Goal: Task Accomplishment & Management: Use online tool/utility

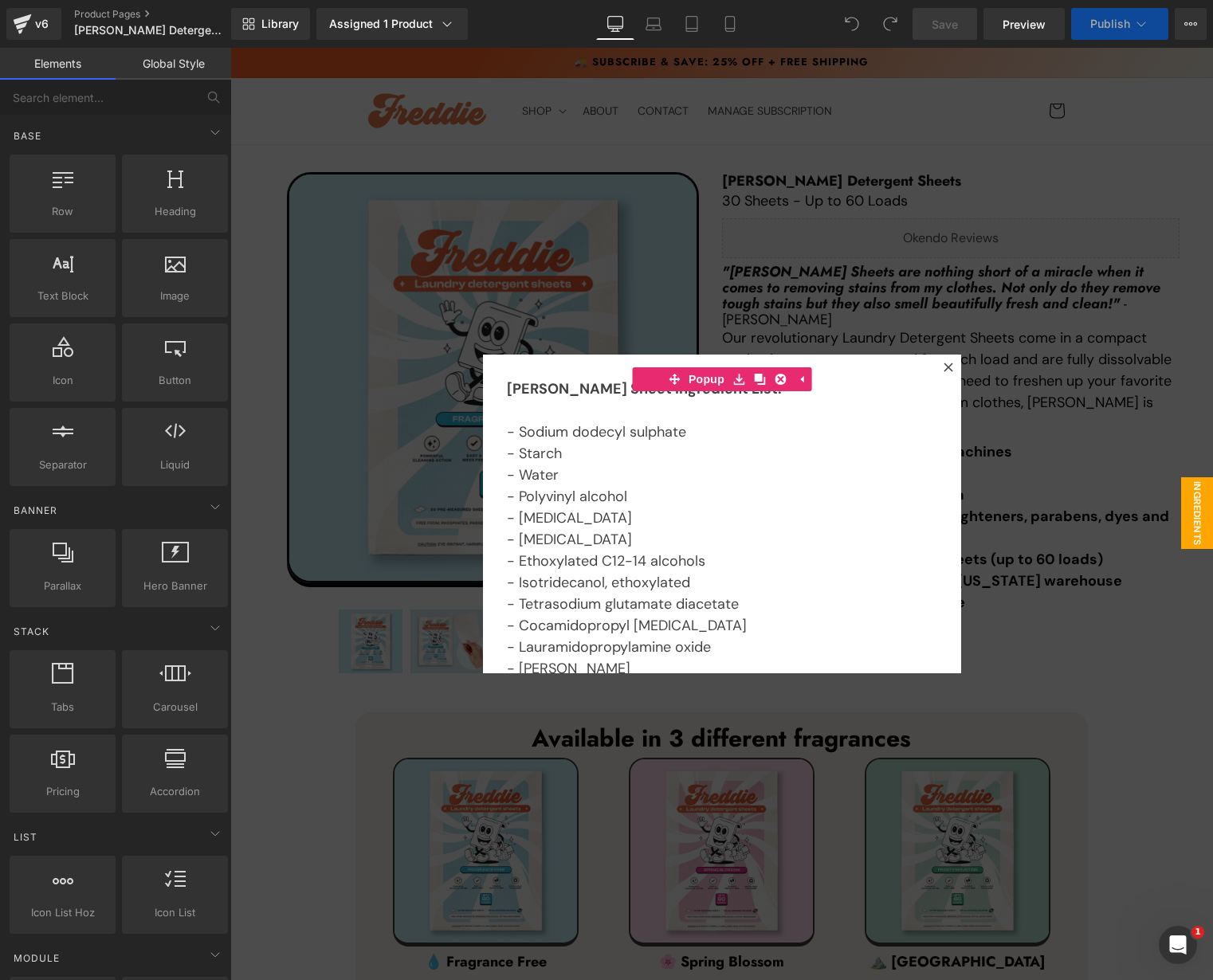
click at [1071, 603] on div at bounding box center [722, 513] width 983 height 933
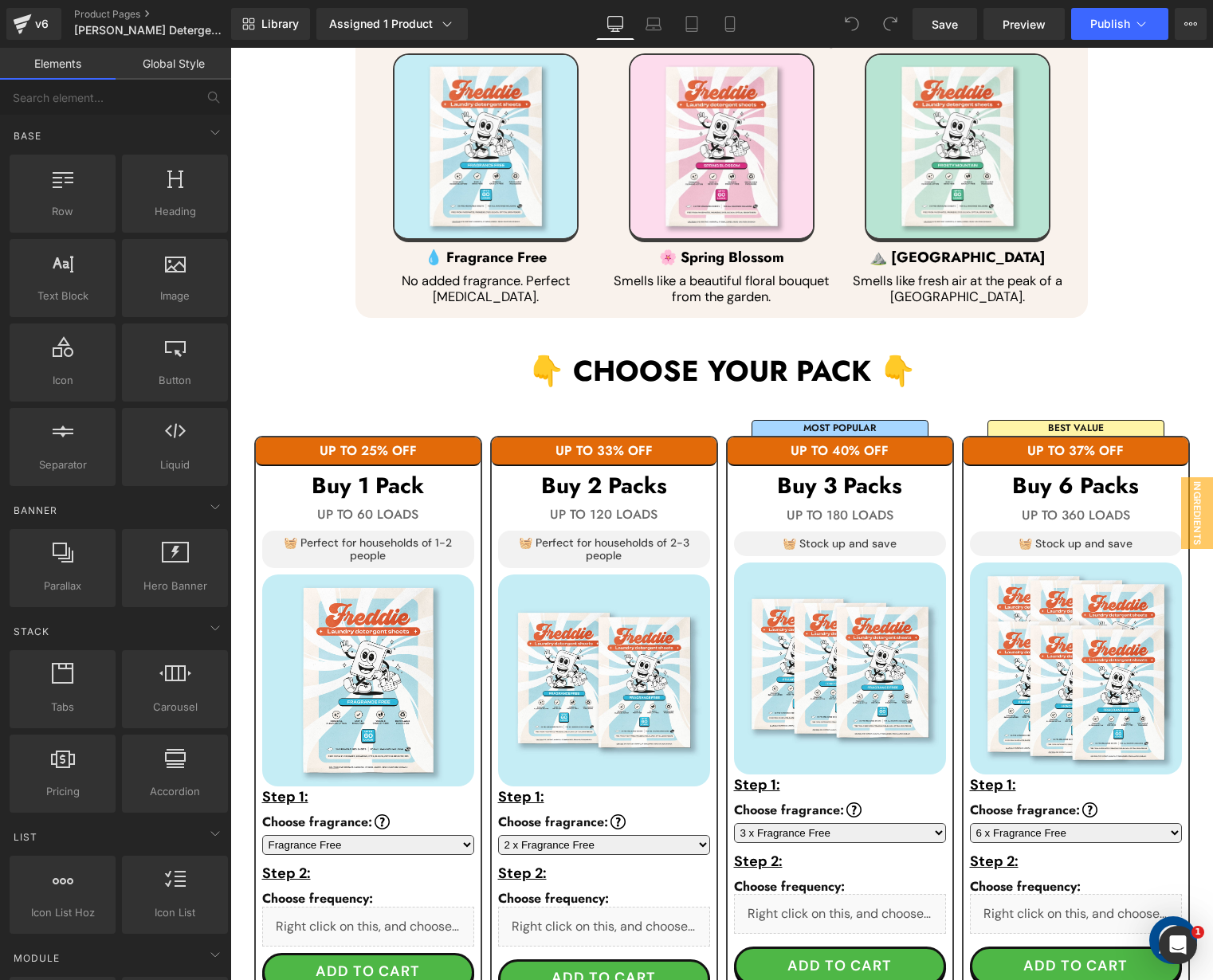
scroll to position [796, 0]
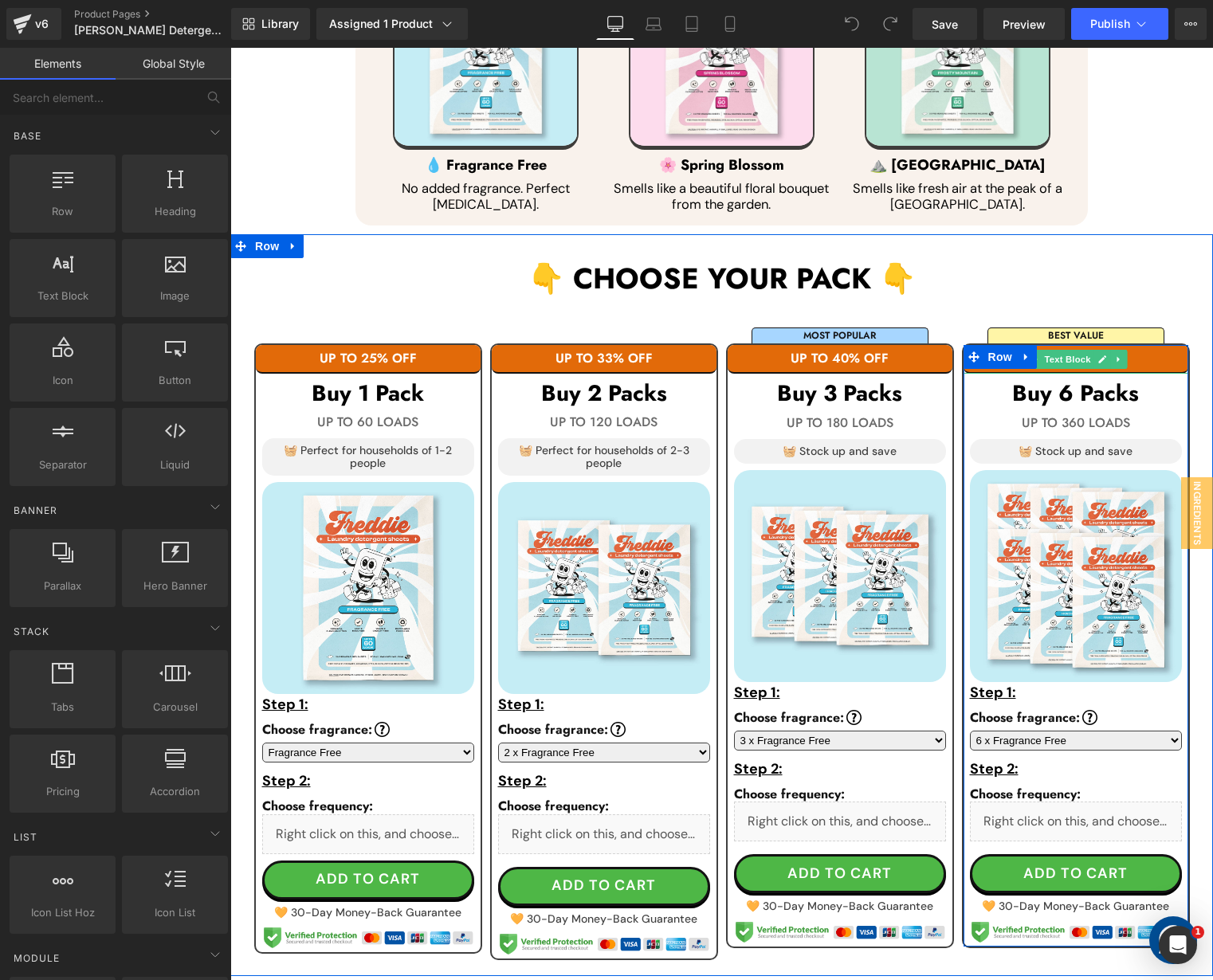
click at [1141, 358] on p "UP TO 37% OFF" at bounding box center [1076, 359] width 225 height 15
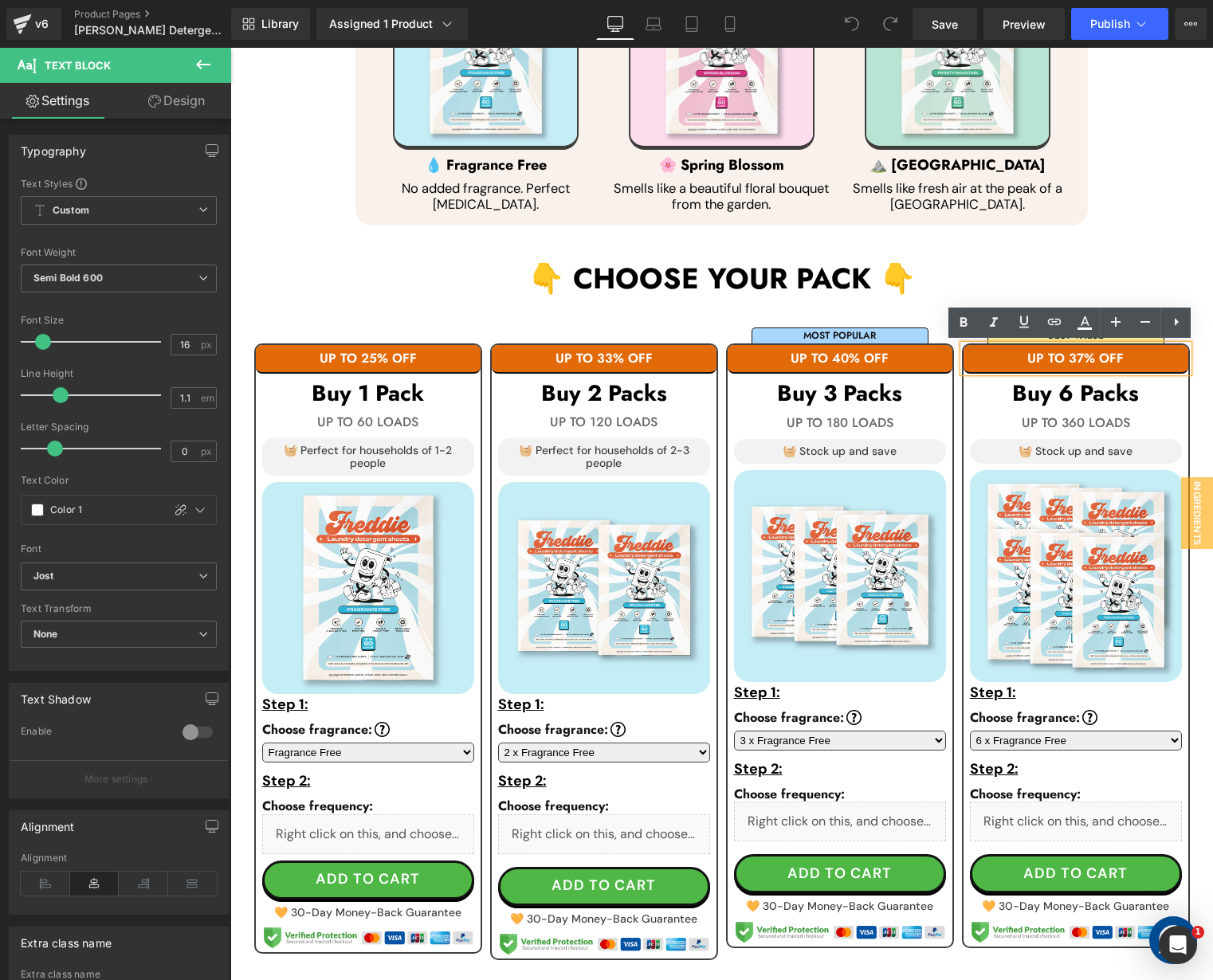
click at [1075, 354] on p "UP TO 37% OFF" at bounding box center [1076, 359] width 225 height 15
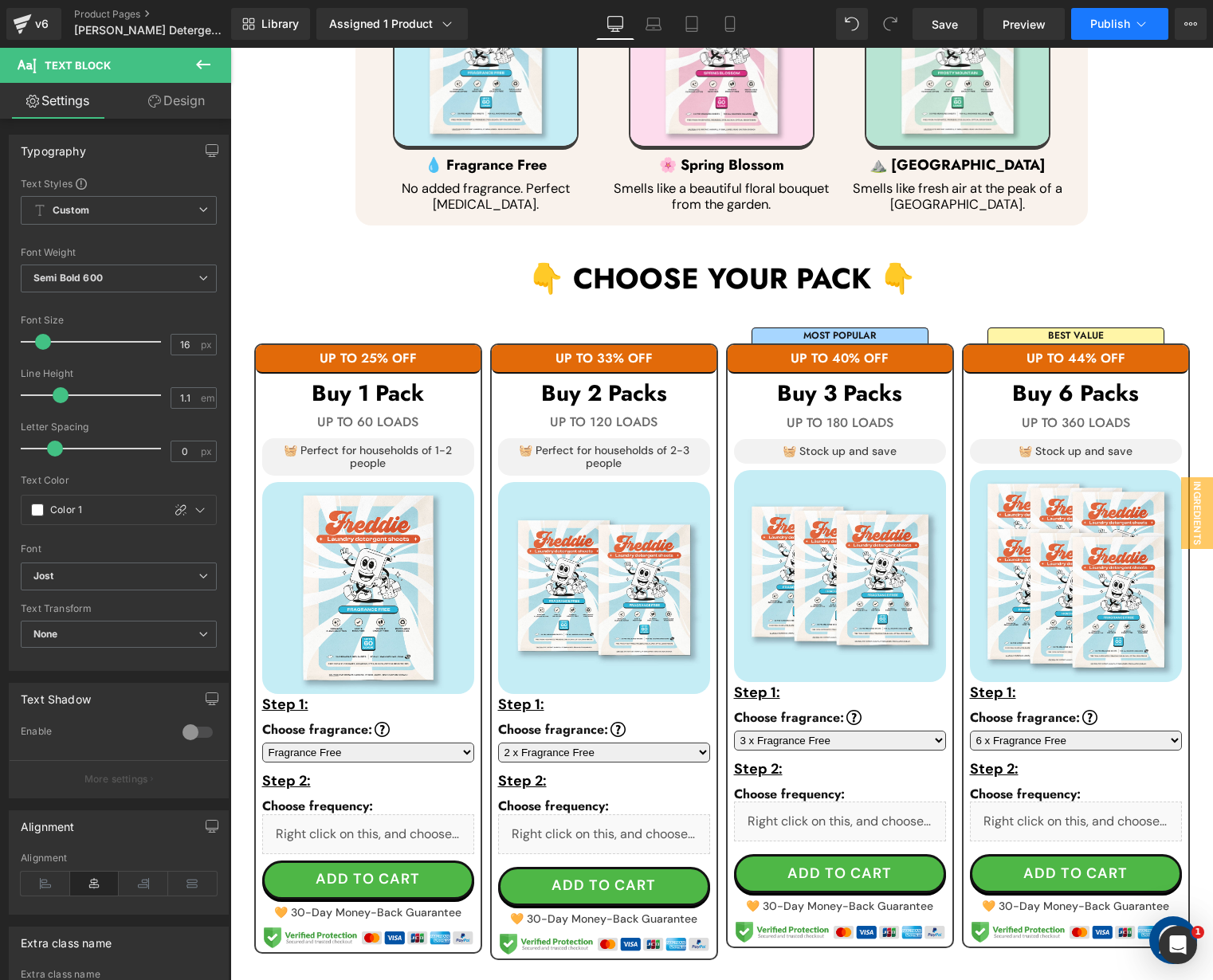
click at [1113, 33] on button "Publish" at bounding box center [1120, 24] width 97 height 32
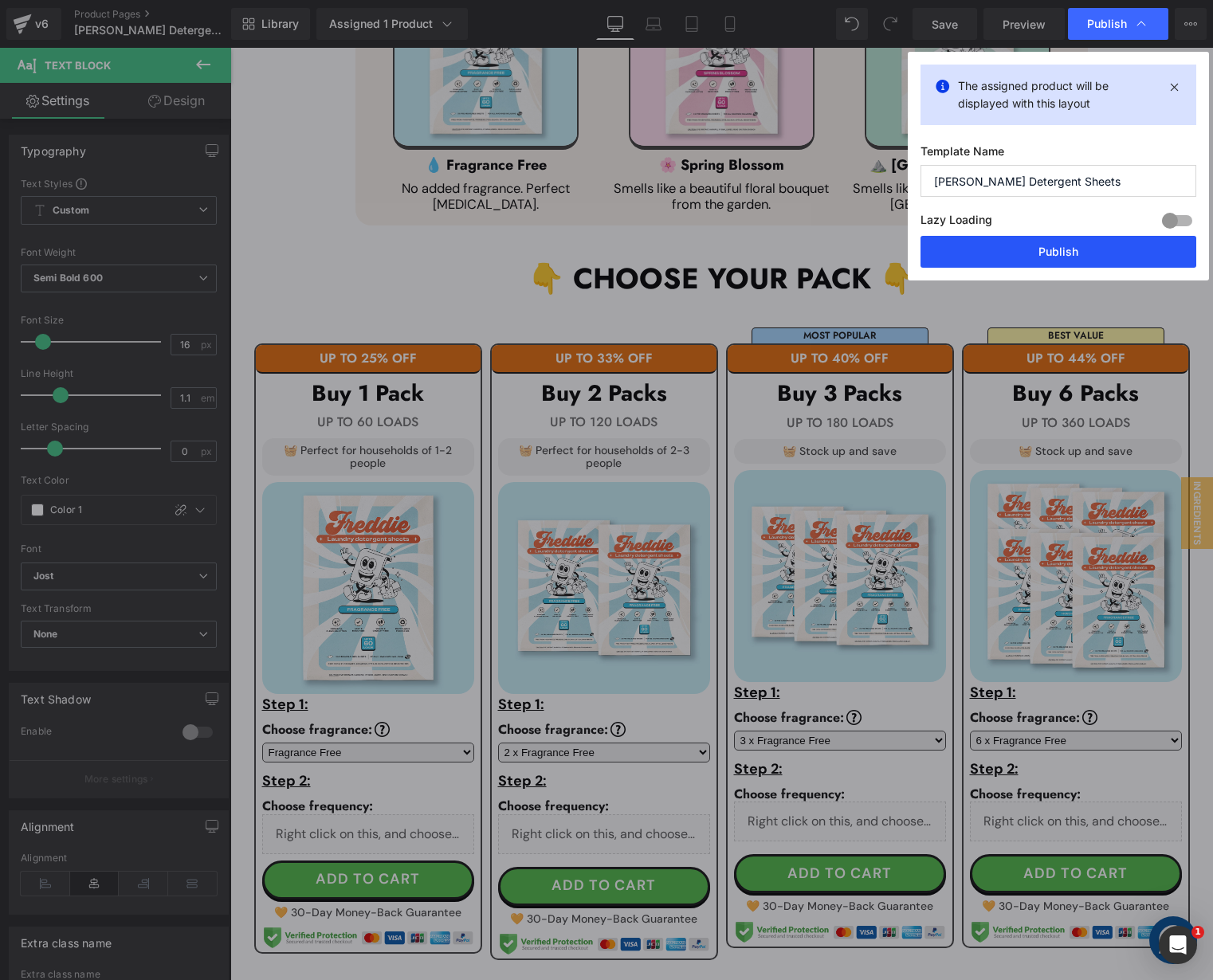
click at [1069, 251] on button "Publish" at bounding box center [1059, 251] width 276 height 32
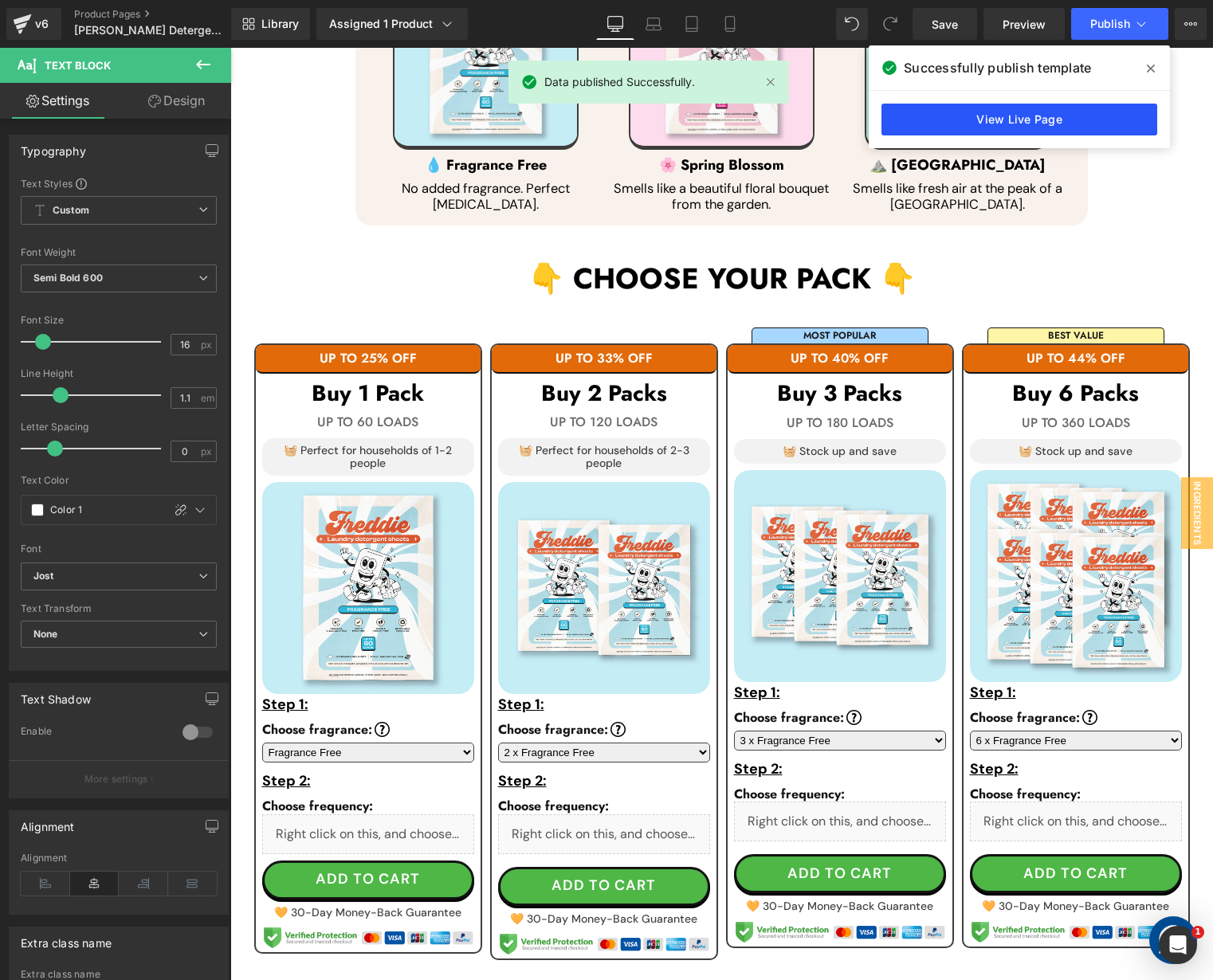
click at [1060, 116] on link "View Live Page" at bounding box center [1019, 119] width 276 height 32
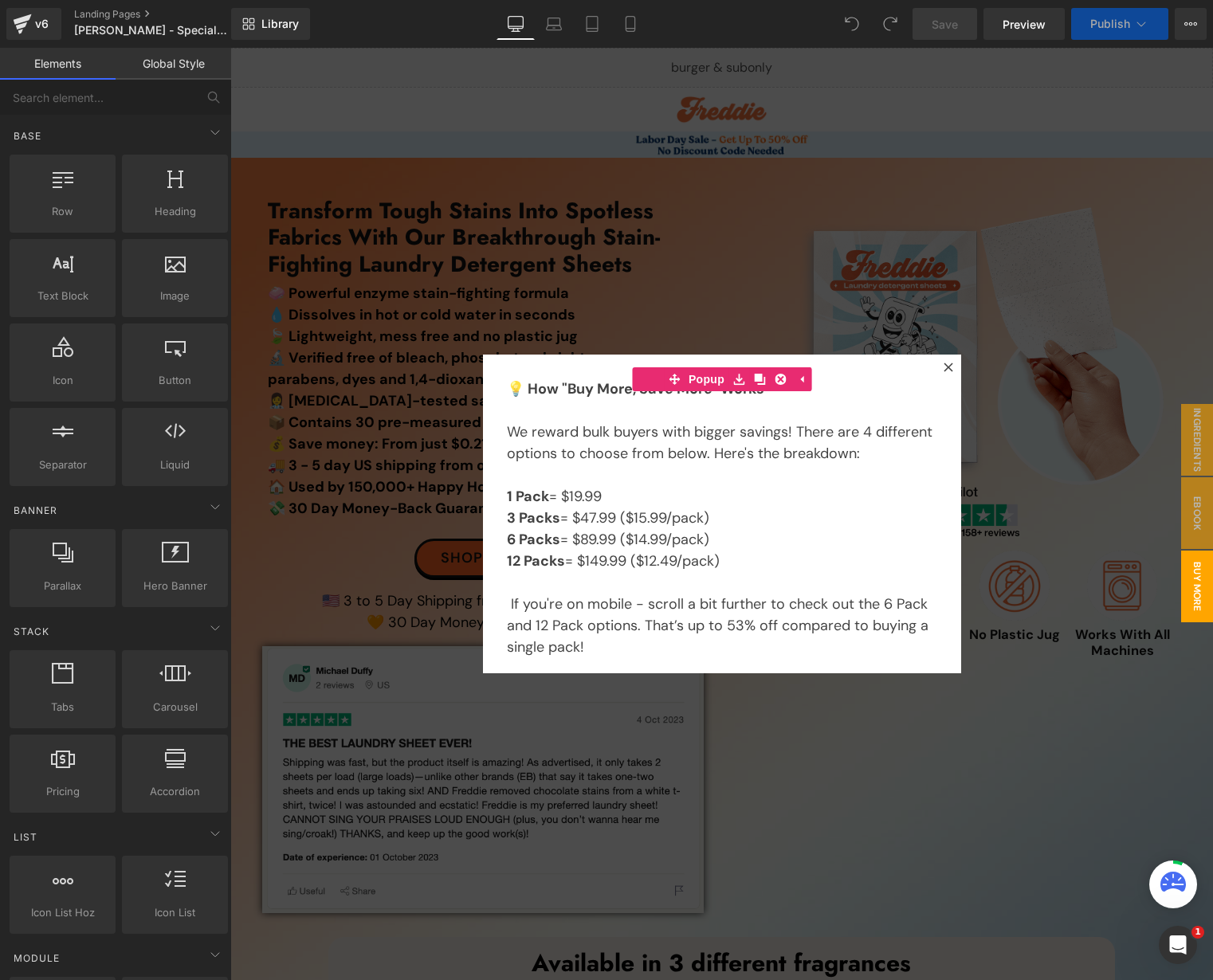
click at [1029, 691] on div at bounding box center [722, 513] width 983 height 933
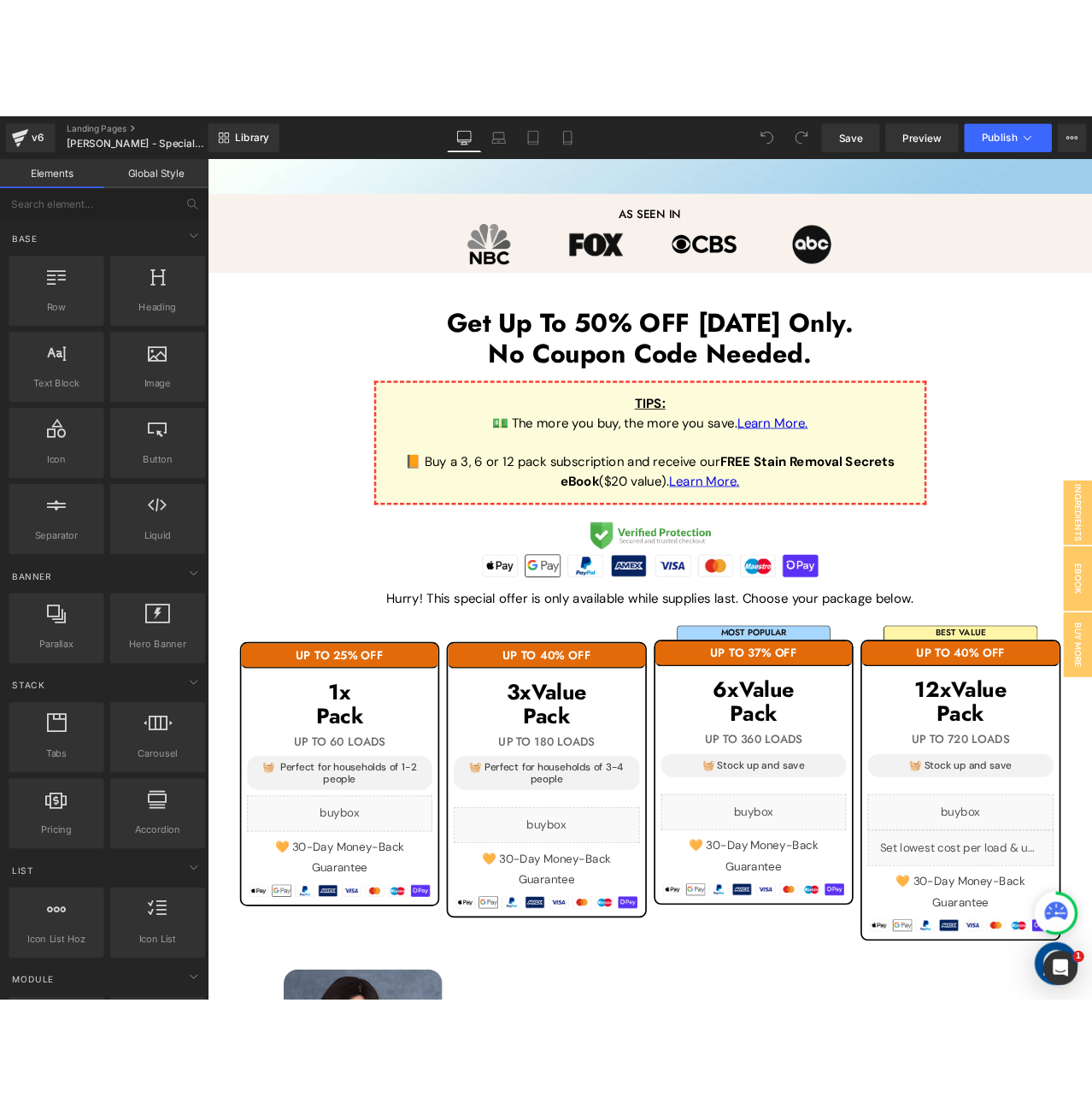
scroll to position [1624, 0]
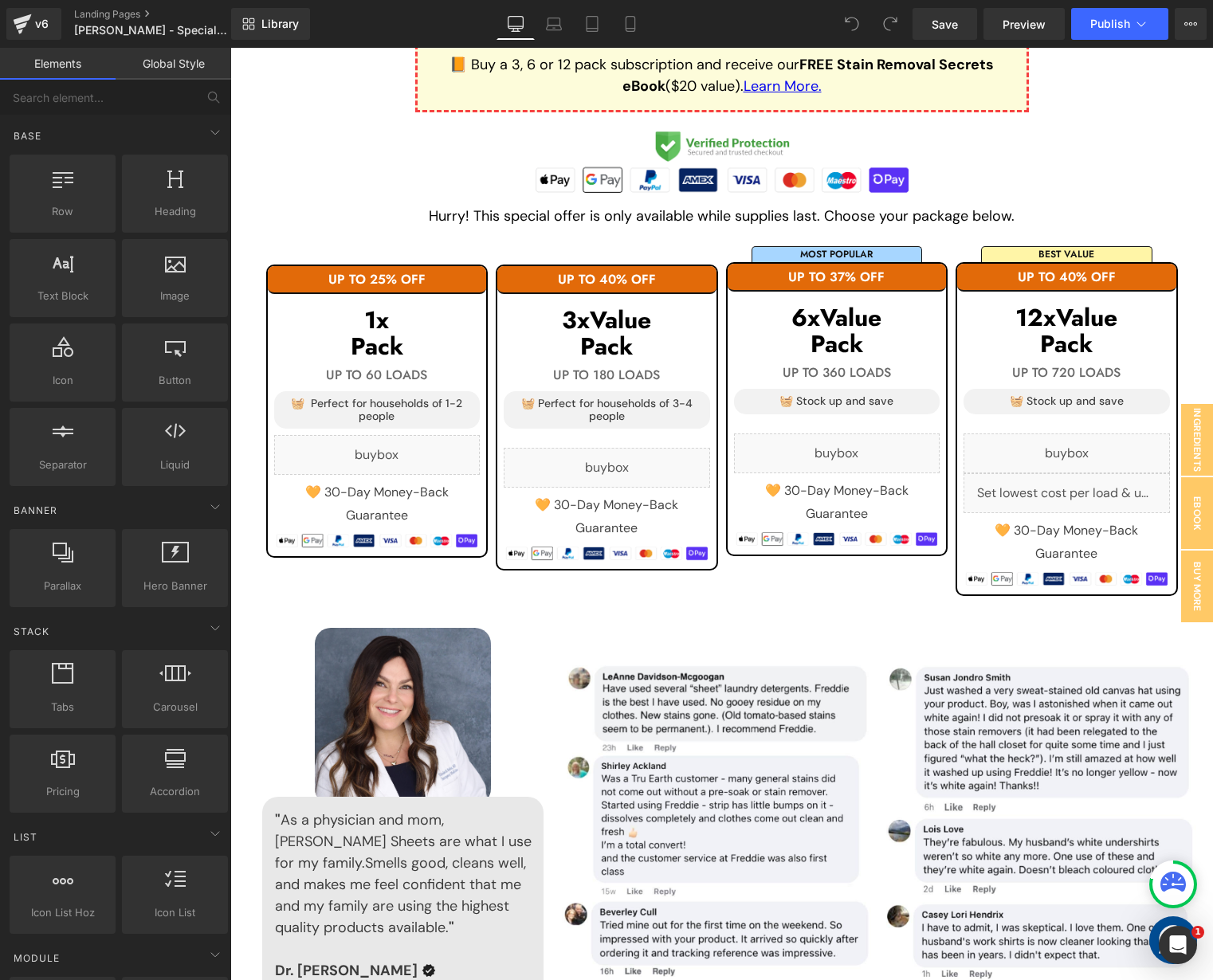
click at [717, 29] on div "Library Desktop Desktop Laptop Tablet Mobile Save Preview Publish Scheduled Vie…" at bounding box center [722, 24] width 982 height 32
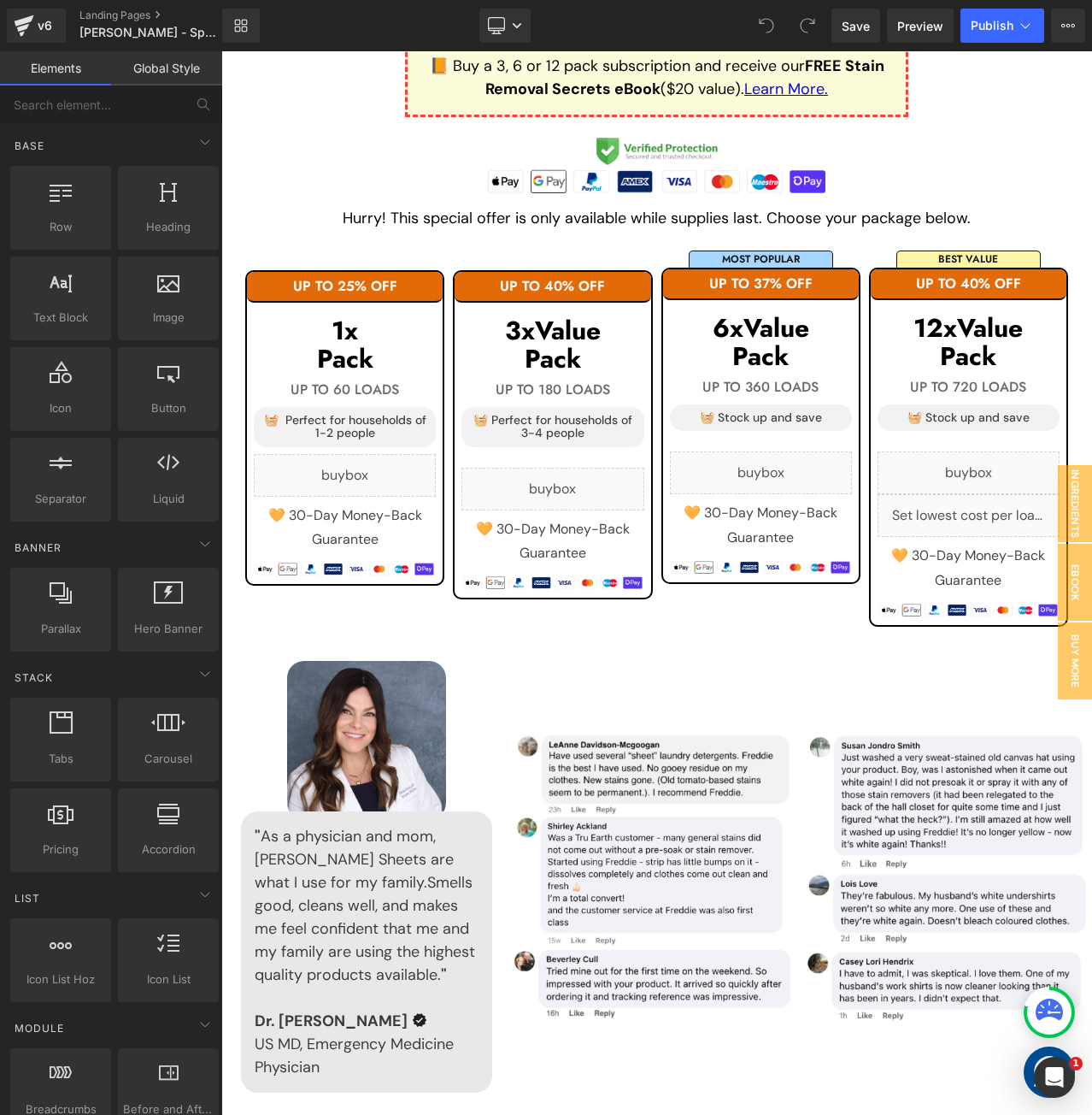
scroll to position [1625, 0]
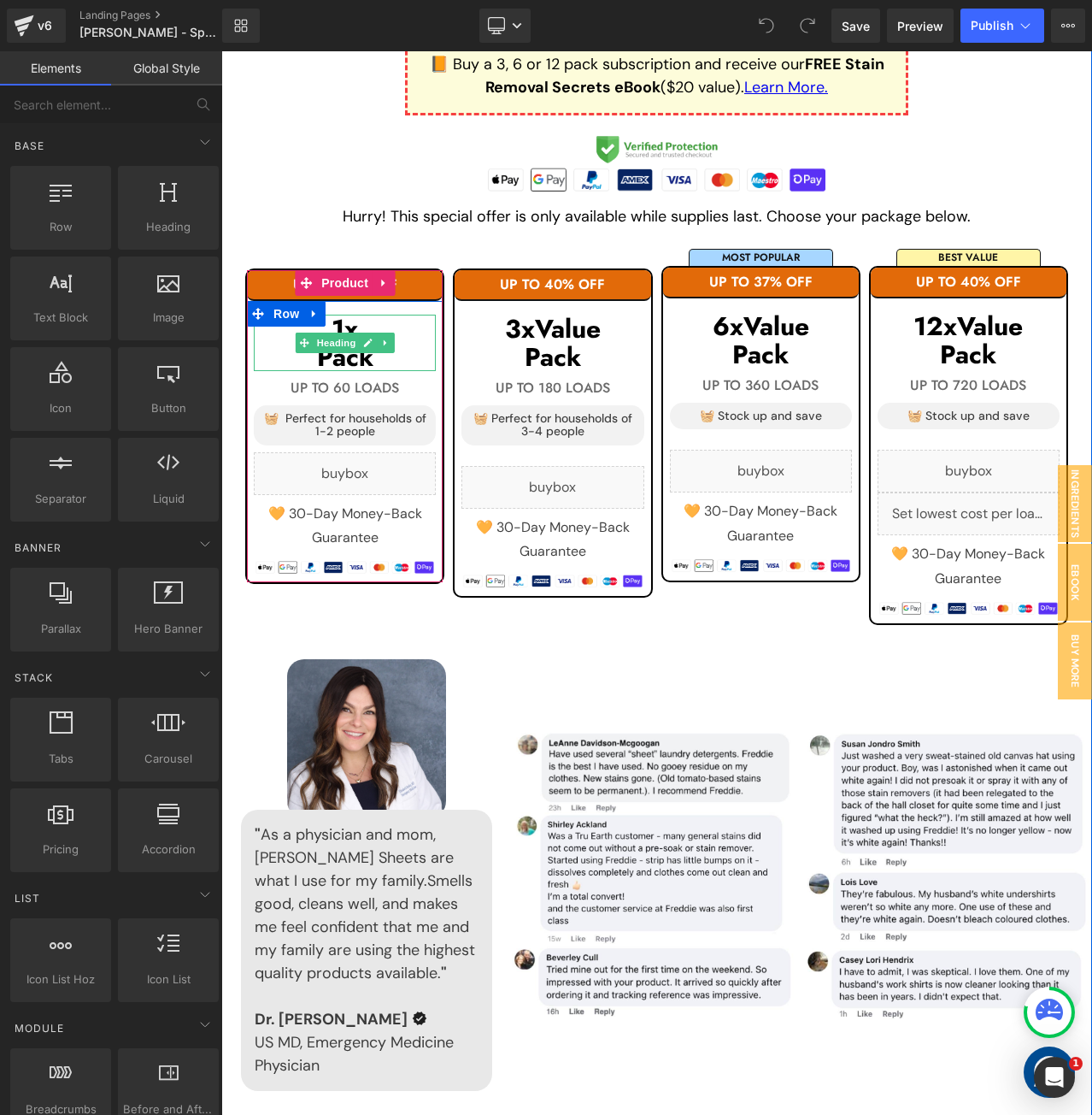
click at [372, 343] on h1 "Pack" at bounding box center [345, 357] width 182 height 28
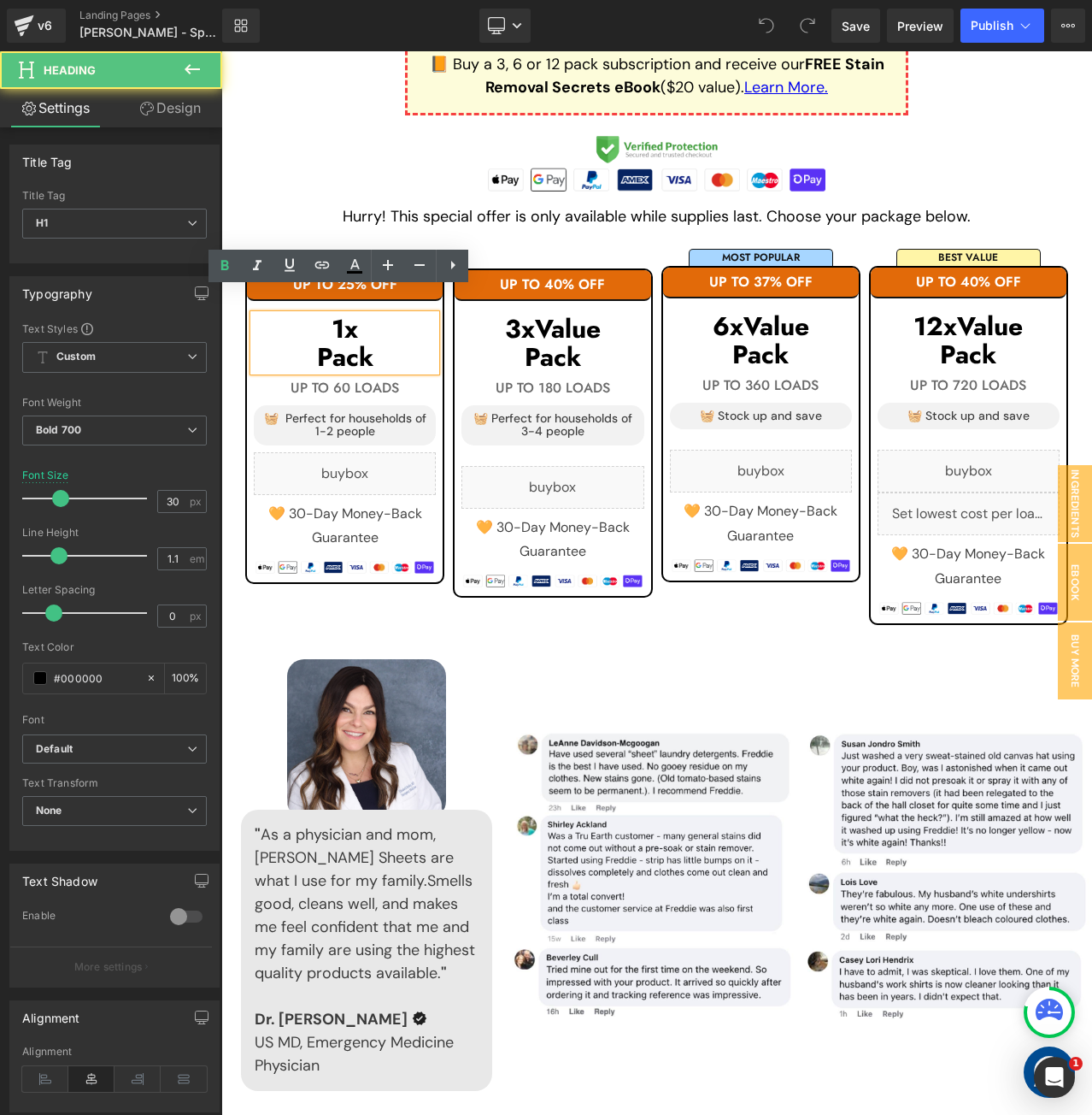
click at [372, 343] on h1 "Pack" at bounding box center [345, 357] width 182 height 28
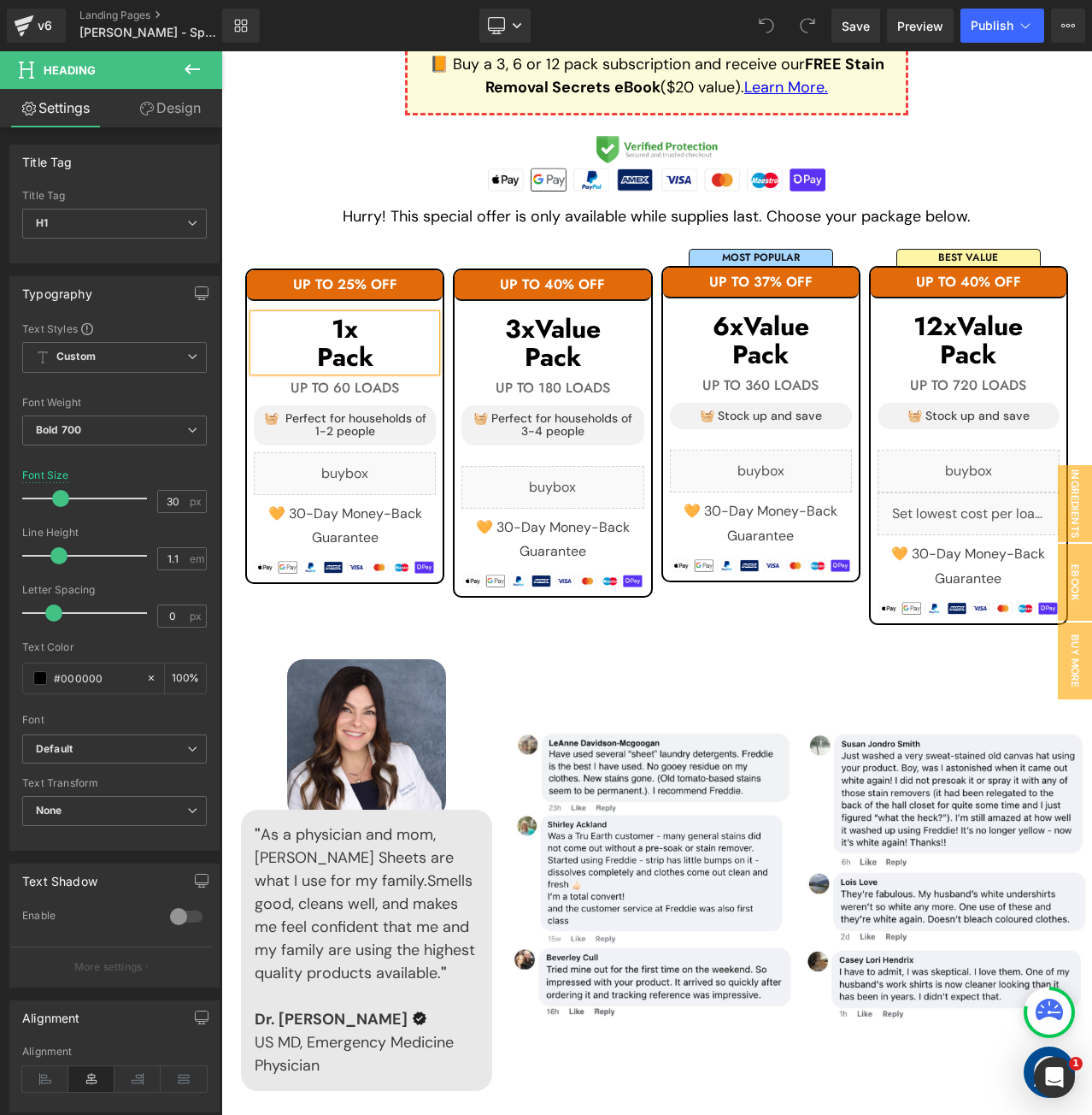
copy div "1x Pack"
click at [380, 315] on h1 "1x" at bounding box center [345, 328] width 182 height 28
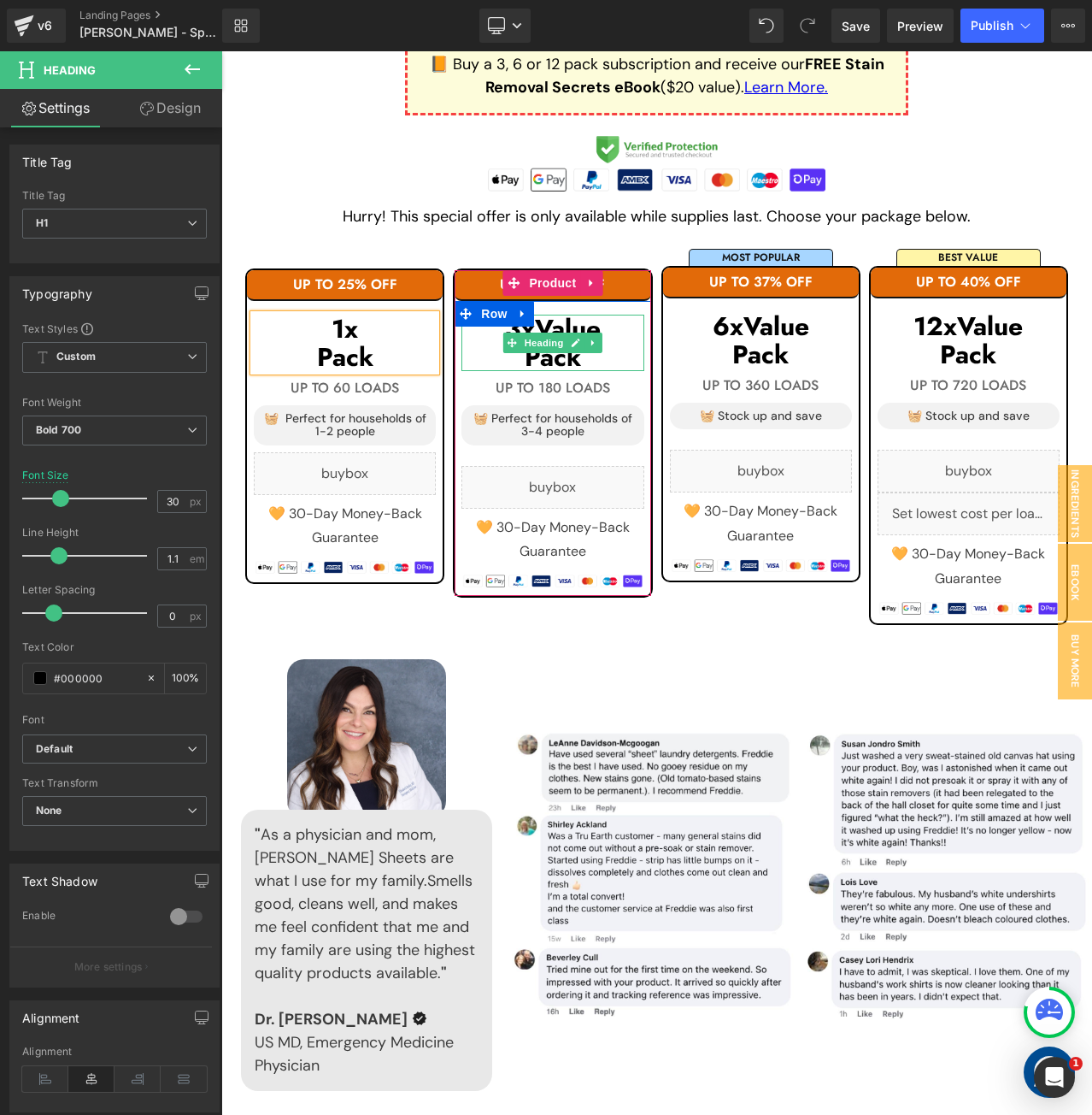
click at [608, 343] on h1 "Pack" at bounding box center [552, 357] width 182 height 28
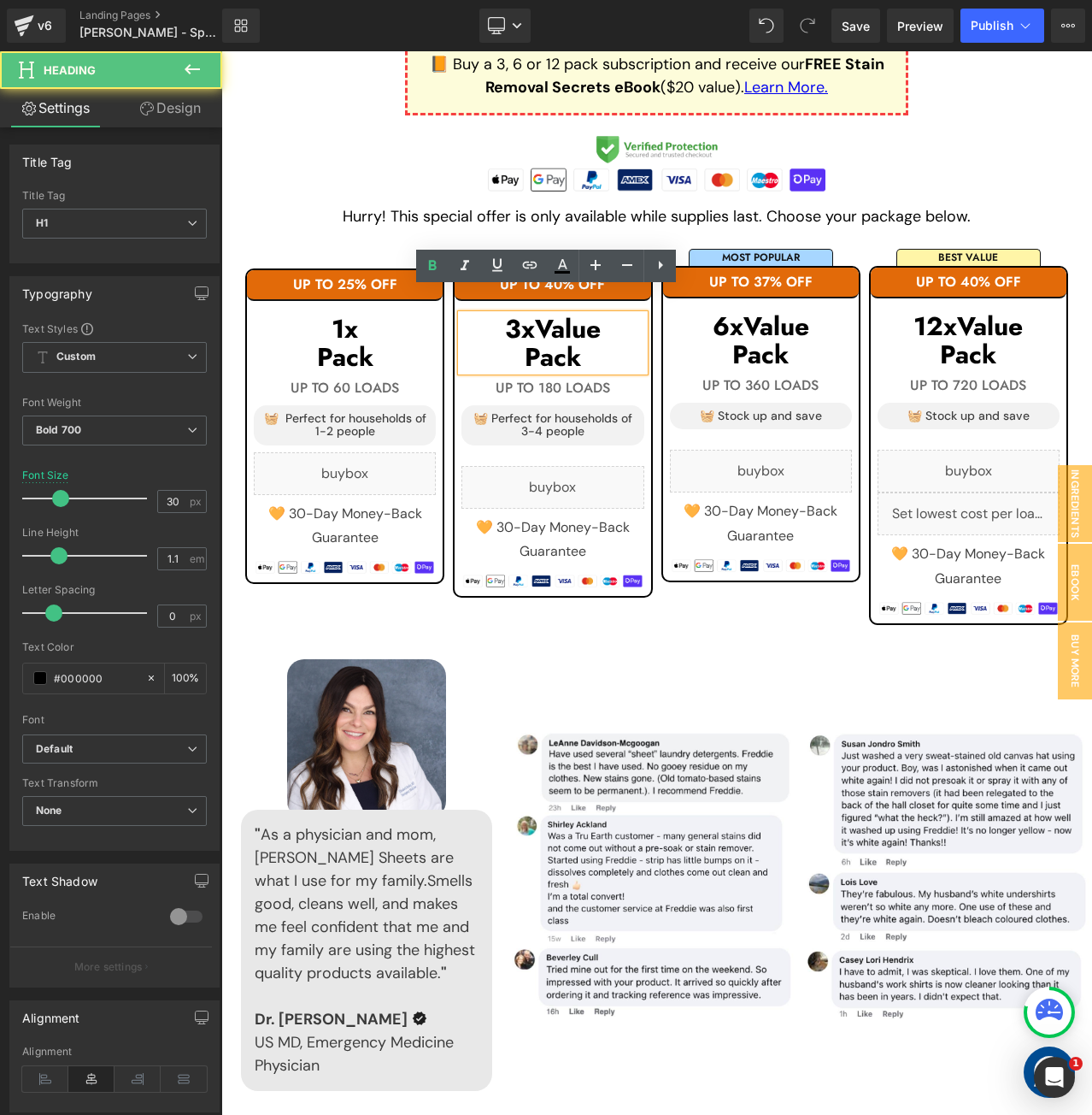
click at [594, 343] on h1 "Pack" at bounding box center [552, 357] width 182 height 28
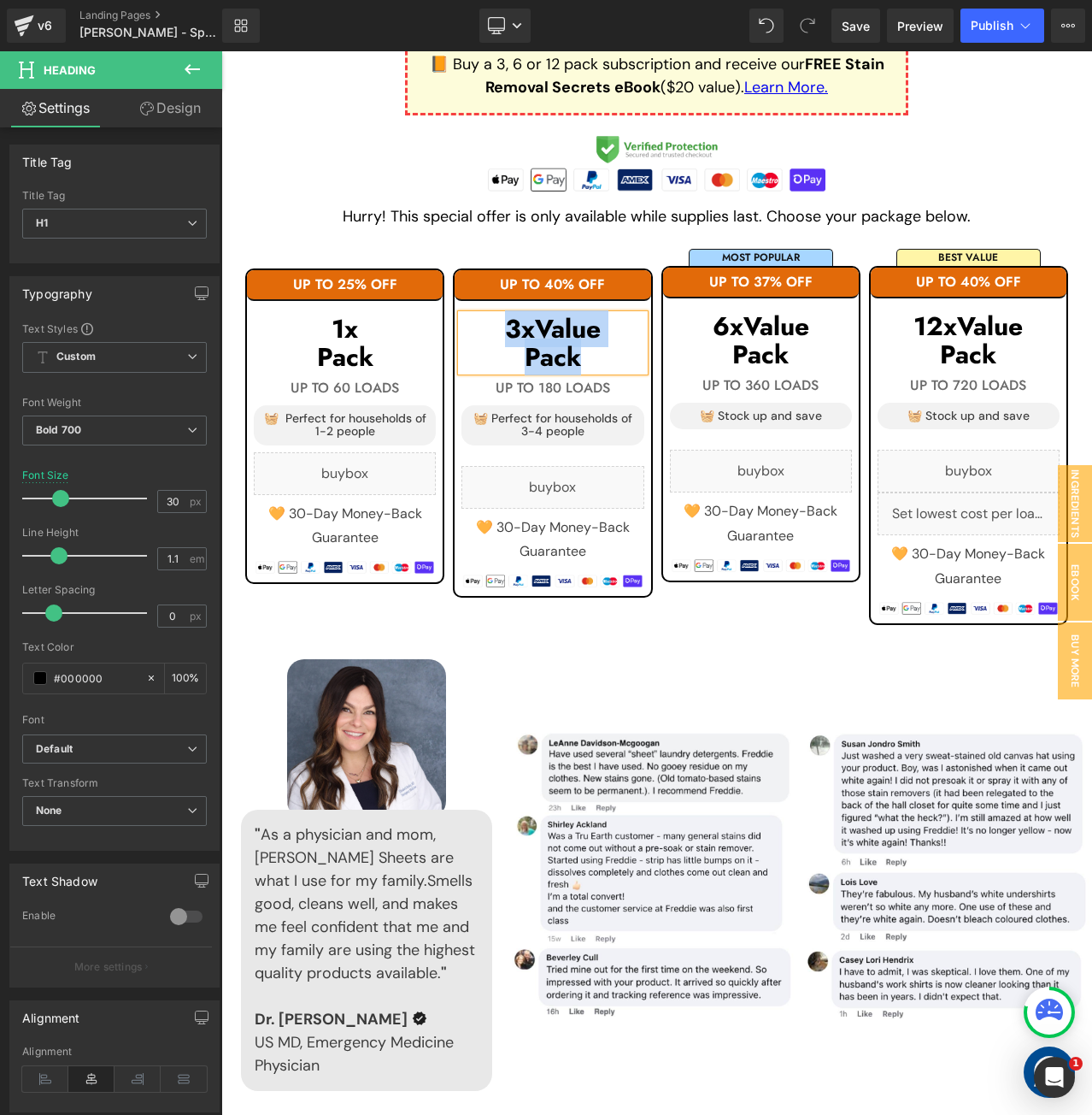
copy div "3x Value Pack"
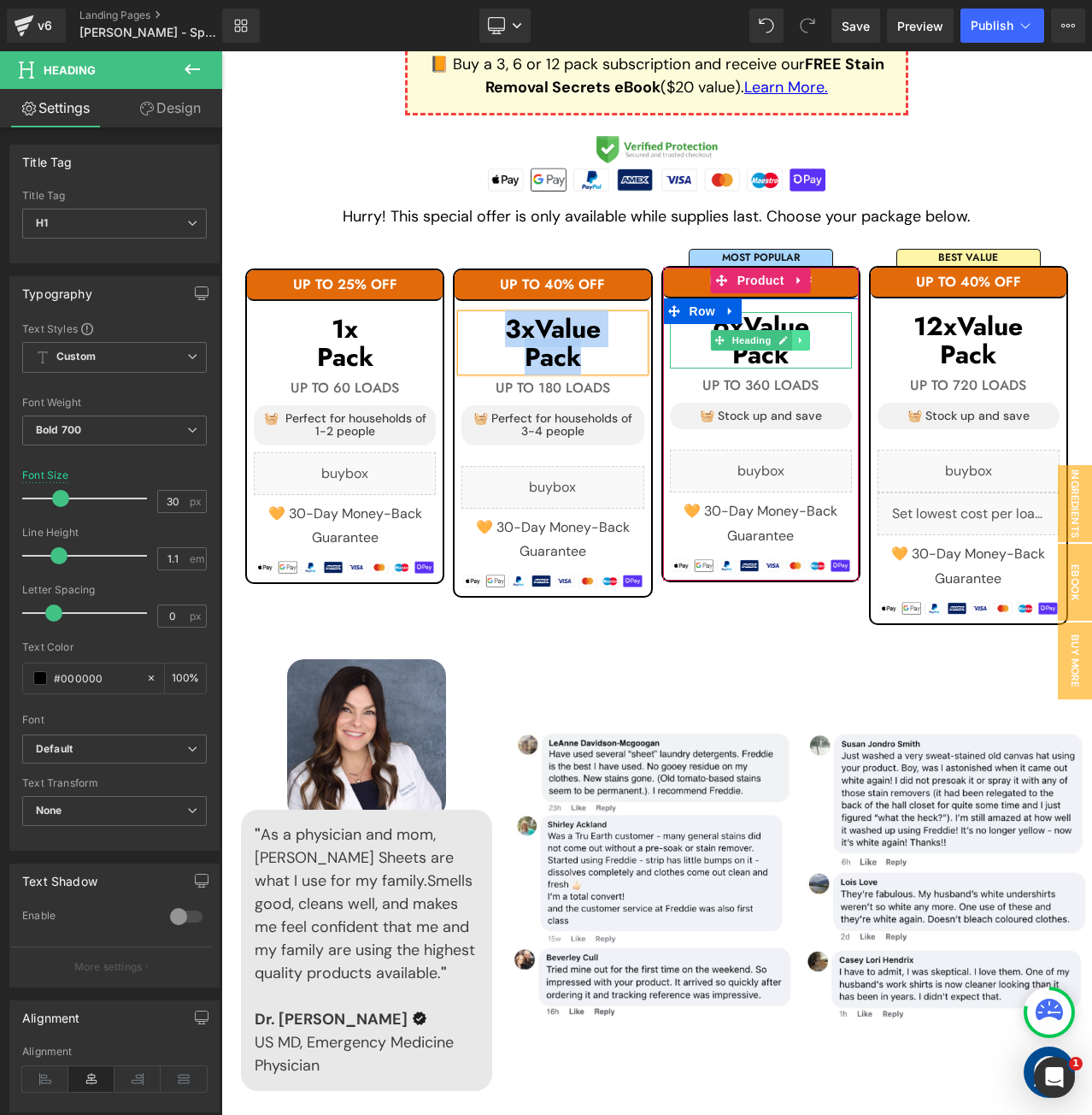
click at [801, 330] on link at bounding box center [801, 340] width 18 height 21
click at [790, 340] on h1 "Pack" at bounding box center [761, 354] width 182 height 28
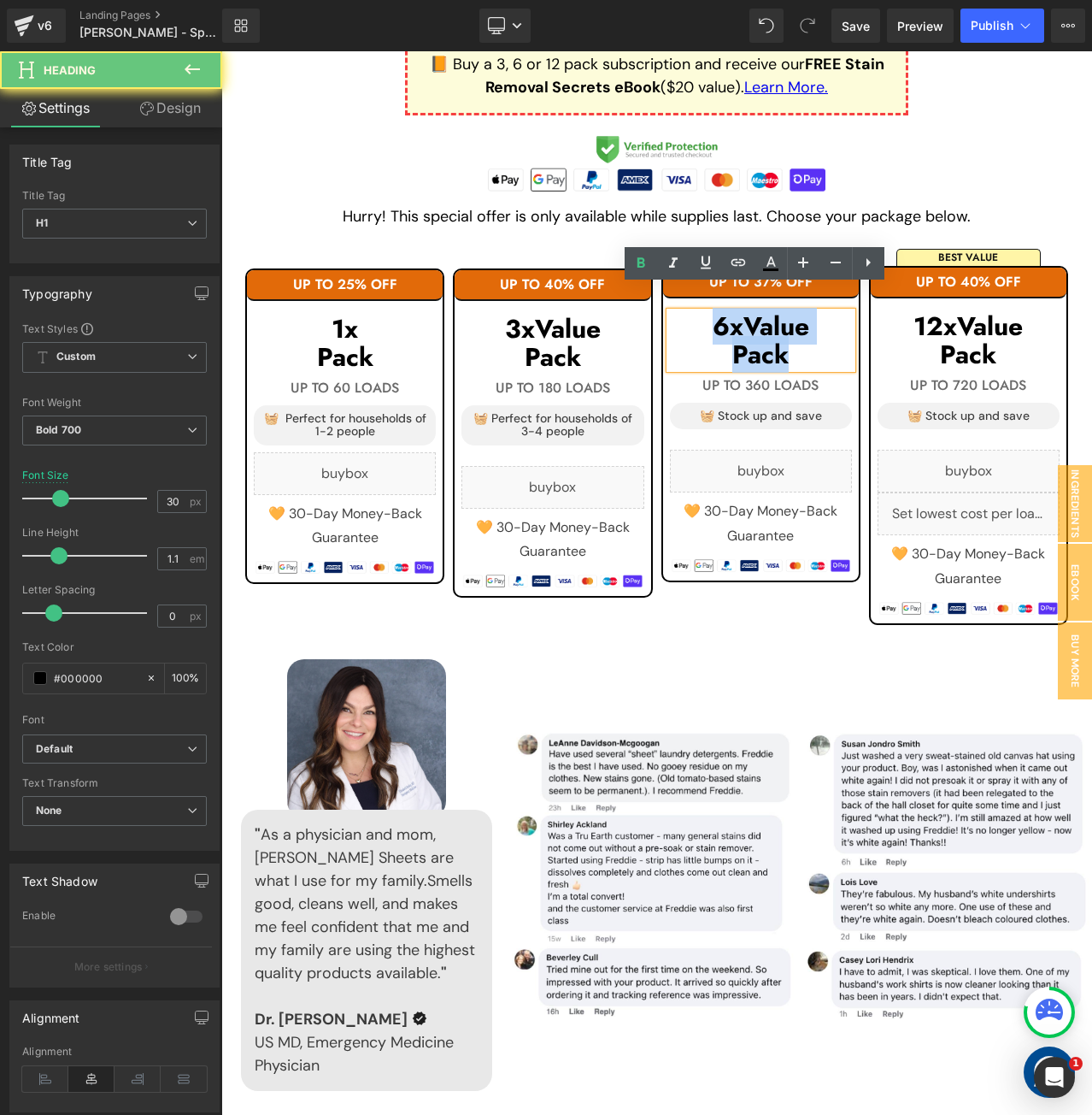
drag, startPoint x: 784, startPoint y: 331, endPoint x: 691, endPoint y: 306, distance: 96.3
click at [691, 312] on div "6x Value Pack" at bounding box center [761, 340] width 182 height 57
copy div "6x Value Pack"
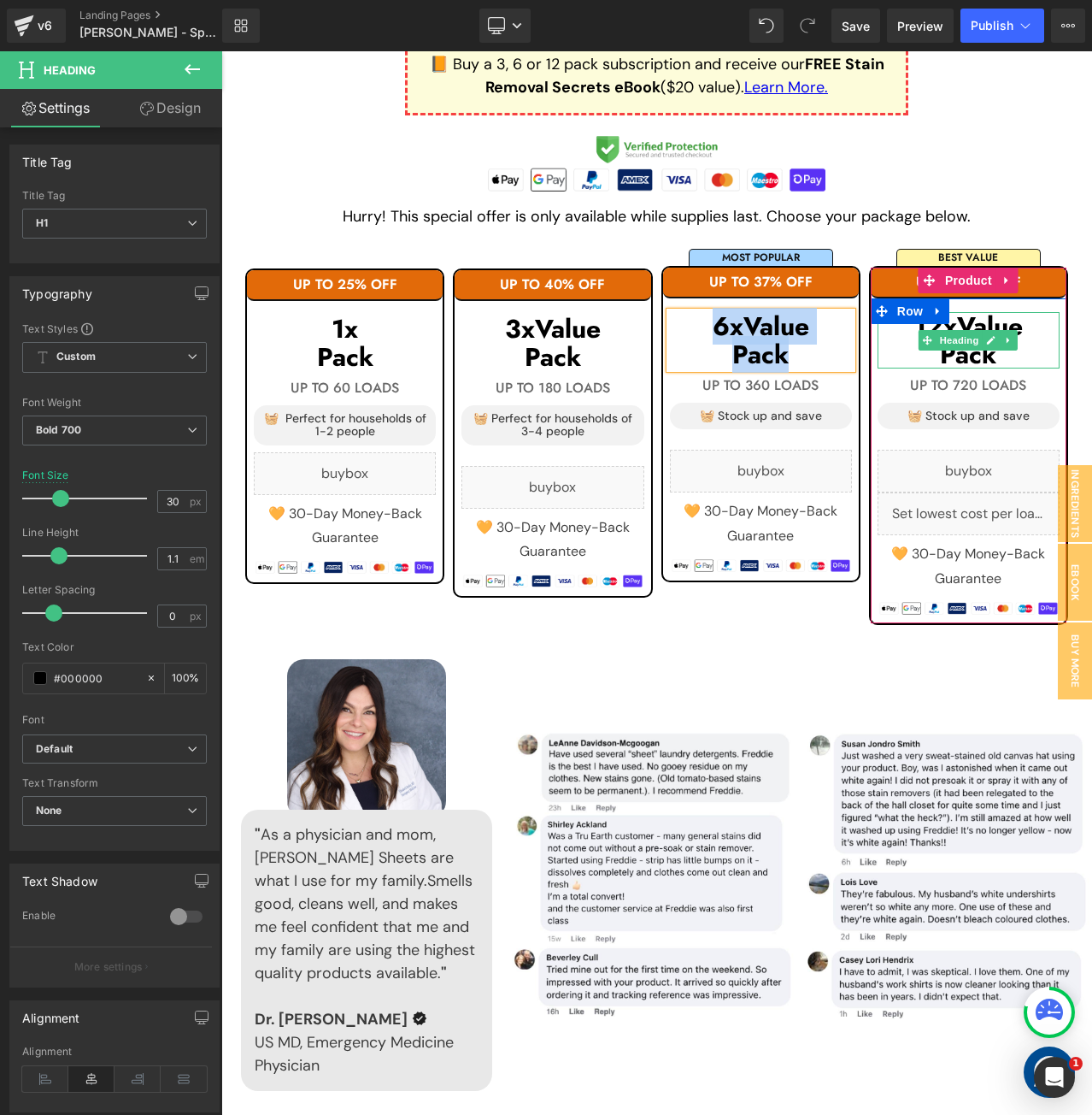
click at [1031, 340] on h1 "Pack" at bounding box center [969, 354] width 182 height 28
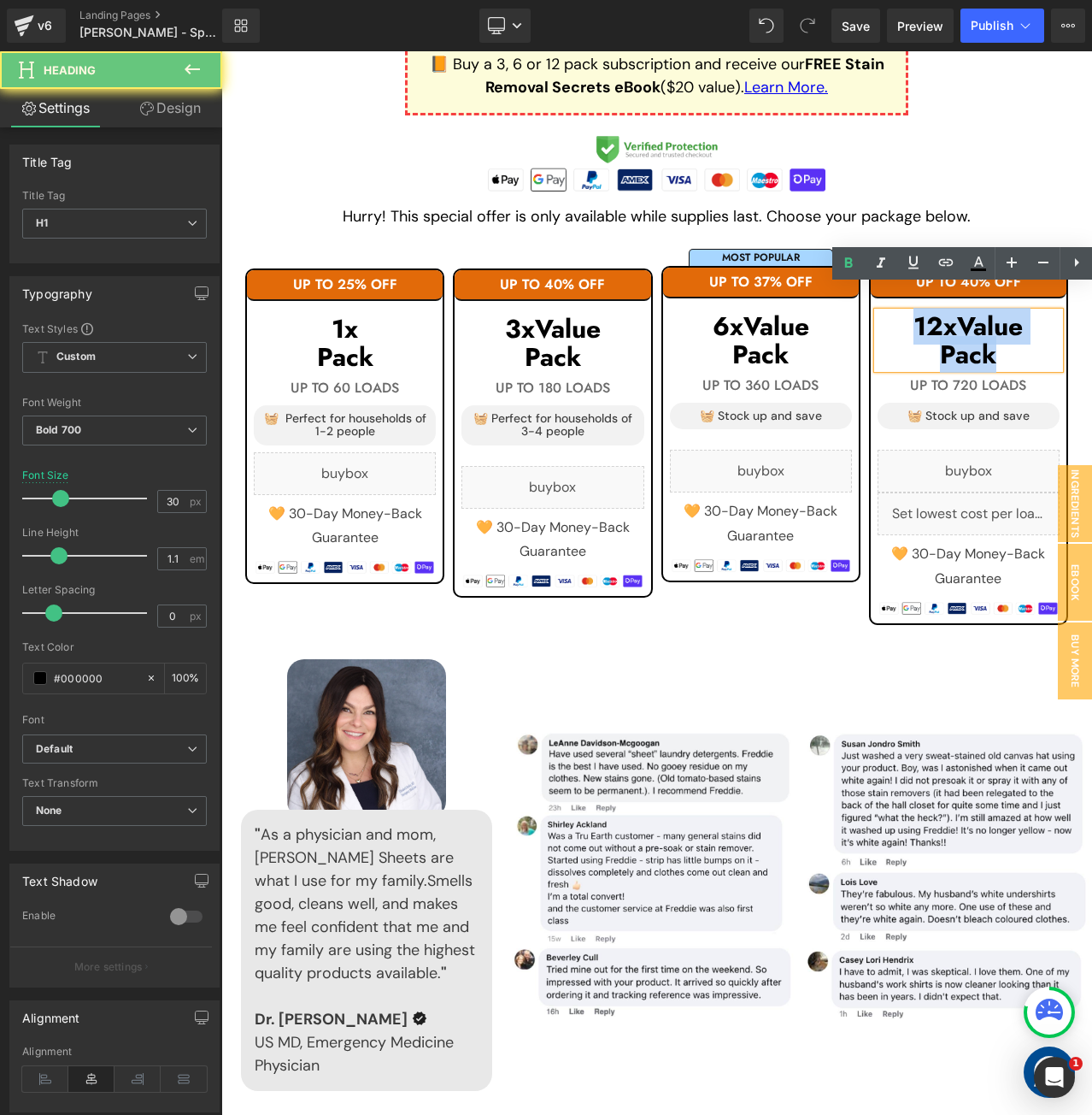
drag, startPoint x: 998, startPoint y: 328, endPoint x: 897, endPoint y: 299, distance: 105.1
click at [897, 312] on div "12x Value Pack" at bounding box center [969, 340] width 182 height 57
copy div "12x Value Pack"
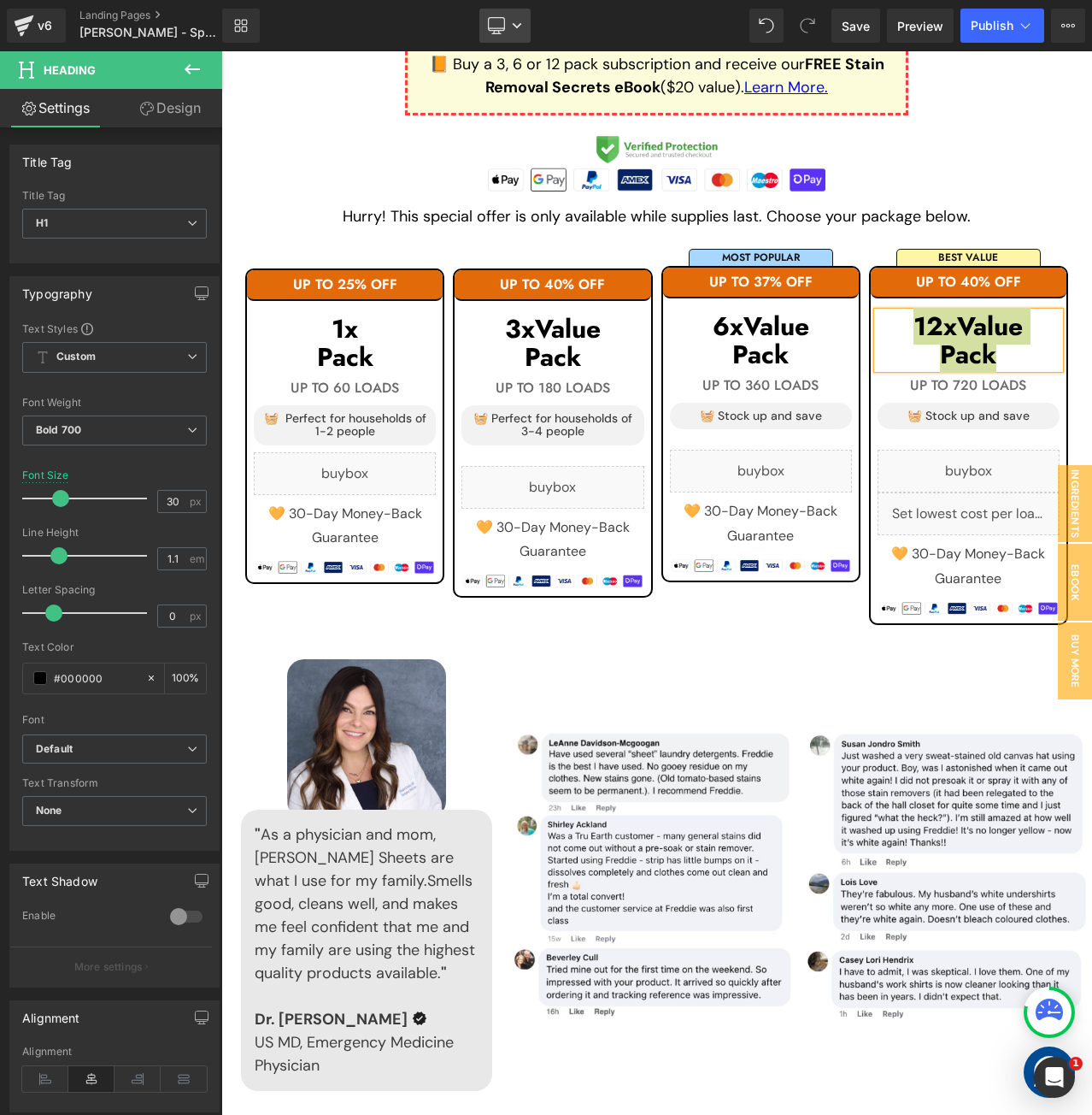
drag, startPoint x: 502, startPoint y: 30, endPoint x: 494, endPoint y: 37, distance: 10.6
click at [504, 31] on icon at bounding box center [496, 24] width 17 height 17
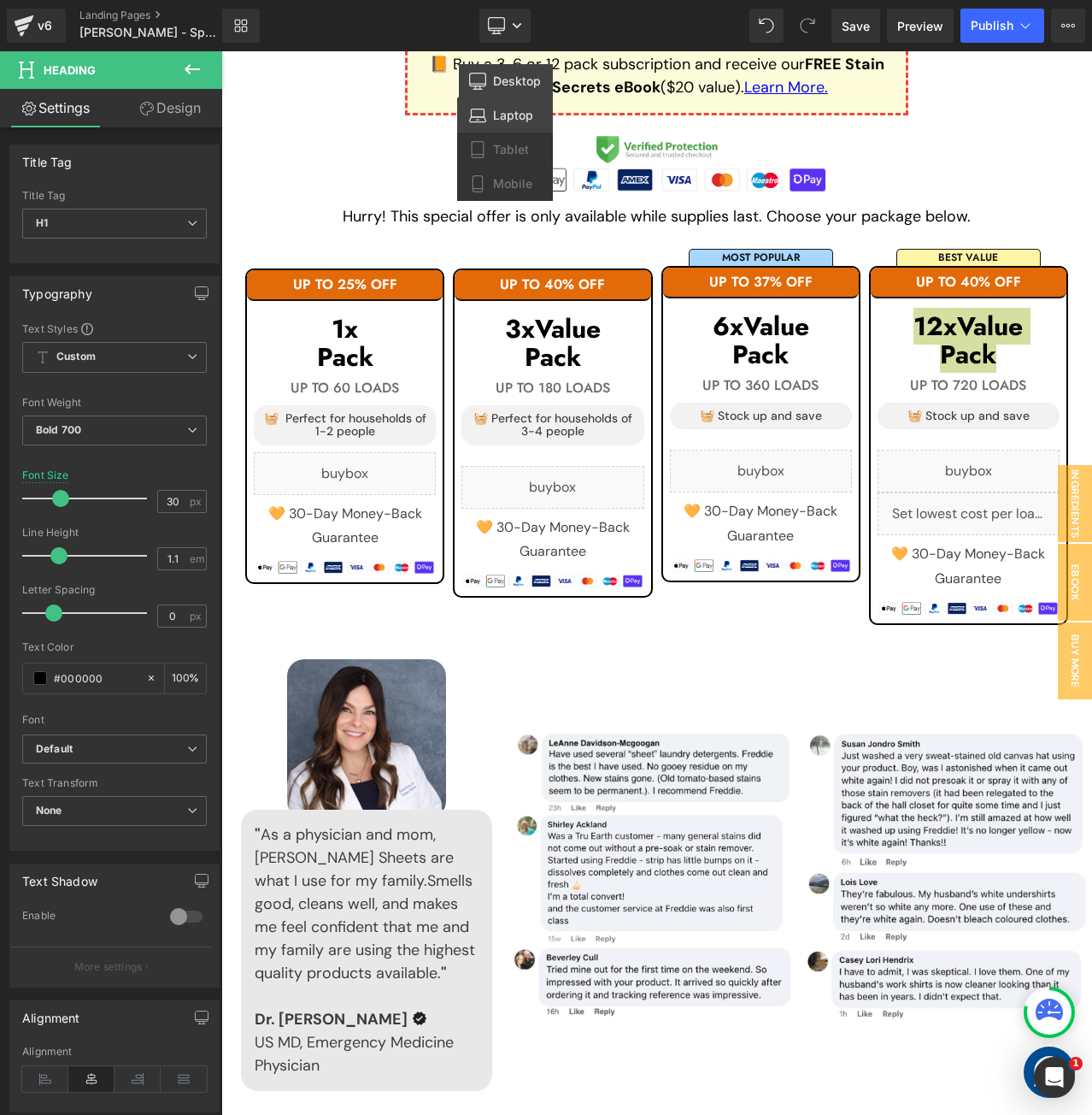
click at [513, 113] on span "Laptop" at bounding box center [512, 116] width 40 height 16
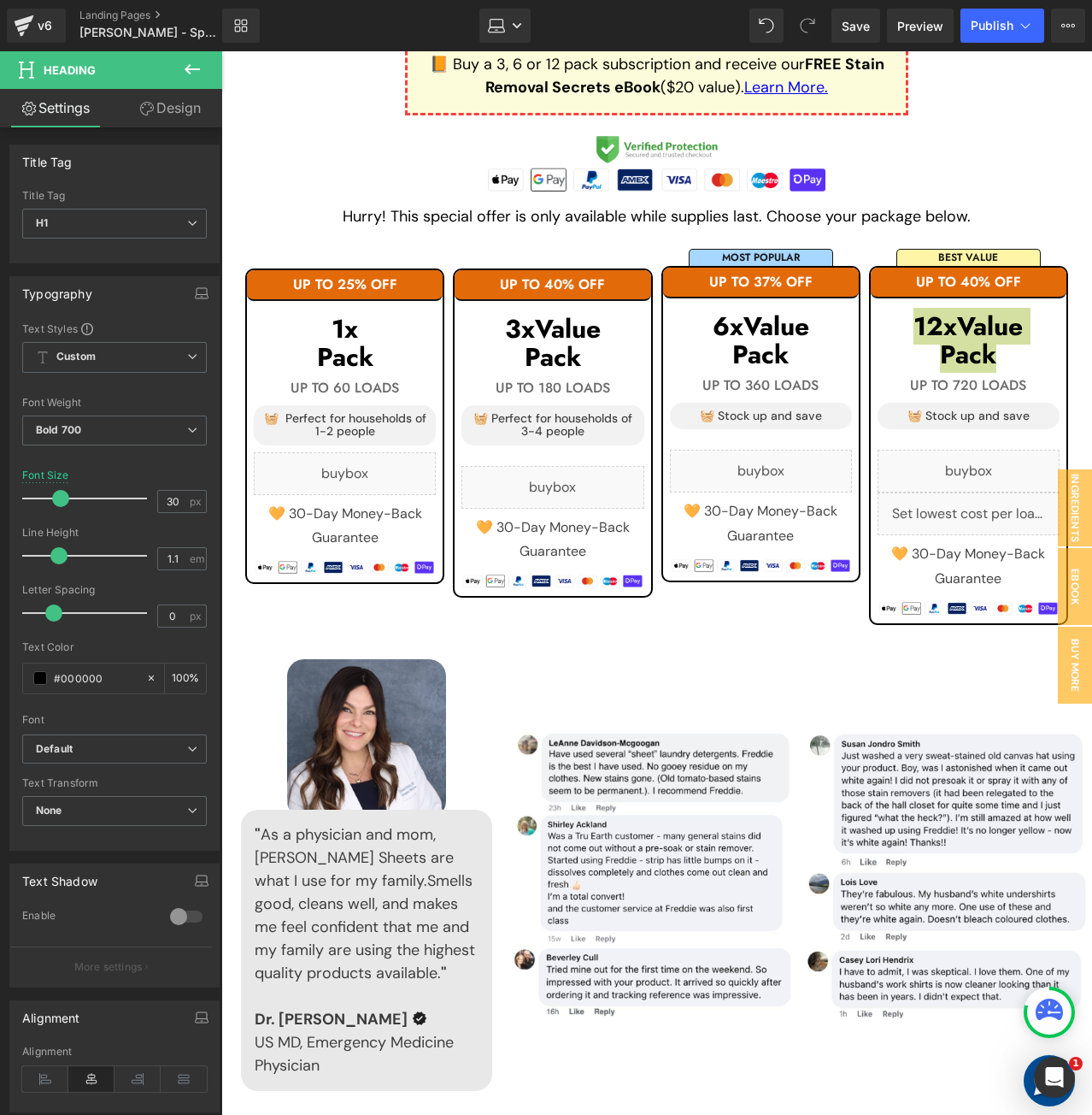
scroll to position [1505, 0]
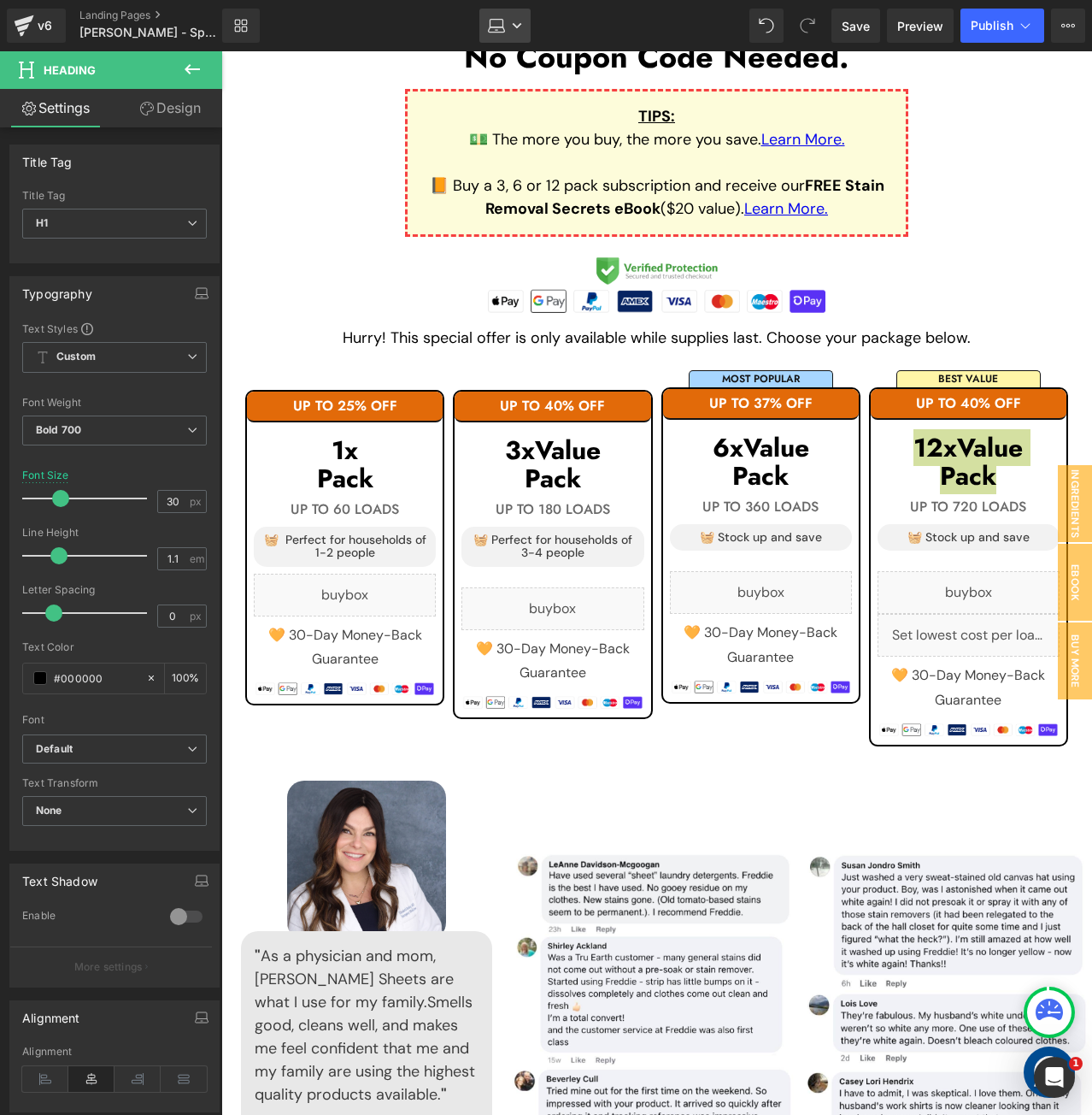
click at [506, 27] on link "Laptop" at bounding box center [504, 25] width 51 height 34
click at [512, 149] on span "Tablet" at bounding box center [510, 150] width 36 height 16
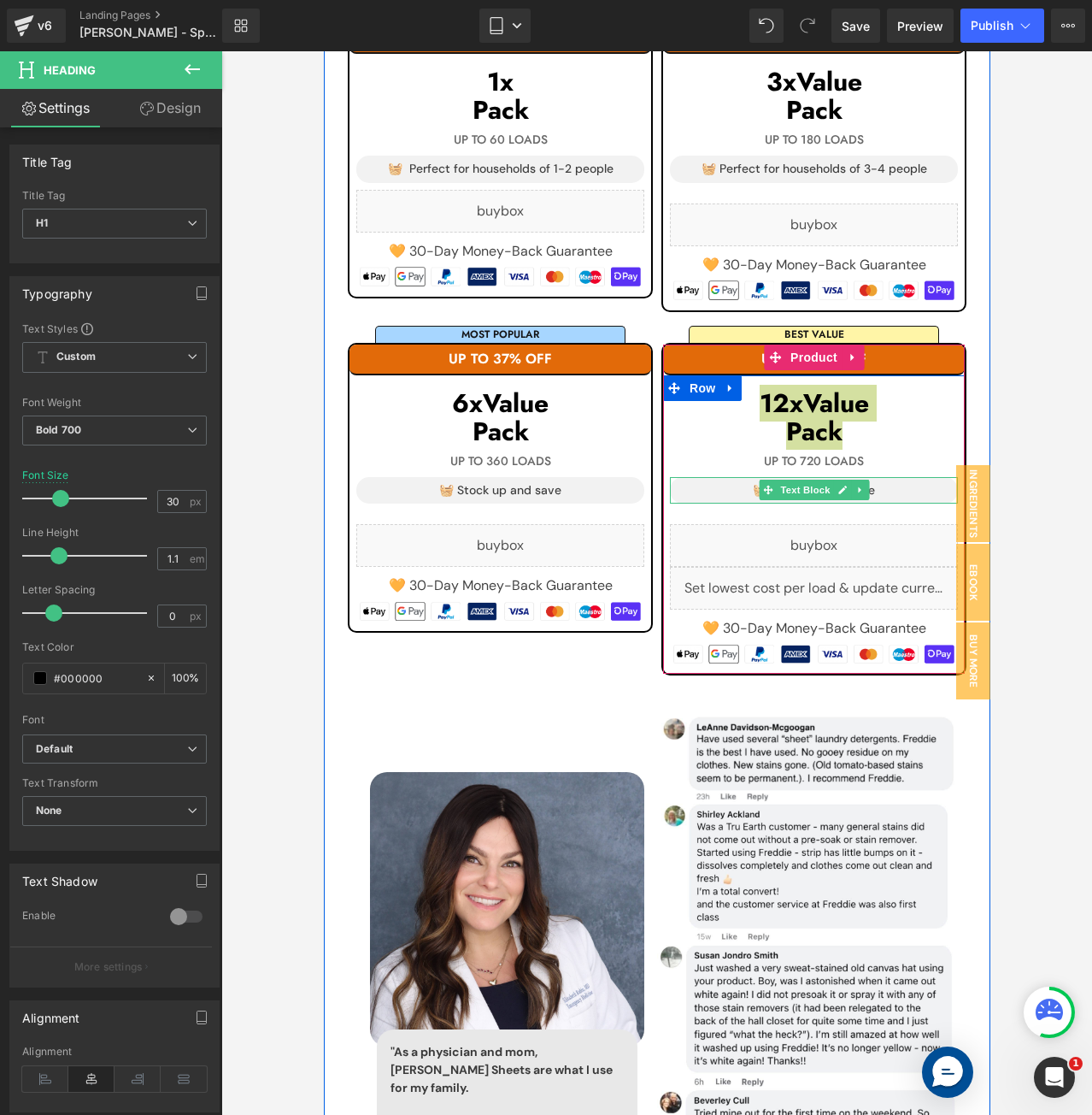
scroll to position [1499, 0]
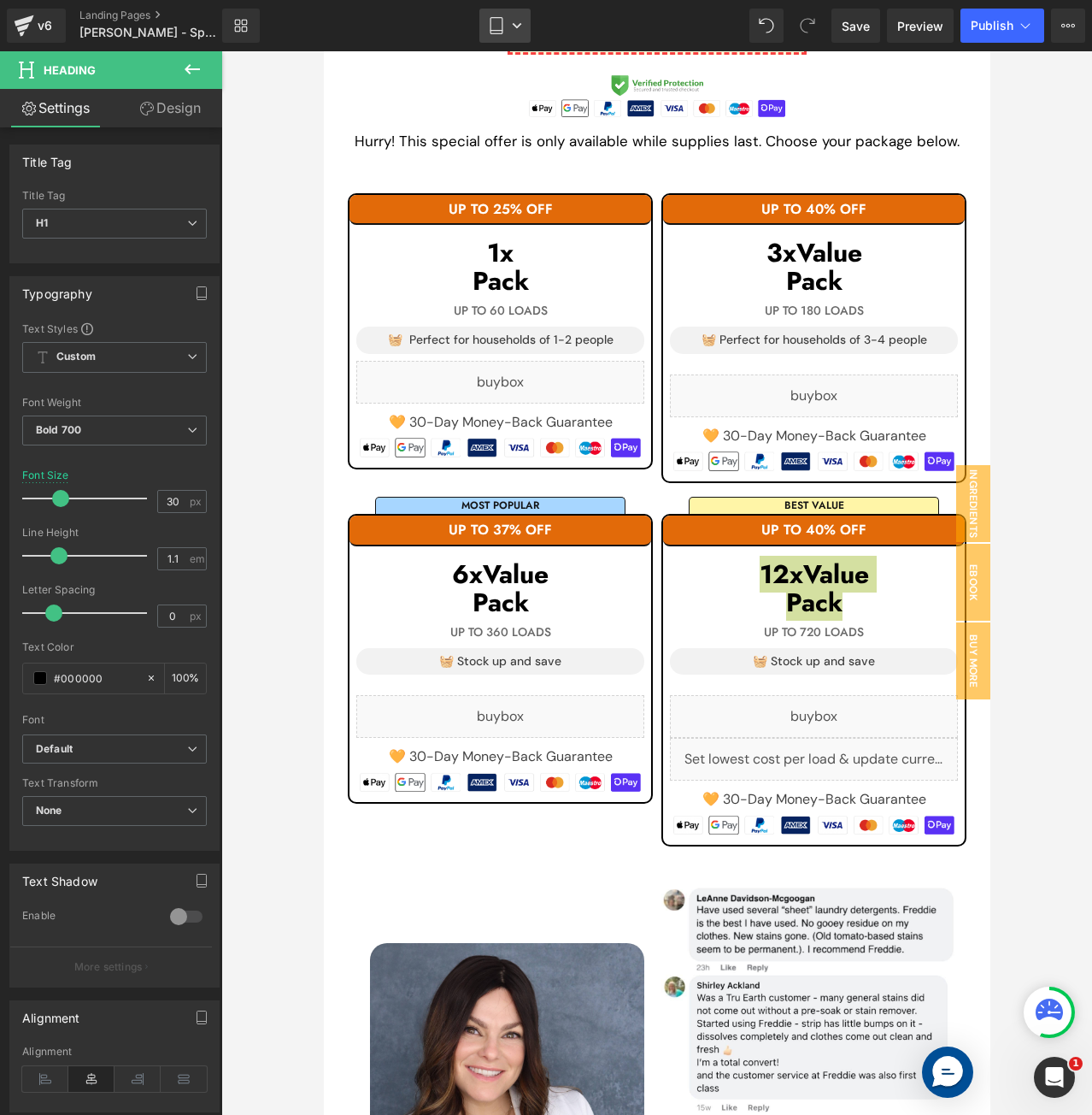
click at [506, 28] on link "Tablet" at bounding box center [504, 25] width 51 height 34
click at [499, 179] on span "Mobile" at bounding box center [512, 184] width 39 height 16
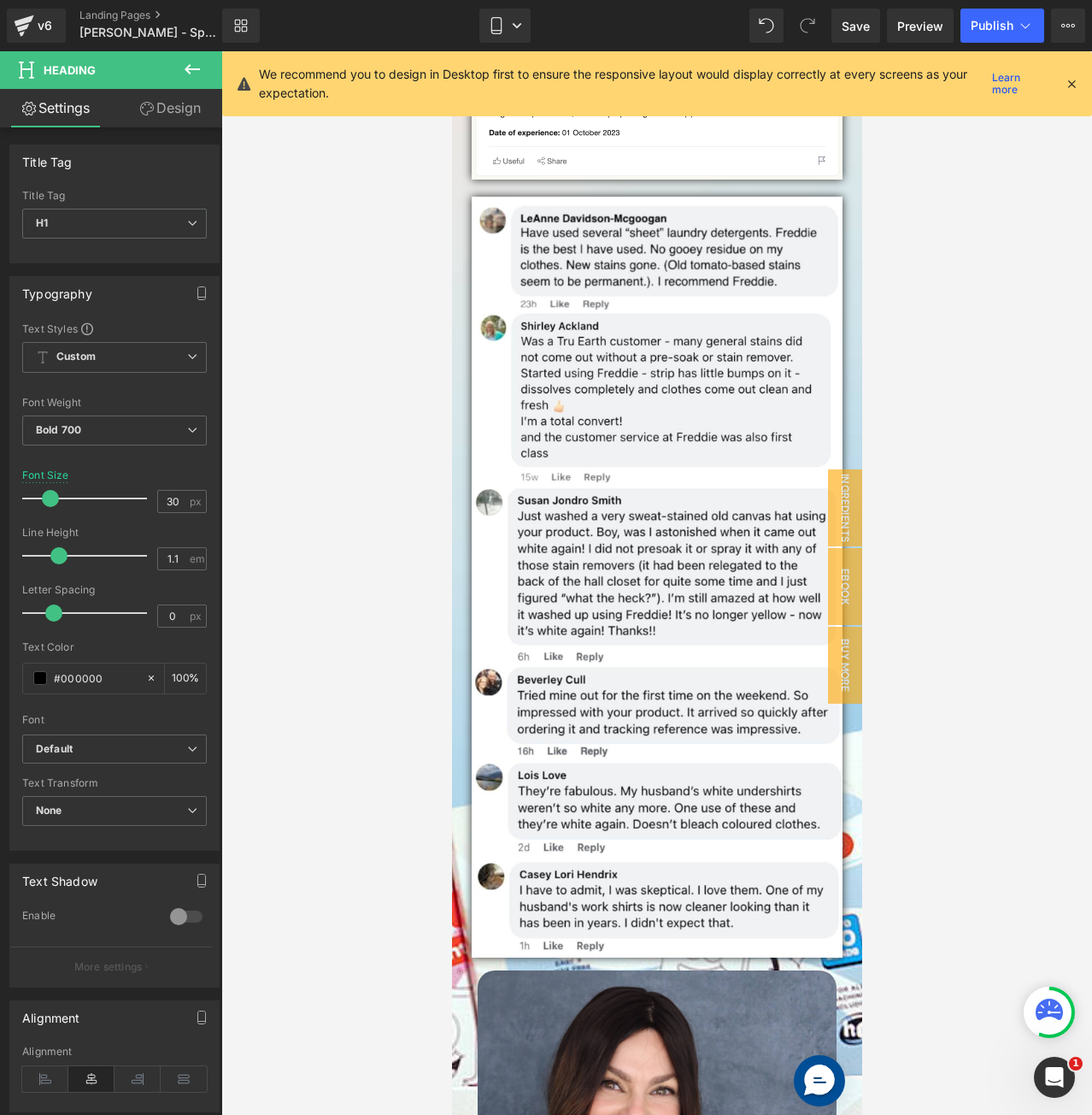
scroll to position [3269, 0]
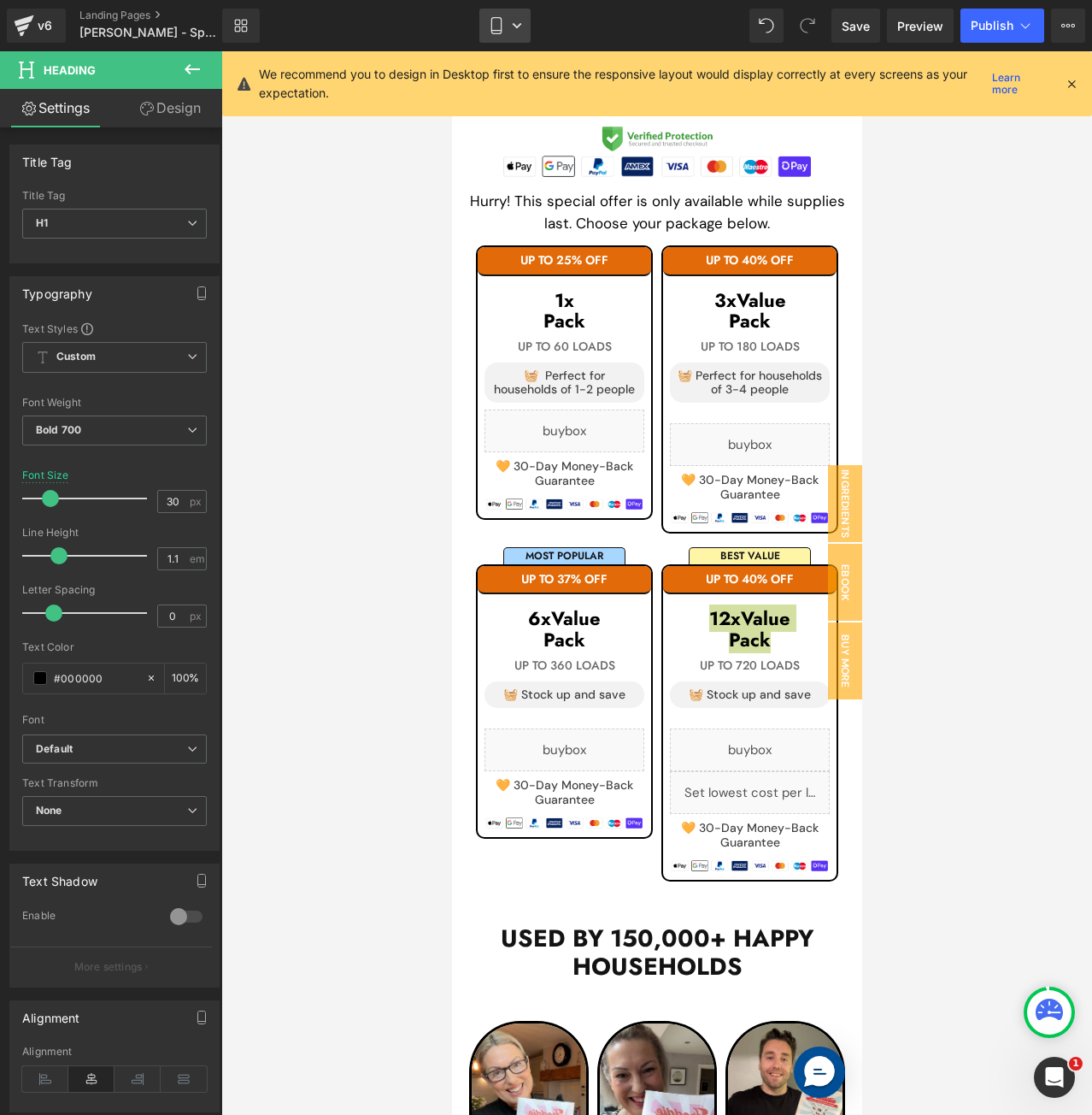
click at [500, 25] on icon at bounding box center [496, 24] width 17 height 17
drag, startPoint x: 1071, startPoint y: 84, endPoint x: 279, endPoint y: 22, distance: 794.4
click at [1071, 84] on icon at bounding box center [1071, 84] width 16 height 16
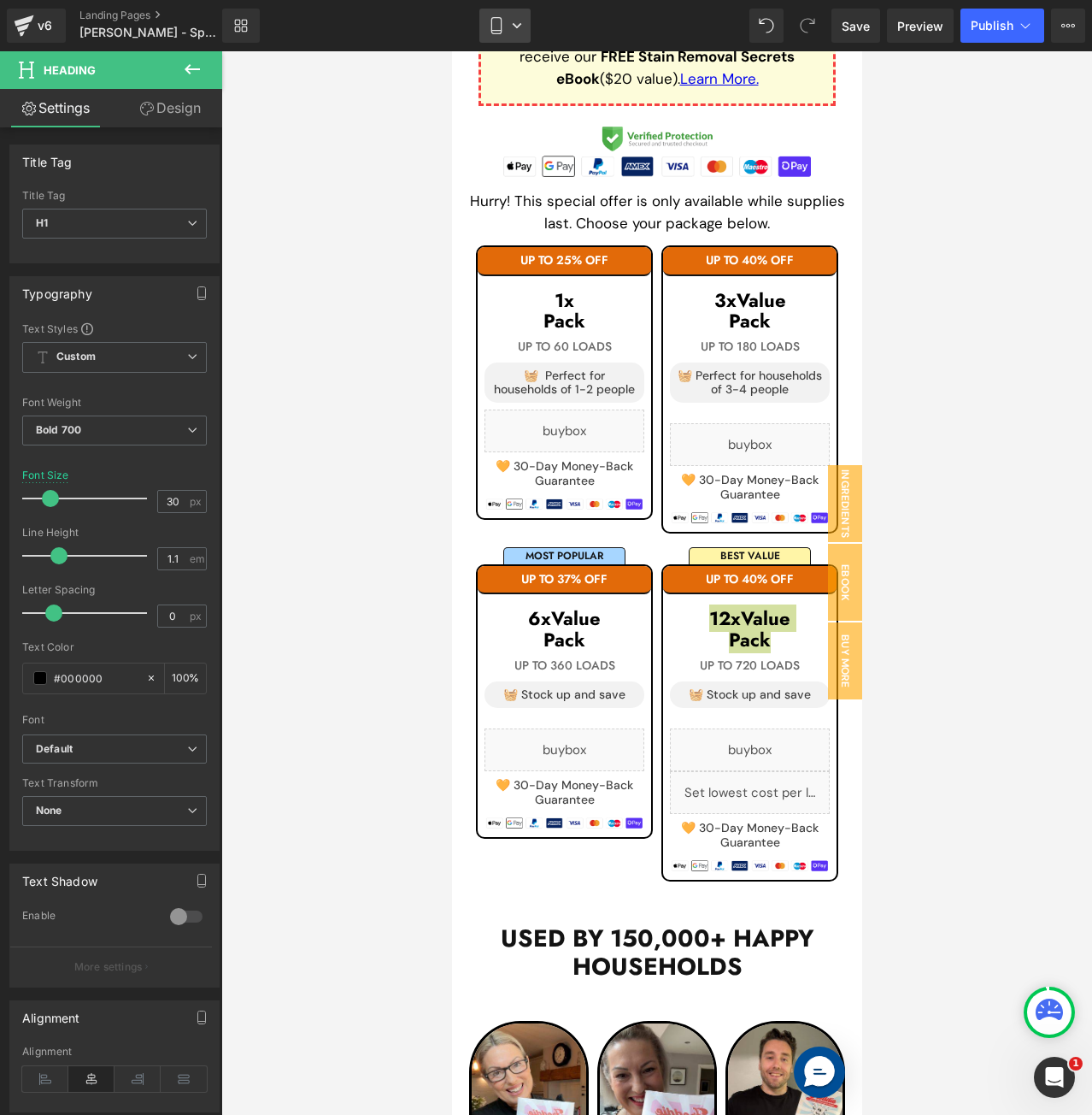
drag, startPoint x: 506, startPoint y: 22, endPoint x: 50, endPoint y: 8, distance: 456.2
click at [506, 22] on link "Mobile" at bounding box center [504, 25] width 51 height 34
click at [501, 95] on link "Desktop" at bounding box center [505, 80] width 96 height 34
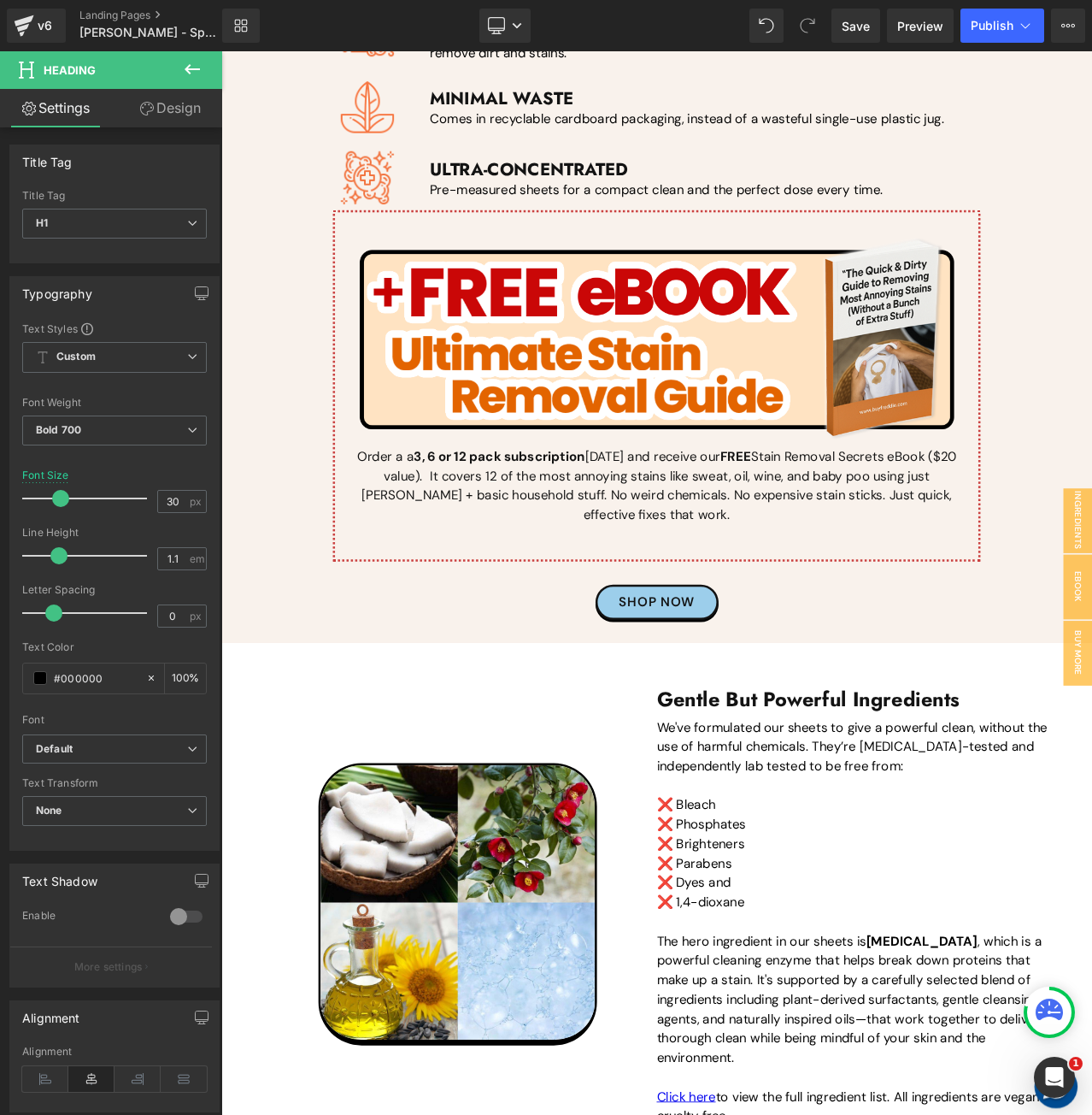
scroll to position [1398, 0]
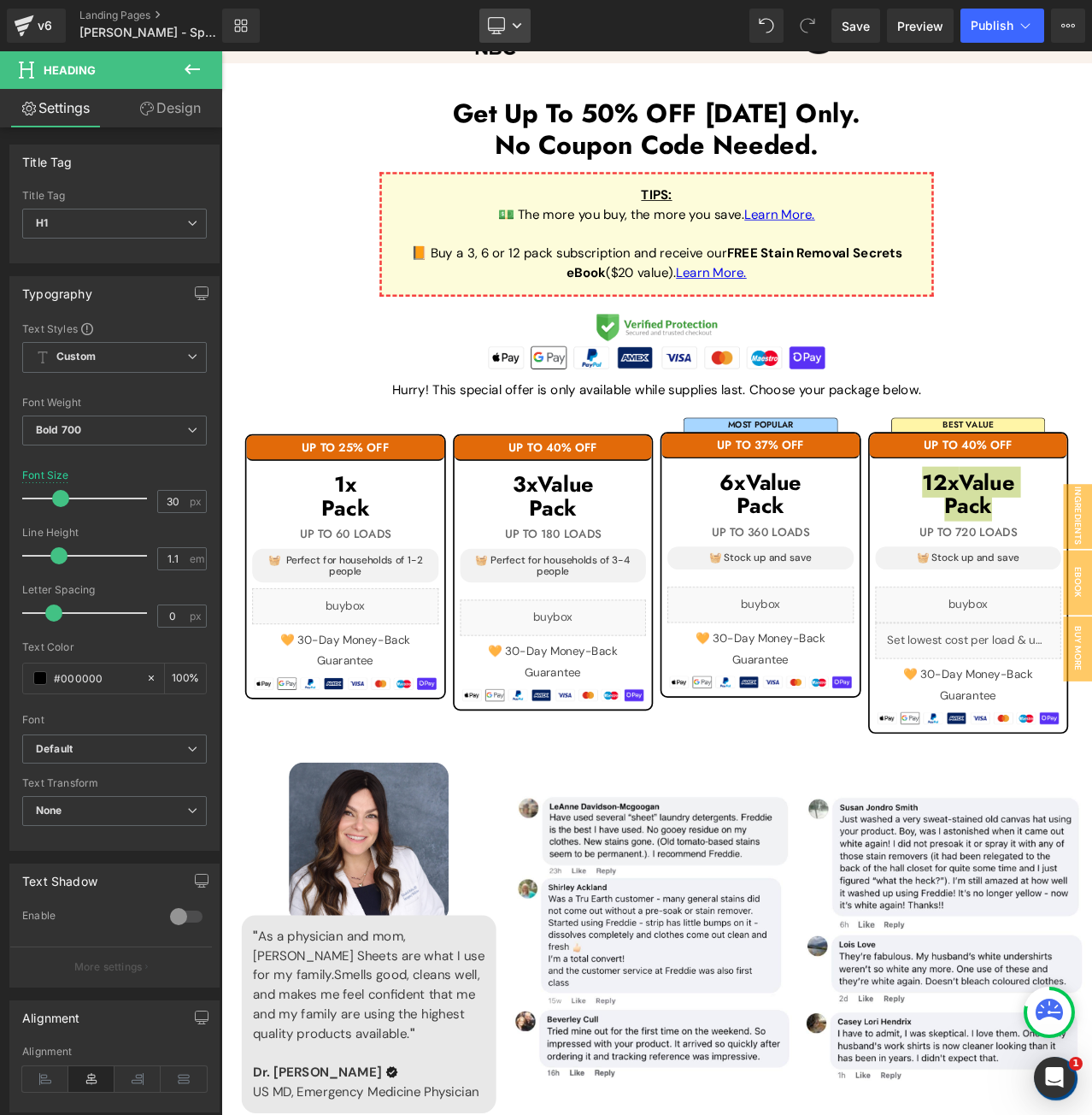
click at [530, 37] on link "Desktop" at bounding box center [504, 25] width 51 height 34
click at [506, 130] on link "Laptop" at bounding box center [505, 115] width 96 height 34
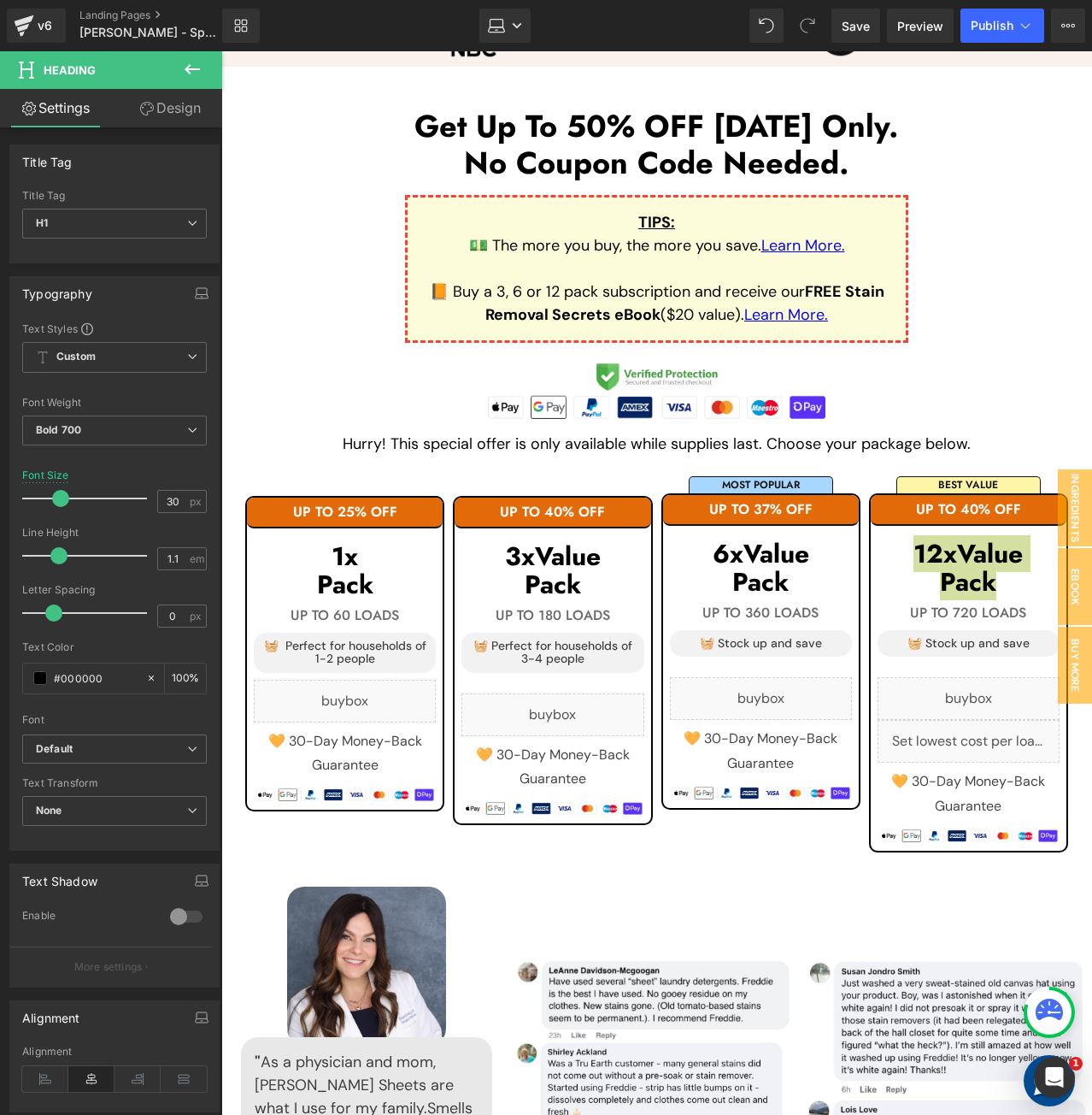
scroll to position [1366, 0]
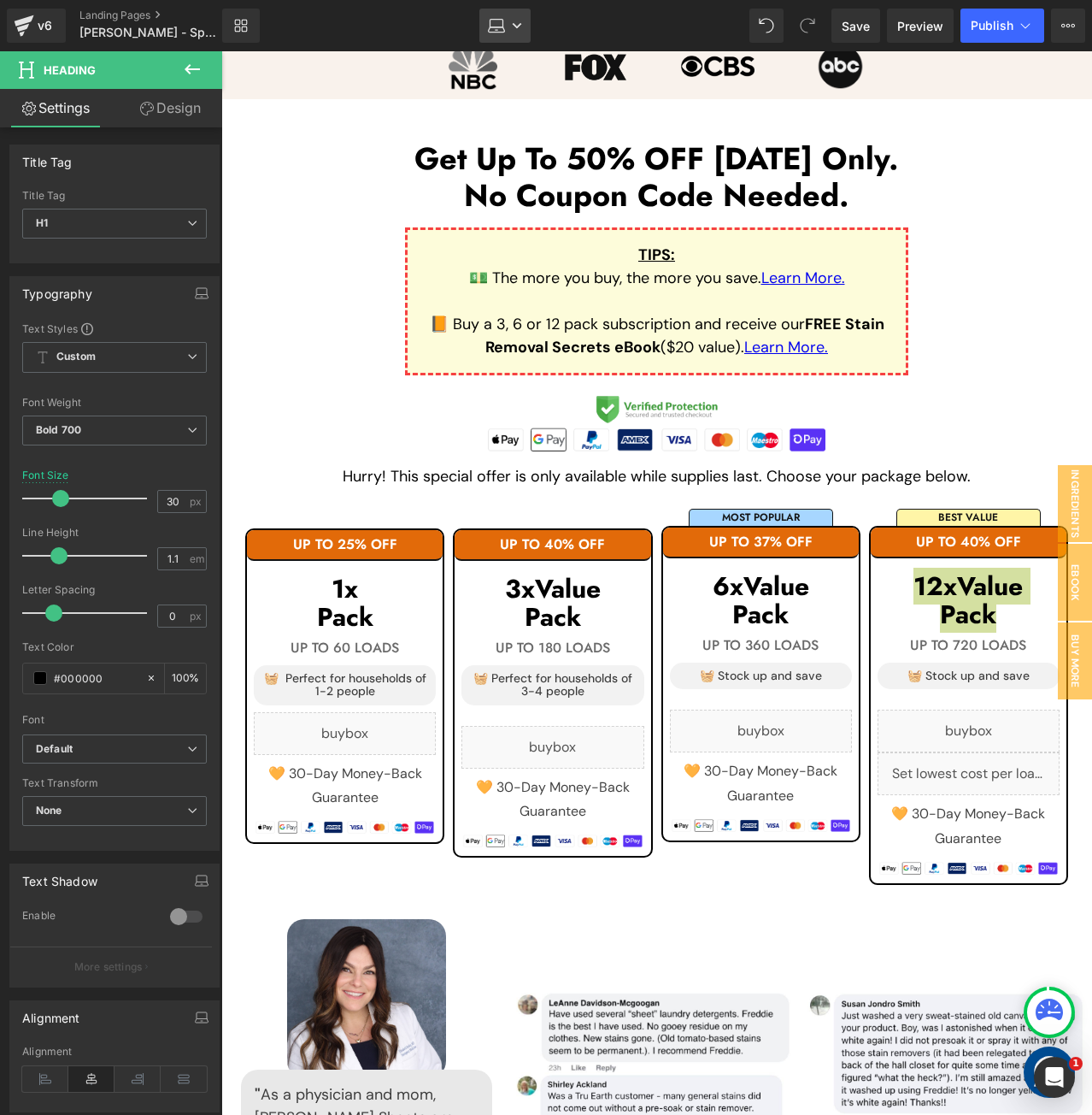
click at [517, 23] on icon at bounding box center [517, 25] width 10 height 10
click at [533, 137] on link "Tablet" at bounding box center [505, 149] width 96 height 34
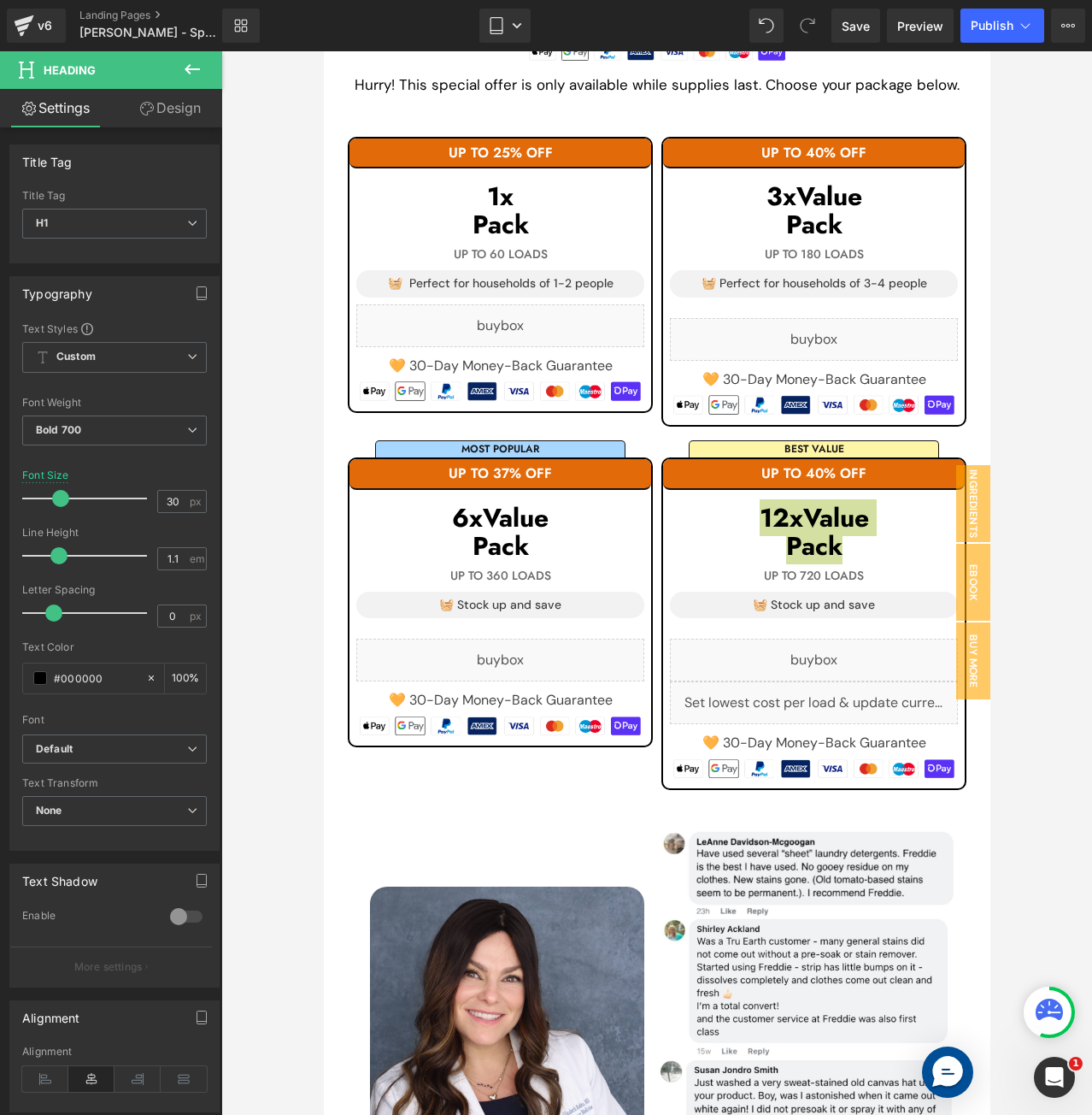
scroll to position [1532, 0]
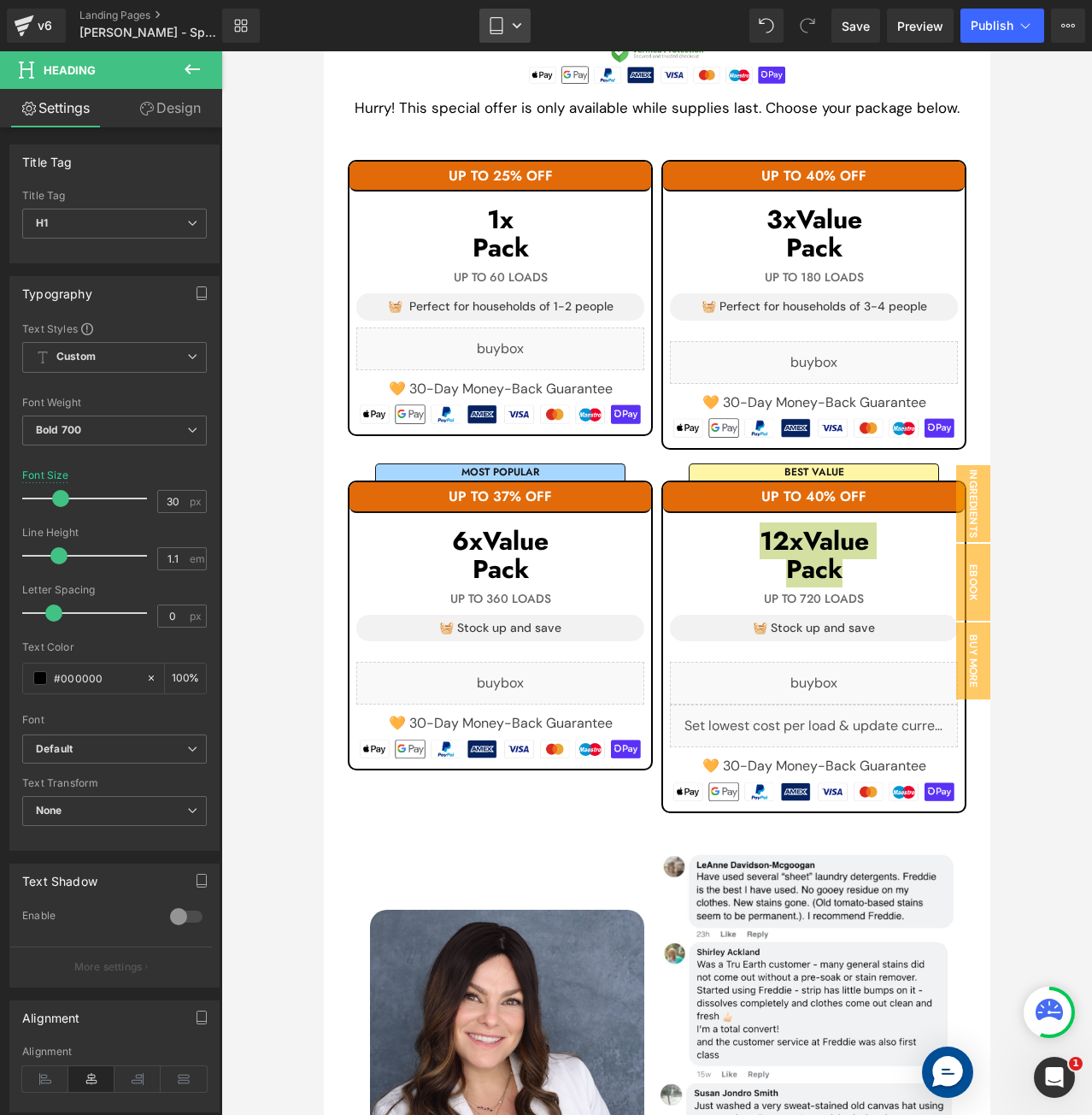
click at [494, 24] on icon at bounding box center [496, 24] width 17 height 17
click at [506, 181] on span "Mobile" at bounding box center [512, 184] width 39 height 16
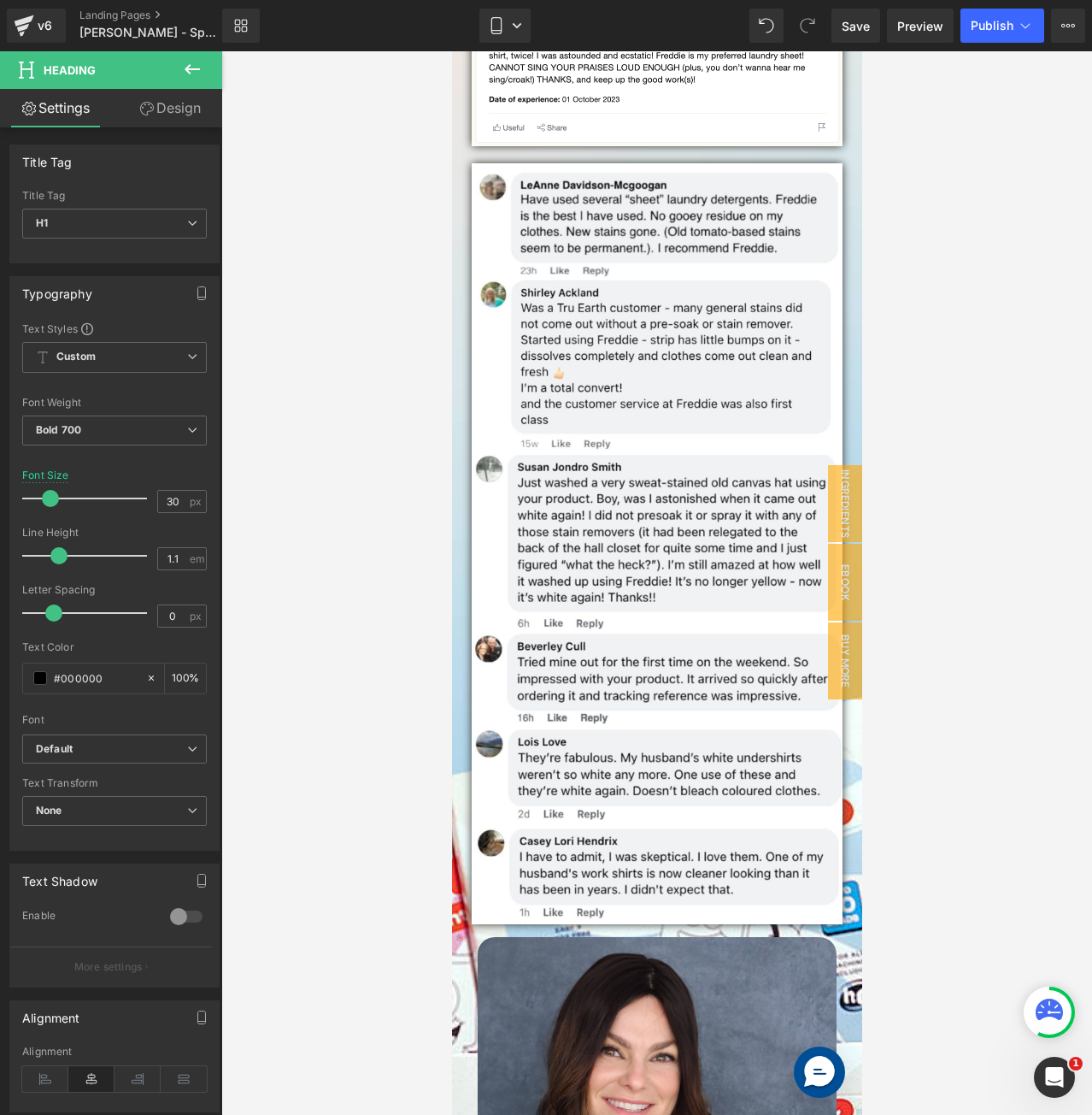
scroll to position [3303, 0]
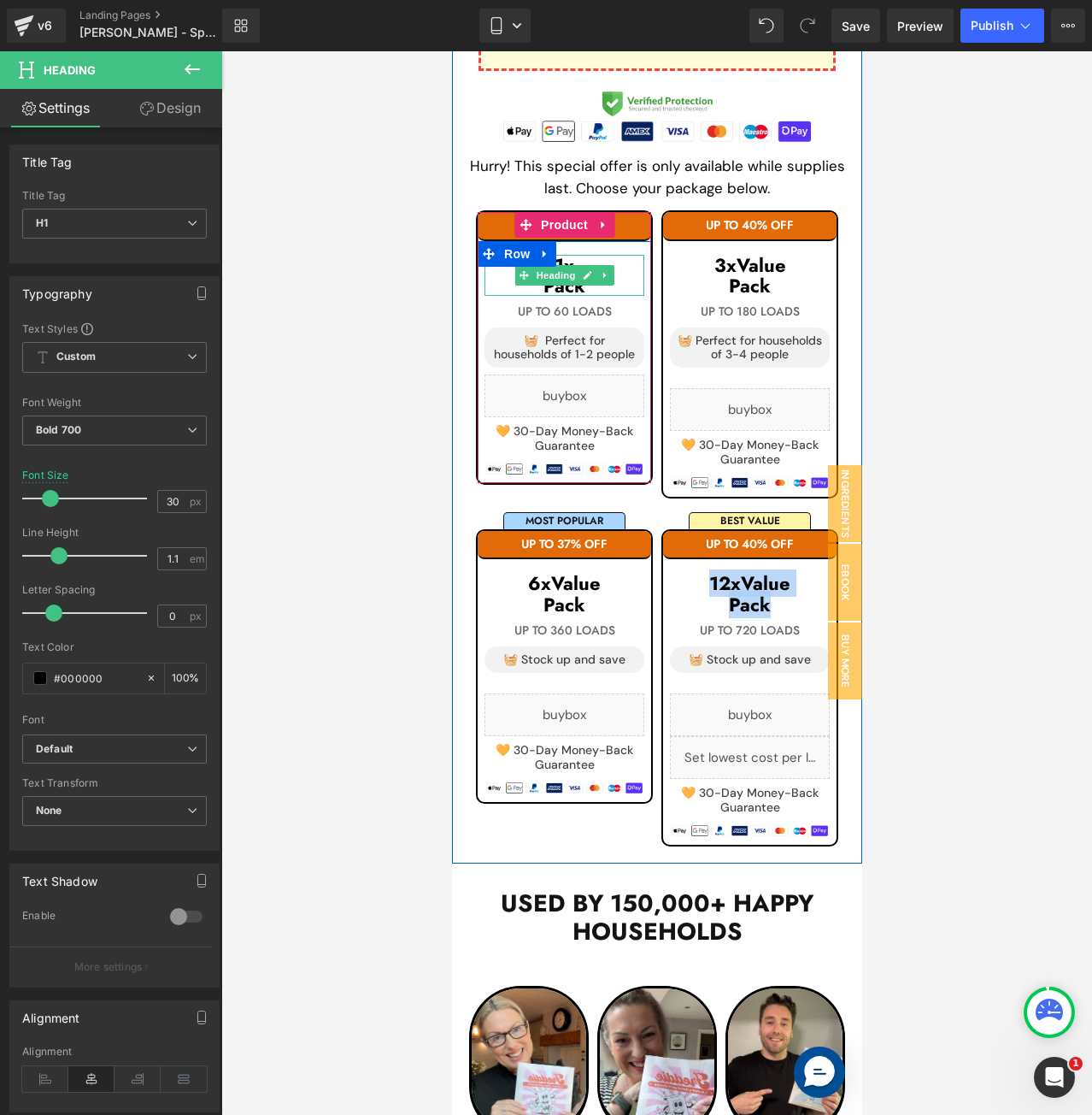
click at [622, 276] on h1 "Pack" at bounding box center [563, 285] width 160 height 21
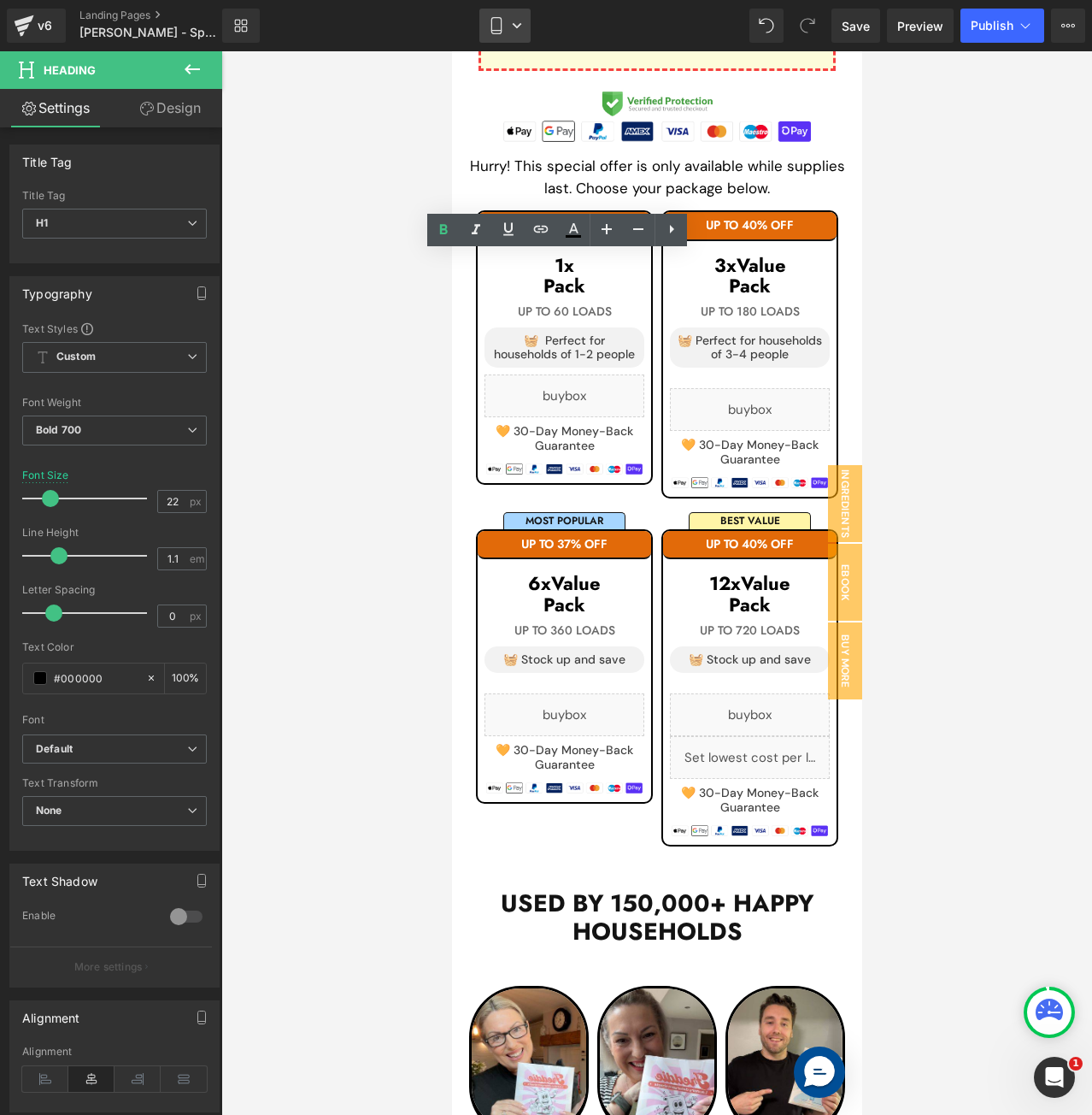
click at [499, 22] on icon at bounding box center [496, 24] width 17 height 17
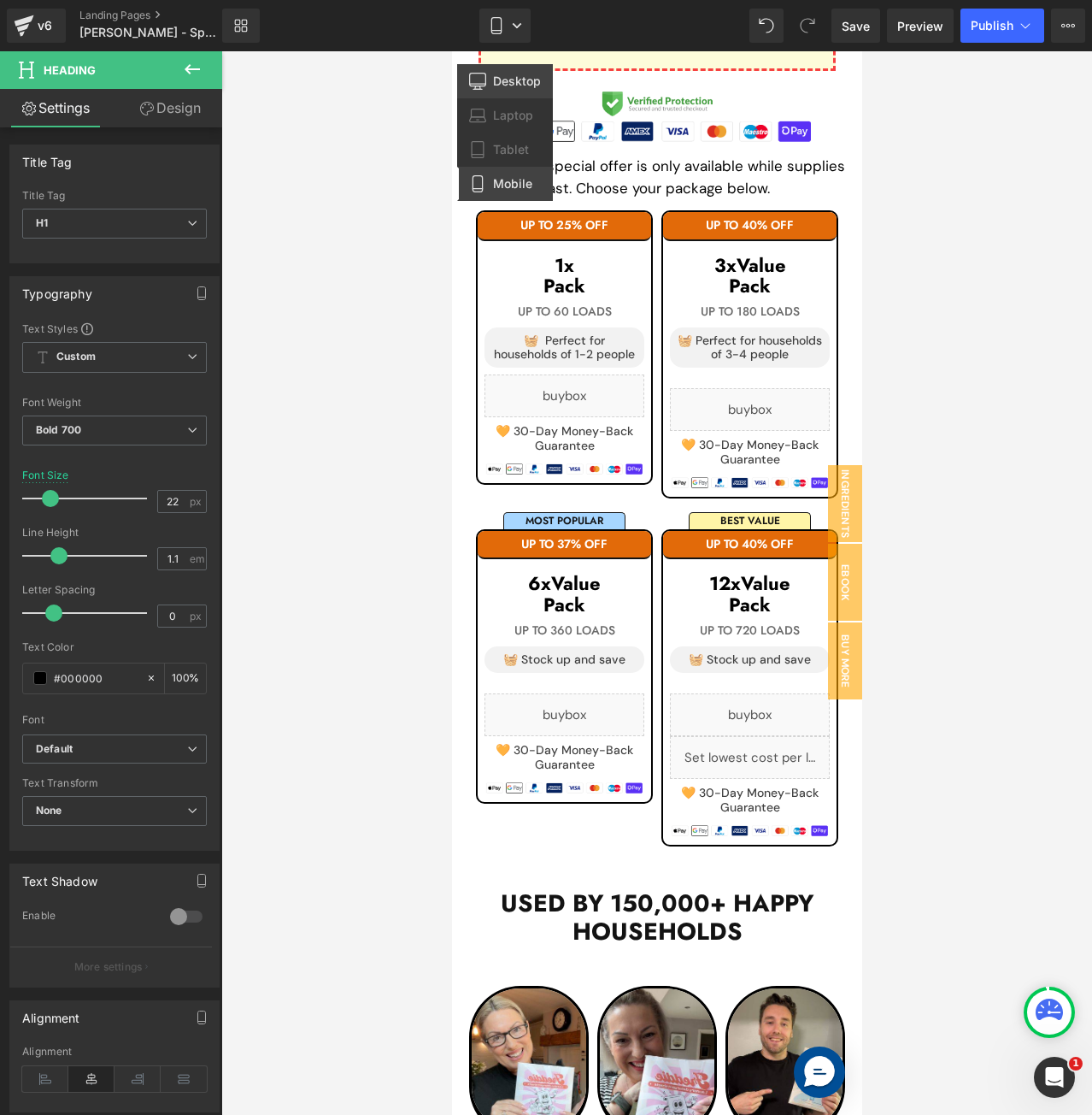
drag, startPoint x: 517, startPoint y: 81, endPoint x: 351, endPoint y: 54, distance: 168.2
click at [517, 81] on span "Desktop" at bounding box center [516, 81] width 48 height 16
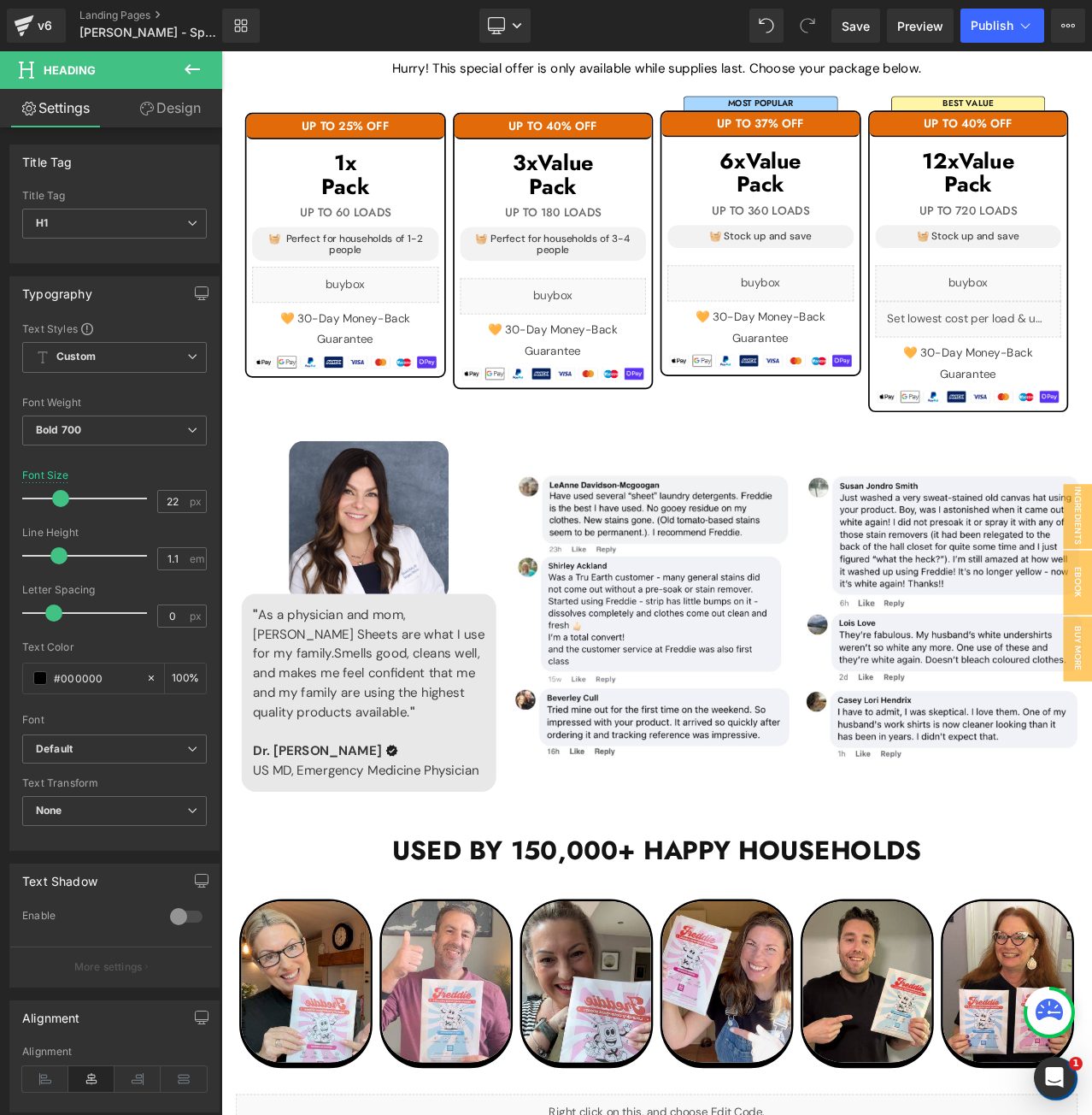
scroll to position [1779, 0]
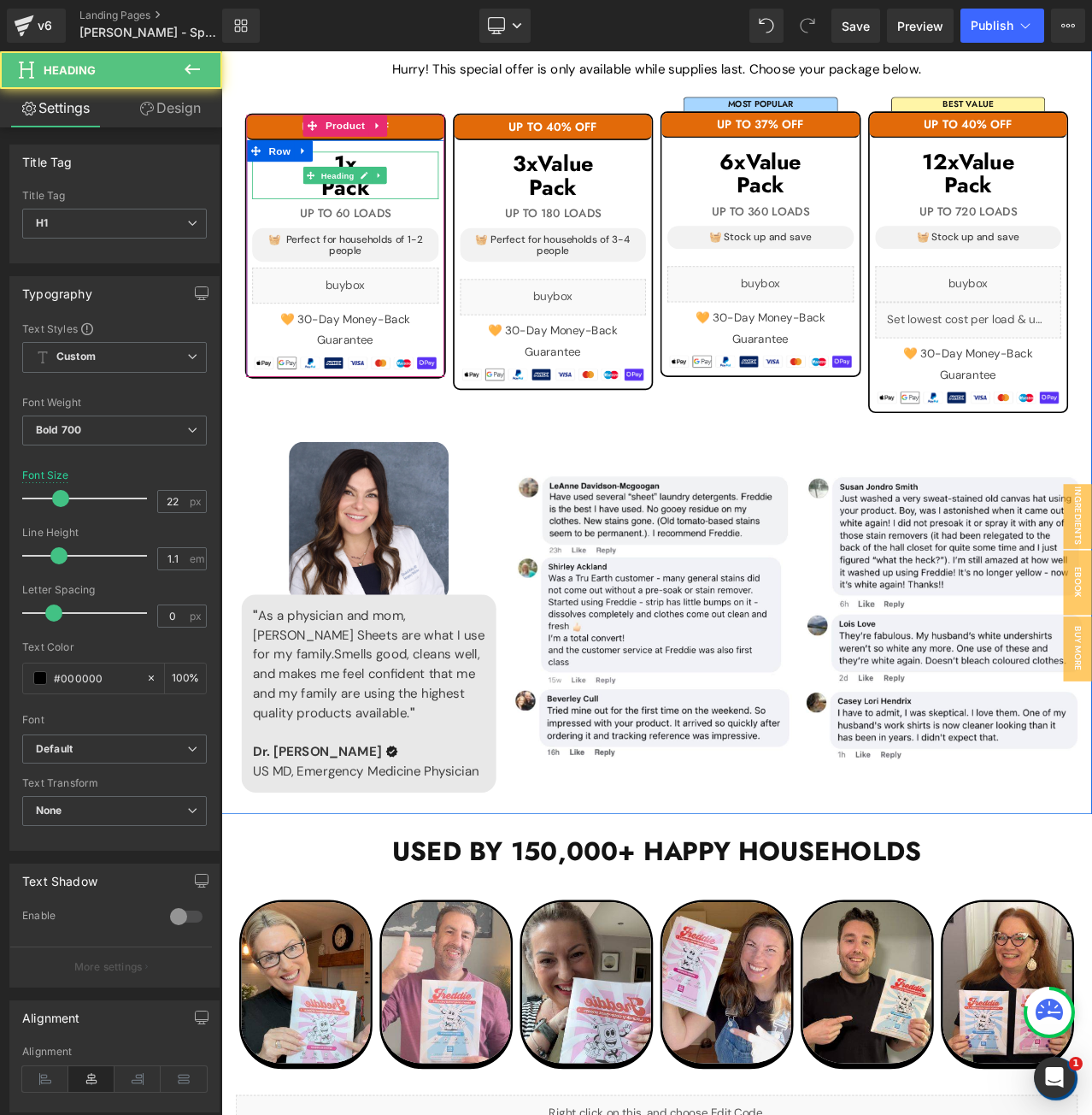
click at [421, 209] on h1 "Pack" at bounding box center [368, 213] width 221 height 28
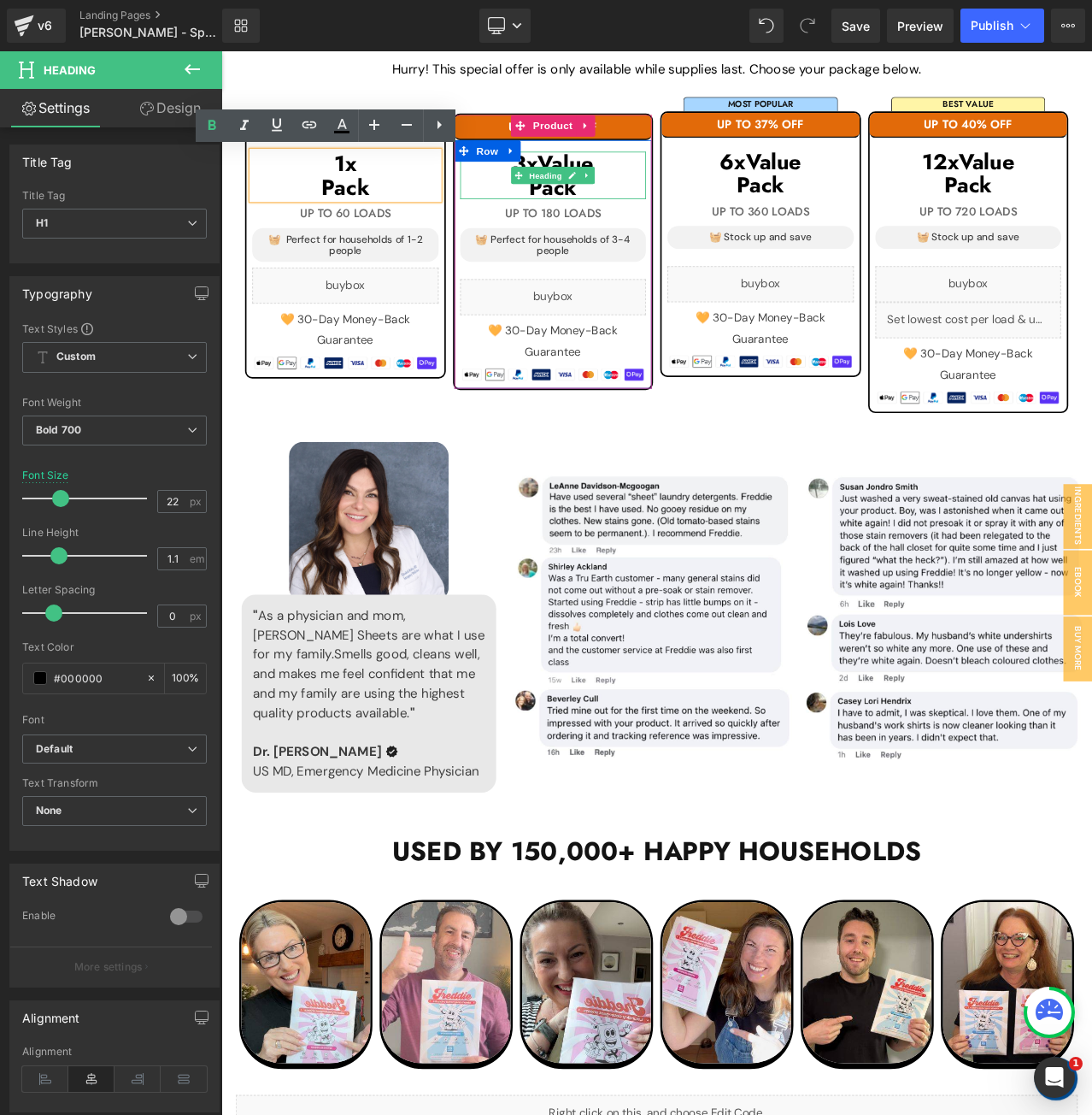
click at [672, 218] on h1 "Pack" at bounding box center [616, 213] width 221 height 28
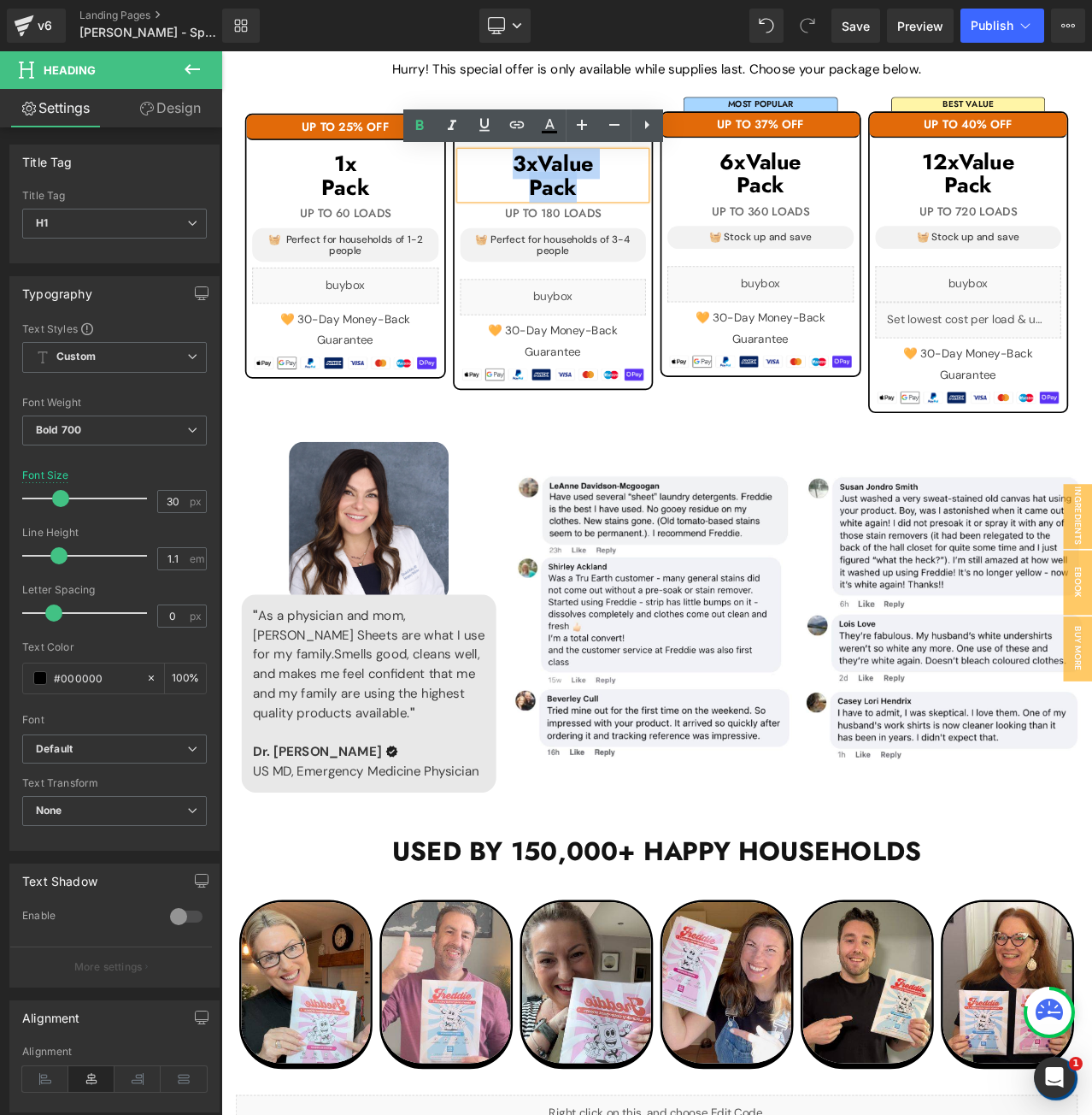
drag, startPoint x: 636, startPoint y: 205, endPoint x: 499, endPoint y: 191, distance: 137.7
click at [505, 191] on div "3x Value Pack" at bounding box center [616, 199] width 221 height 57
copy div "3x Value Pack"
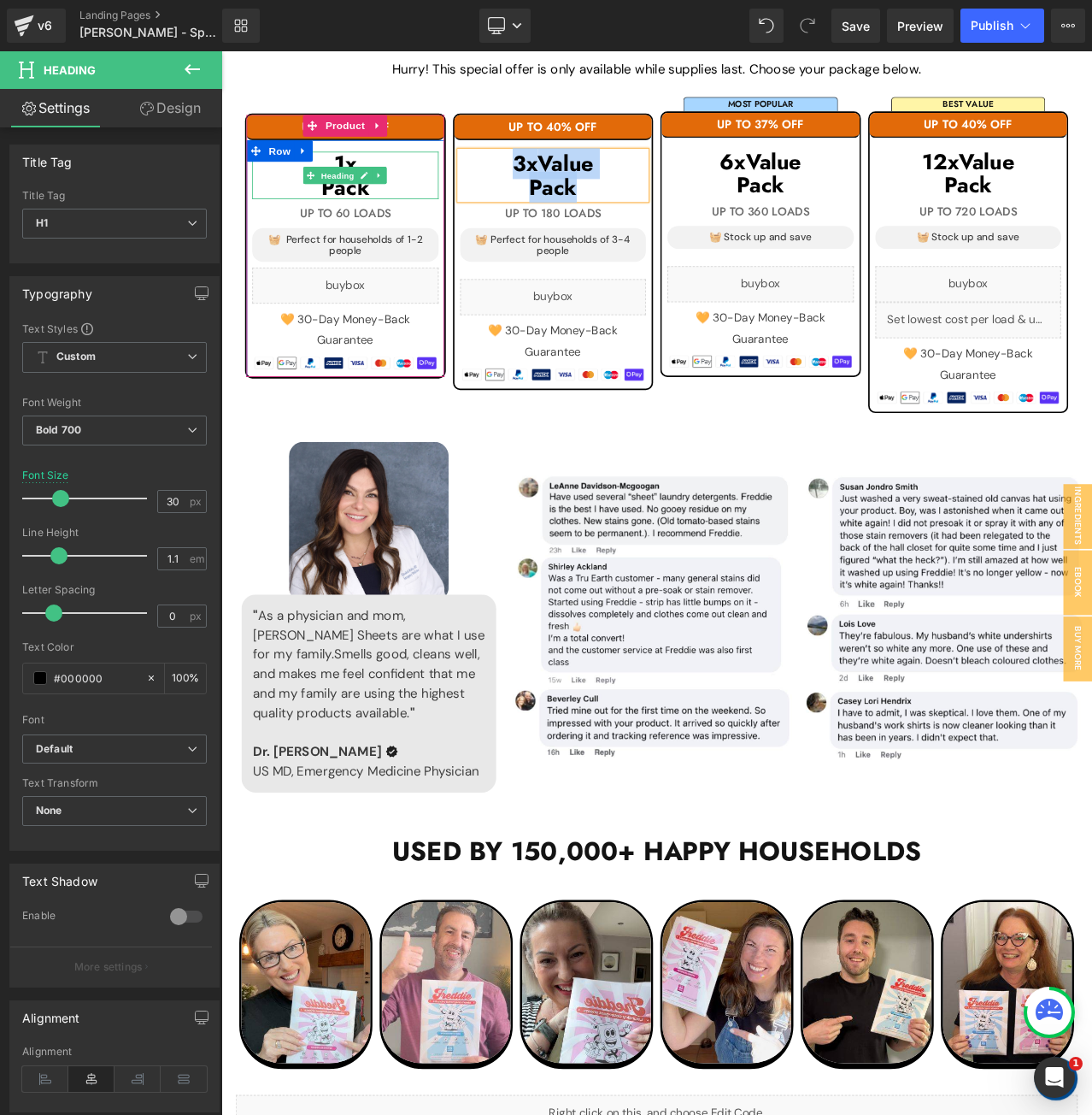
click at [438, 213] on h1 "Pack" at bounding box center [368, 213] width 221 height 28
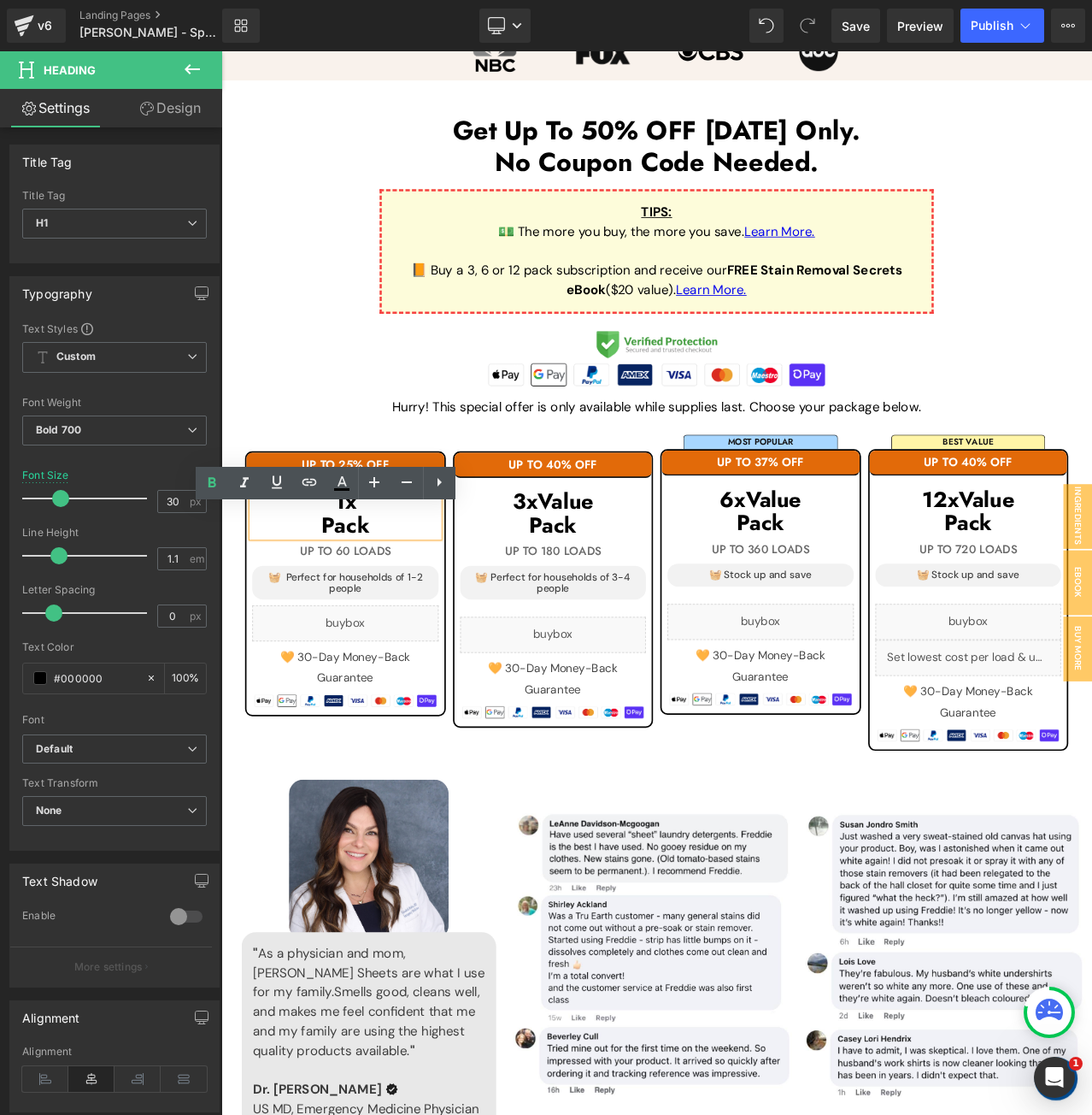
scroll to position [1351, 0]
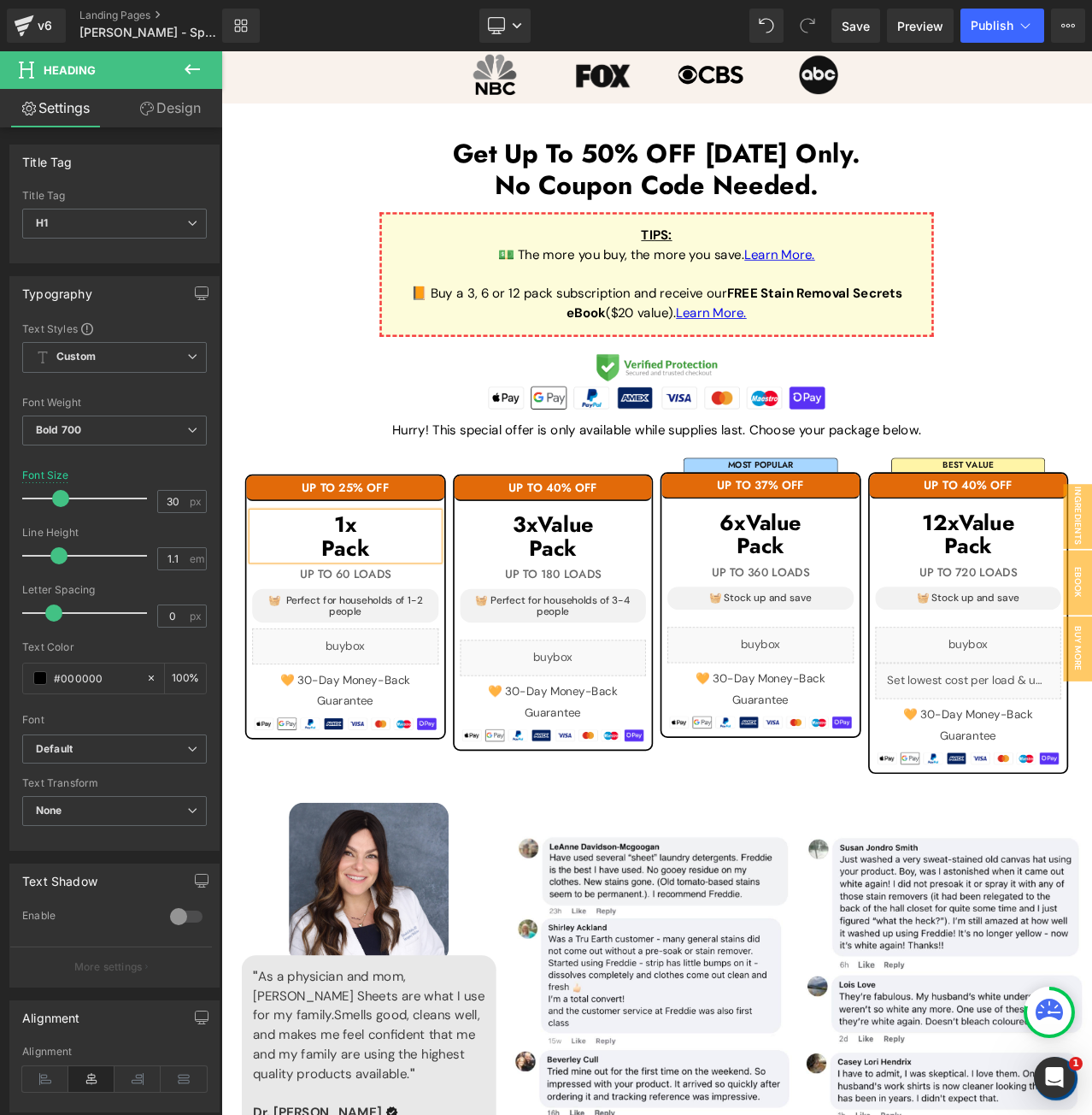
copy div "1x Pack"
click at [679, 643] on h1 "Pack" at bounding box center [616, 641] width 221 height 28
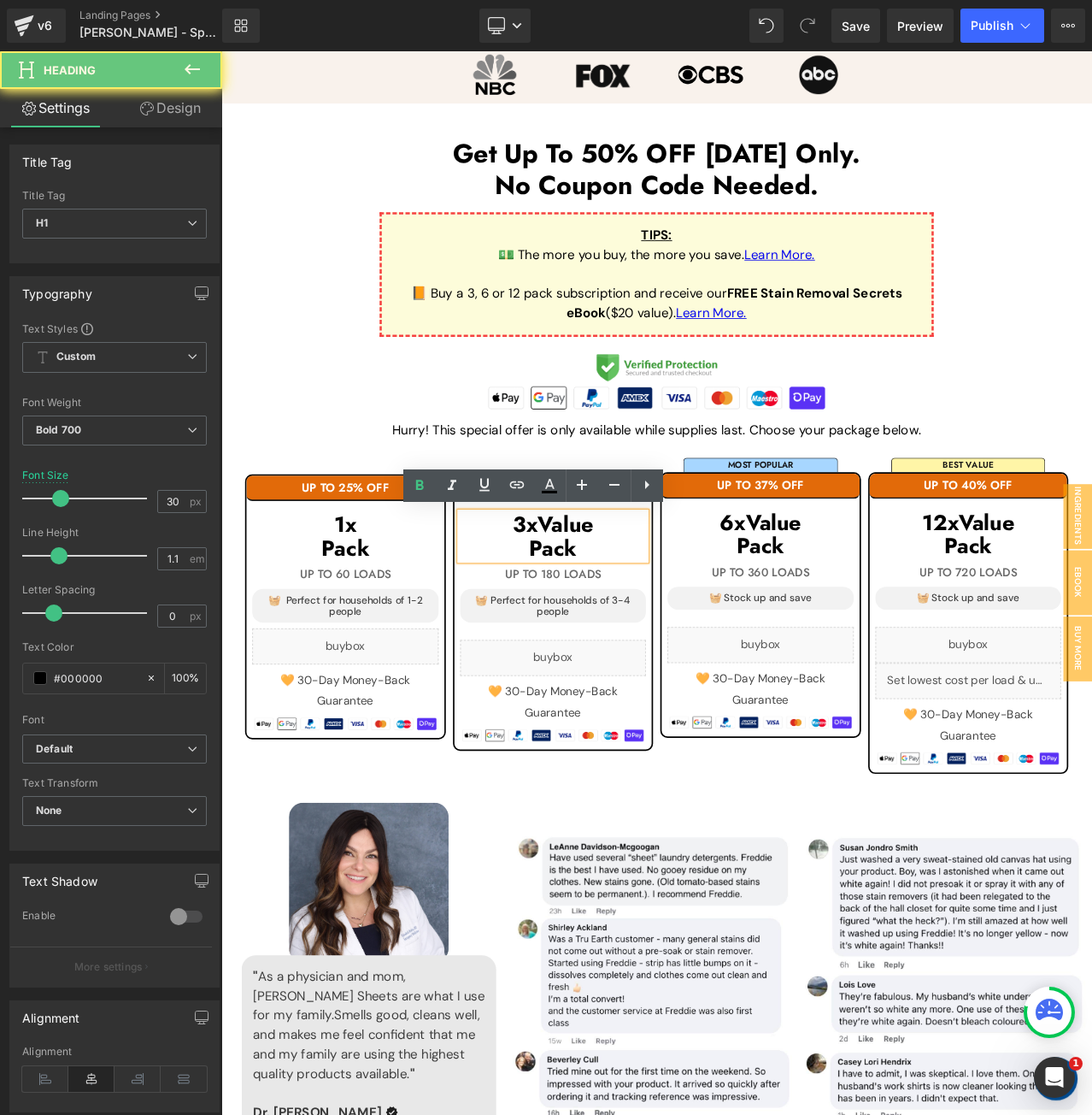
click at [679, 643] on h1 "Pack" at bounding box center [616, 641] width 221 height 28
click at [671, 600] on h1 "3x Value" at bounding box center [616, 612] width 221 height 28
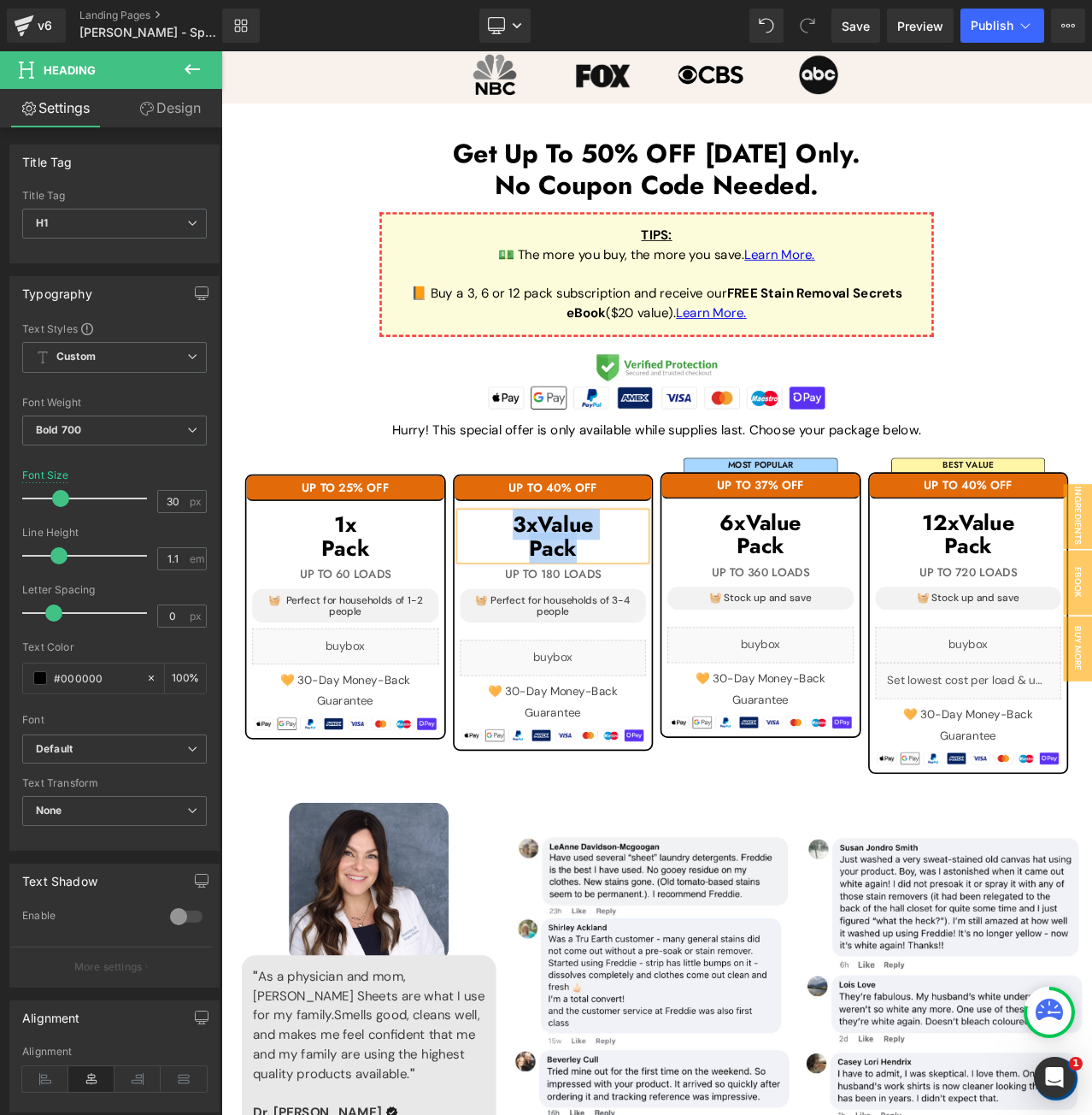
copy div "3x Value Pack"
click at [1062, 19] on icon at bounding box center [1068, 25] width 14 height 14
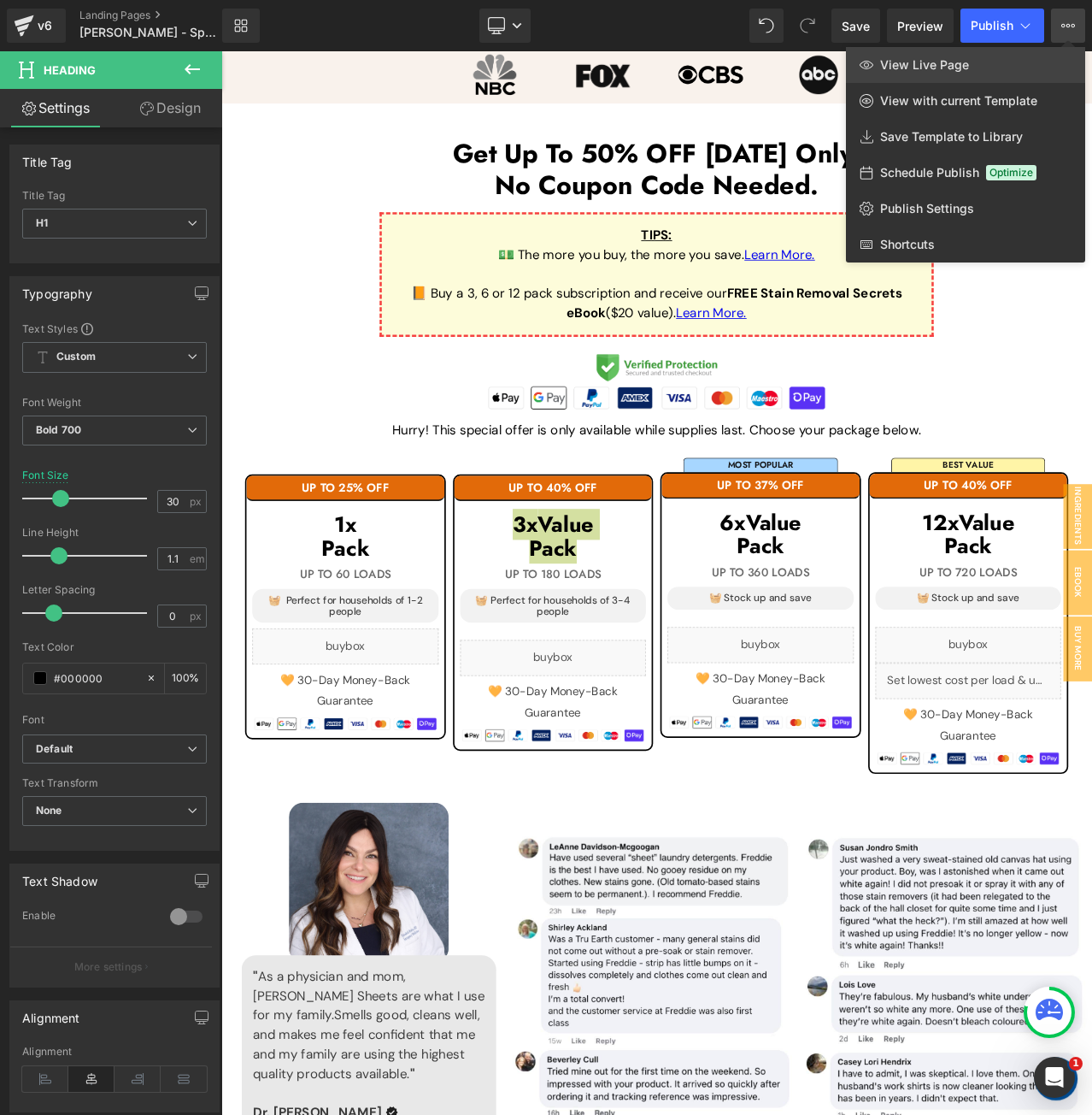
click at [1017, 66] on link "View Live Page" at bounding box center [966, 65] width 239 height 36
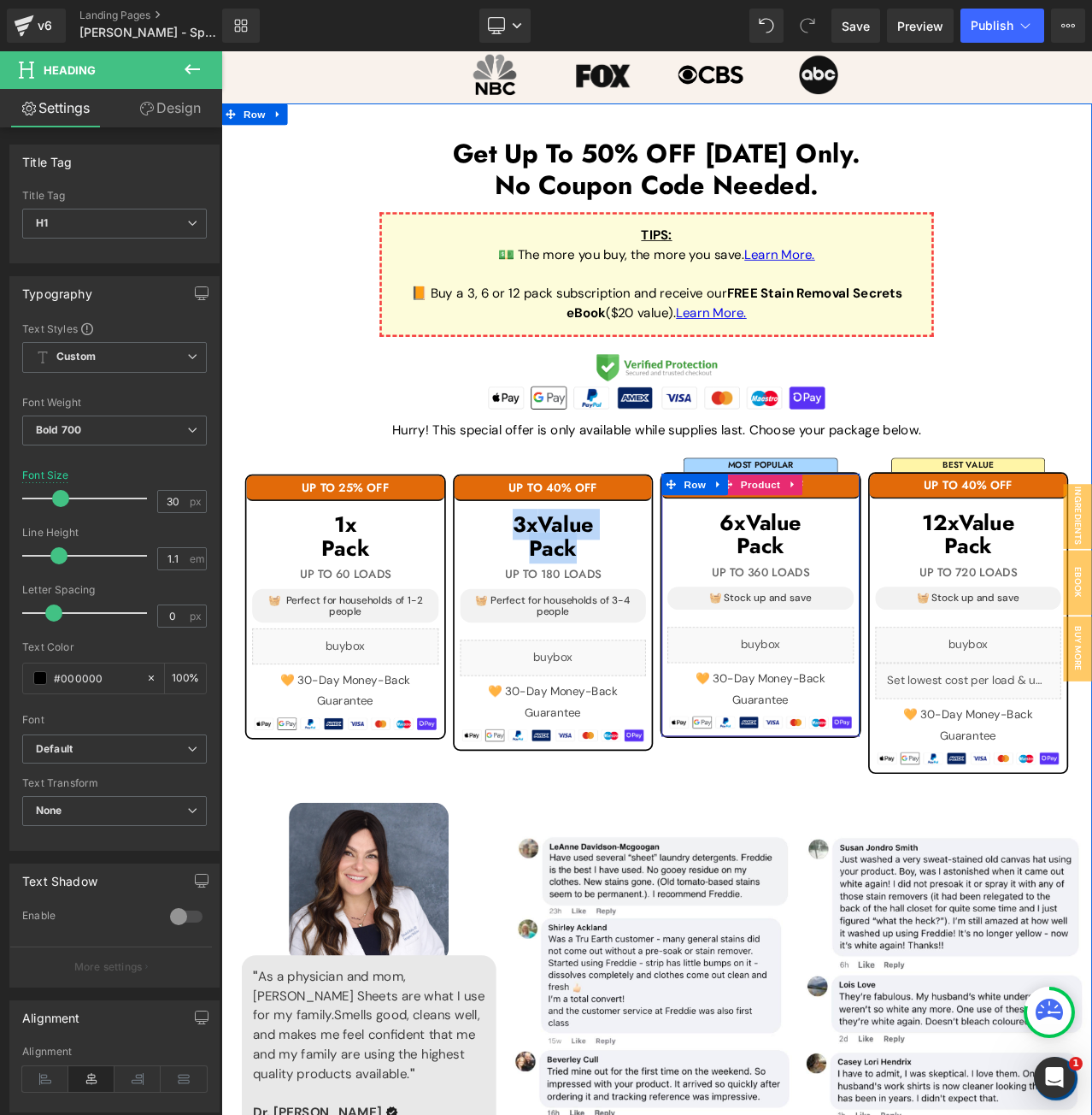
click at [928, 565] on h1 "UP TO 37% OFF" at bounding box center [862, 567] width 235 height 16
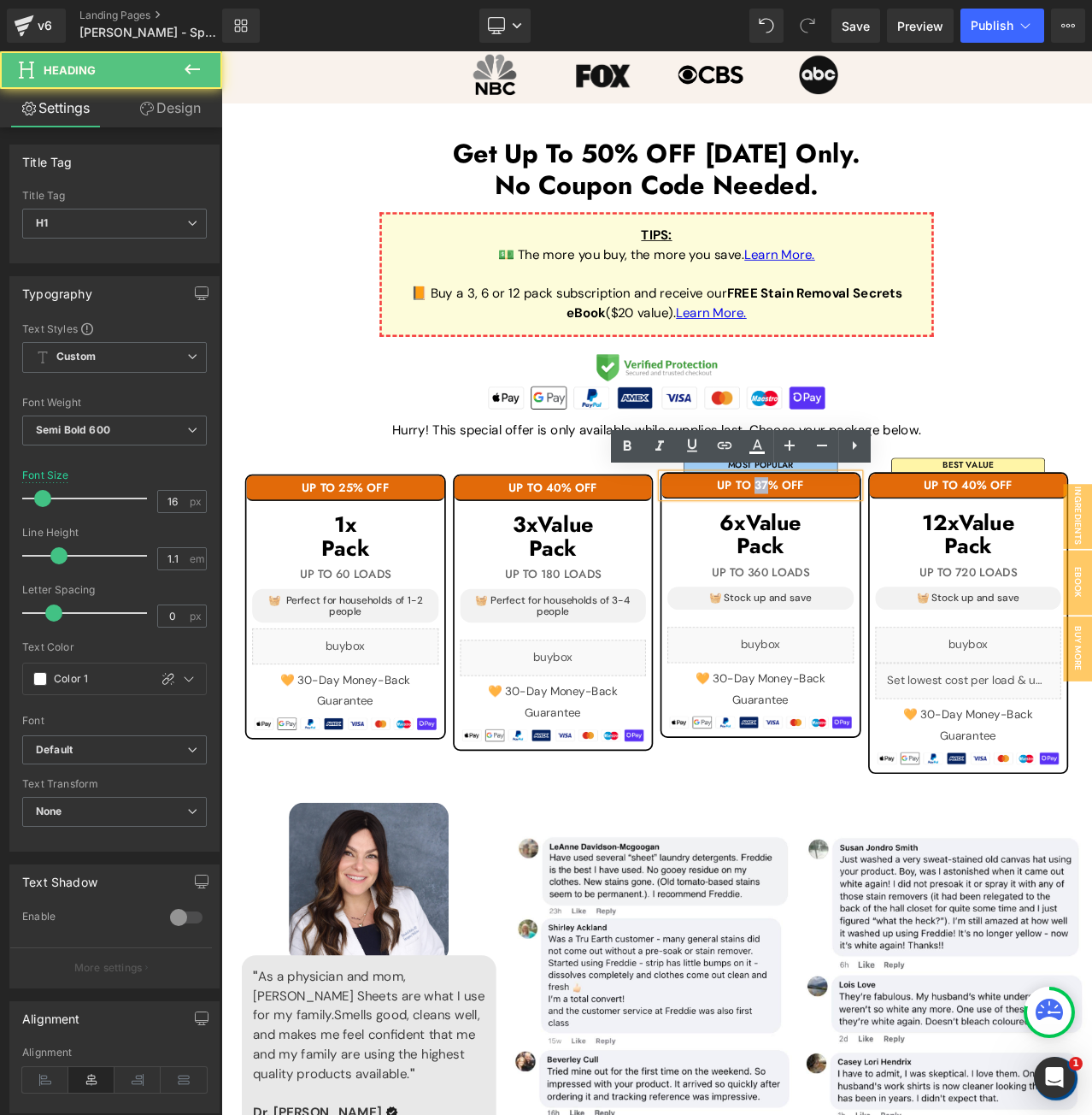
drag, startPoint x: 862, startPoint y: 566, endPoint x: 849, endPoint y: 566, distance: 13.0
click at [849, 566] on h1 "UP TO 37% OFF" at bounding box center [862, 567] width 235 height 16
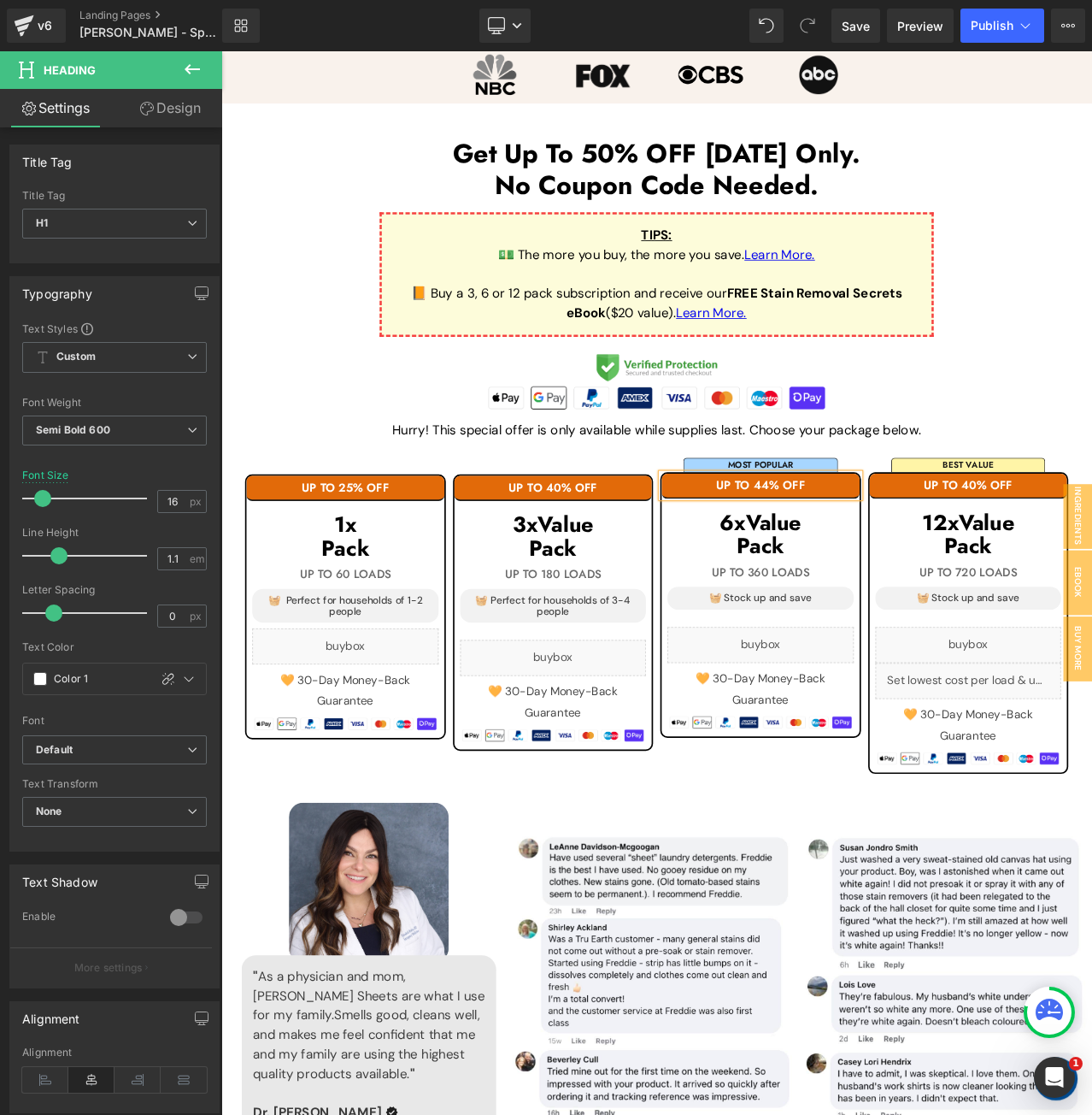
click at [1175, 563] on h1 "UP TO 40% OFF" at bounding box center [1109, 567] width 235 height 16
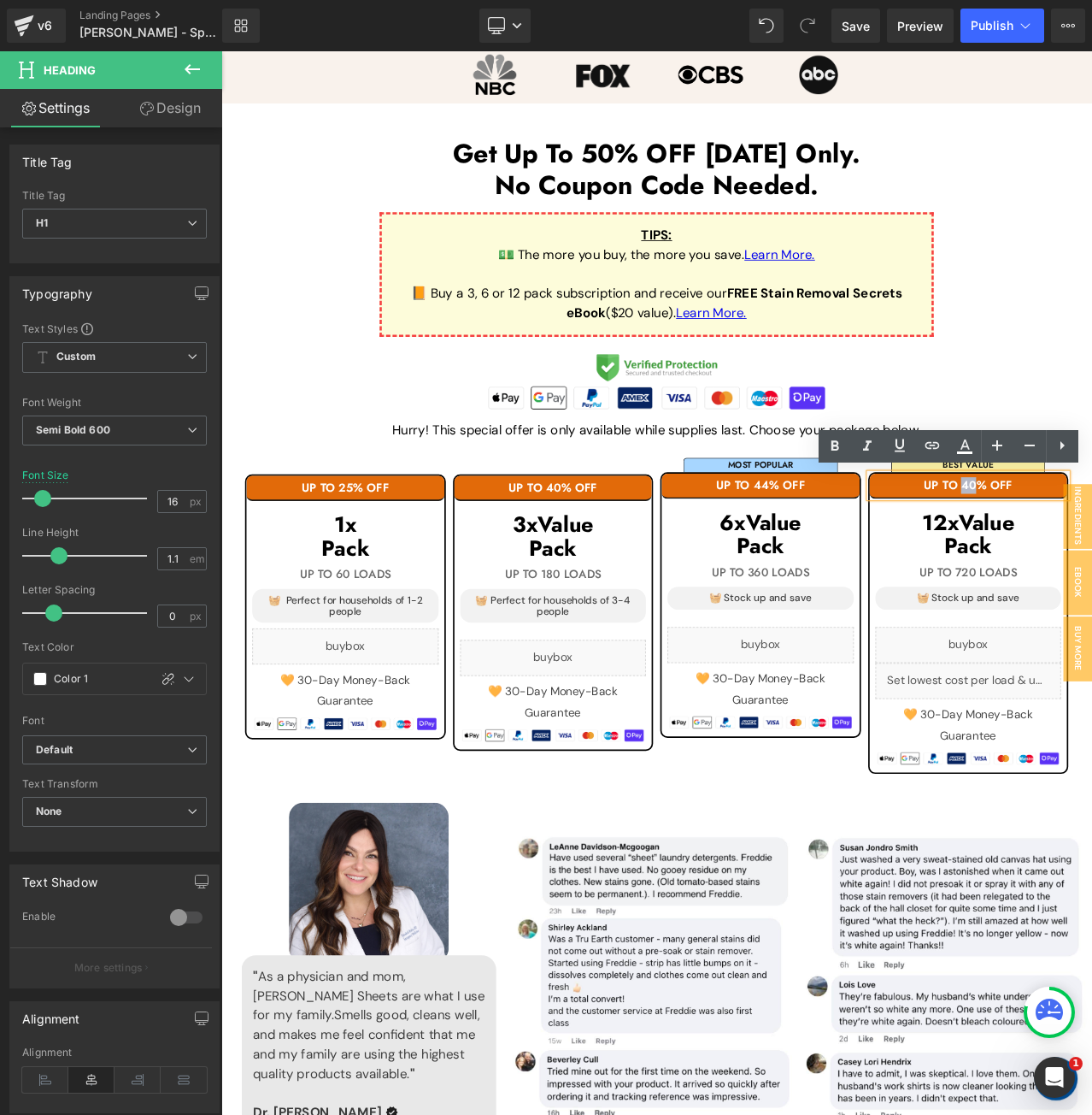
drag, startPoint x: 1109, startPoint y: 564, endPoint x: 1096, endPoint y: 571, distance: 14.8
click at [1096, 571] on h1 "UP TO 40% OFF" at bounding box center [1109, 567] width 235 height 16
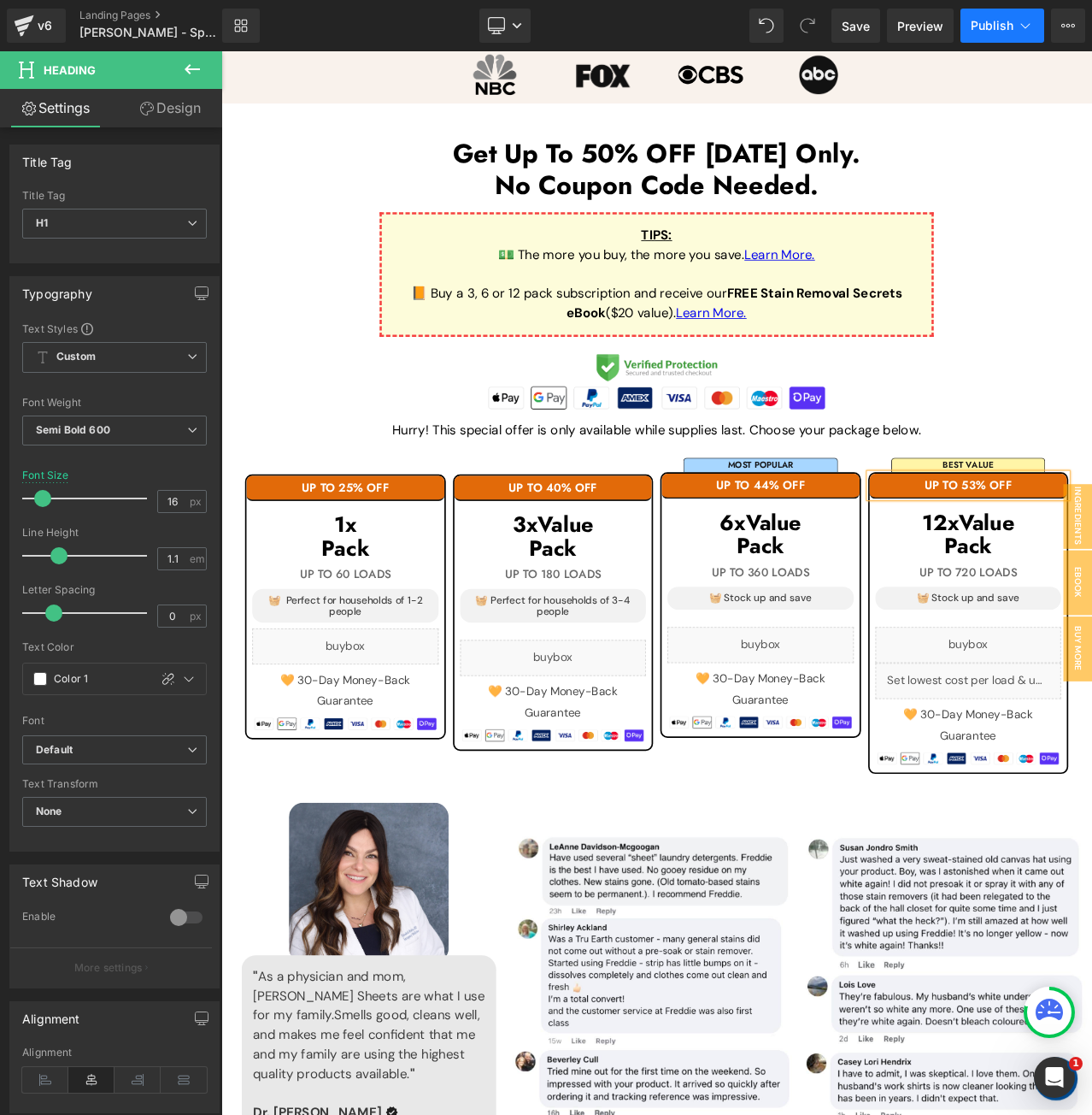
click at [983, 22] on span "Publish" at bounding box center [992, 25] width 43 height 14
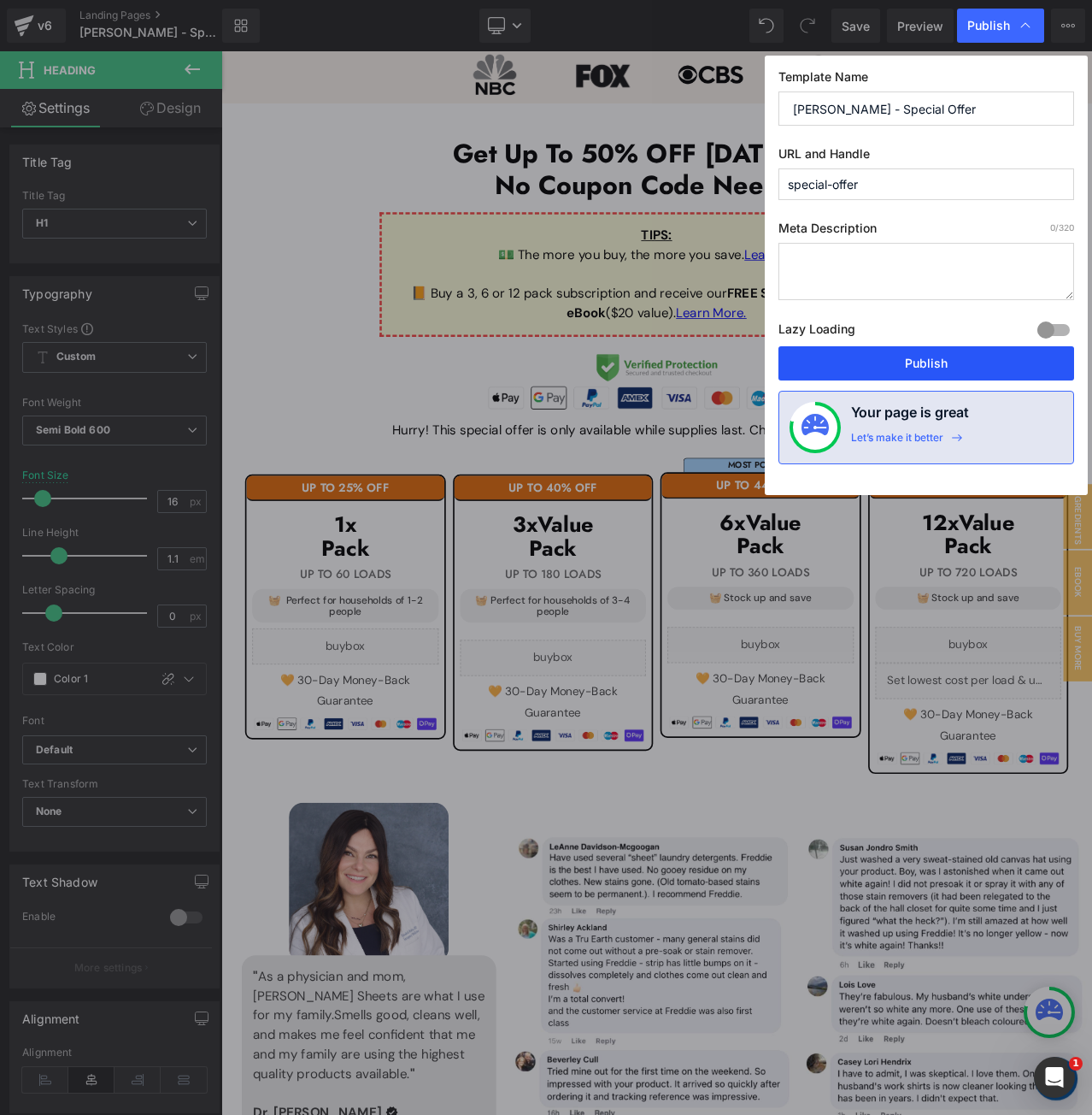
click at [922, 356] on button "Publish" at bounding box center [926, 363] width 296 height 34
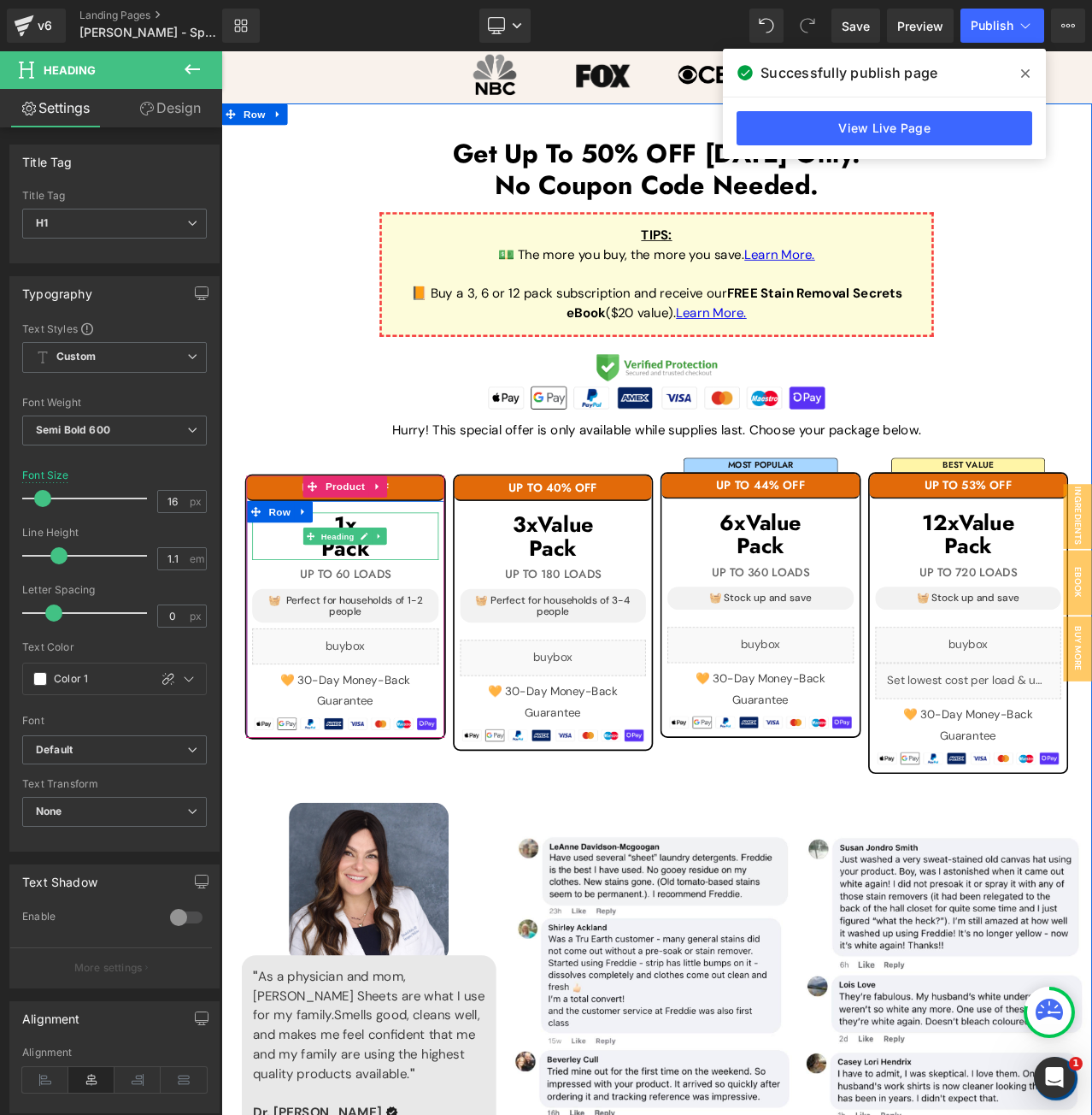
click at [436, 628] on h1 "Pack" at bounding box center [368, 641] width 221 height 28
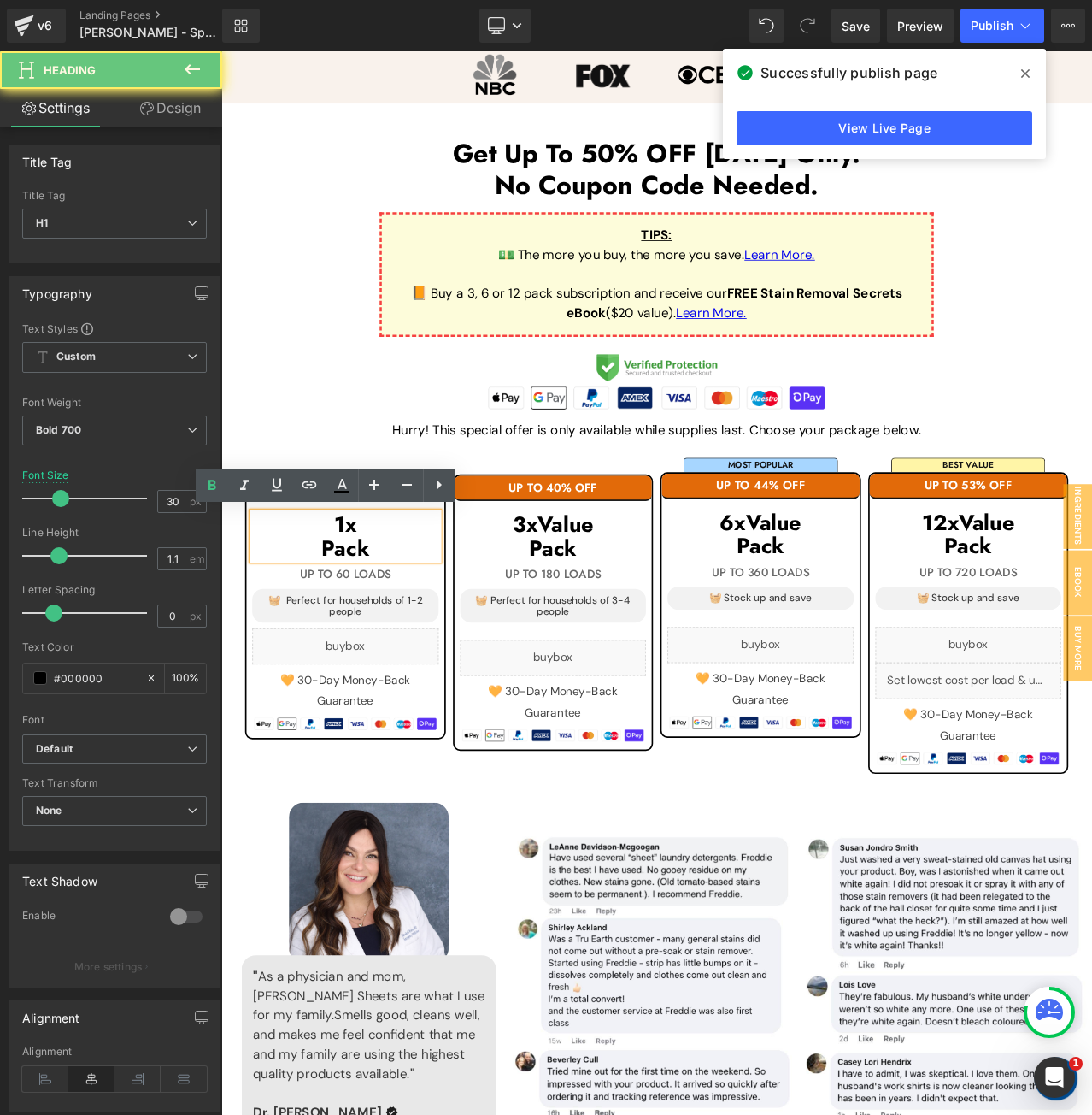
click at [436, 628] on h1 "Pack" at bounding box center [368, 641] width 221 height 28
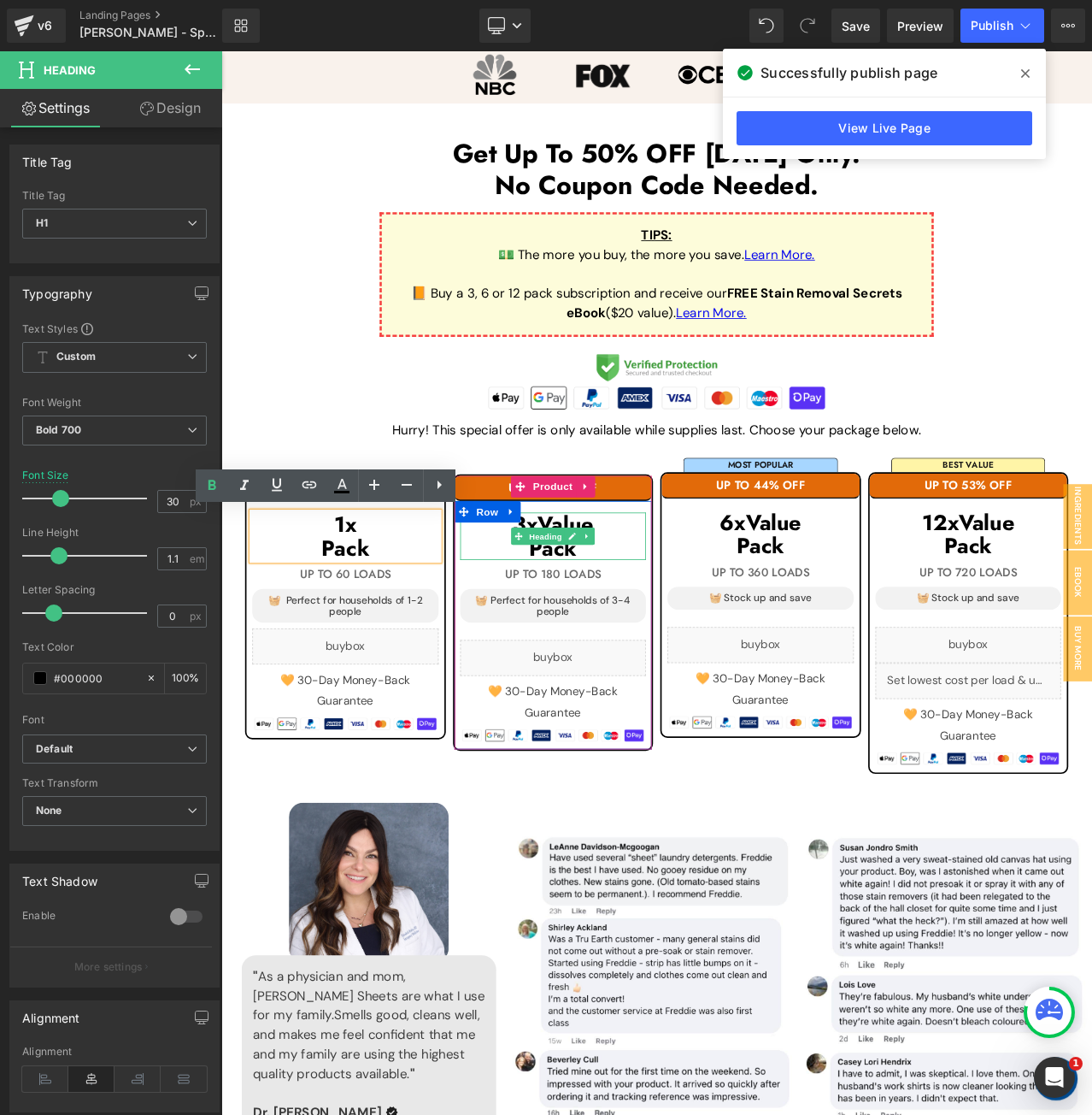
click at [693, 634] on h1 "Pack" at bounding box center [616, 641] width 221 height 28
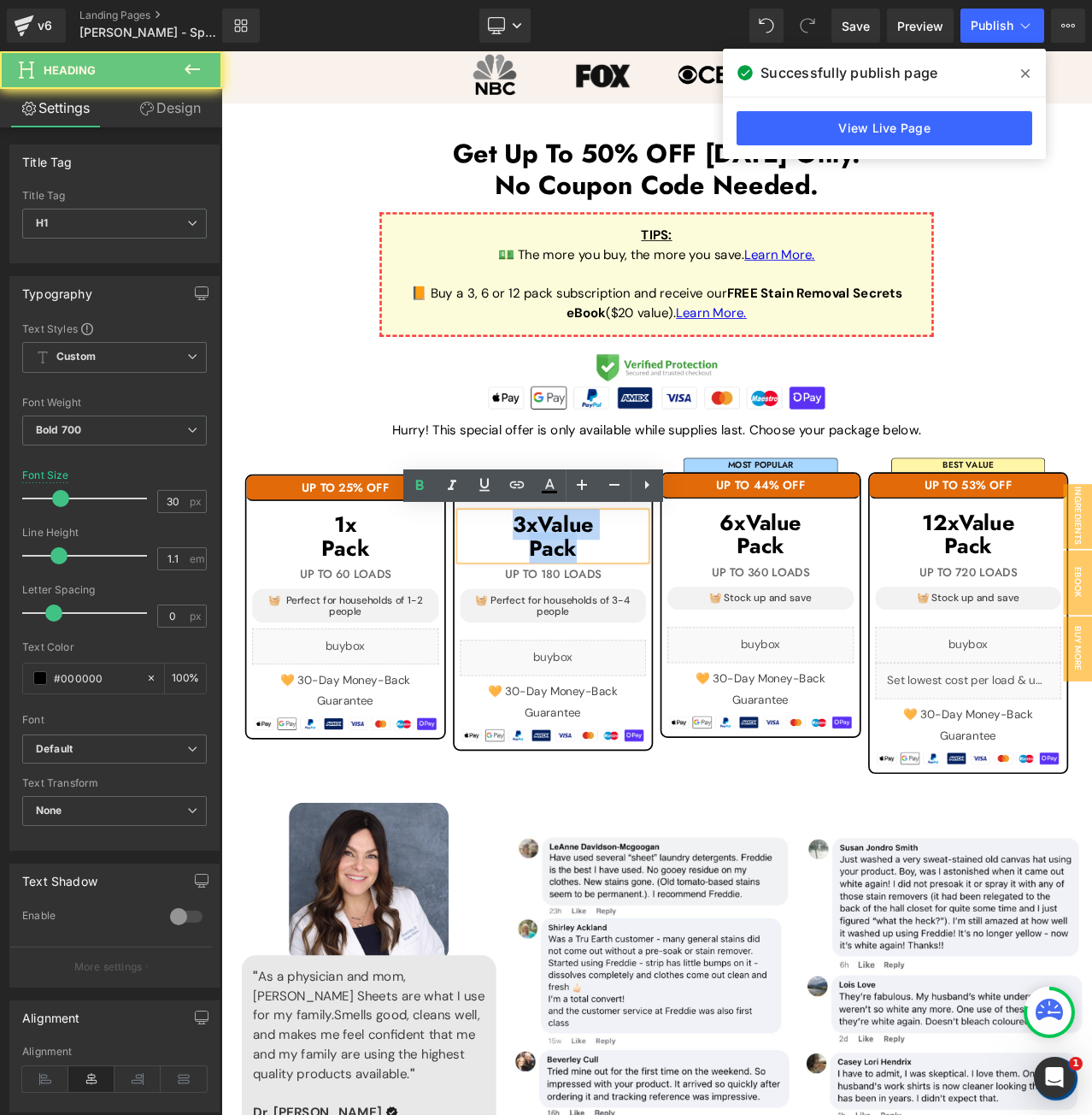
drag, startPoint x: 657, startPoint y: 640, endPoint x: 533, endPoint y: 617, distance: 126.1
click at [533, 617] on div "3x Value Pack" at bounding box center [616, 627] width 221 height 57
copy div "3x Value Pack"
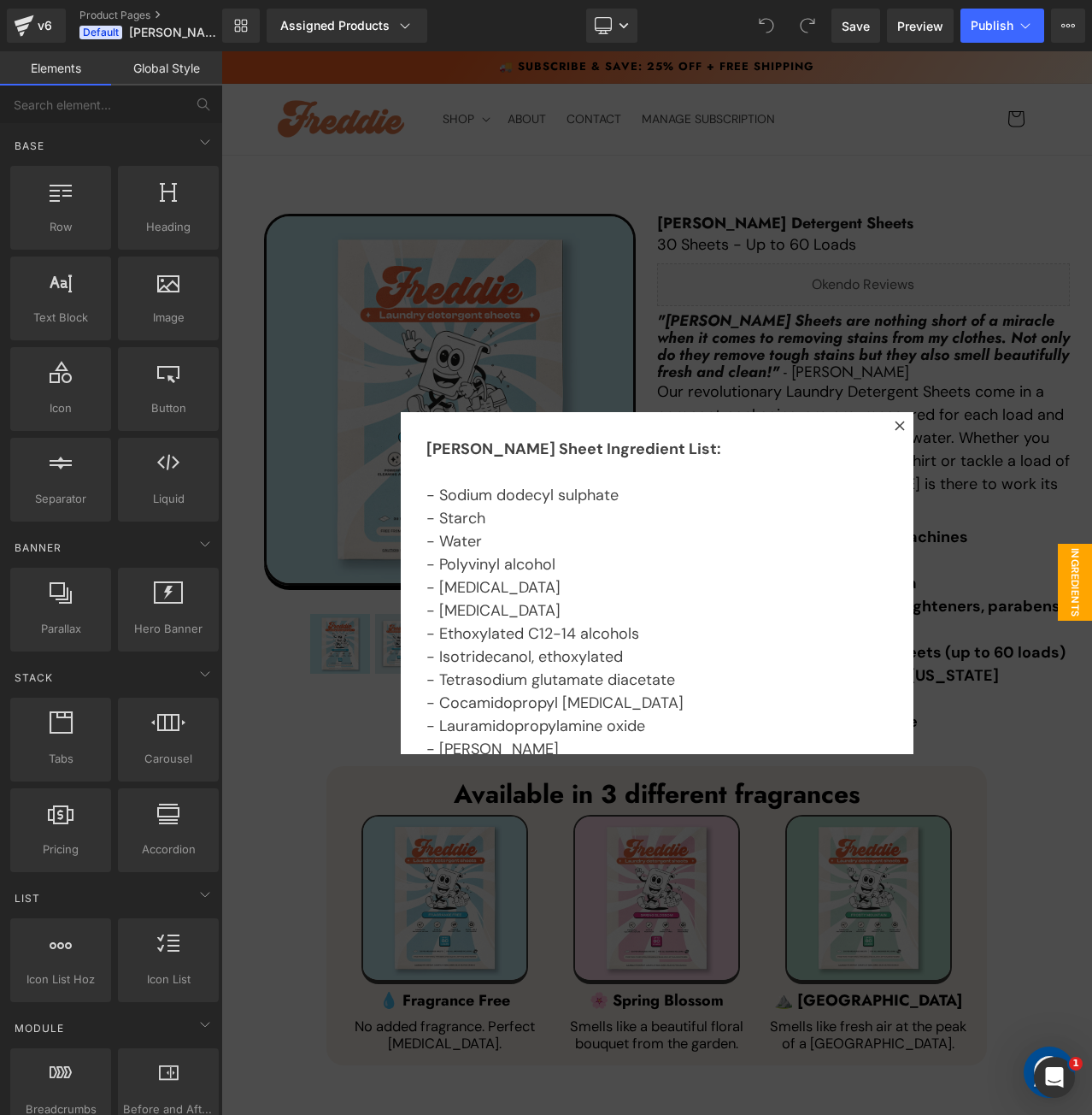
drag, startPoint x: 668, startPoint y: 312, endPoint x: 682, endPoint y: 339, distance: 30.4
click at [668, 312] on div at bounding box center [656, 582] width 871 height 1063
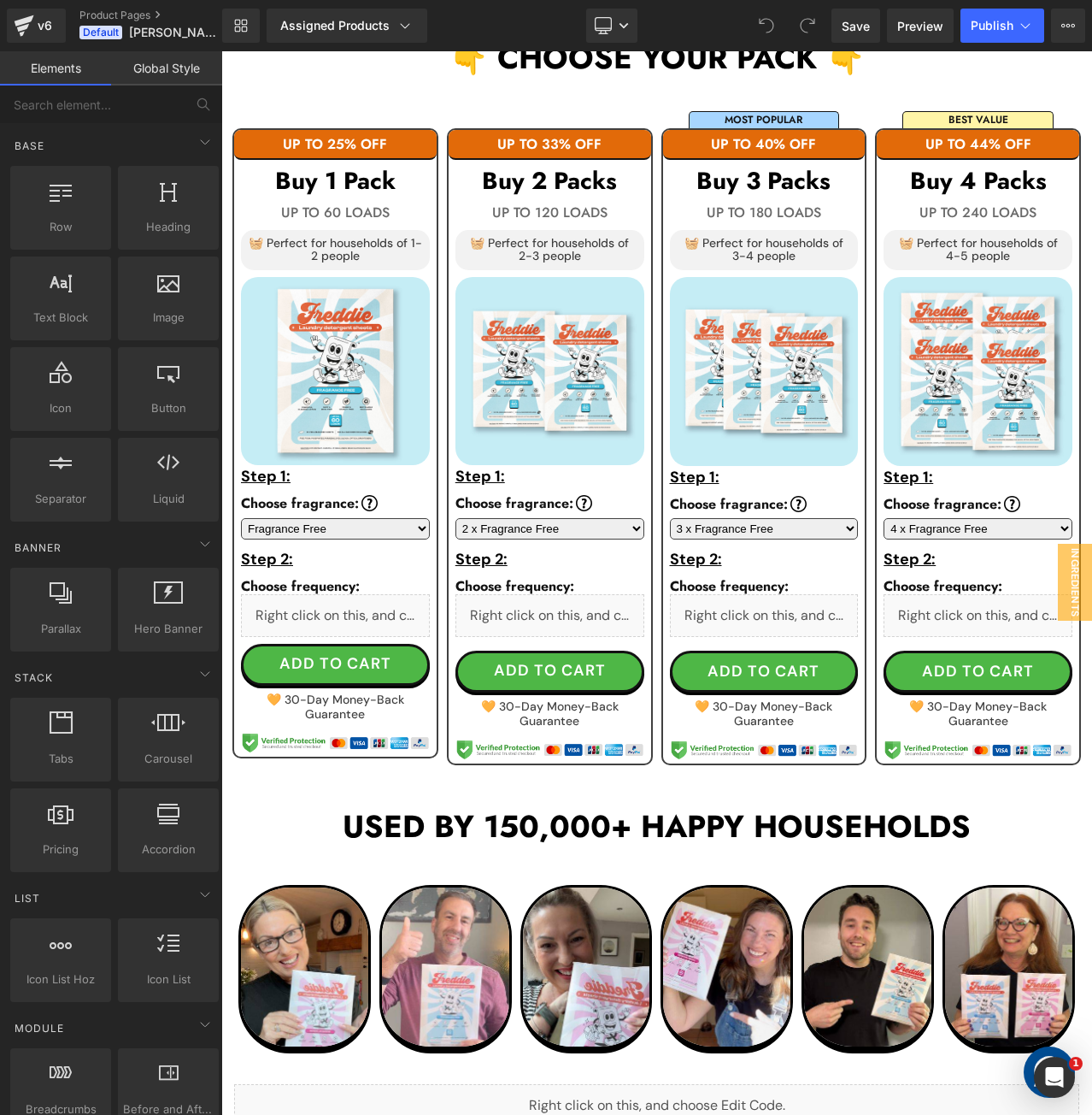
scroll to position [941, 0]
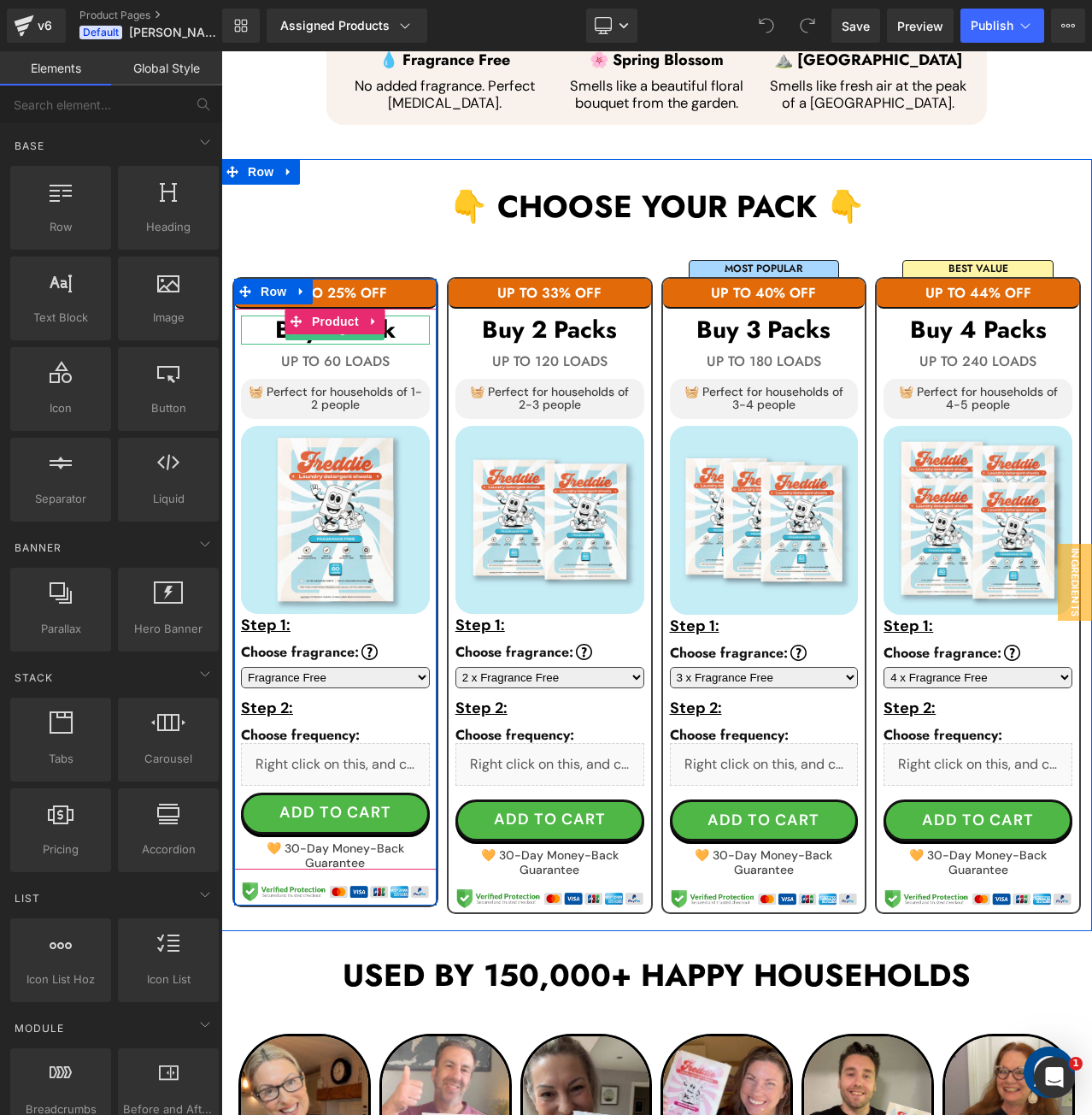
click at [403, 315] on h3 "Buy 1 Pack" at bounding box center [335, 330] width 189 height 29
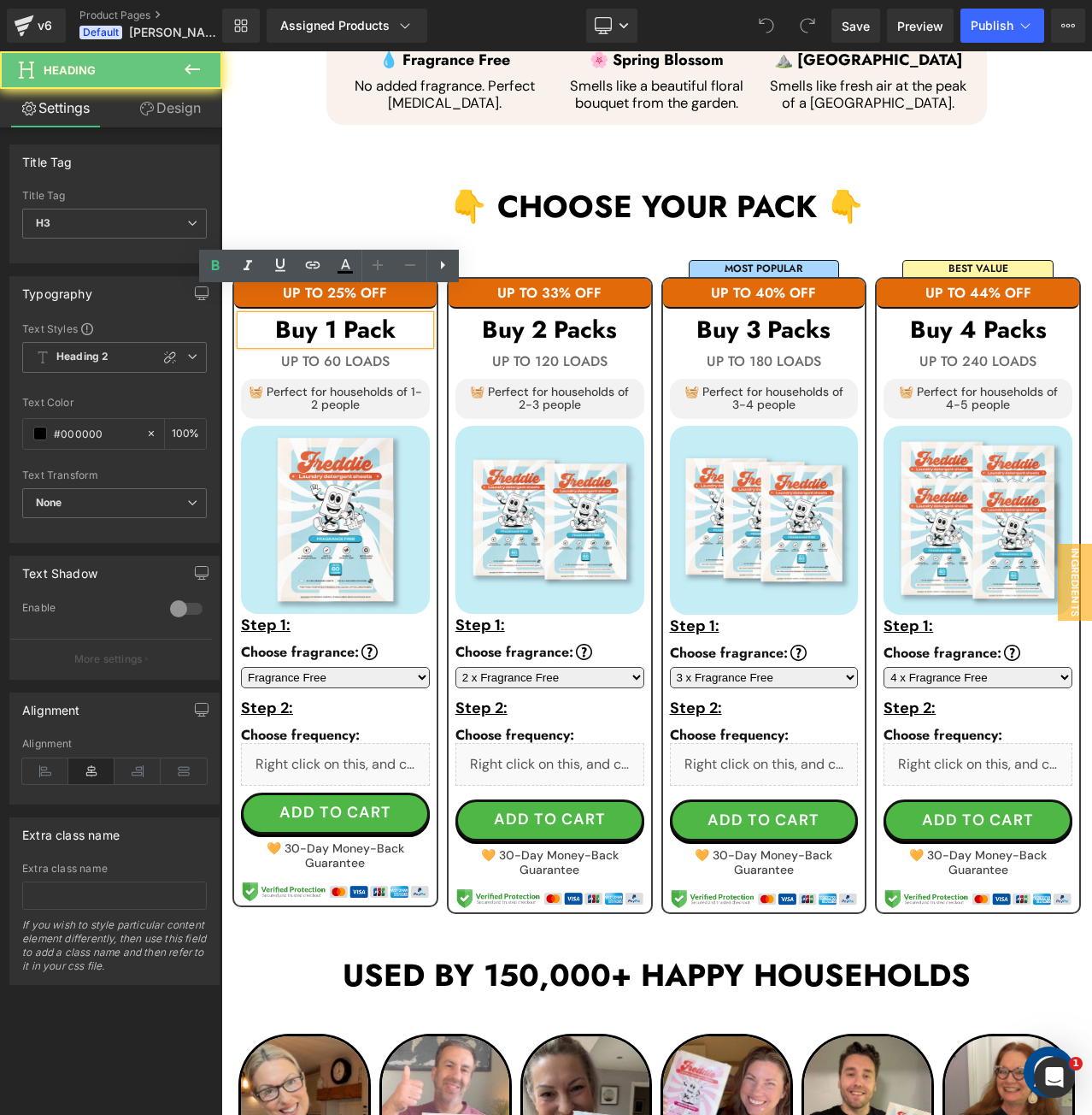
click at [403, 315] on h3 "Buy 1 Pack" at bounding box center [335, 330] width 189 height 29
paste div
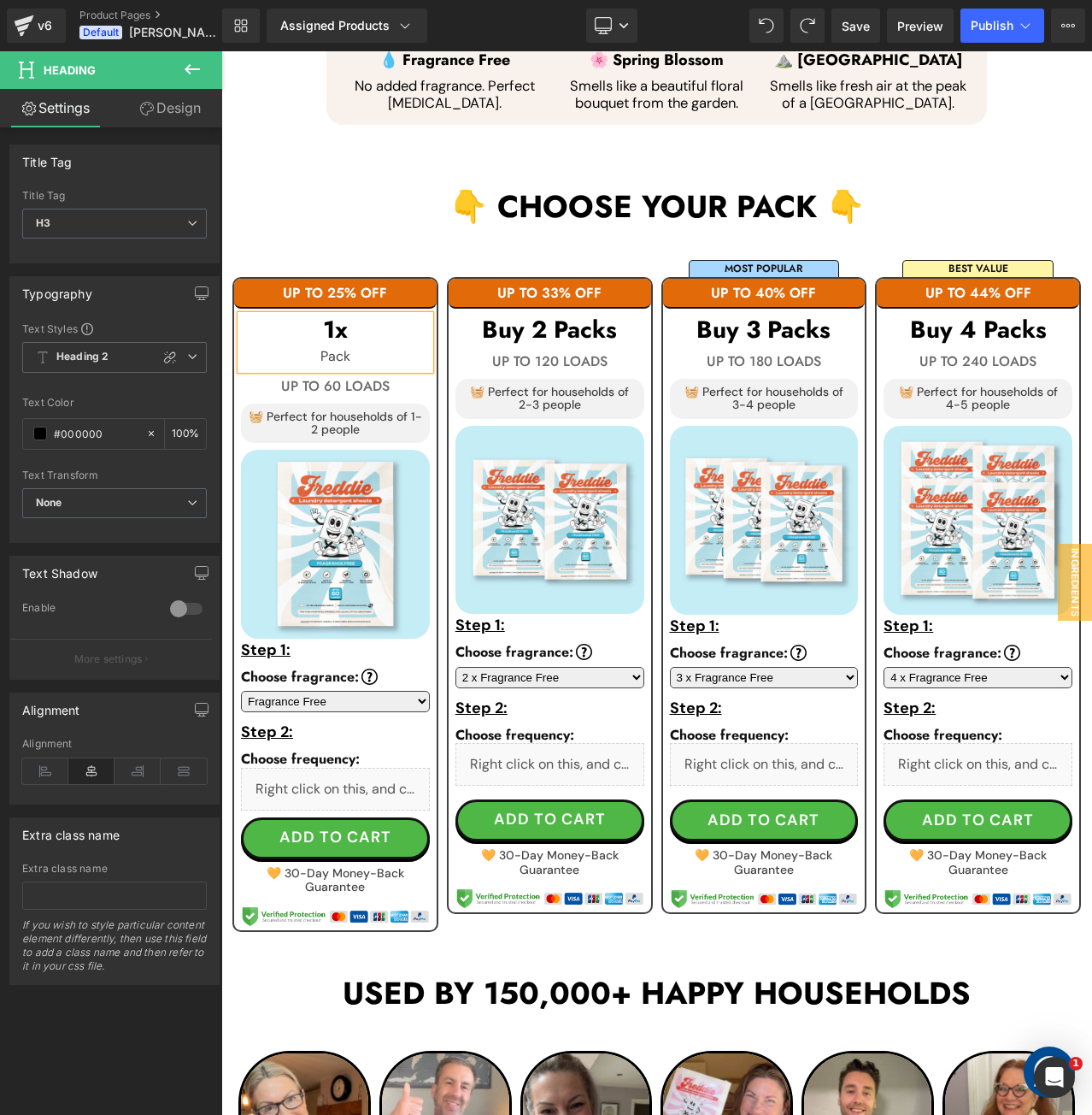
click at [309, 345] on div "Pack" at bounding box center [335, 357] width 189 height 24
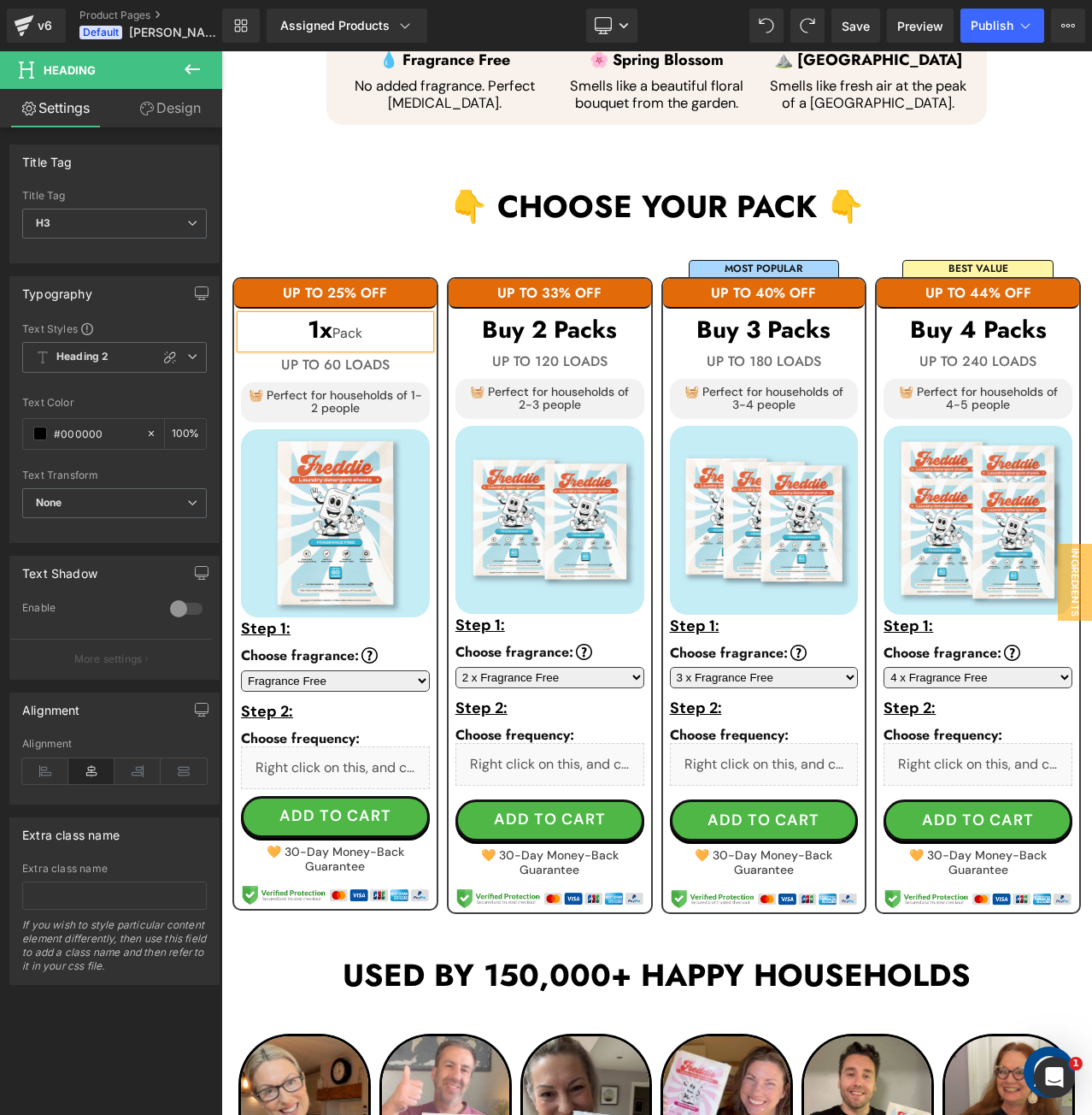
click at [359, 315] on h3 "1x Pack" at bounding box center [335, 331] width 189 height 32
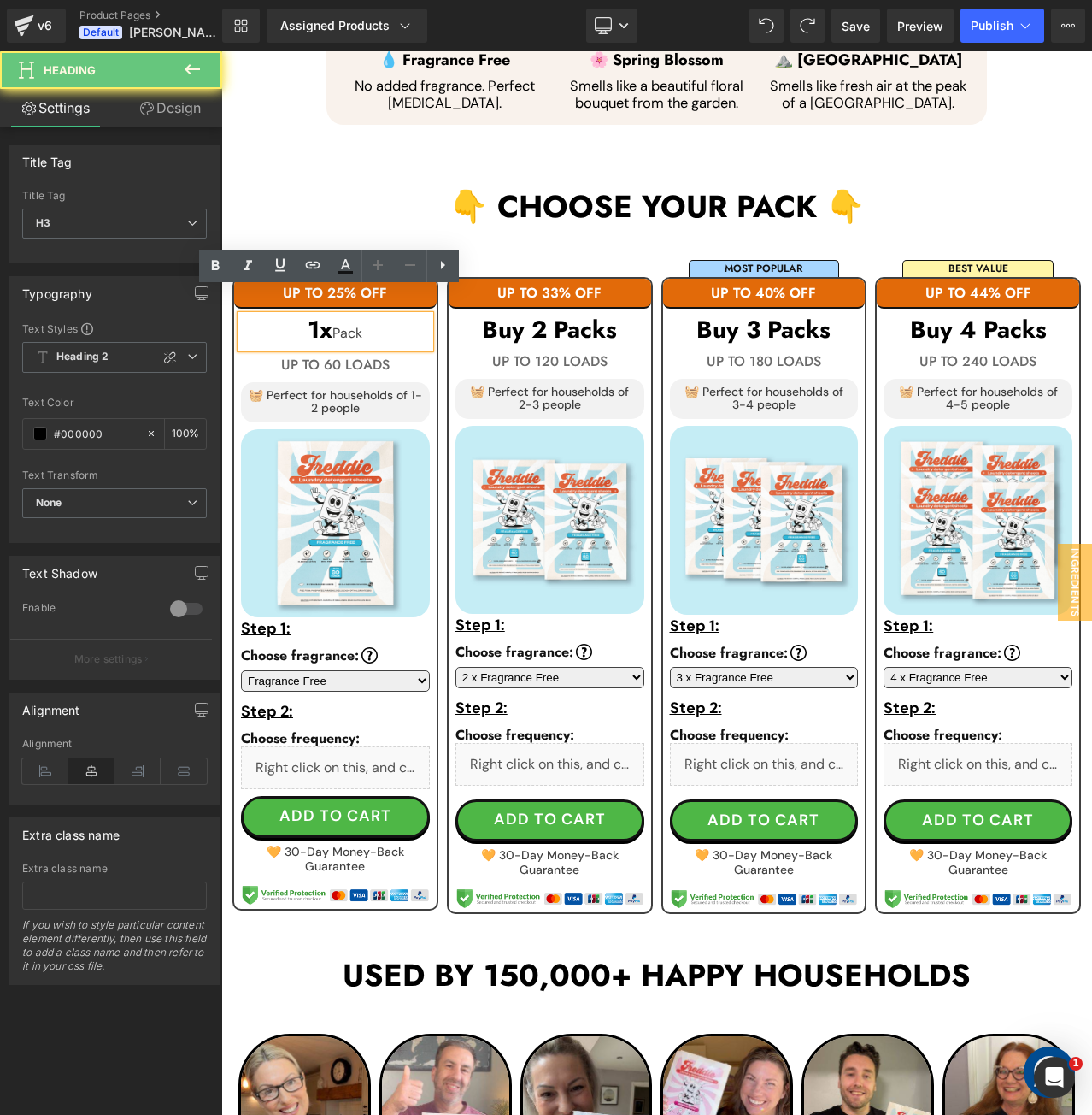
click at [321, 315] on h3 "1x Pack" at bounding box center [335, 331] width 189 height 32
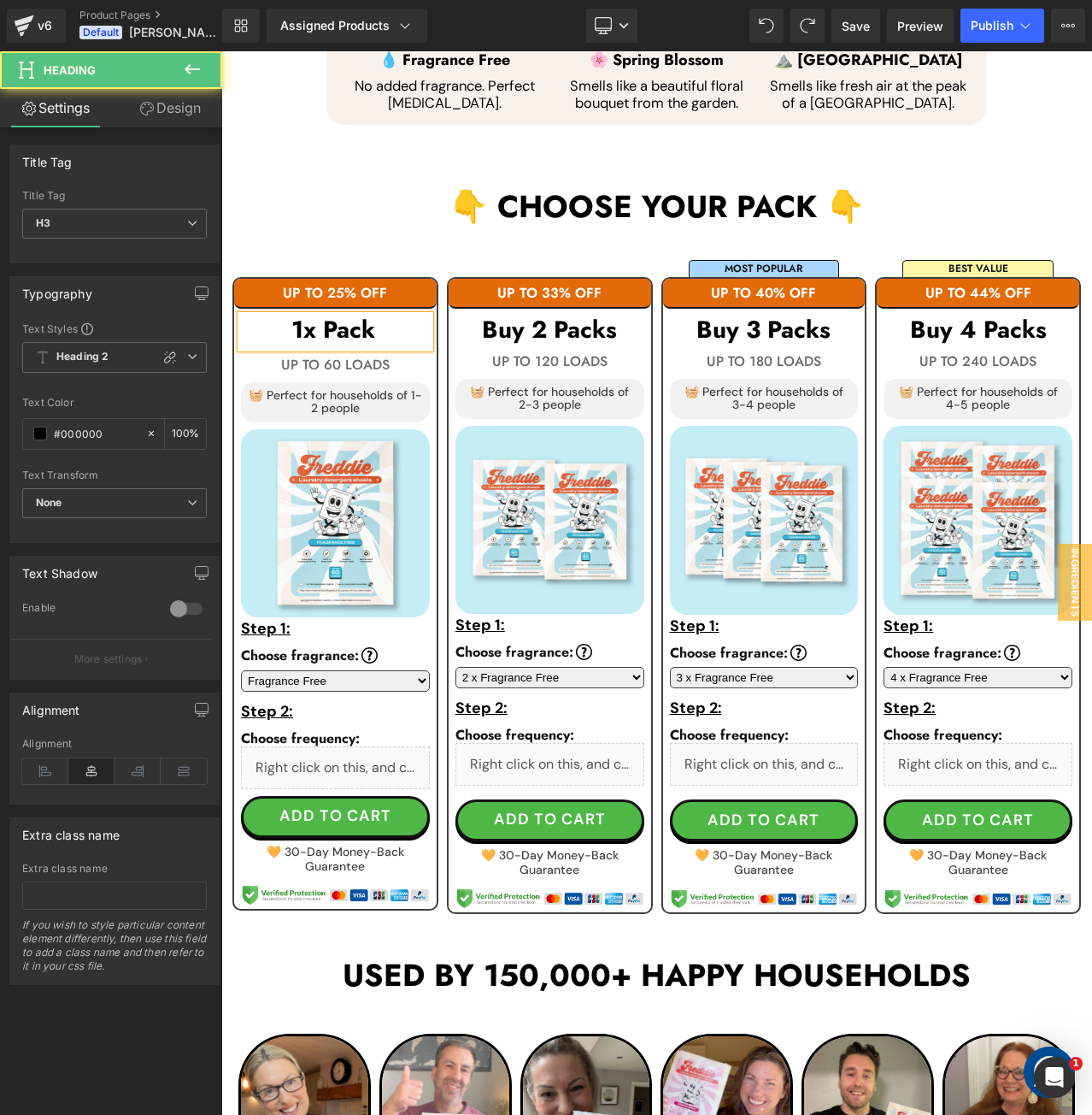
click at [311, 315] on h3 "1x Pack" at bounding box center [335, 331] width 189 height 32
click at [319, 315] on h3 "1x Pack" at bounding box center [335, 331] width 189 height 32
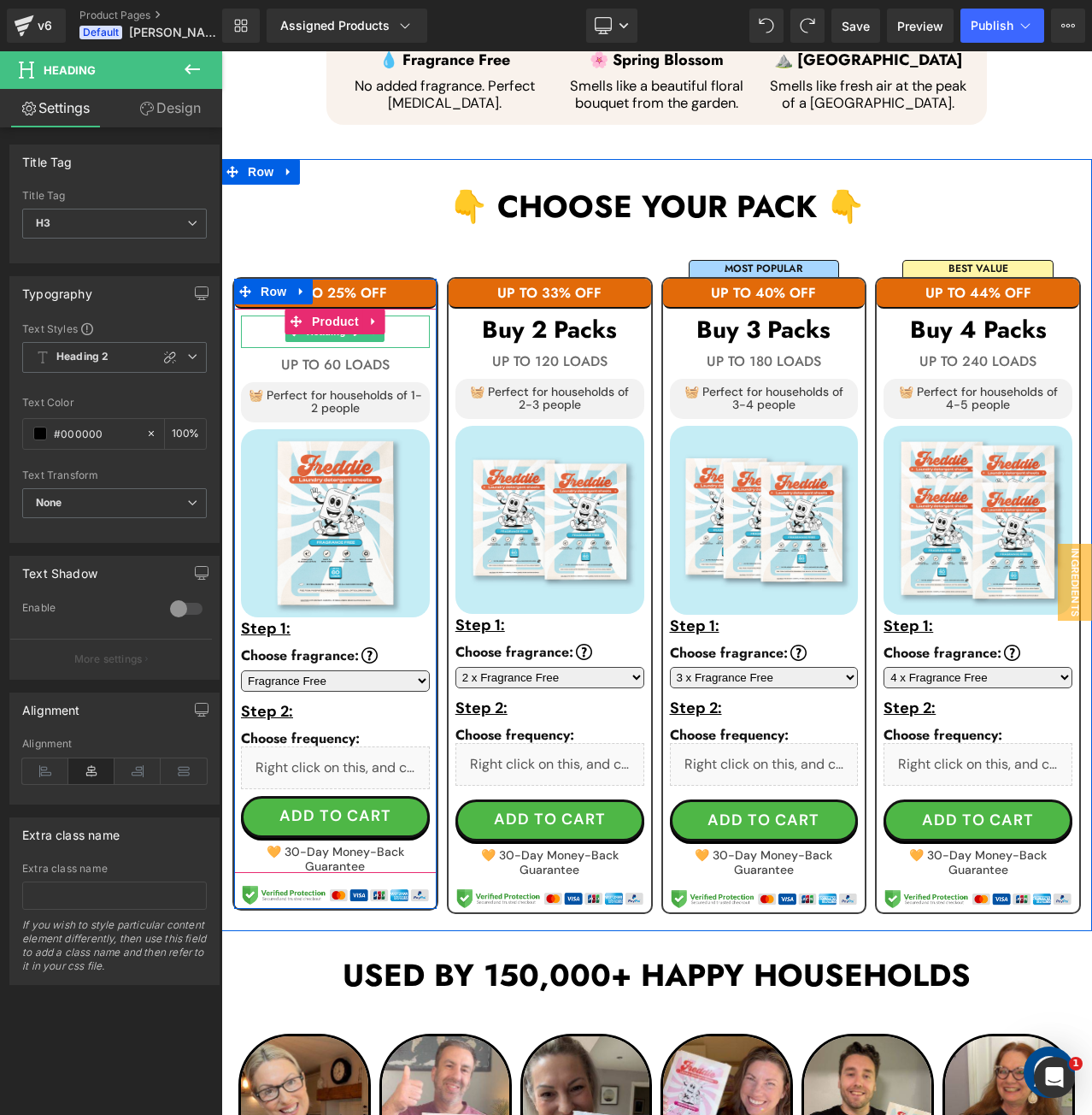
click at [382, 315] on h3 "1x Pack" at bounding box center [335, 331] width 189 height 32
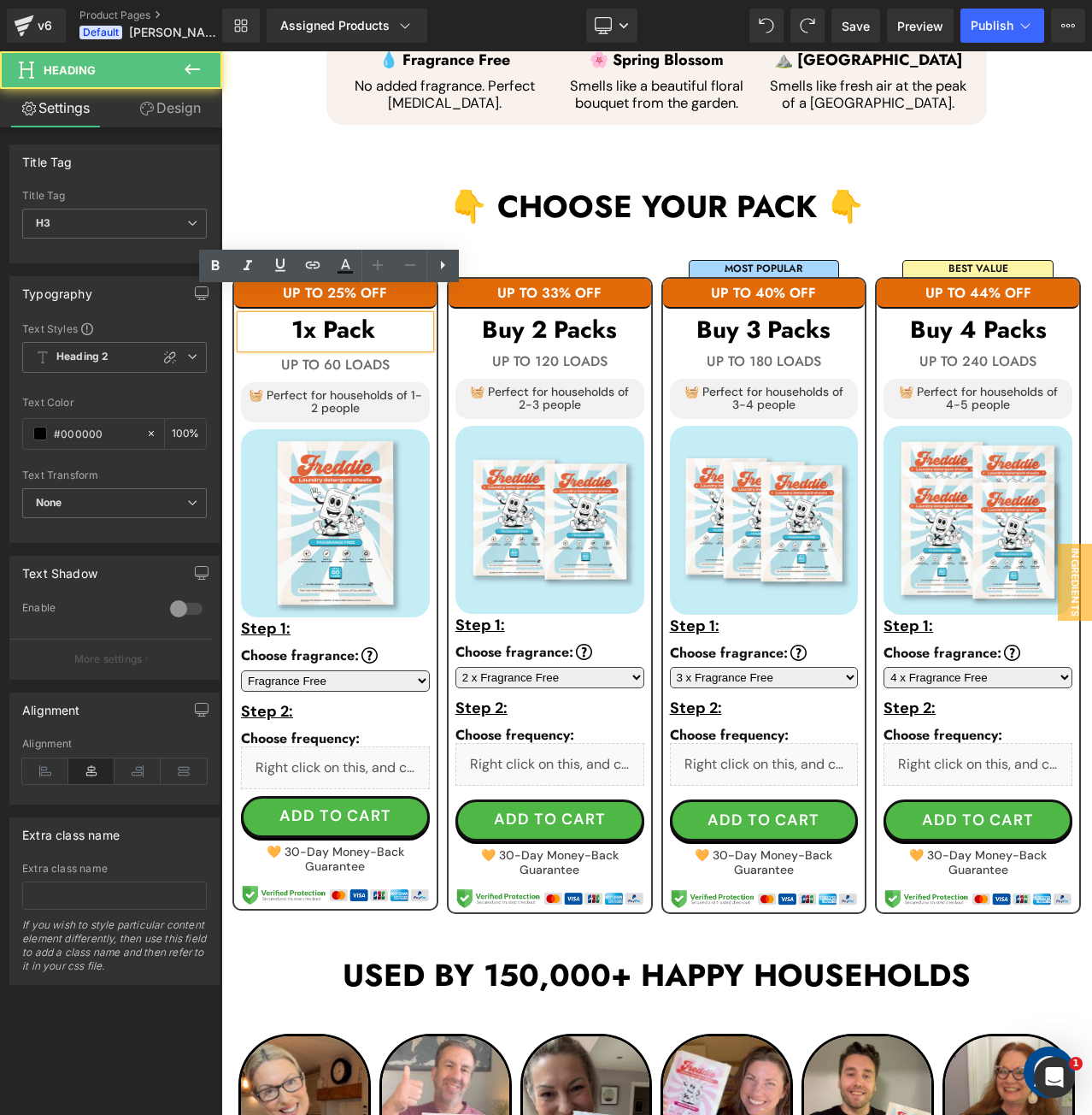
click at [315, 315] on h3 "1x Pack" at bounding box center [335, 331] width 189 height 32
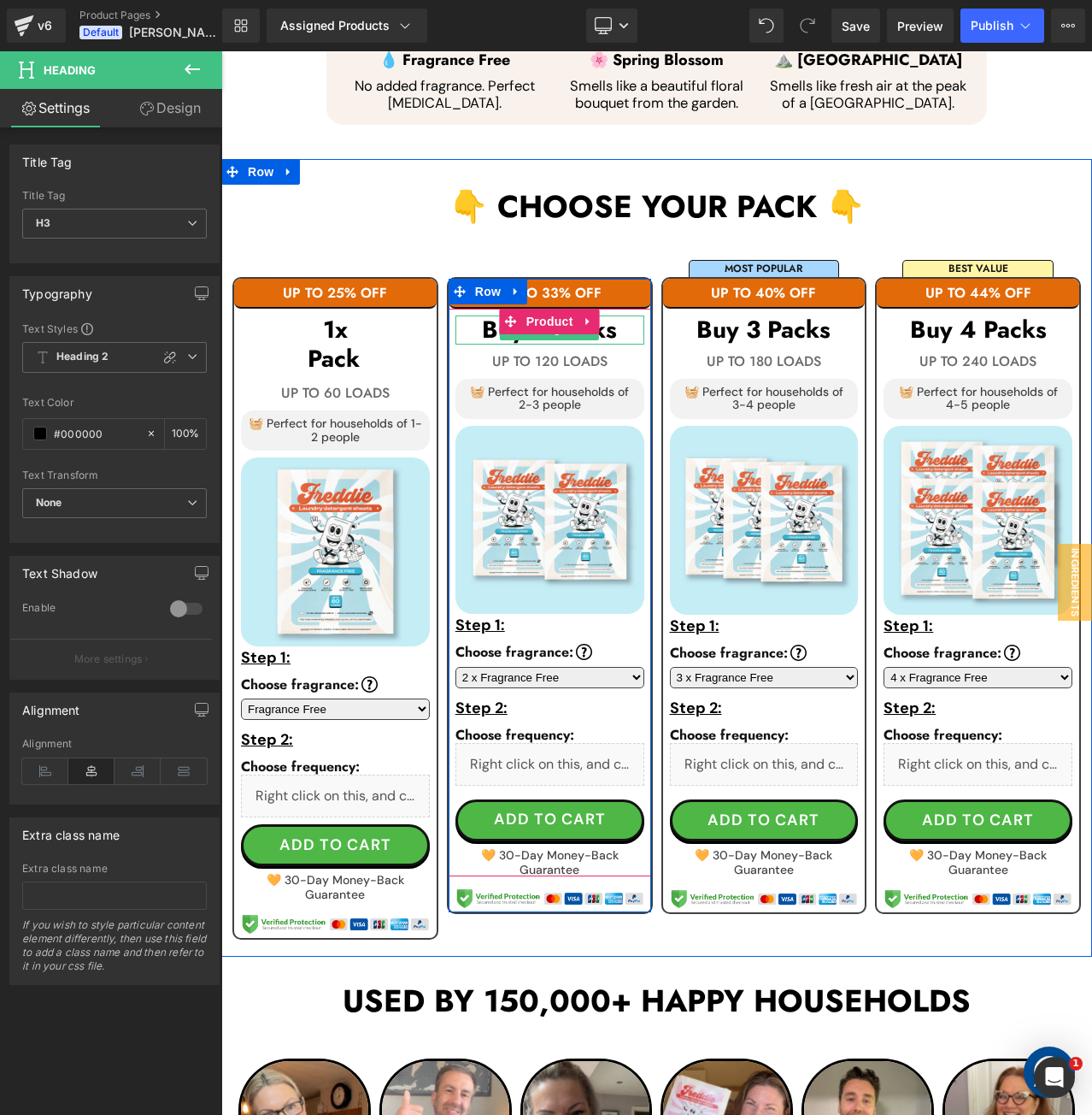
click at [606, 315] on h3 "Buy 2 Packs" at bounding box center [549, 330] width 189 height 29
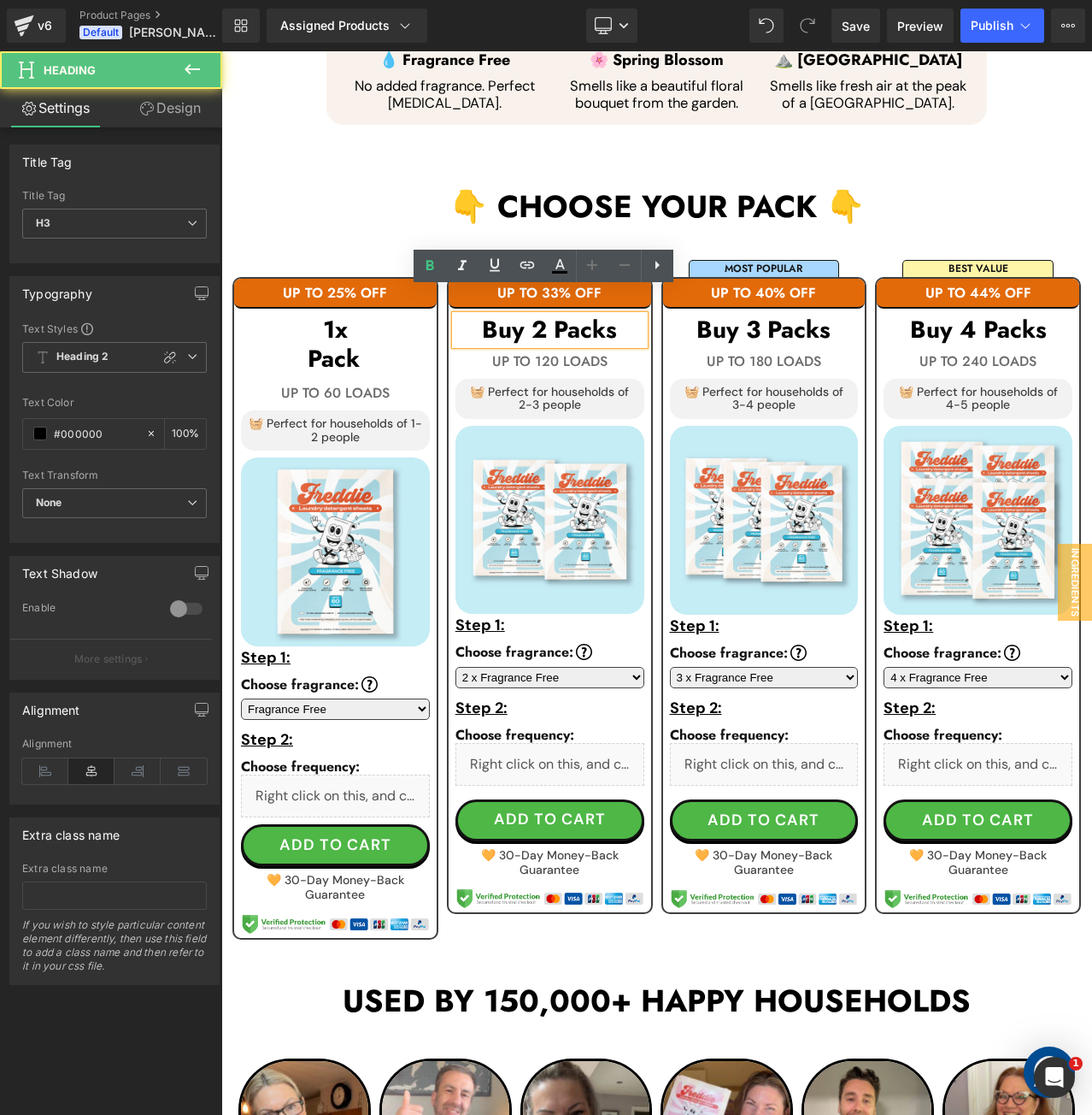
click at [624, 315] on h3 "Buy 2 Packs" at bounding box center [549, 330] width 189 height 29
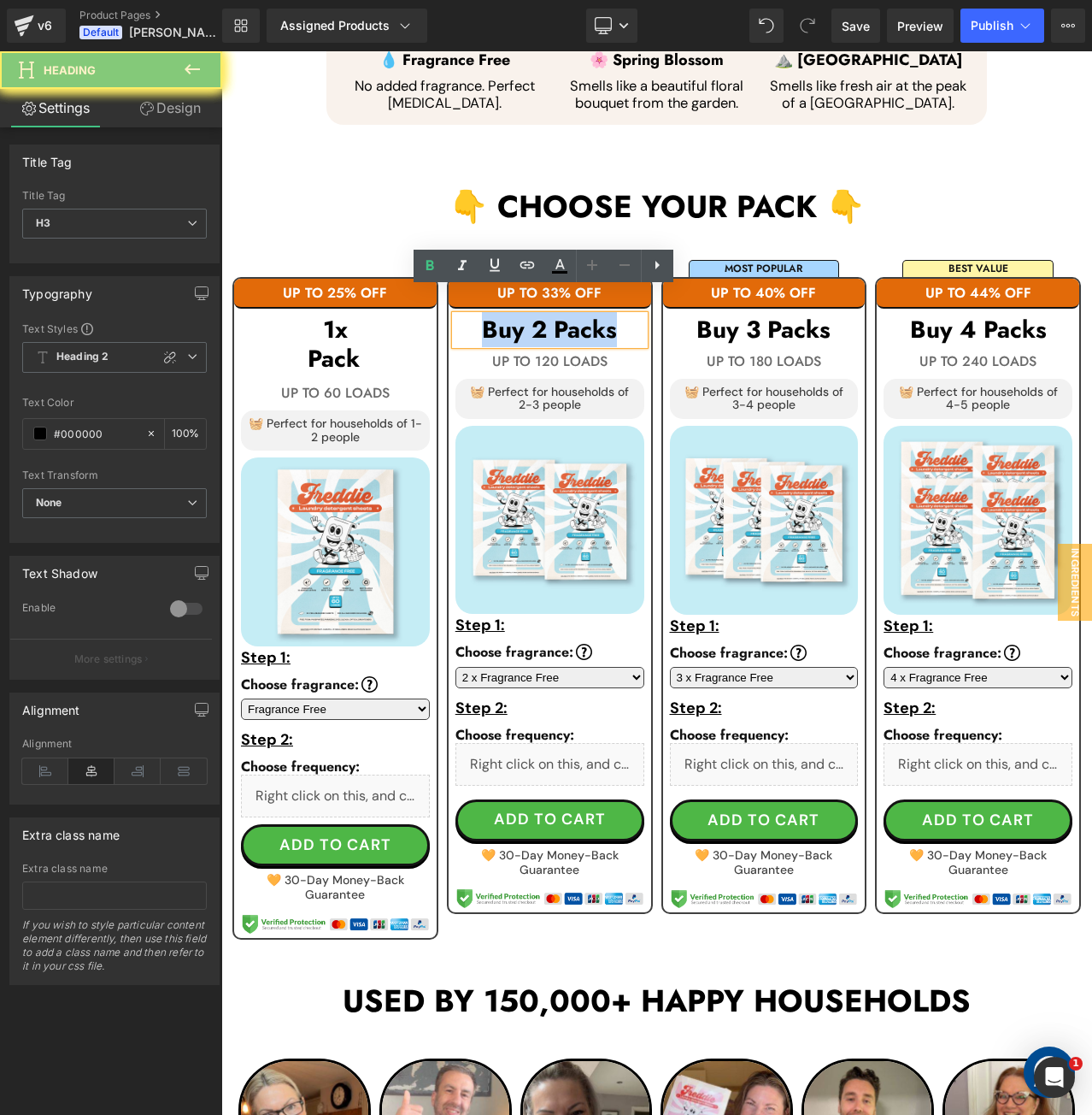
click at [624, 315] on h3 "Buy 2 Packs" at bounding box center [549, 330] width 189 height 29
paste div
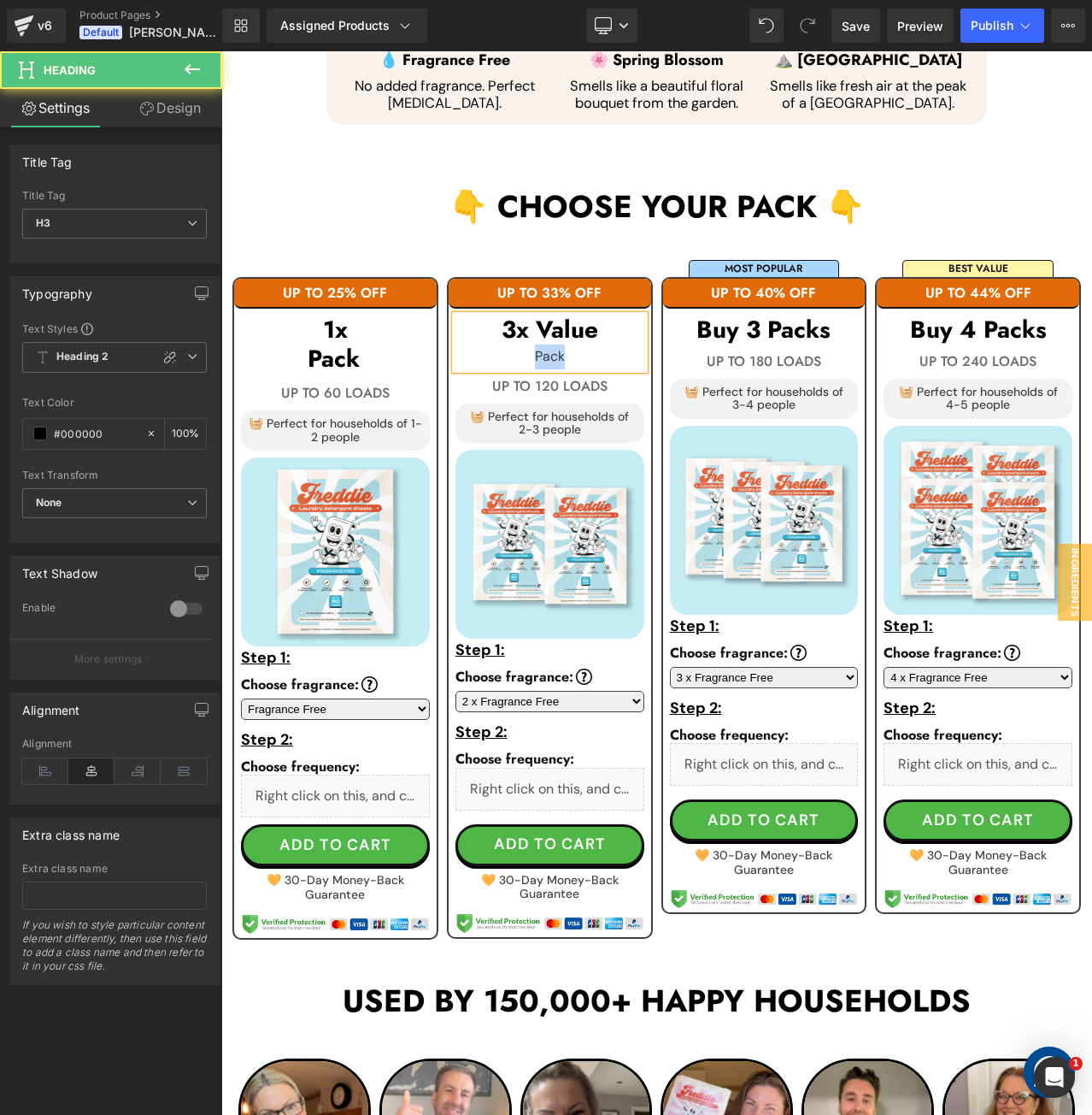
drag, startPoint x: 571, startPoint y: 329, endPoint x: 502, endPoint y: 335, distance: 69.3
click at [502, 345] on div "Pack" at bounding box center [549, 357] width 189 height 24
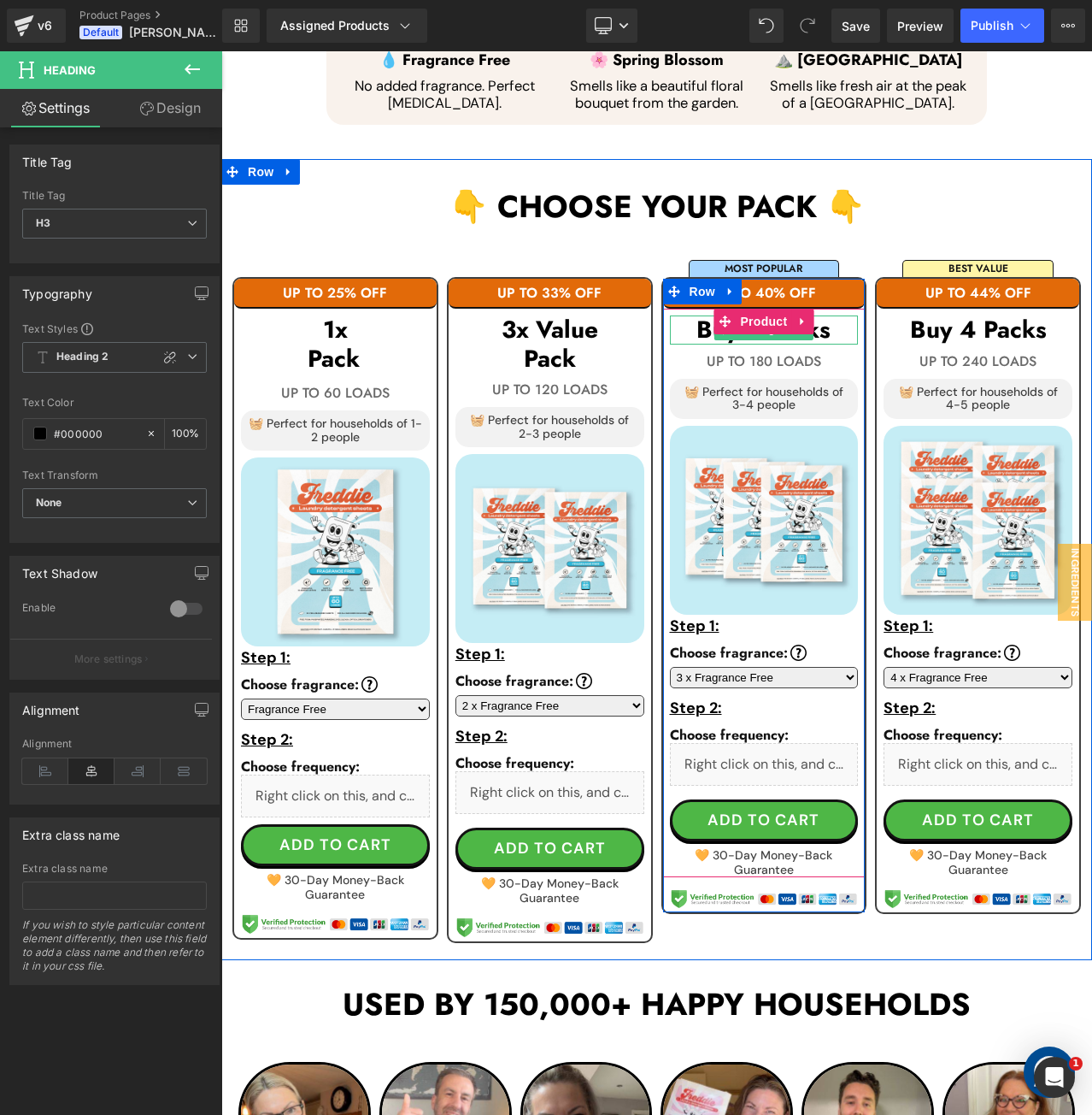
click at [829, 315] on h3 "Buy 3 Packs" at bounding box center [764, 330] width 189 height 29
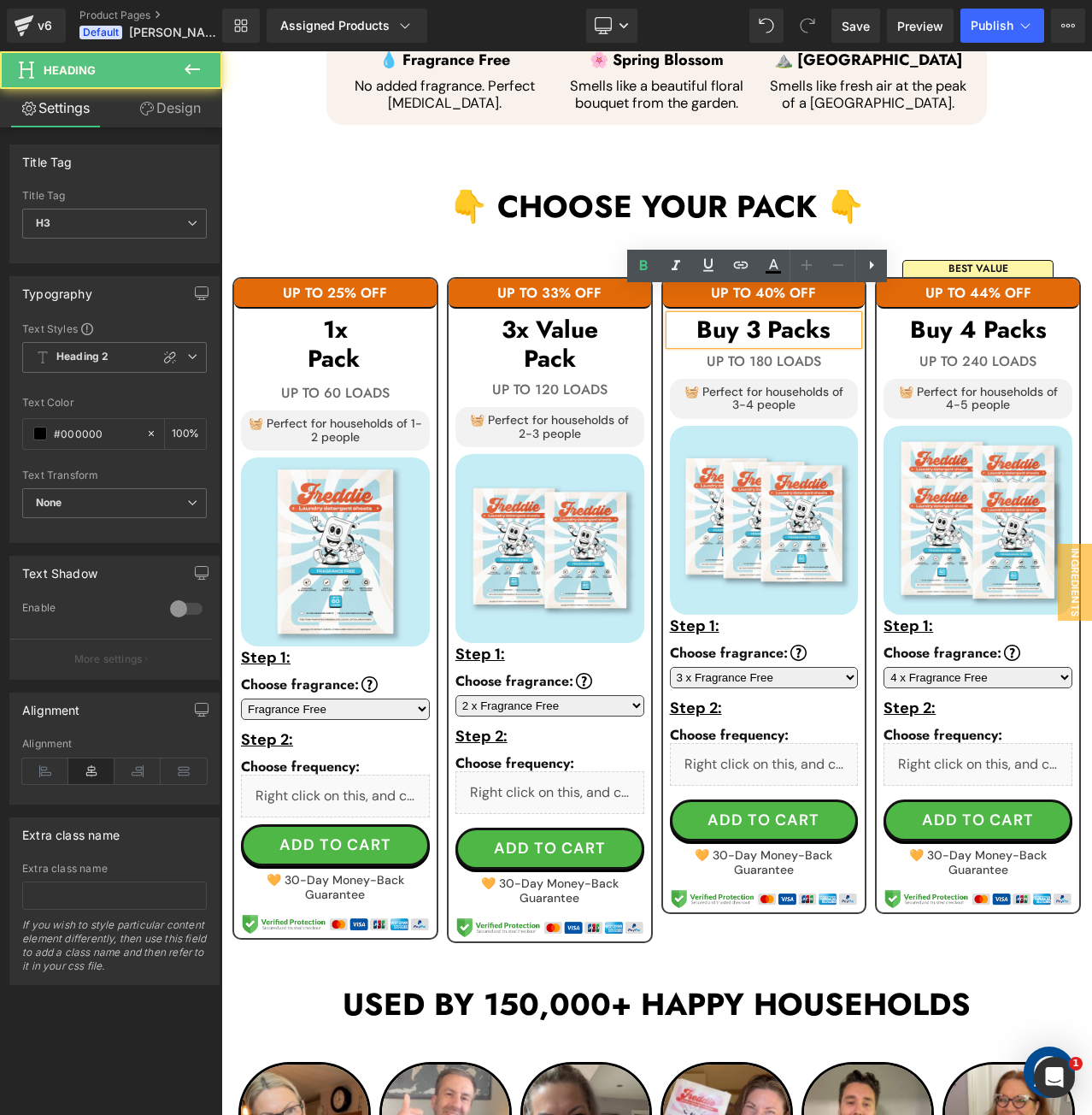
click at [828, 315] on h3 "Buy 3 Packs" at bounding box center [764, 330] width 189 height 29
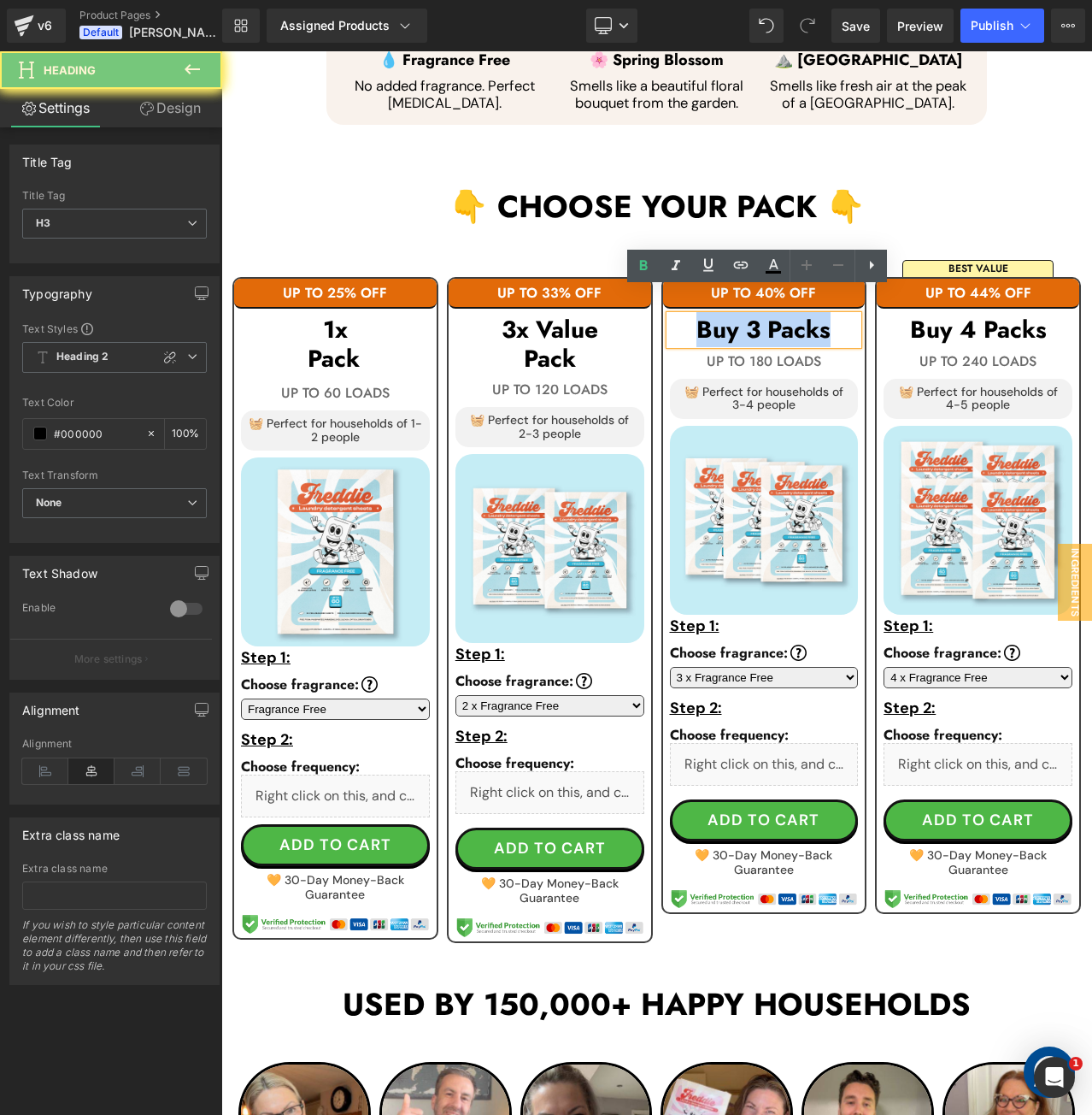
click at [828, 315] on h3 "Buy 3 Packs" at bounding box center [764, 330] width 189 height 29
paste div
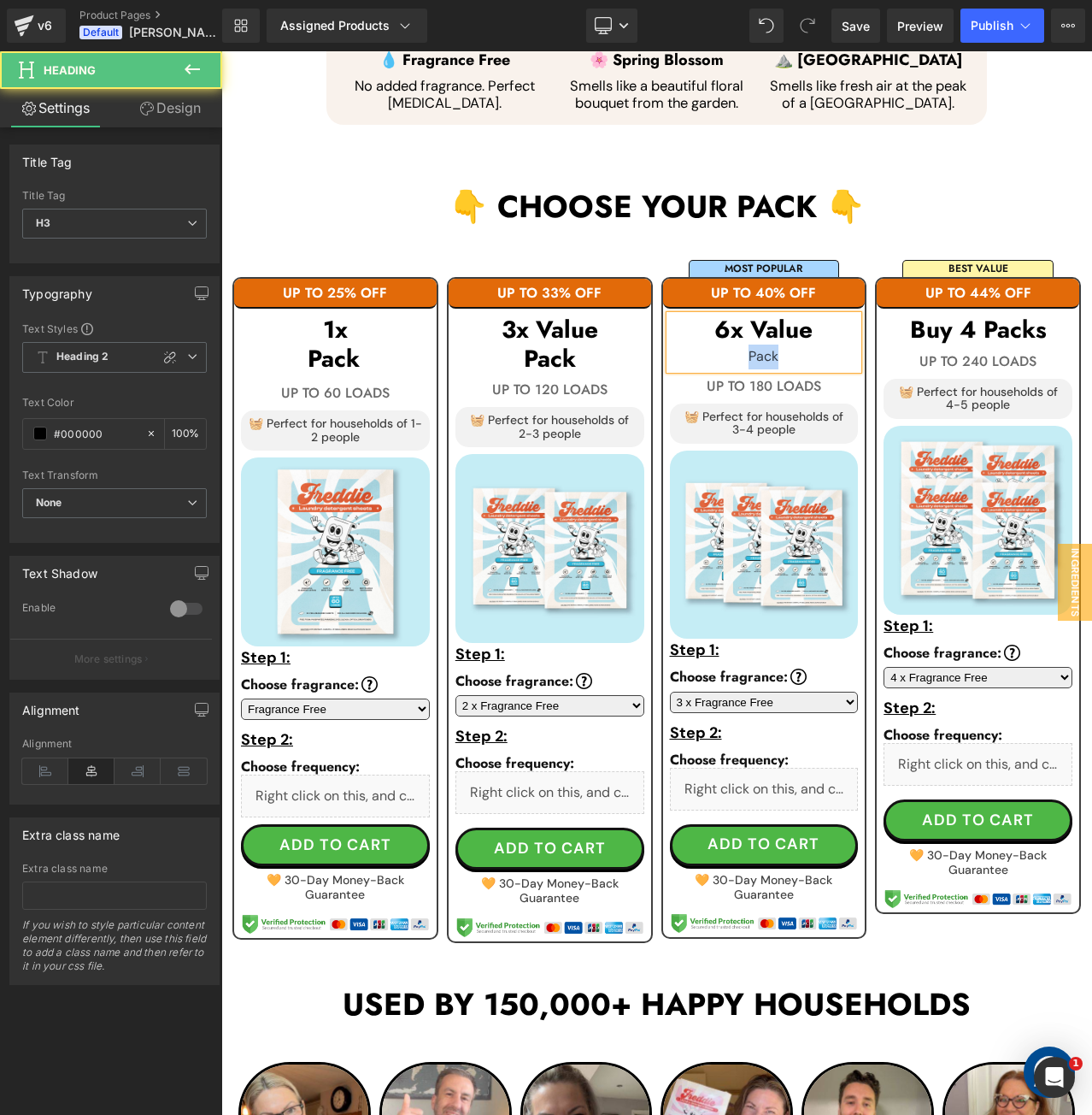
drag, startPoint x: 781, startPoint y: 334, endPoint x: 714, endPoint y: 330, distance: 67.1
click at [714, 345] on div "Pack" at bounding box center [764, 357] width 189 height 24
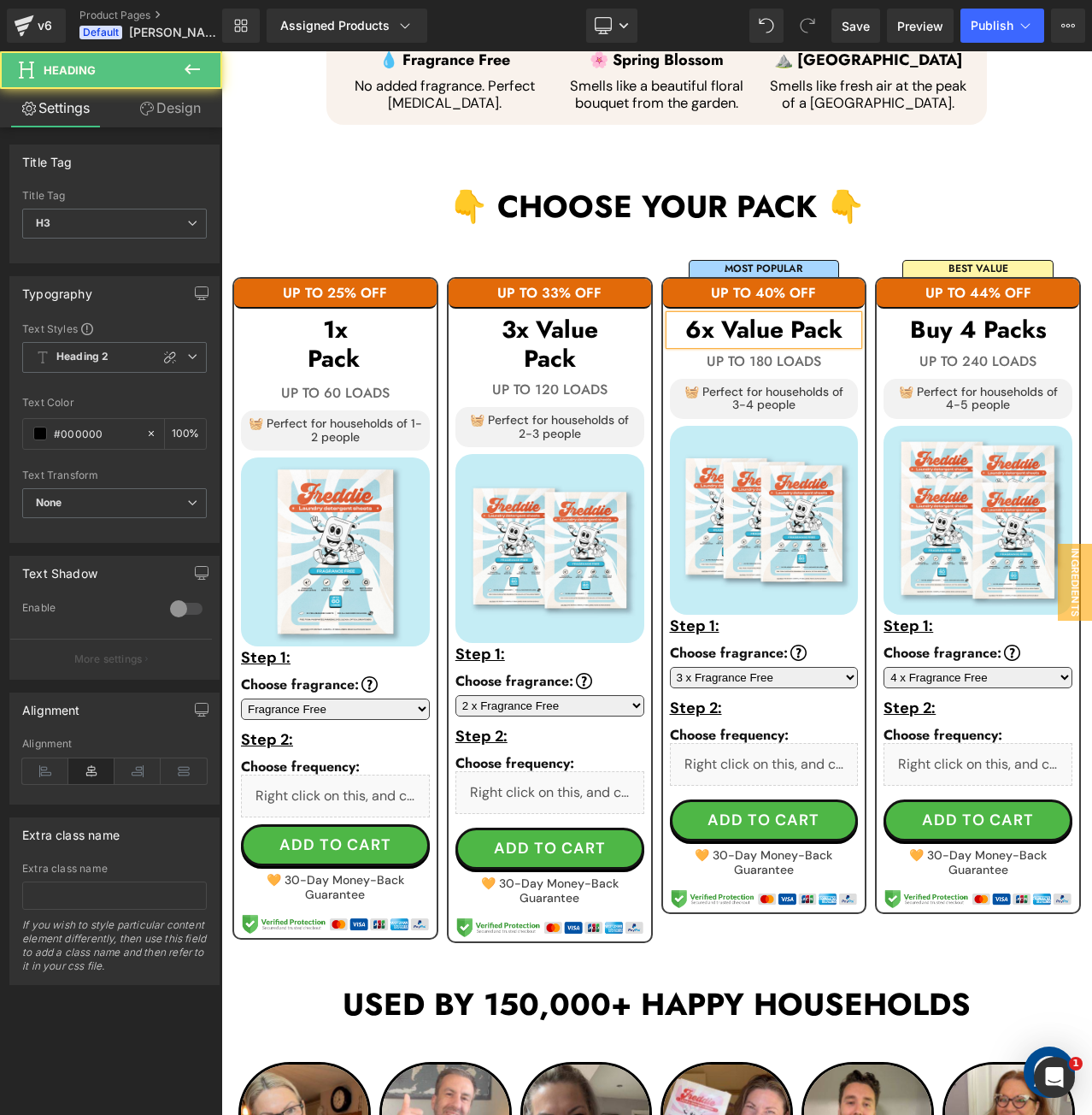
click at [787, 315] on h3 "6x Value Pack" at bounding box center [764, 330] width 189 height 29
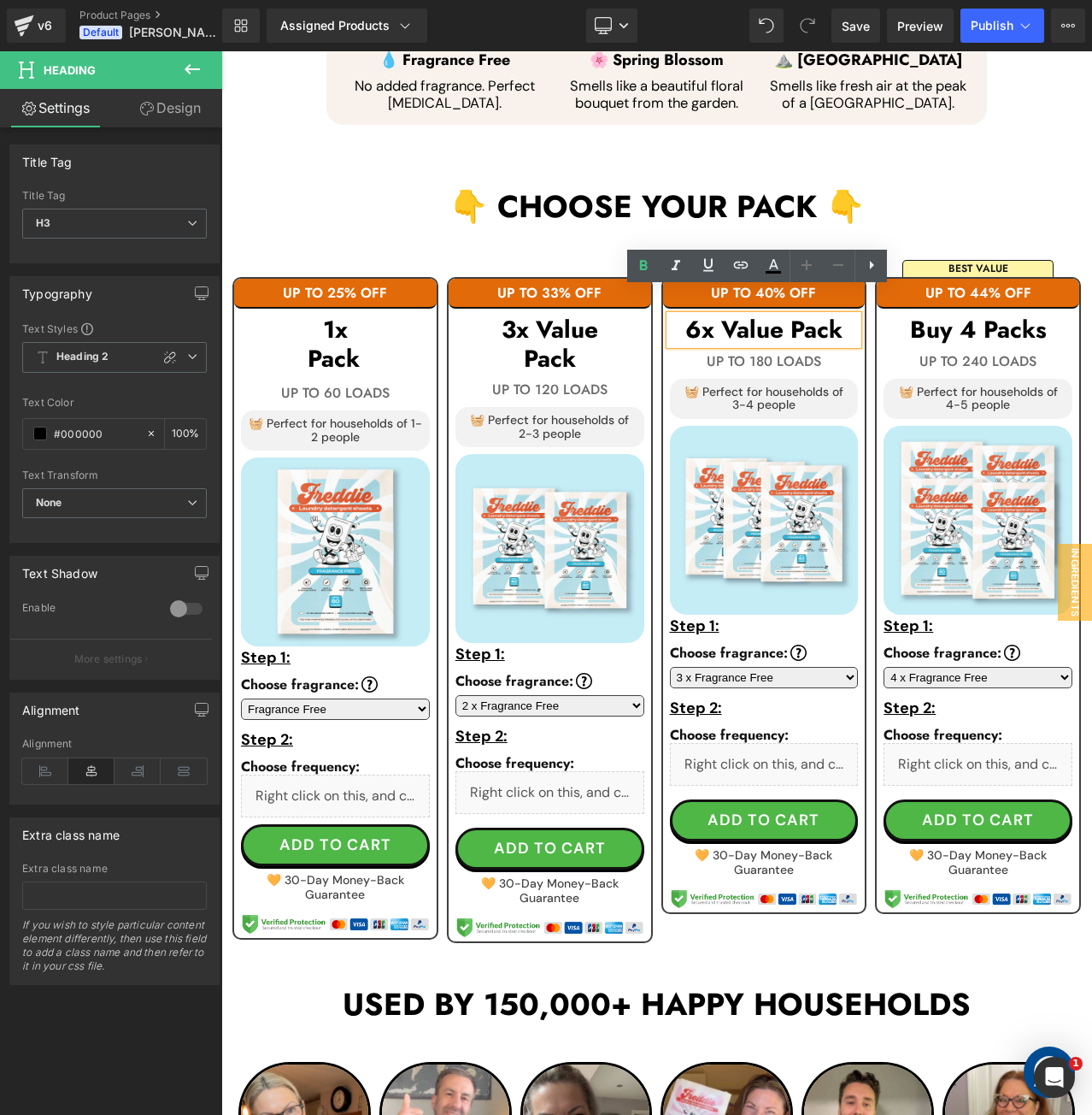
click at [773, 315] on h3 "6x Value Pack" at bounding box center [764, 330] width 189 height 29
click at [787, 315] on h3 "6x Value Pack" at bounding box center [764, 330] width 189 height 29
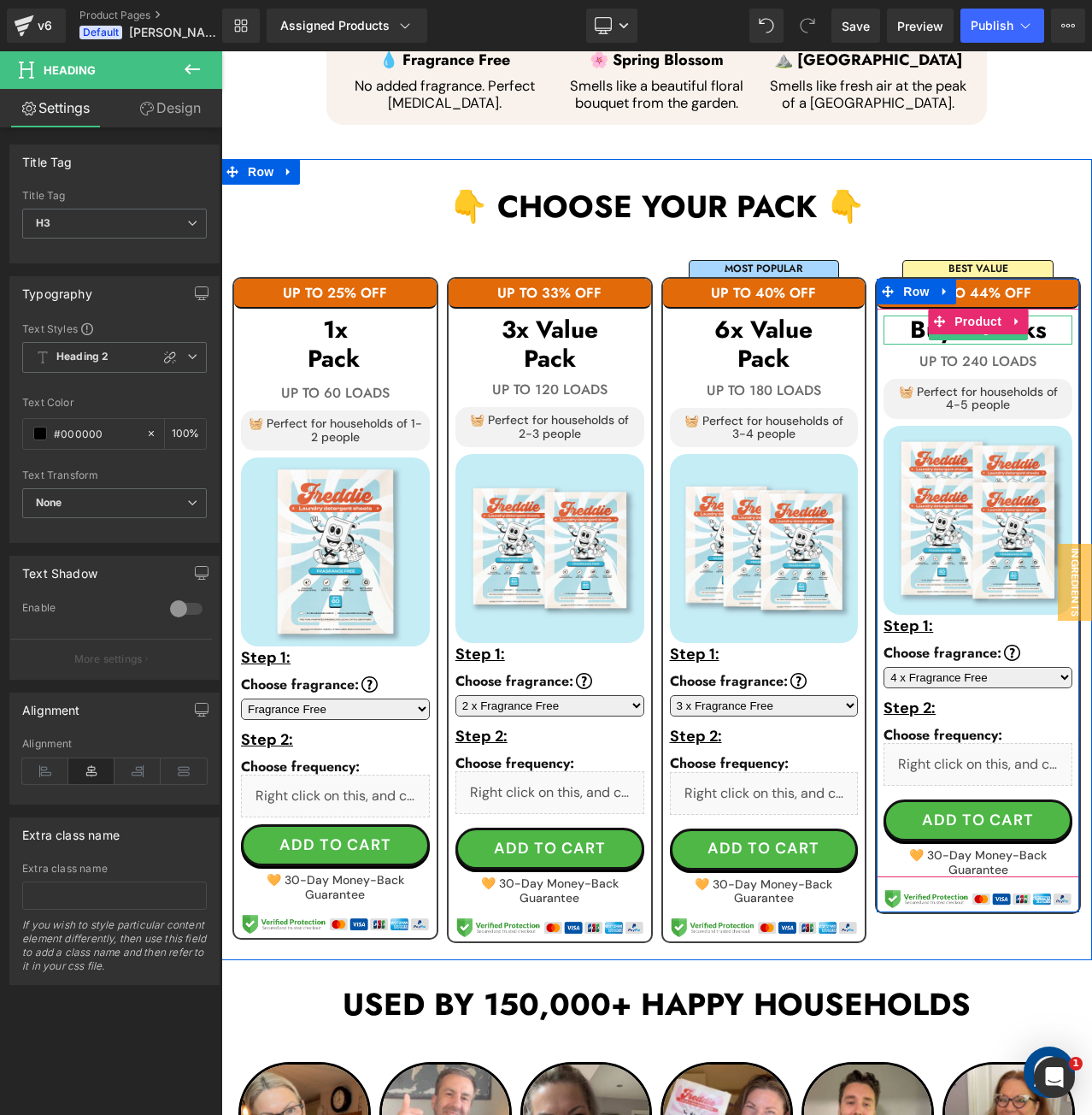
drag, startPoint x: 1263, startPoint y: 356, endPoint x: 1052, endPoint y: 300, distance: 218.3
click at [1052, 315] on h3 "Buy 4 Packs" at bounding box center [977, 330] width 189 height 29
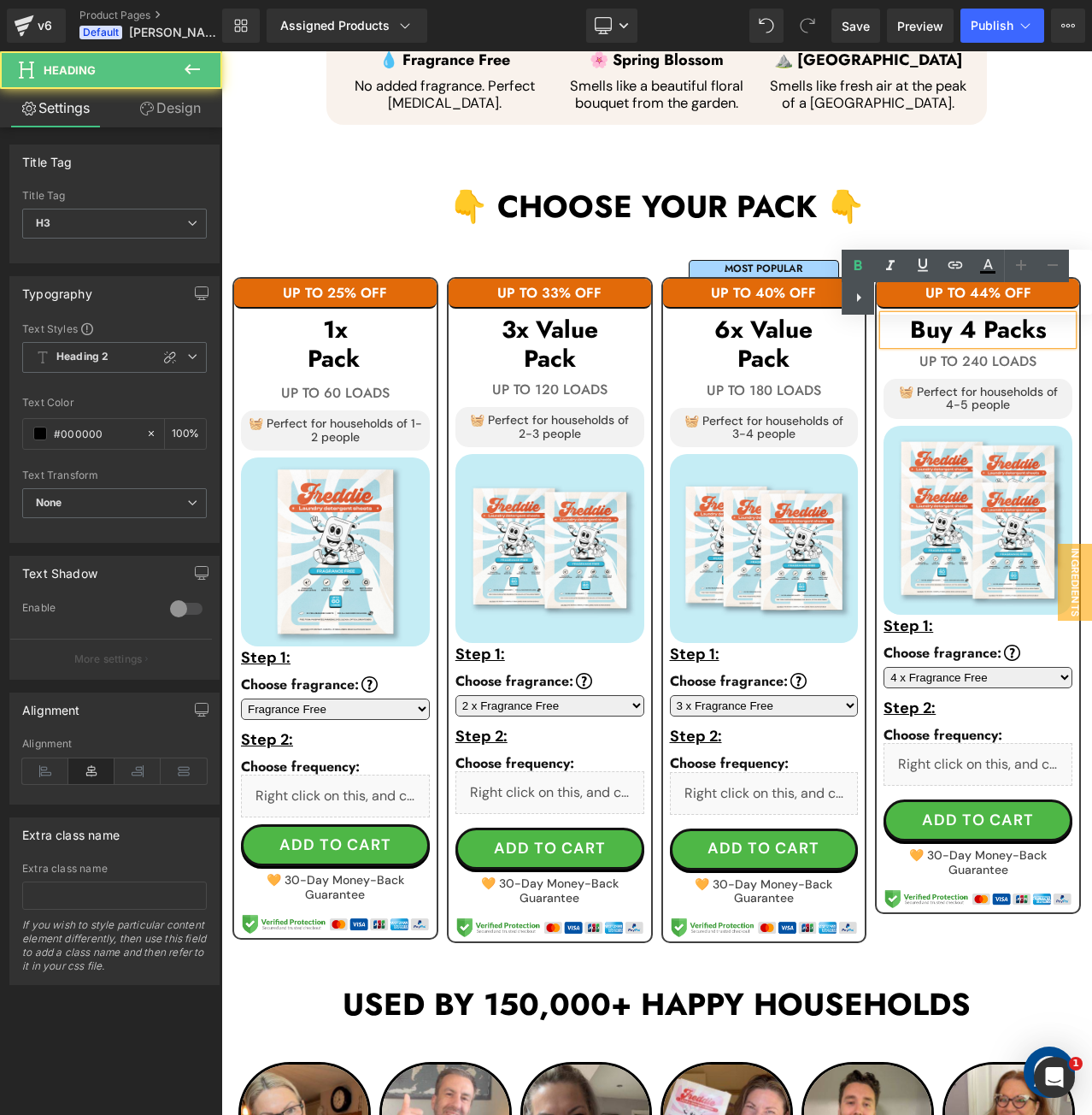
click at [1042, 305] on div "Text Color Highlight Color #333333" at bounding box center [967, 282] width 251 height 65
click at [902, 301] on div "Text Color Highlight Color #333333" at bounding box center [967, 282] width 251 height 65
click at [908, 301] on div "Text Color Highlight Color #333333" at bounding box center [967, 282] width 251 height 65
click at [915, 301] on div "Text Color Highlight Color #333333" at bounding box center [967, 282] width 251 height 65
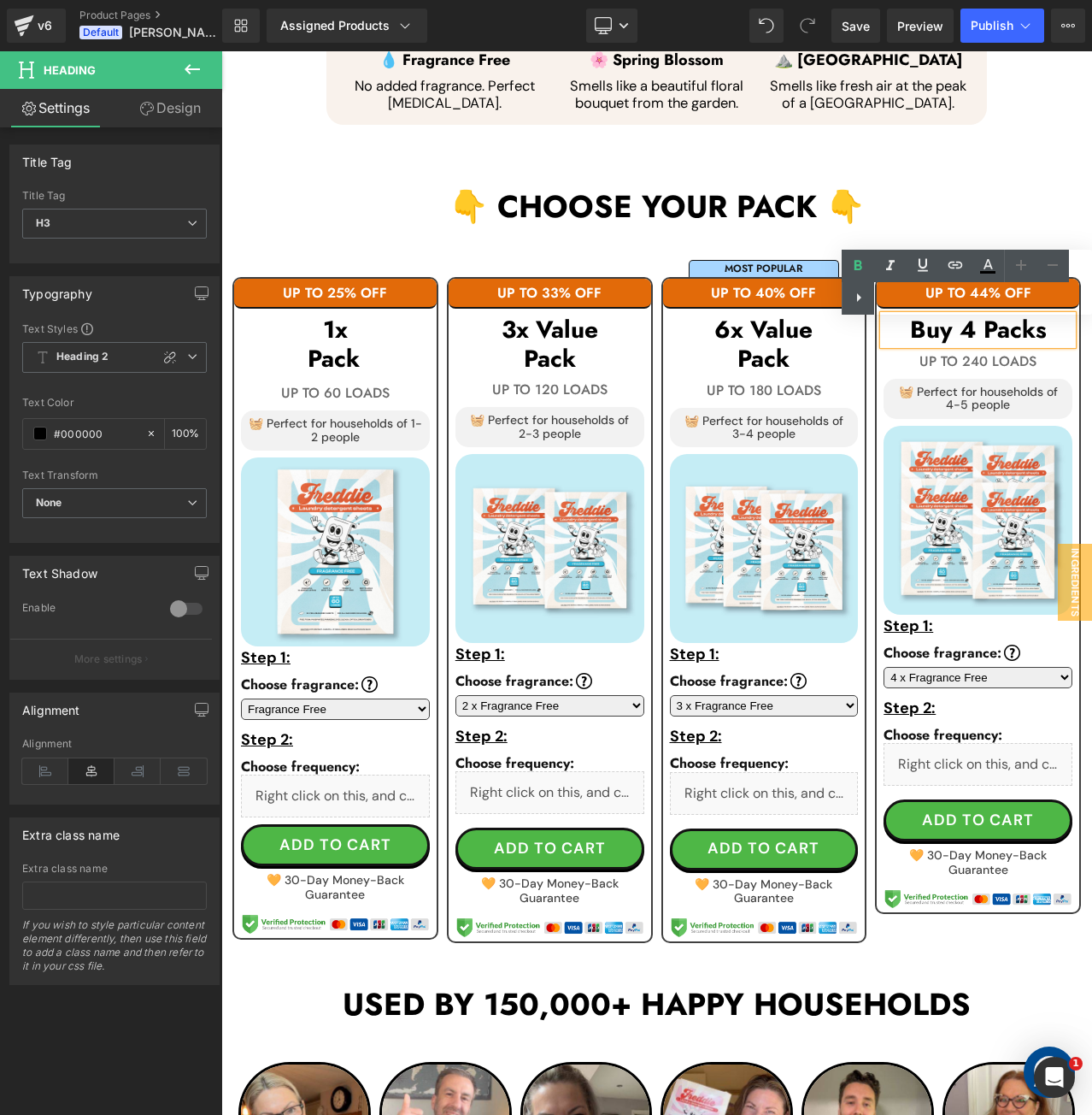
click at [854, 200] on h2 "👇 CHOOSE YOUR PACK 👇" at bounding box center [656, 207] width 871 height 37
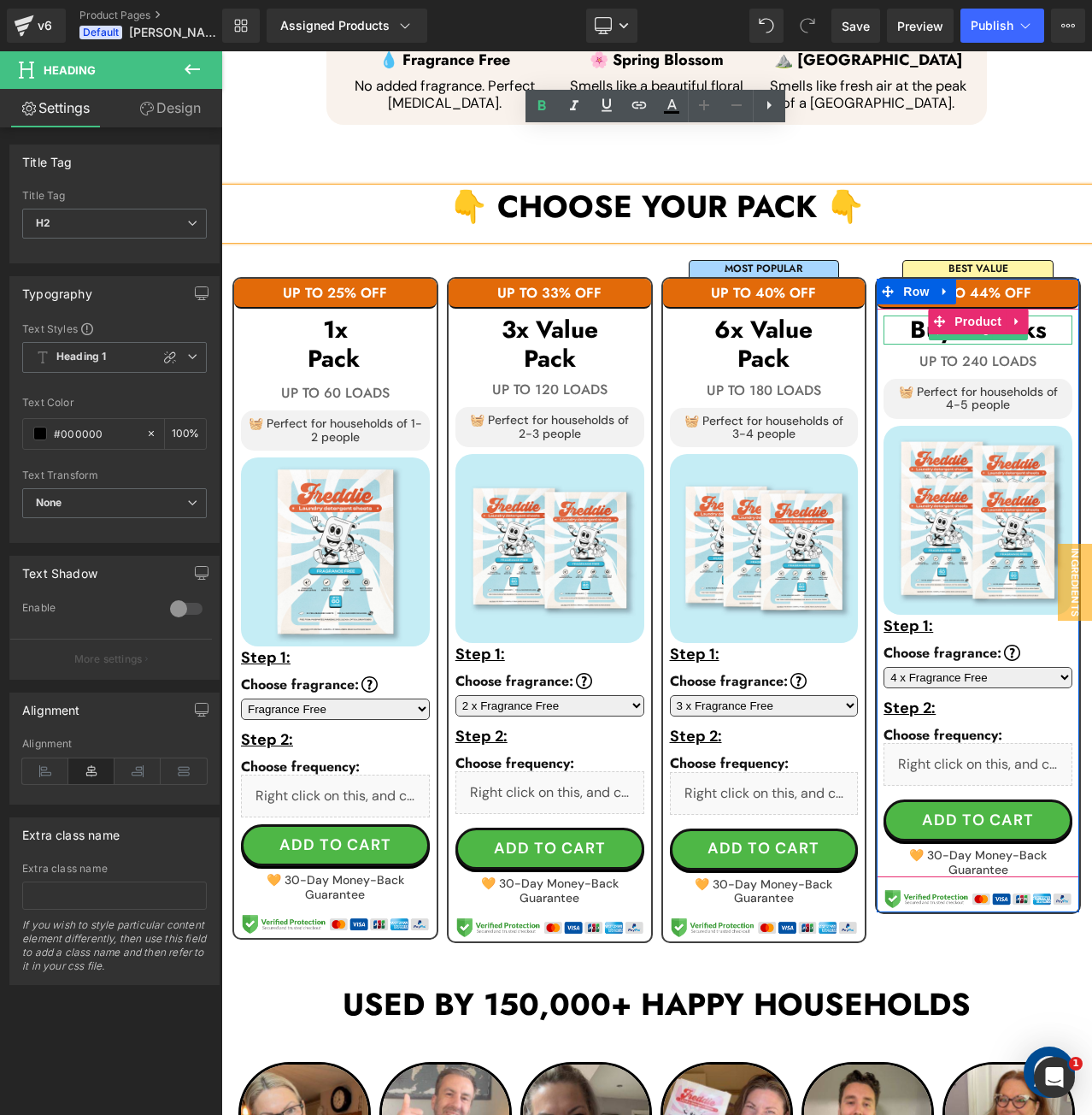
click at [1035, 315] on h3 "Buy 4 Packs" at bounding box center [977, 330] width 189 height 29
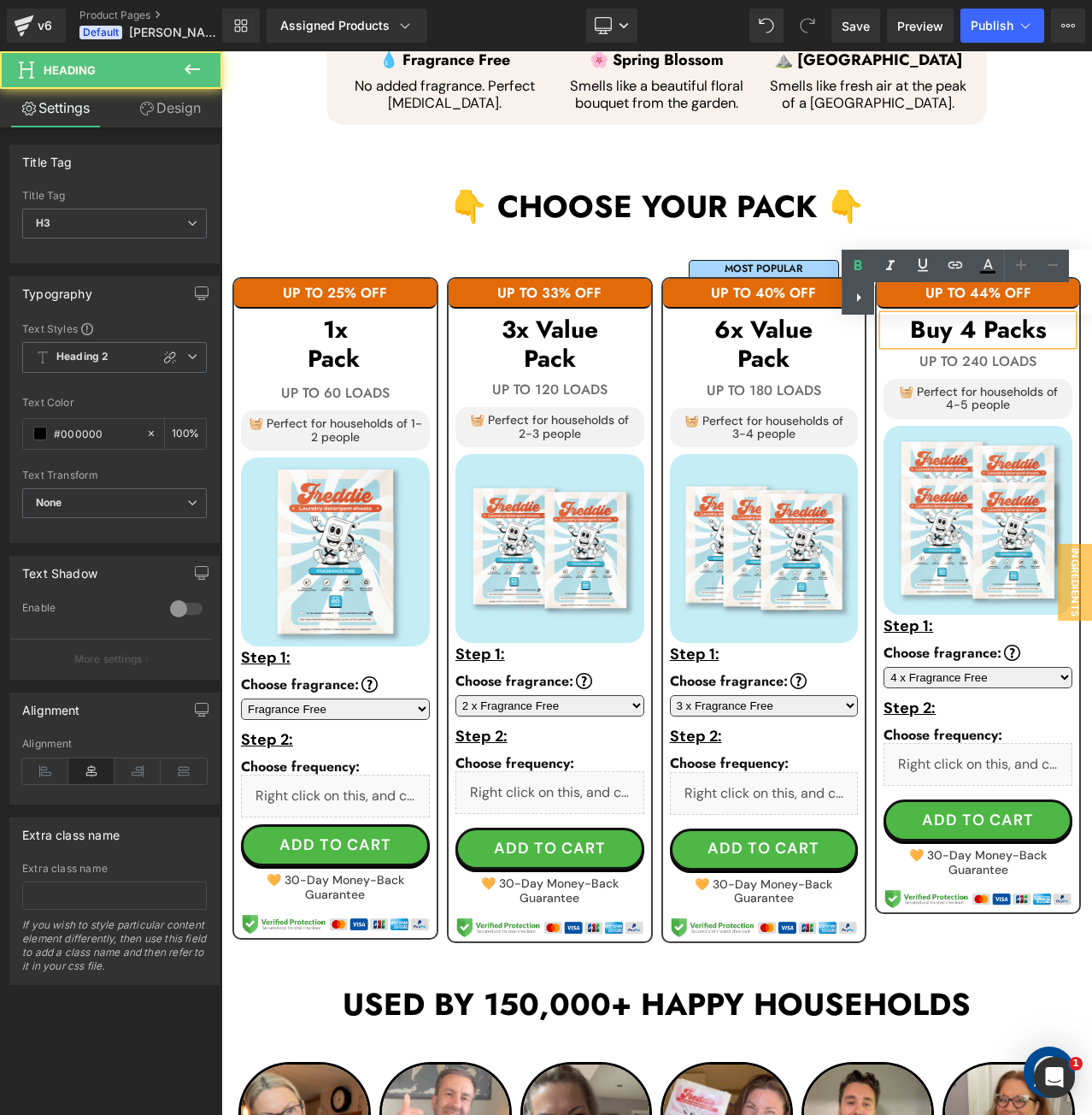
click at [1035, 300] on div "Text Color Highlight Color #333333" at bounding box center [967, 282] width 251 height 65
click at [1010, 297] on div "Text Color Highlight Color #333333" at bounding box center [967, 282] width 251 height 65
drag, startPoint x: 1185, startPoint y: 359, endPoint x: 967, endPoint y: 307, distance: 224.1
click at [967, 315] on h3 "Buy 4 Packs" at bounding box center [977, 330] width 189 height 29
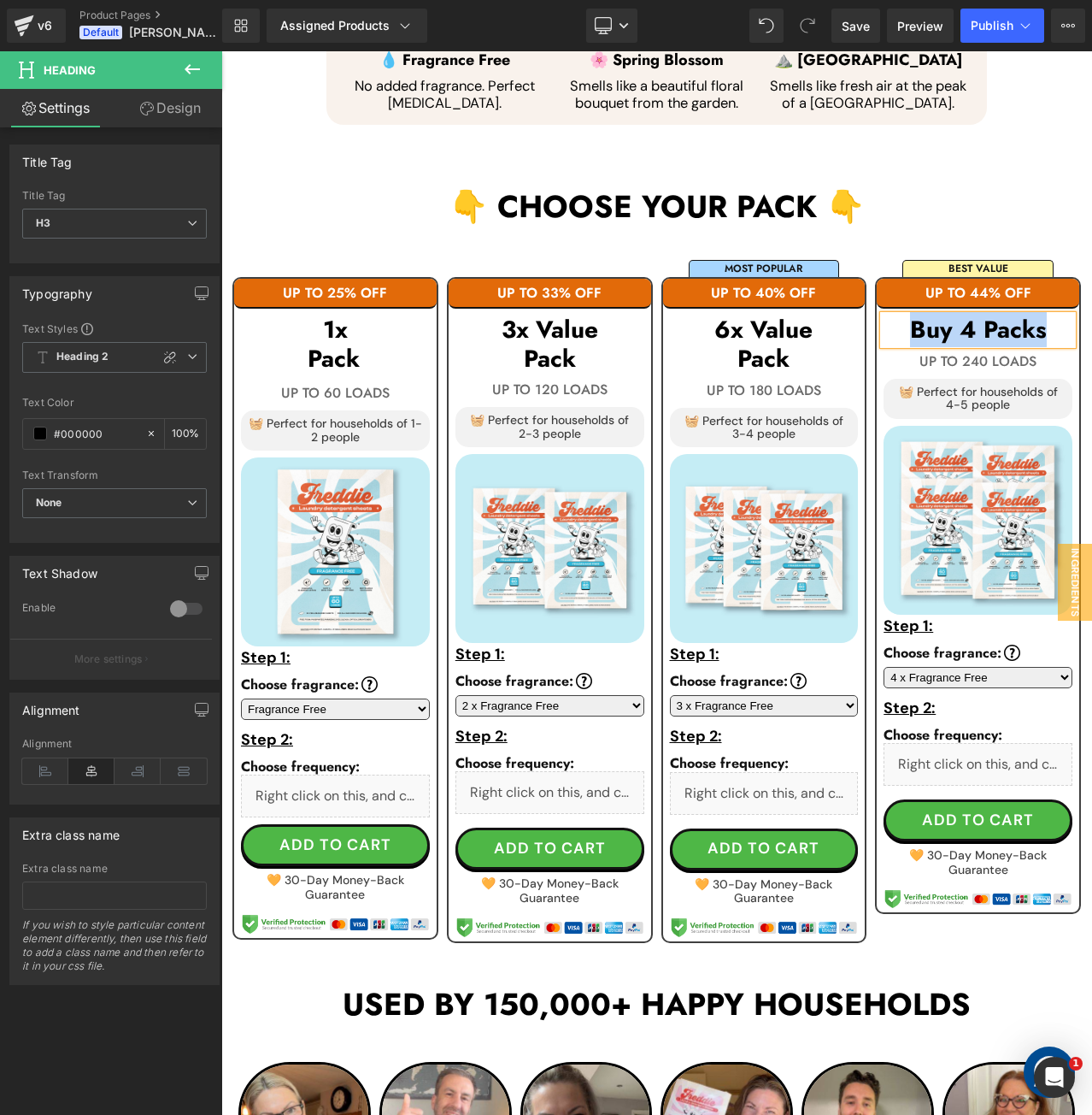
paste div
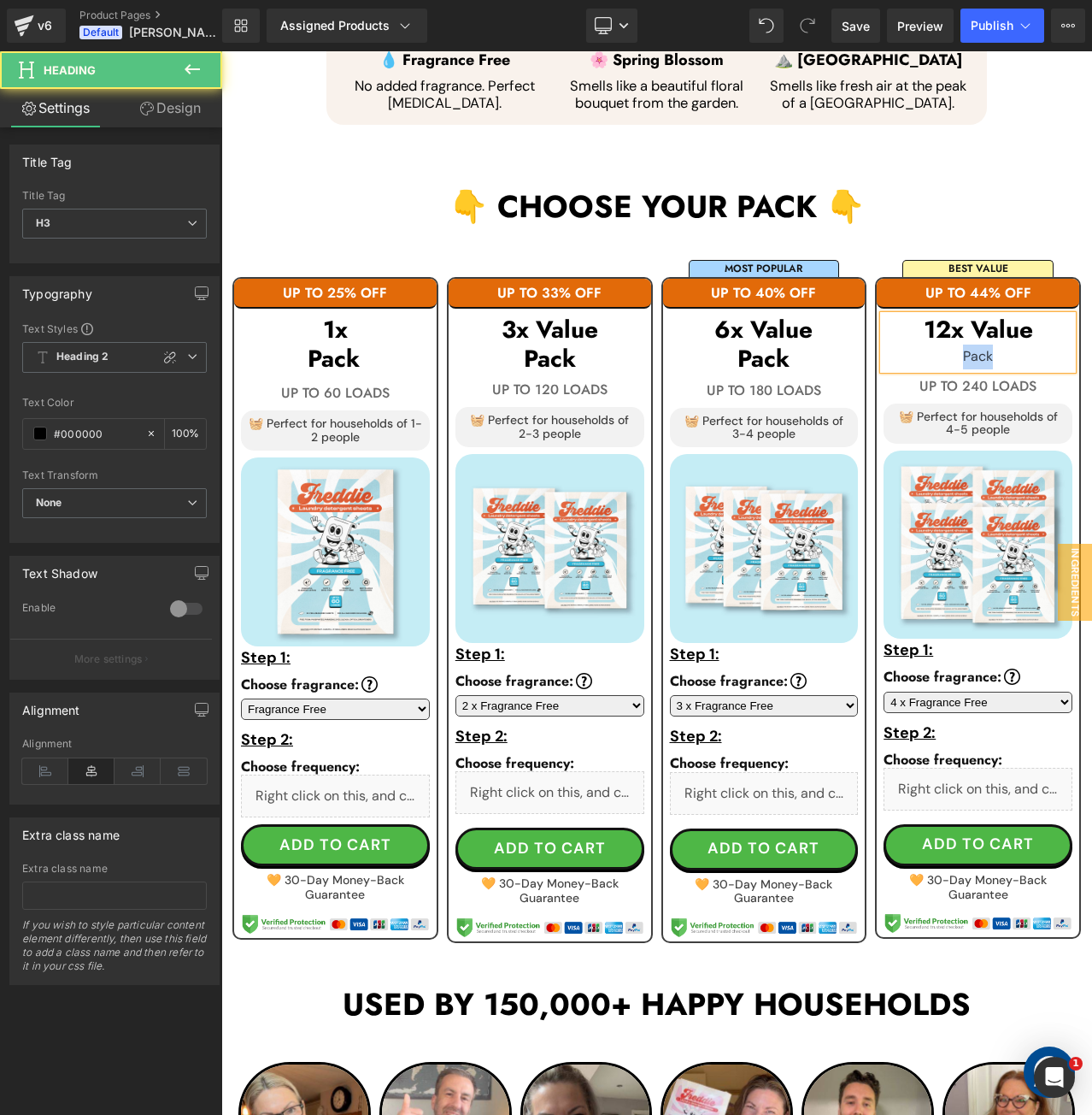
drag, startPoint x: 959, startPoint y: 331, endPoint x: 1019, endPoint y: 324, distance: 60.4
click at [1019, 345] on div "Pack" at bounding box center [977, 357] width 189 height 24
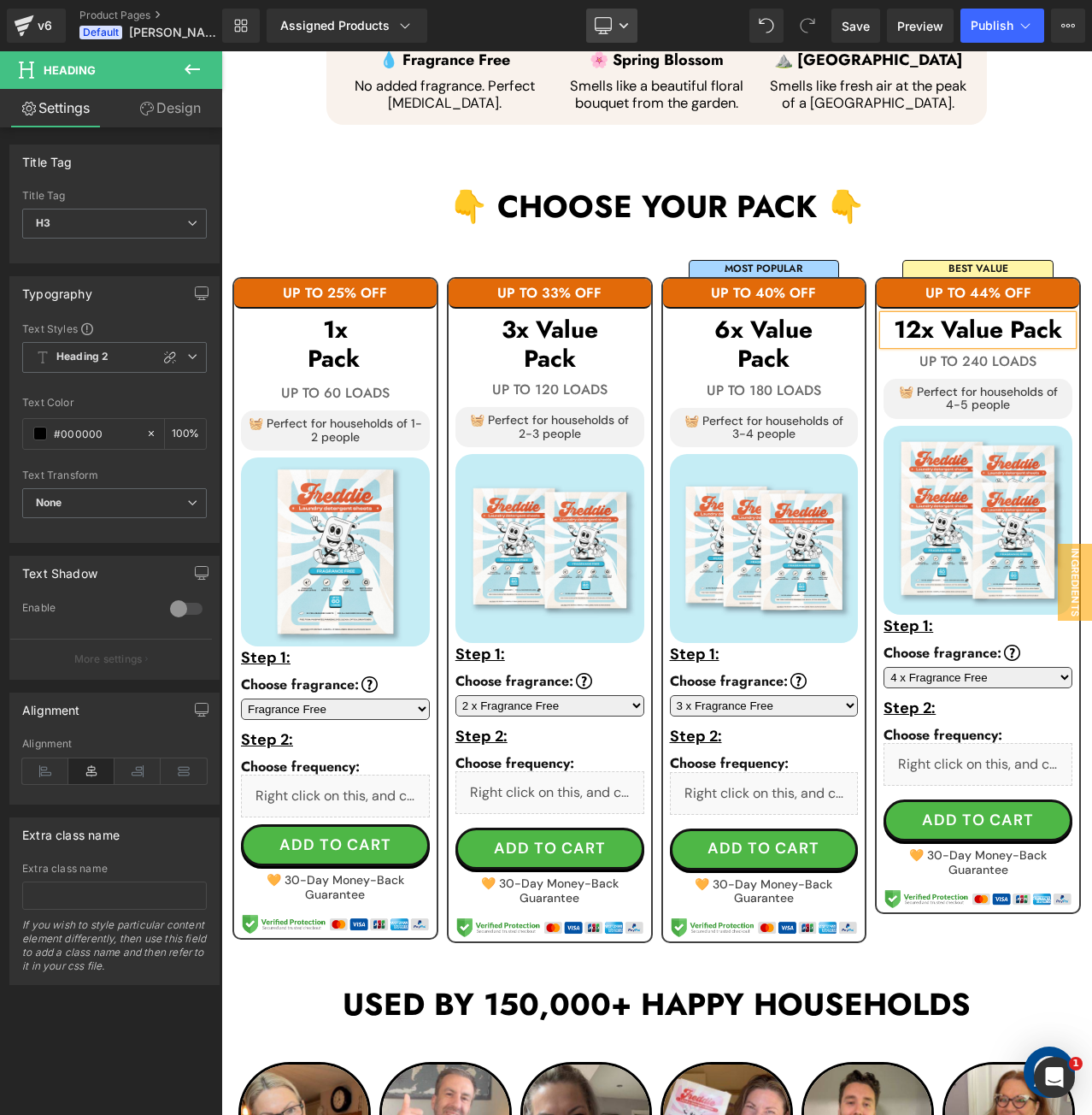
click at [616, 27] on link "Desktop" at bounding box center [612, 25] width 51 height 34
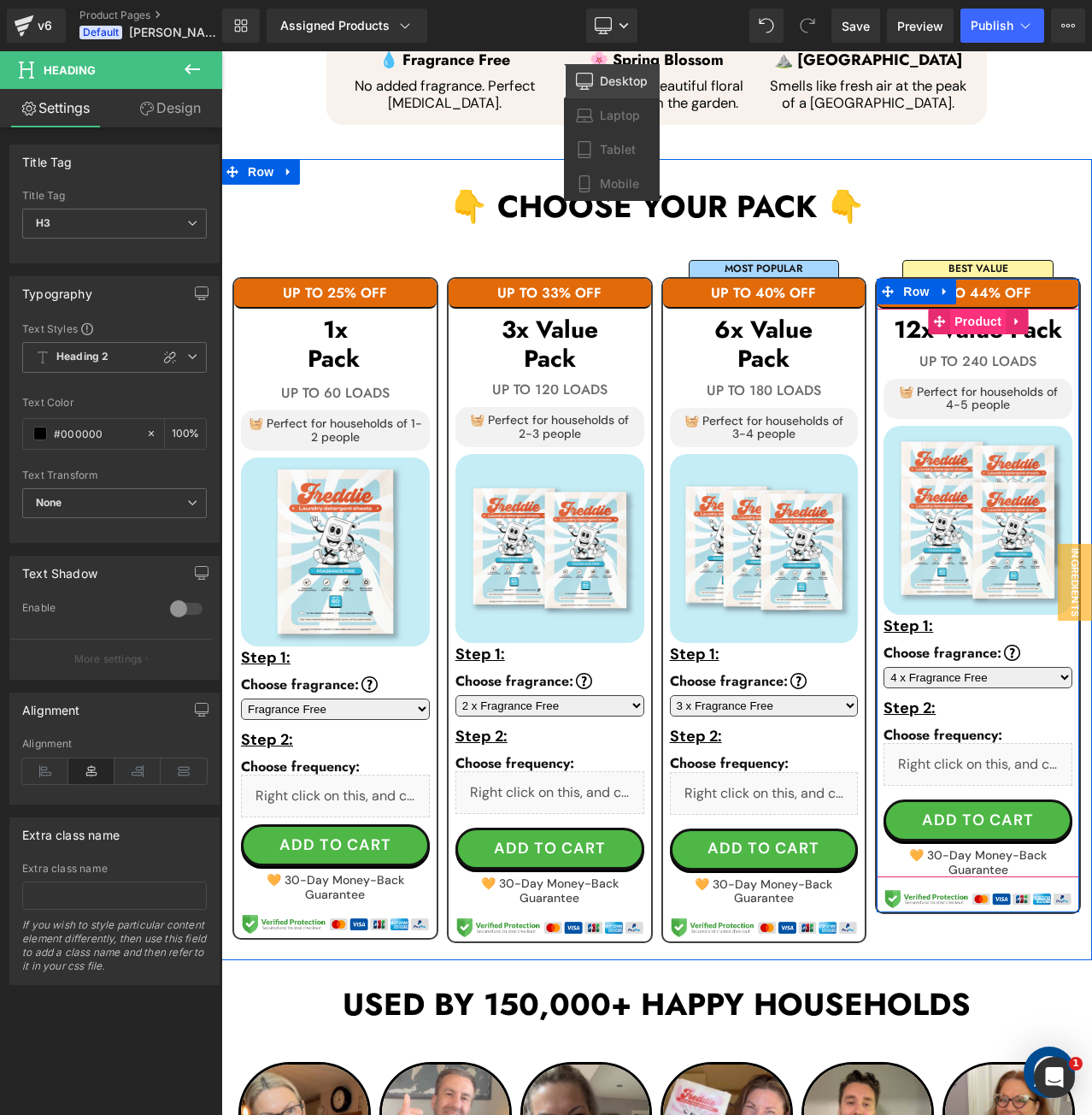
click at [993, 309] on span "Product" at bounding box center [977, 321] width 56 height 25
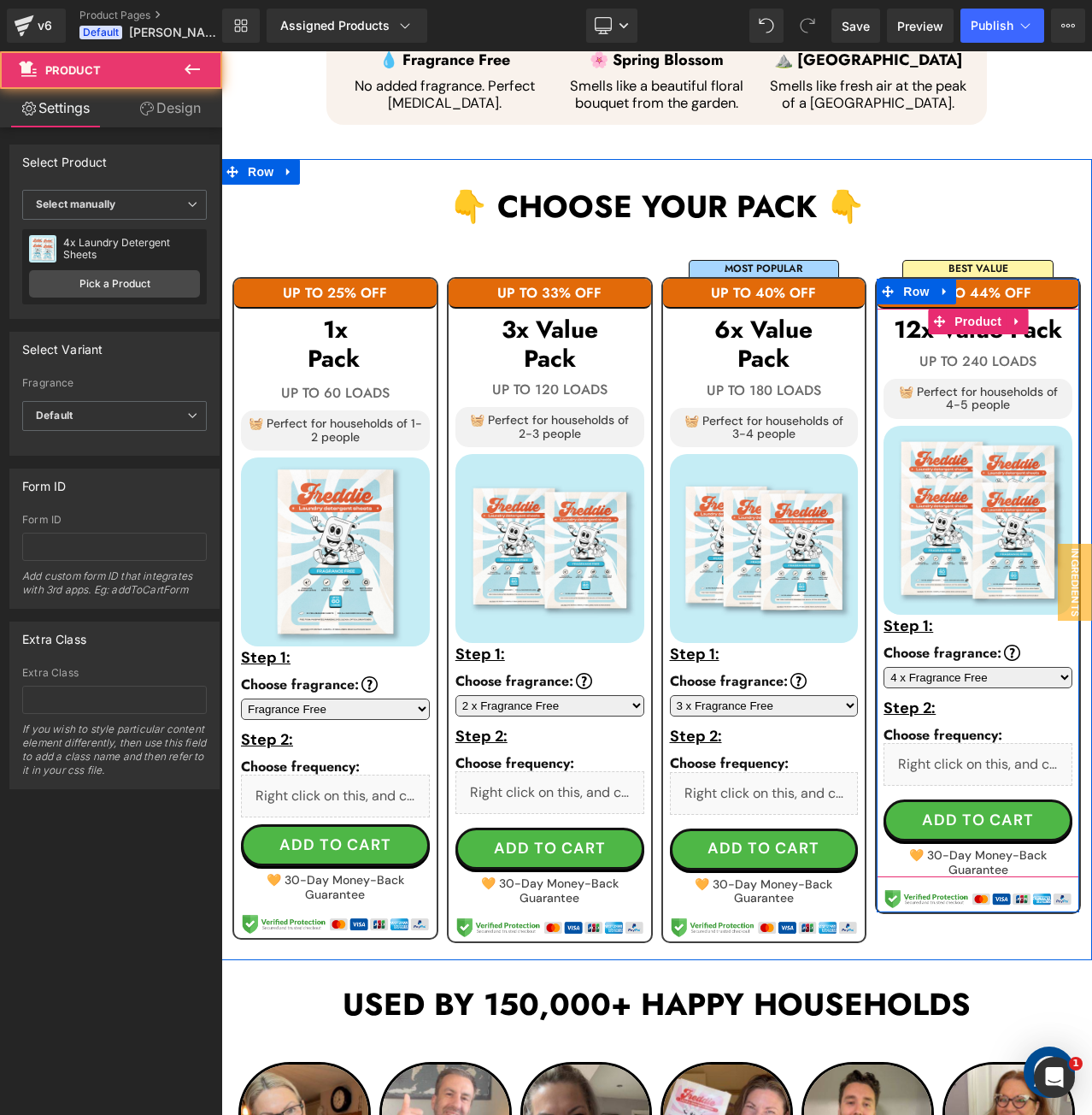
click at [1051, 315] on h3 "12x Value Pack" at bounding box center [977, 330] width 189 height 29
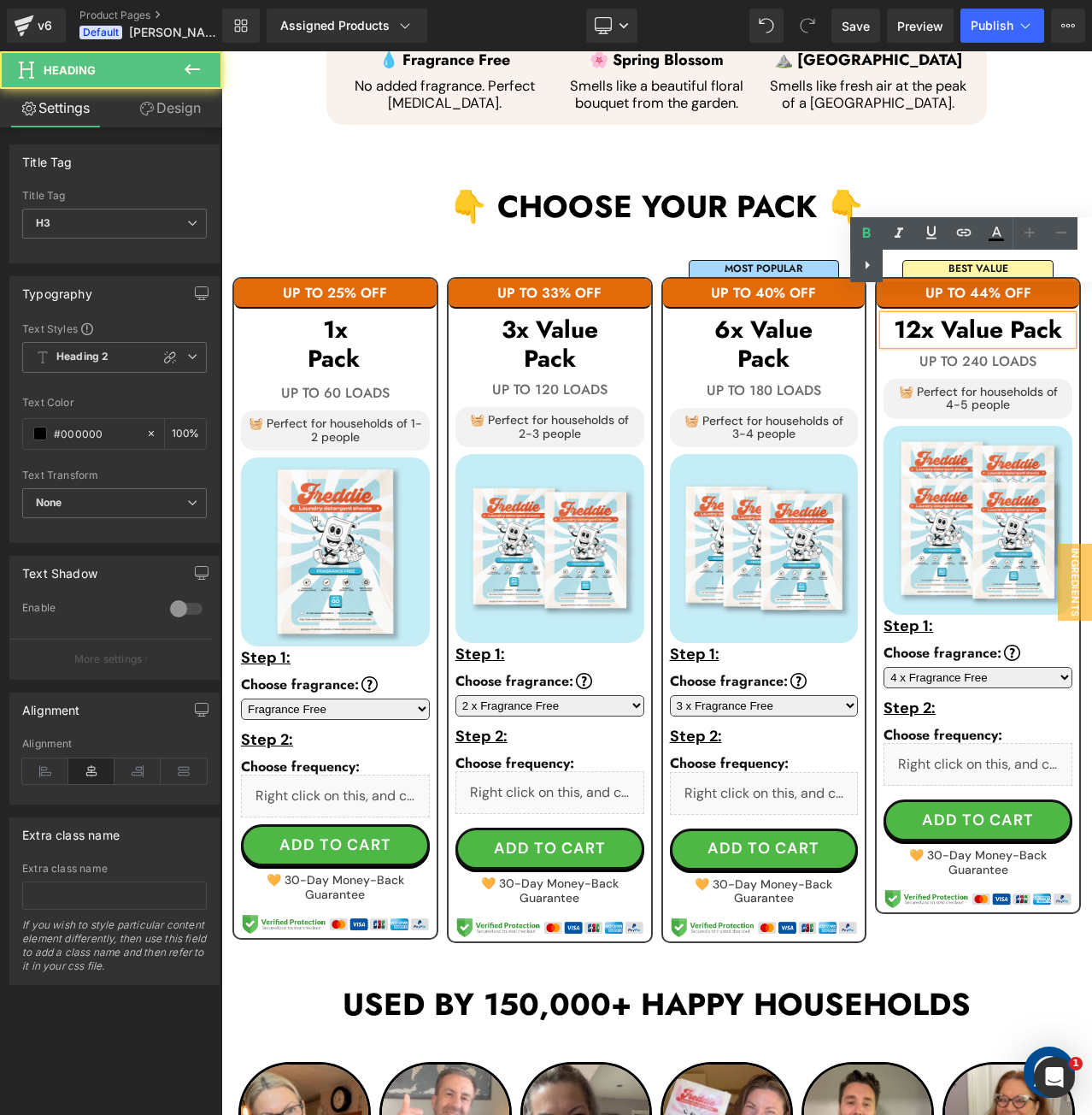
click at [1003, 315] on h3 "12x Value Pack" at bounding box center [977, 330] width 189 height 29
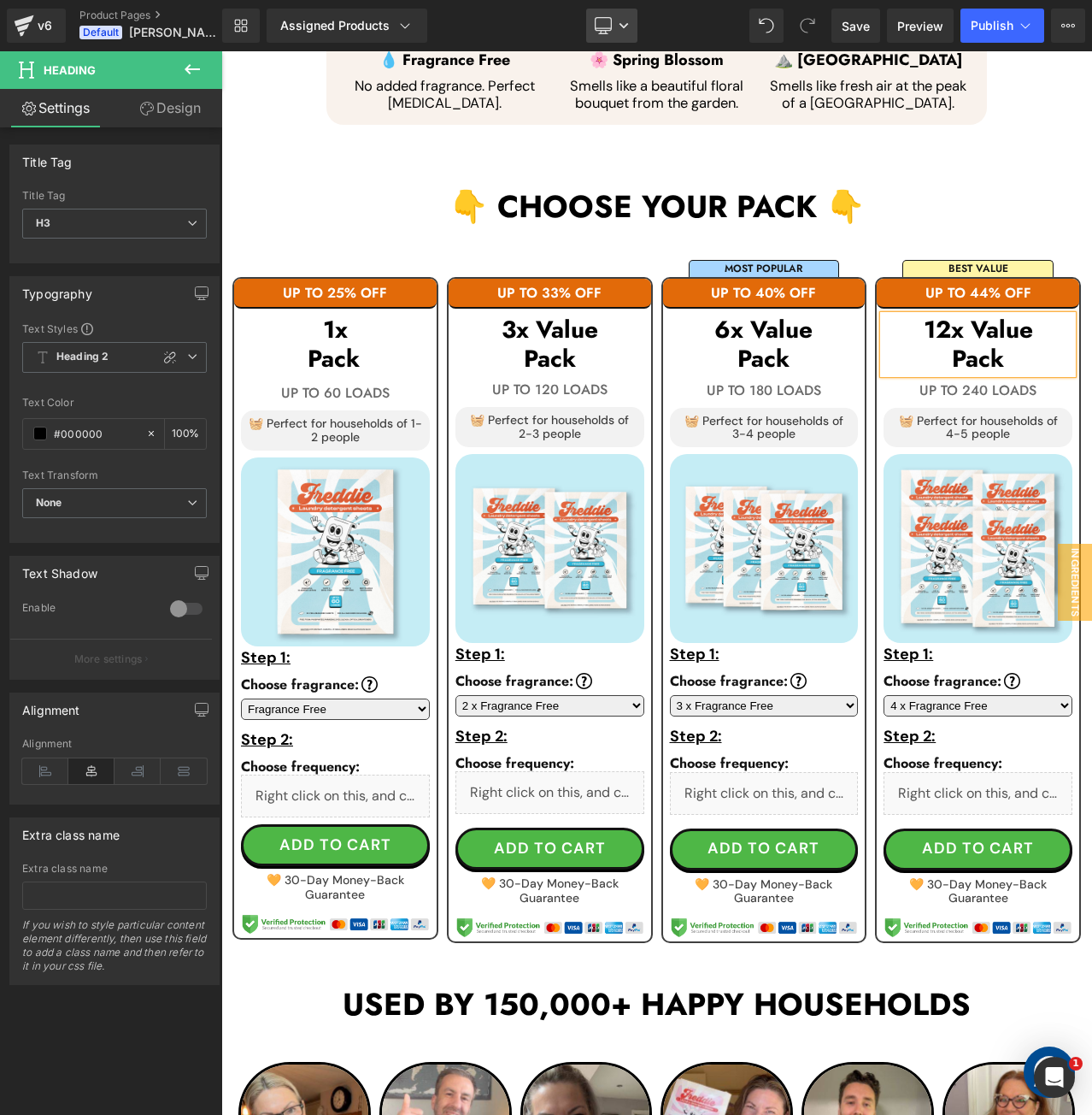
click at [622, 26] on icon at bounding box center [624, 25] width 9 height 5
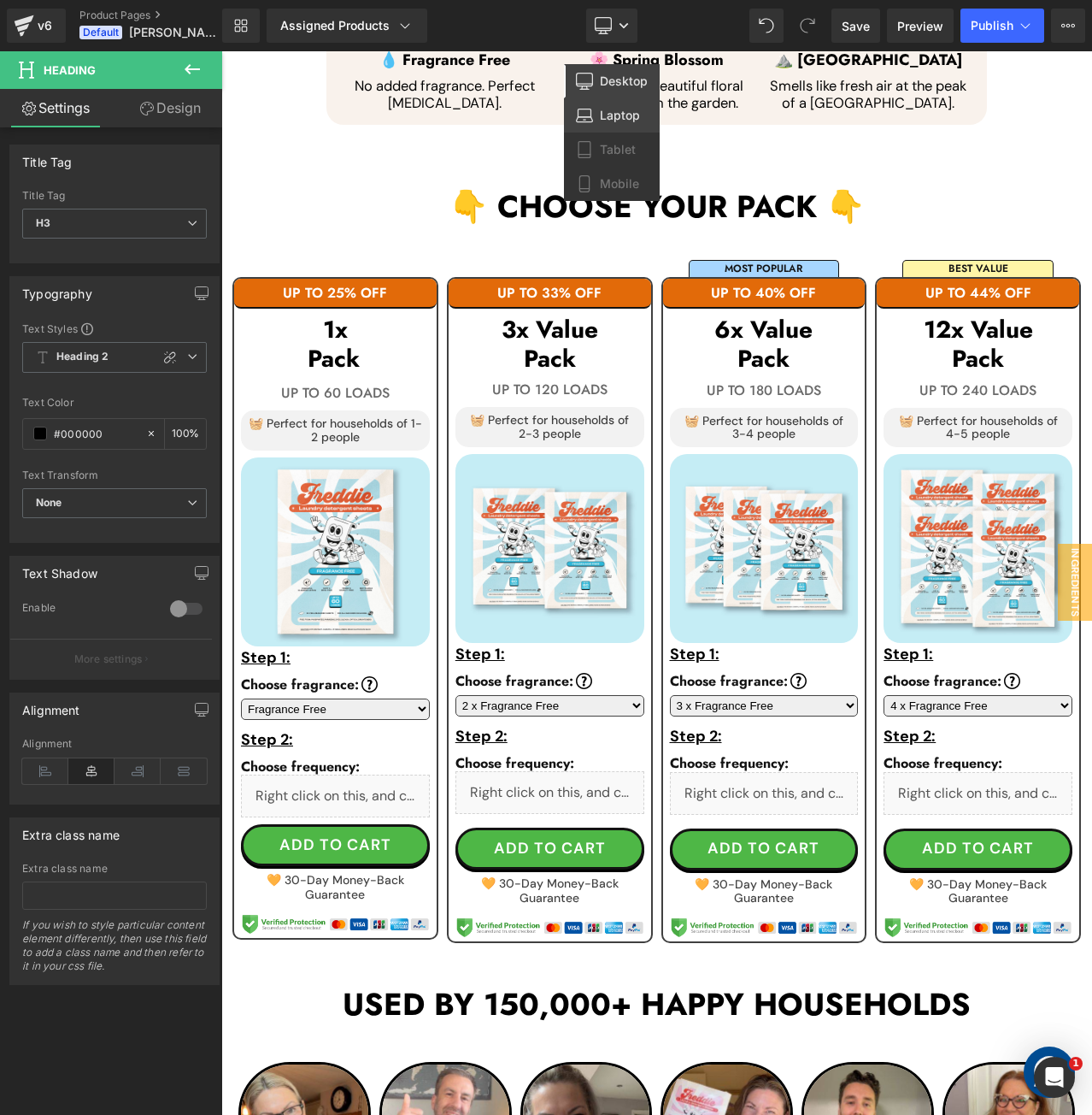
click at [599, 128] on link "Laptop" at bounding box center [612, 115] width 96 height 34
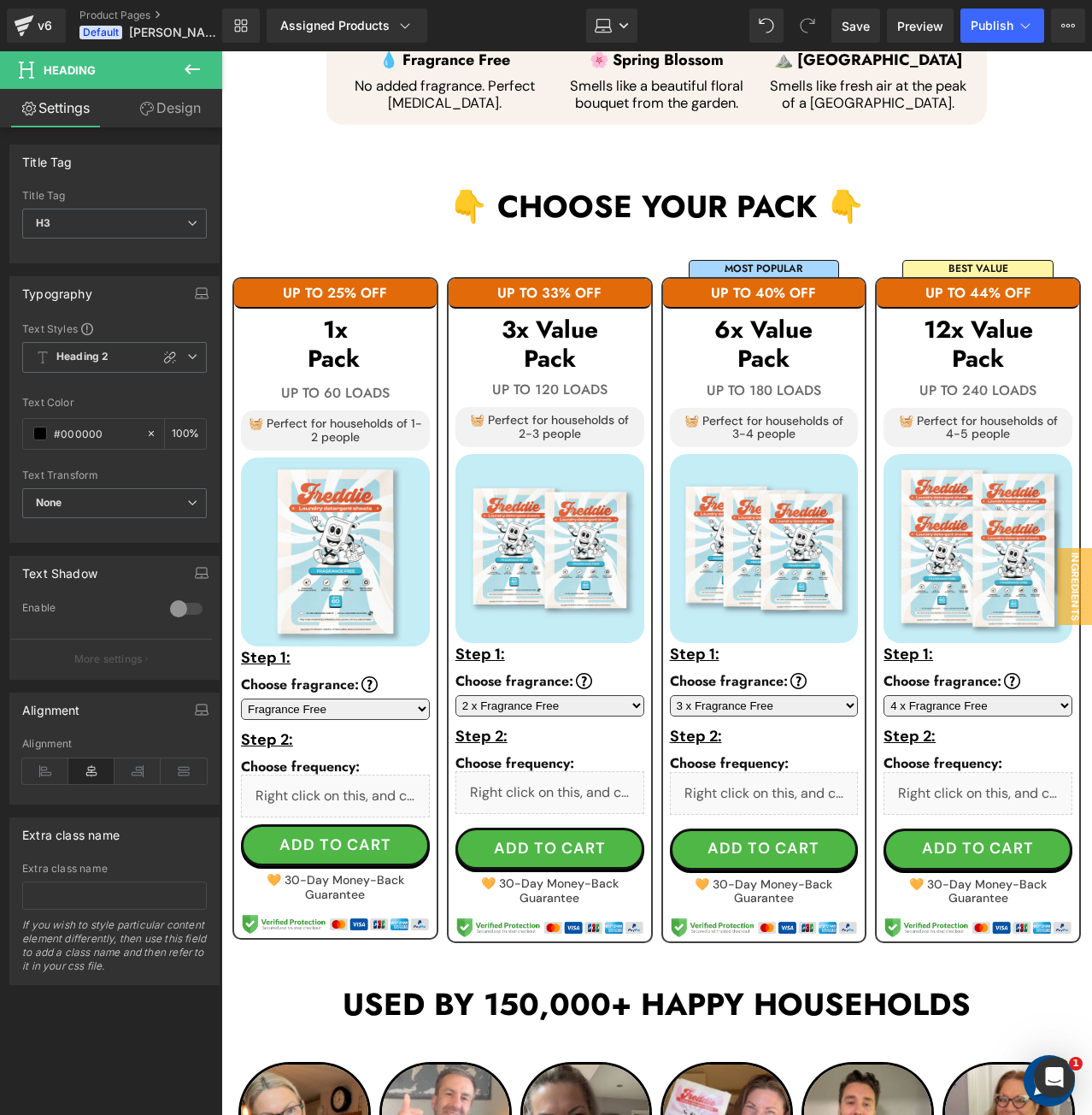
scroll to position [821, 0]
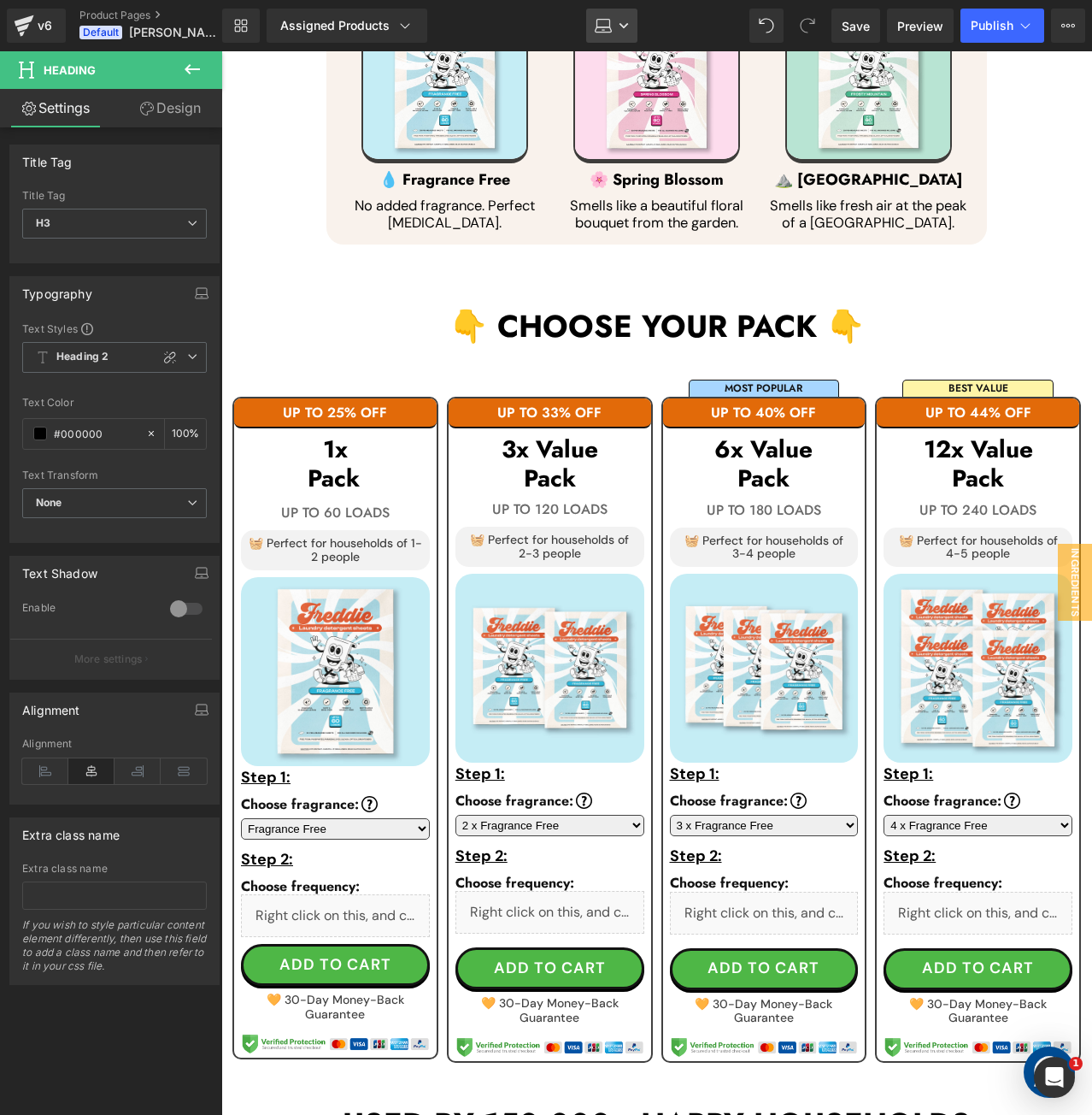
click at [605, 20] on icon at bounding box center [602, 24] width 13 height 8
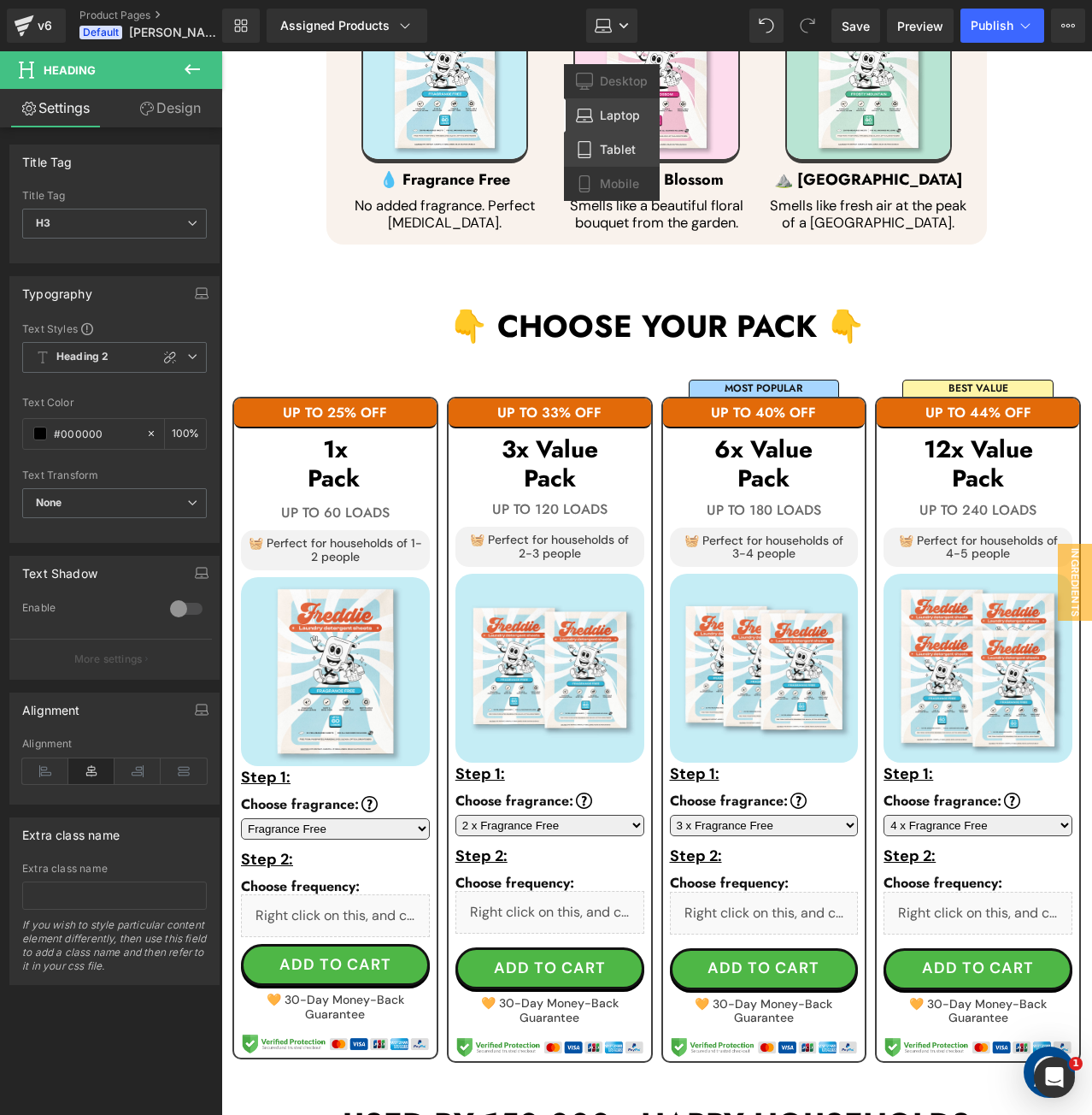
click at [633, 146] on span "Tablet" at bounding box center [617, 150] width 36 height 16
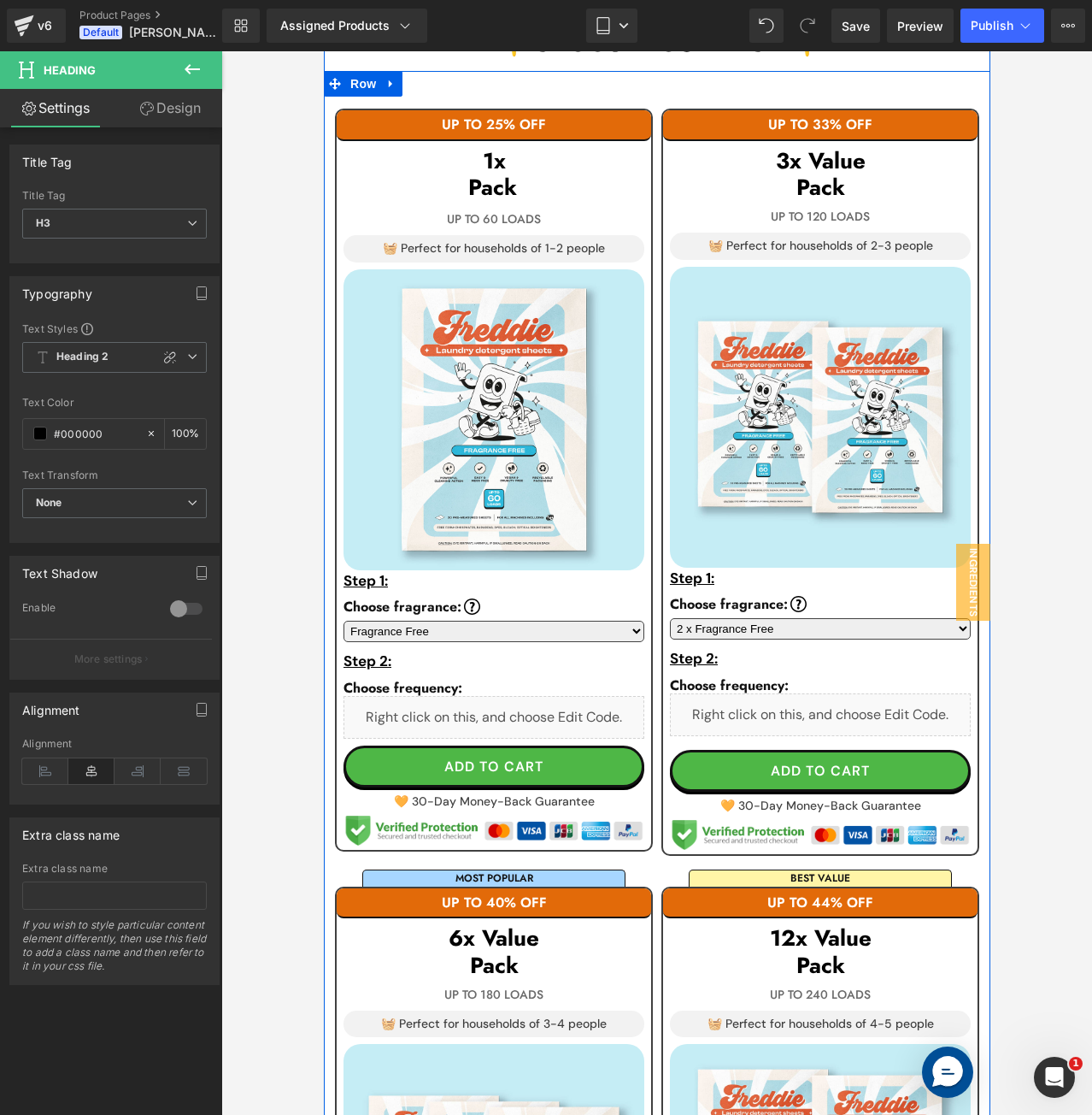
scroll to position [1036, 0]
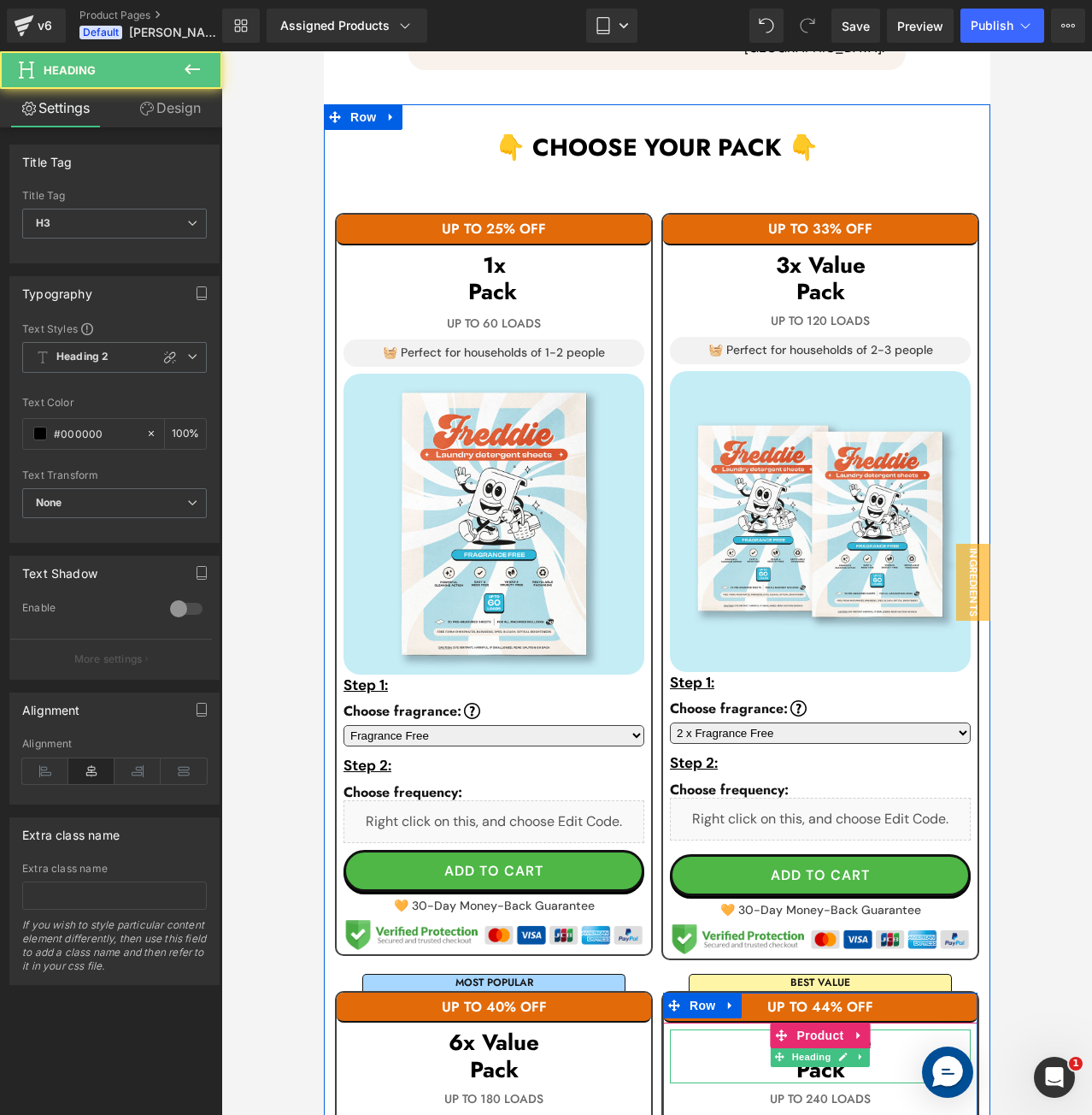
click at [754, 1050] on h3 "Pack" at bounding box center [819, 1069] width 301 height 26
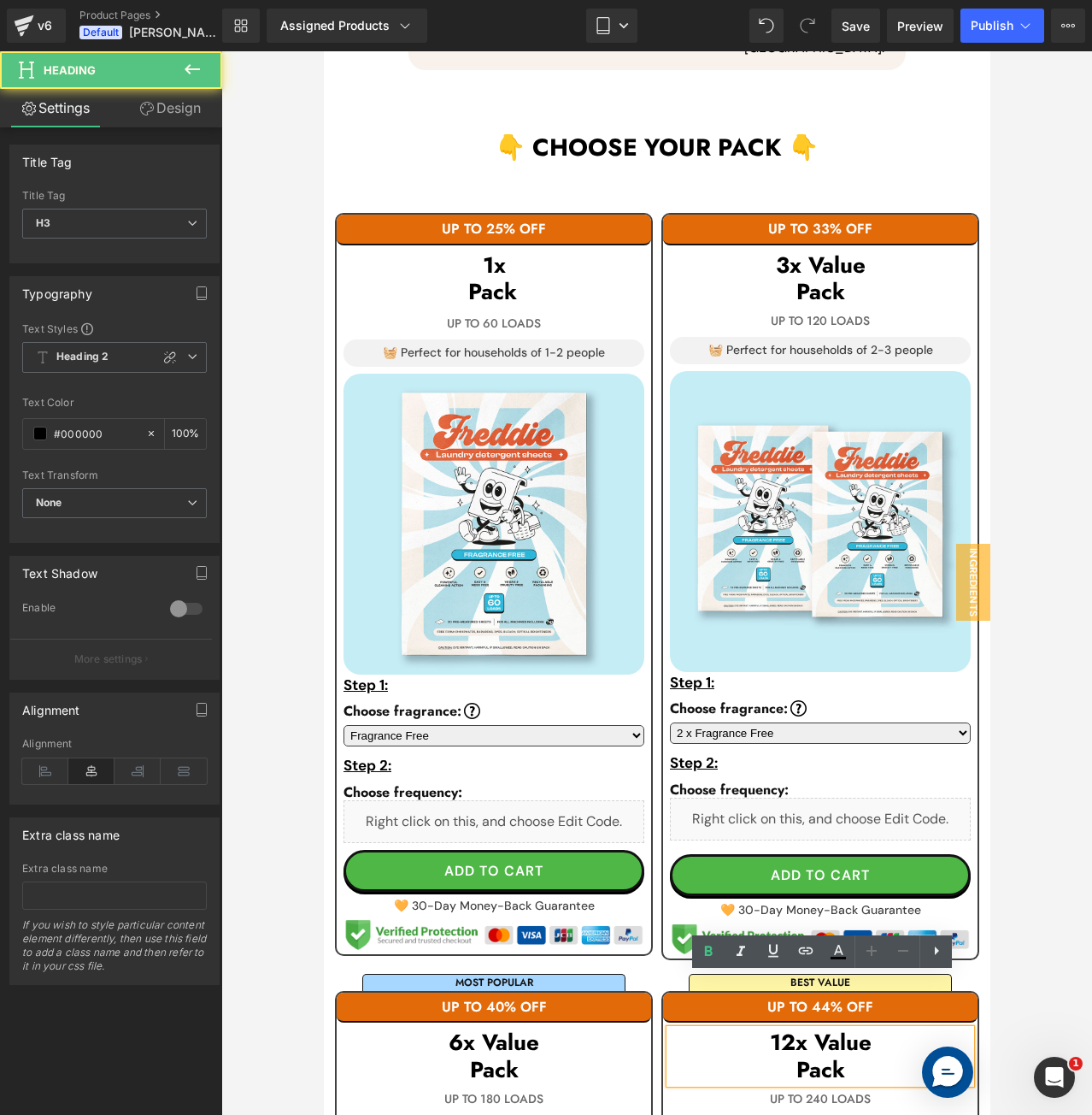
click at [786, 1050] on h3 "Pack" at bounding box center [819, 1069] width 301 height 26
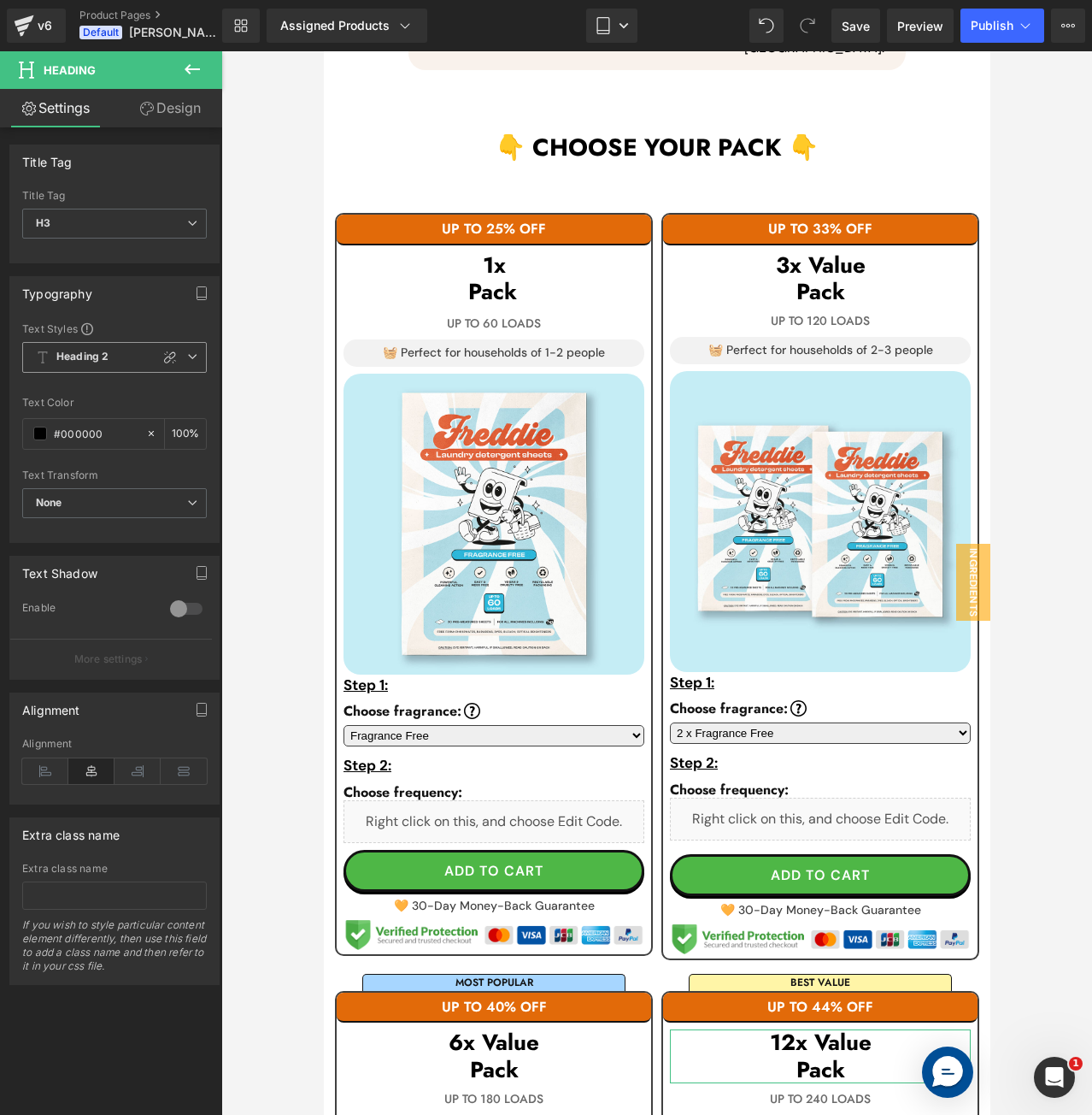
click at [190, 358] on icon at bounding box center [192, 357] width 10 height 10
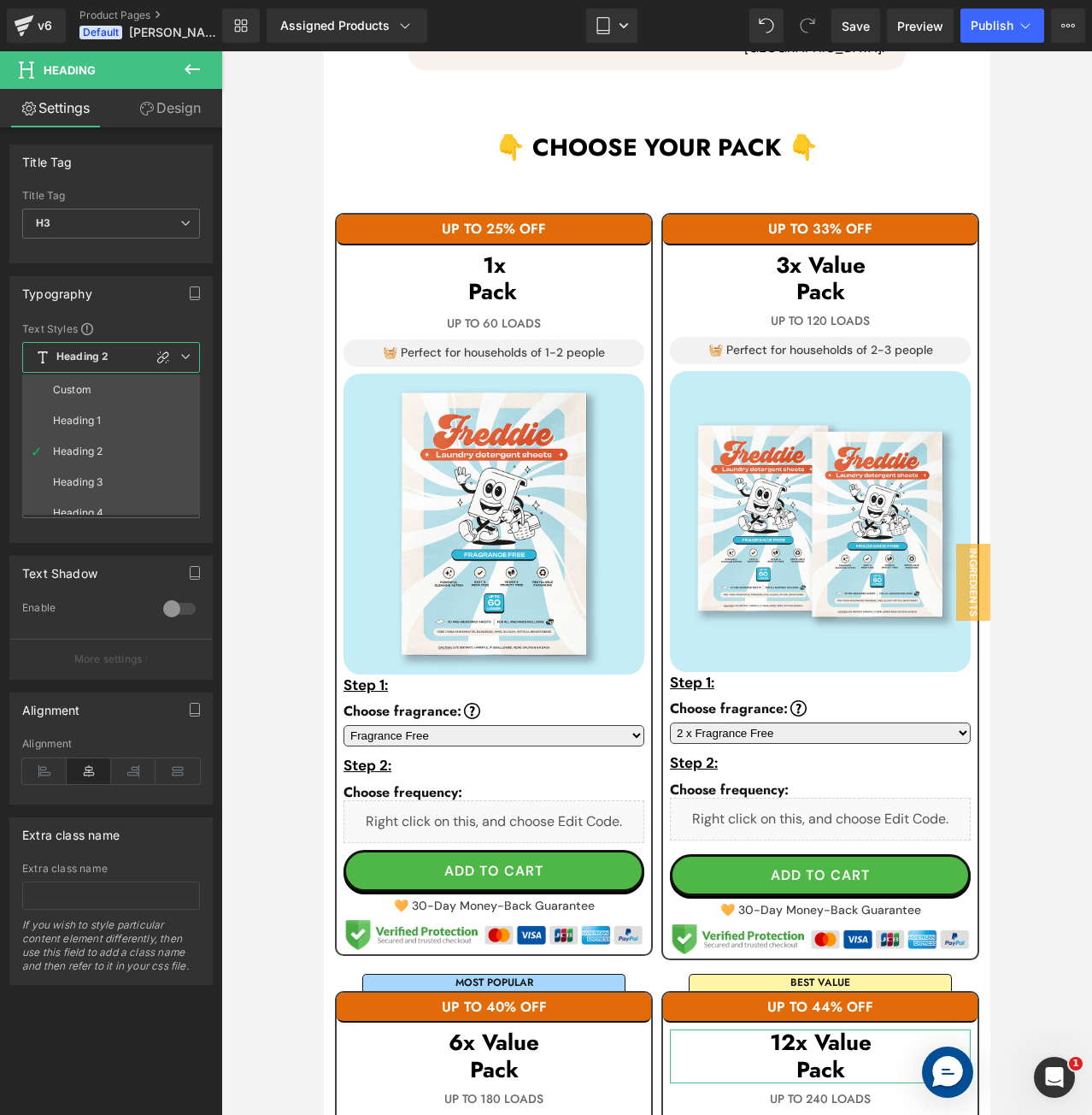
click at [190, 358] on icon at bounding box center [185, 357] width 10 height 10
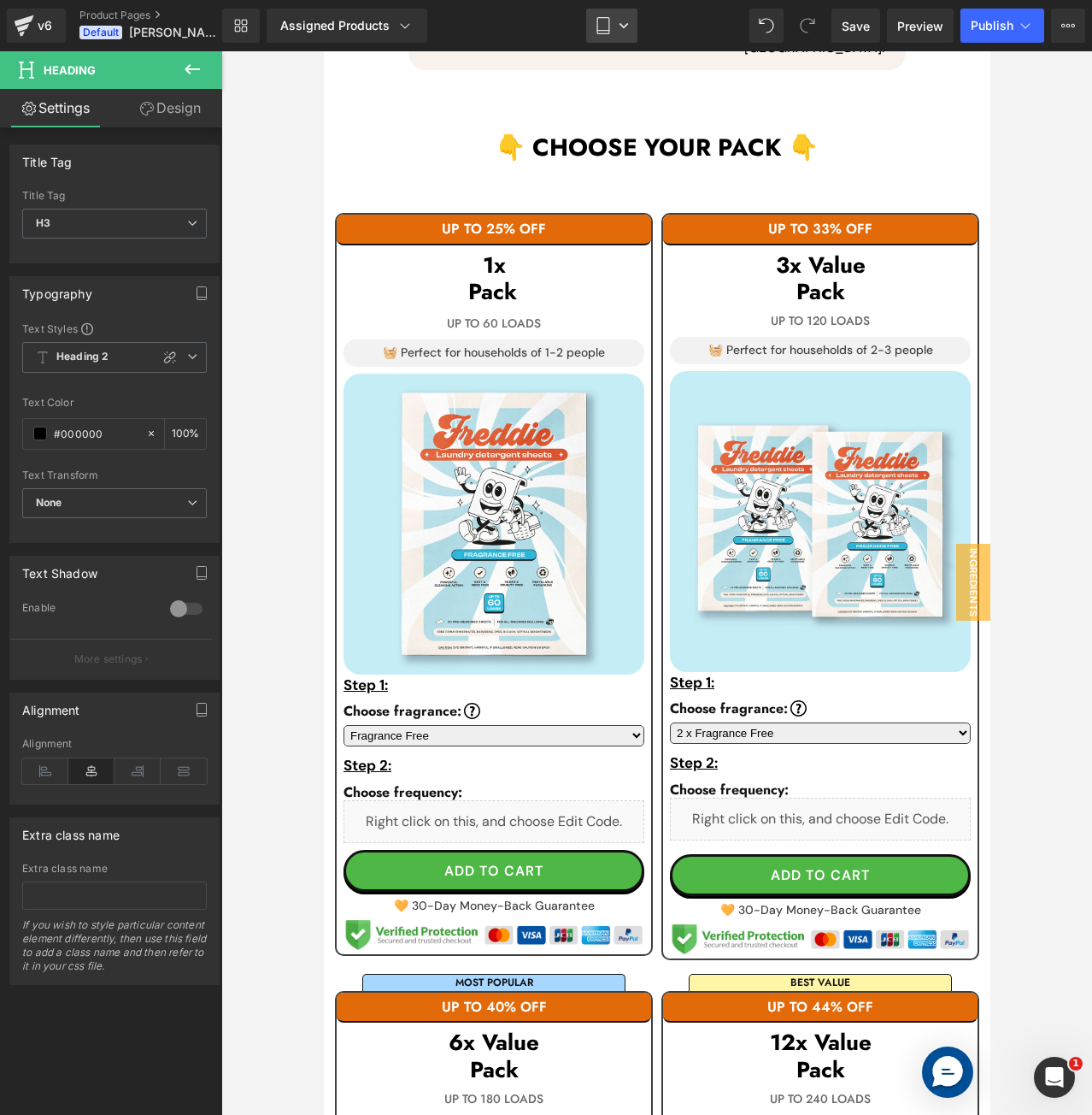
click at [608, 29] on icon at bounding box center [602, 24] width 17 height 17
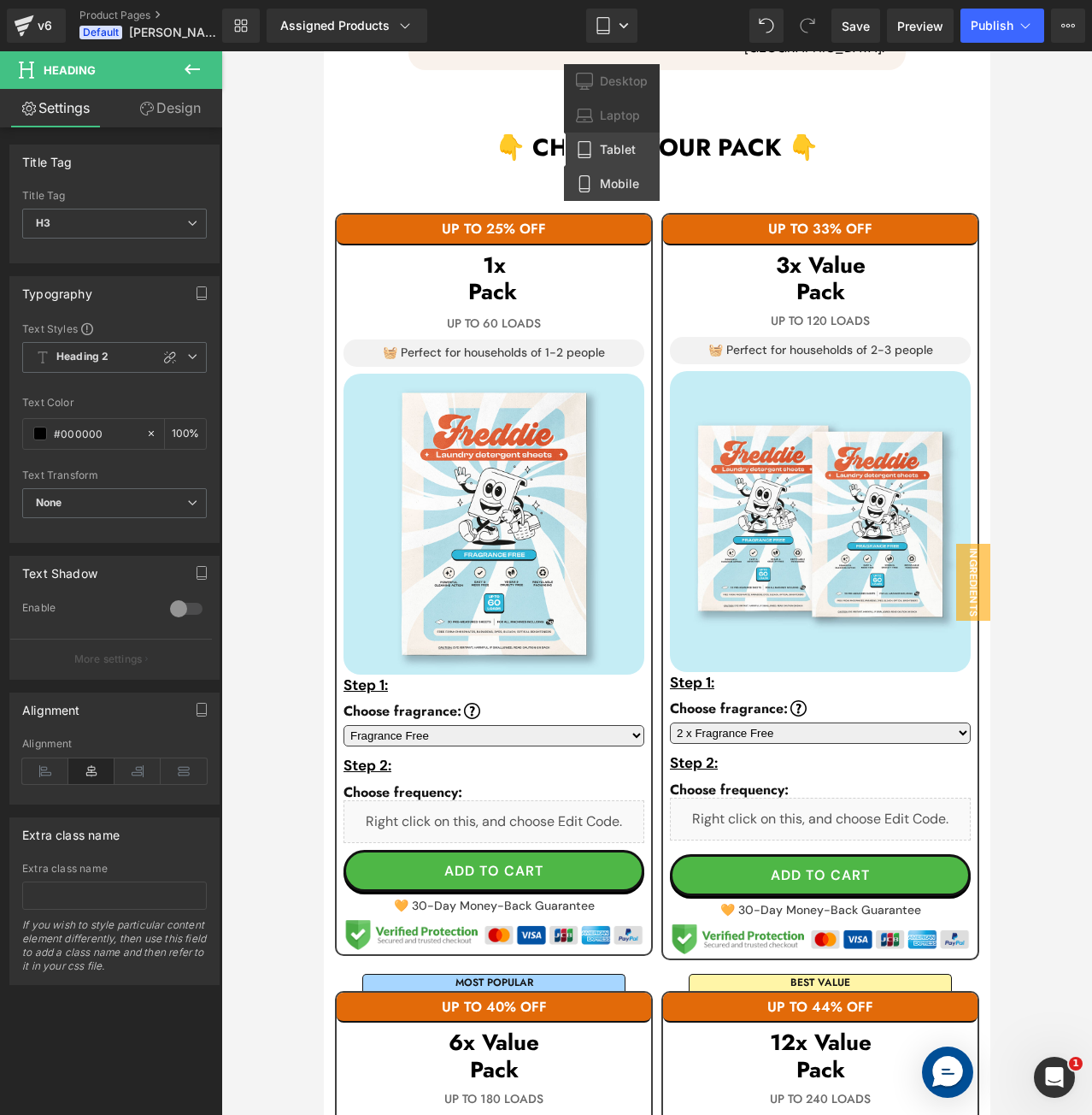
click at [620, 181] on span "Mobile" at bounding box center [619, 184] width 39 height 16
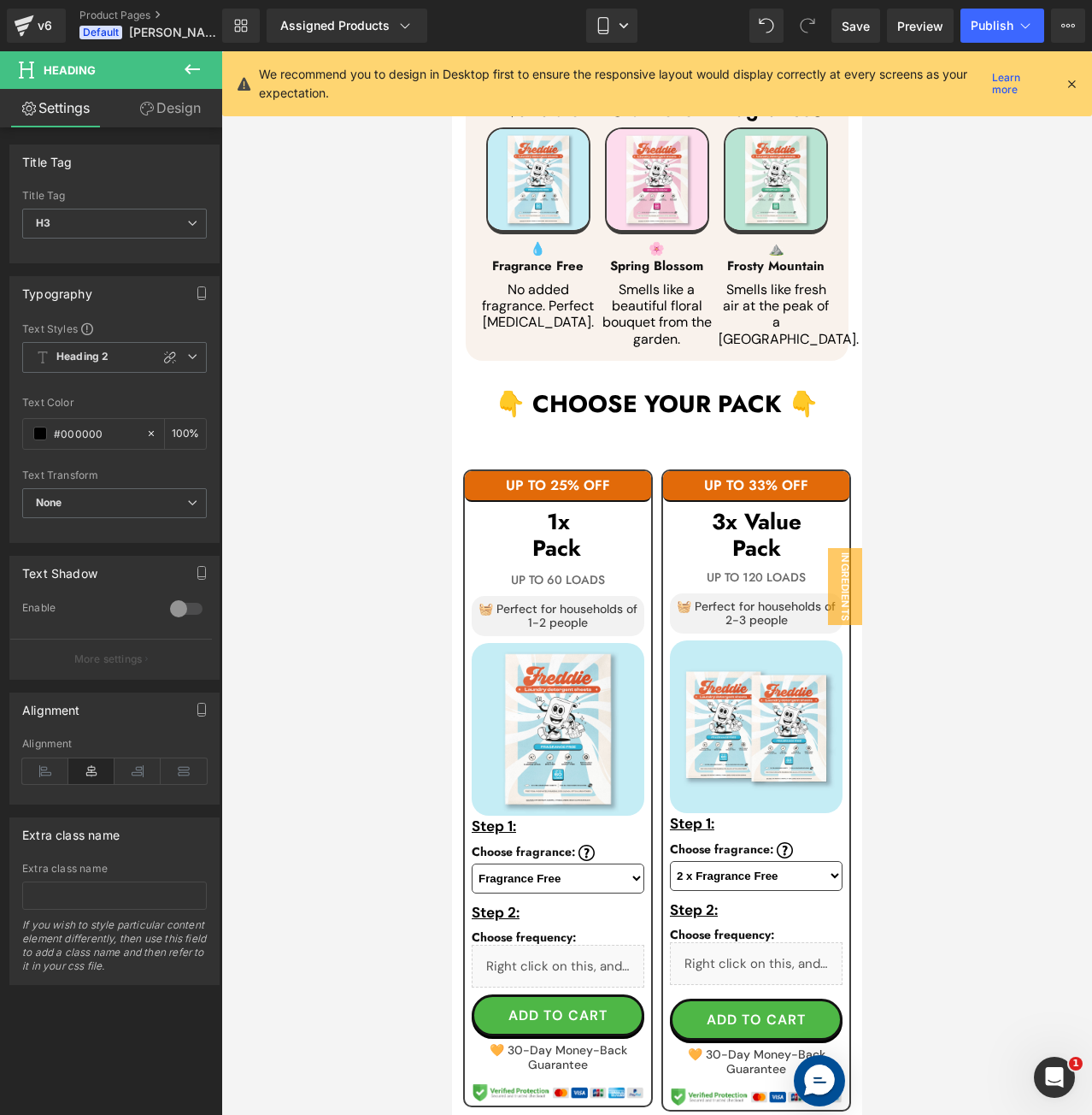
scroll to position [1204, 0]
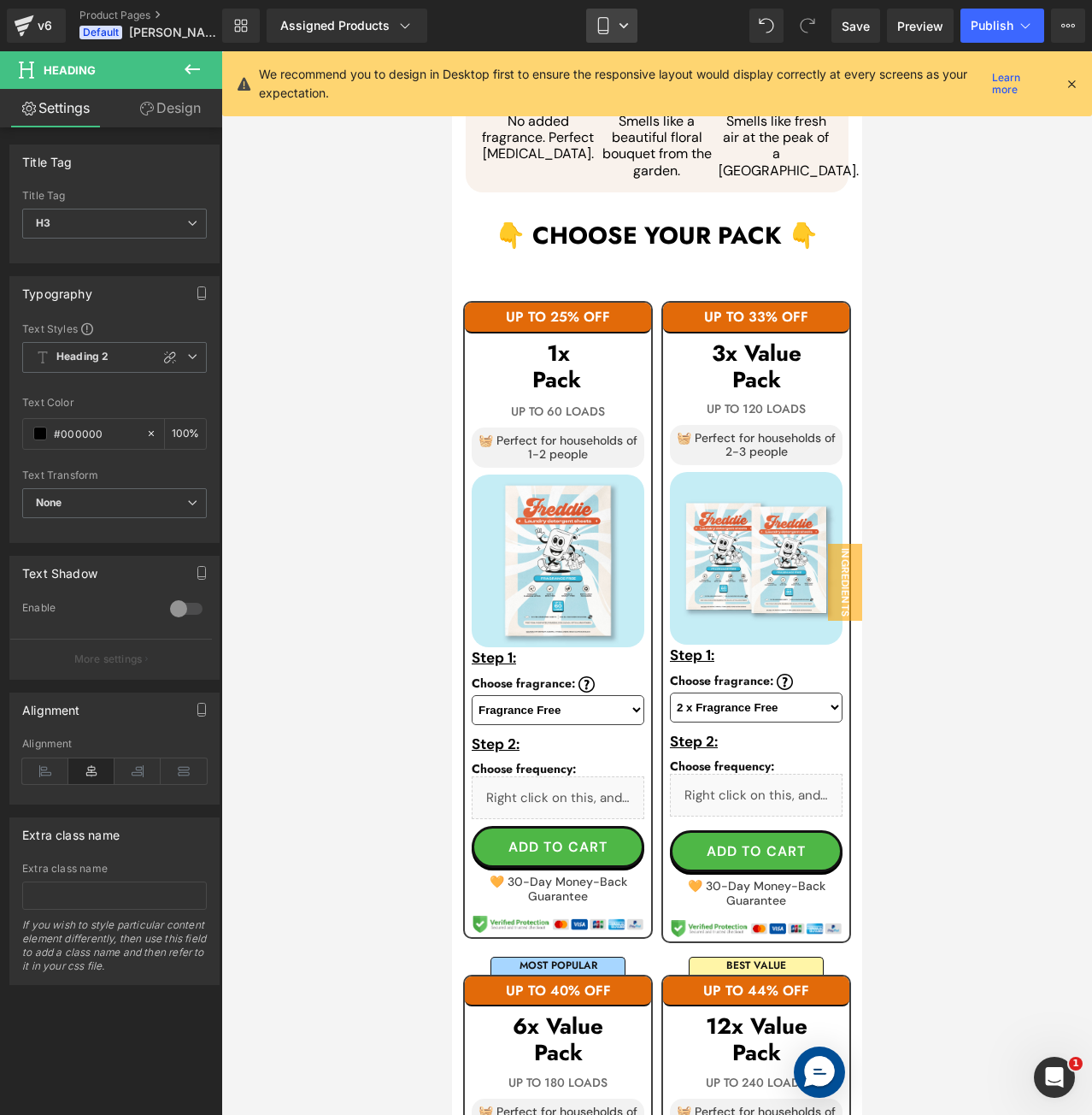
click at [611, 27] on icon at bounding box center [602, 24] width 17 height 17
click at [1073, 77] on icon at bounding box center [1071, 84] width 16 height 16
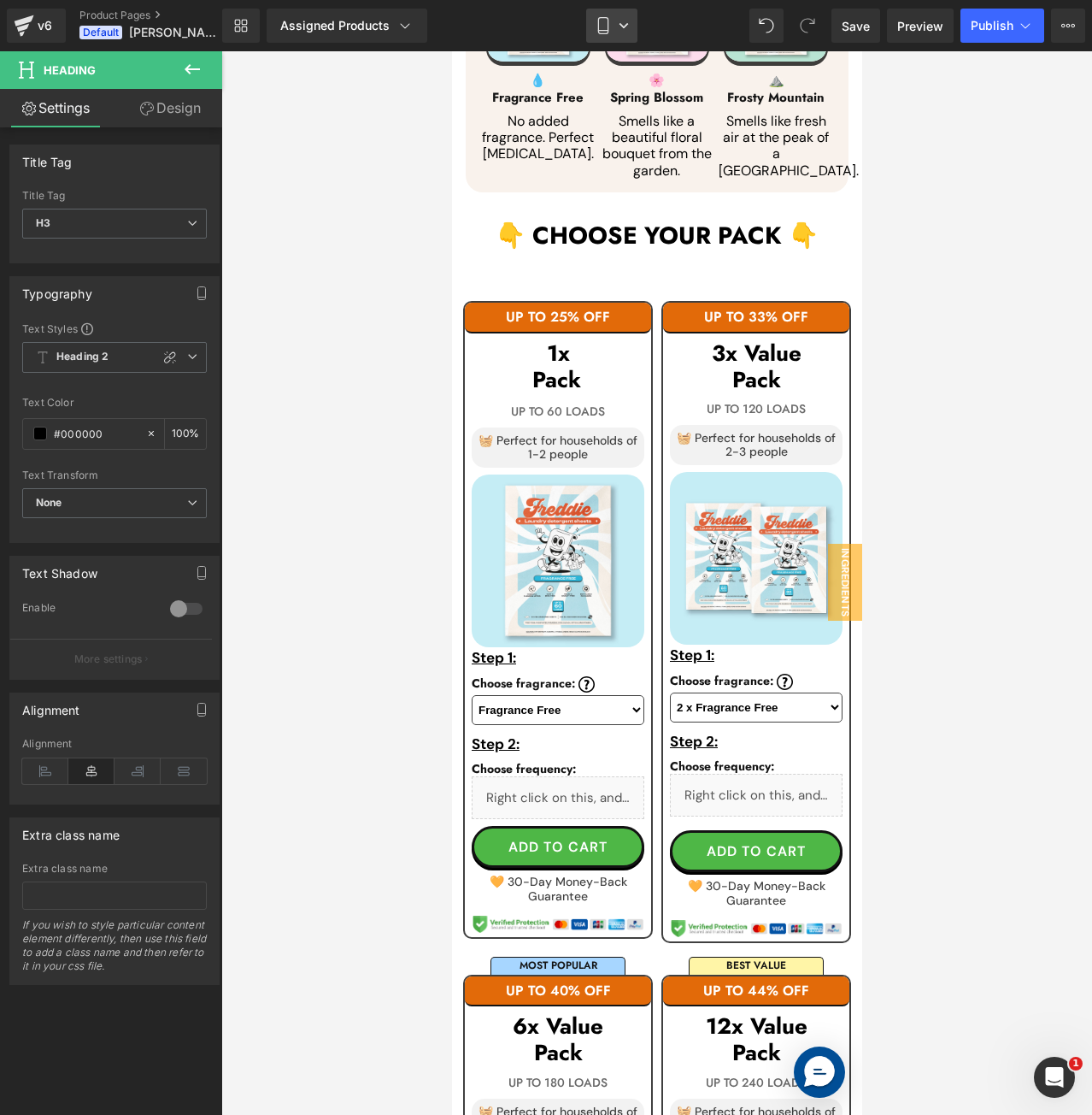
click at [612, 32] on link "Mobile" at bounding box center [612, 25] width 51 height 34
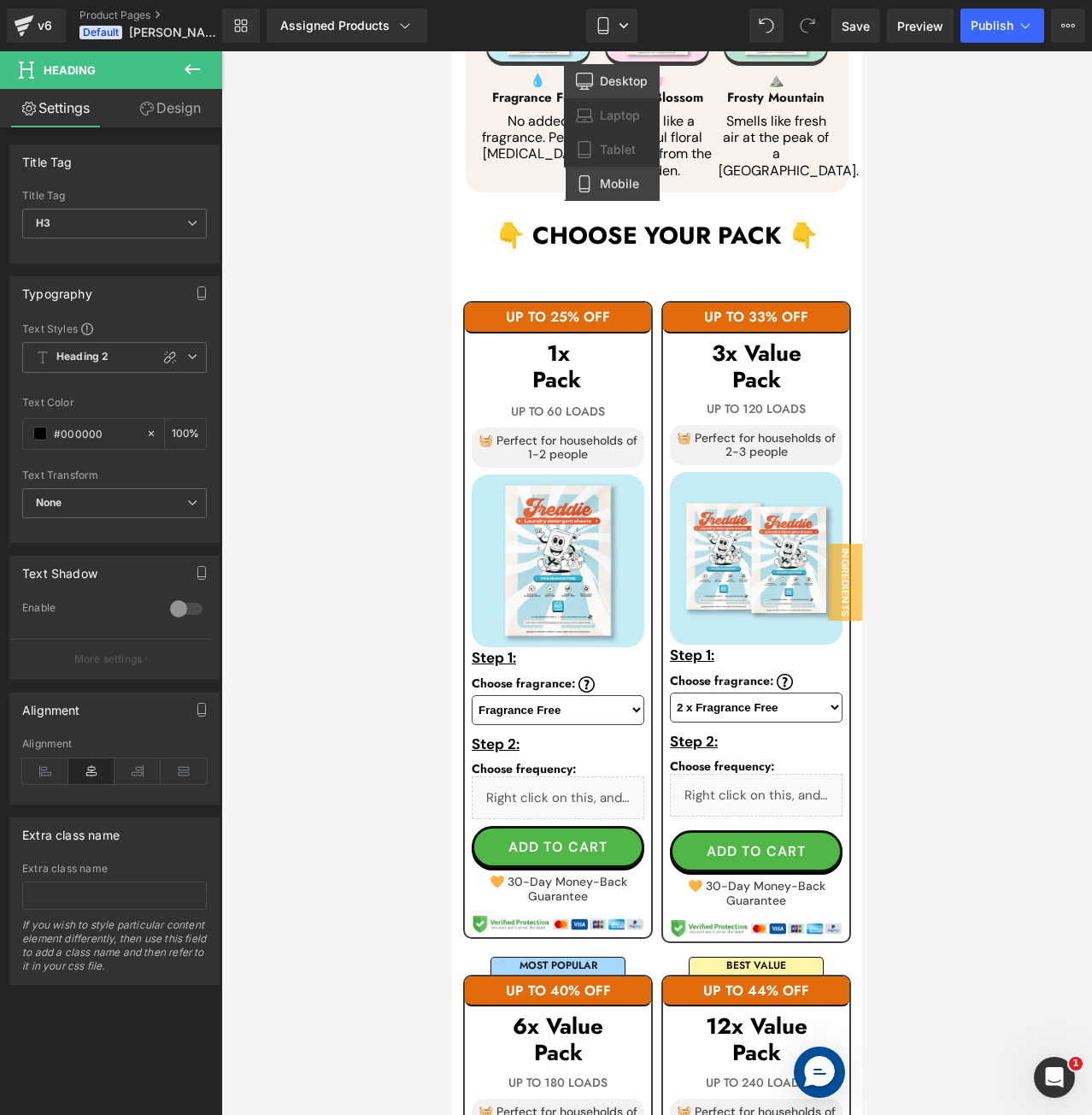
click at [615, 71] on link "Desktop" at bounding box center [612, 80] width 96 height 34
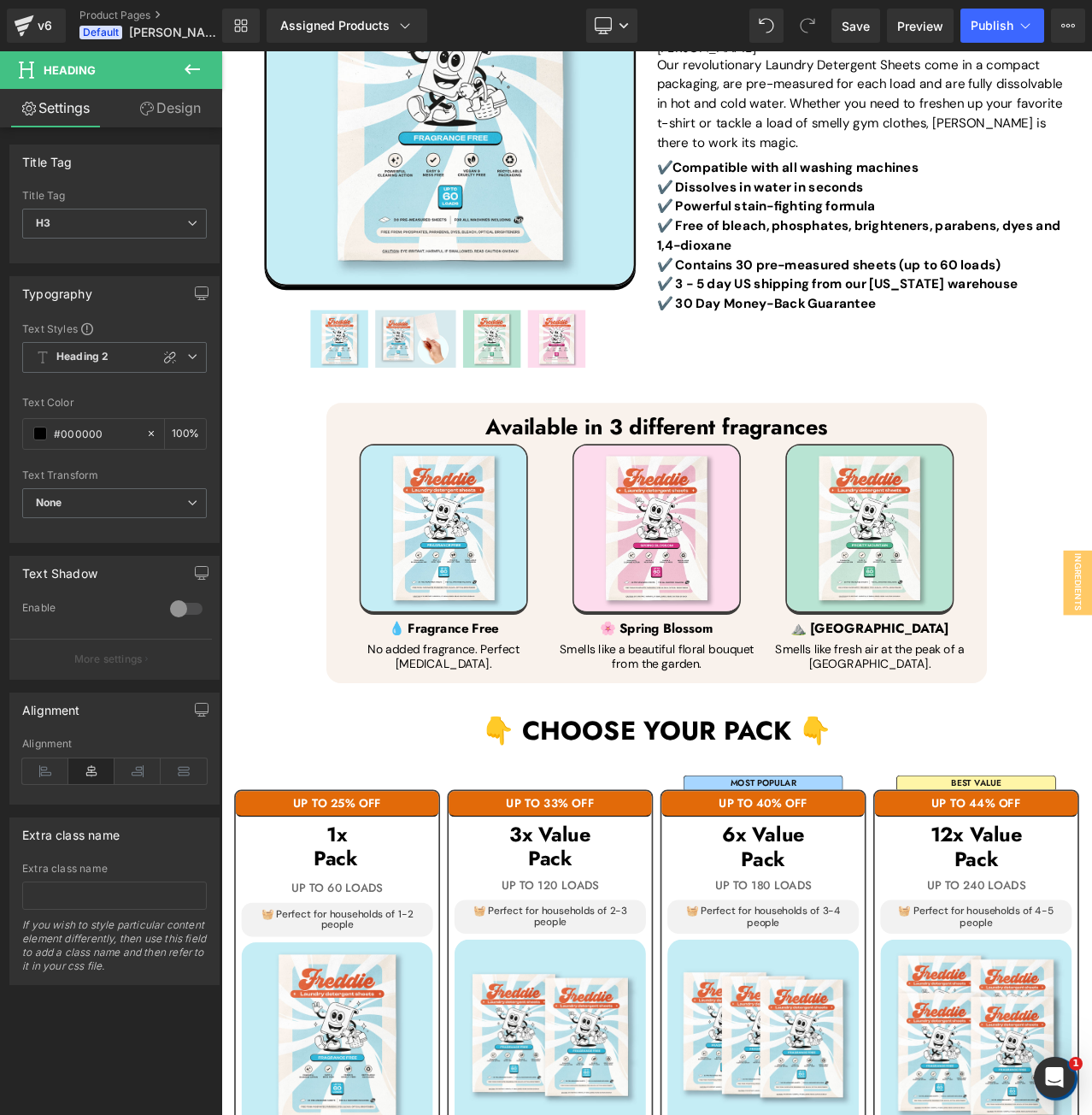
scroll to position [606, 0]
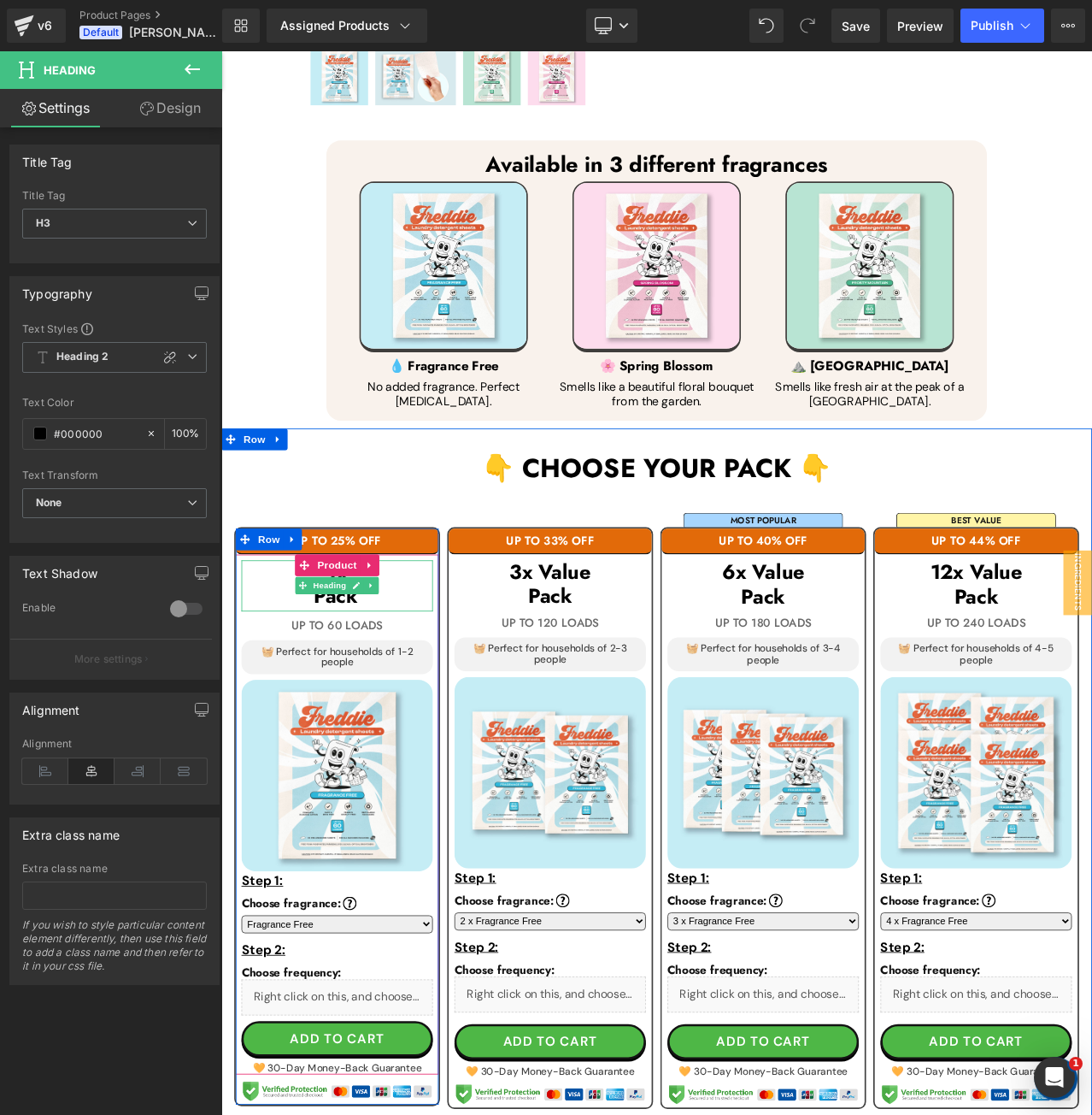
click at [279, 686] on h3 "Pack" at bounding box center [358, 700] width 227 height 32
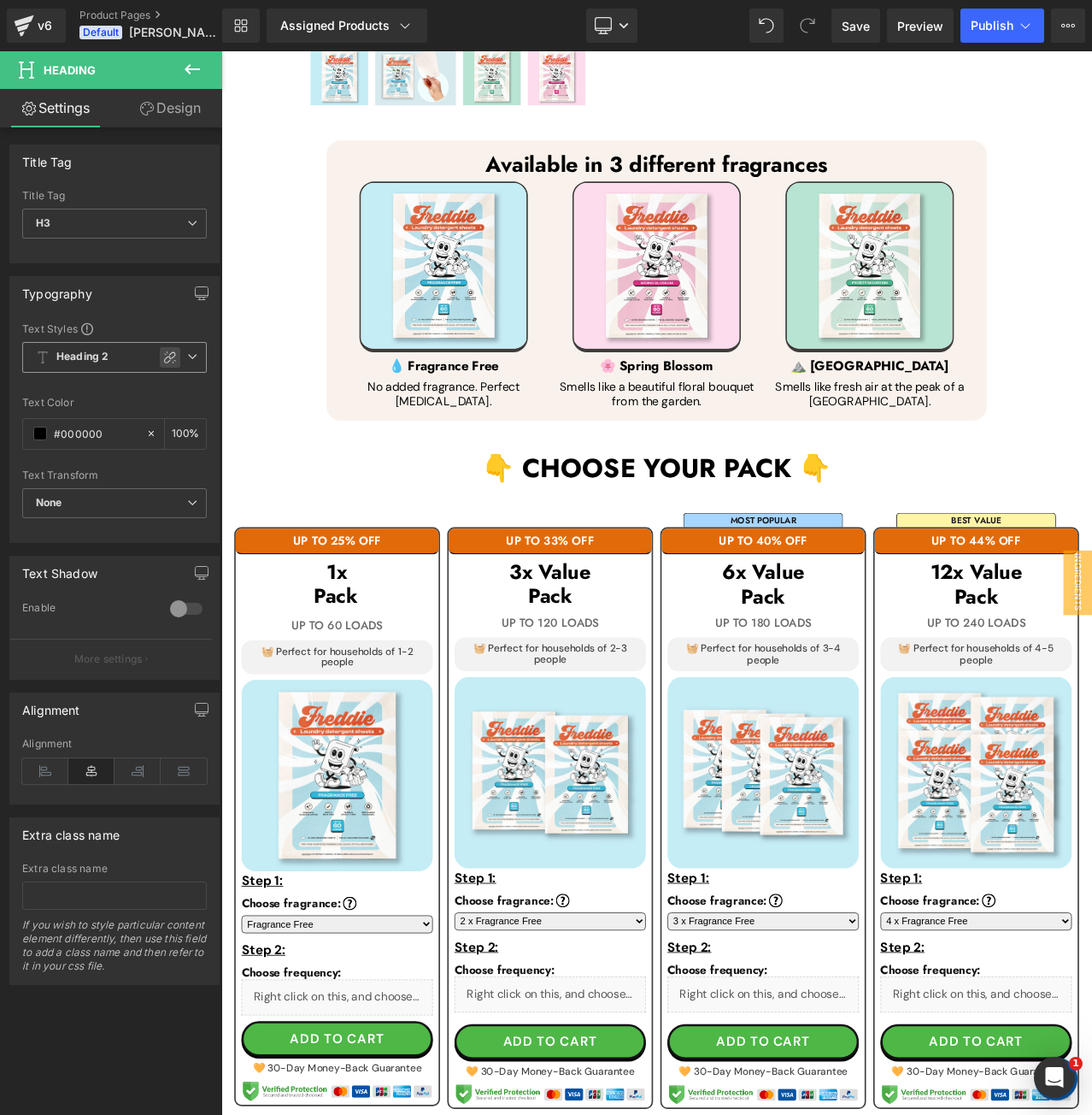
click at [164, 352] on icon at bounding box center [170, 358] width 14 height 14
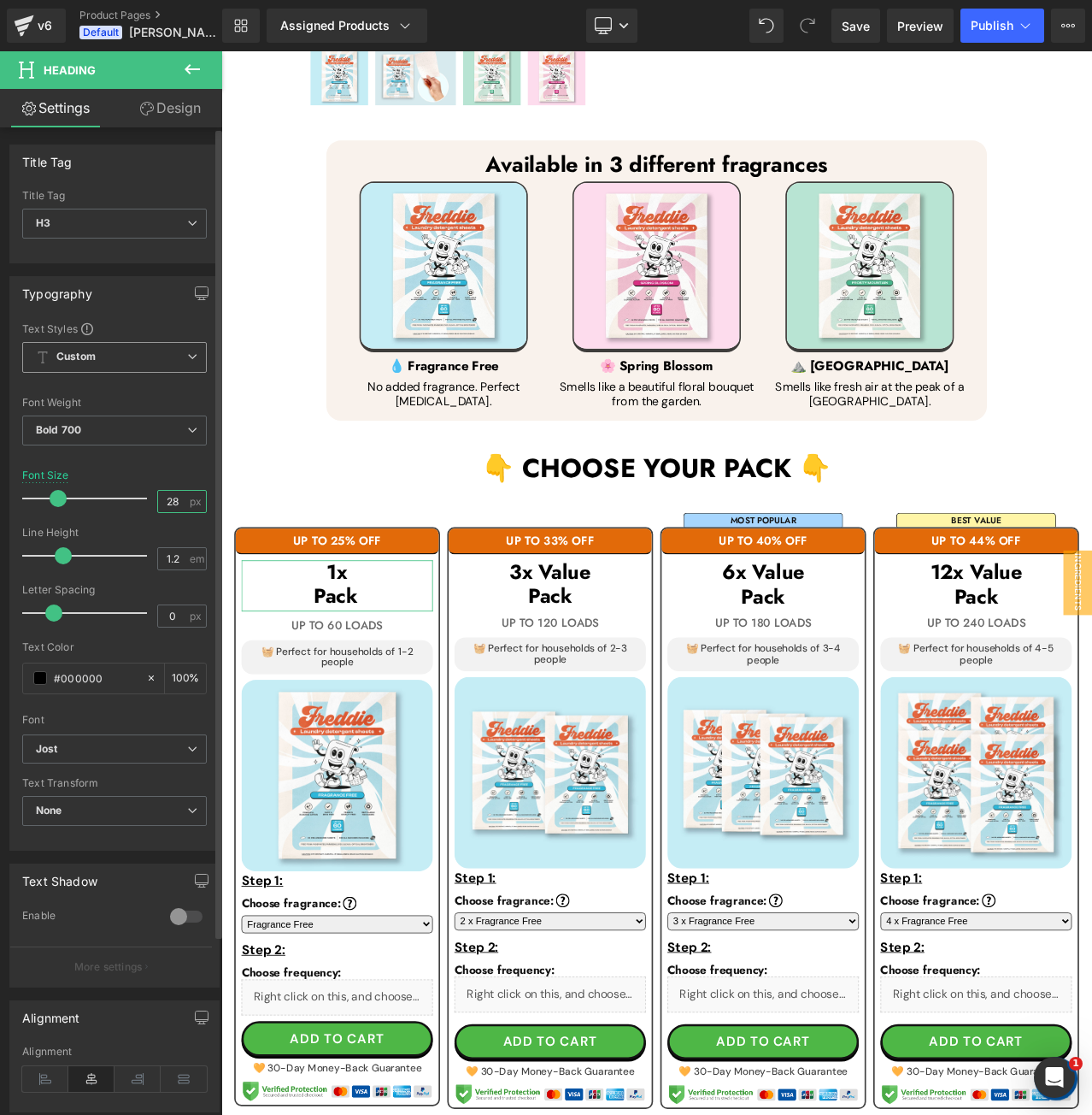
drag, startPoint x: 152, startPoint y: 500, endPoint x: 184, endPoint y: 500, distance: 32.0
click at [184, 500] on div "28 px" at bounding box center [182, 502] width 50 height 24
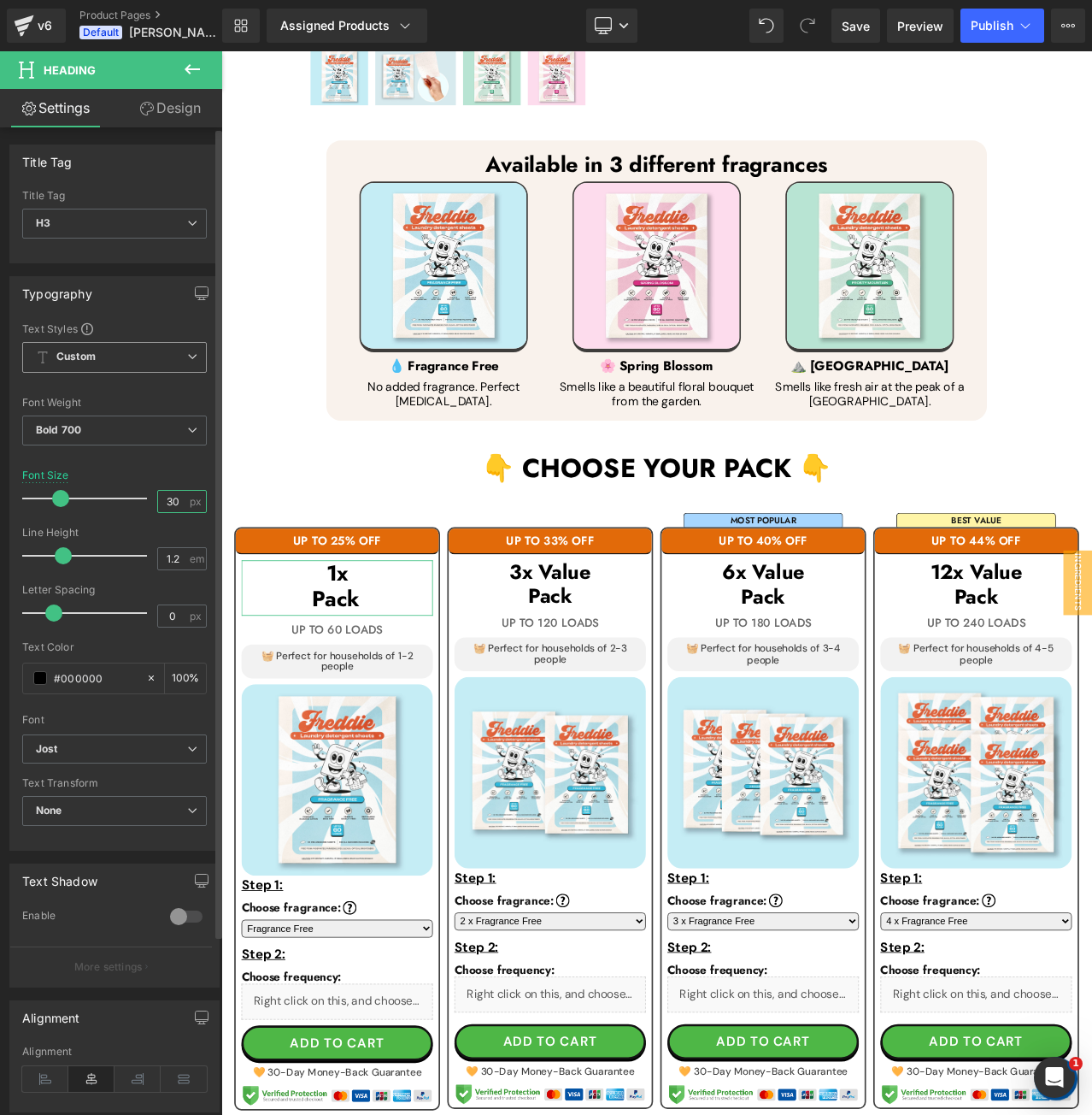
type input "30"
click at [177, 469] on div "Font Size 30 px" at bounding box center [115, 498] width 184 height 57
drag, startPoint x: 166, startPoint y: 560, endPoint x: 194, endPoint y: 563, distance: 28.2
click at [194, 563] on div "1.2 em" at bounding box center [182, 558] width 50 height 24
type input "1.1"
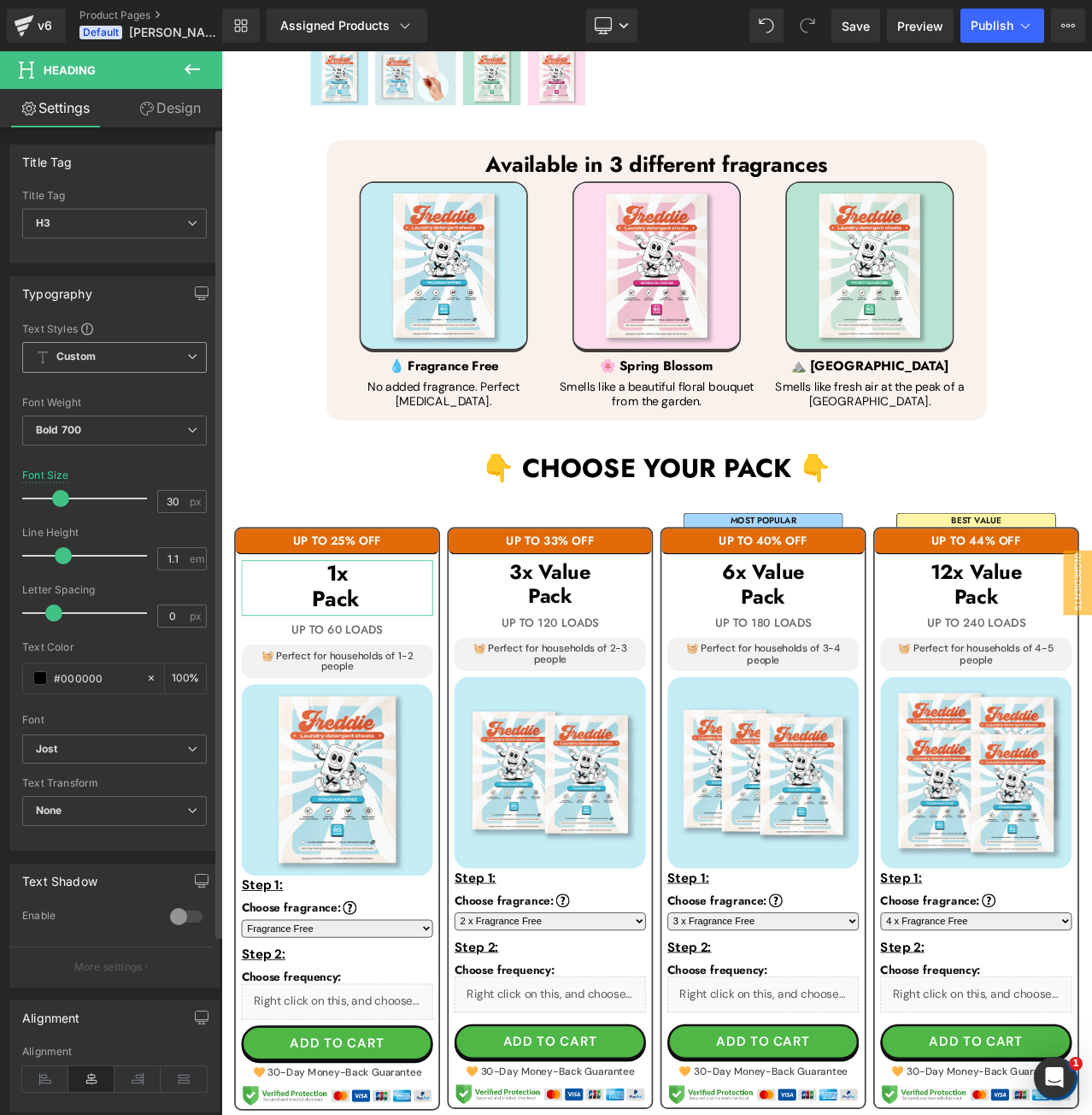
click at [183, 533] on div "Line Height" at bounding box center [115, 532] width 184 height 12
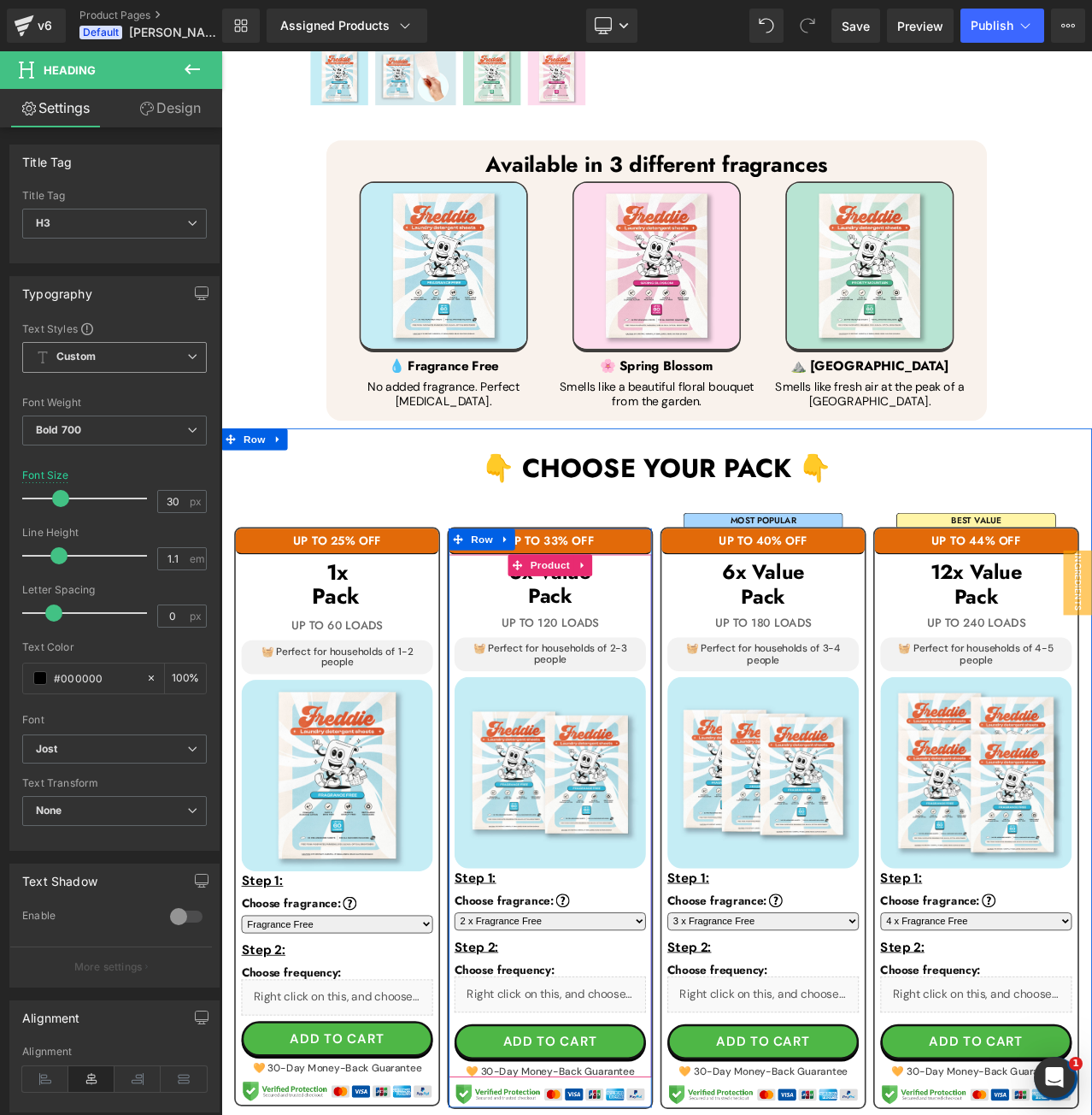
click at [667, 684] on h3 "Pack" at bounding box center [612, 699] width 227 height 29
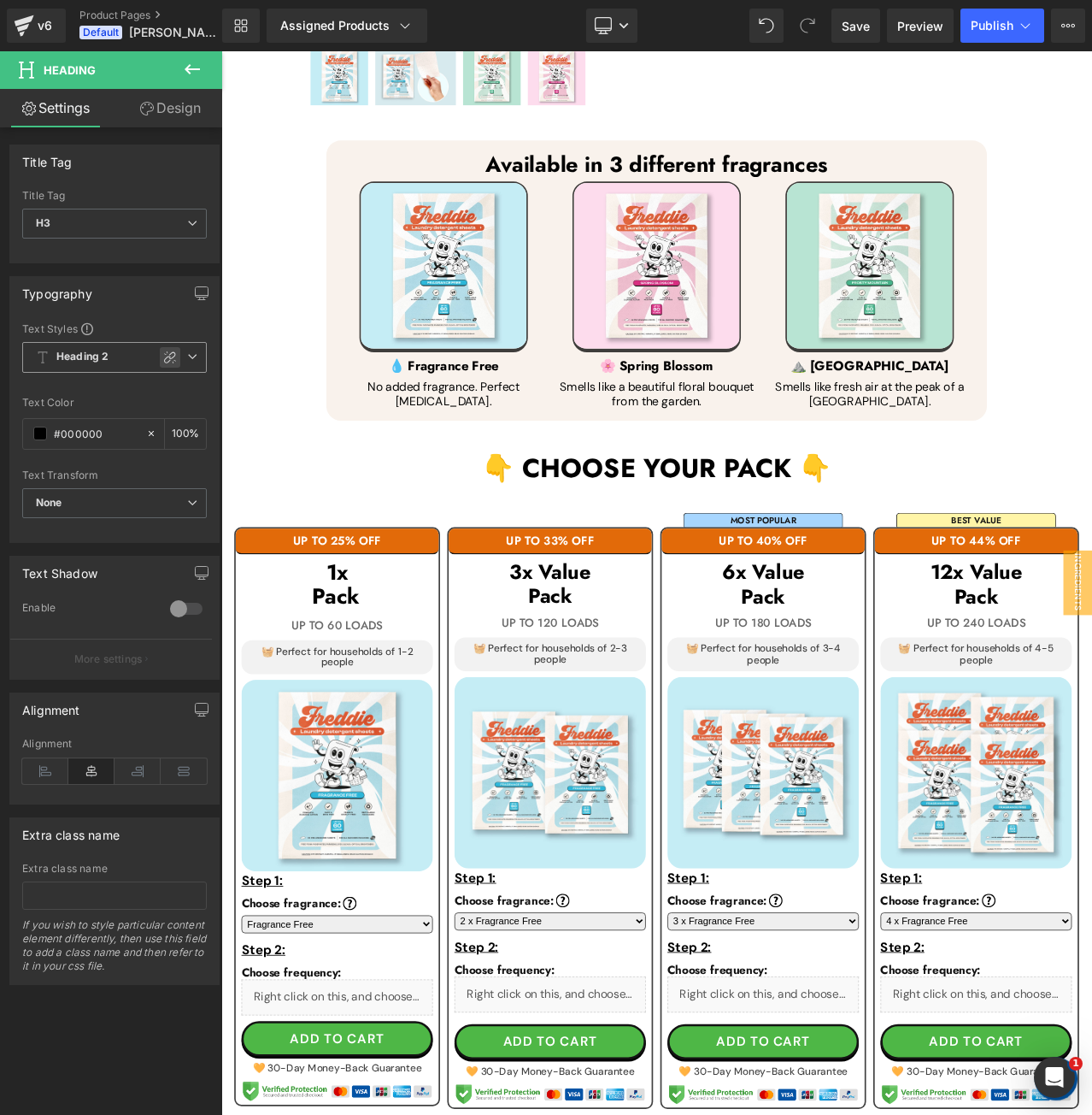
click at [164, 358] on icon at bounding box center [170, 358] width 14 height 14
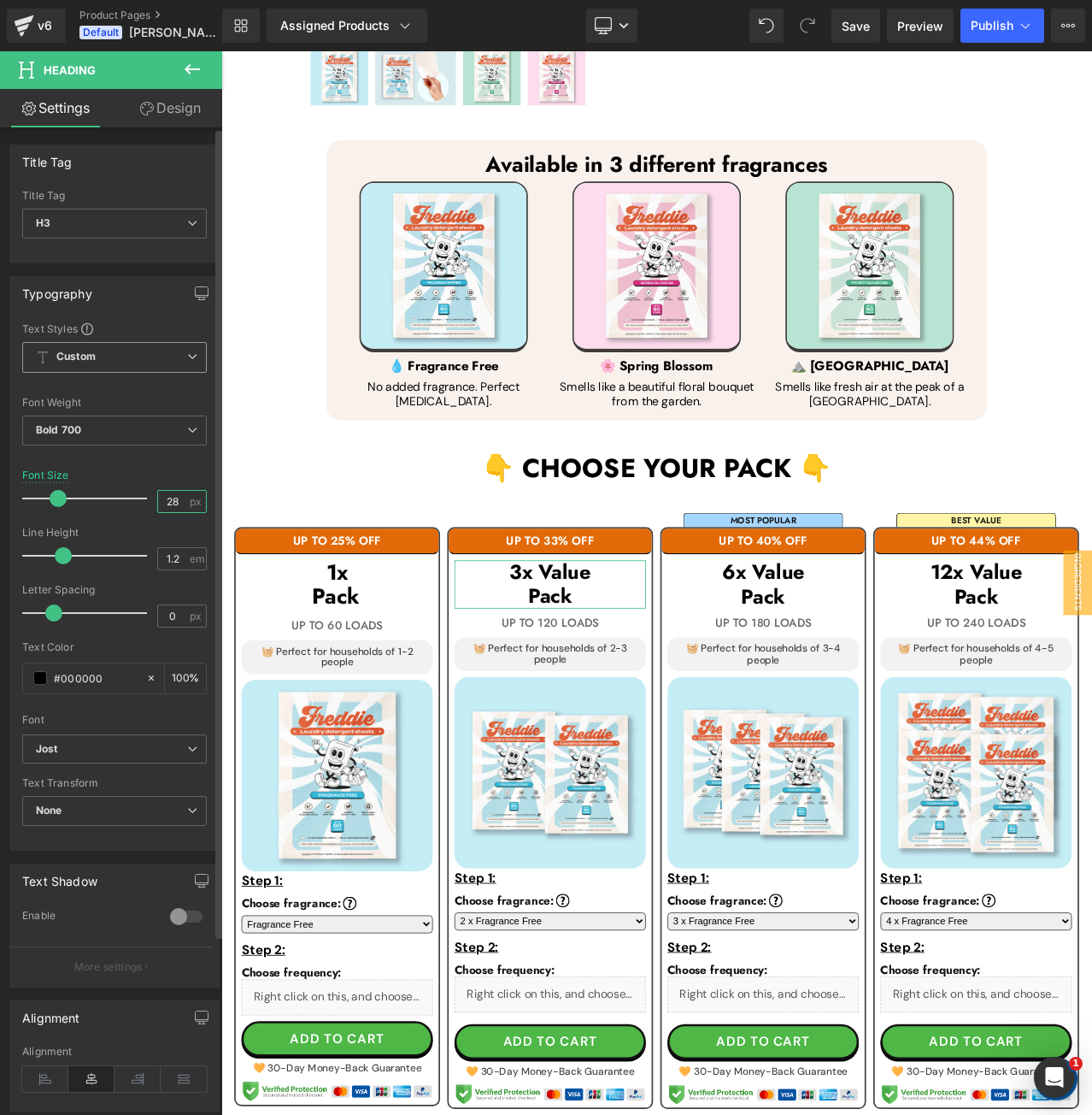
drag, startPoint x: 159, startPoint y: 492, endPoint x: 190, endPoint y: 497, distance: 31.4
click at [190, 497] on div "28 px" at bounding box center [182, 502] width 50 height 24
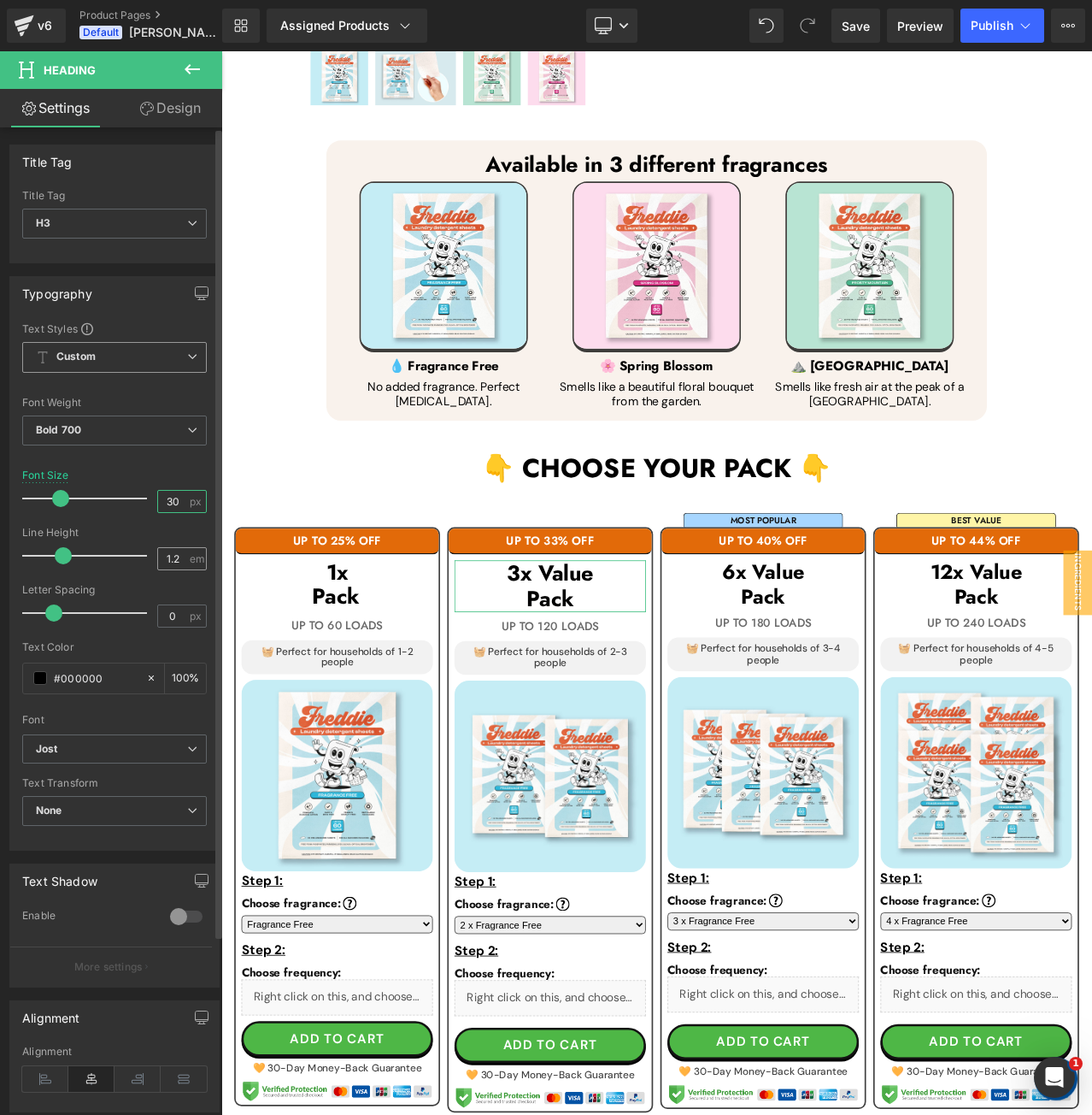
type input "30"
drag, startPoint x: 165, startPoint y: 559, endPoint x: 197, endPoint y: 561, distance: 32.1
click at [197, 561] on div "1.2 em" at bounding box center [182, 558] width 50 height 24
type input "1.1"
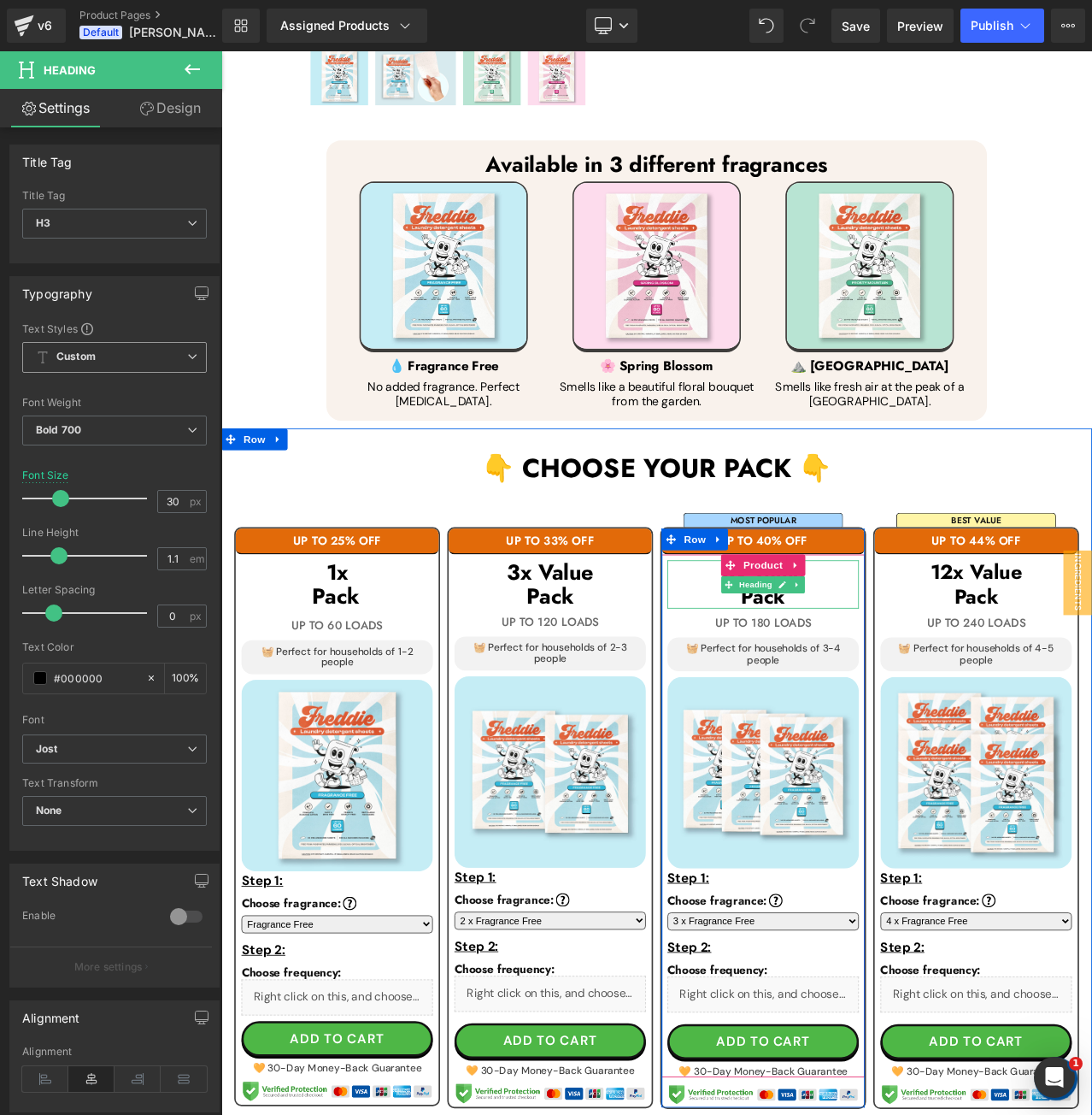
click at [933, 689] on h3 "Pack" at bounding box center [865, 700] width 227 height 29
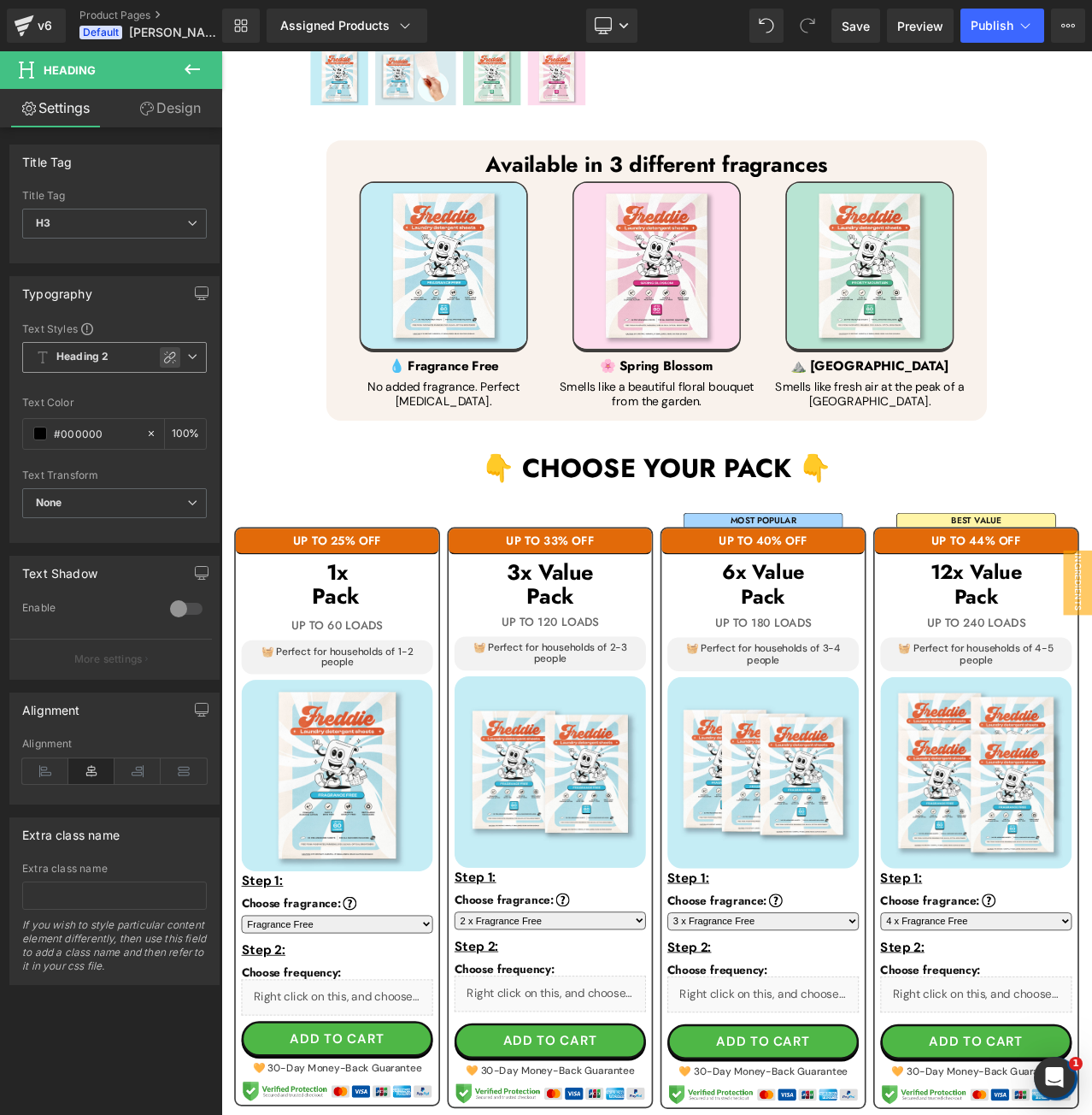
click at [164, 352] on icon at bounding box center [170, 358] width 14 height 14
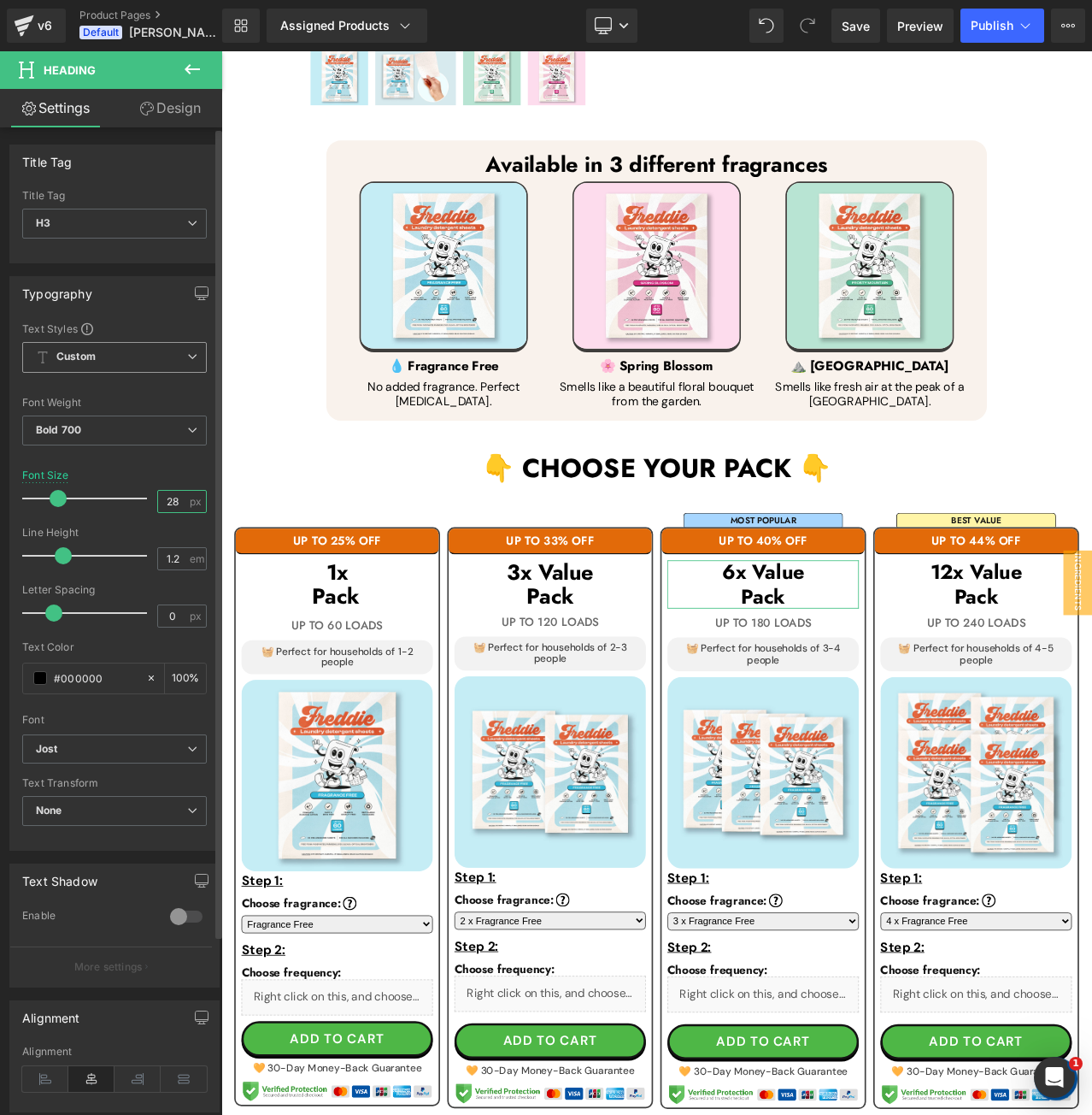
click at [160, 500] on input "28" at bounding box center [172, 502] width 30 height 22
drag, startPoint x: 164, startPoint y: 500, endPoint x: 184, endPoint y: 501, distance: 20.0
click at [184, 501] on div "28 px" at bounding box center [182, 502] width 50 height 24
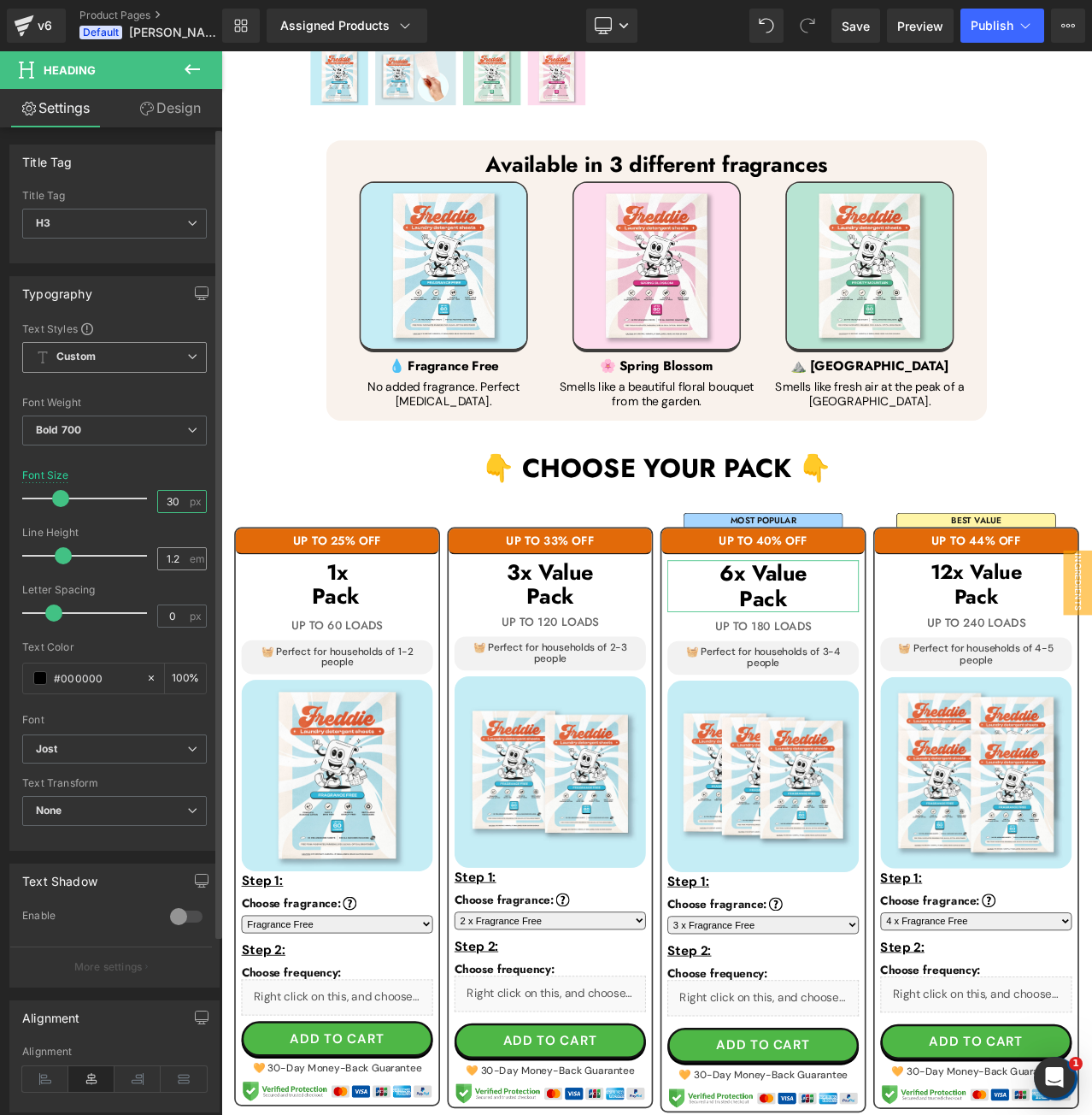
type input "30"
drag, startPoint x: 167, startPoint y: 557, endPoint x: 192, endPoint y: 557, distance: 25.0
click at [192, 557] on div "1.2 em" at bounding box center [182, 558] width 50 height 24
type input "1.1"
click at [177, 537] on div "Line Height 1.1 em" at bounding box center [115, 555] width 184 height 57
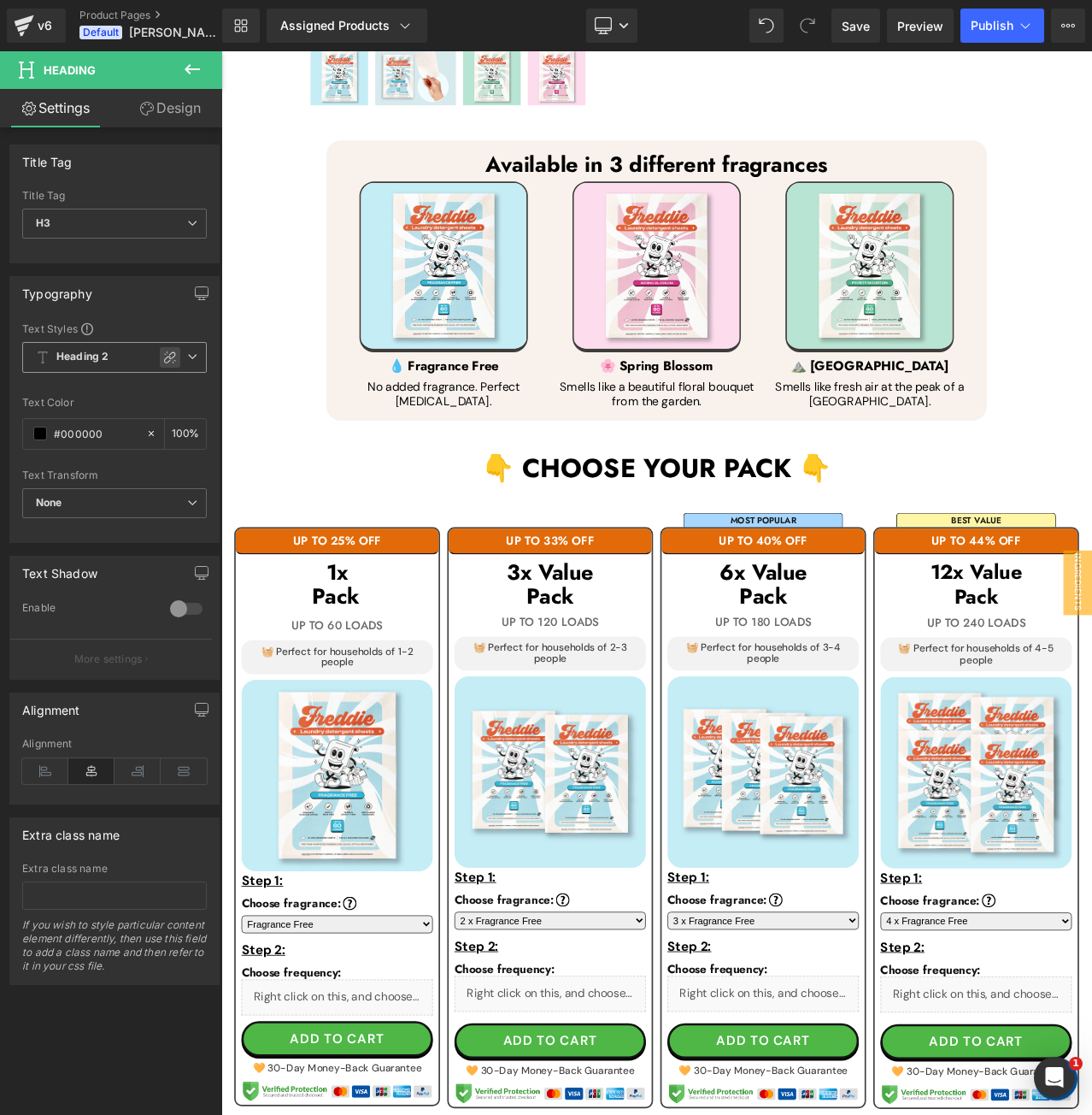
click at [167, 351] on icon at bounding box center [170, 358] width 14 height 14
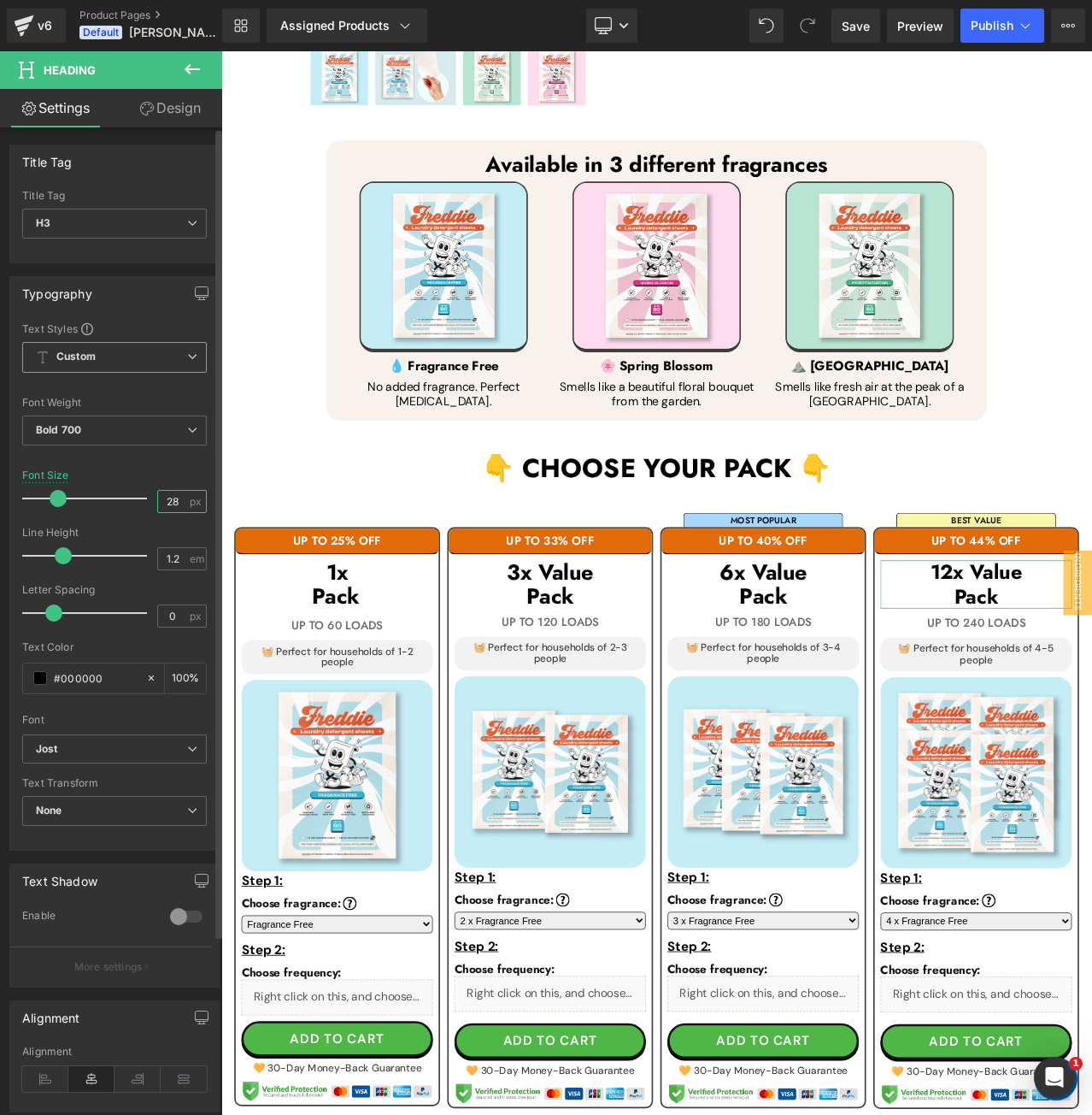
click at [167, 499] on input "28" at bounding box center [172, 502] width 30 height 22
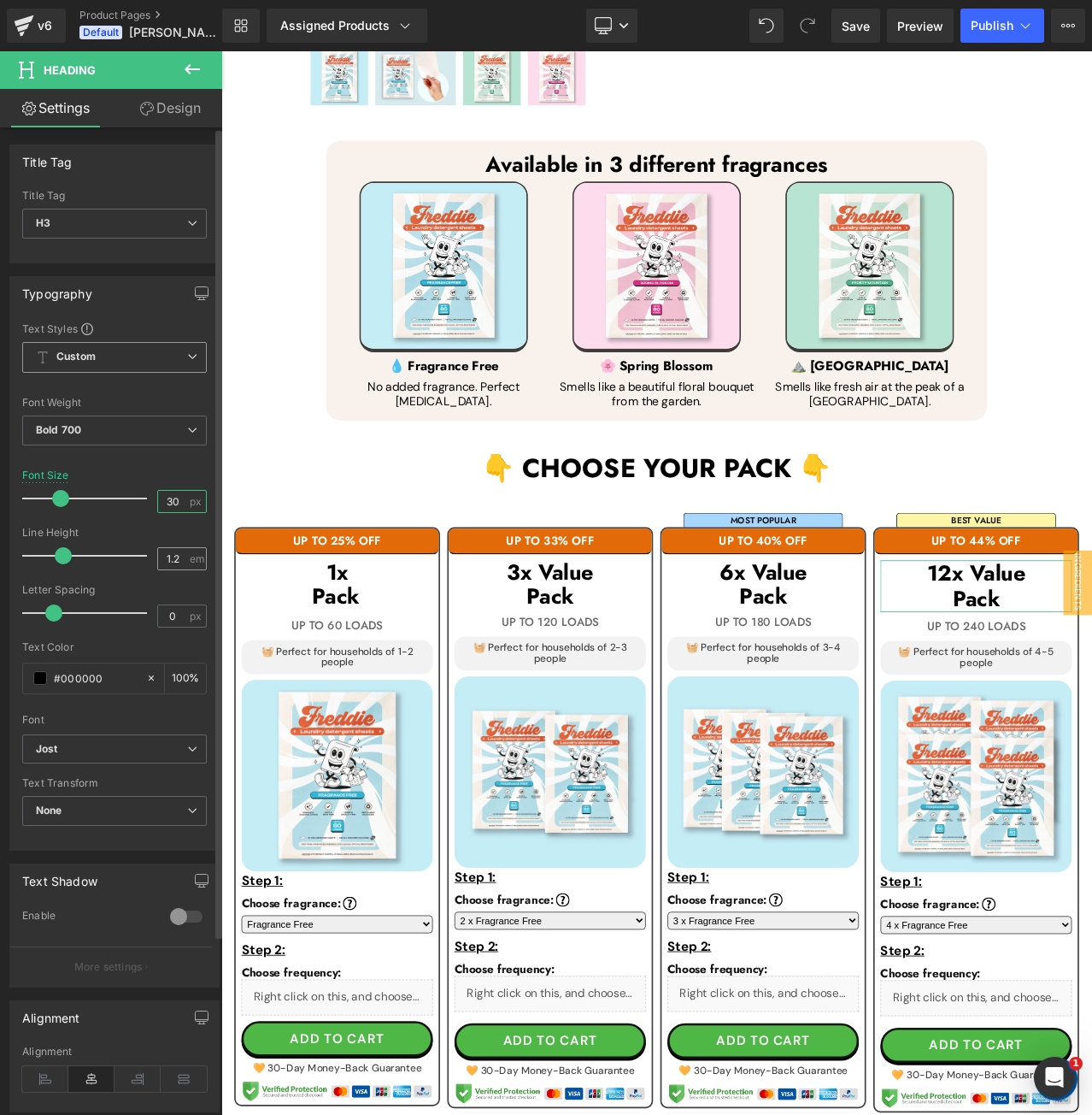
type input "30"
click at [175, 559] on input "1.2" at bounding box center [172, 558] width 30 height 22
type input "1.1"
click at [177, 535] on div "Line Height" at bounding box center [115, 532] width 184 height 12
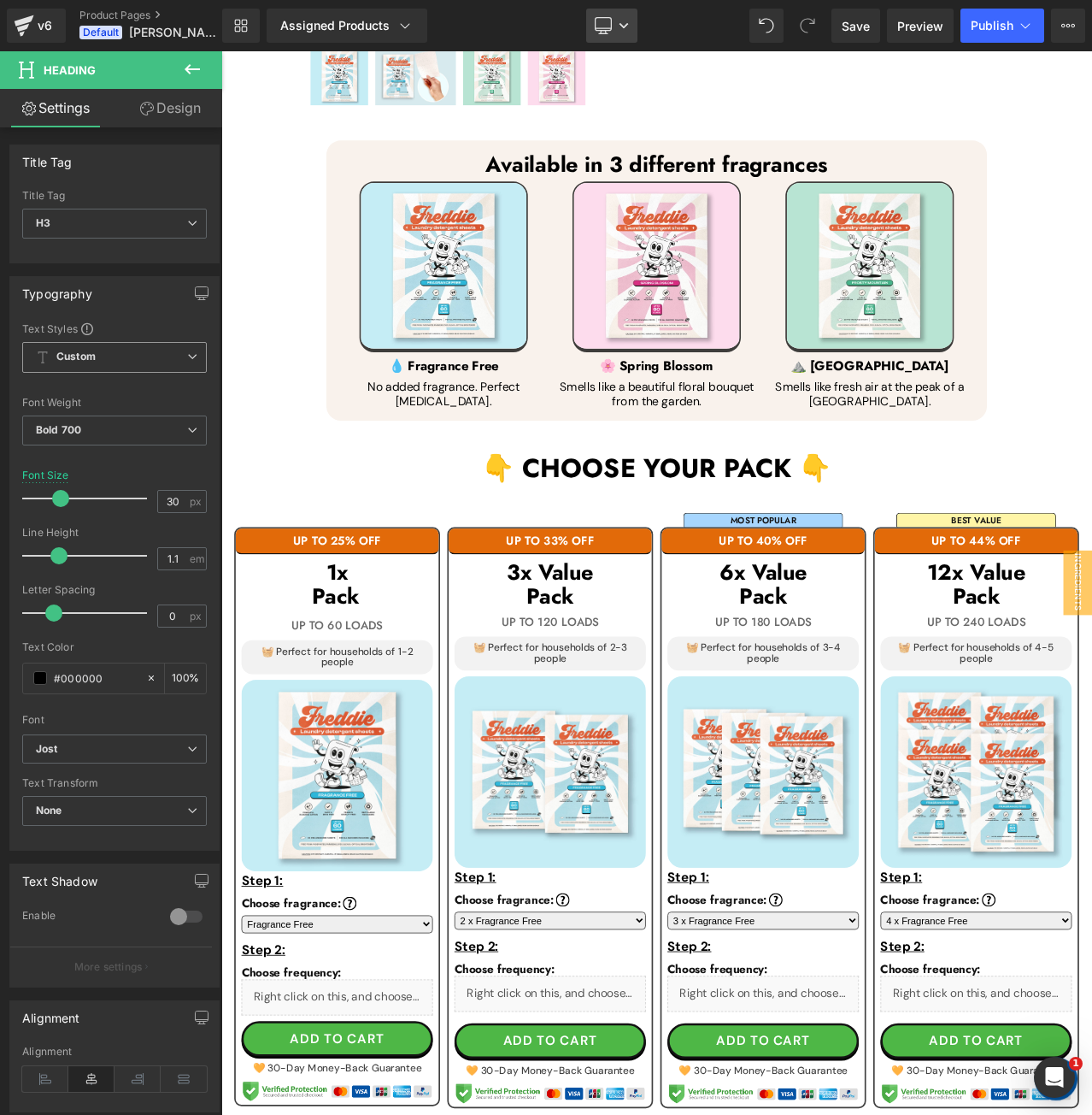
click at [611, 20] on icon at bounding box center [602, 24] width 17 height 13
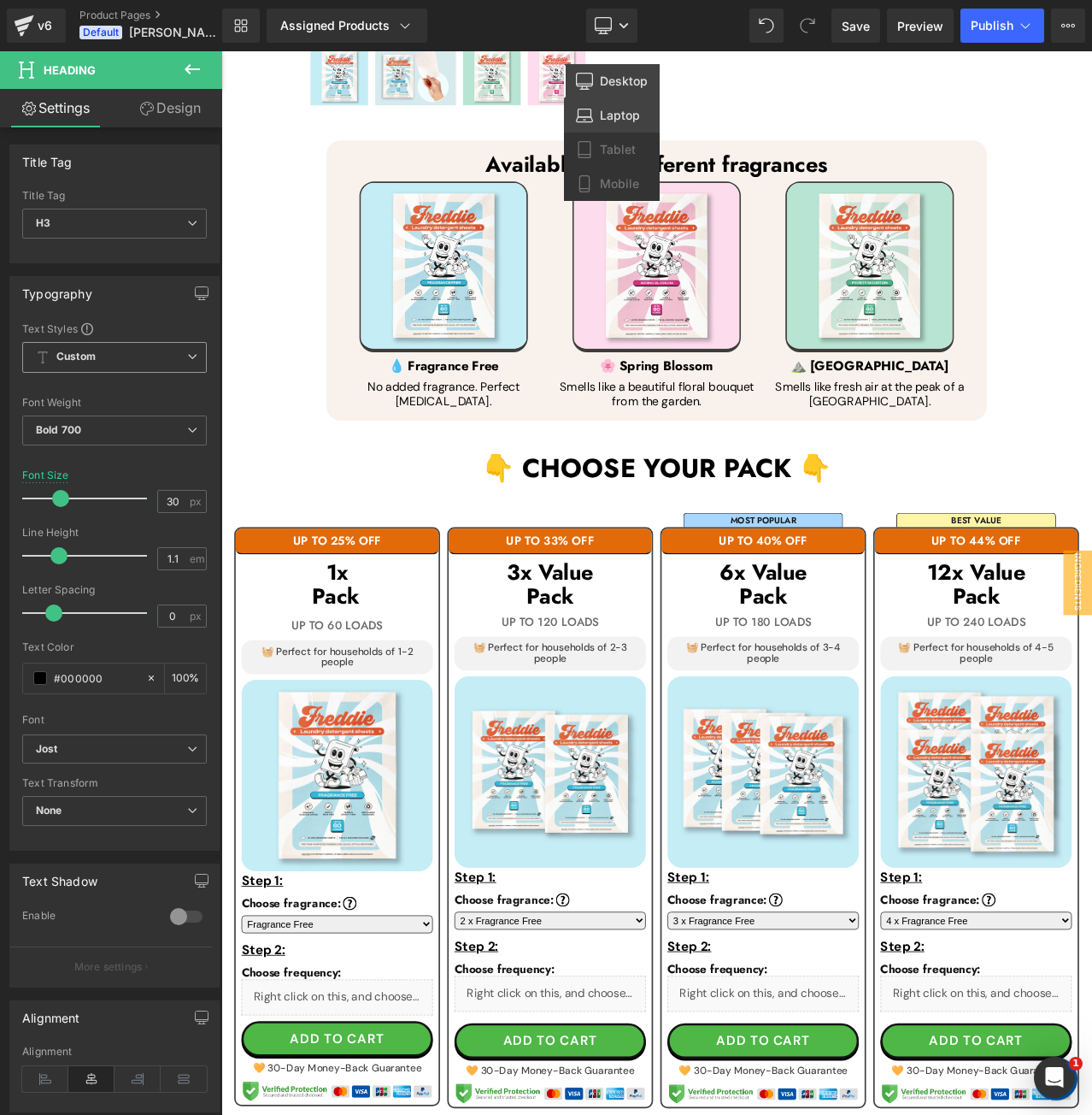
click at [601, 108] on span "Laptop" at bounding box center [619, 116] width 40 height 16
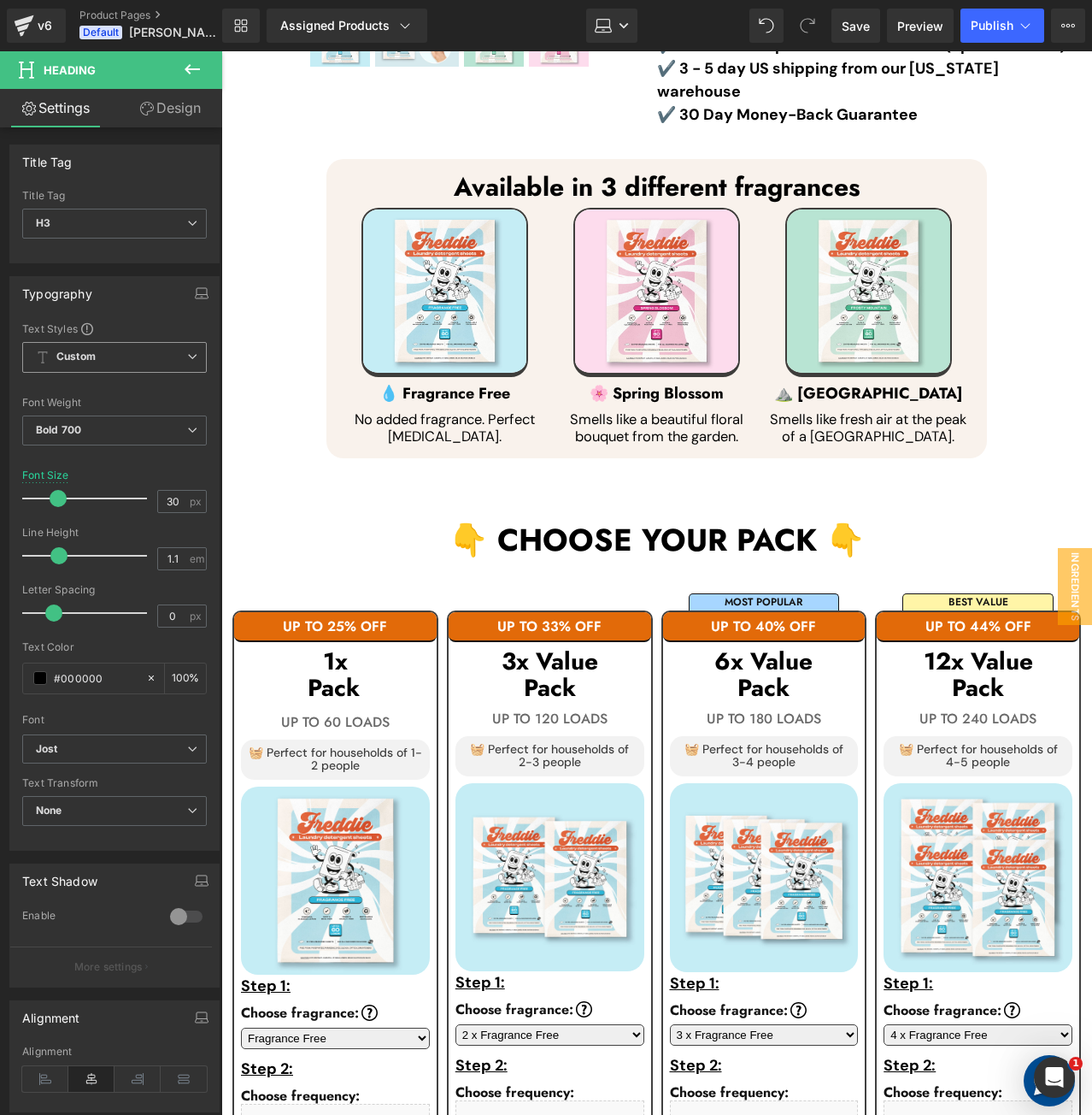
scroll to position [578, 0]
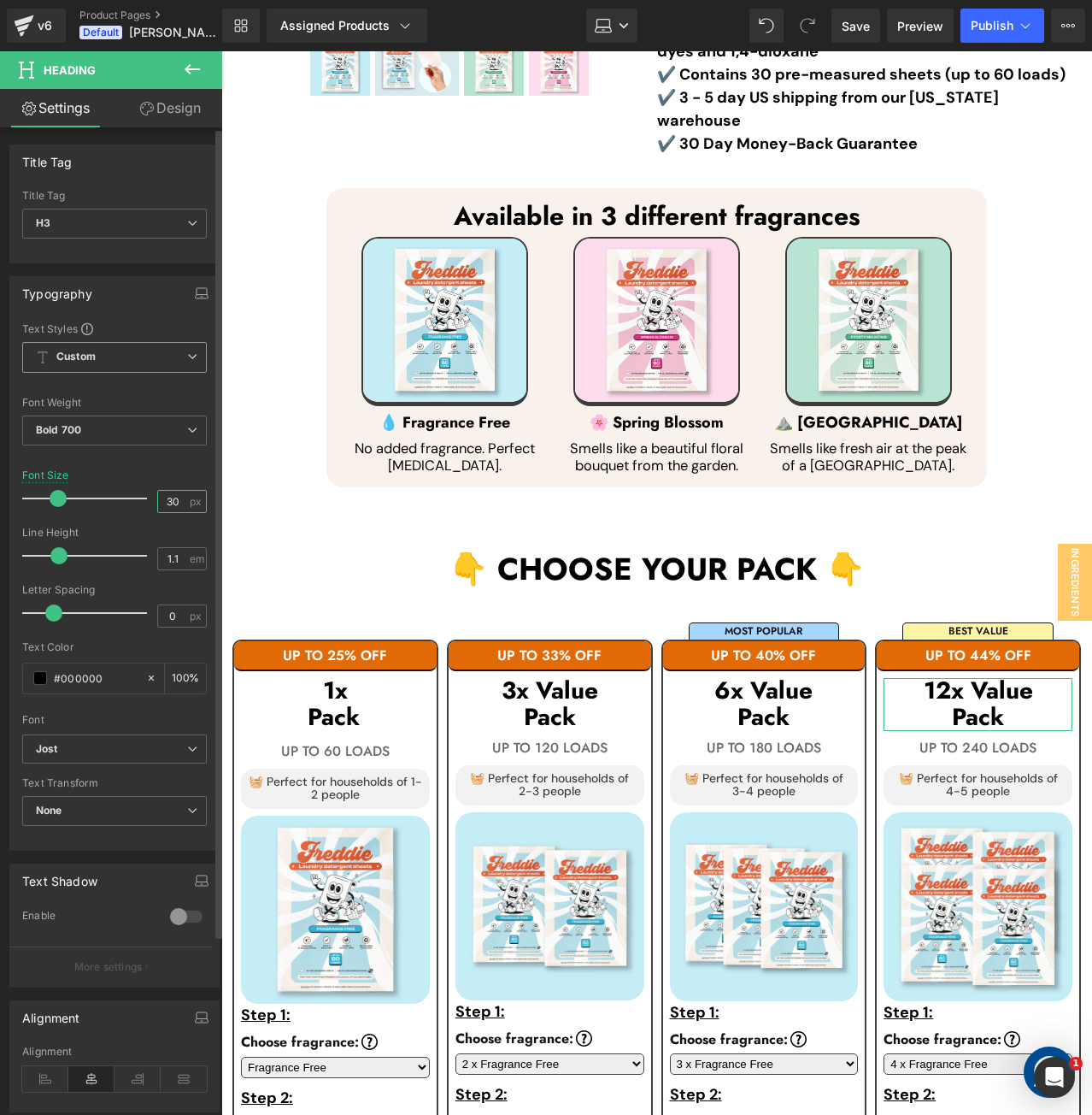
click at [166, 503] on input "30" at bounding box center [172, 502] width 30 height 22
type input "30"
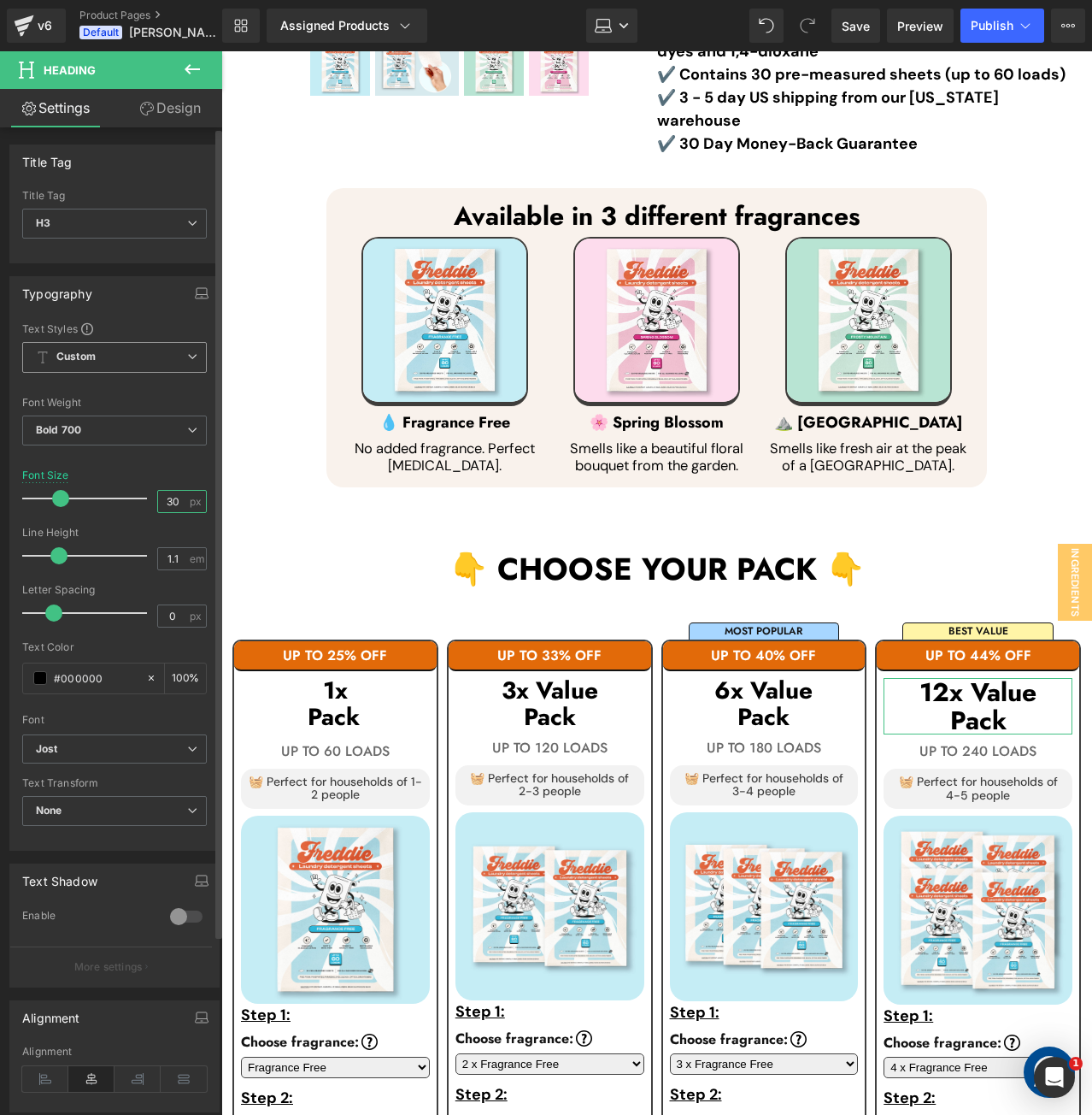
drag, startPoint x: 177, startPoint y: 503, endPoint x: 151, endPoint y: 500, distance: 26.2
click at [158, 500] on div "30 px" at bounding box center [182, 502] width 50 height 24
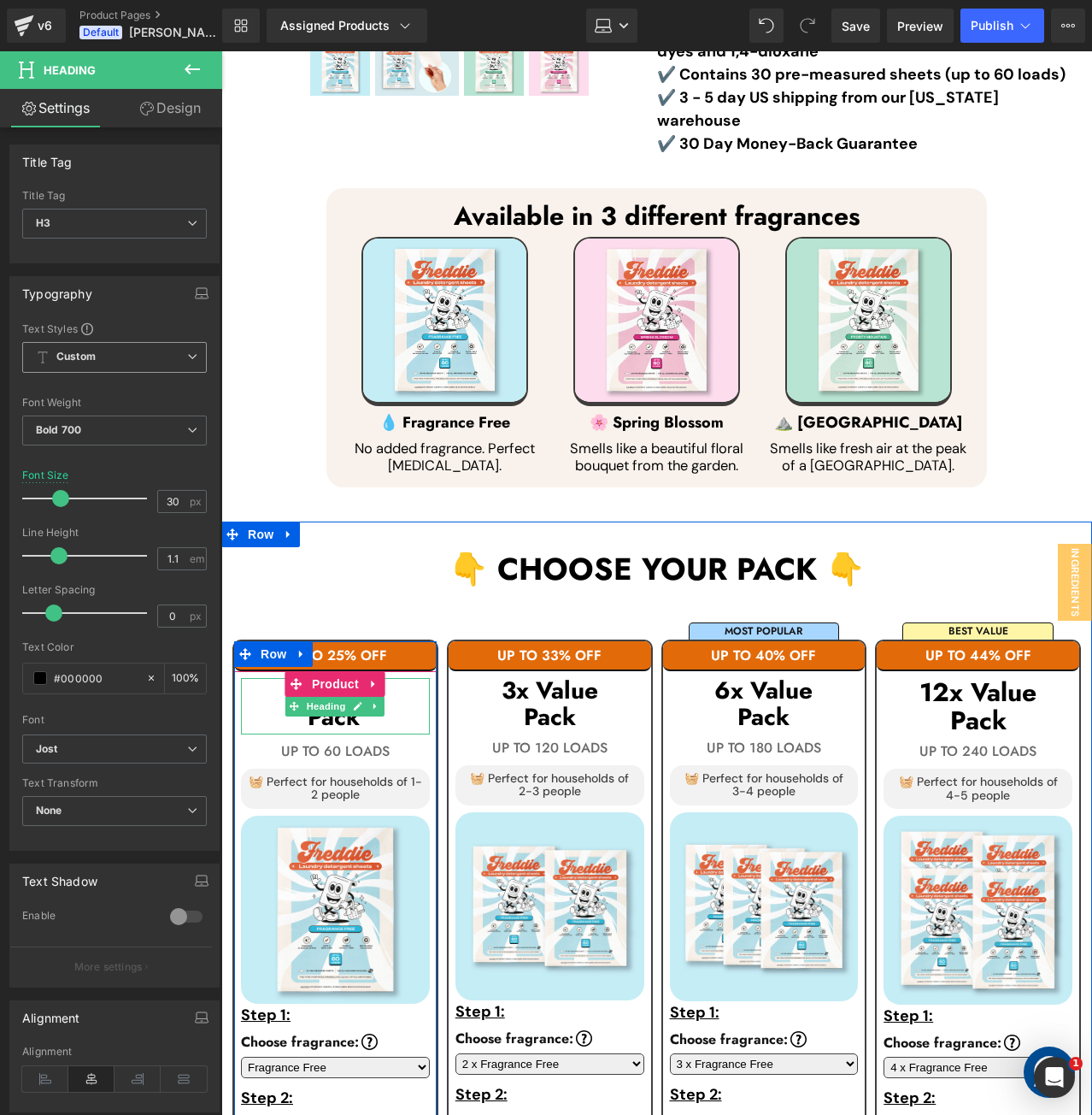
click at [394, 704] on h3 "Pack" at bounding box center [335, 719] width 189 height 30
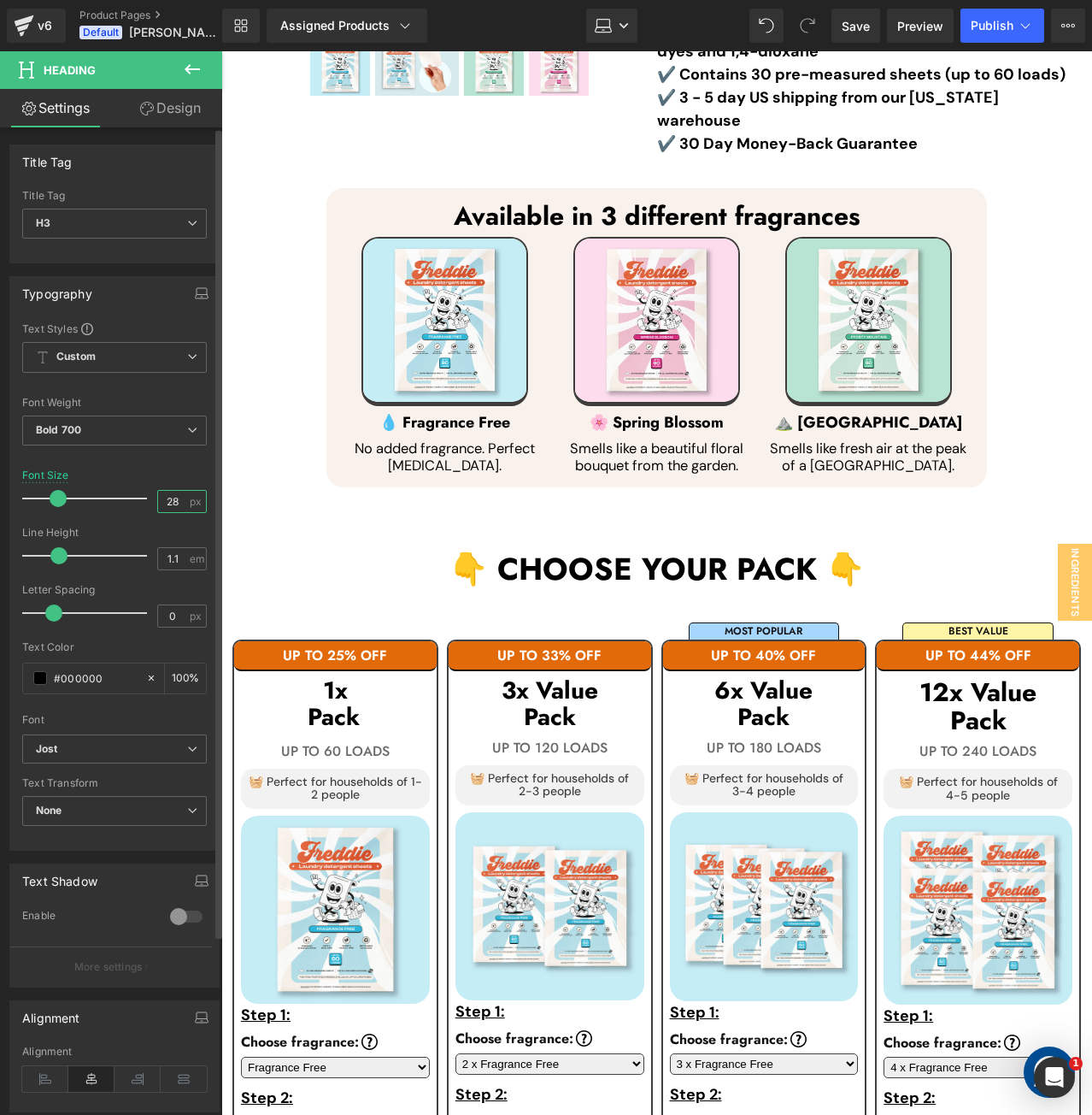
click at [167, 501] on input "28" at bounding box center [172, 502] width 30 height 22
type input "30"
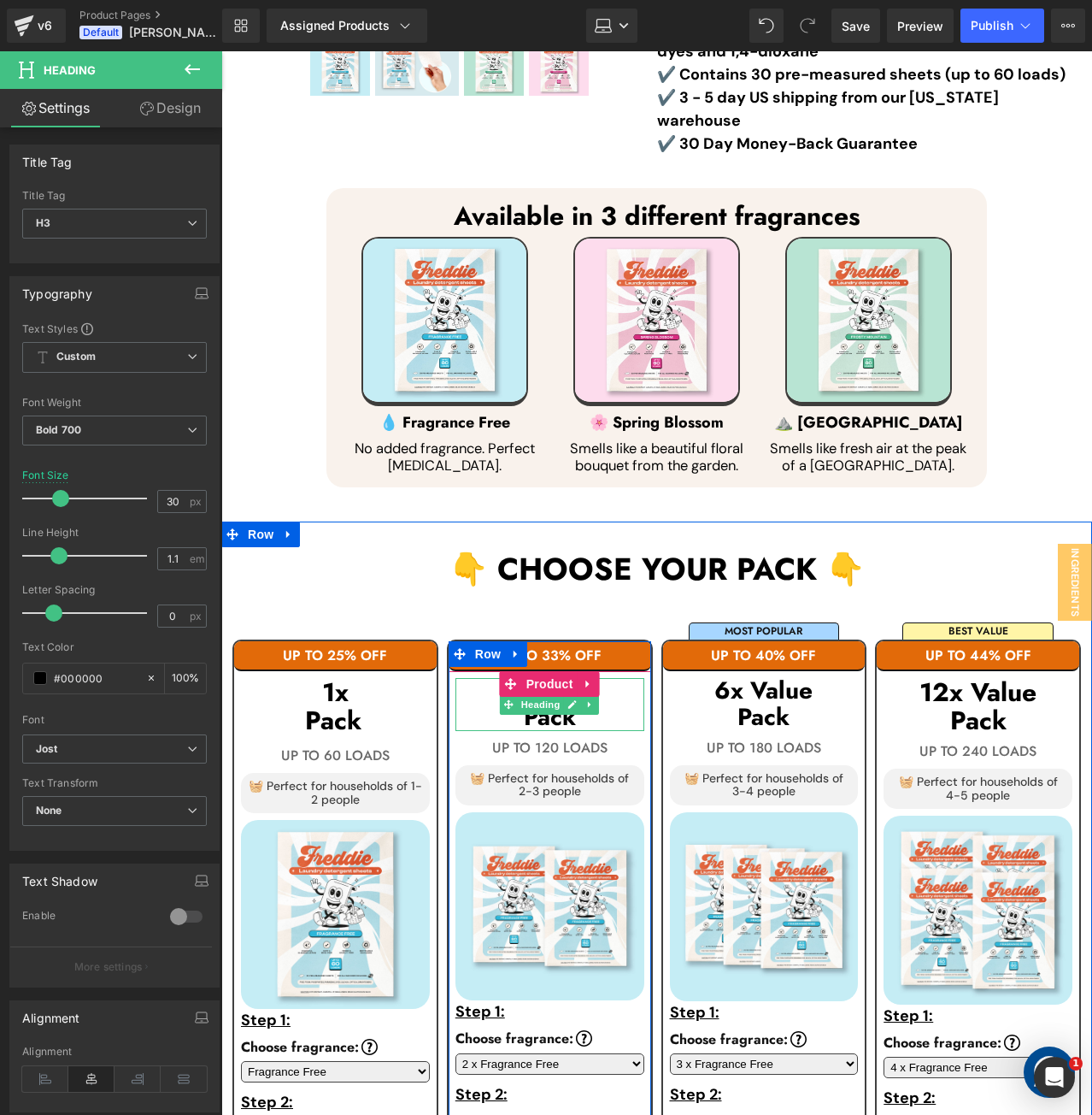
click at [588, 704] on h3 "Pack" at bounding box center [549, 717] width 189 height 26
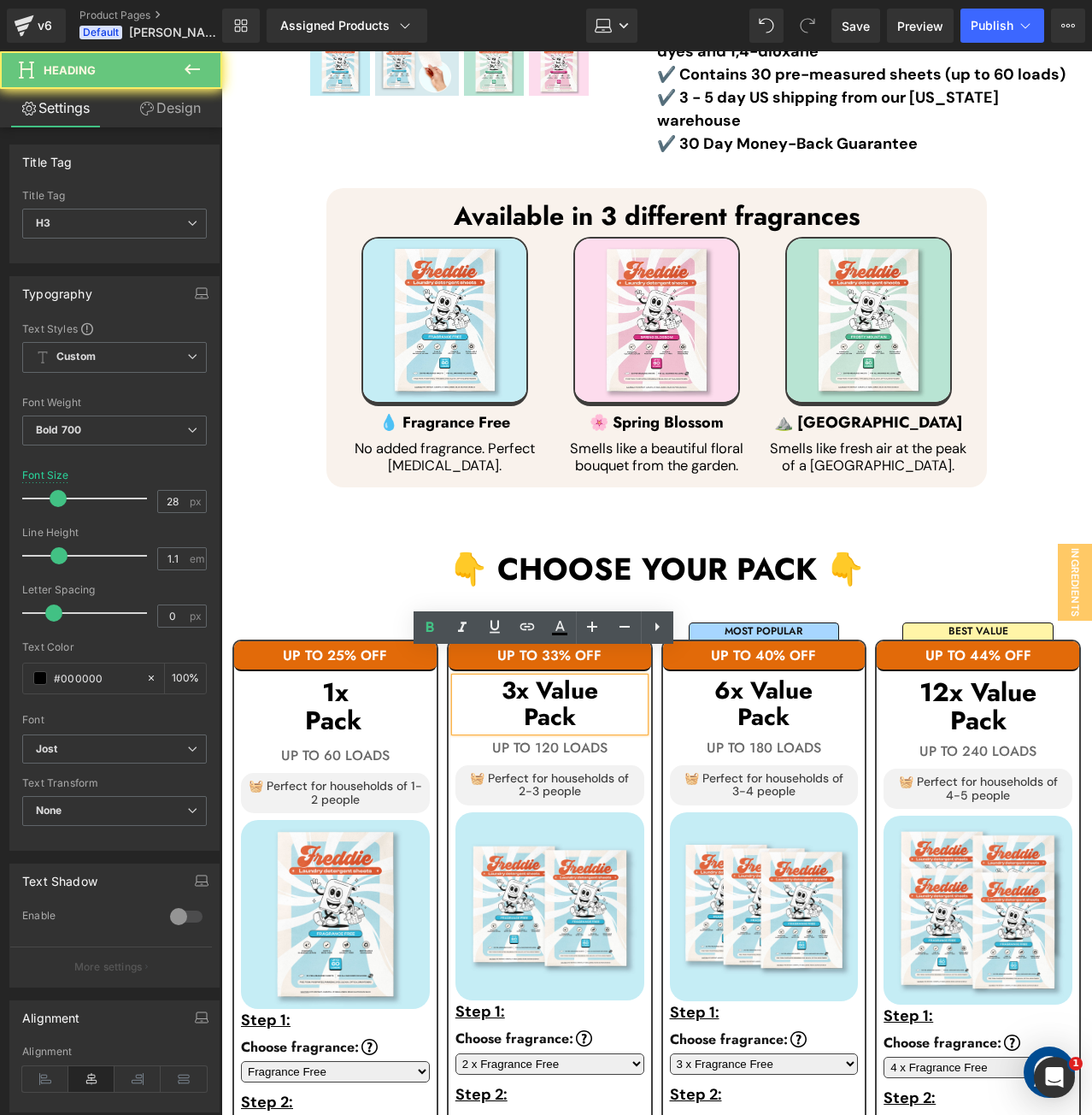
click at [588, 704] on h3 "Pack" at bounding box center [549, 717] width 189 height 26
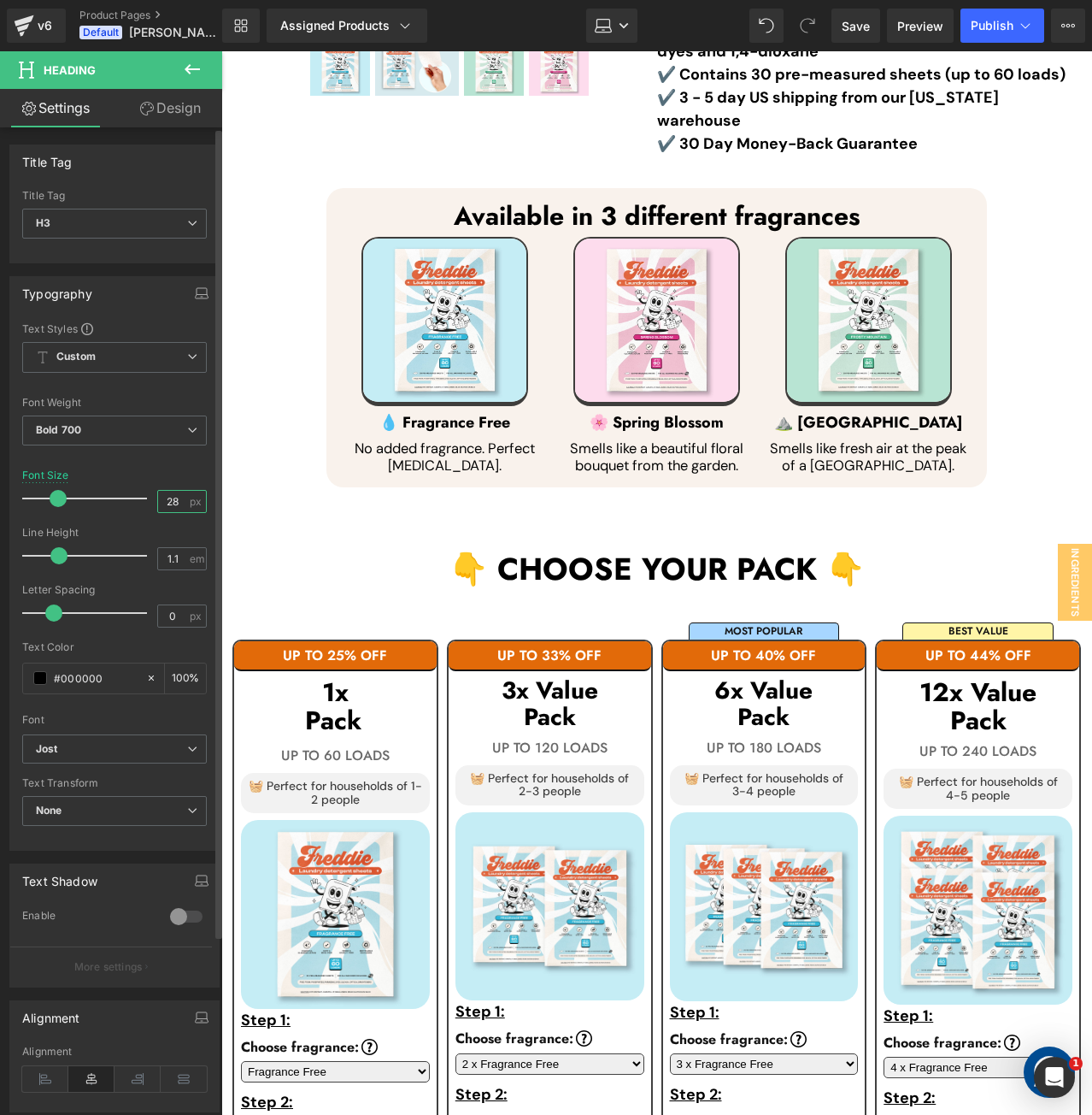
click at [170, 509] on input "28" at bounding box center [172, 502] width 30 height 22
type input "30"
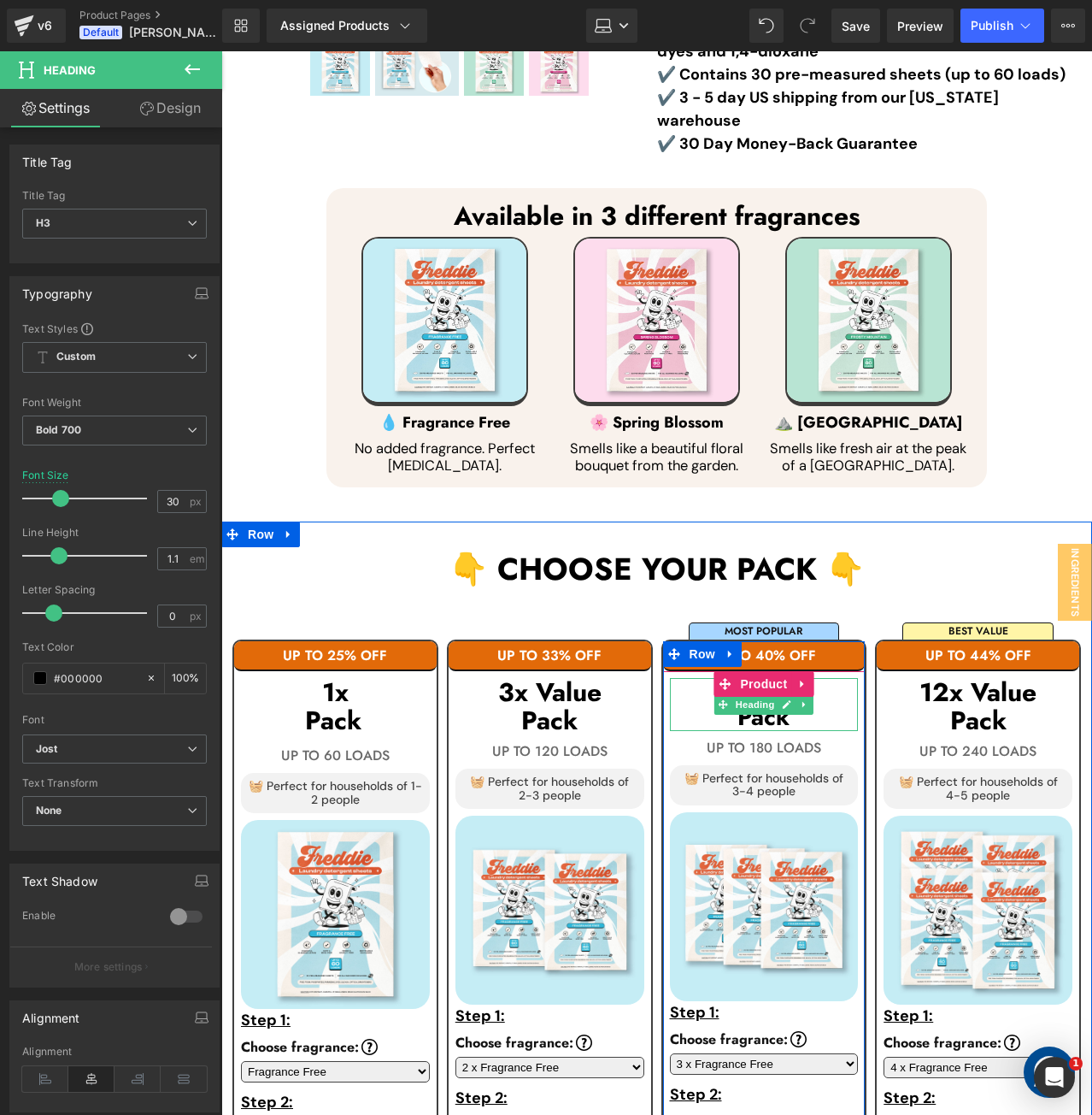
click at [823, 704] on h3 "Pack" at bounding box center [764, 717] width 189 height 26
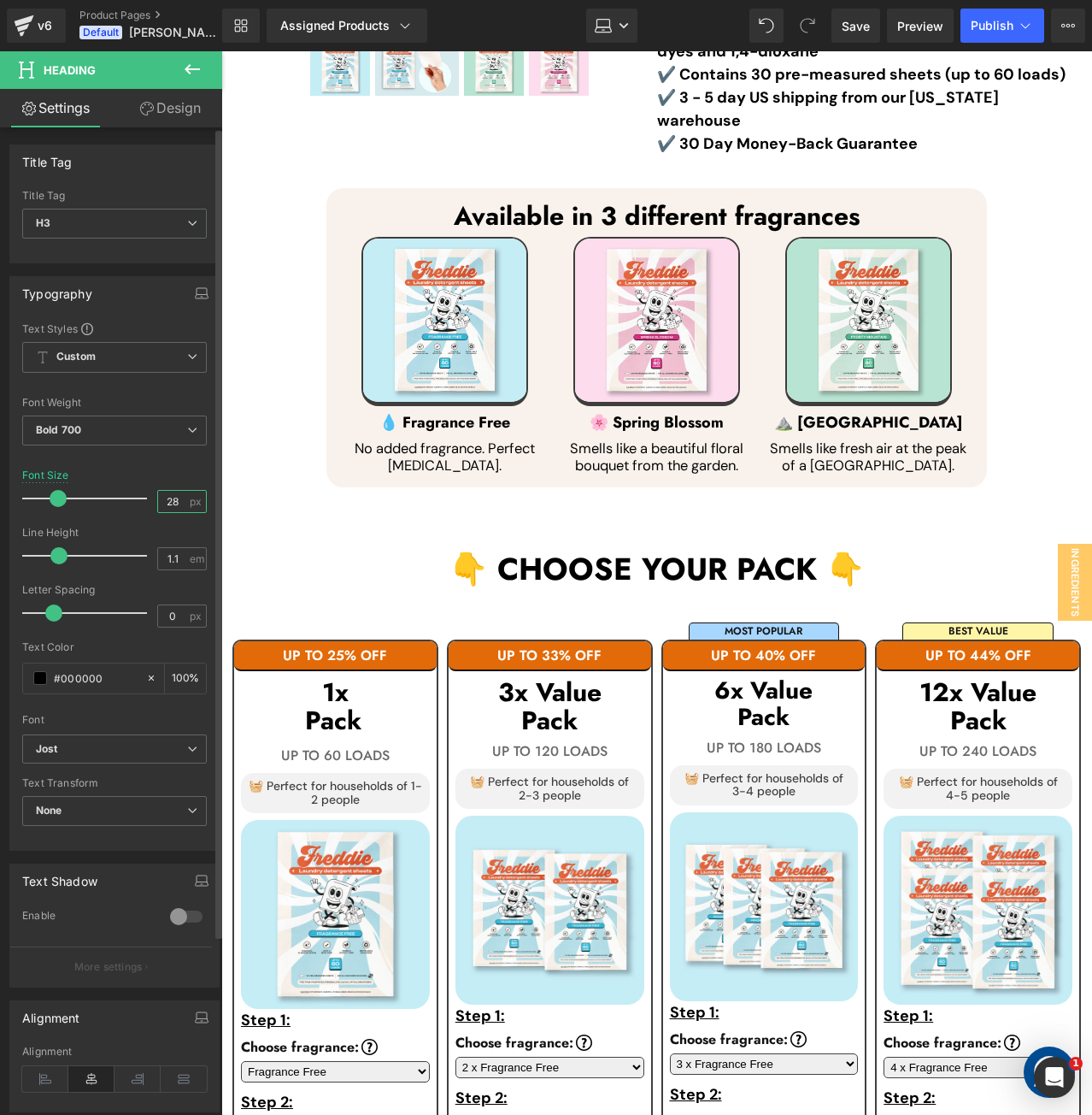
click at [163, 495] on input "28" at bounding box center [172, 502] width 30 height 22
type input "30"
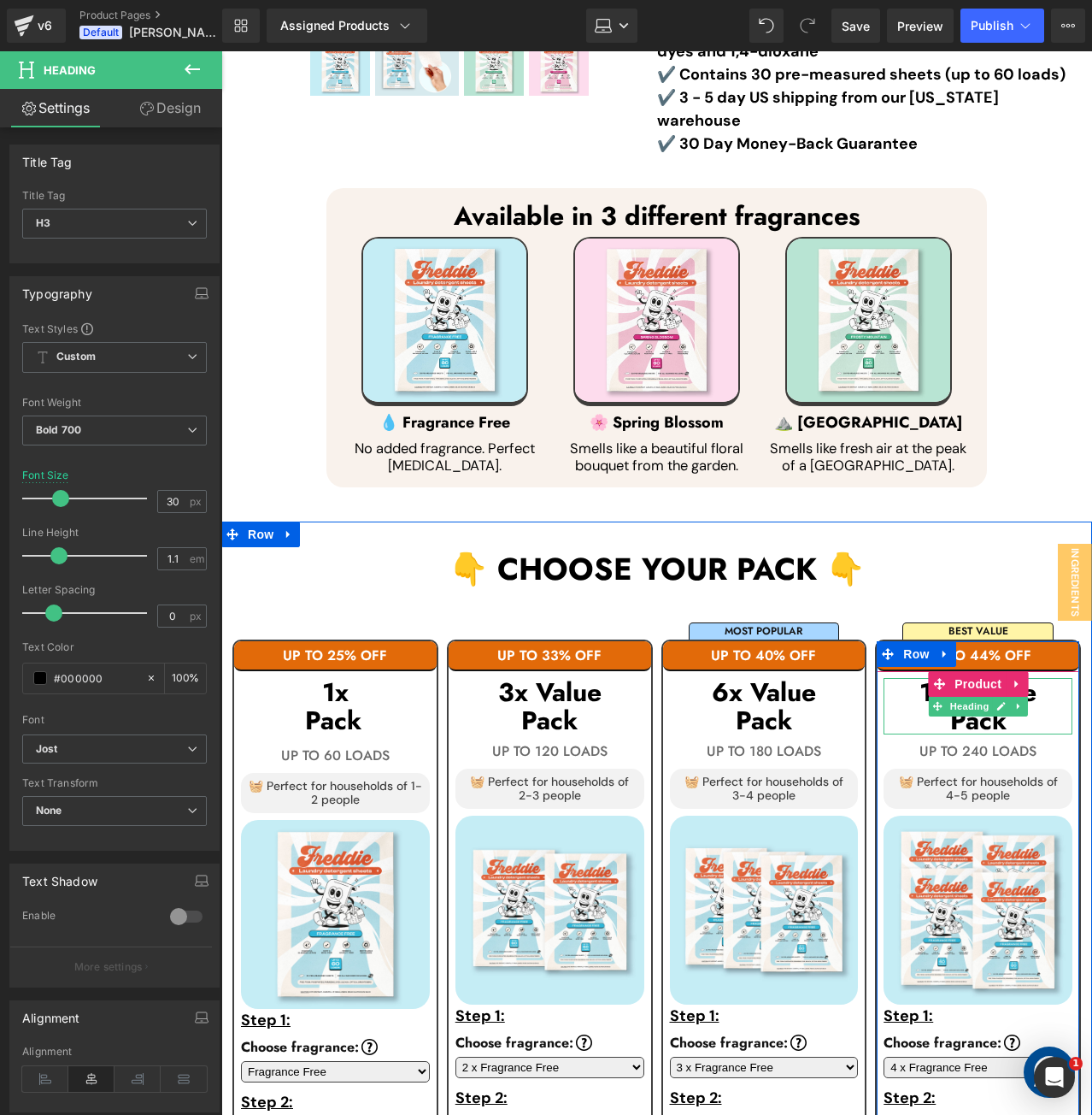
click at [1041, 706] on h3 "Pack" at bounding box center [977, 720] width 189 height 28
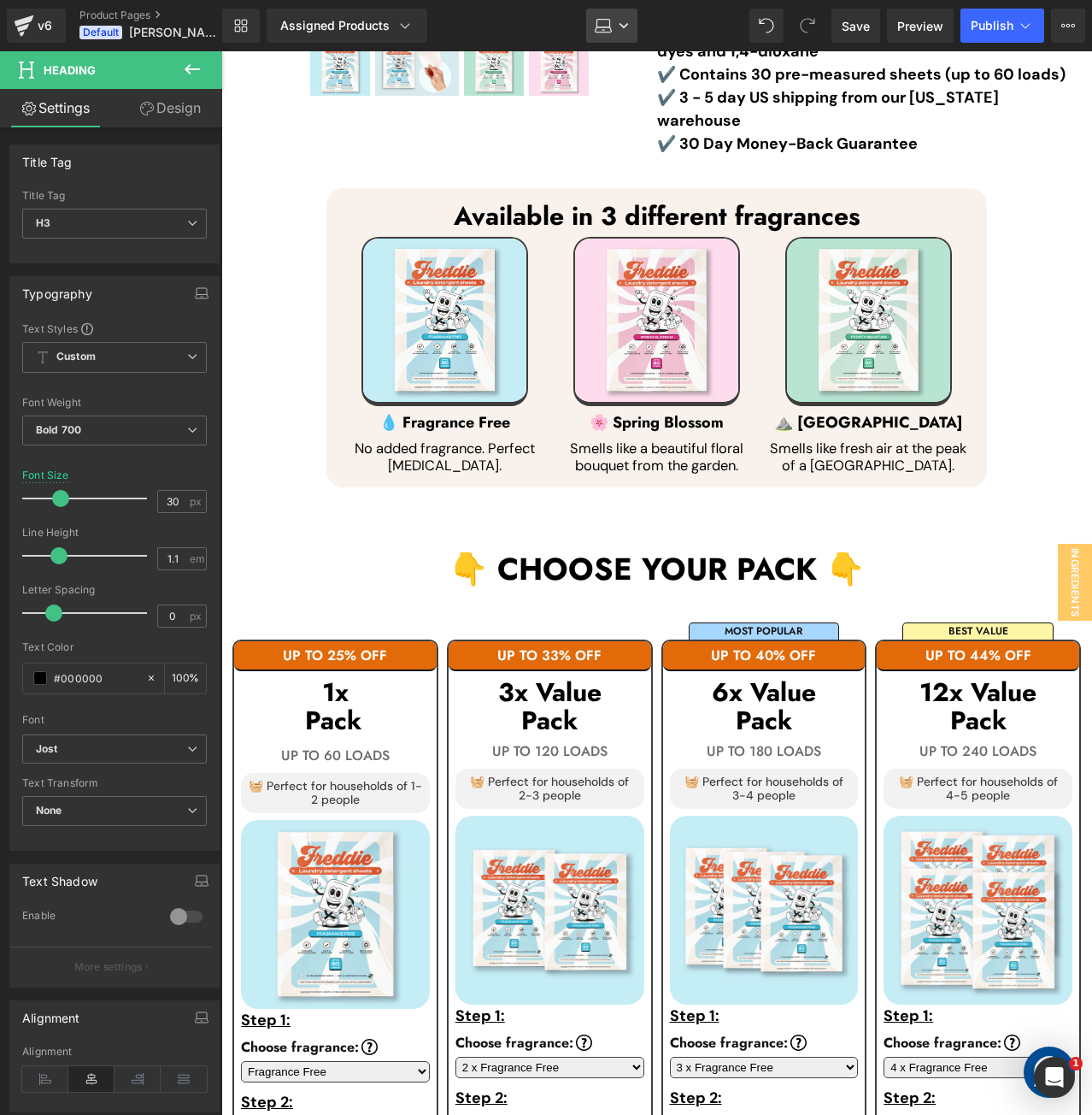
click at [612, 19] on icon at bounding box center [602, 24] width 17 height 17
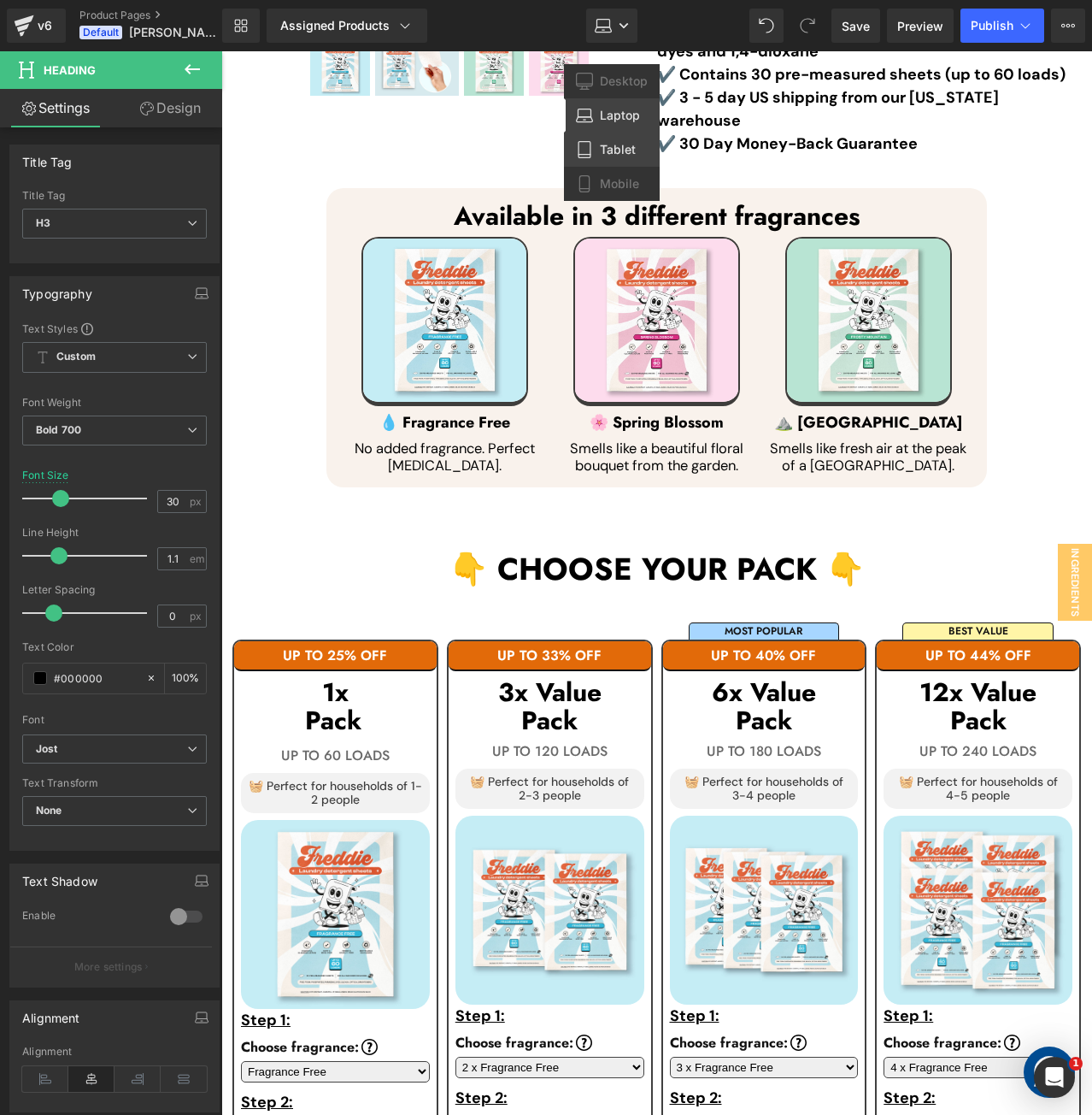
click at [616, 144] on span "Tablet" at bounding box center [617, 150] width 36 height 16
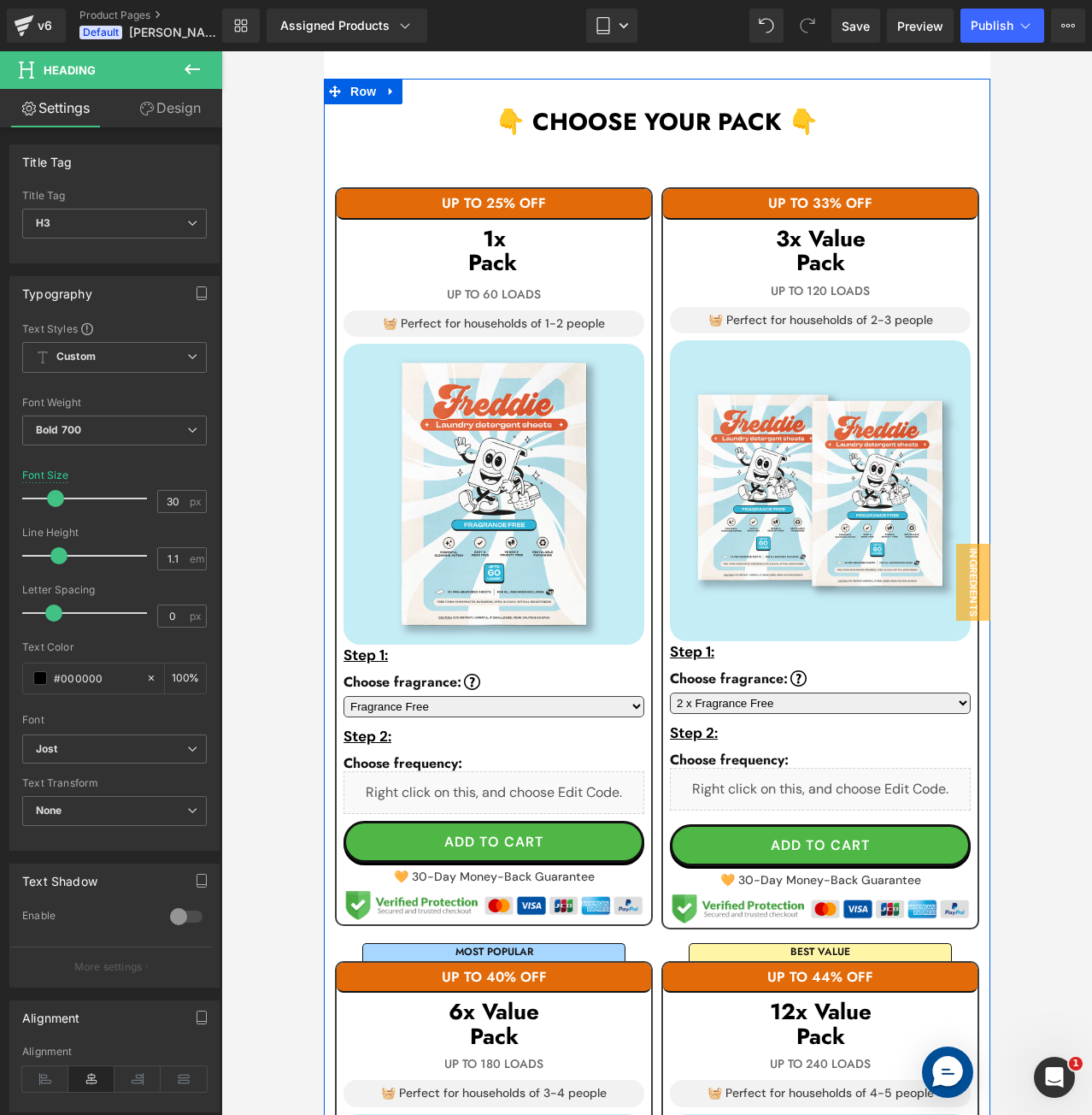
scroll to position [1046, 0]
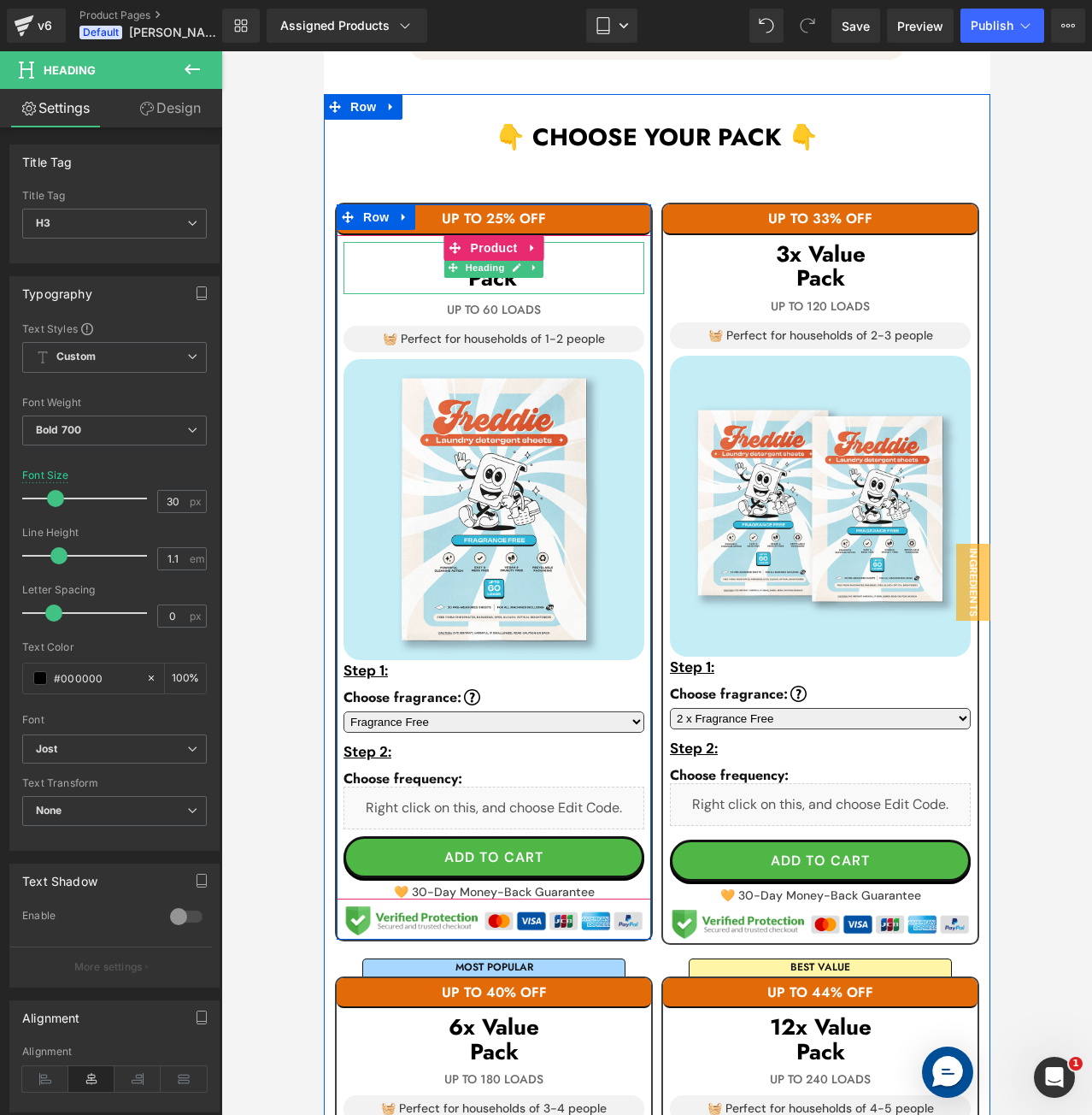
click at [412, 266] on h3 "Pack" at bounding box center [493, 279] width 301 height 28
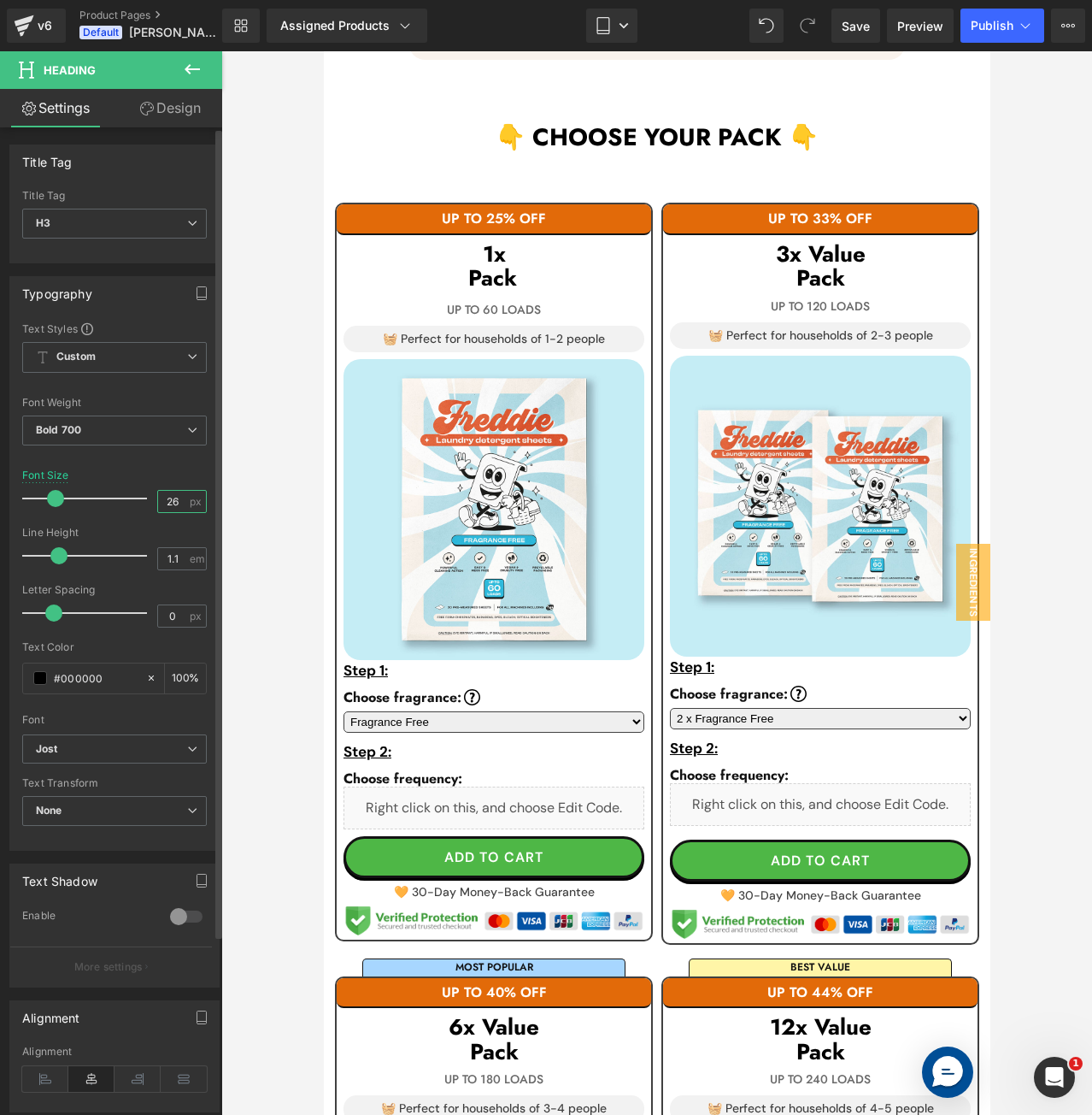
click at [165, 501] on input "26" at bounding box center [172, 502] width 30 height 22
type input "30"
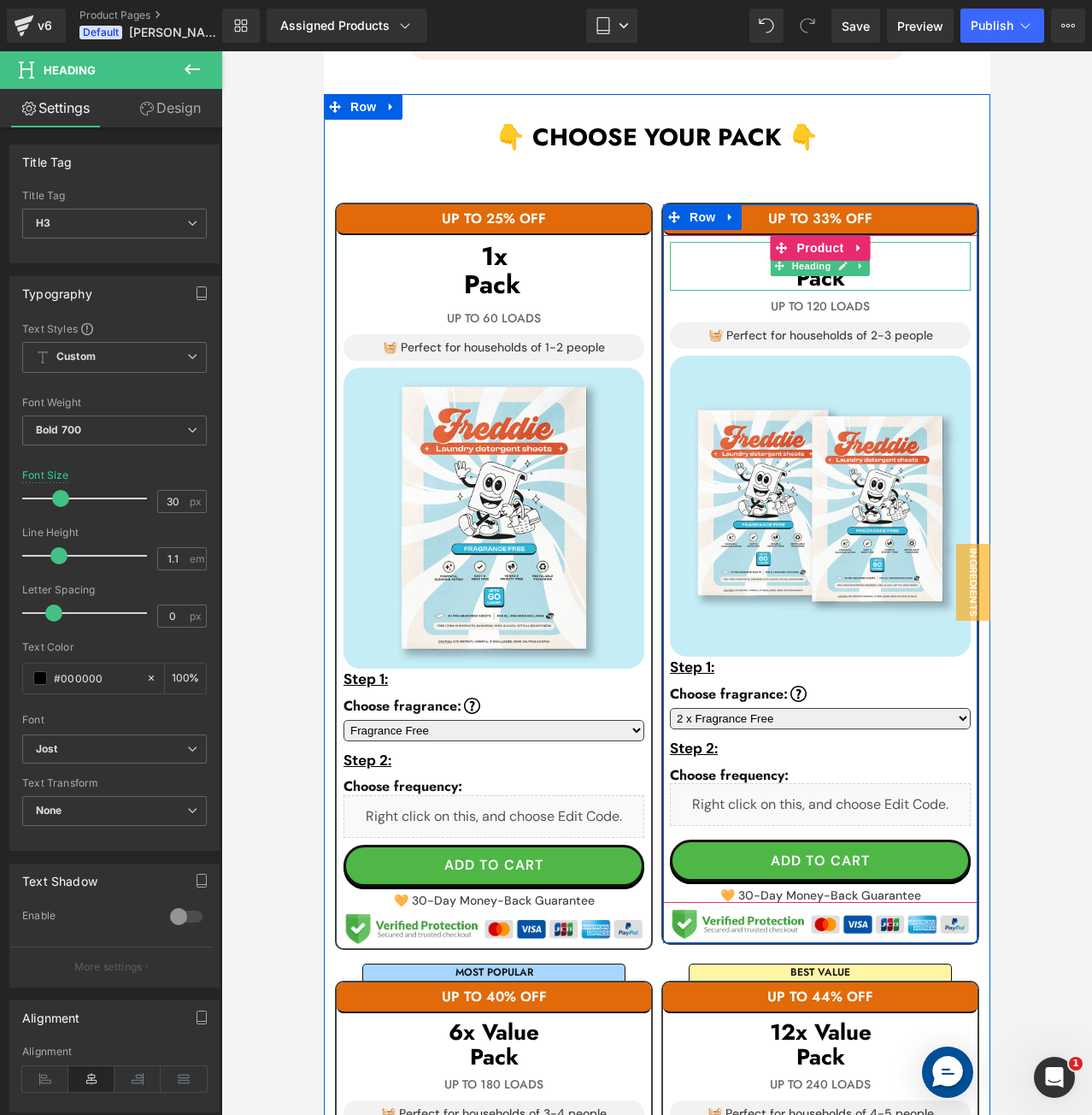
click at [727, 266] on h3 "Pack" at bounding box center [819, 277] width 301 height 24
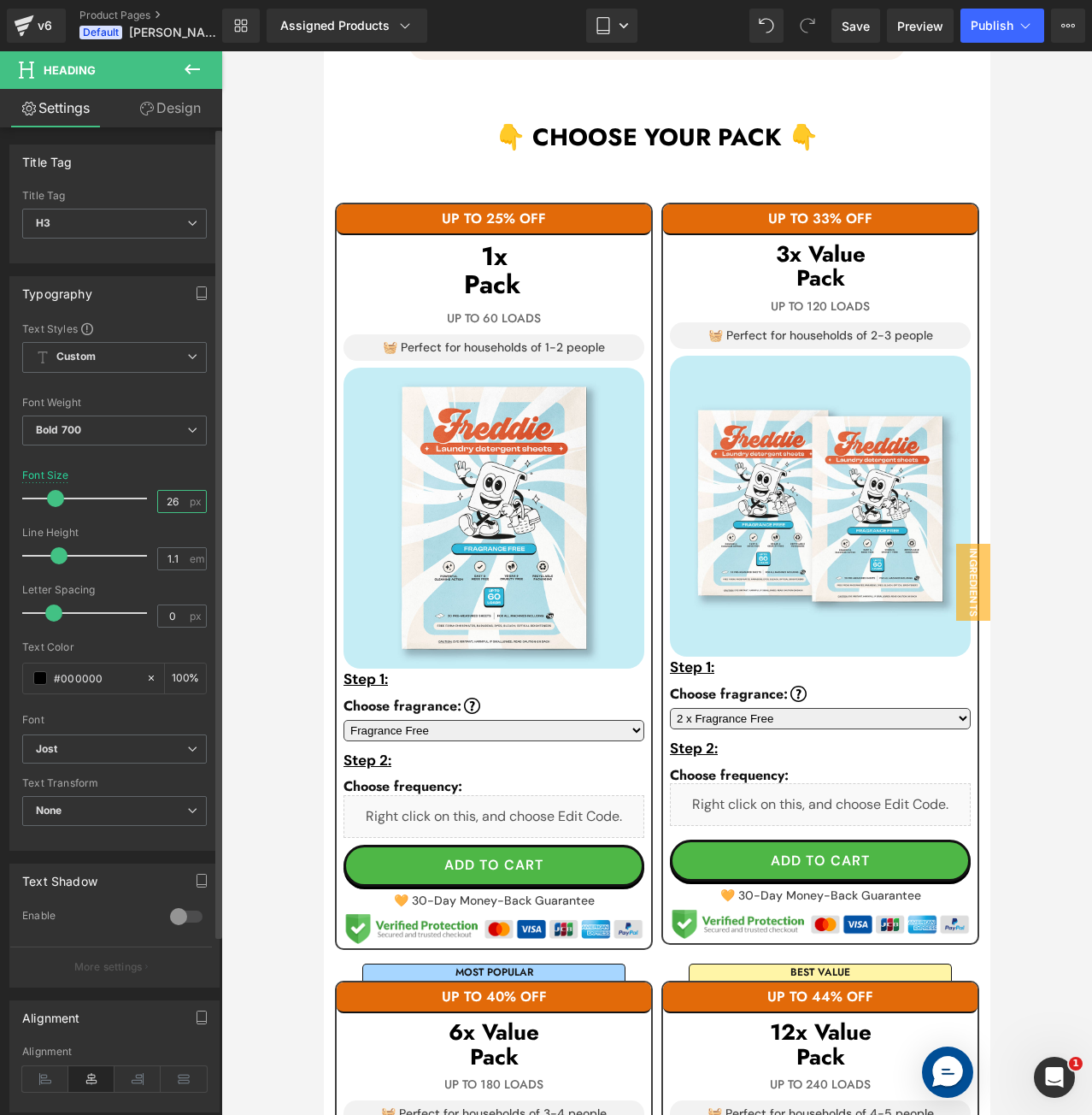
click at [165, 500] on input "26" at bounding box center [172, 502] width 30 height 22
type input "30"
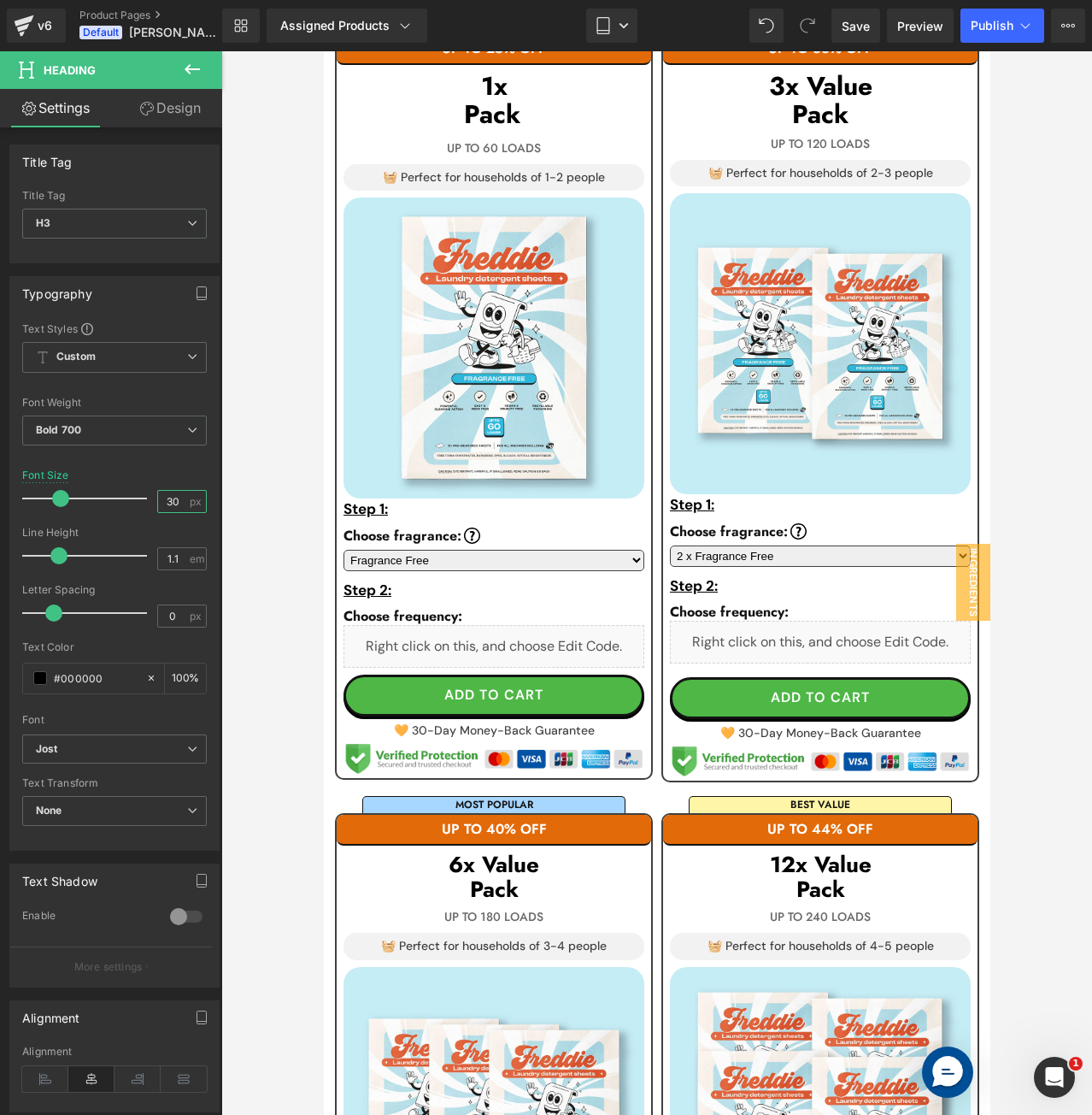
scroll to position [1217, 0]
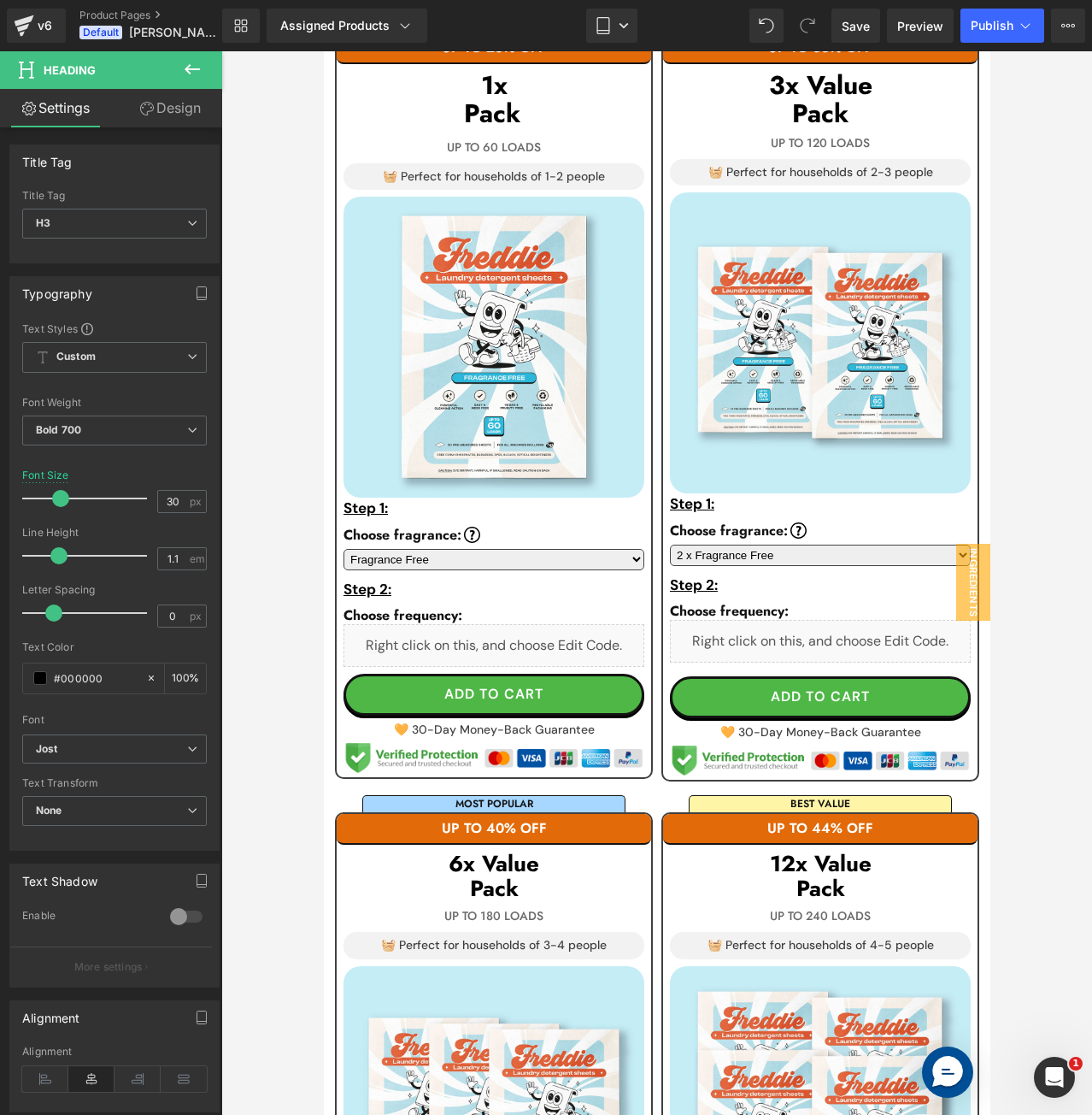
click at [566, 876] on h3 "Pack" at bounding box center [493, 888] width 301 height 24
click at [165, 495] on input "26" at bounding box center [172, 502] width 30 height 22
type input "30"
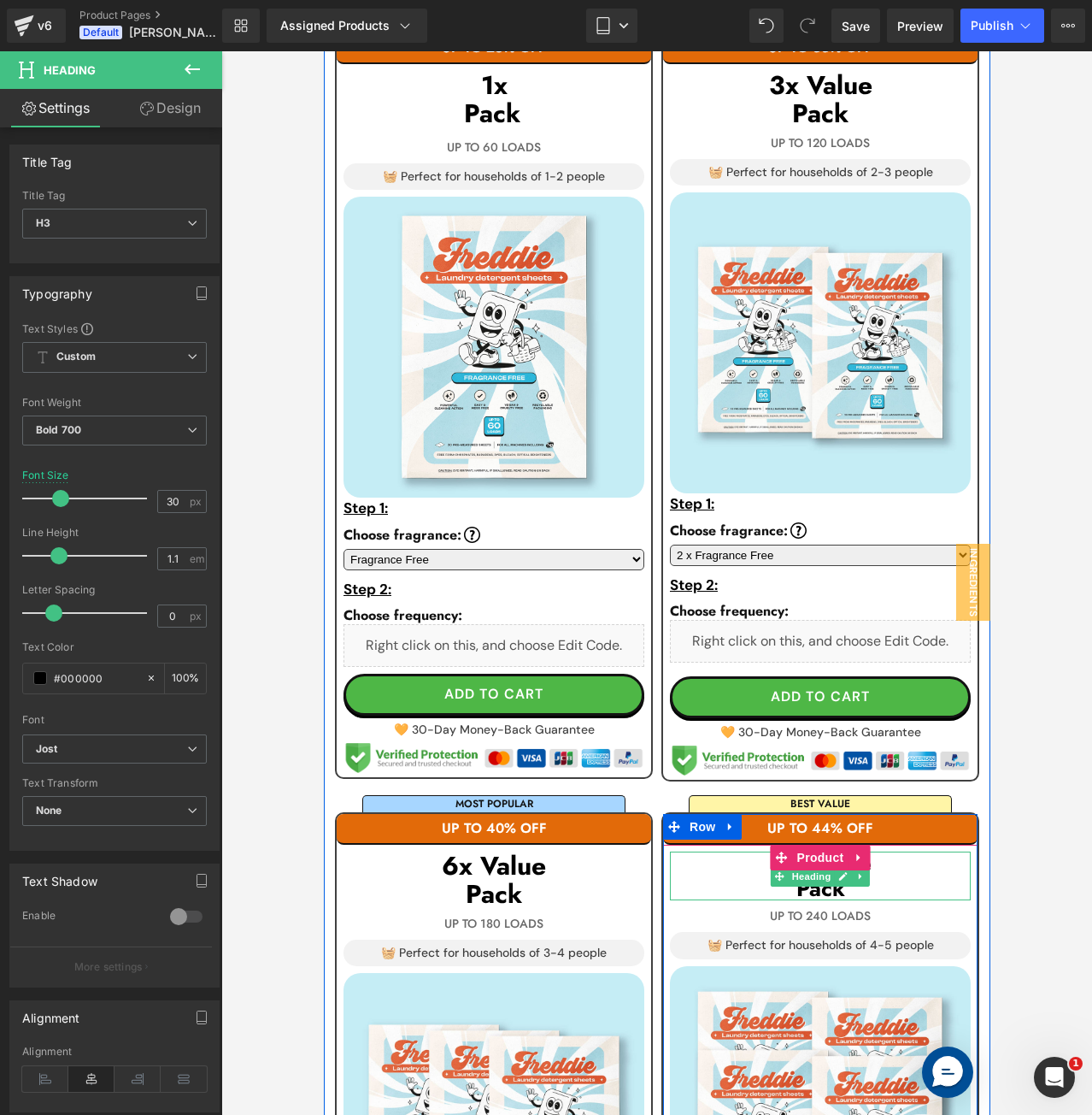
click at [720, 876] on h3 "Pack" at bounding box center [819, 888] width 301 height 24
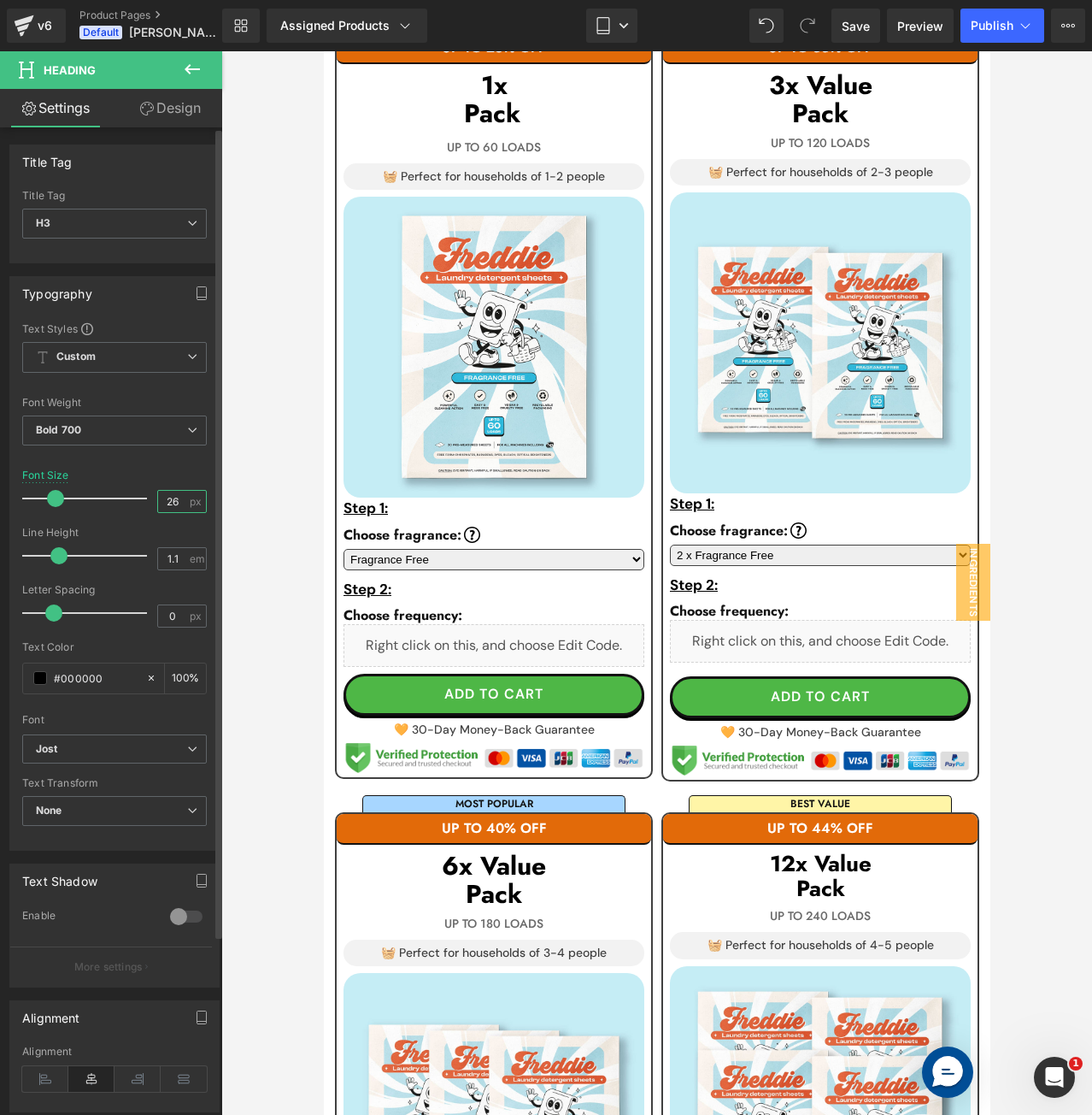
click at [169, 500] on input "26" at bounding box center [172, 502] width 30 height 22
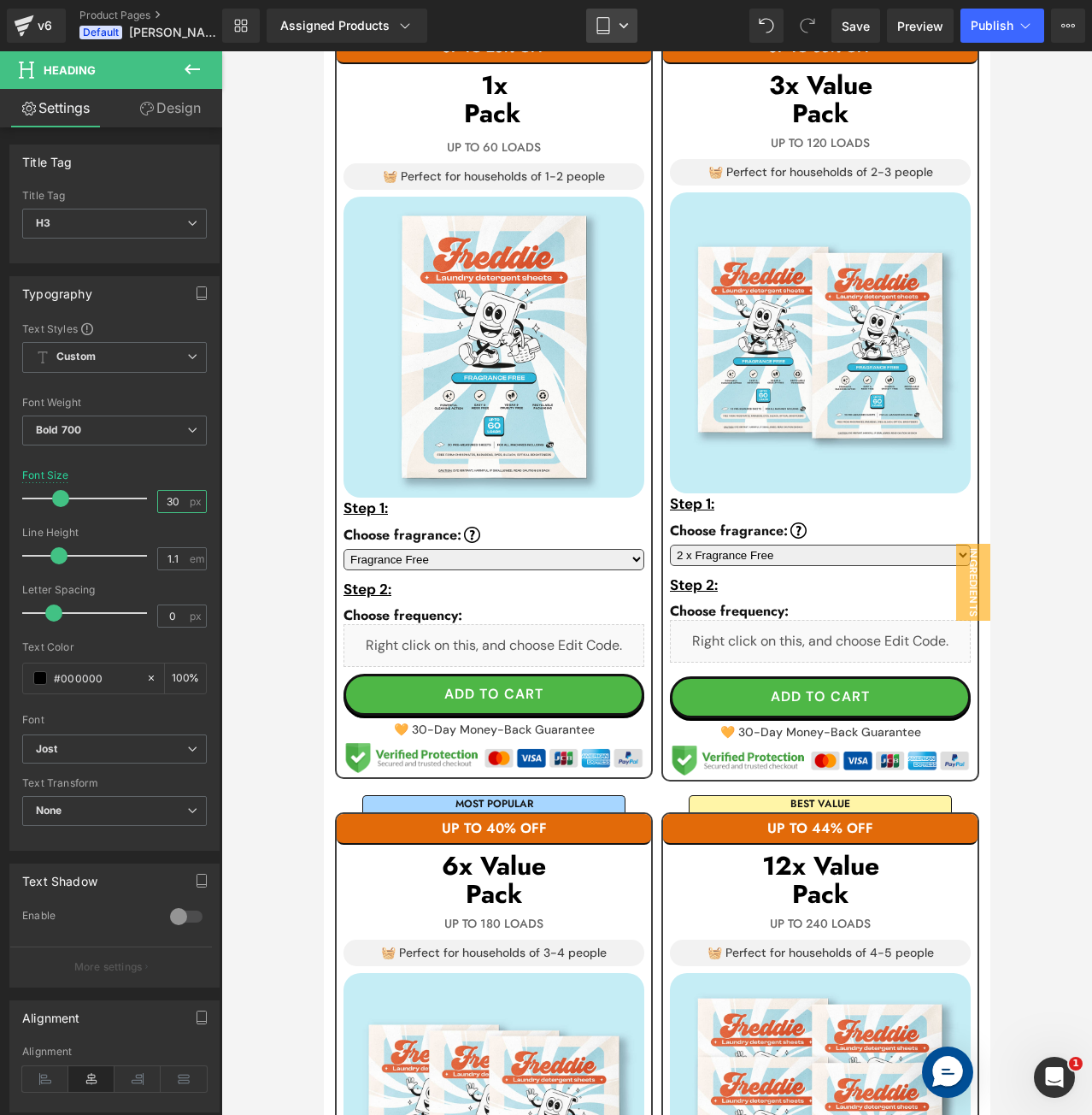
type input "30"
click at [614, 26] on link "Tablet" at bounding box center [612, 25] width 51 height 34
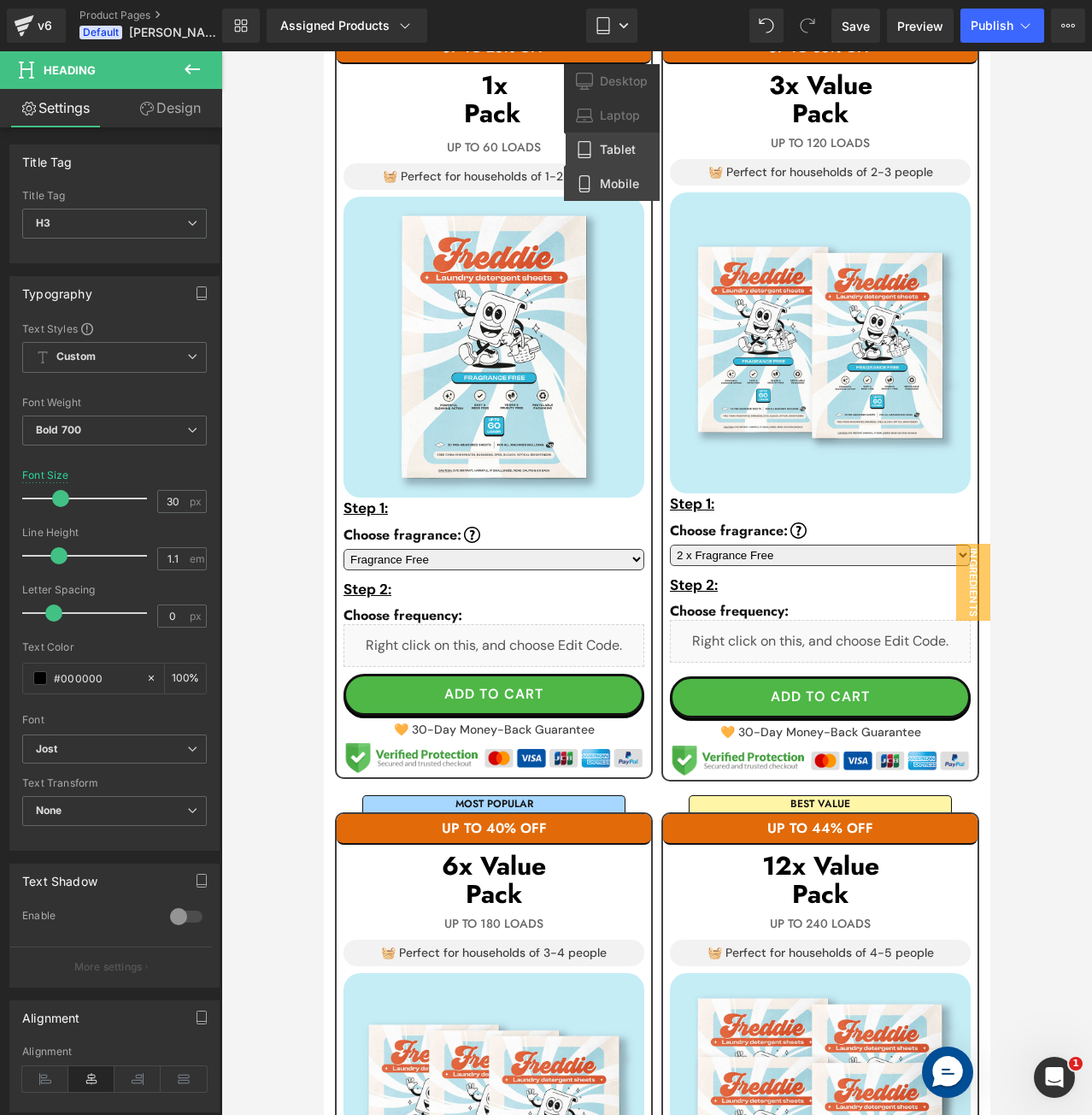
click at [609, 176] on span "Mobile" at bounding box center [619, 184] width 39 height 16
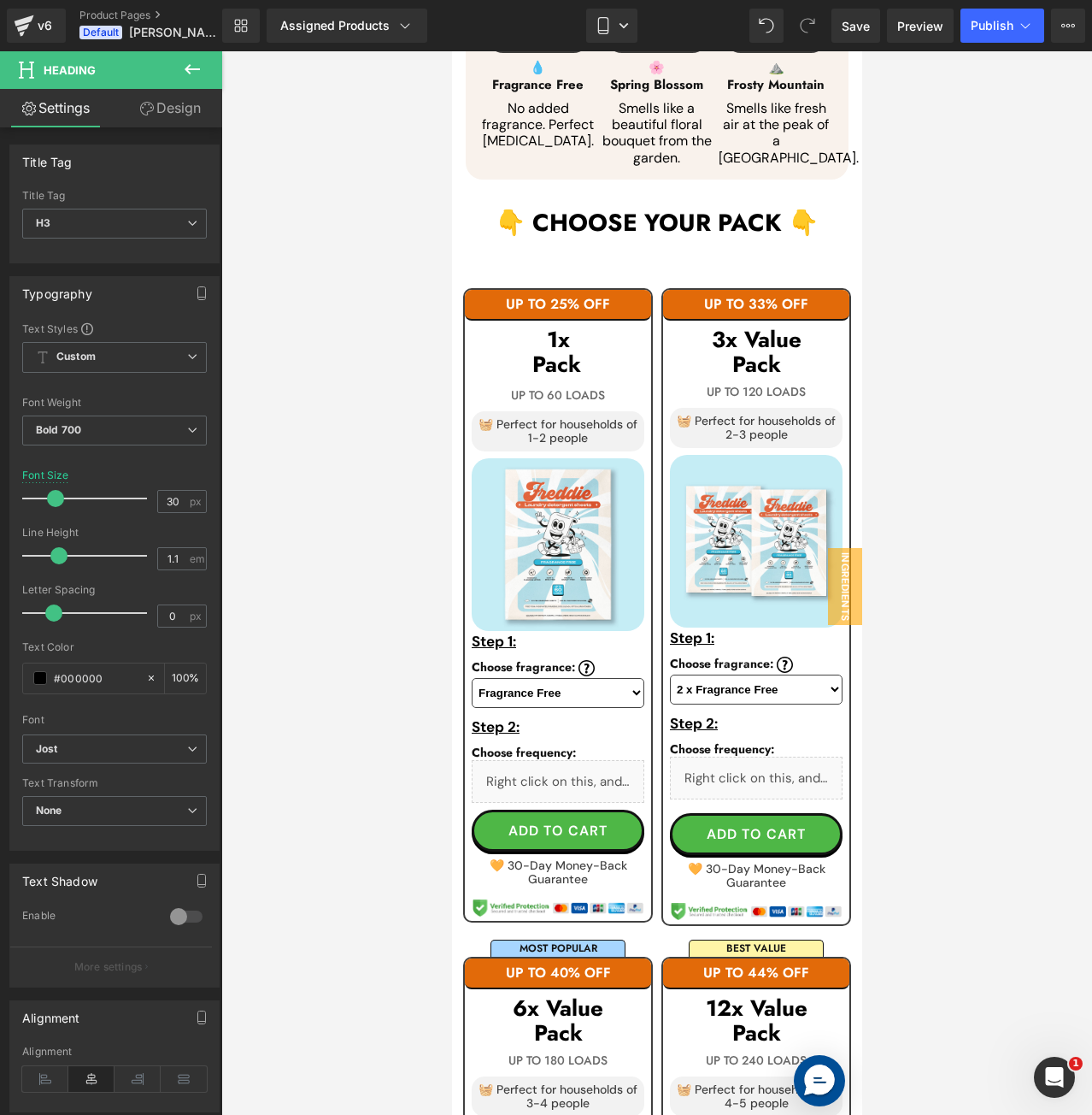
scroll to position [1389, 0]
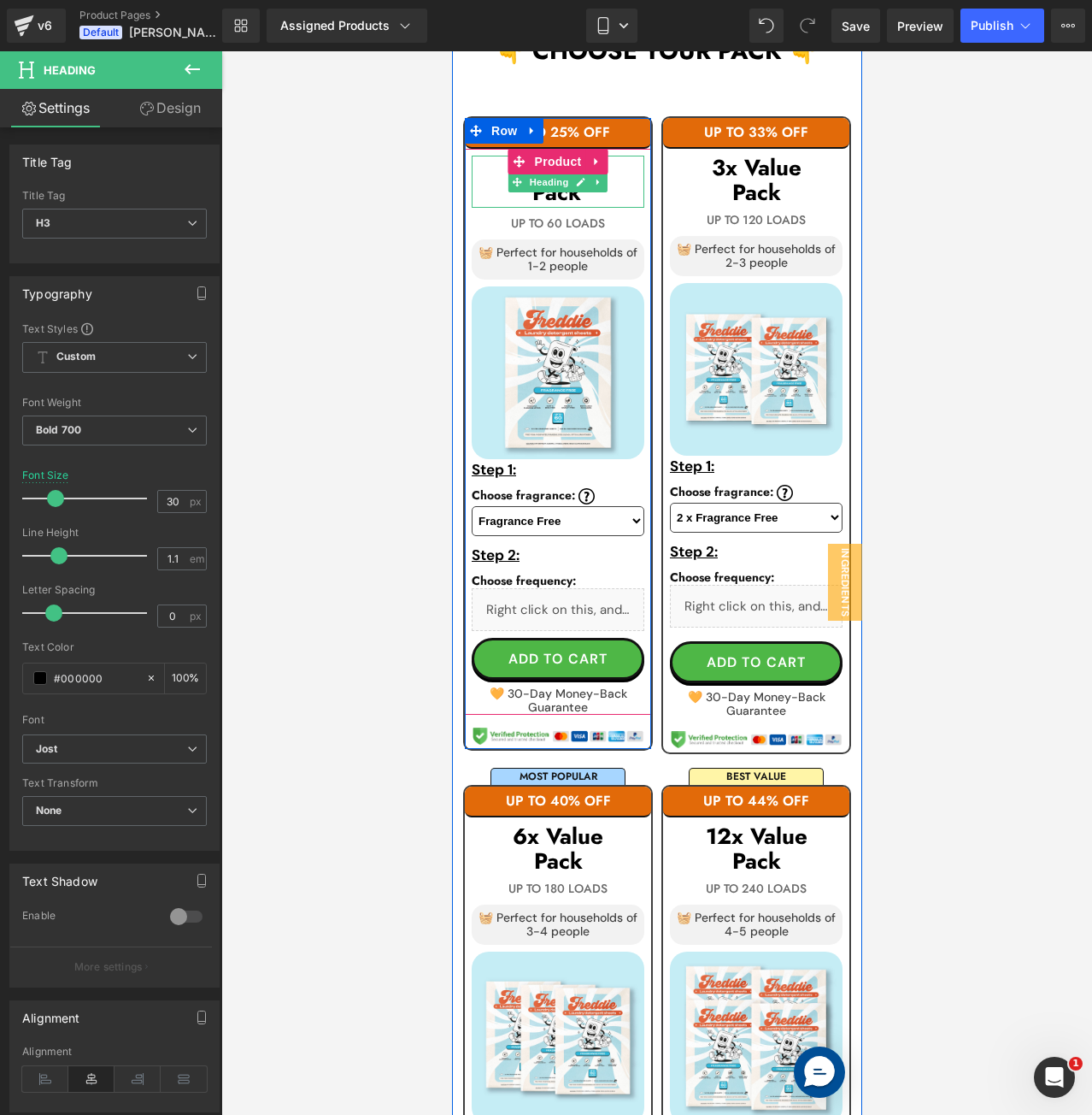
click at [612, 199] on h3 "Pack" at bounding box center [557, 194] width 172 height 28
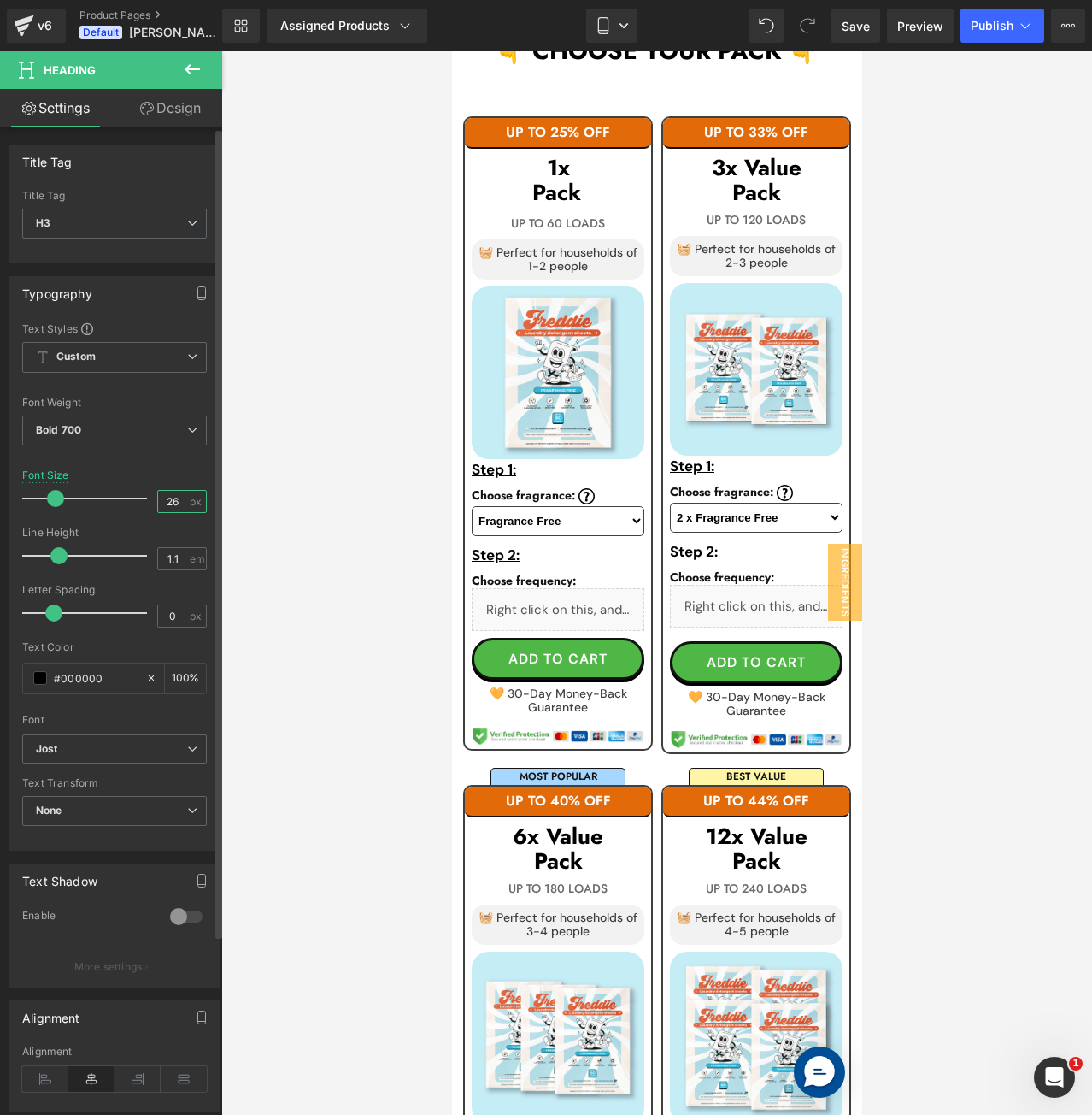
click at [167, 493] on input "26" at bounding box center [172, 502] width 30 height 22
type input "22"
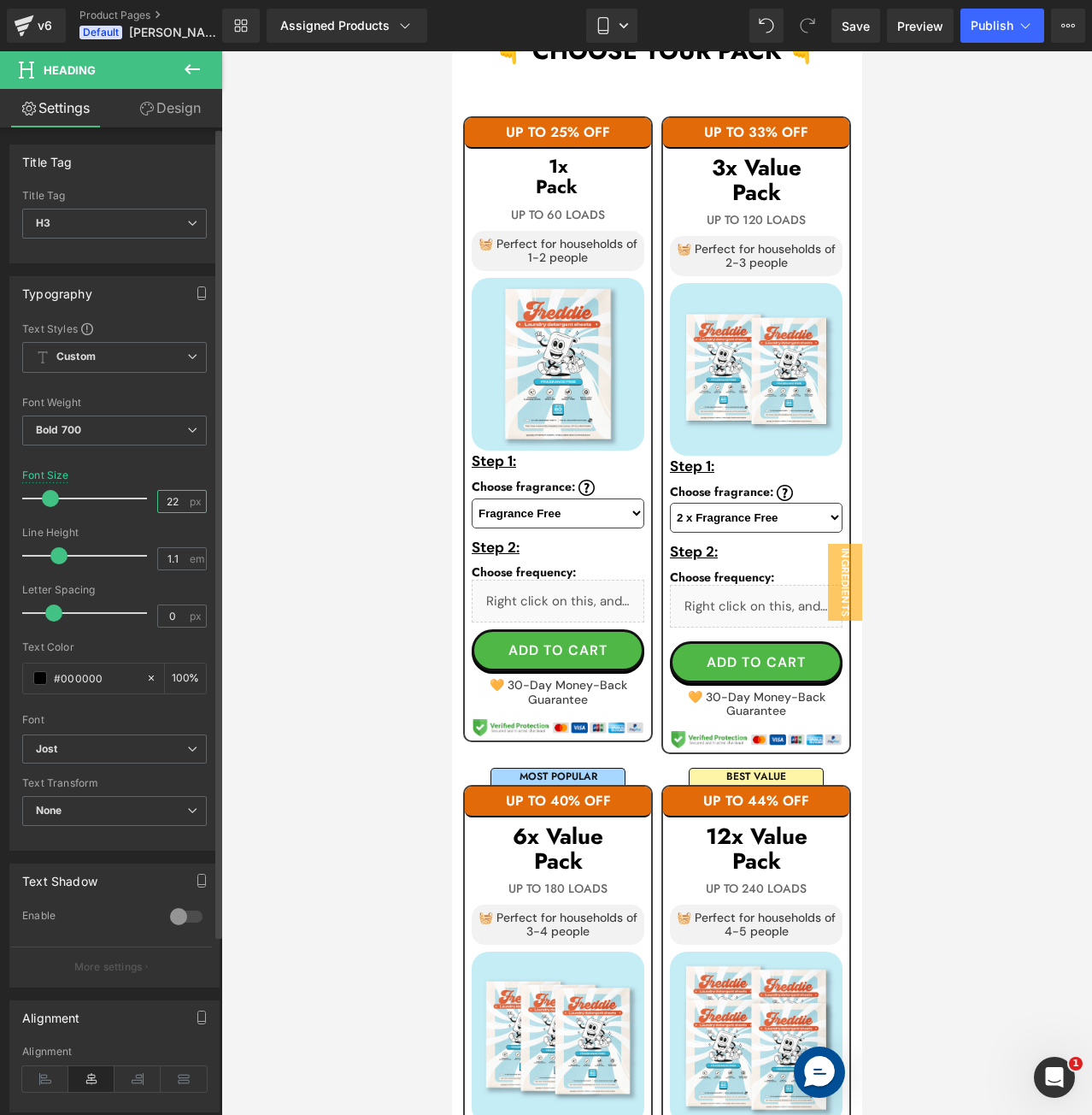
drag, startPoint x: 179, startPoint y: 500, endPoint x: 151, endPoint y: 500, distance: 28.0
click at [158, 500] on div "22 px" at bounding box center [182, 502] width 50 height 24
click at [815, 192] on h3 "Pack" at bounding box center [755, 192] width 172 height 24
click at [163, 504] on input "26" at bounding box center [172, 502] width 30 height 22
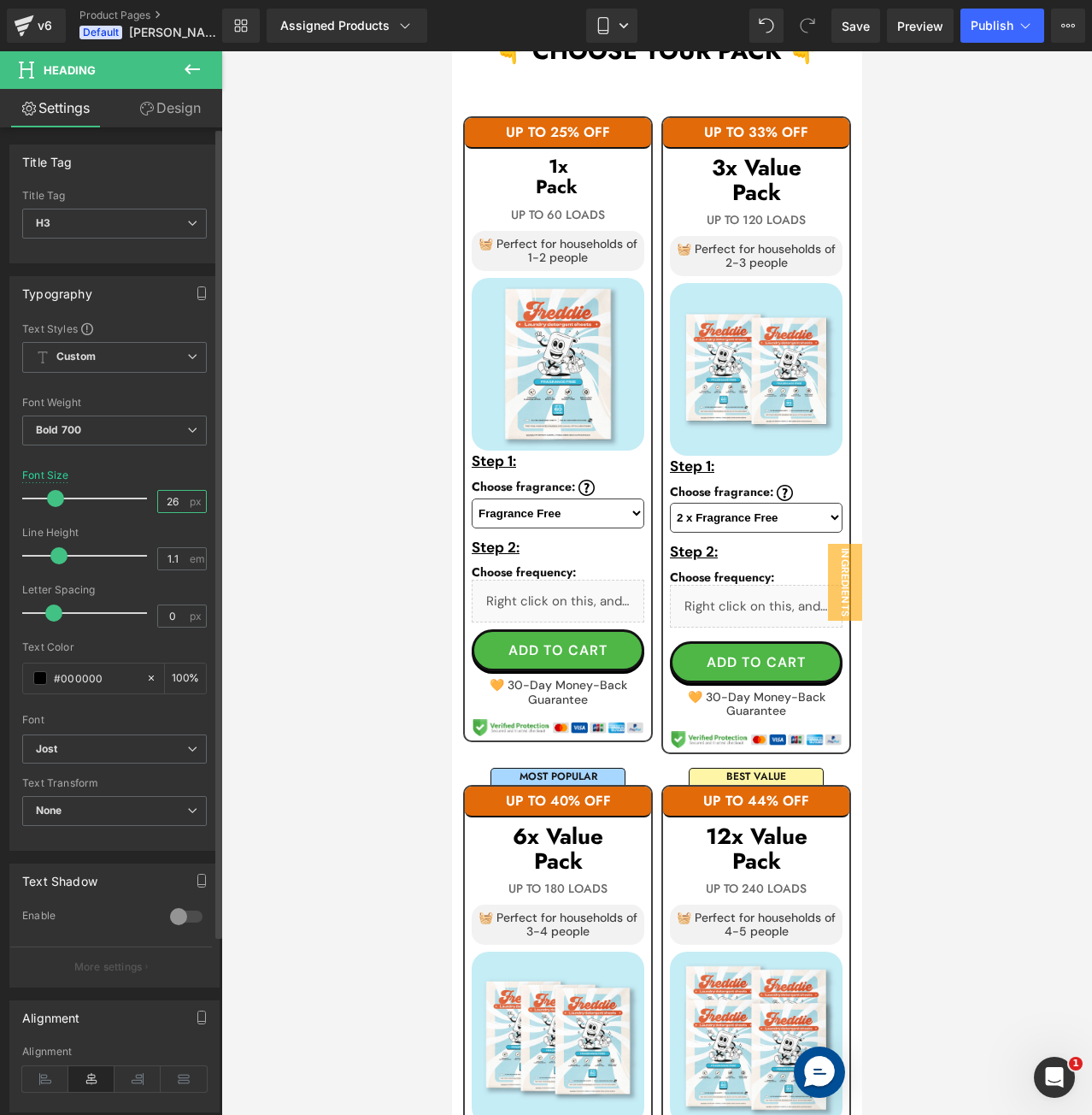
type input "22"
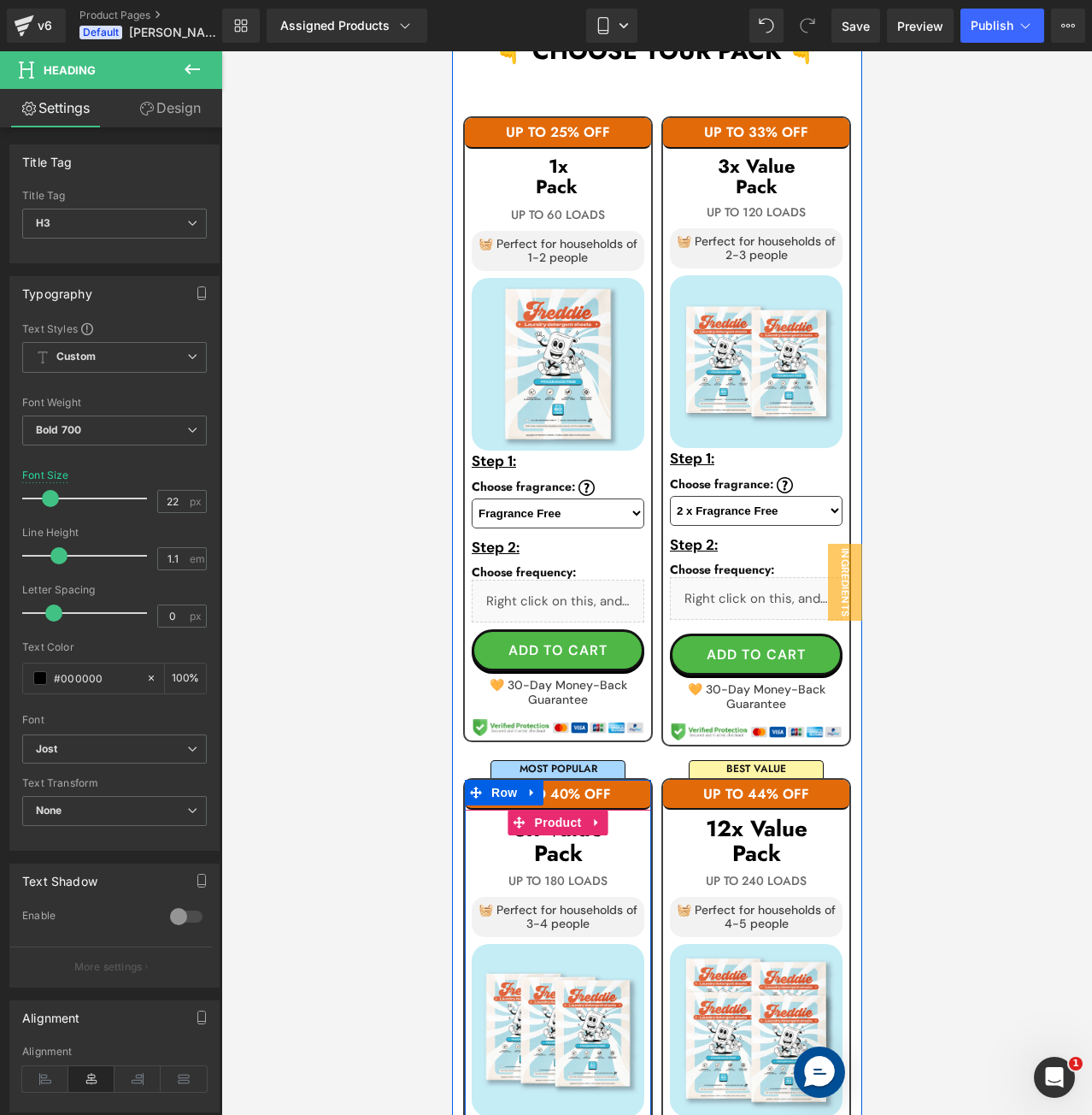
click at [609, 850] on h3 "Pack" at bounding box center [557, 853] width 172 height 24
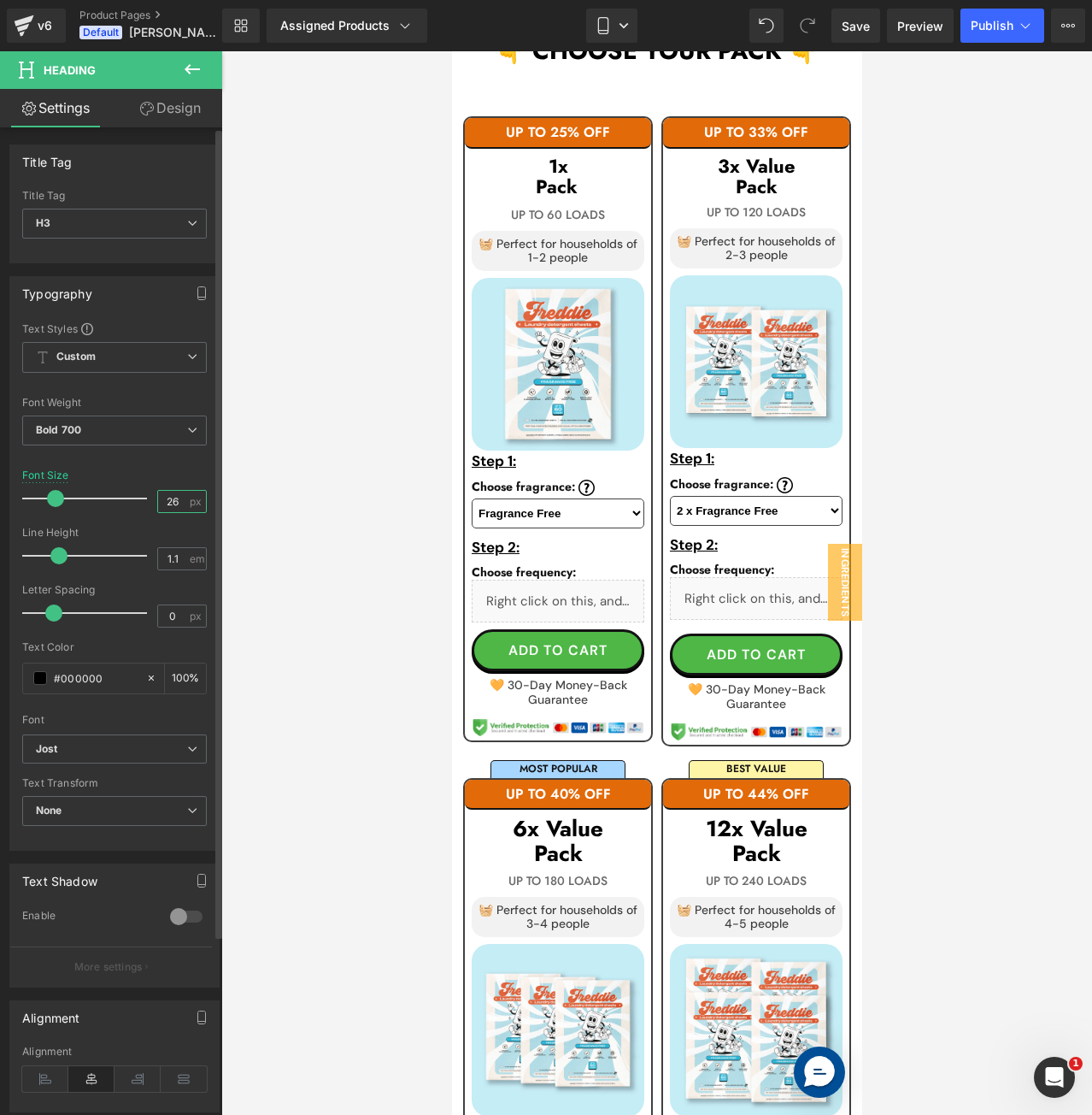
click at [165, 496] on input "26" at bounding box center [172, 502] width 30 height 22
type input "22"
click at [184, 476] on div "Font Size 22 px" at bounding box center [115, 498] width 184 height 57
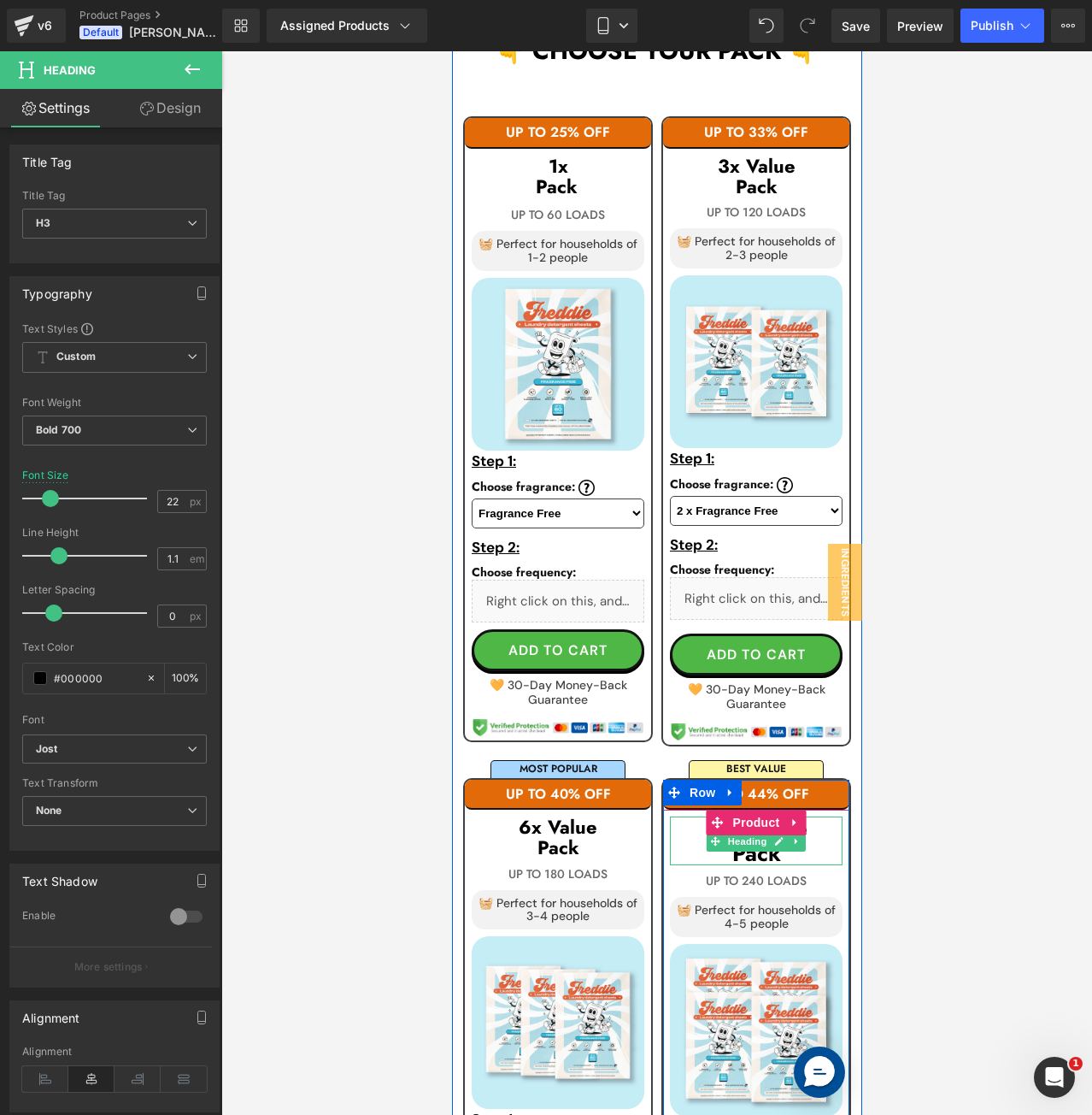
click at [811, 850] on h3 "Pack" at bounding box center [755, 853] width 172 height 24
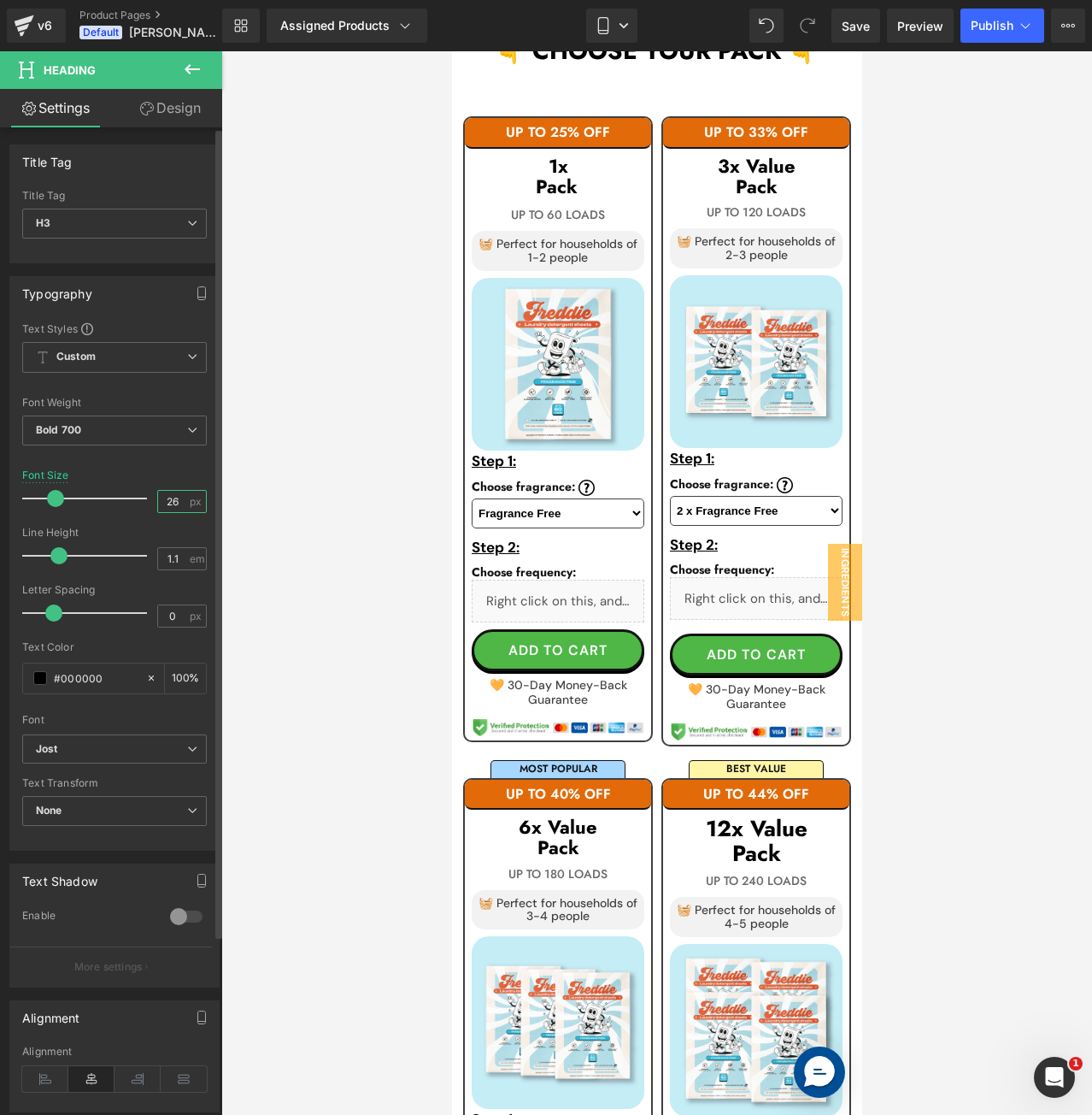
click at [168, 499] on input "26" at bounding box center [172, 502] width 30 height 22
type input "22"
click at [177, 476] on div "Font Size 22 px" at bounding box center [115, 498] width 184 height 57
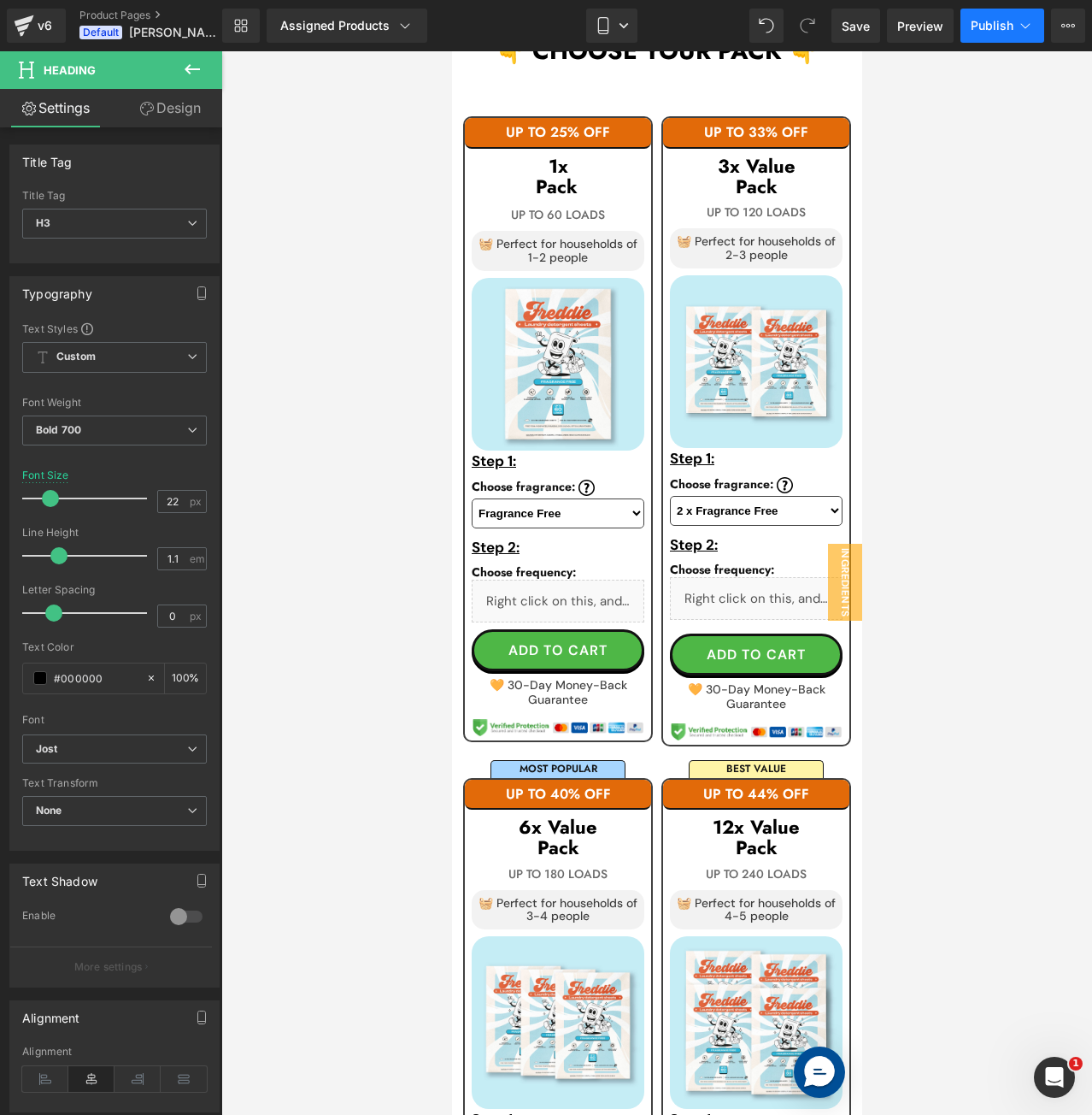
click at [1002, 24] on span "Publish" at bounding box center [992, 25] width 43 height 14
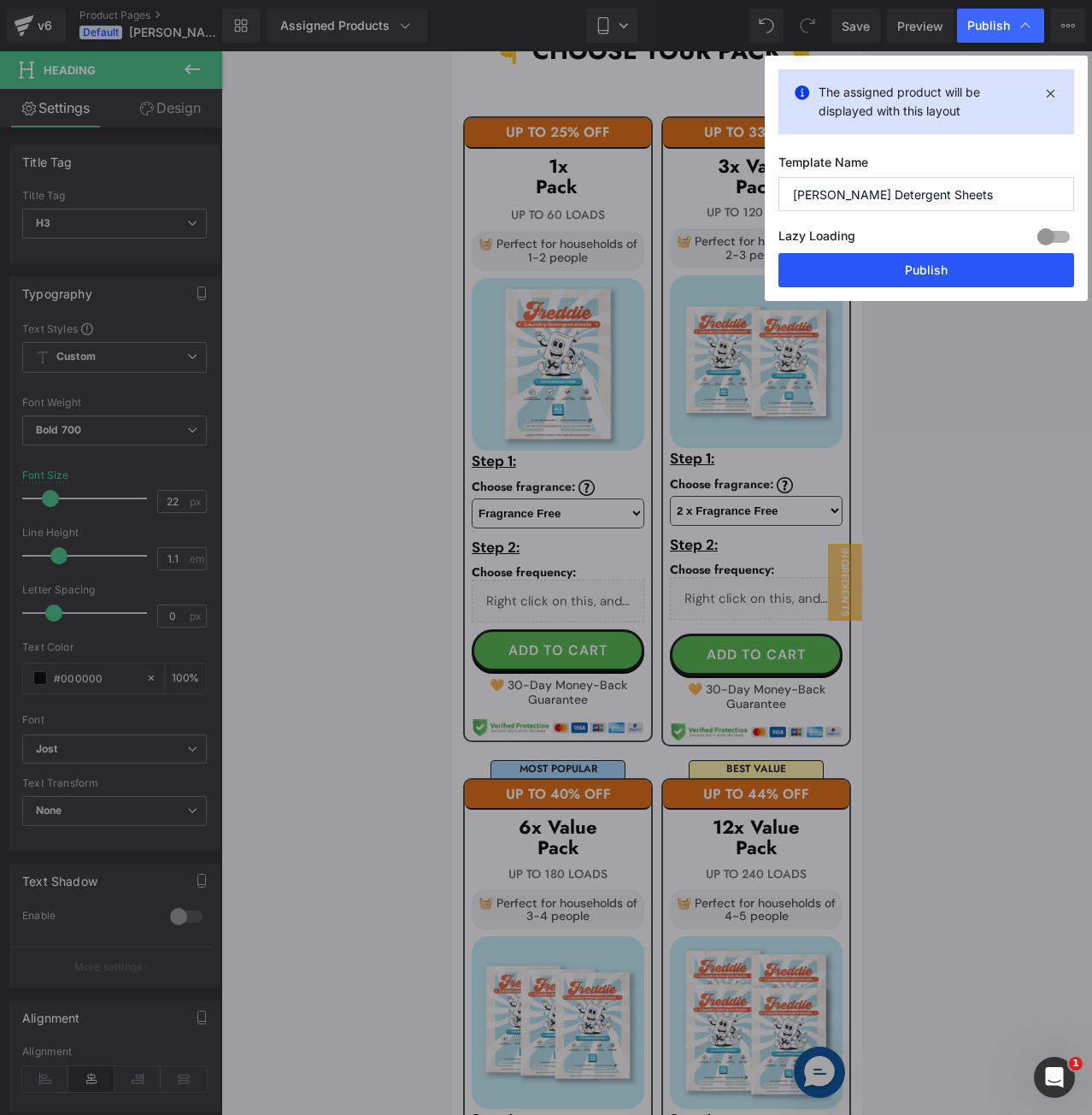
click at [916, 268] on button "Publish" at bounding box center [926, 269] width 296 height 34
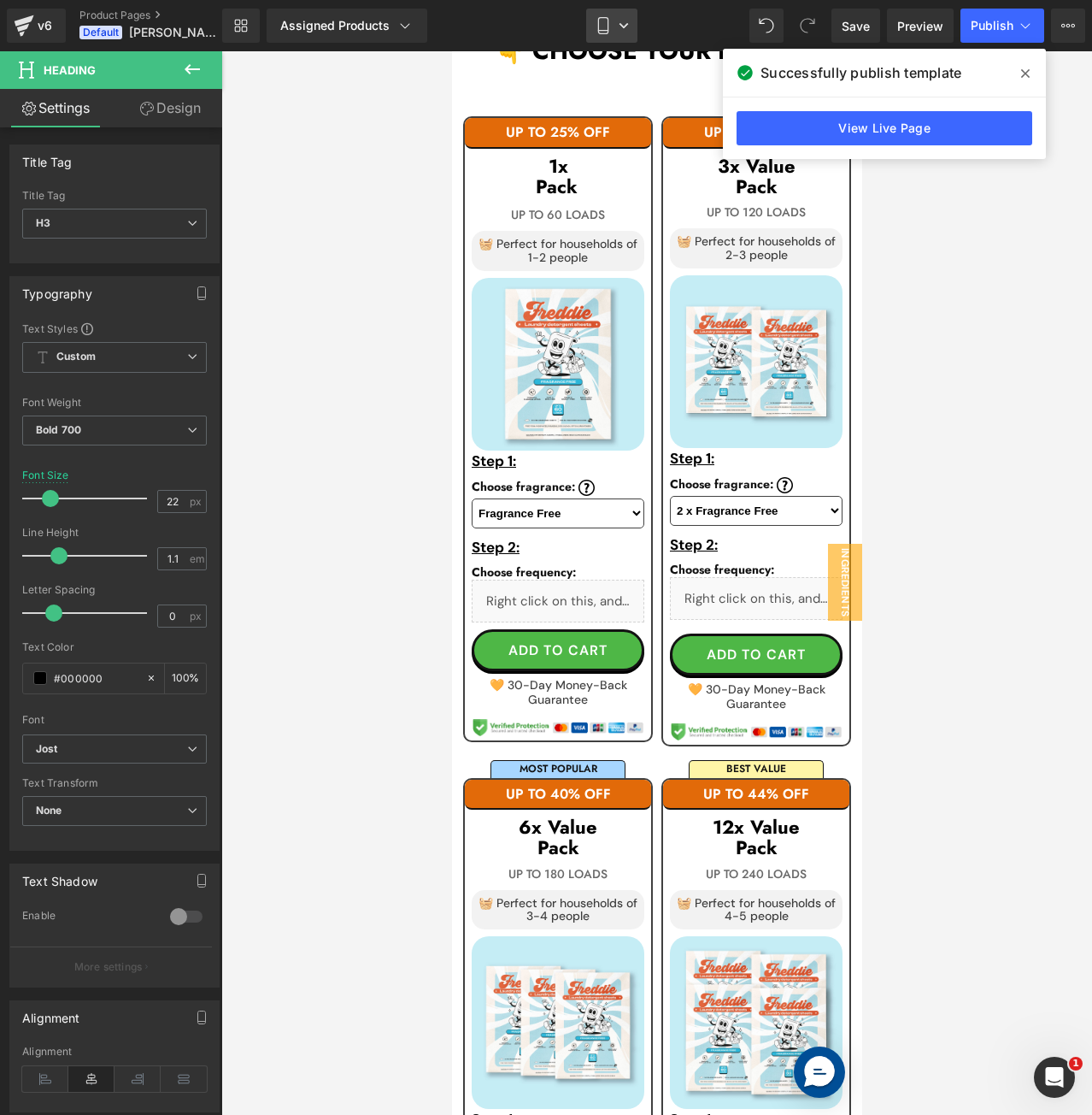
click at [611, 33] on icon at bounding box center [602, 24] width 17 height 17
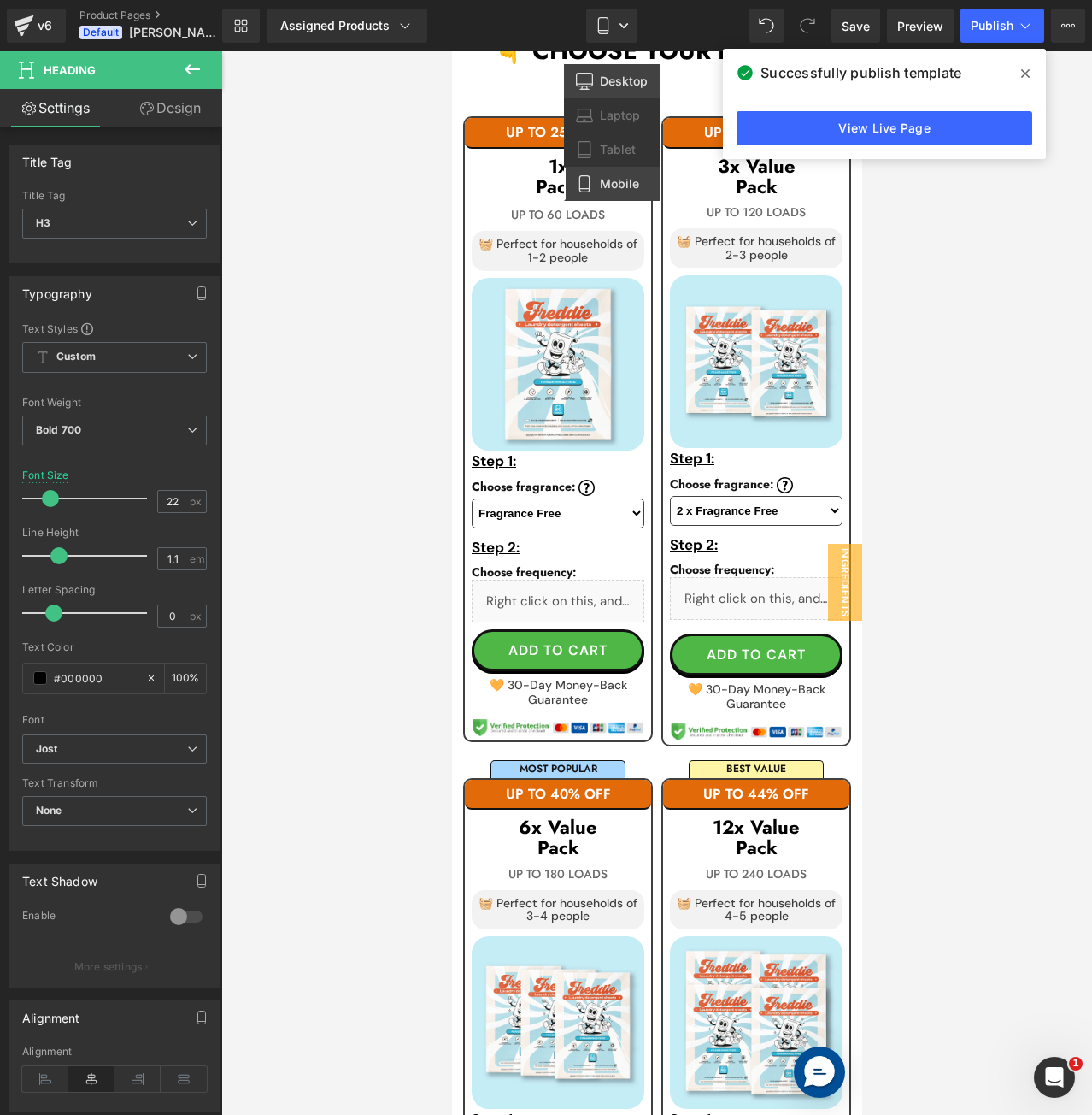
click at [612, 77] on span "Desktop" at bounding box center [623, 81] width 48 height 16
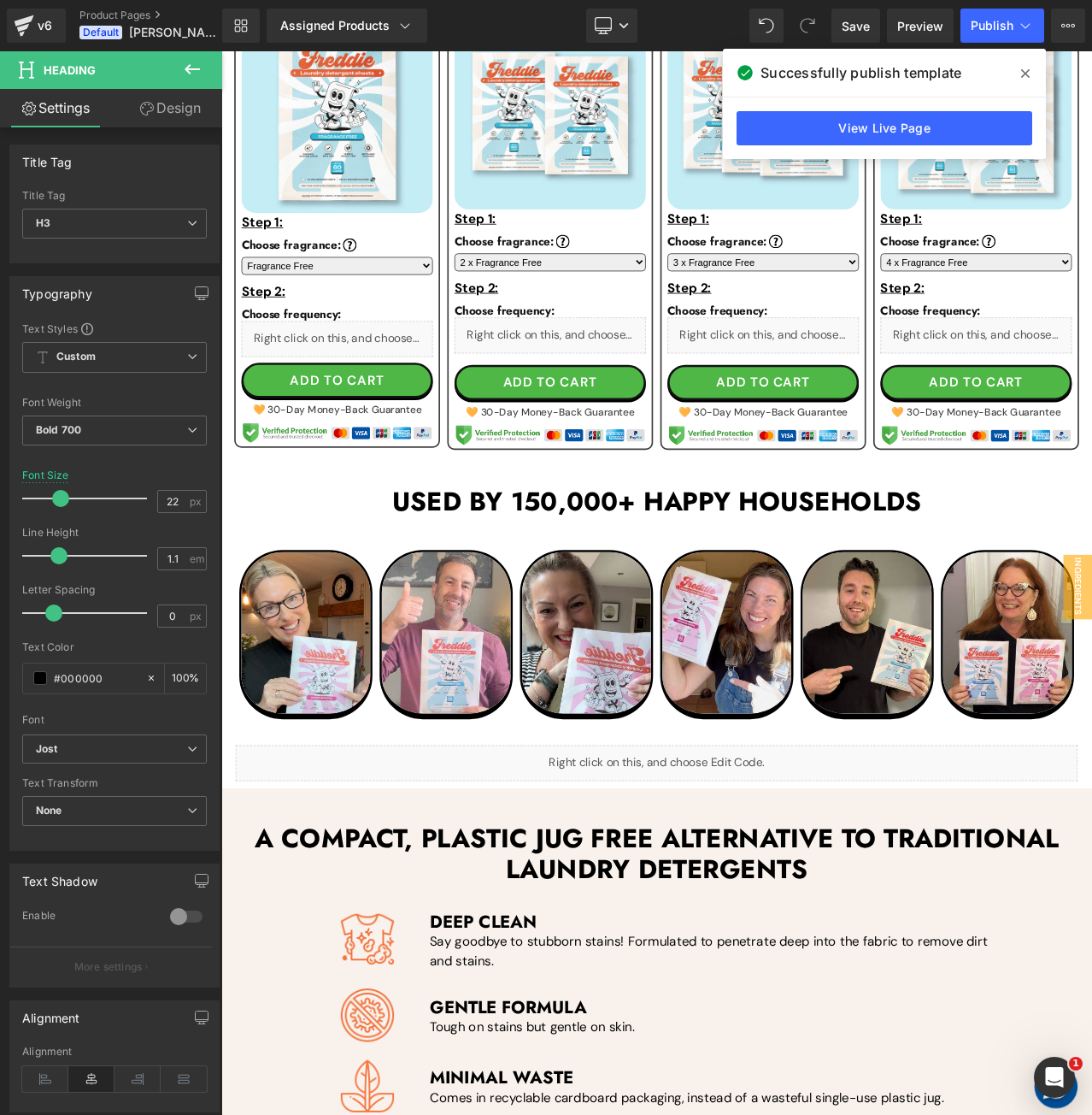
scroll to position [461, 0]
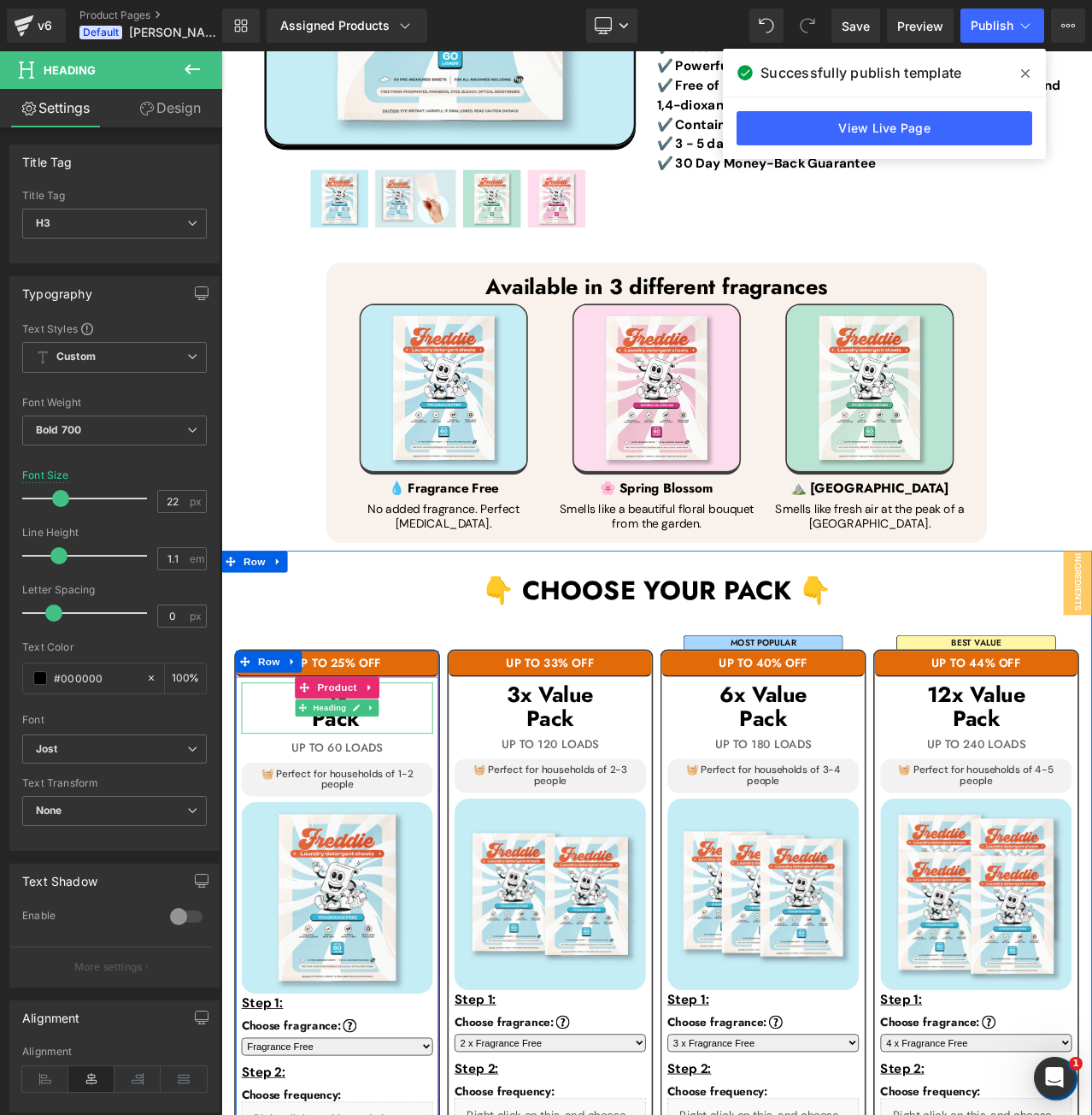
click at [430, 835] on h3 "Pack" at bounding box center [358, 845] width 227 height 32
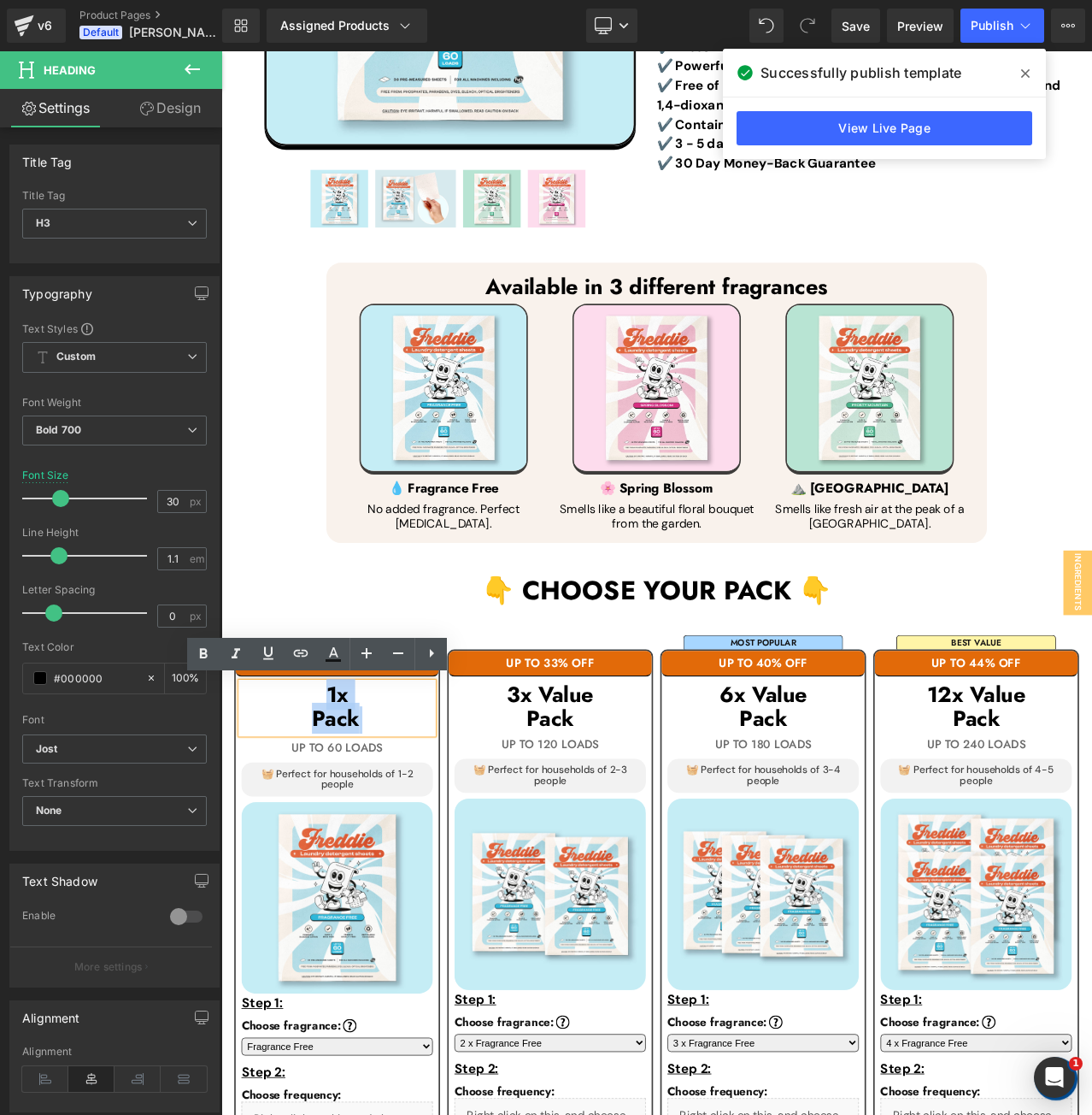
drag, startPoint x: 406, startPoint y: 836, endPoint x: 292, endPoint y: 808, distance: 117.4
click at [292, 808] on div "1x Pack" at bounding box center [358, 832] width 227 height 61
copy div "1x Pack"
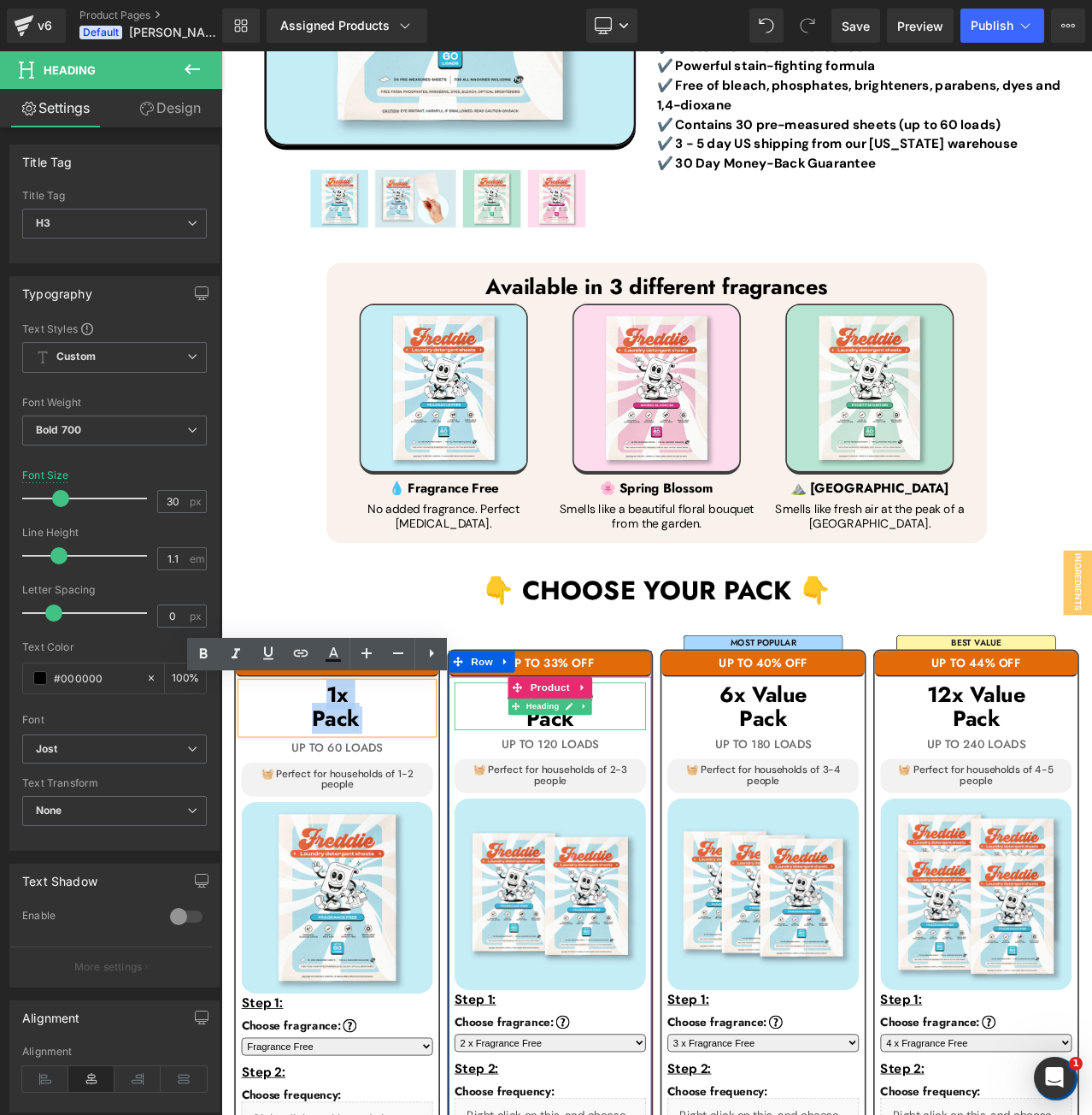
drag, startPoint x: 684, startPoint y: 832, endPoint x: 645, endPoint y: 824, distance: 39.8
click at [684, 832] on h3 "Pack" at bounding box center [612, 843] width 227 height 28
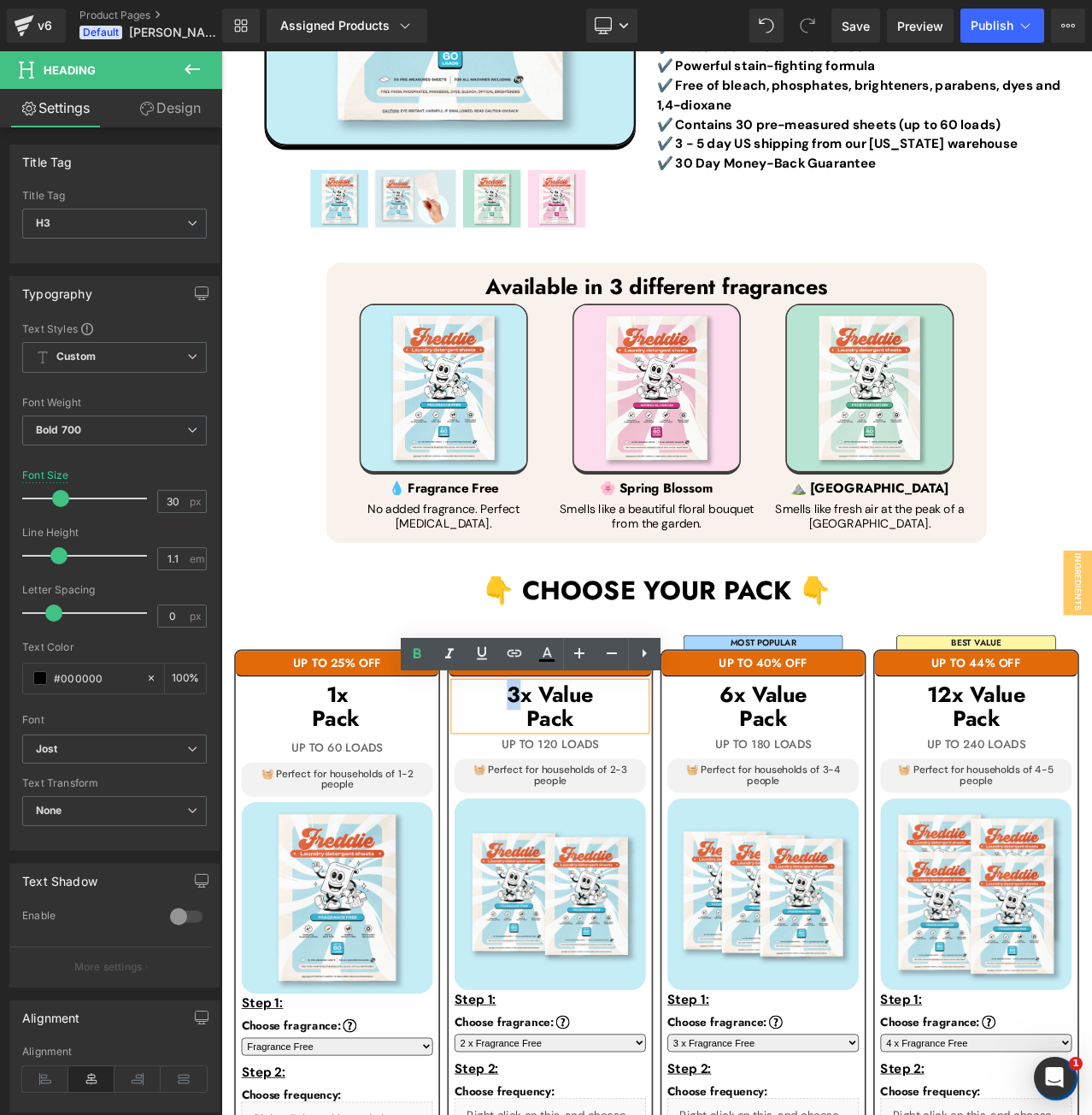
drag, startPoint x: 563, startPoint y: 809, endPoint x: 543, endPoint y: 809, distance: 20.0
click at [543, 809] on h3 "3x Value" at bounding box center [612, 815] width 227 height 28
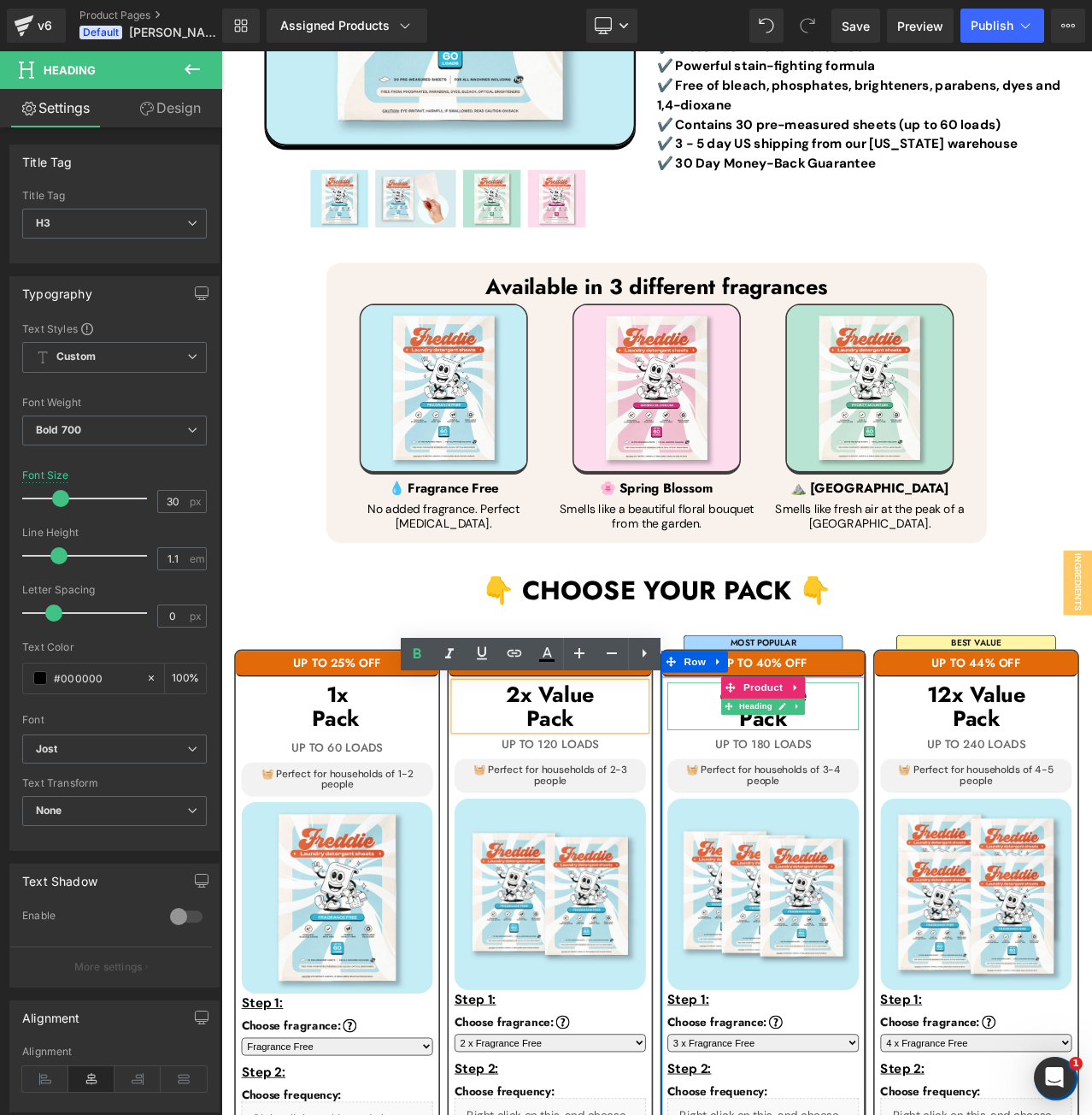
drag, startPoint x: 930, startPoint y: 831, endPoint x: 905, endPoint y: 826, distance: 25.5
click at [930, 831] on h3 "Pack" at bounding box center [865, 843] width 227 height 28
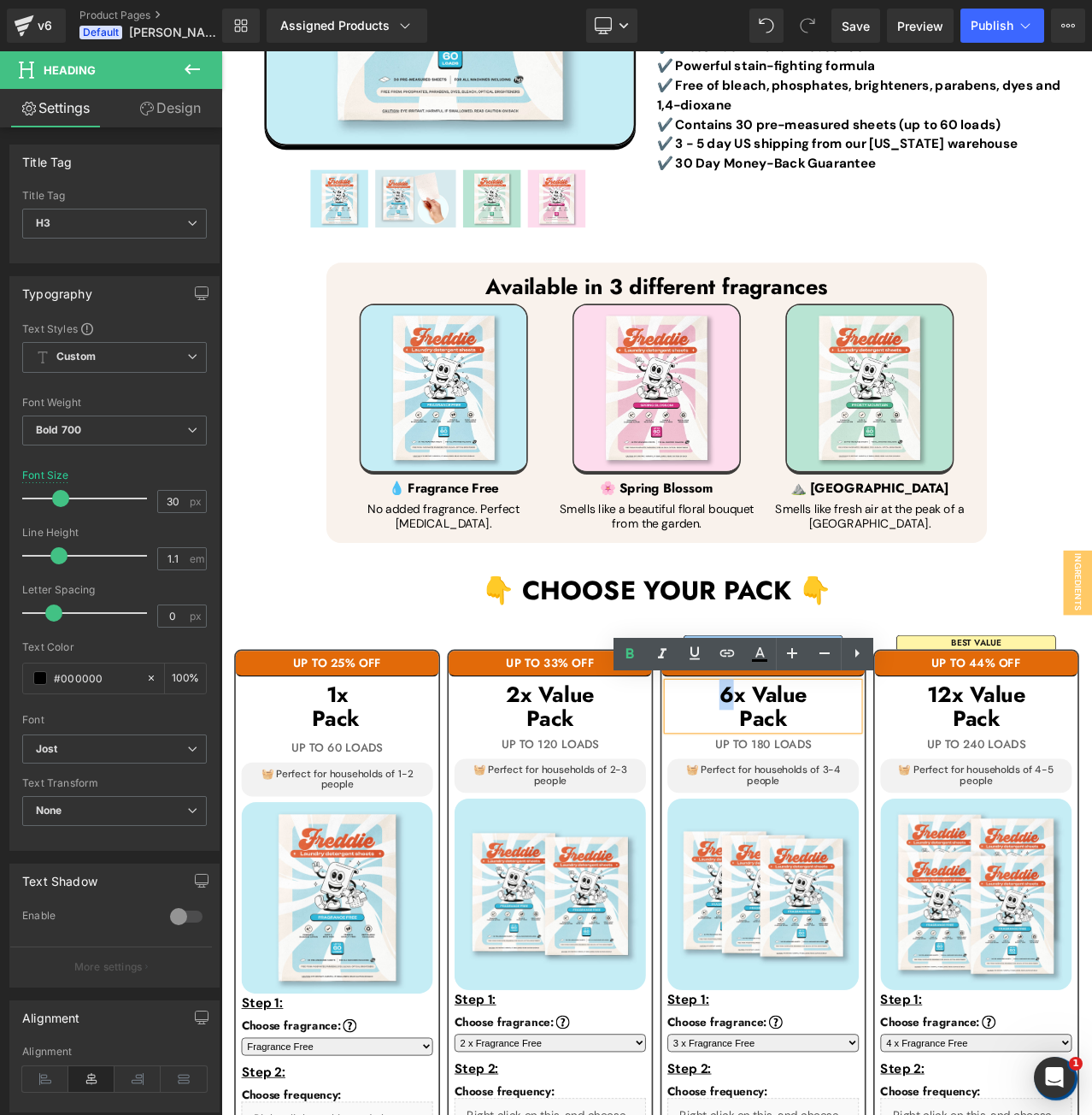
drag, startPoint x: 816, startPoint y: 811, endPoint x: 791, endPoint y: 811, distance: 25.0
click at [791, 811] on h3 "6x Value" at bounding box center [865, 815] width 227 height 28
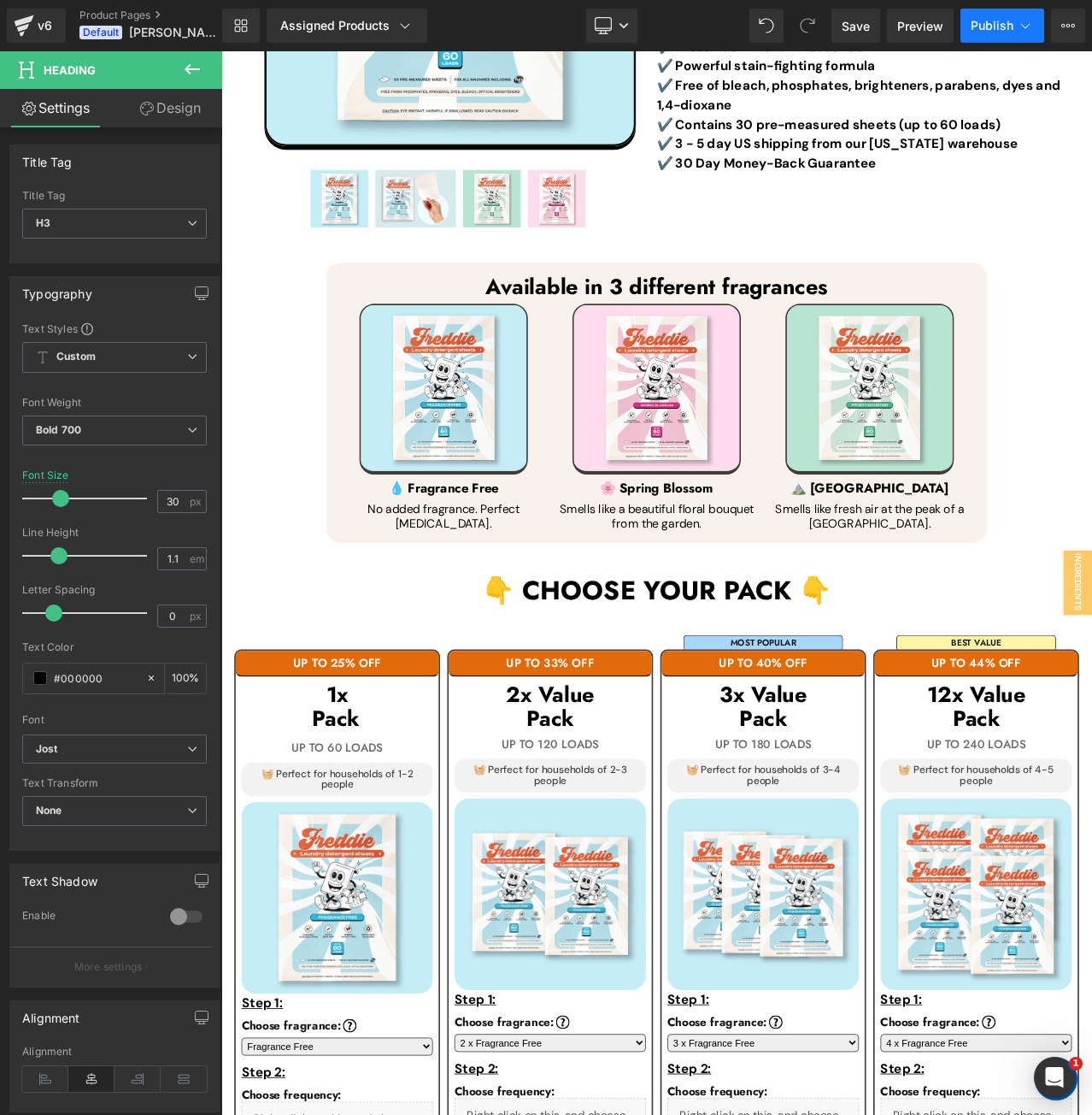
click at [992, 33] on button "Publish" at bounding box center [1003, 25] width 84 height 34
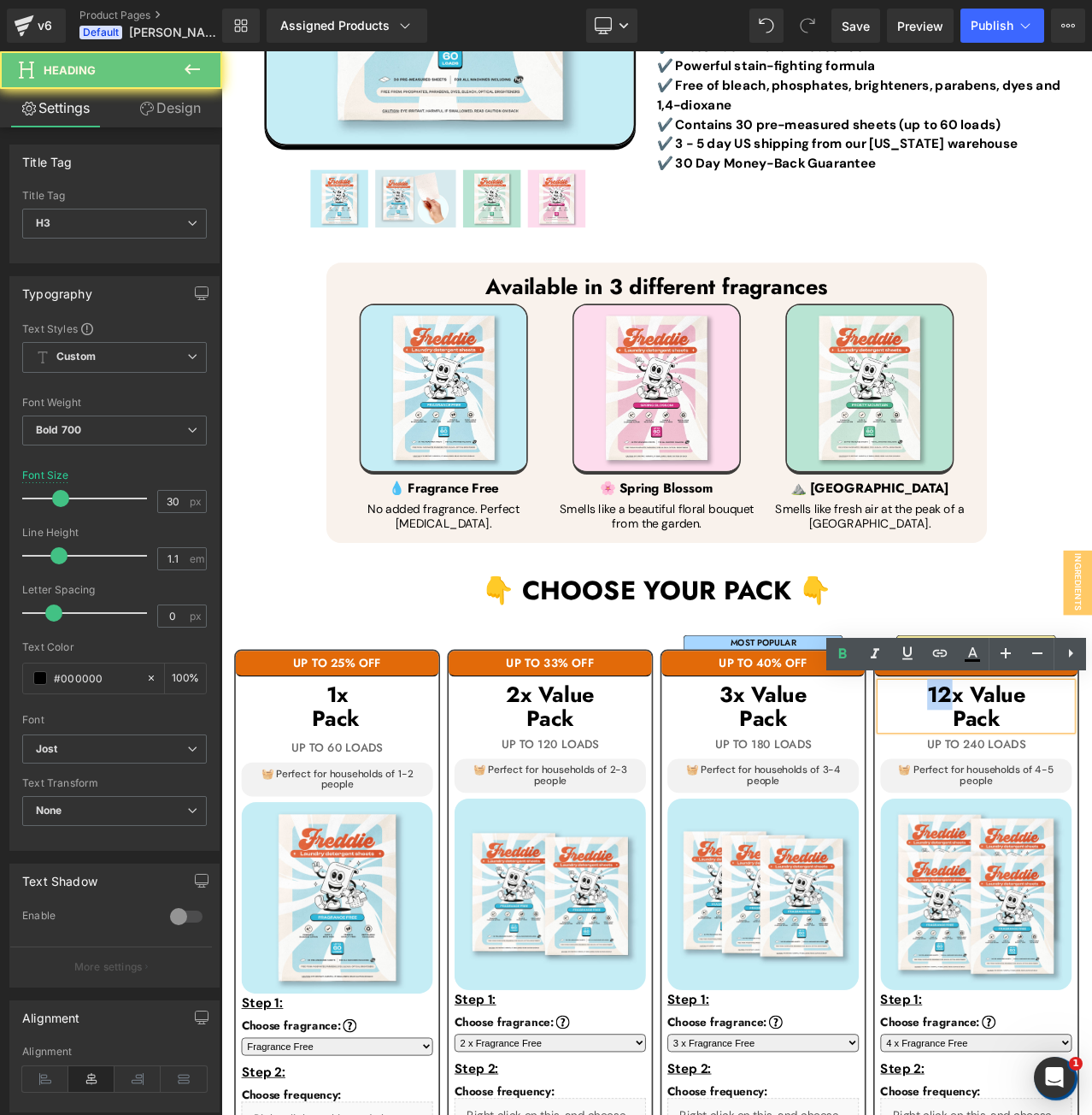
drag, startPoint x: 1079, startPoint y: 812, endPoint x: 1009, endPoint y: 807, distance: 70.2
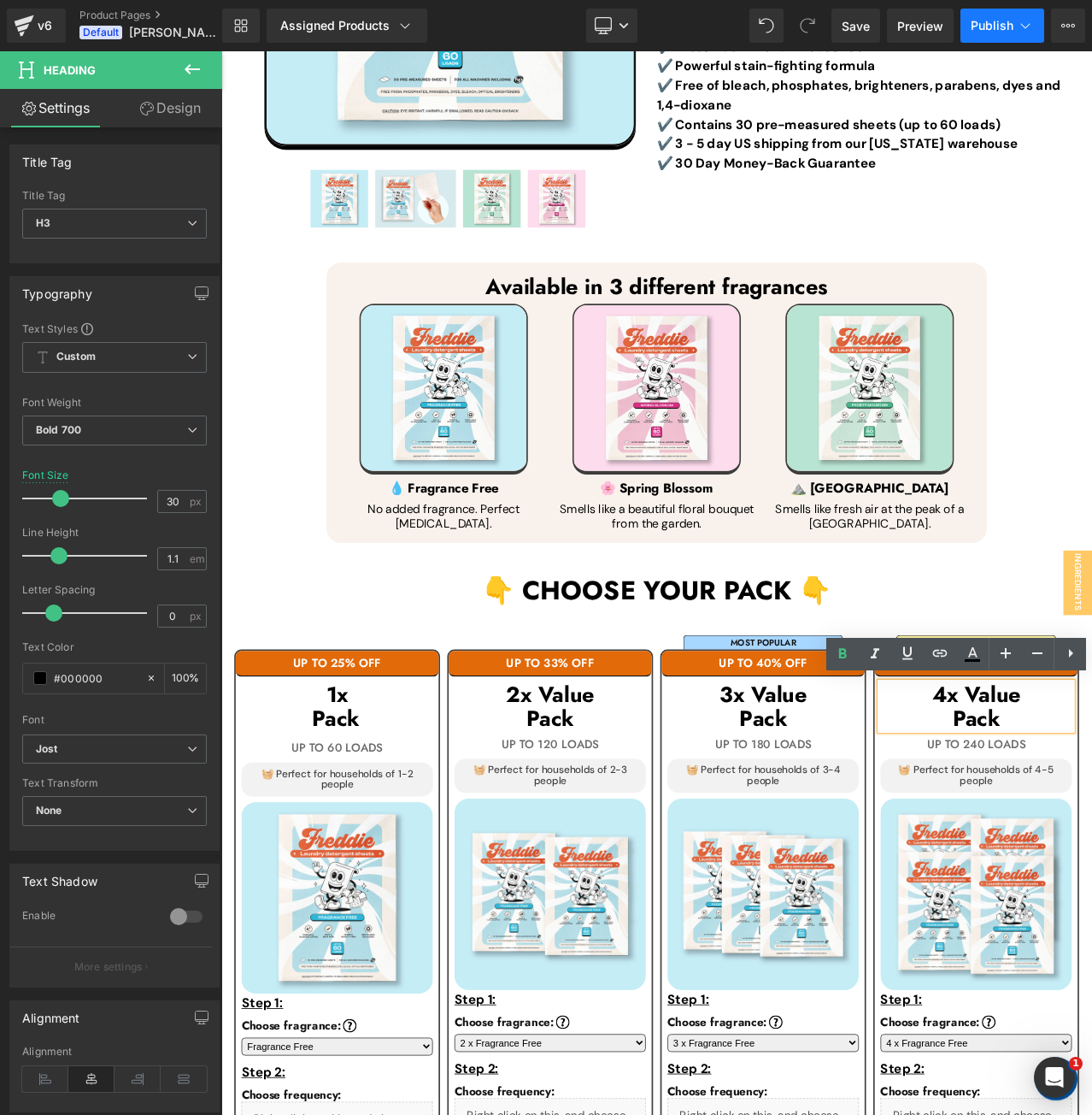
click at [979, 28] on span "Publish" at bounding box center [992, 25] width 43 height 14
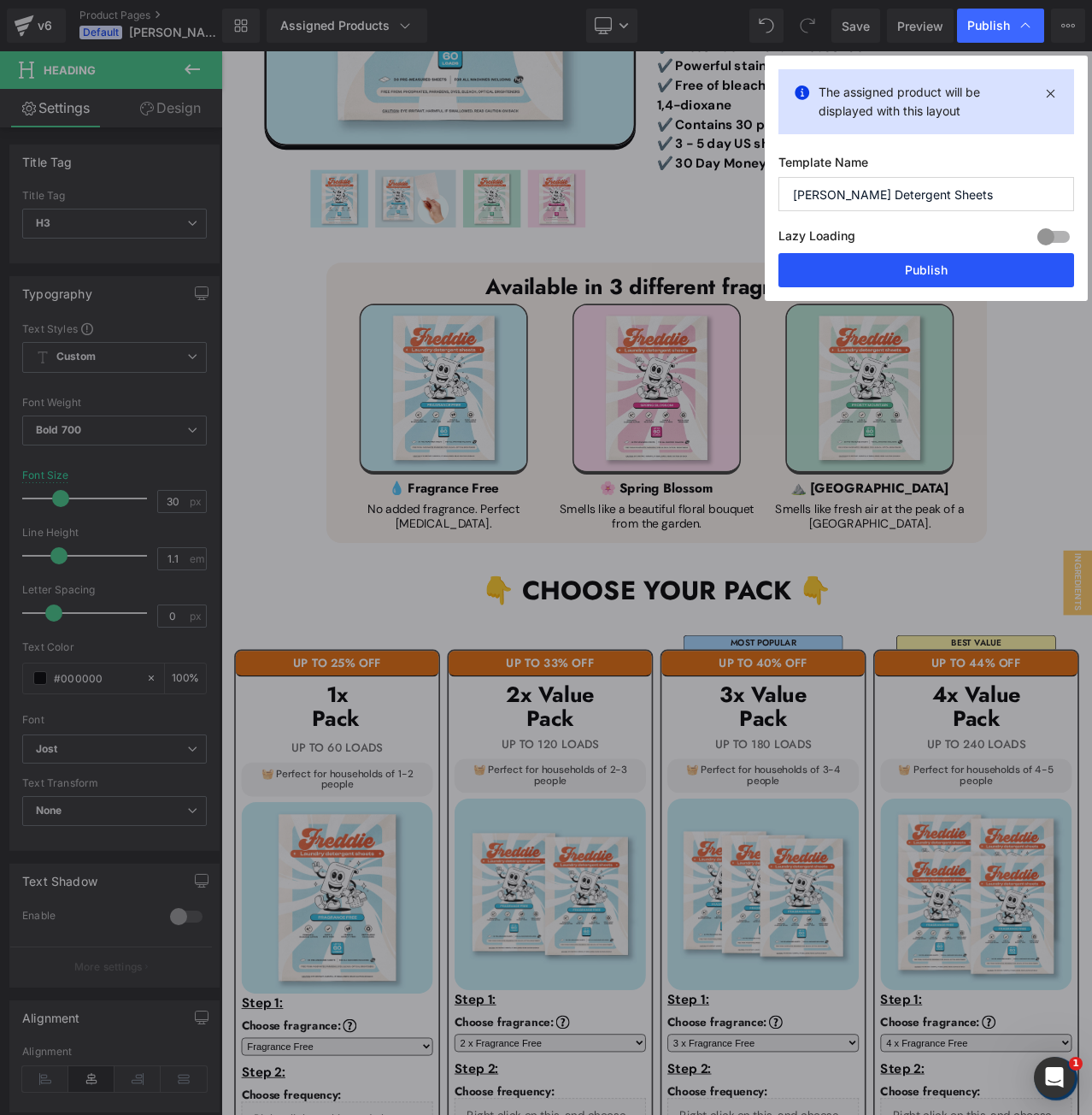
click at [988, 258] on button "Publish" at bounding box center [926, 269] width 296 height 34
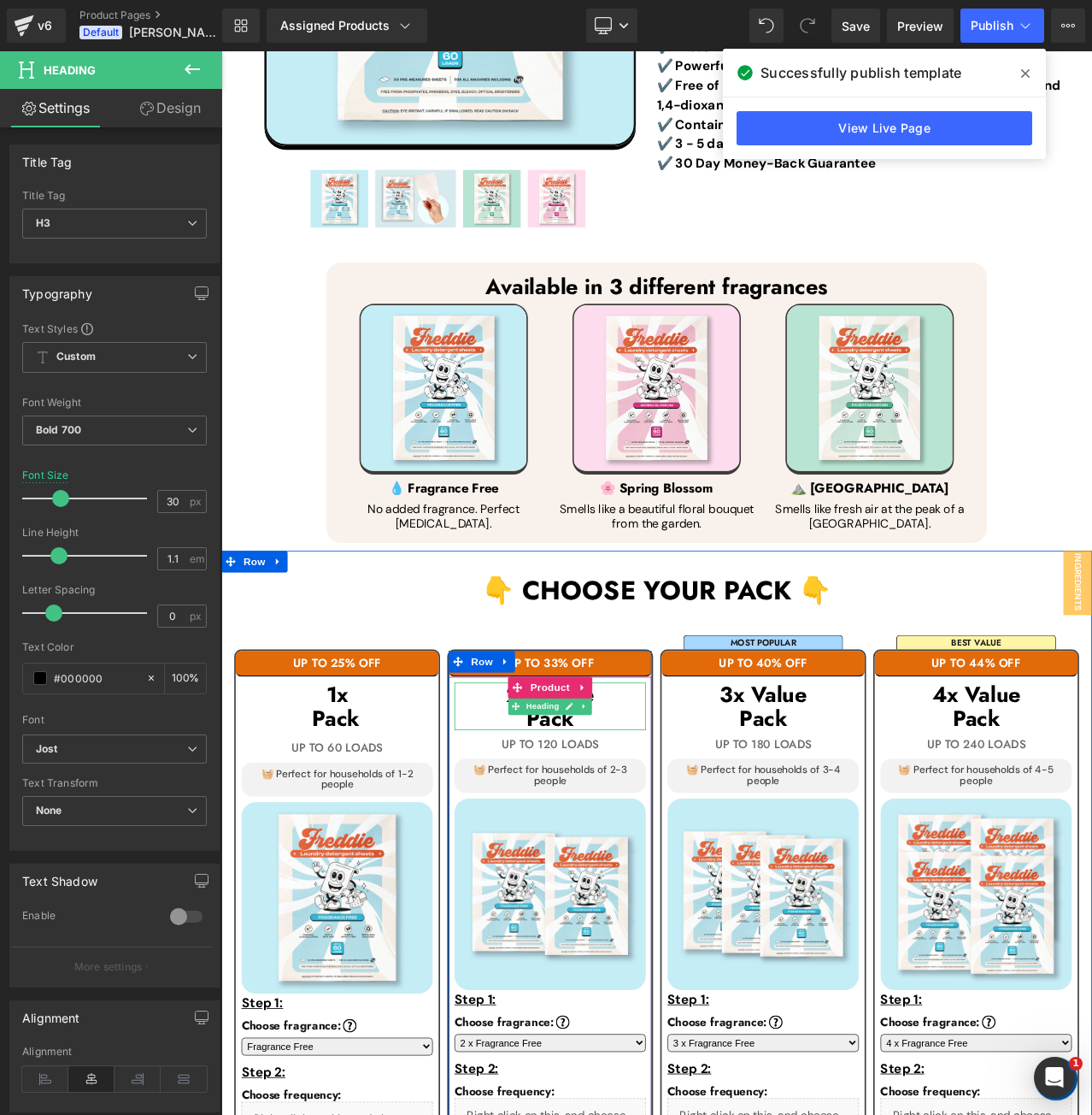
click at [514, 812] on h3 "2x Value" at bounding box center [612, 815] width 227 height 28
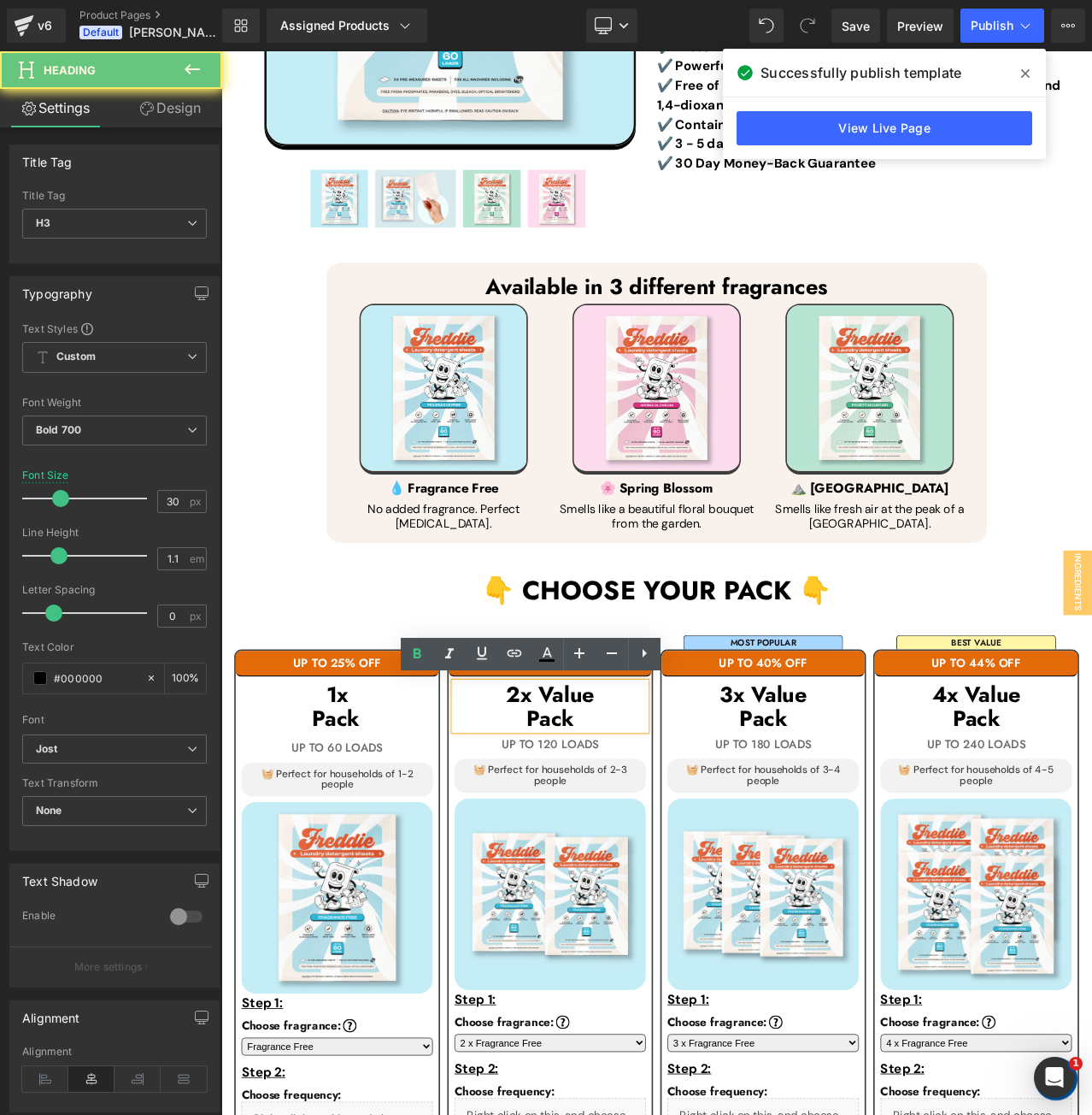
drag, startPoint x: 545, startPoint y: 809, endPoint x: 694, endPoint y: 800, distance: 149.3
click at [694, 801] on h3 "2x Value" at bounding box center [612, 815] width 227 height 28
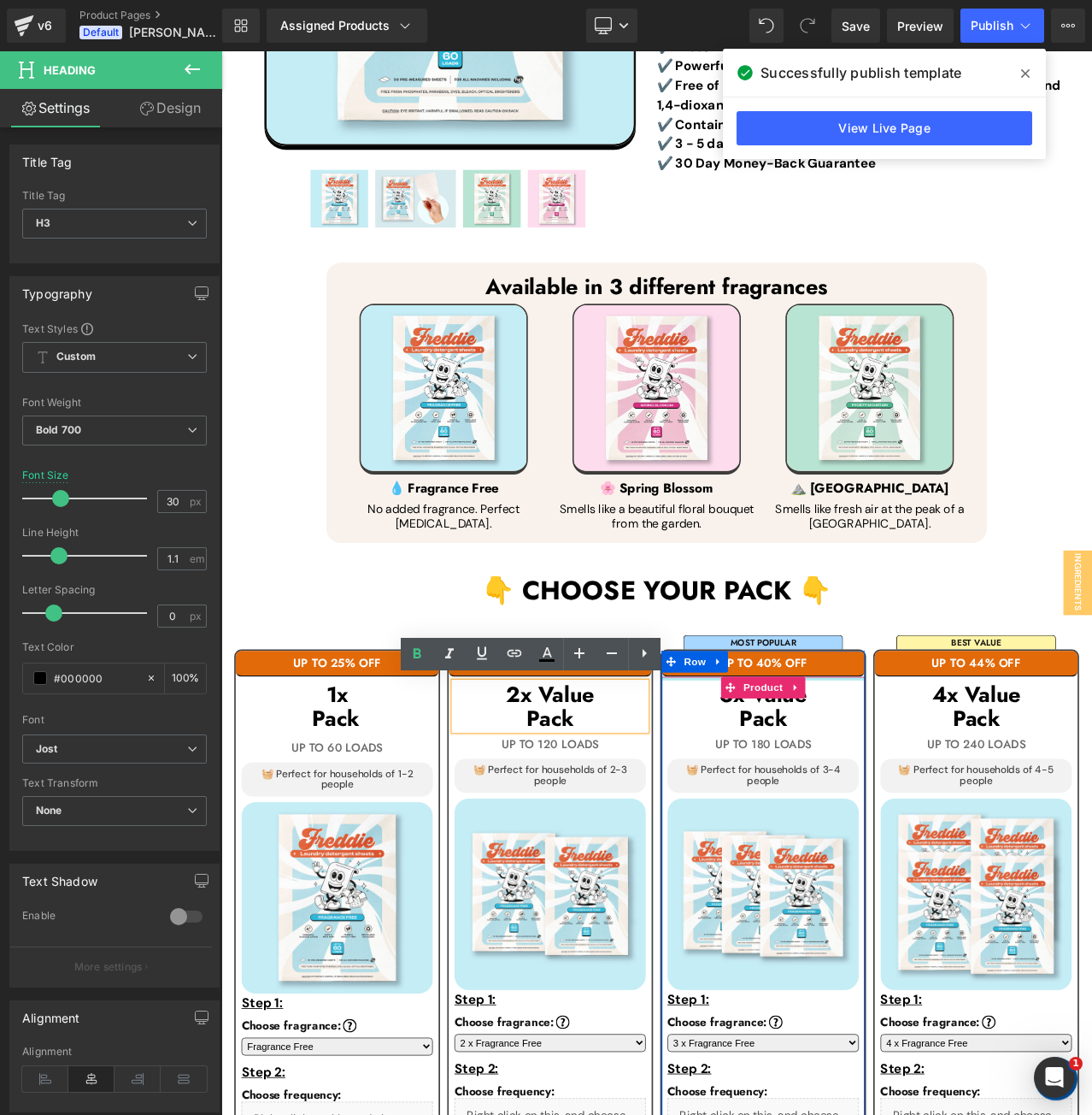
copy h3 "2x Value"
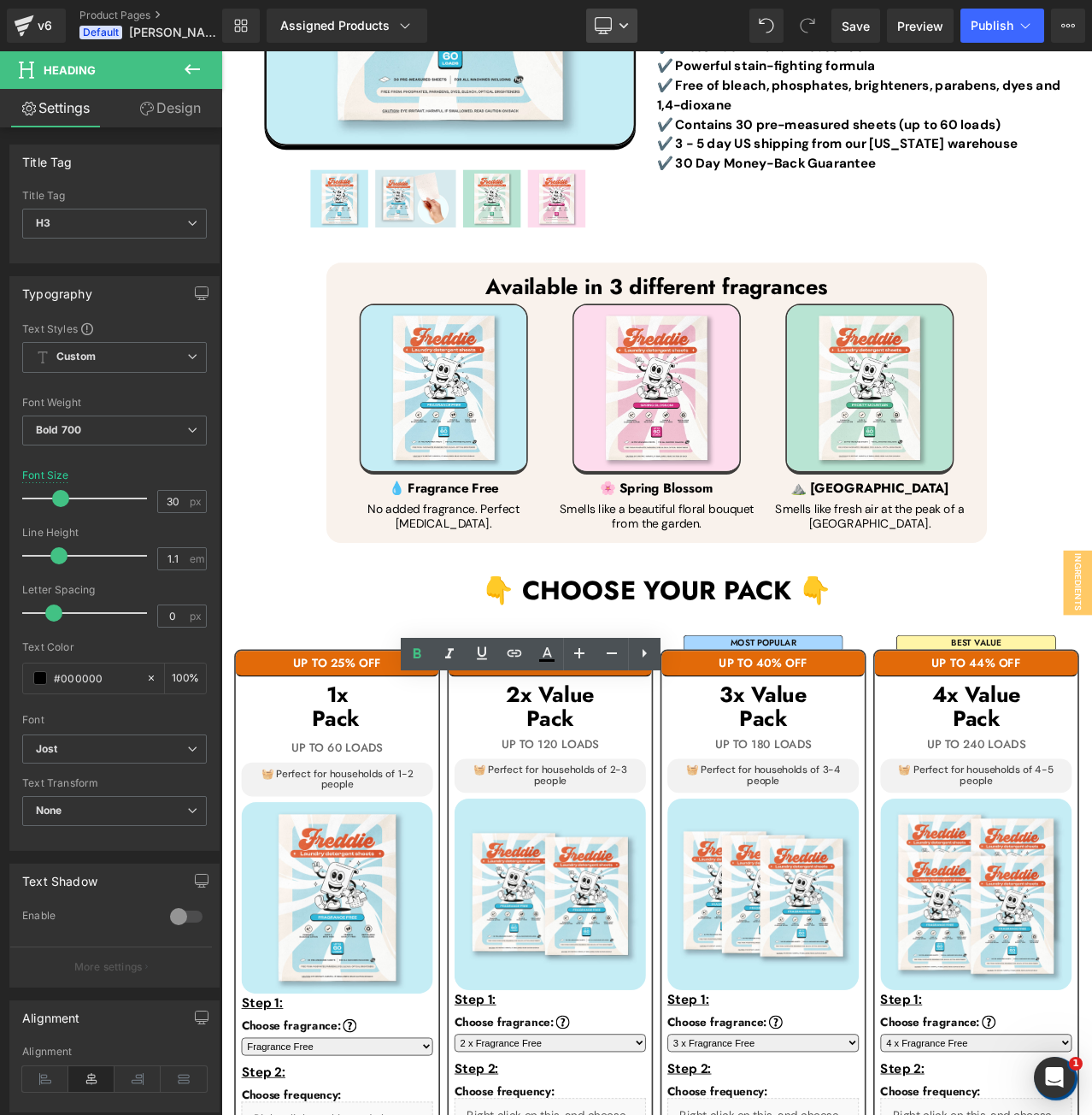
click at [626, 33] on link "Desktop" at bounding box center [612, 25] width 51 height 34
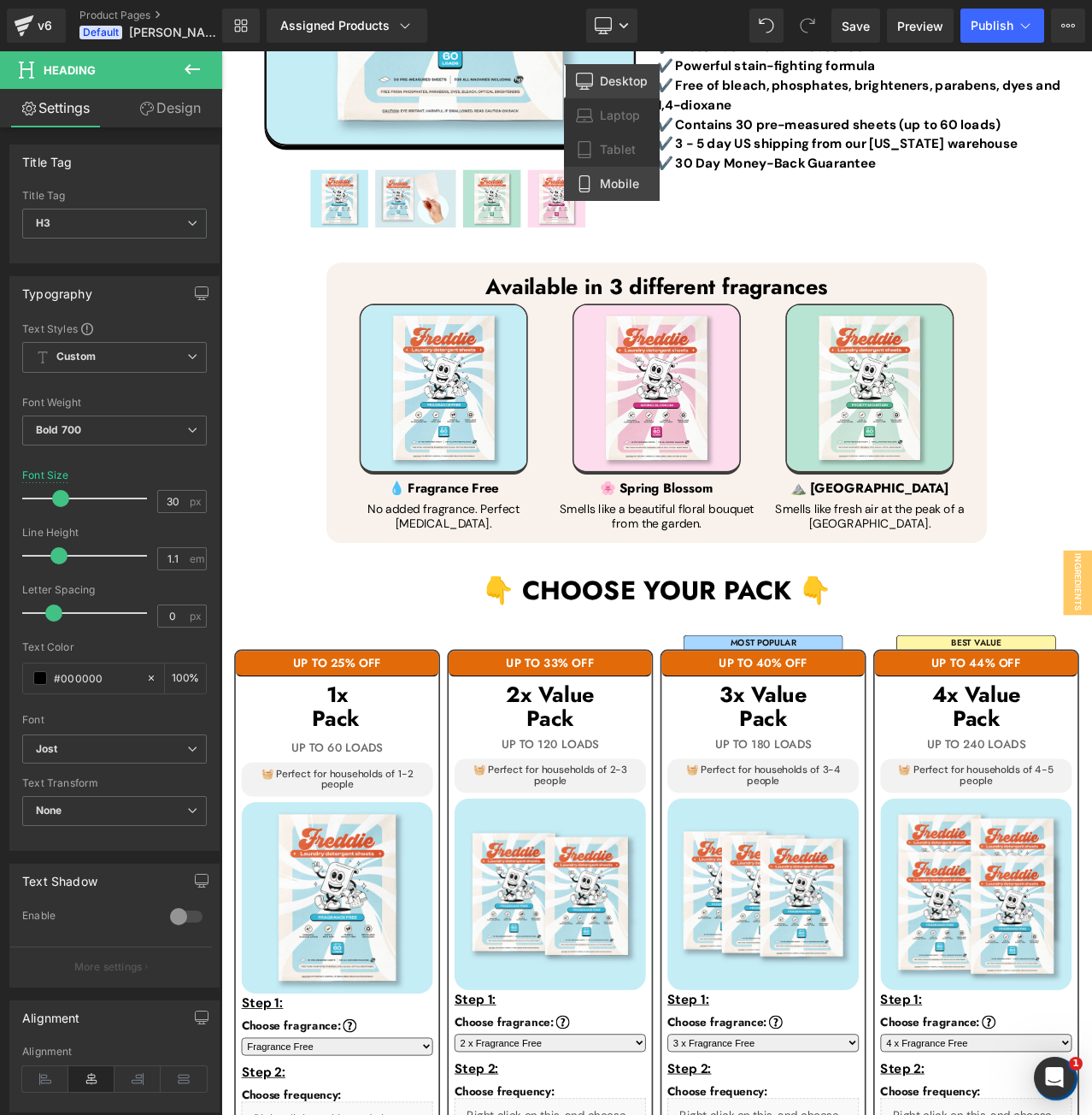
click at [620, 170] on link "Mobile" at bounding box center [612, 183] width 96 height 34
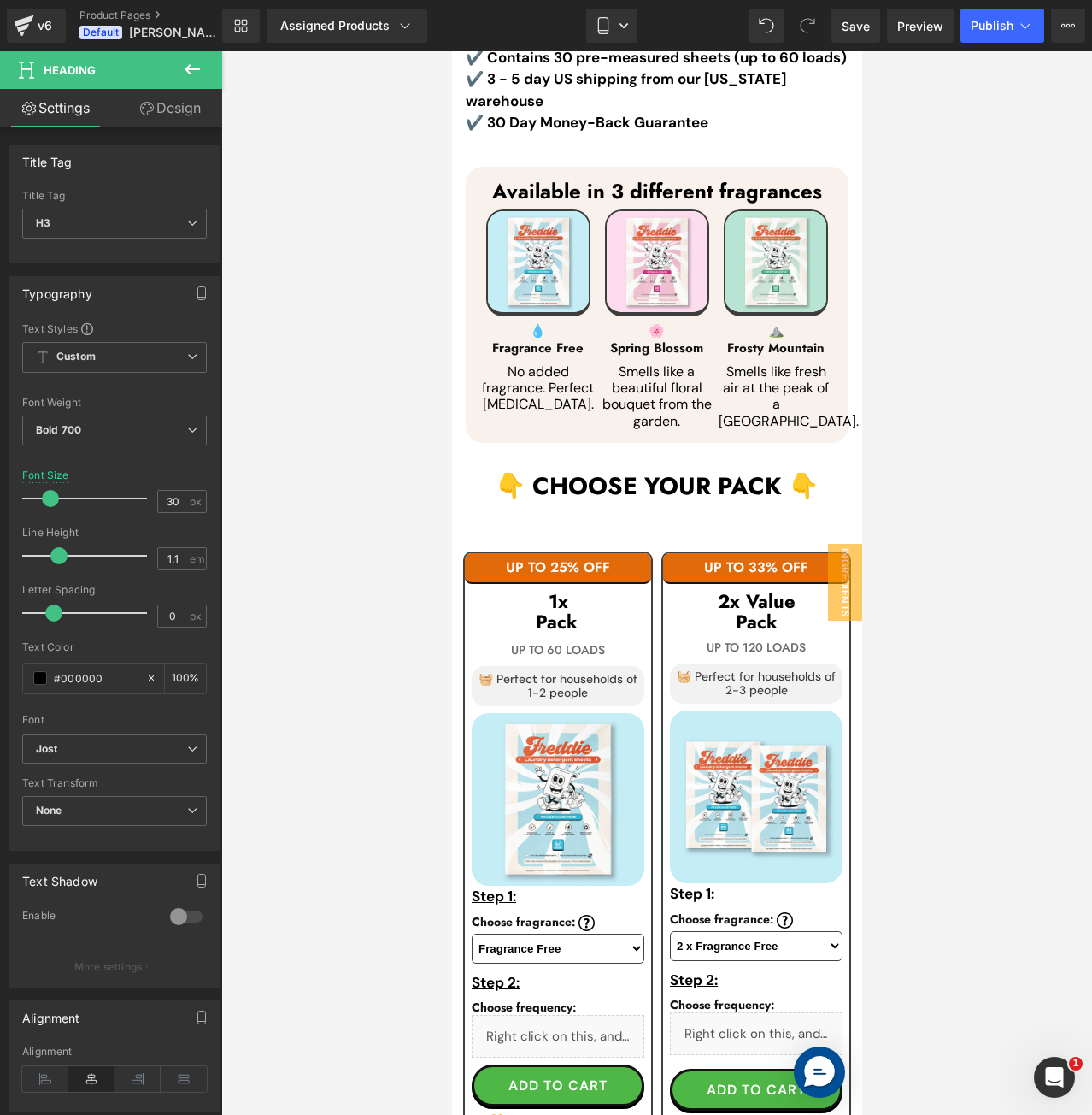
scroll to position [1170, 0]
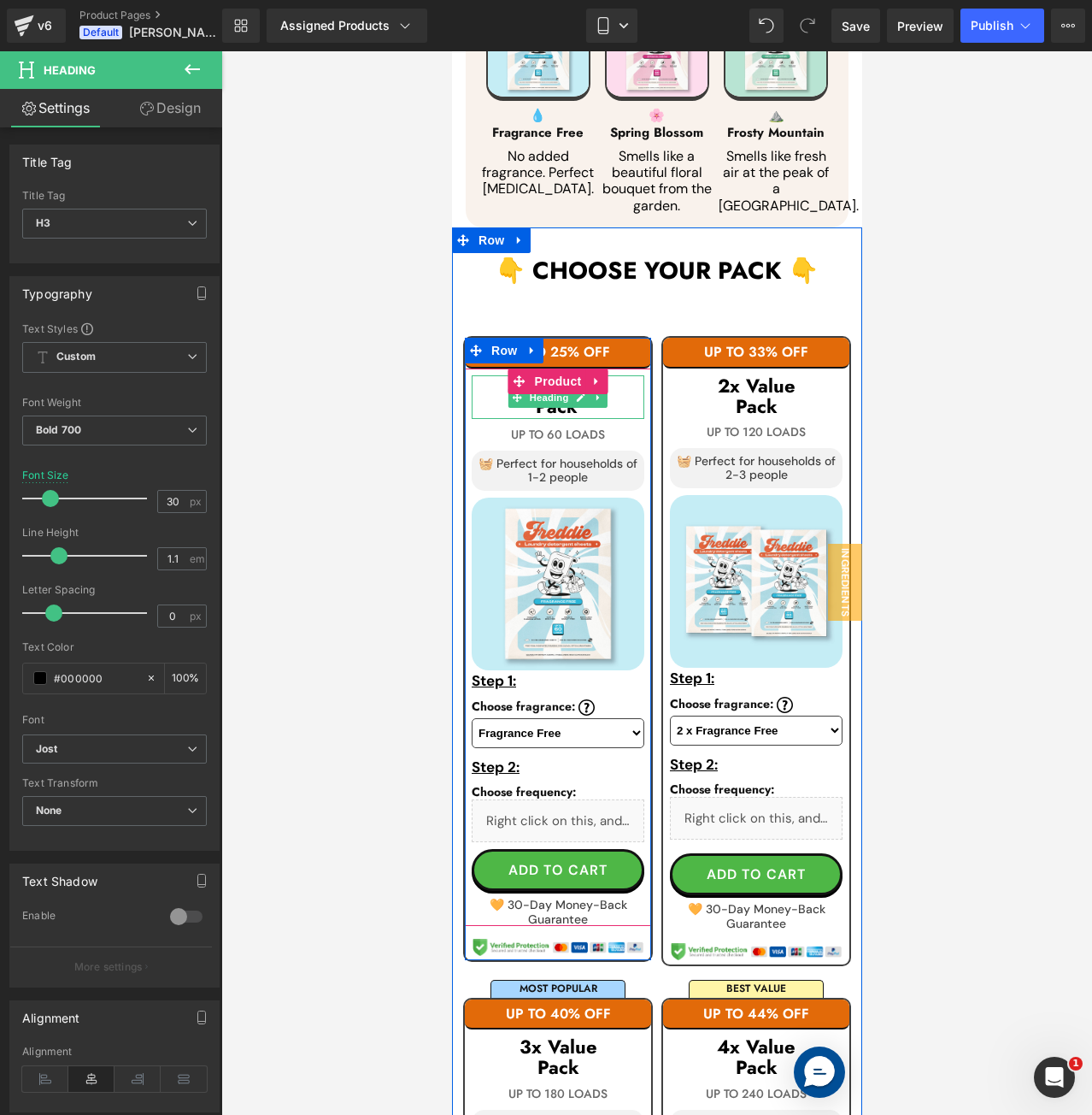
click at [600, 405] on link at bounding box center [597, 397] width 18 height 21
click at [615, 419] on div at bounding box center [557, 416] width 172 height 4
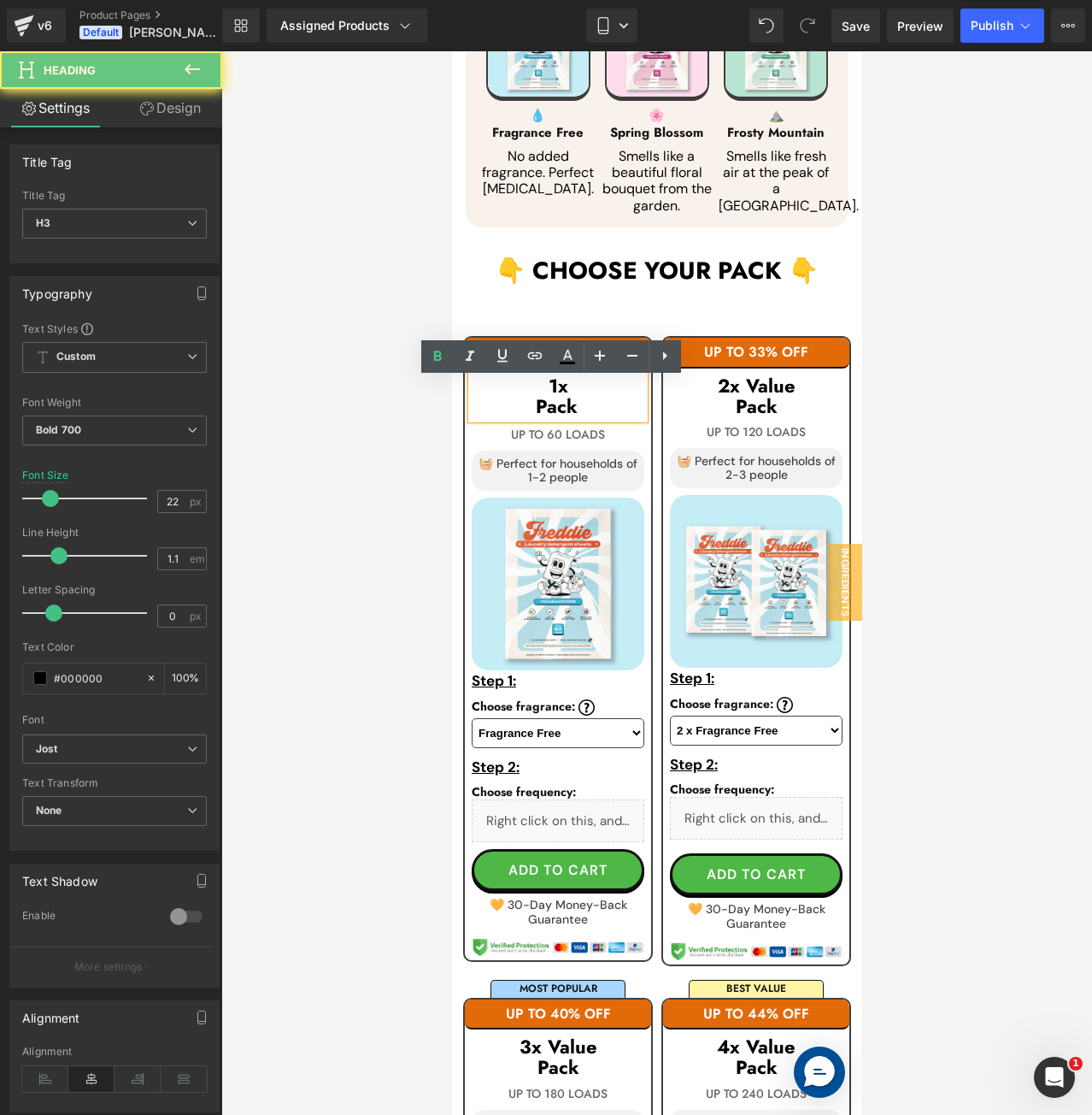
click at [593, 412] on h3 "Pack" at bounding box center [557, 408] width 172 height 24
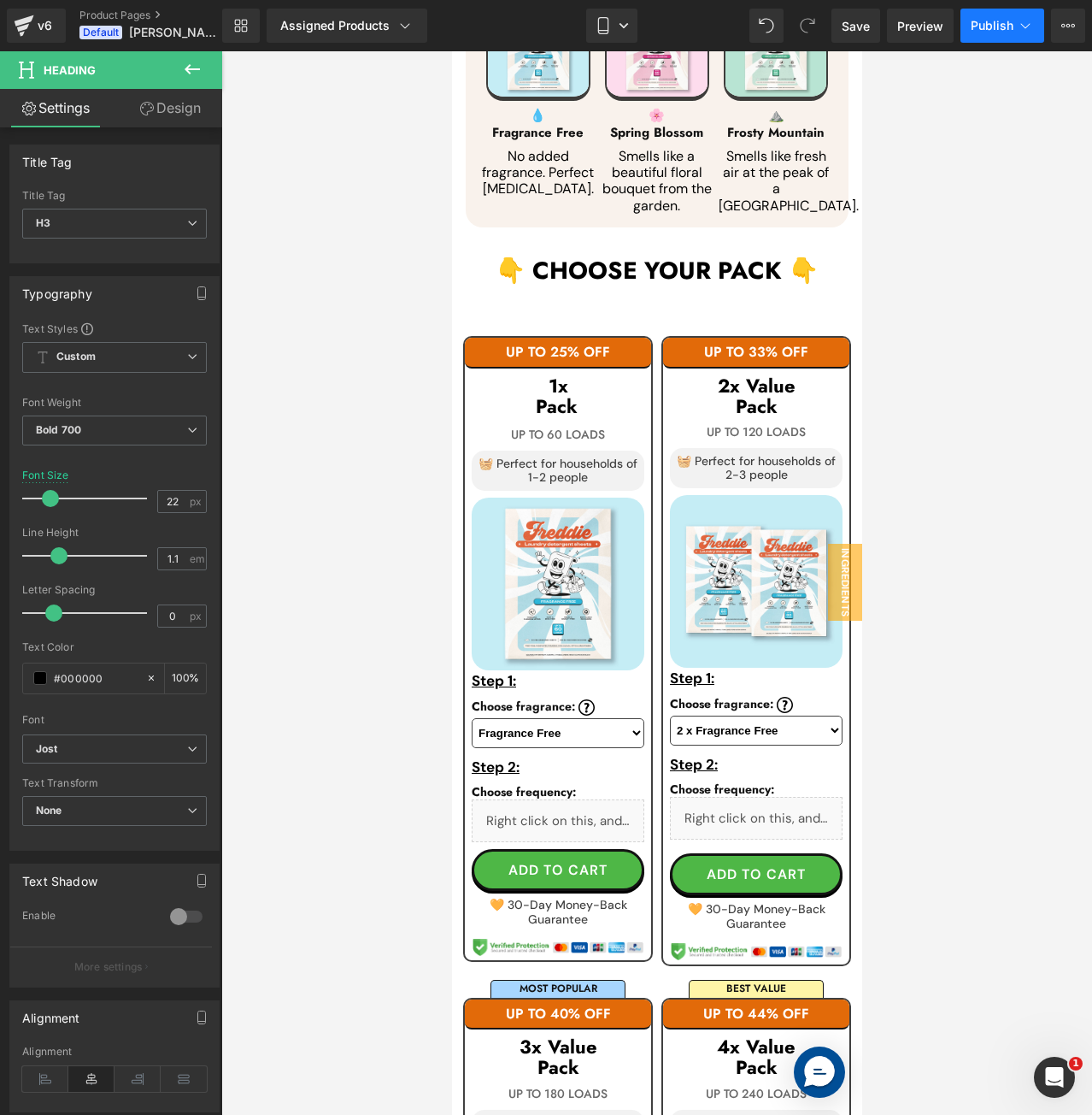
click at [993, 29] on span "Publish" at bounding box center [992, 25] width 43 height 14
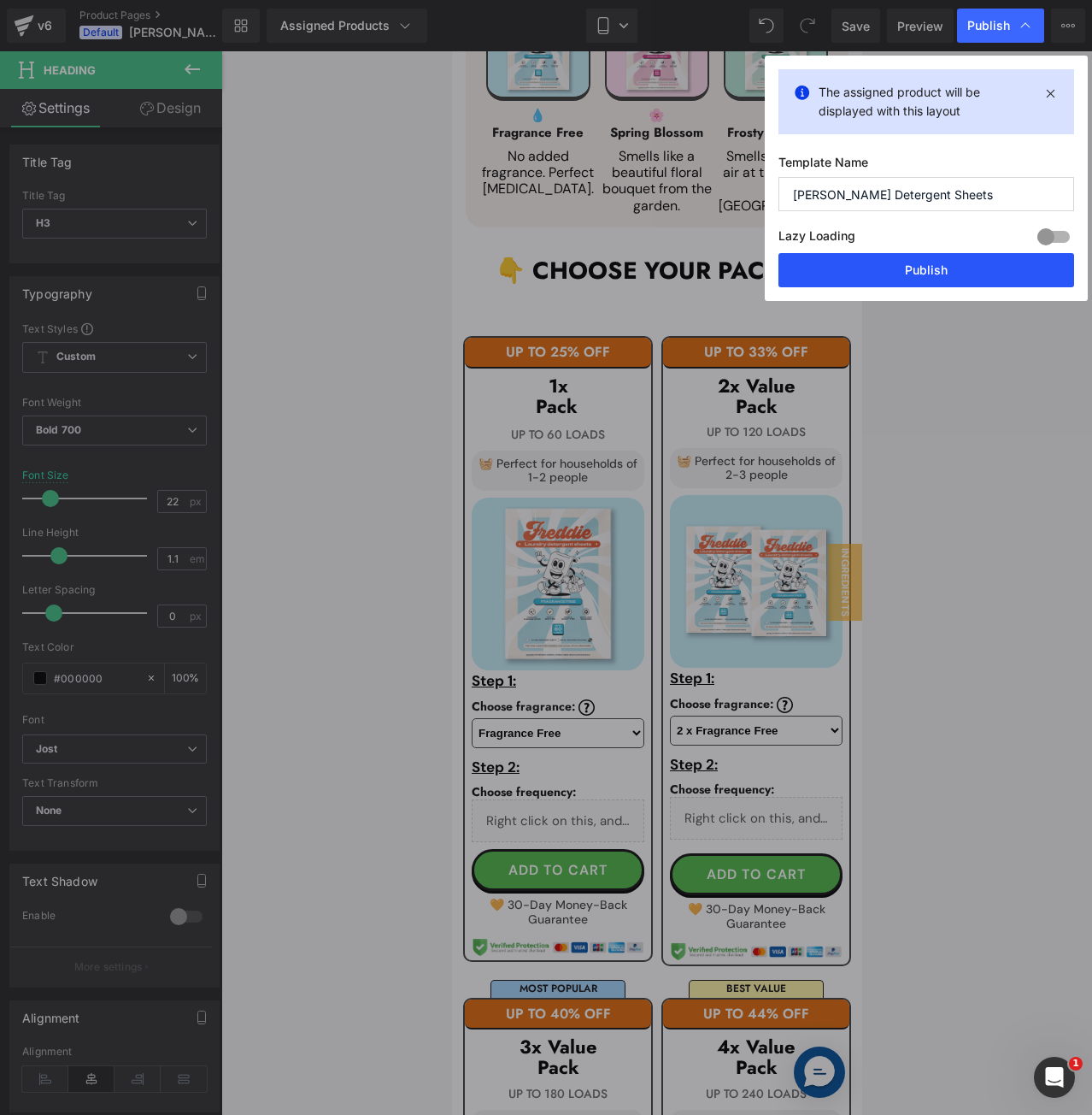
click at [943, 267] on button "Publish" at bounding box center [926, 269] width 296 height 34
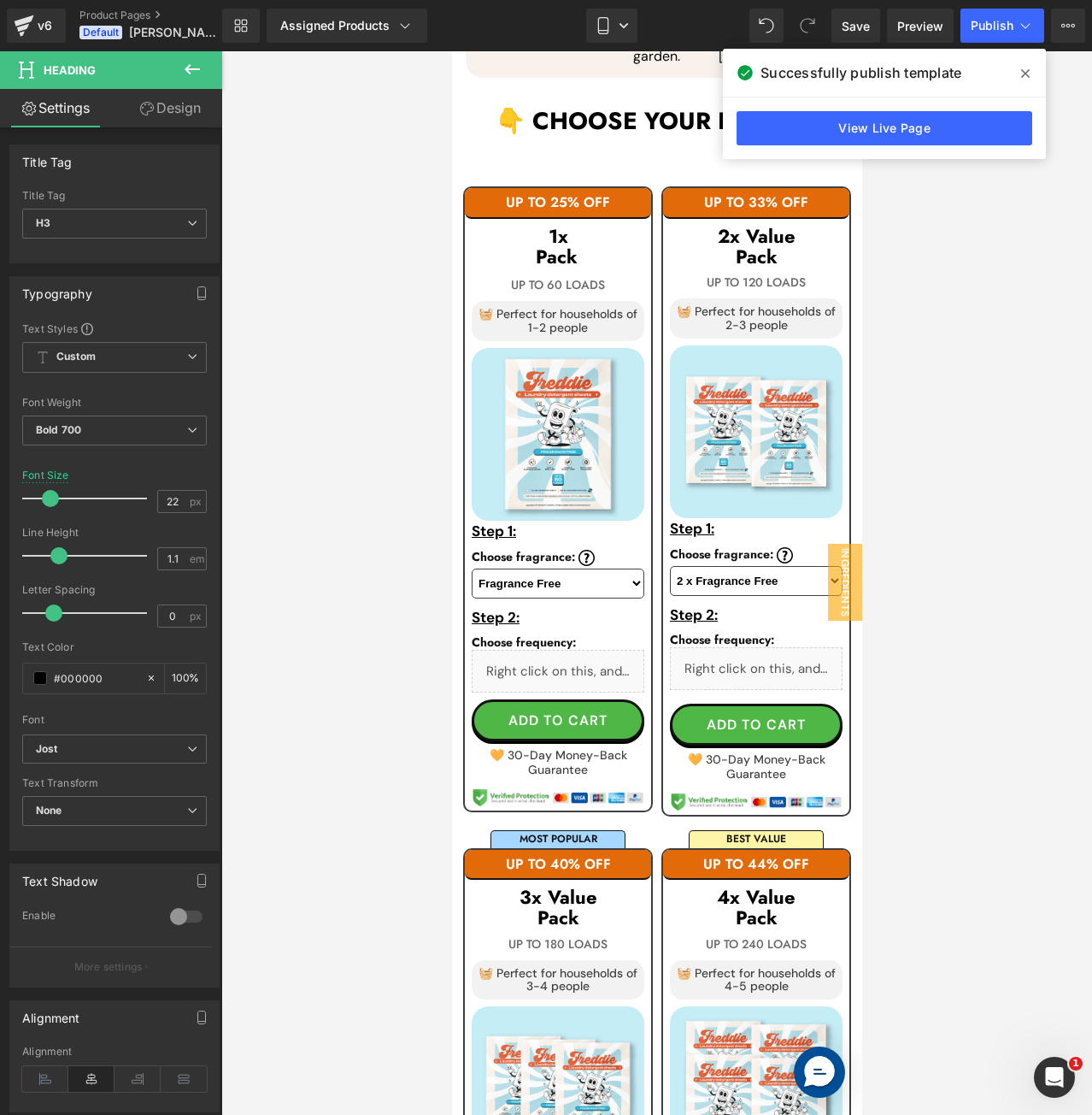
scroll to position [1512, 0]
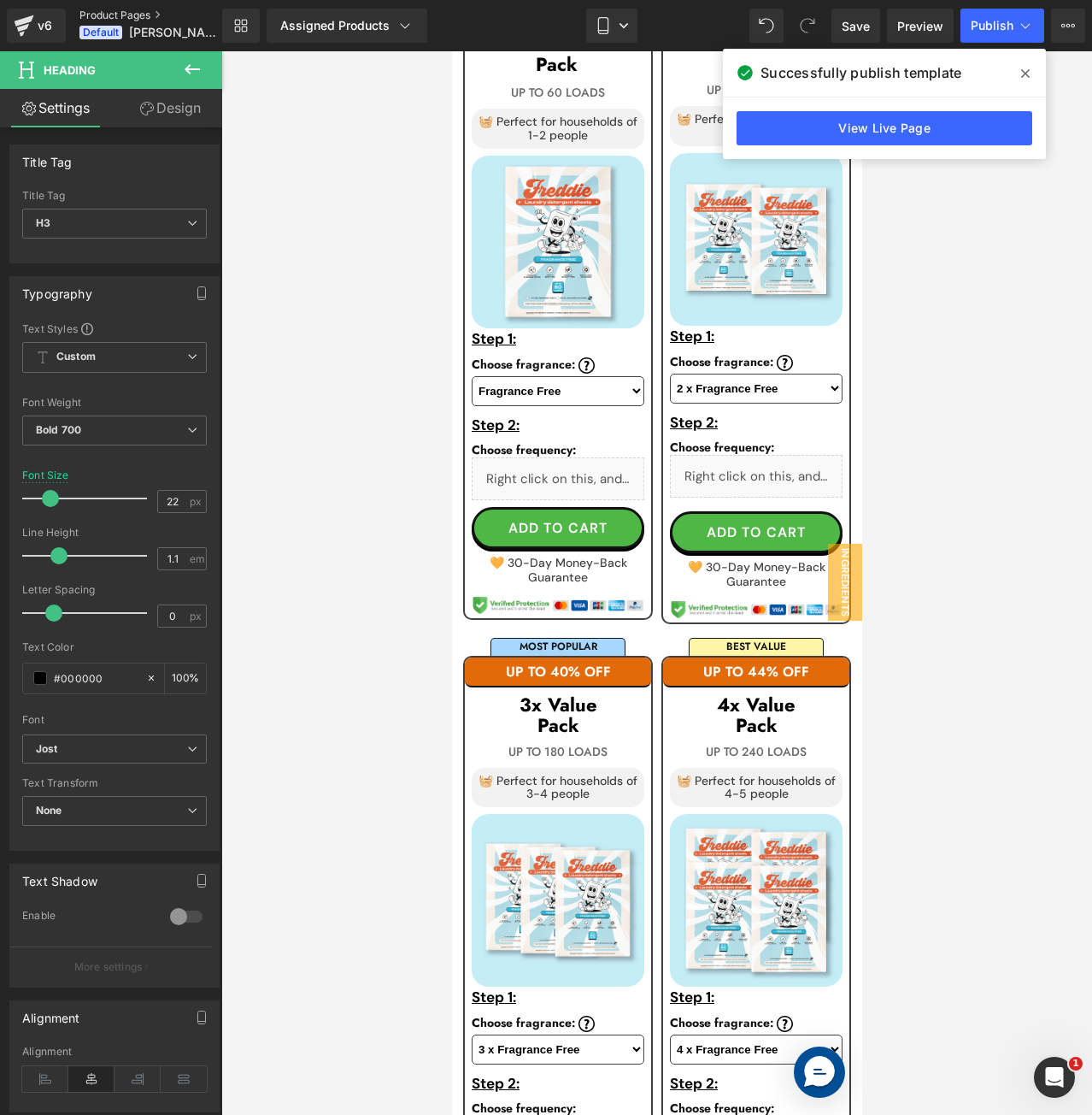
click at [119, 17] on link "Product Pages" at bounding box center [165, 16] width 170 height 14
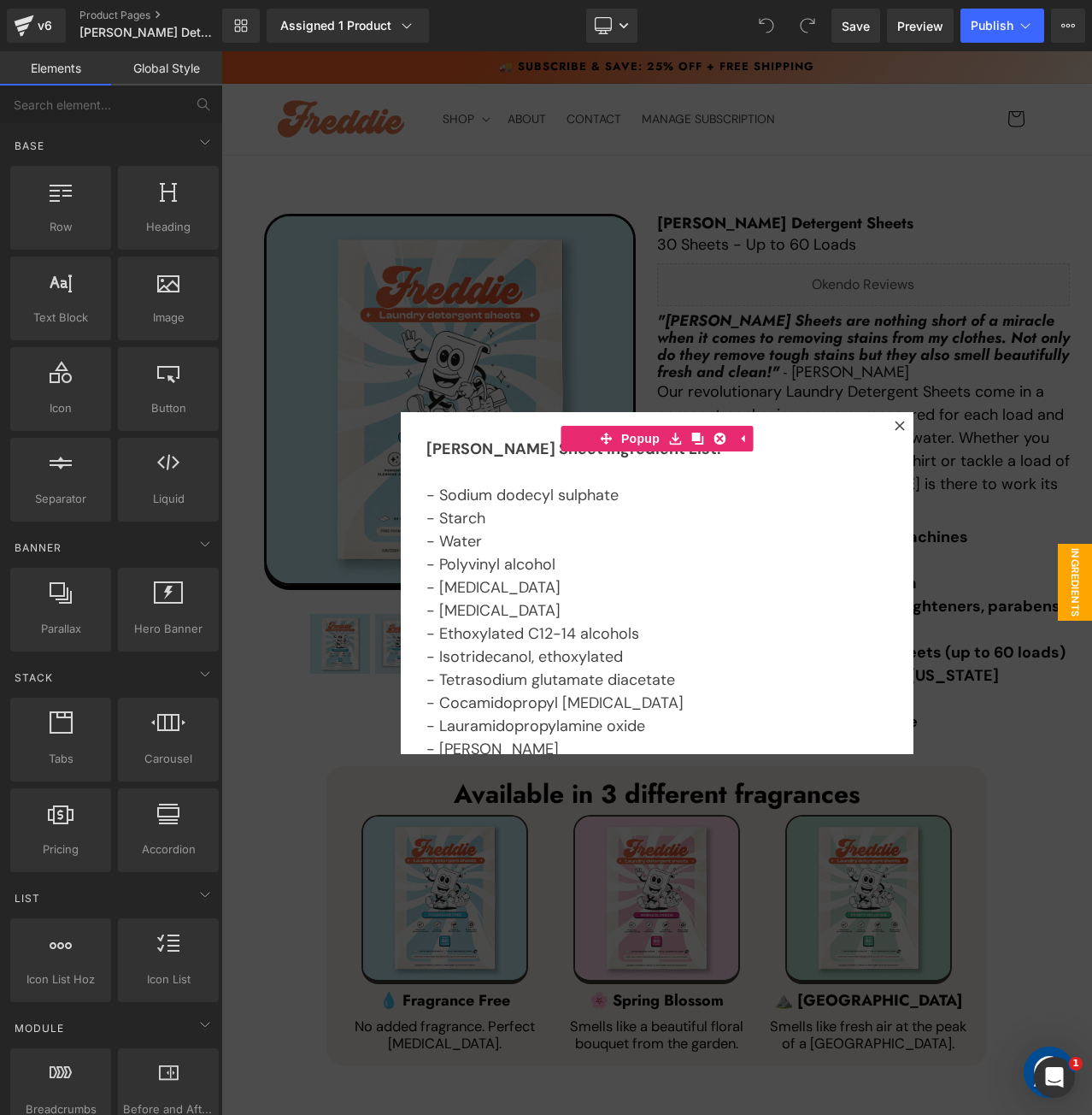
click at [392, 271] on div at bounding box center [656, 582] width 871 height 1063
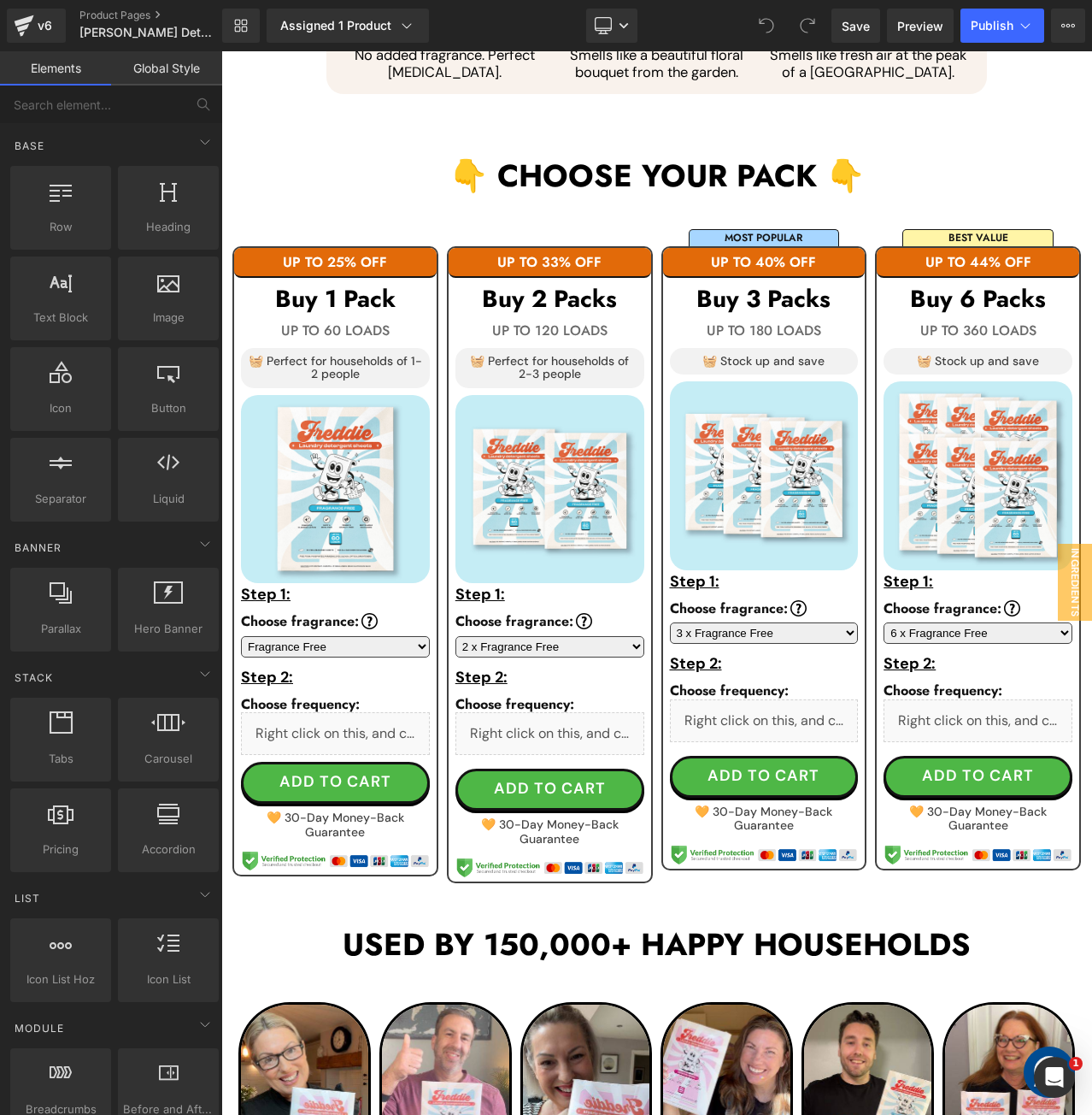
scroll to position [941, 0]
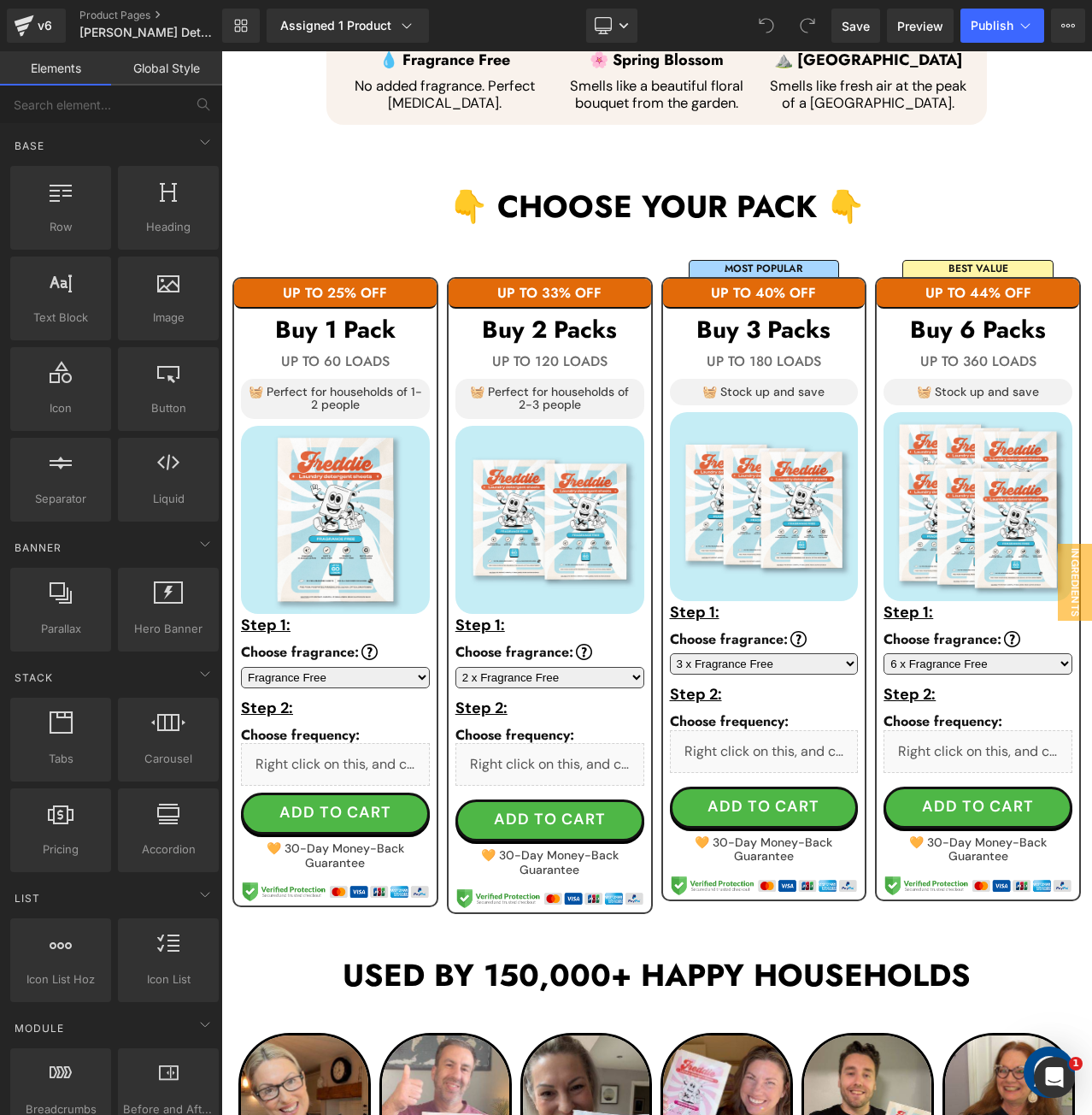
click at [691, 37] on div "Library Assigned 1 Product Product Preview Laundry Detergent Sheets v2 Manage a…" at bounding box center [657, 25] width 870 height 34
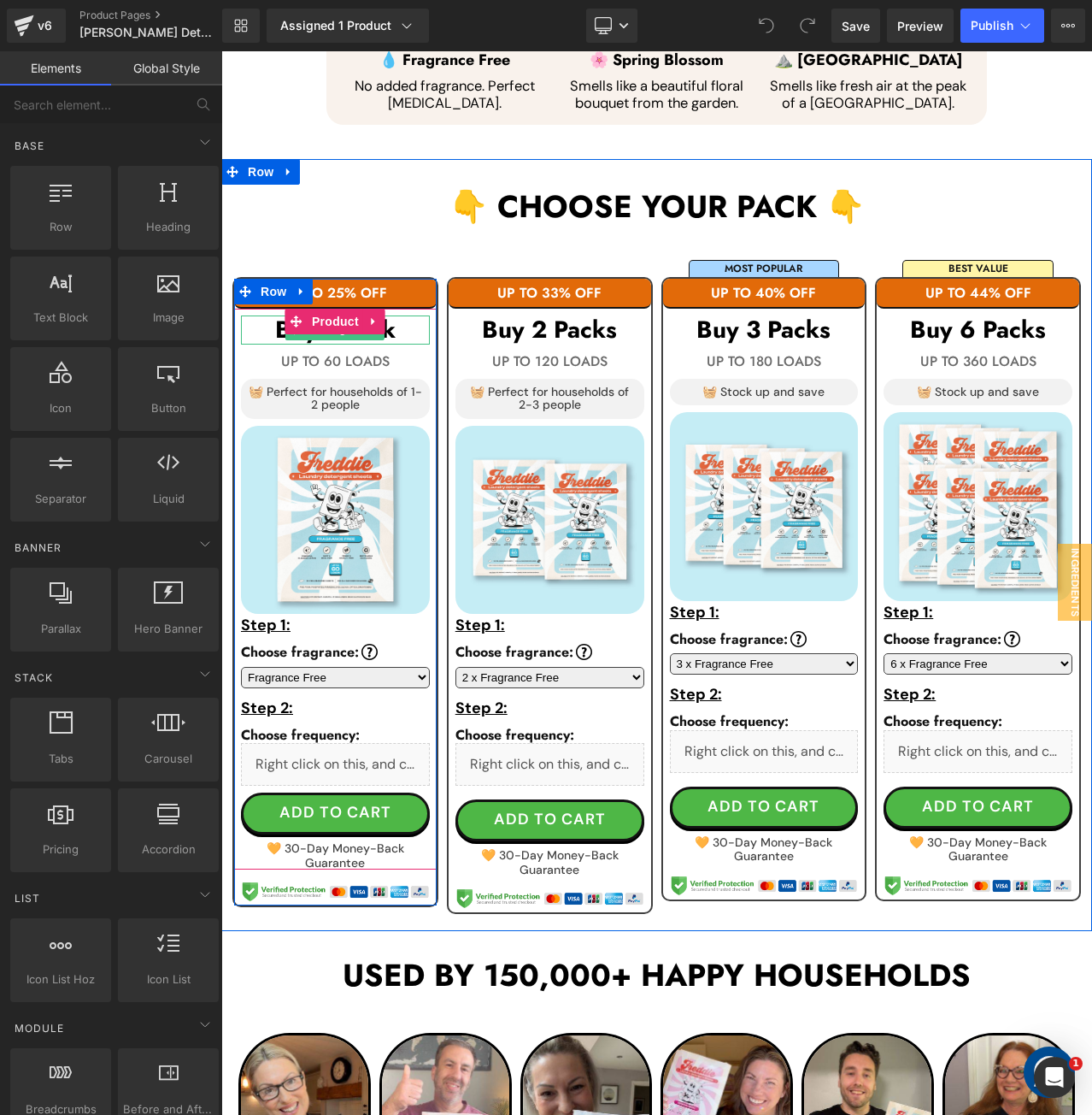
click at [398, 315] on h3 "Buy 1 Pack" at bounding box center [335, 330] width 189 height 29
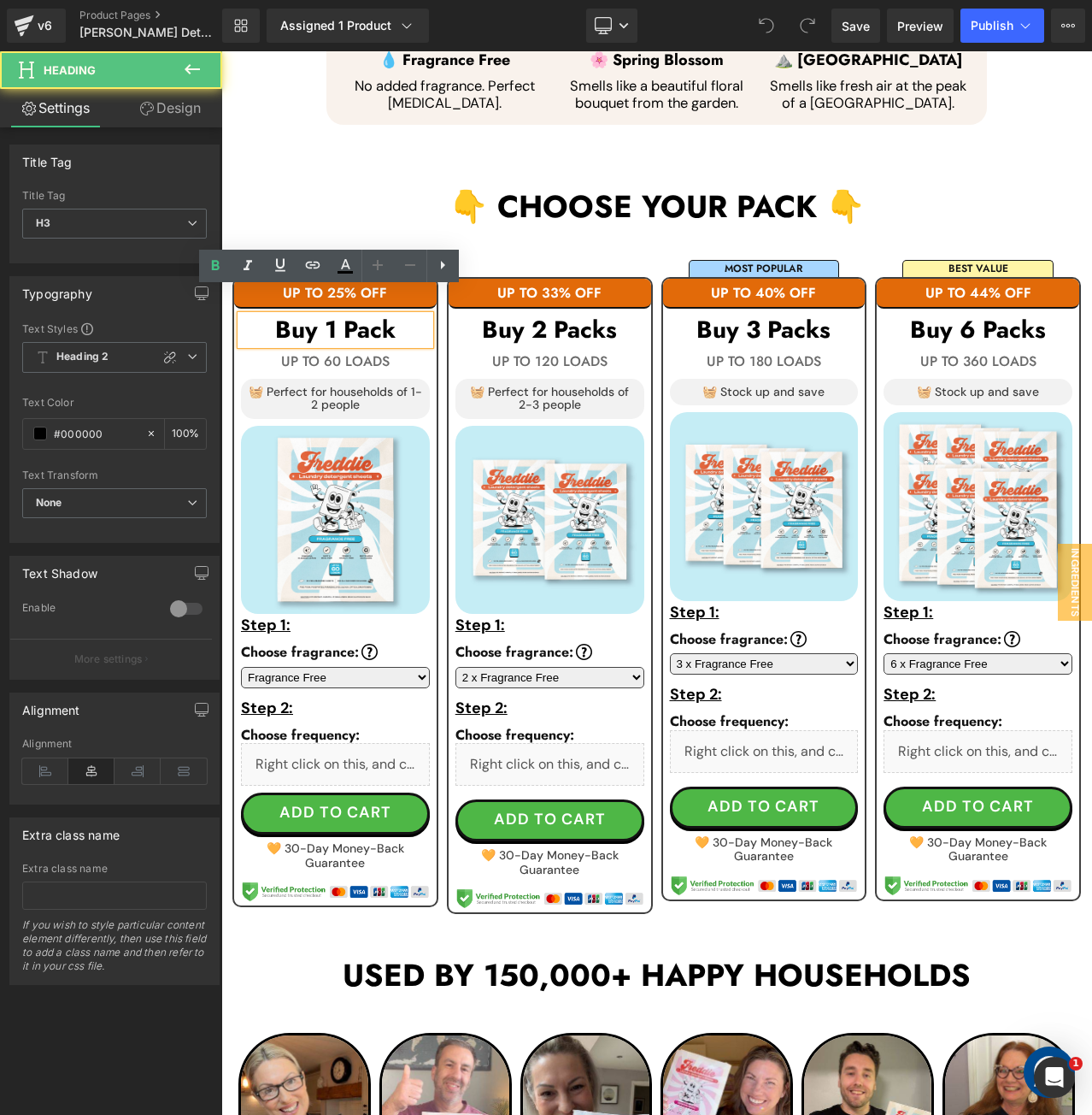
click at [406, 315] on h3 "Buy 1 Pack" at bounding box center [335, 330] width 189 height 29
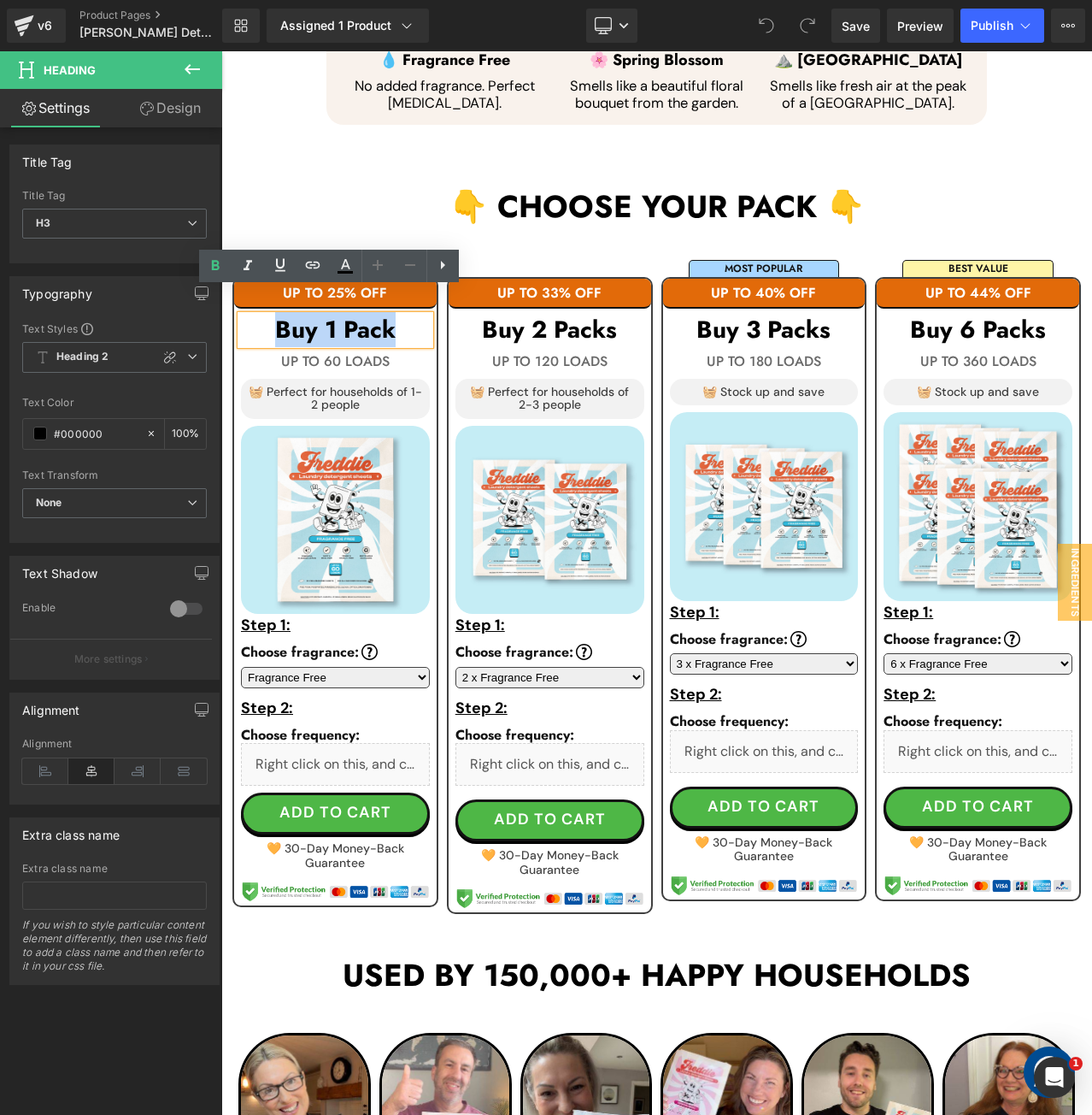
click at [406, 315] on h3 "Buy 1 Pack" at bounding box center [335, 330] width 189 height 29
paste div
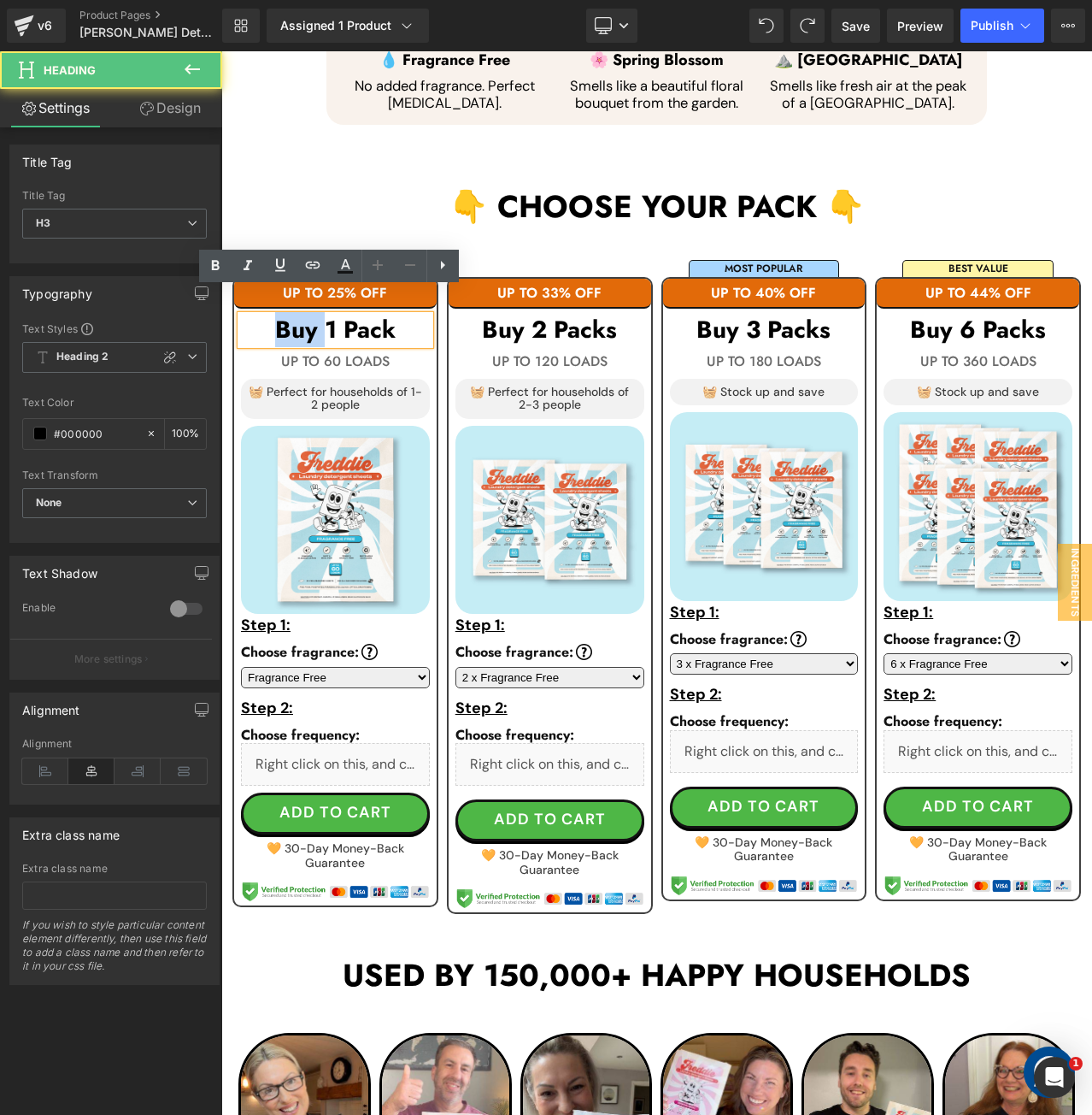
drag, startPoint x: 319, startPoint y: 302, endPoint x: 248, endPoint y: 298, distance: 71.1
click at [248, 315] on h3 "Buy 1 Pack" at bounding box center [335, 330] width 189 height 29
click at [310, 315] on h3 "1 Pack" at bounding box center [335, 330] width 189 height 29
click at [306, 315] on h3 "1 Pack" at bounding box center [335, 330] width 189 height 29
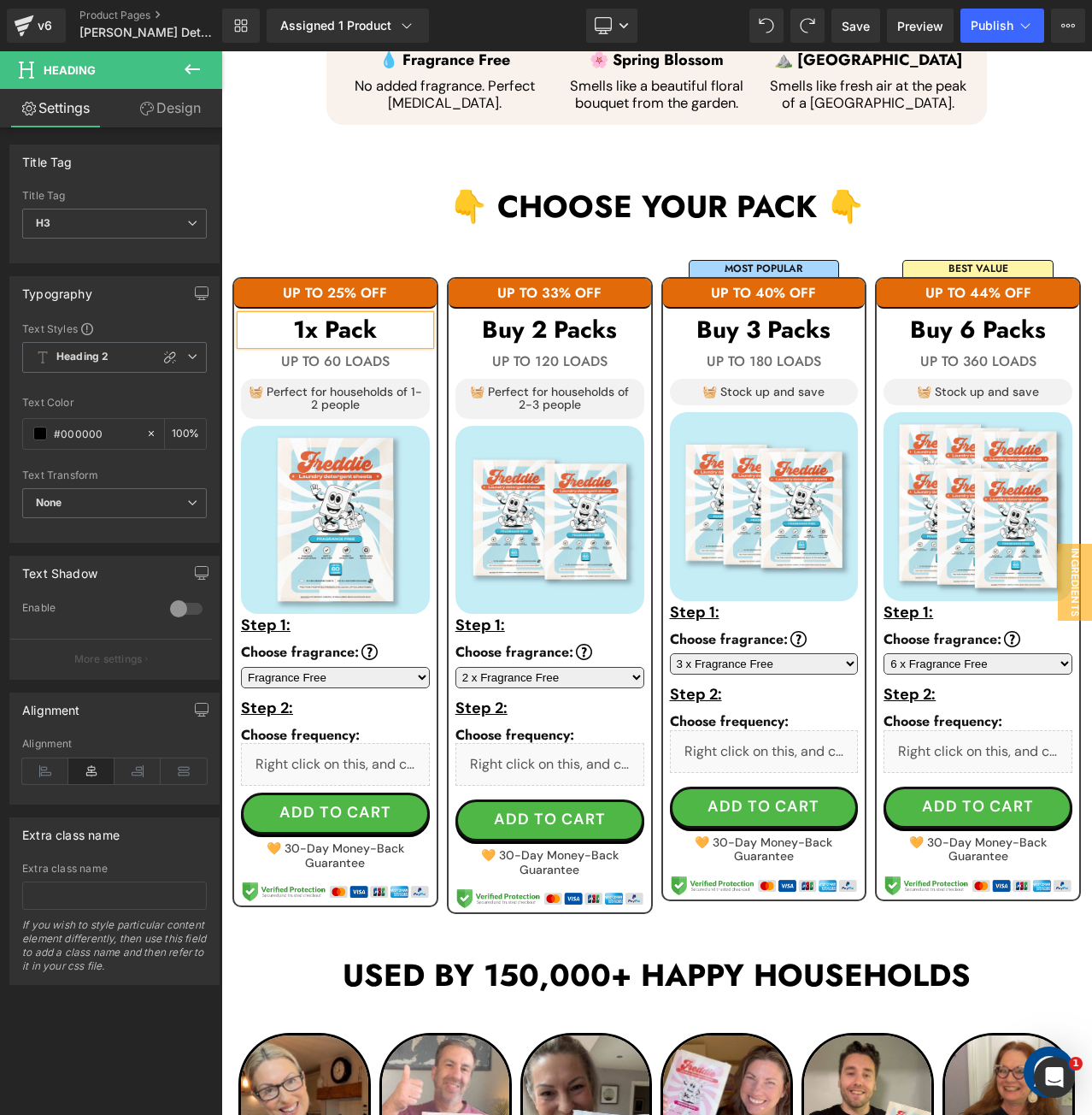
click at [325, 315] on h3 "1x Pack" at bounding box center [335, 330] width 189 height 29
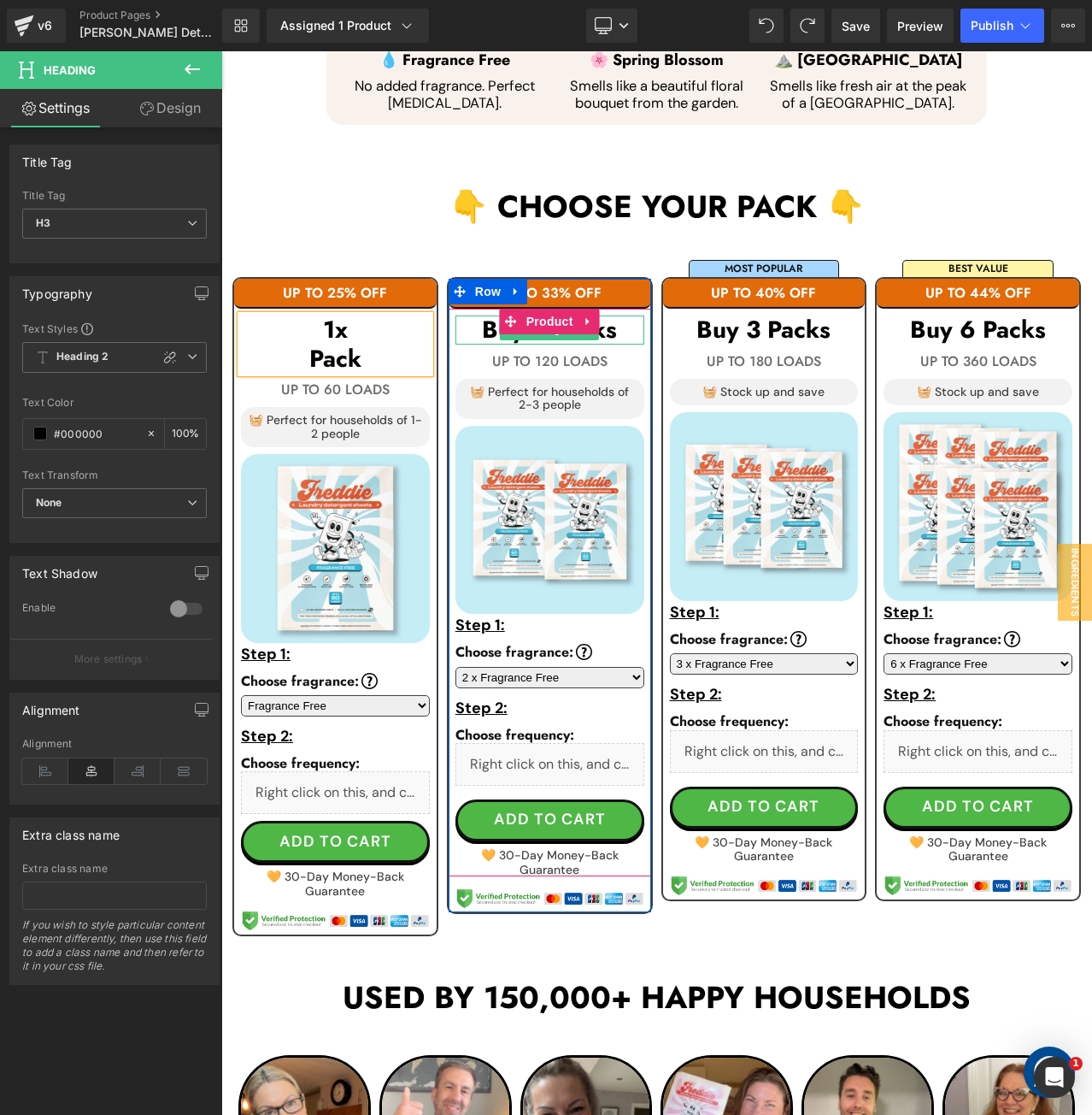
click at [622, 315] on h3 "Buy 2 Packs" at bounding box center [549, 330] width 189 height 29
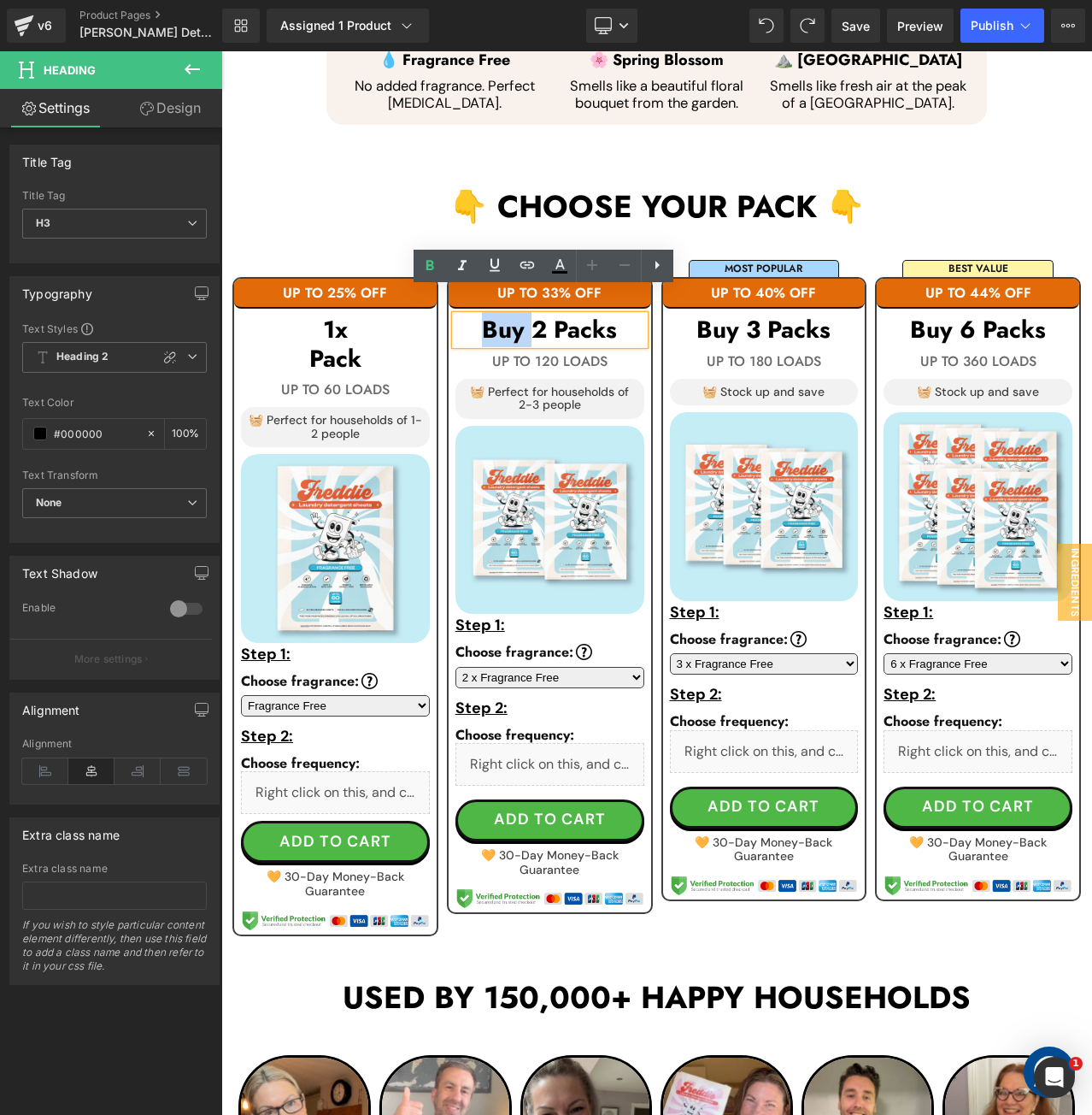
drag, startPoint x: 528, startPoint y: 300, endPoint x: 438, endPoint y: 299, distance: 90.0
click at [443, 299] on div "UP TO 33% OFF Text Block Buy 2 Packs Heading UP TO 120 LOADS Text Block 🧺 Perfe…" at bounding box center [549, 591] width 214 height 690
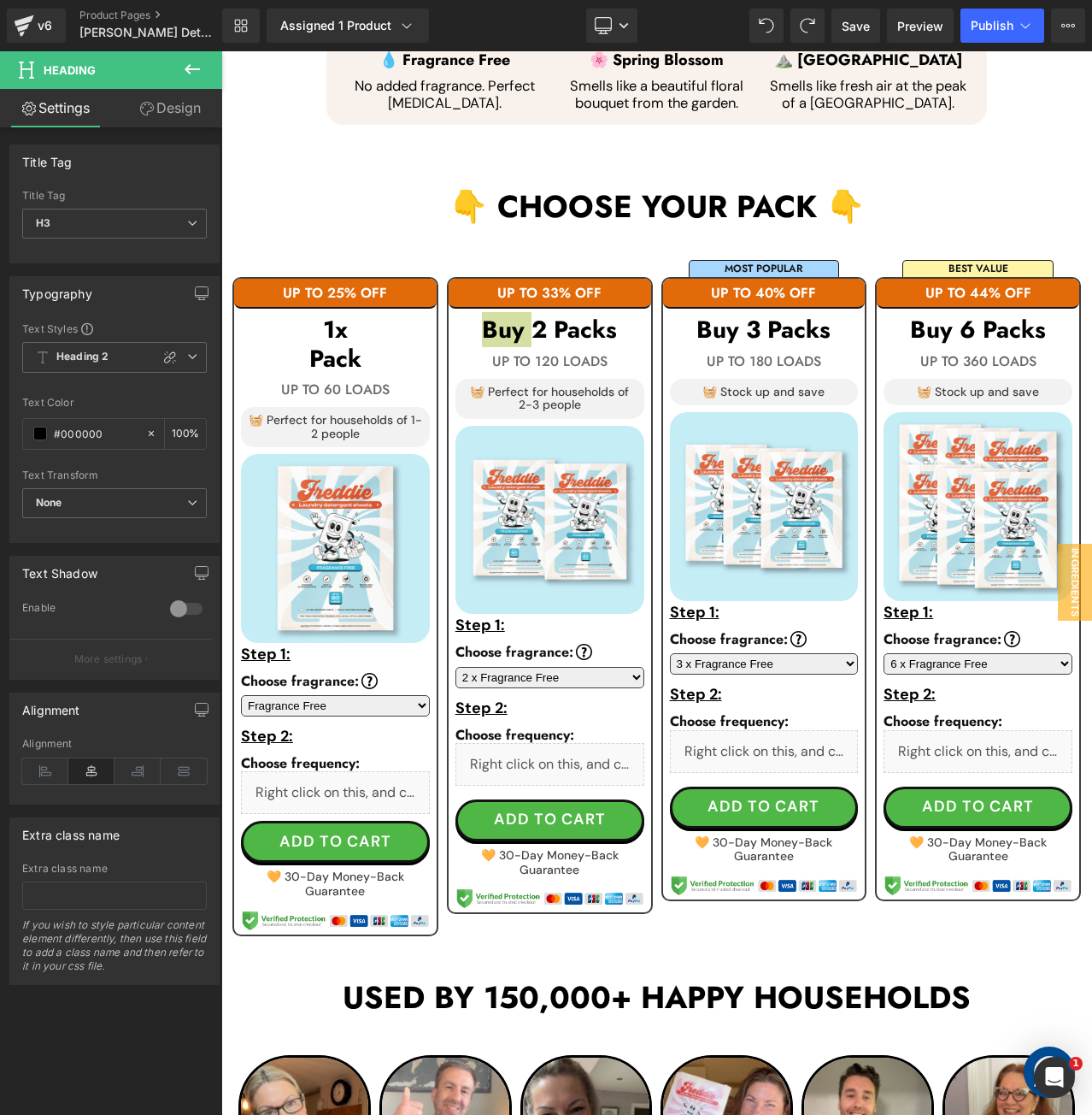
click at [463, 35] on div "Assigned 1 Product Product Preview Laundry Detergent Sheets v2 Manage assigned …" at bounding box center [366, 25] width 214 height 34
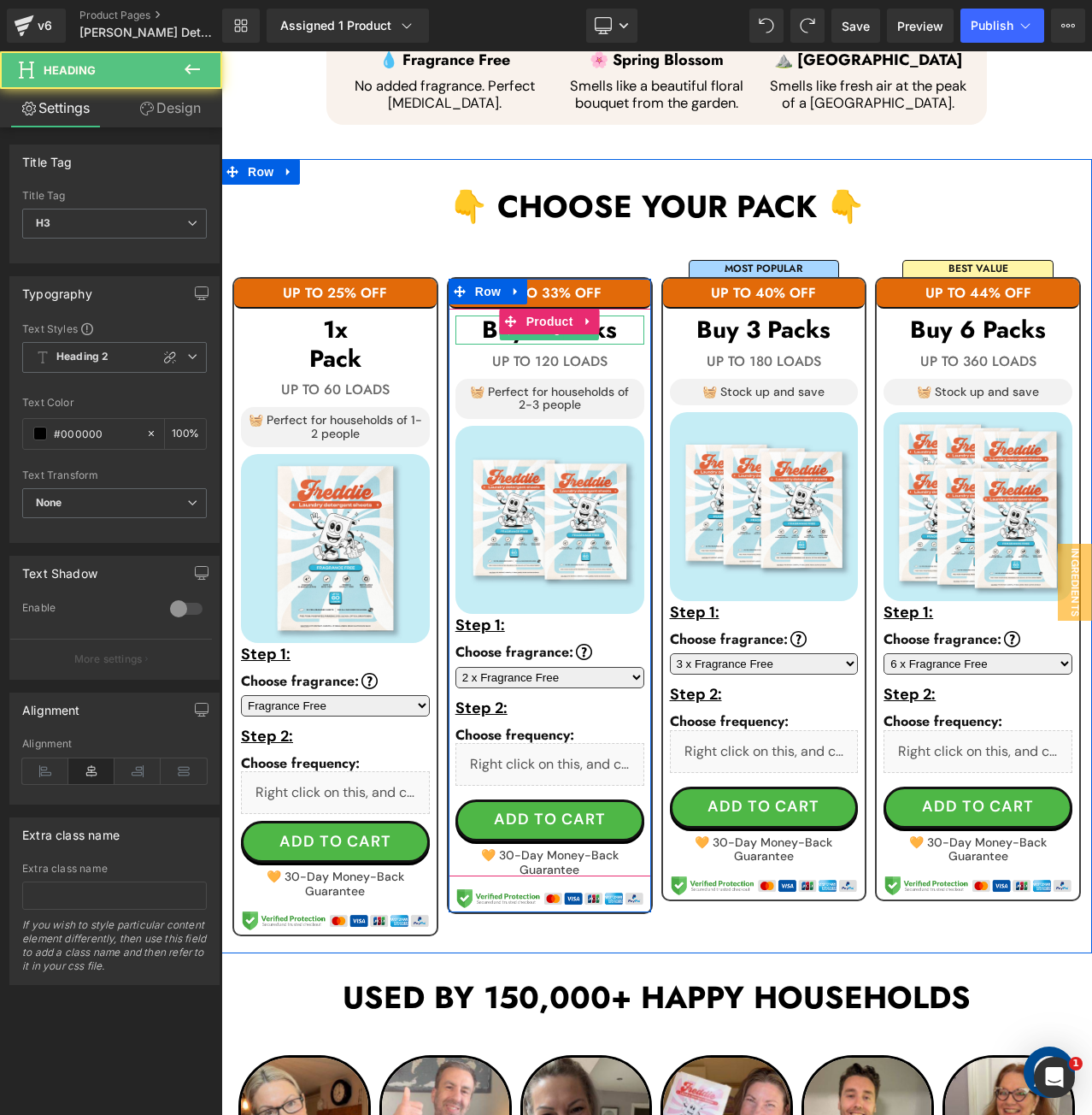
click at [620, 315] on h3 "Buy 2 Packs" at bounding box center [549, 330] width 189 height 29
click at [486, 315] on h3 "Buy 2 Packs" at bounding box center [549, 330] width 189 height 29
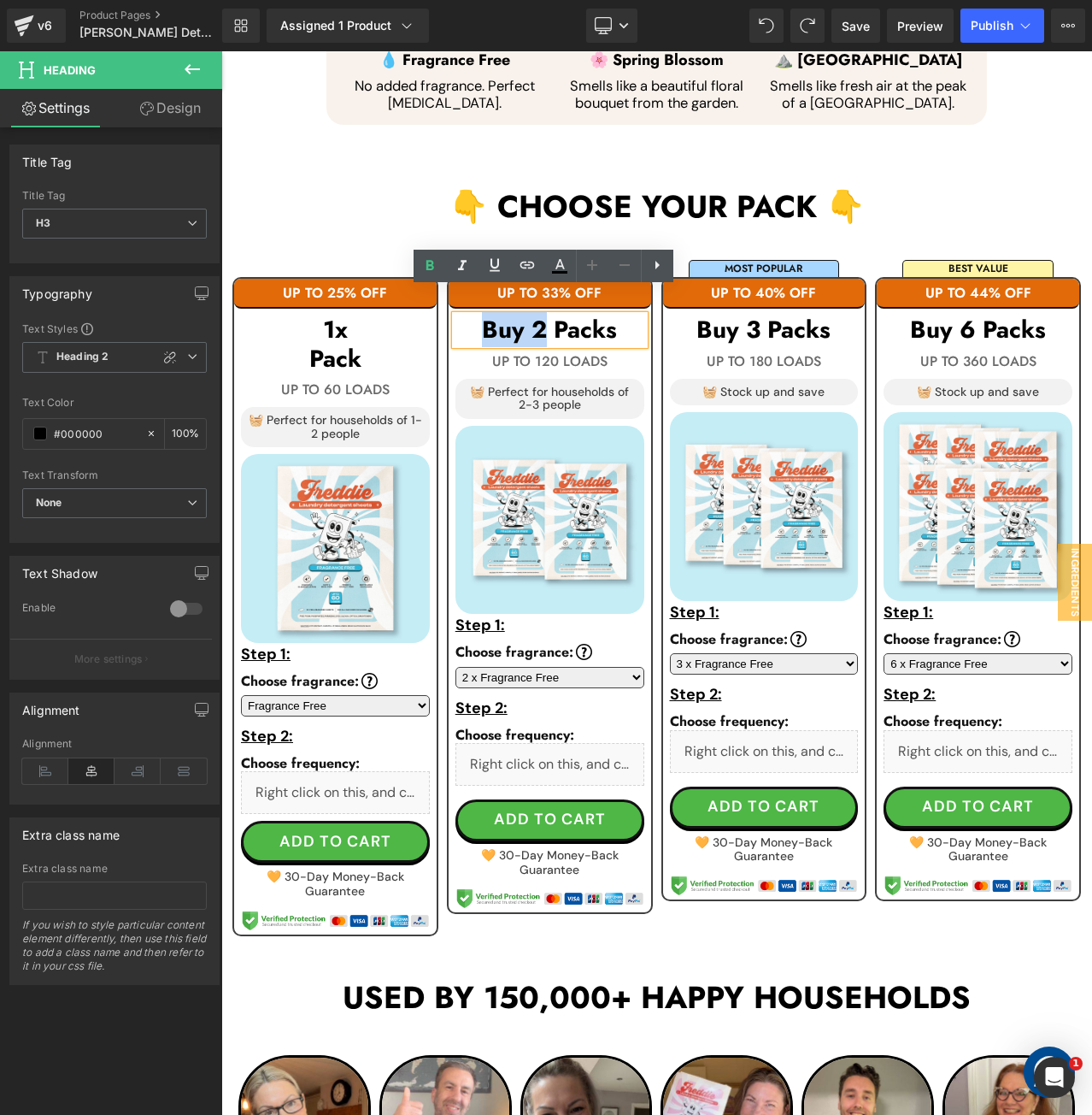
drag, startPoint x: 464, startPoint y: 302, endPoint x: 542, endPoint y: 300, distance: 78.0
click at [542, 315] on h3 "Buy 2 Packs" at bounding box center [549, 330] width 189 height 29
paste div
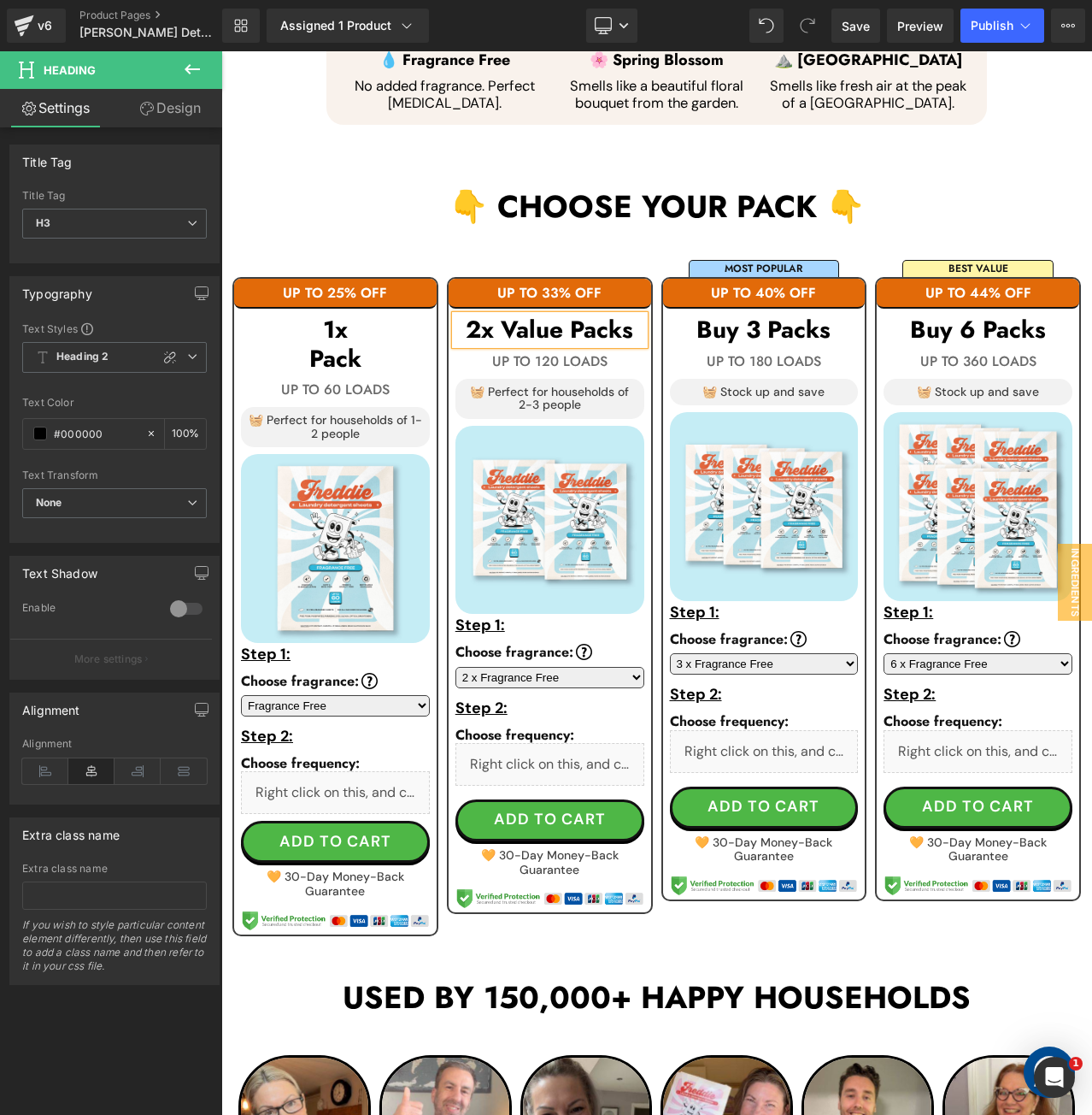
click at [564, 315] on h3 "2x Value Packs" at bounding box center [549, 330] width 189 height 29
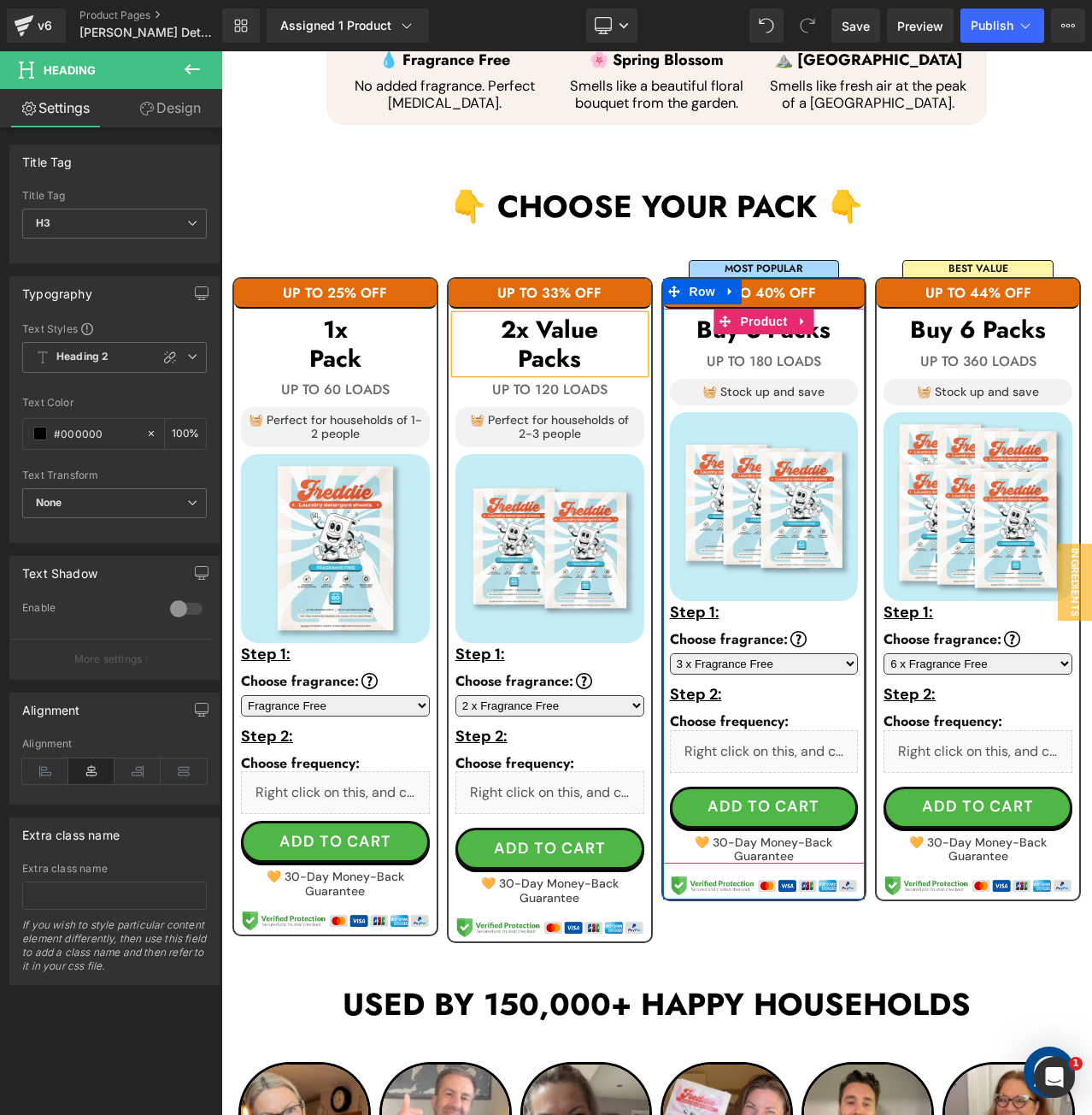
click at [221, 51] on div at bounding box center [221, 51] width 0 height 0
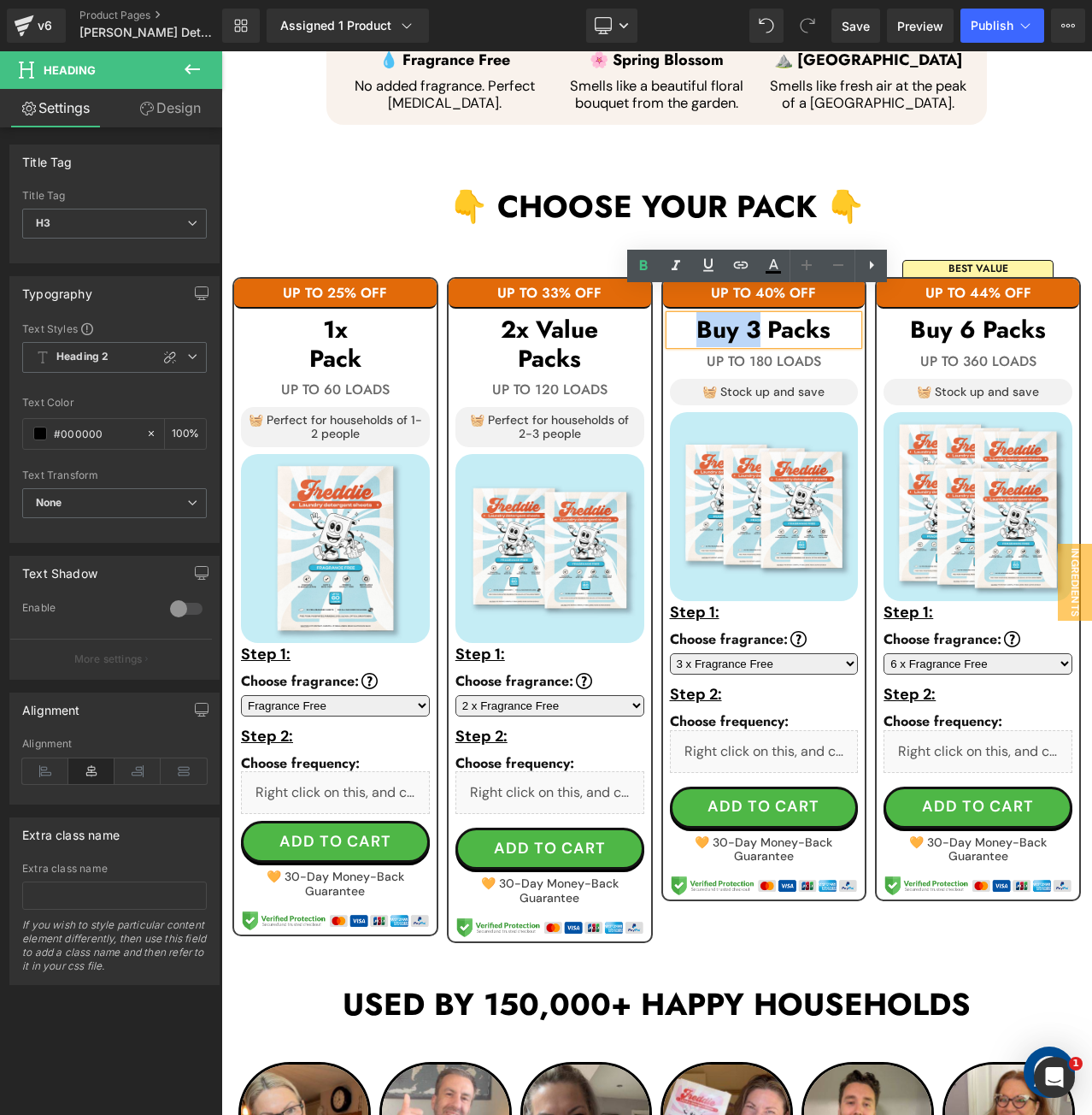
drag, startPoint x: 687, startPoint y: 307, endPoint x: 753, endPoint y: 298, distance: 66.6
click at [753, 315] on h3 "Buy 3 Packs" at bounding box center [764, 330] width 189 height 29
click at [730, 315] on h3 "Buy 3 Packs" at bounding box center [764, 330] width 189 height 29
drag, startPoint x: 741, startPoint y: 304, endPoint x: 619, endPoint y: 303, distance: 122.0
click at [619, 303] on div "UP TO 25% OFF Text Block 1x Pack Heading UP TO 60 LOADS Text Block 🧺 Perfect fo…" at bounding box center [656, 595] width 871 height 712
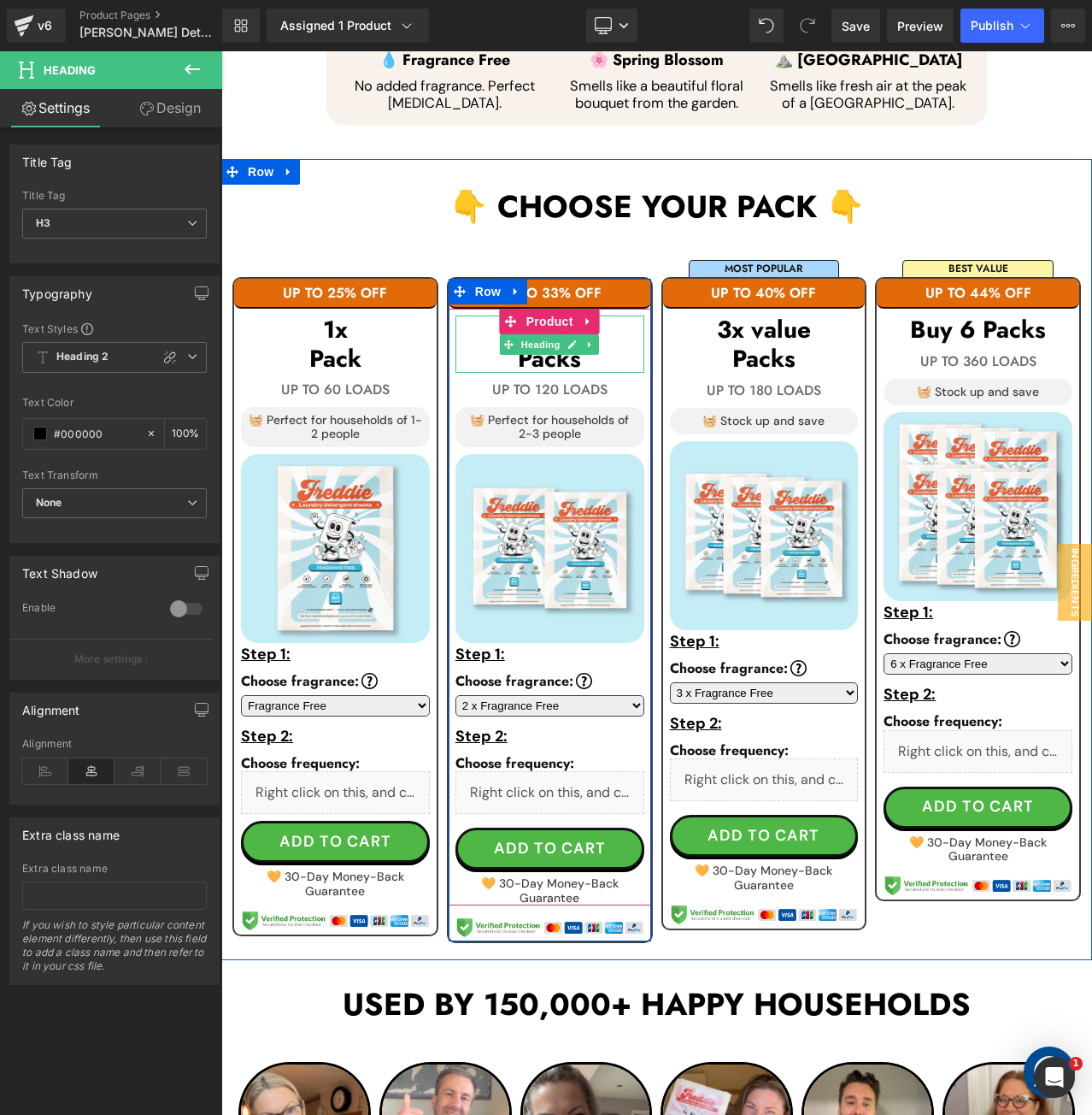
click at [608, 345] on h3 "Packs" at bounding box center [549, 360] width 189 height 29
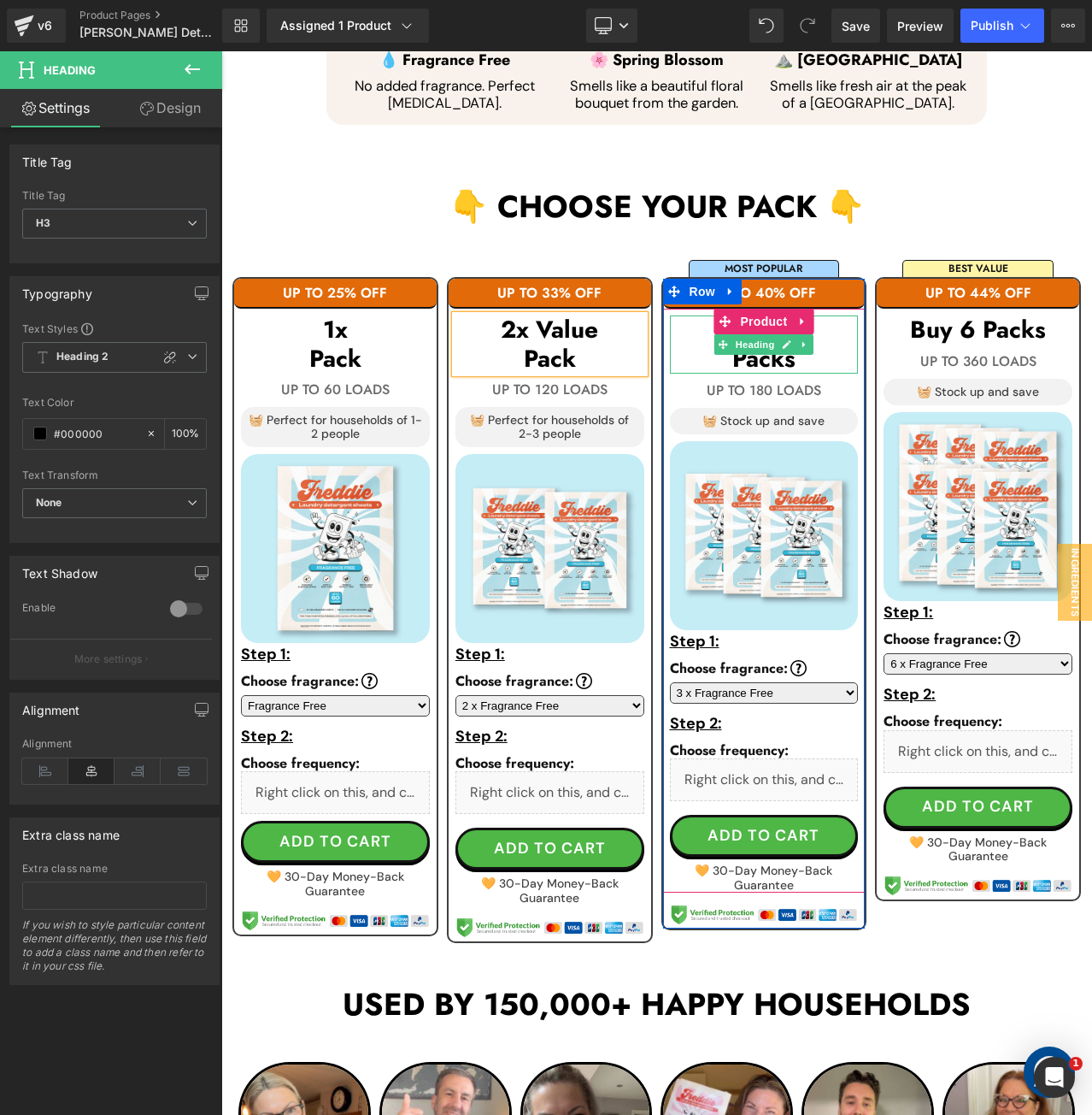
click at [806, 345] on h3 "Packs" at bounding box center [764, 360] width 189 height 29
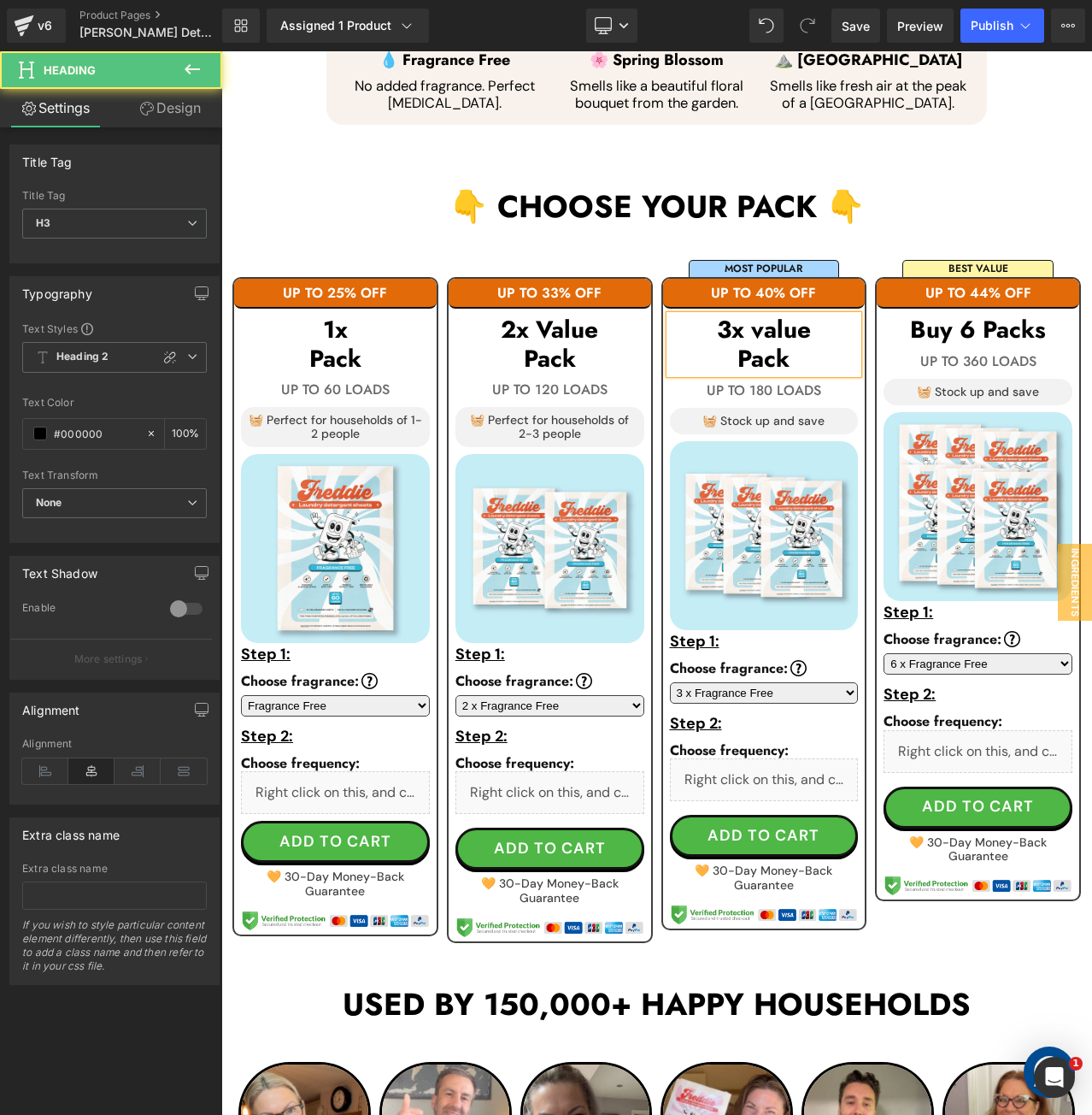
click at [759, 315] on h3 "3x value" at bounding box center [764, 330] width 189 height 29
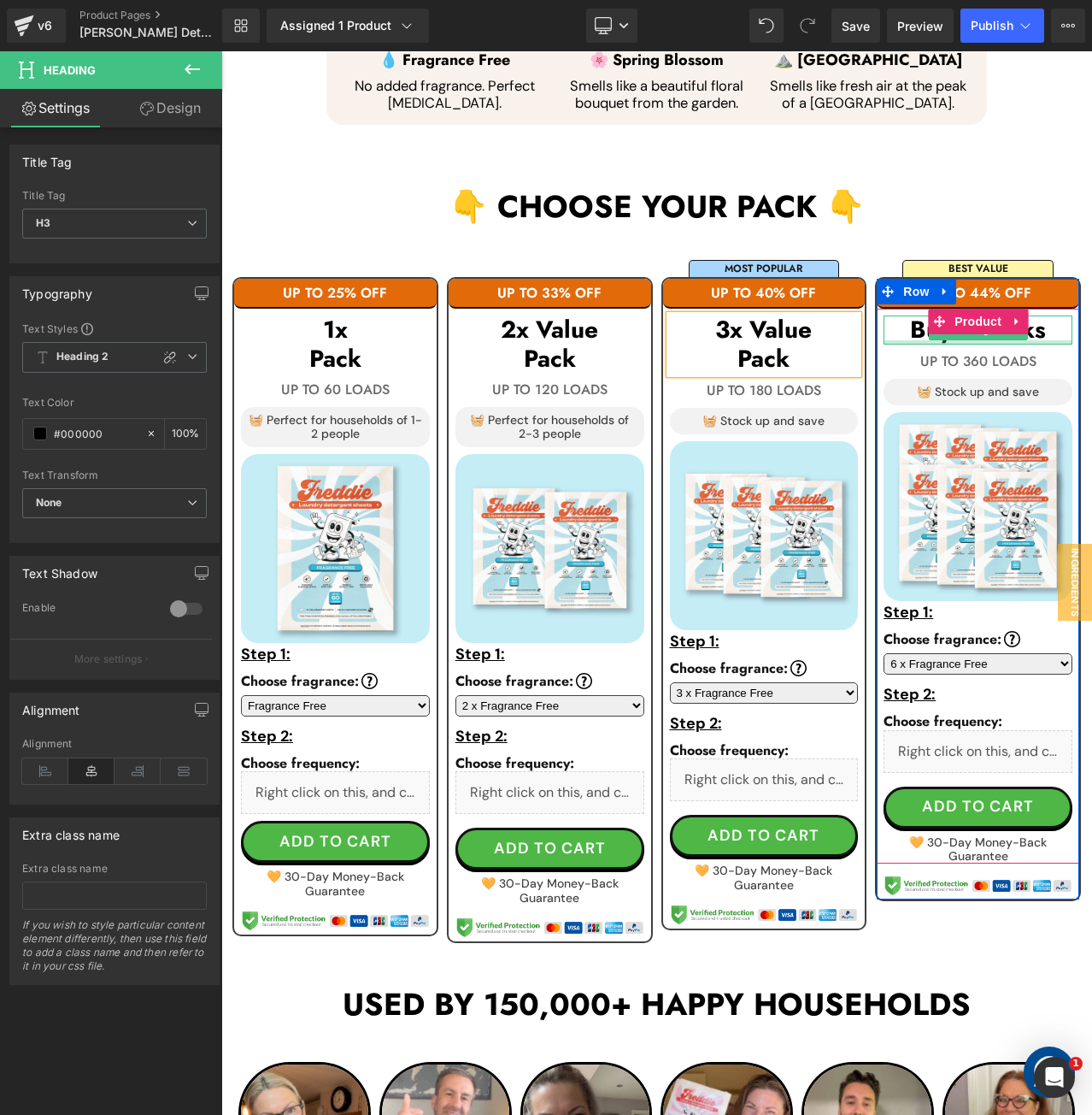
drag, startPoint x: 1135, startPoint y: 352, endPoint x: 914, endPoint y: 300, distance: 227.0
click at [914, 315] on h3 "Buy 6 Packs" at bounding box center [977, 330] width 189 height 29
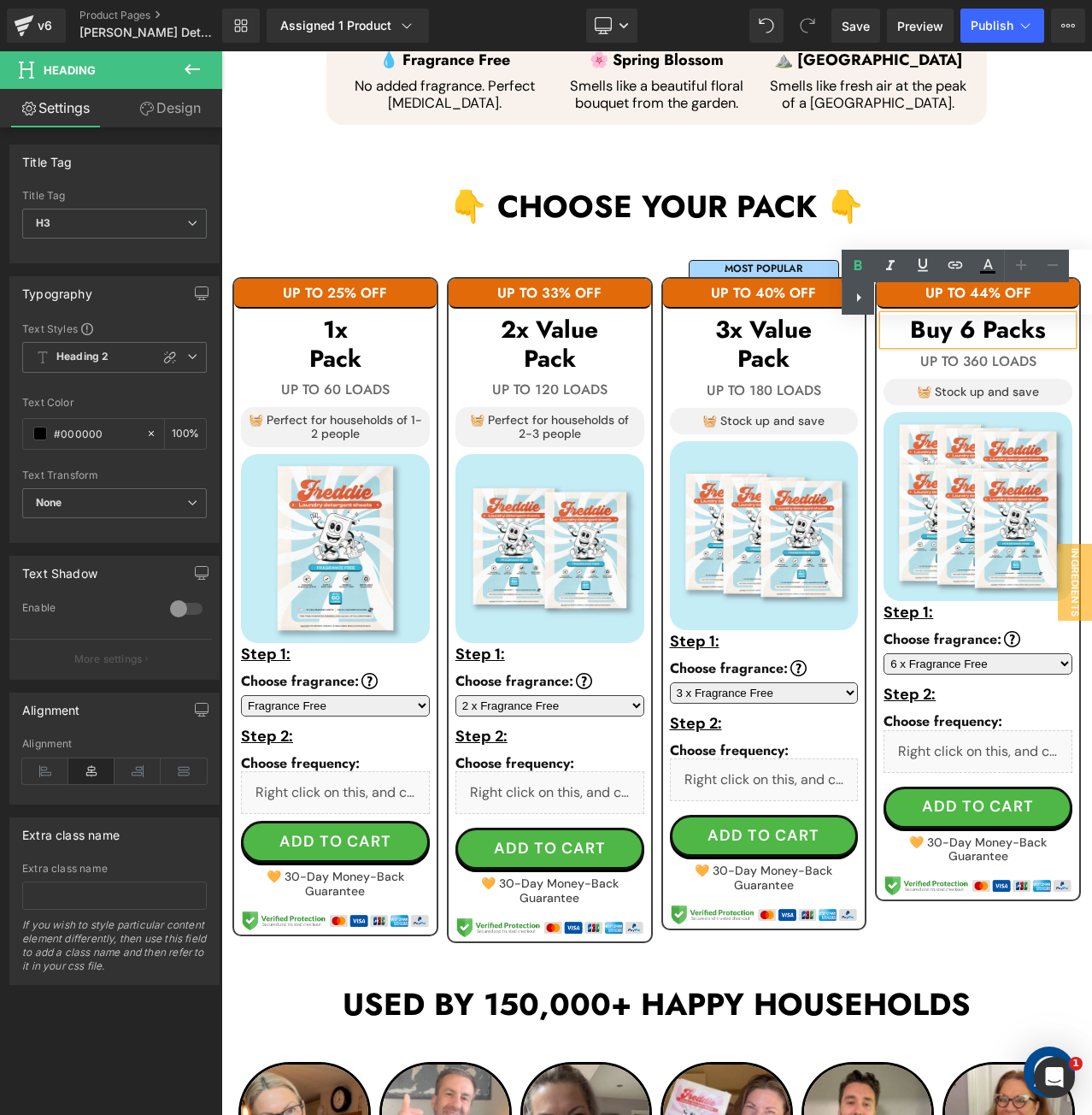
click at [954, 297] on div "Text Color Highlight Color #333333" at bounding box center [967, 282] width 251 height 65
click at [936, 318] on h3 "Buy 6 Packs" at bounding box center [977, 330] width 189 height 29
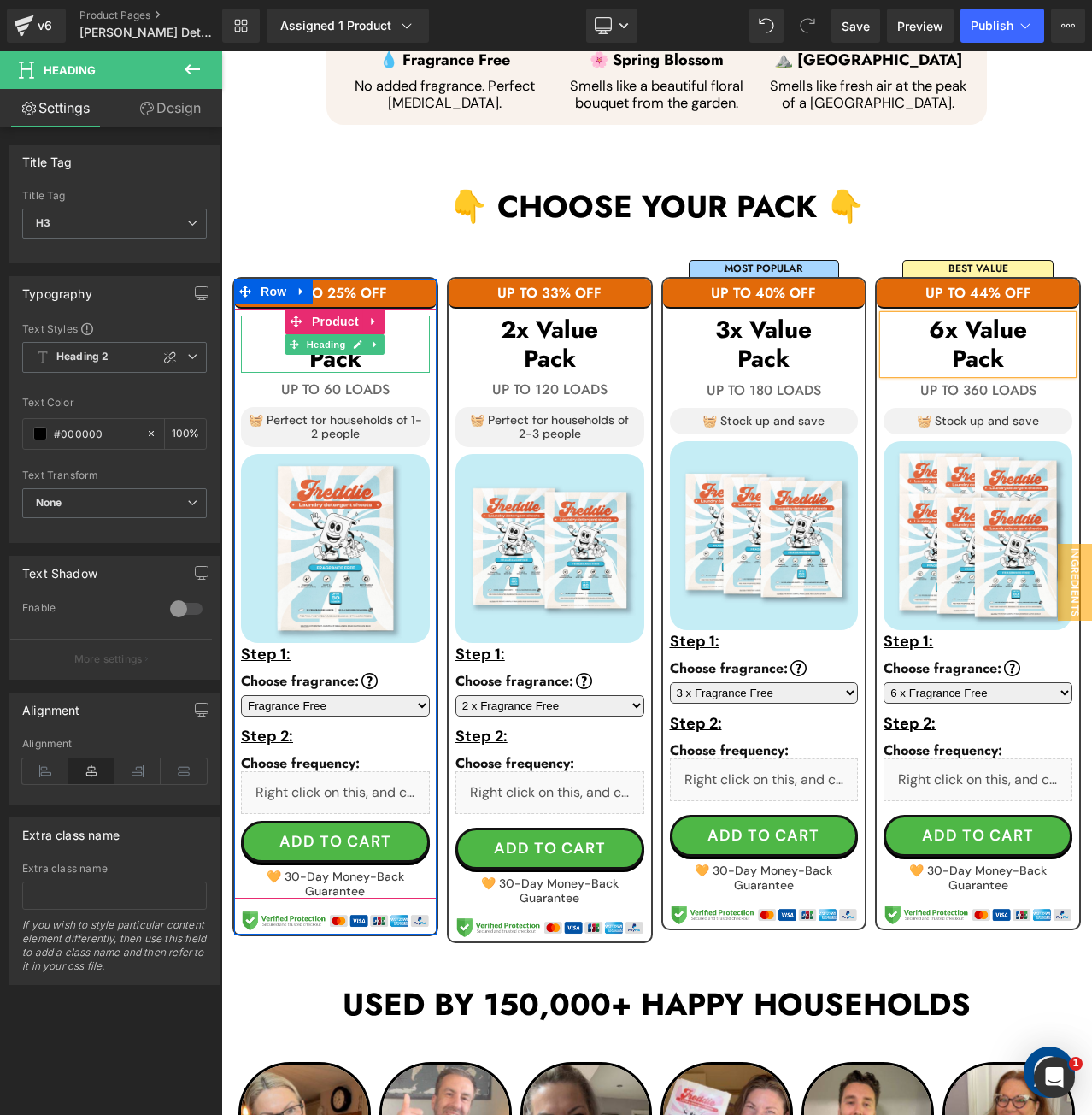
click at [382, 345] on h3 "Pack" at bounding box center [335, 360] width 189 height 29
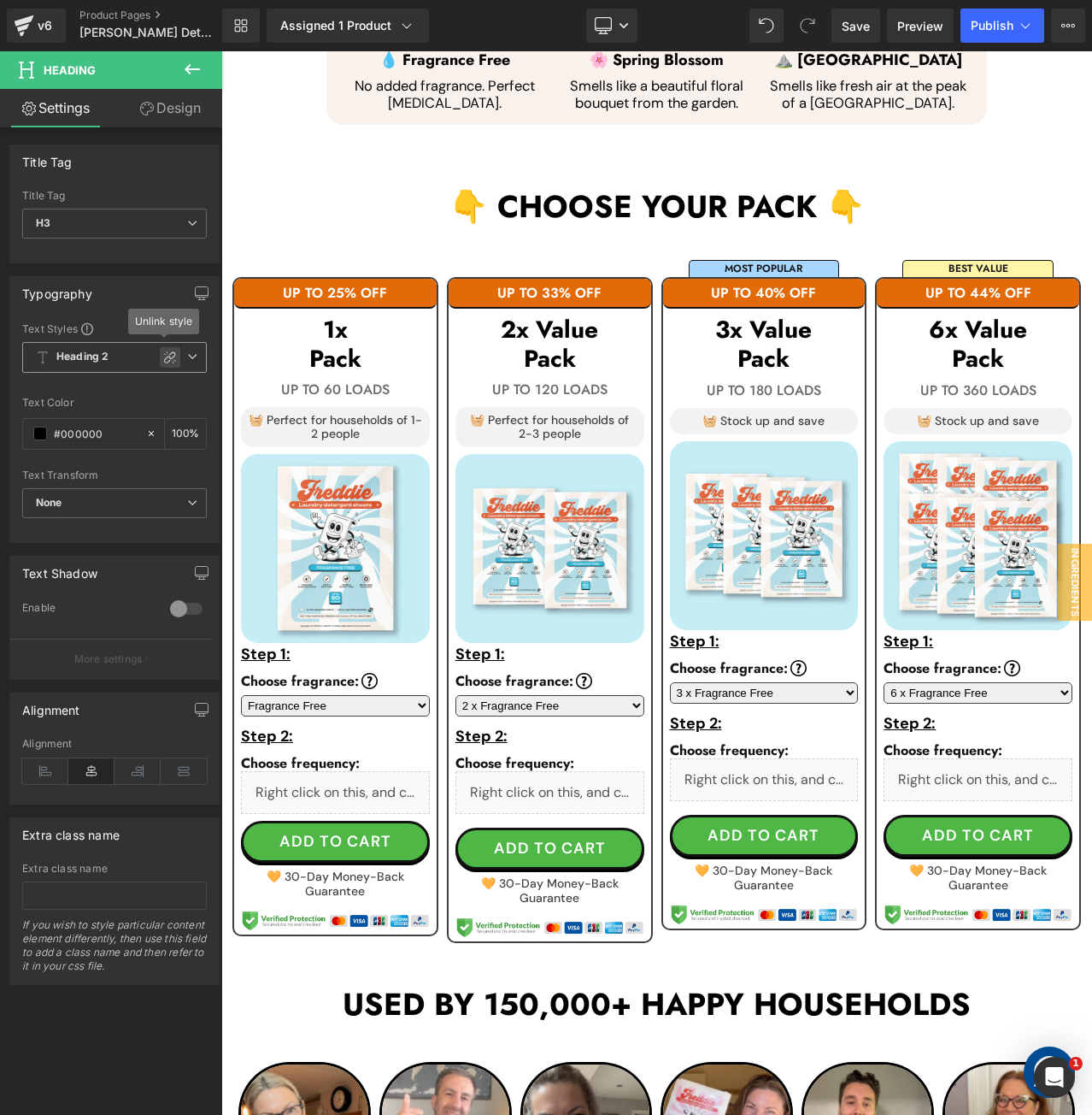
click at [164, 353] on icon at bounding box center [170, 358] width 14 height 14
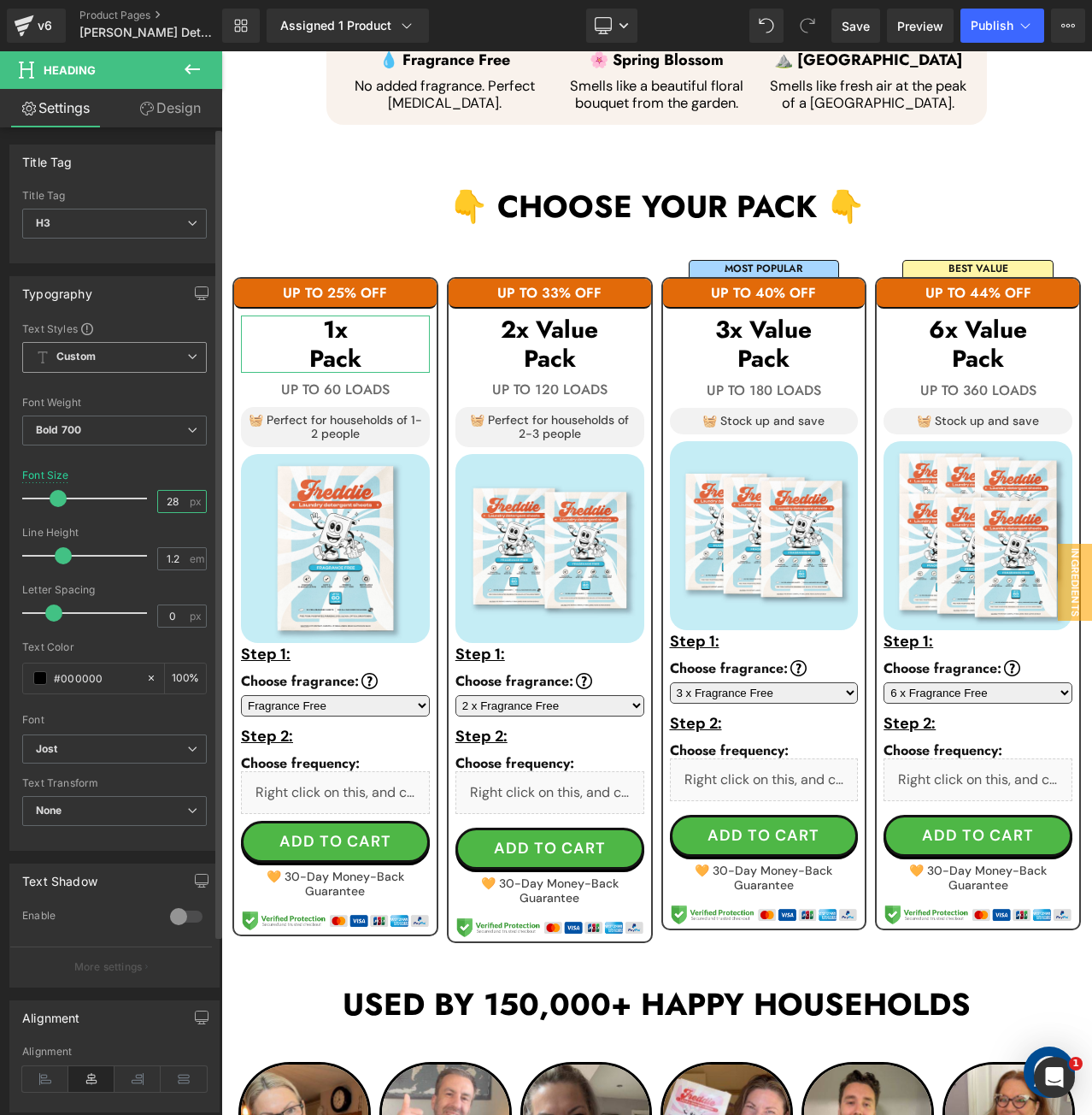
click at [163, 499] on input "28" at bounding box center [172, 502] width 30 height 22
drag, startPoint x: 165, startPoint y: 499, endPoint x: 184, endPoint y: 506, distance: 20.2
click at [184, 506] on div "28 px" at bounding box center [182, 502] width 50 height 24
click at [172, 500] on input "28" at bounding box center [172, 502] width 30 height 22
click at [165, 501] on input "28" at bounding box center [172, 502] width 30 height 22
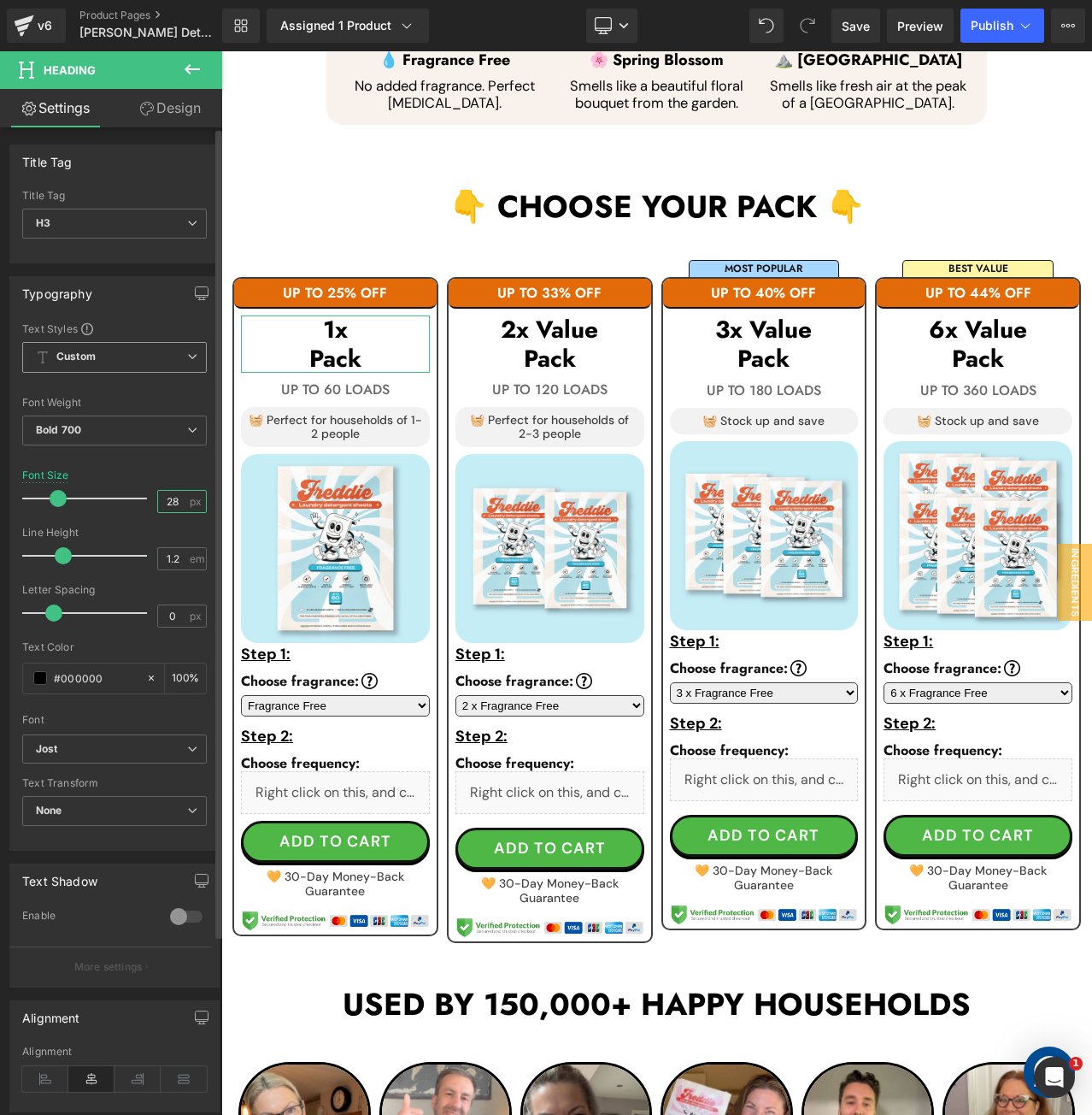
click at [165, 501] on input "28" at bounding box center [172, 502] width 30 height 22
drag, startPoint x: 176, startPoint y: 501, endPoint x: 146, endPoint y: 500, distance: 30.0
click at [146, 500] on div "Font Size 30 px" at bounding box center [115, 498] width 184 height 57
type input "30"
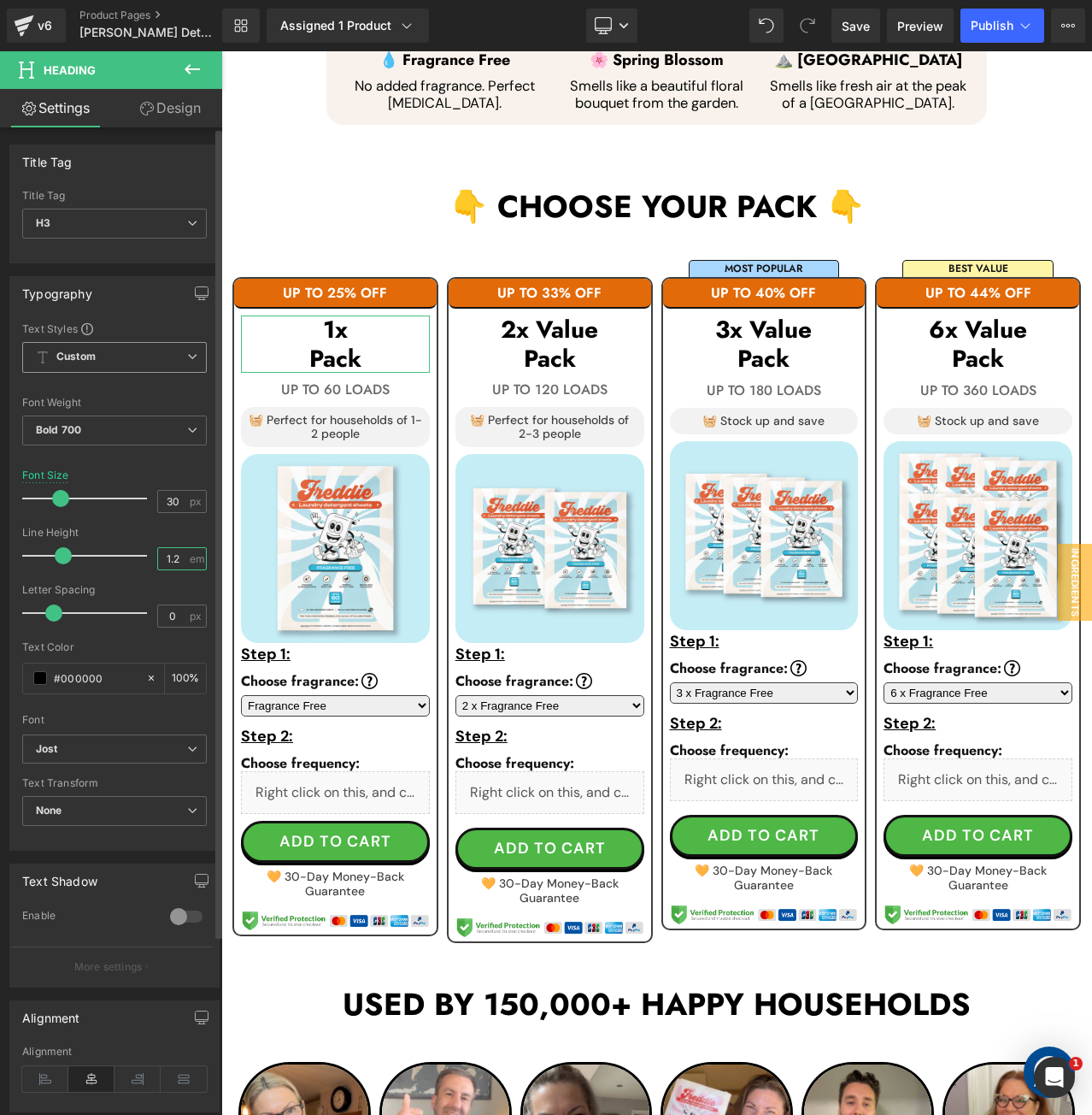
drag, startPoint x: 167, startPoint y: 559, endPoint x: 178, endPoint y: 563, distance: 11.7
click at [178, 563] on input "1.2" at bounding box center [172, 558] width 30 height 22
type input "1.1"
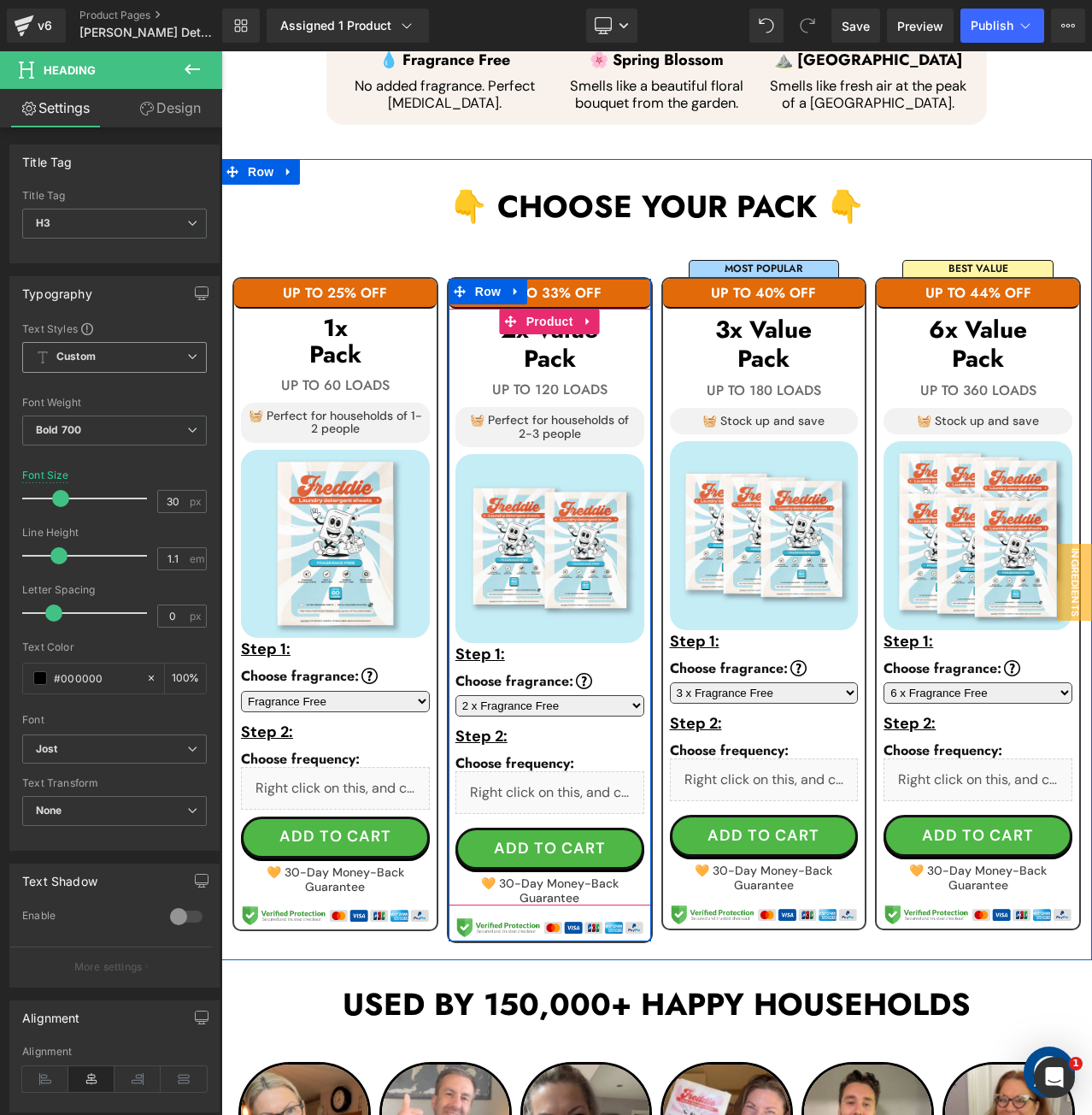
click at [617, 345] on h3 "Pack" at bounding box center [549, 360] width 189 height 29
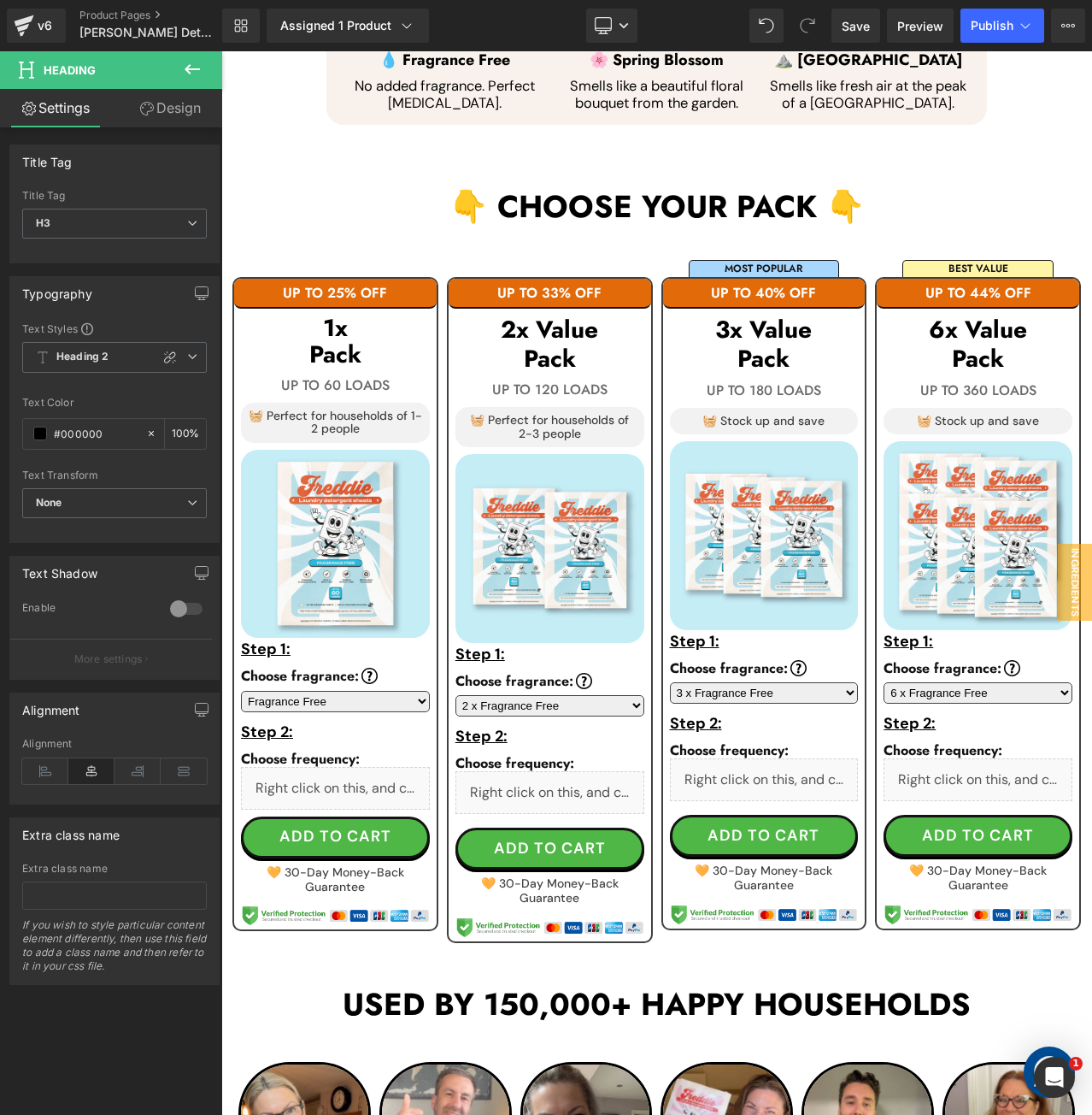
drag, startPoint x: 166, startPoint y: 364, endPoint x: 177, endPoint y: 429, distance: 65.9
click at [166, 364] on div at bounding box center [169, 357] width 21 height 21
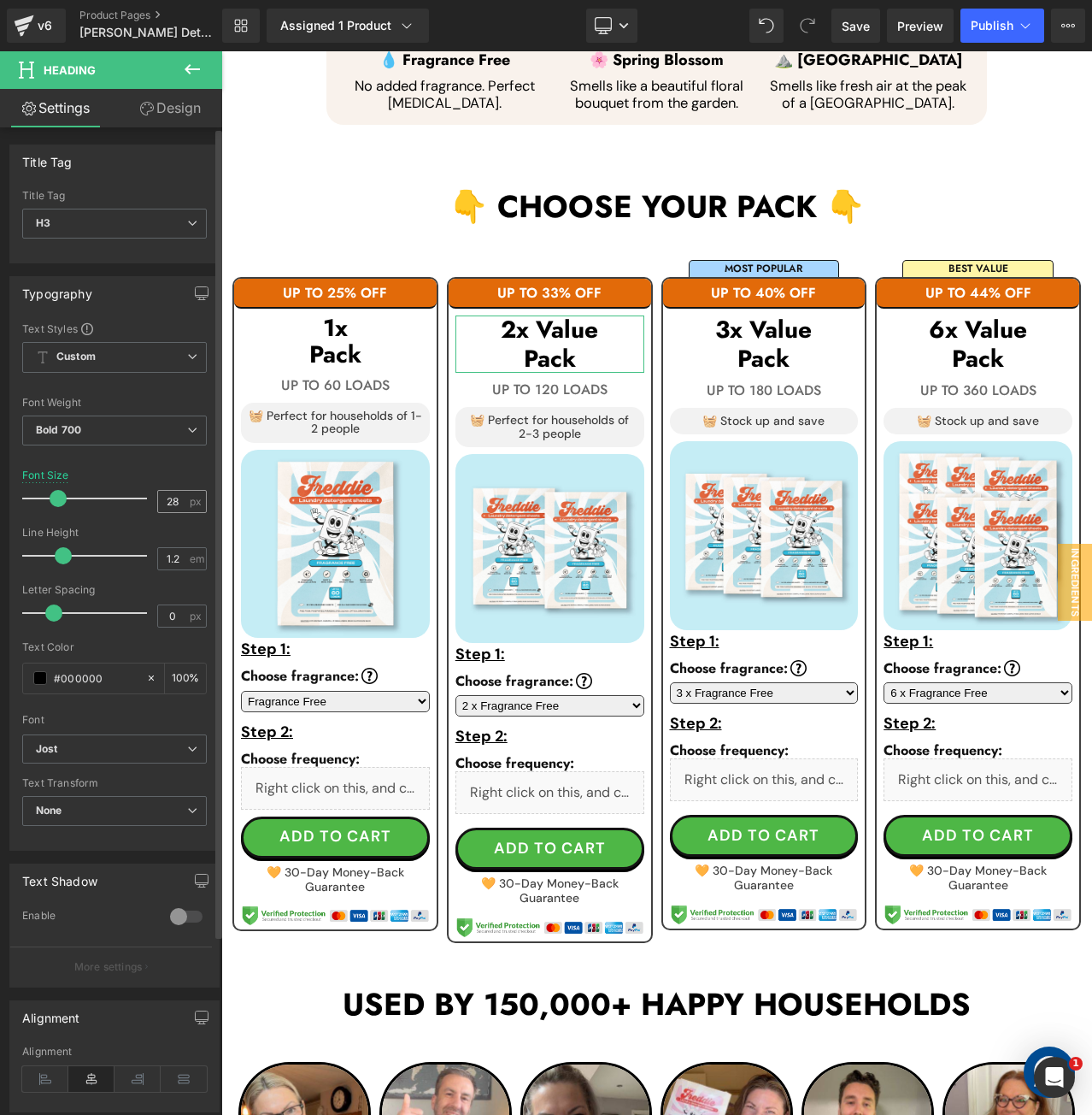
click at [158, 510] on div "28 px" at bounding box center [182, 502] width 50 height 24
drag, startPoint x: 168, startPoint y: 502, endPoint x: 127, endPoint y: 492, distance: 42.2
click at [127, 492] on div "Font Size 28 px" at bounding box center [115, 498] width 184 height 57
paste input "30"
type input "30"
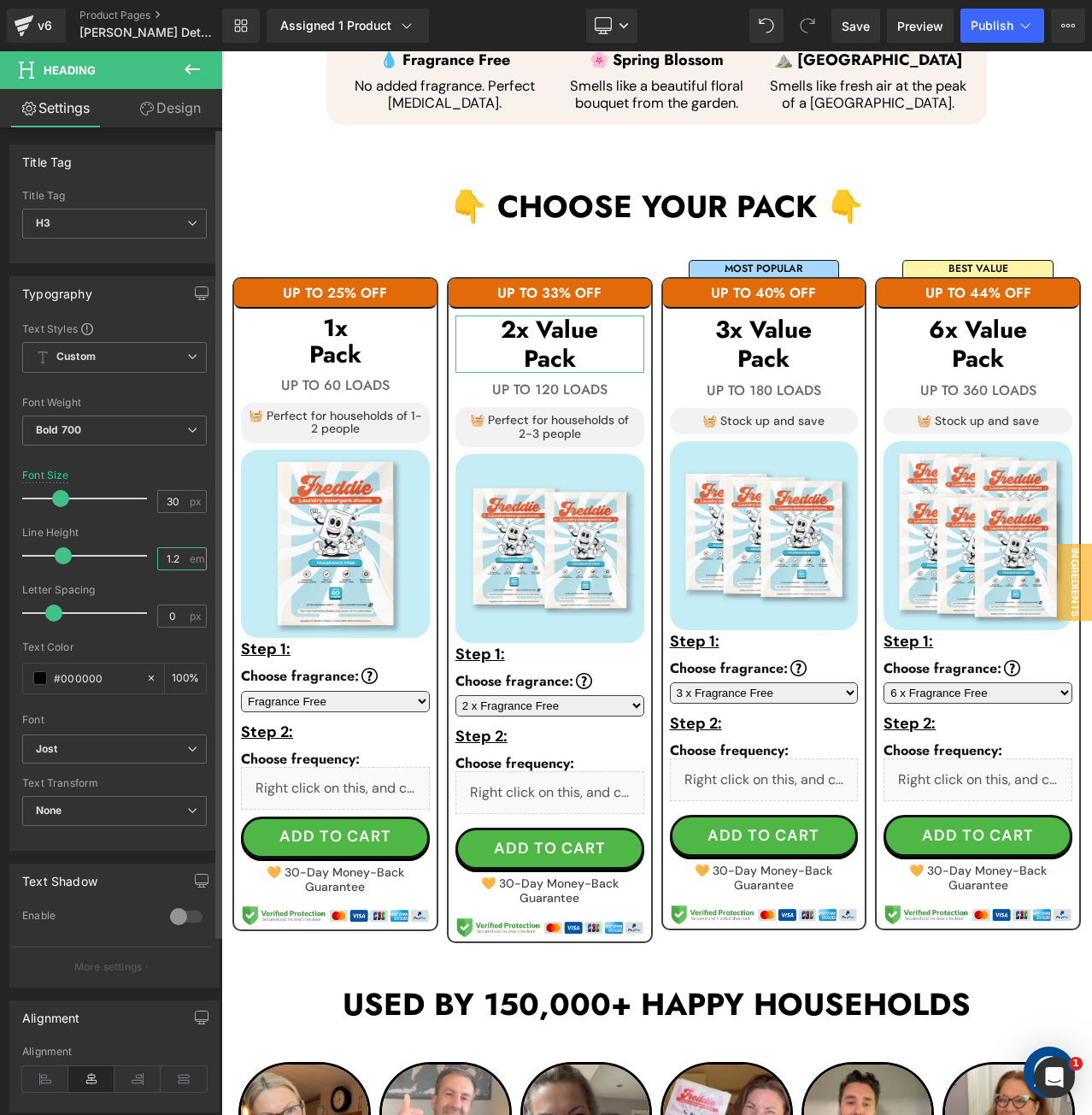
drag, startPoint x: 167, startPoint y: 555, endPoint x: 191, endPoint y: 555, distance: 24.0
click at [191, 555] on div "1.2 em" at bounding box center [182, 558] width 50 height 24
type input "1.1"
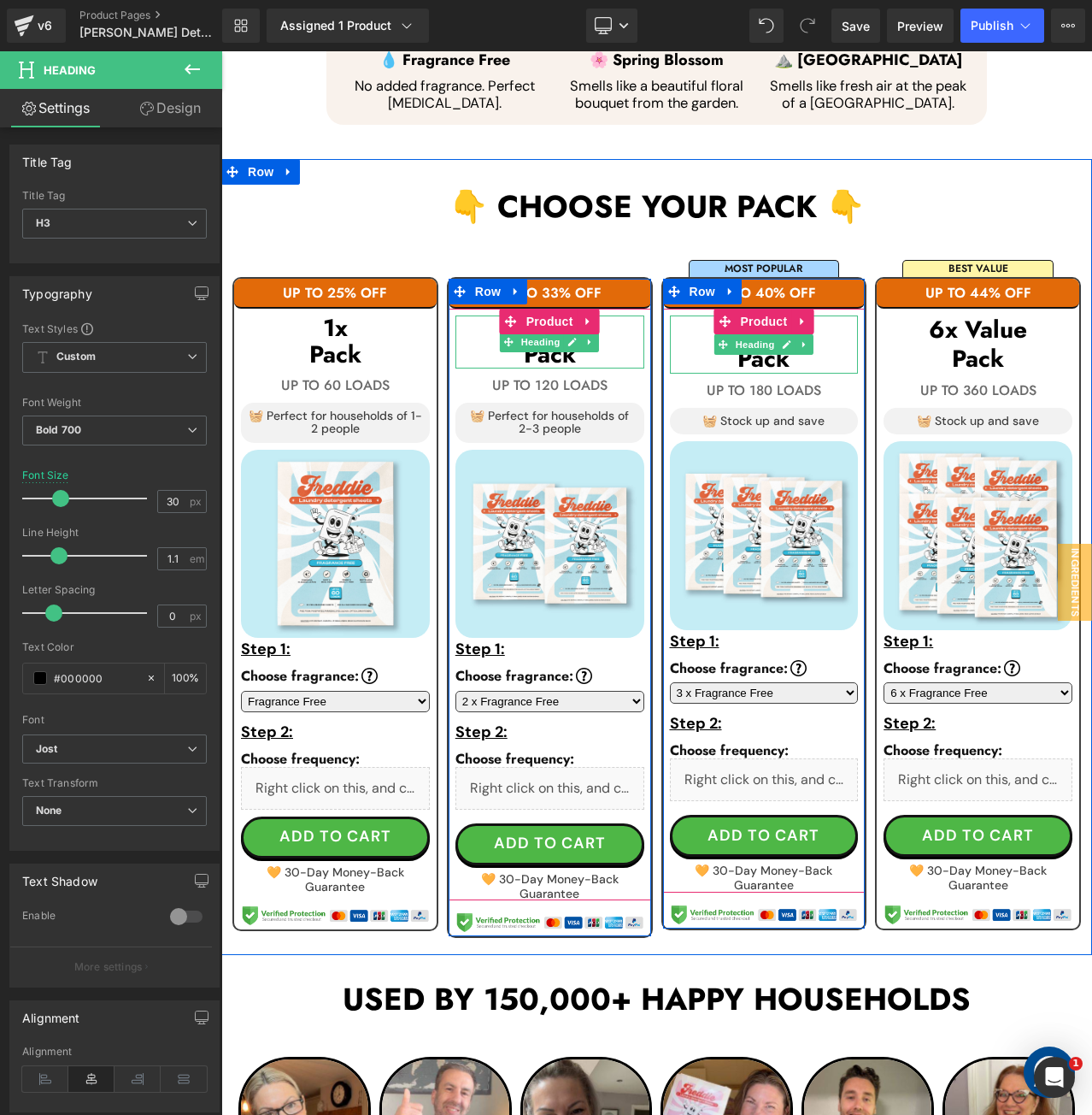
click at [817, 345] on h3 "Pack" at bounding box center [764, 360] width 189 height 29
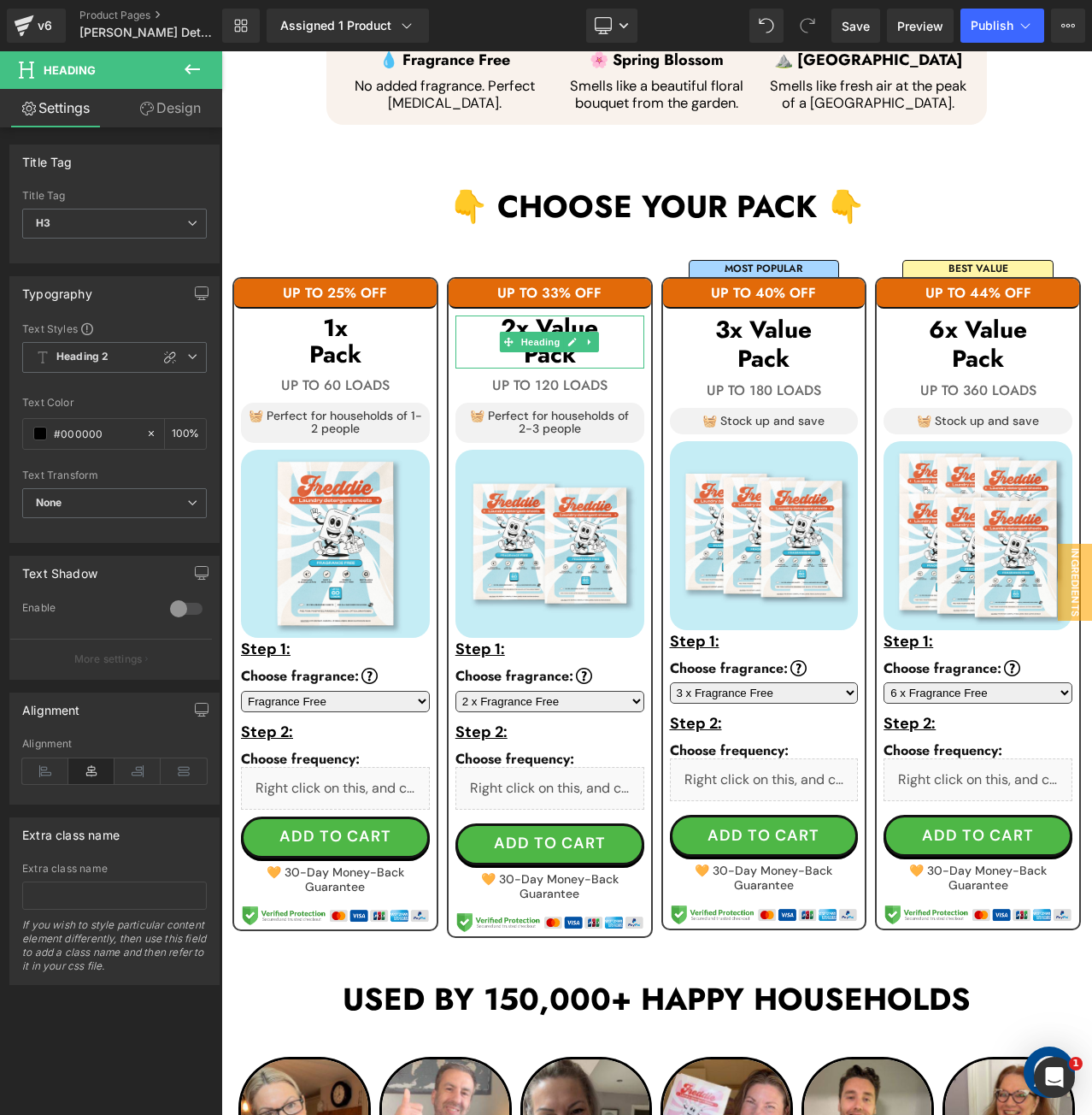
click at [165, 356] on icon at bounding box center [170, 358] width 12 height 12
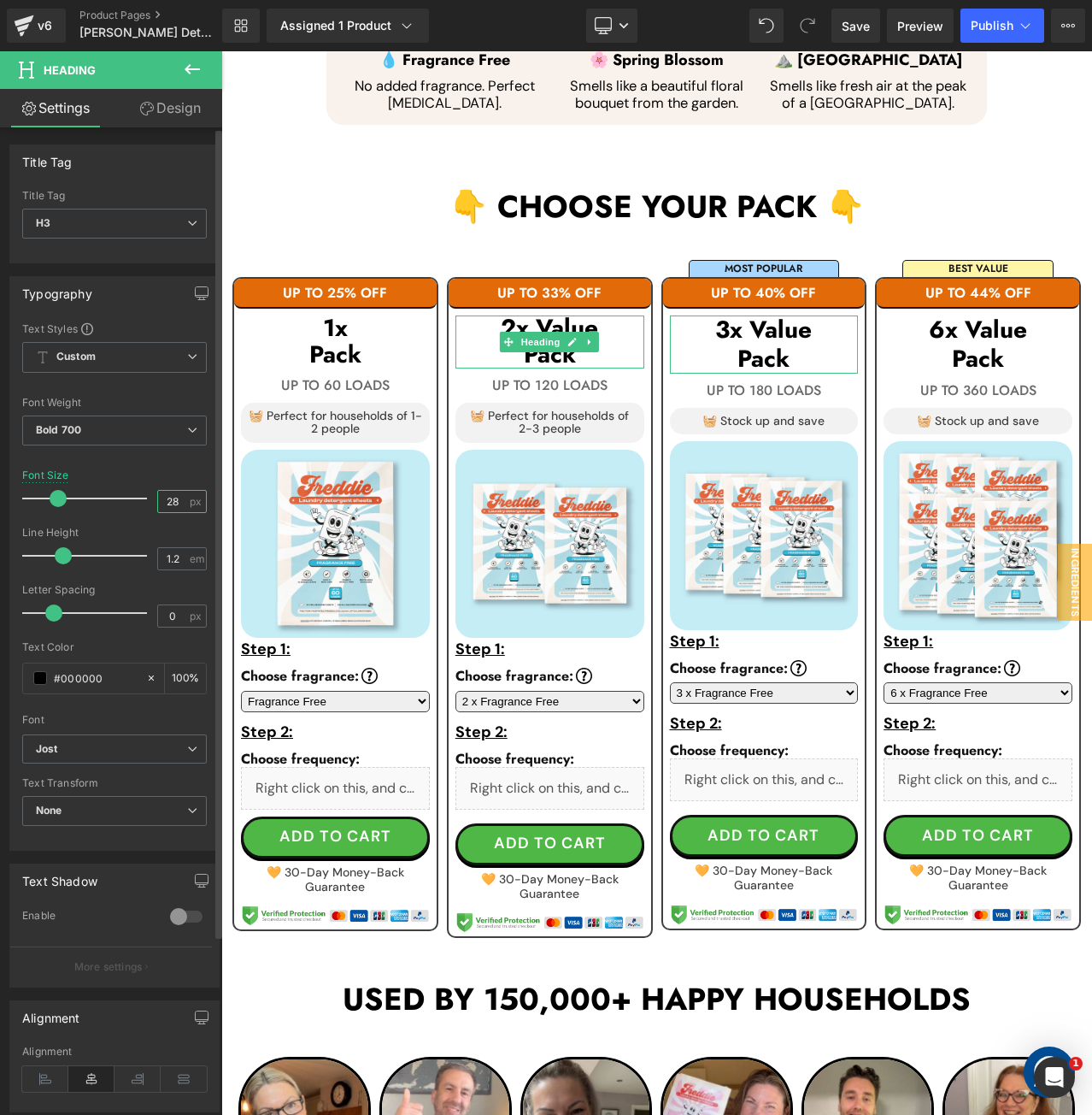
drag, startPoint x: 161, startPoint y: 498, endPoint x: 188, endPoint y: 500, distance: 27.1
click at [188, 500] on div "28 px" at bounding box center [182, 502] width 50 height 24
paste input "30"
type input "30"
drag, startPoint x: 167, startPoint y: 561, endPoint x: 192, endPoint y: 557, distance: 25.3
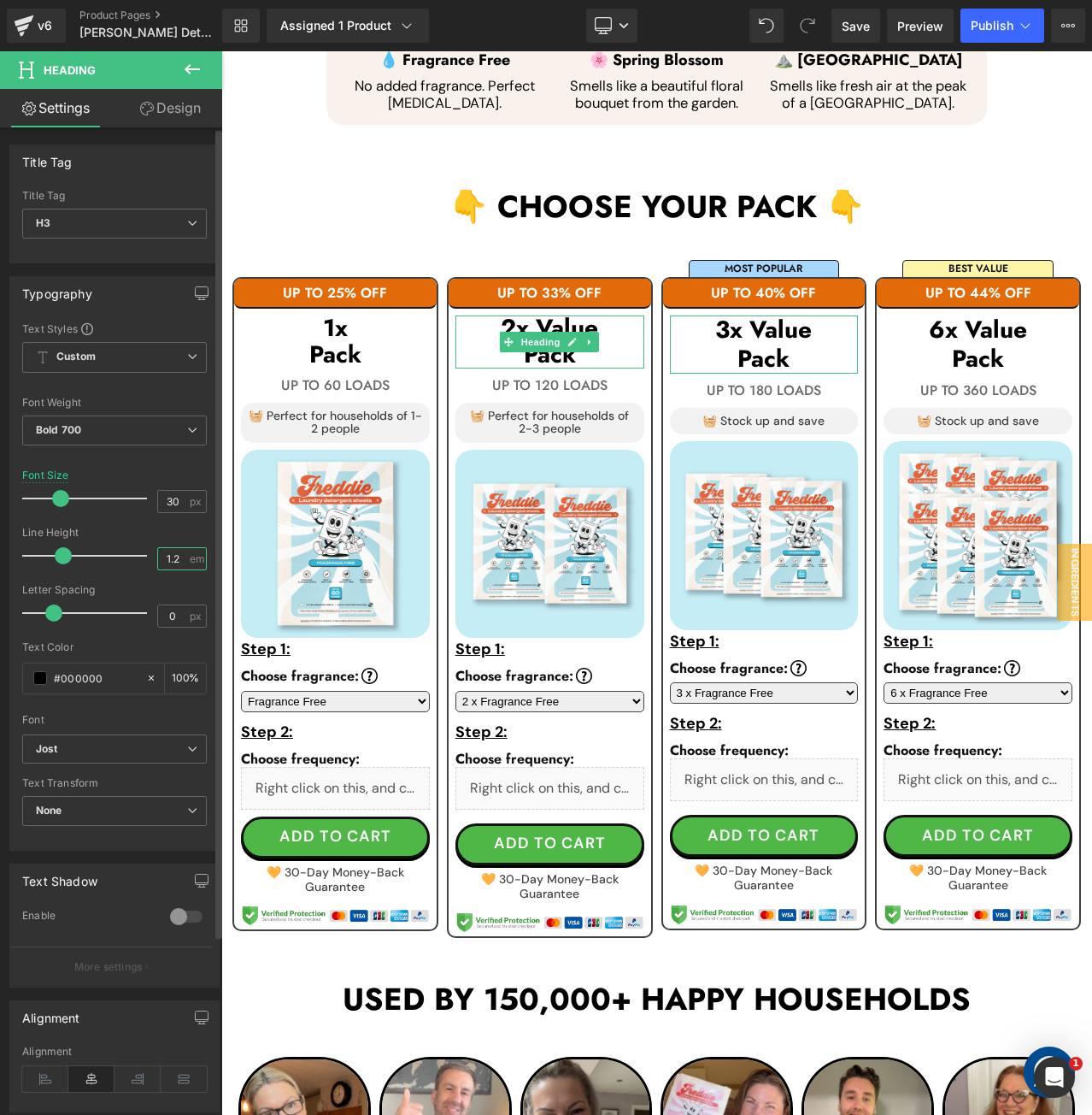
click at [192, 557] on div "1.2 em" at bounding box center [182, 558] width 50 height 24
type input "1.1"
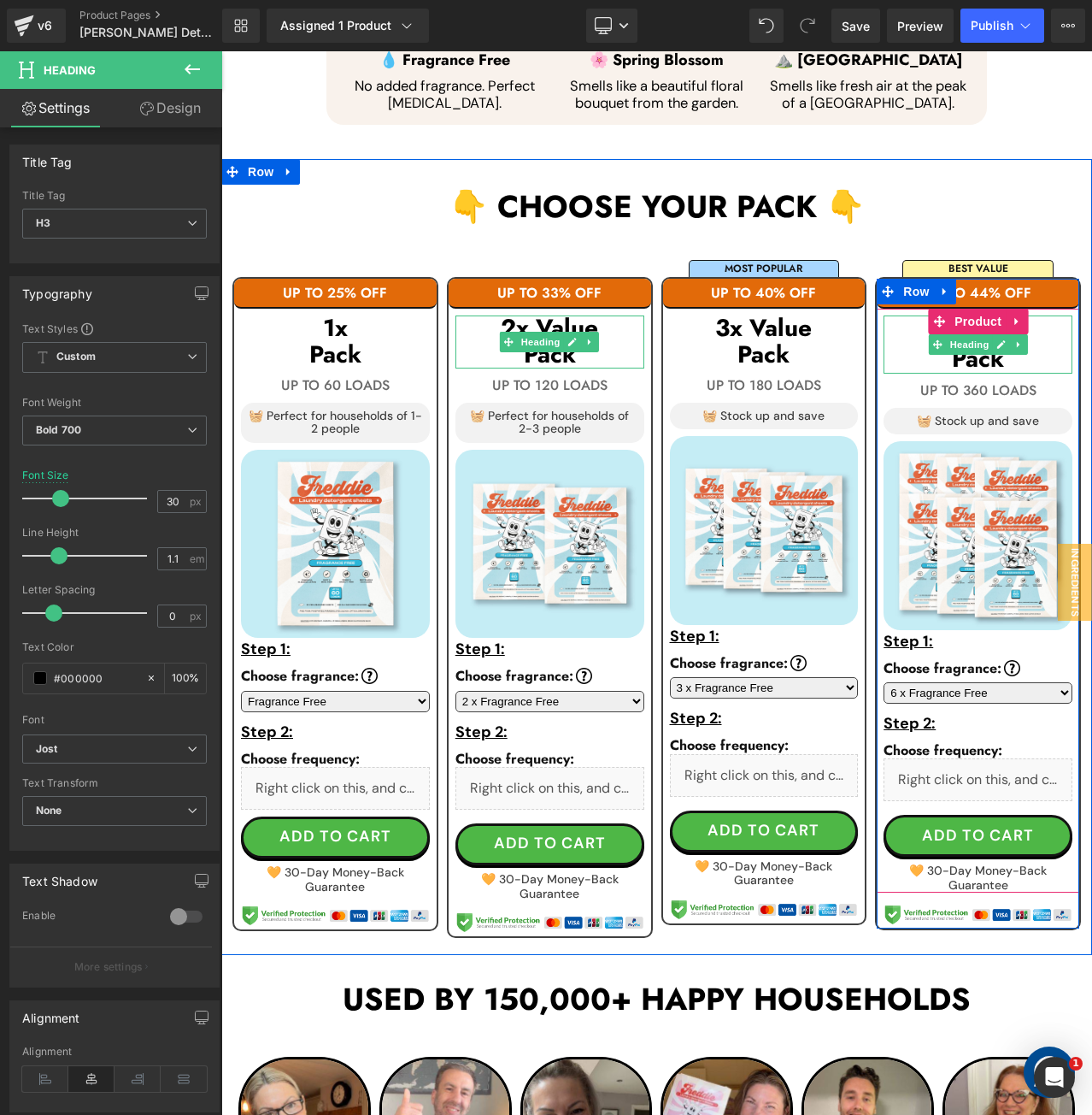
click at [1041, 345] on h3 "Pack" at bounding box center [977, 360] width 189 height 29
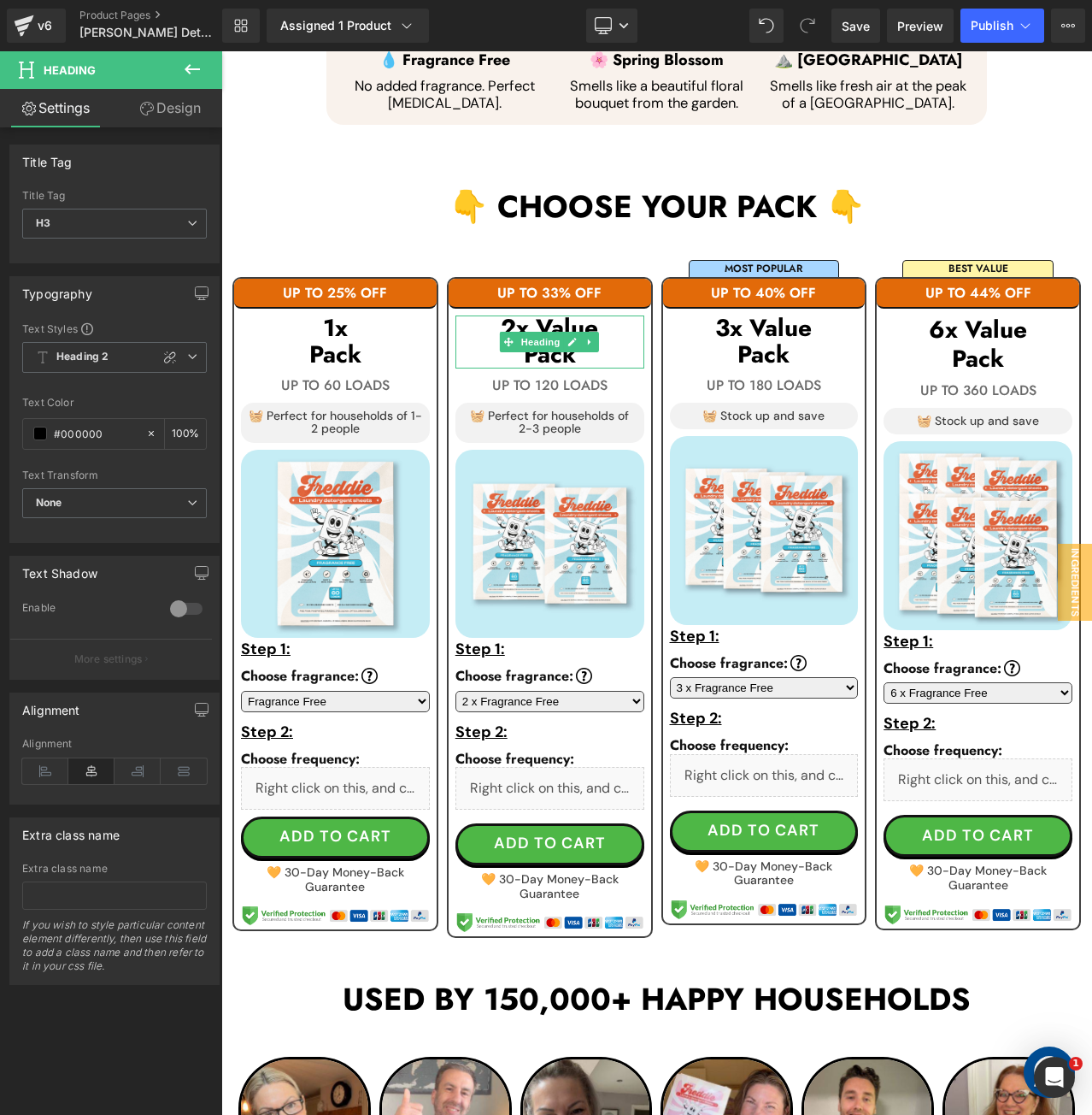
drag, startPoint x: 163, startPoint y: 353, endPoint x: 166, endPoint y: 401, distance: 48.1
click at [164, 353] on icon at bounding box center [170, 358] width 14 height 14
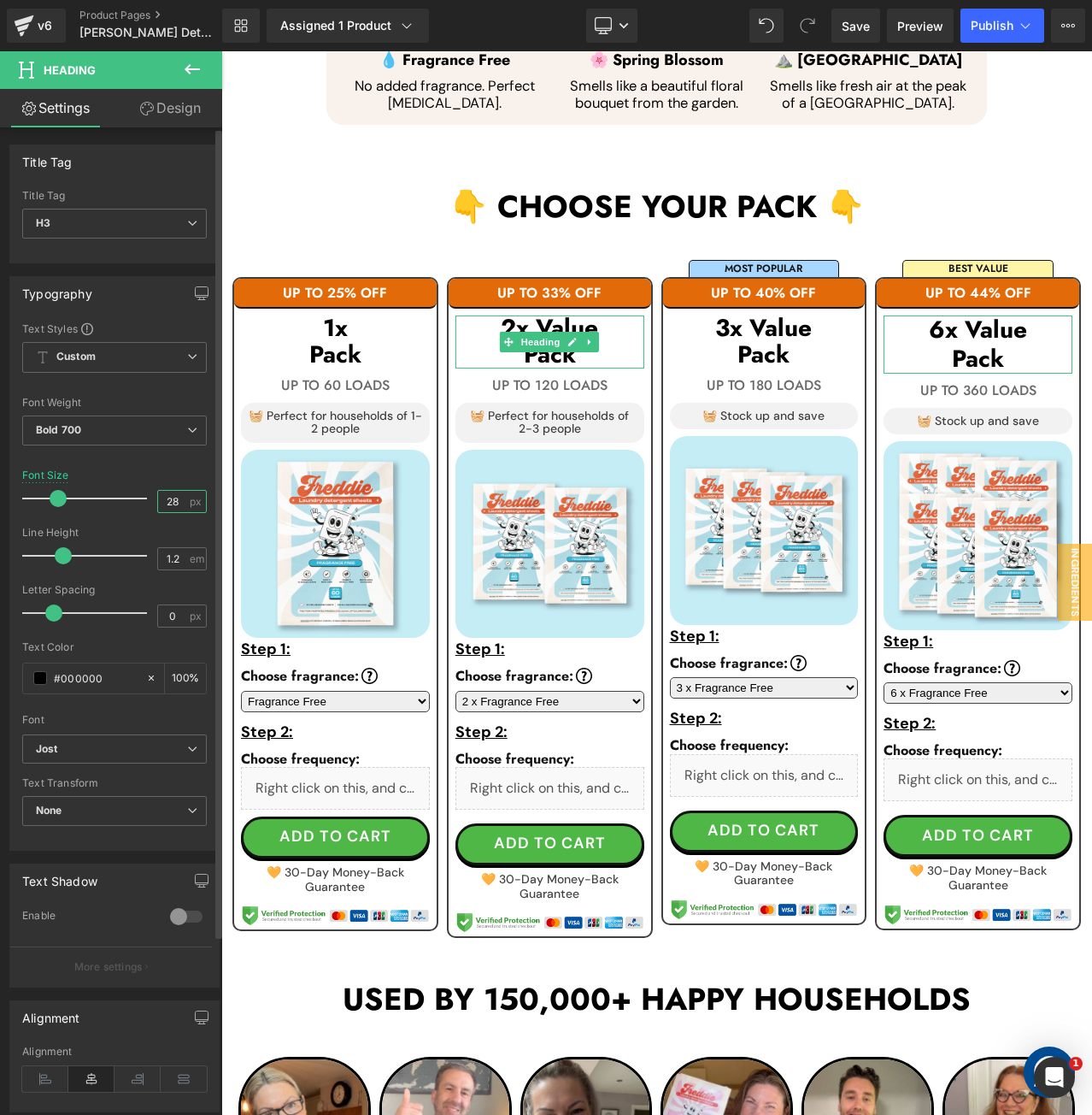
click at [167, 499] on input "28" at bounding box center [172, 502] width 30 height 22
paste input "30"
type input "30"
drag, startPoint x: 166, startPoint y: 552, endPoint x: 193, endPoint y: 554, distance: 27.1
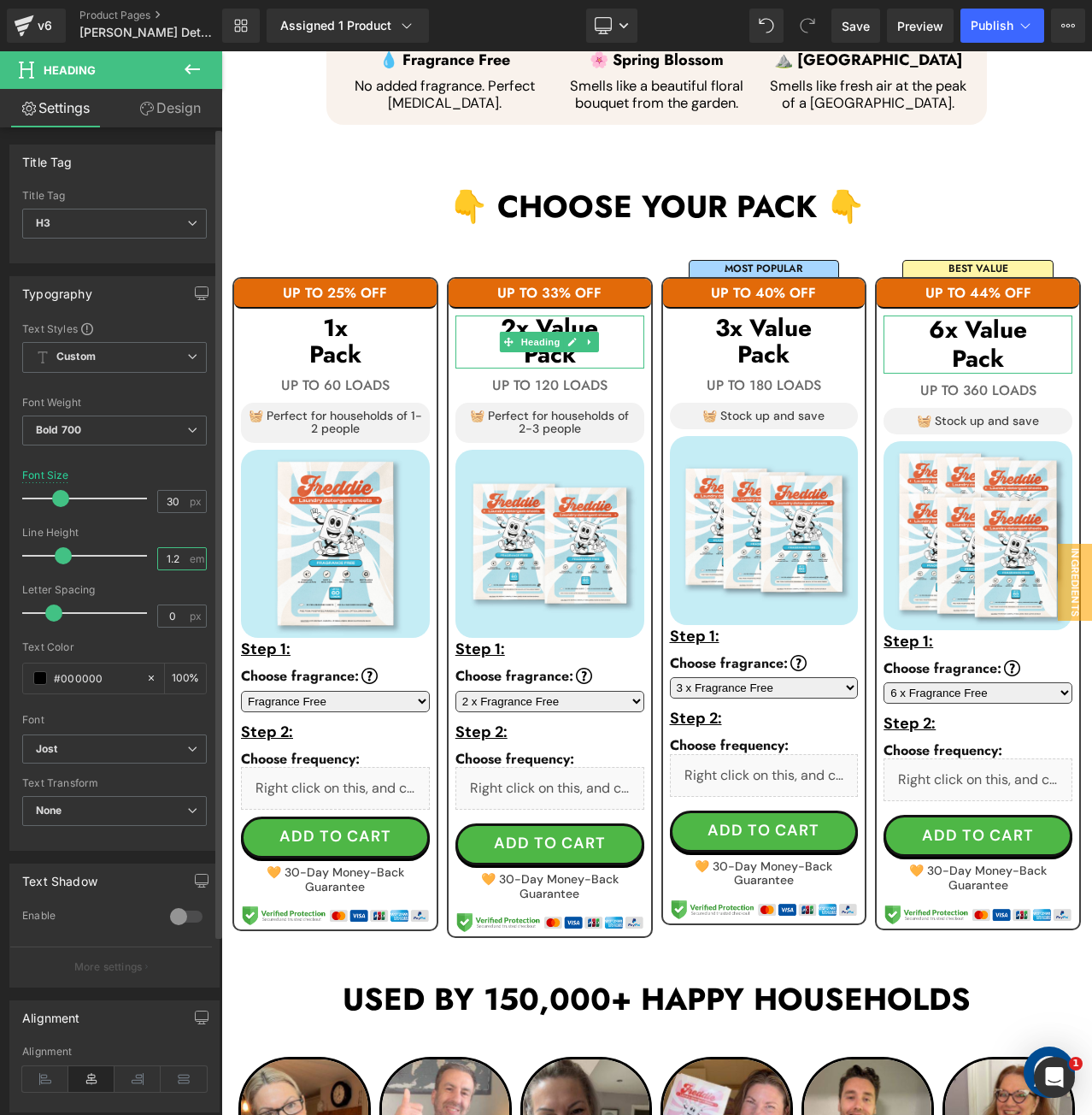
click at [193, 554] on div "1.2 em" at bounding box center [182, 558] width 50 height 24
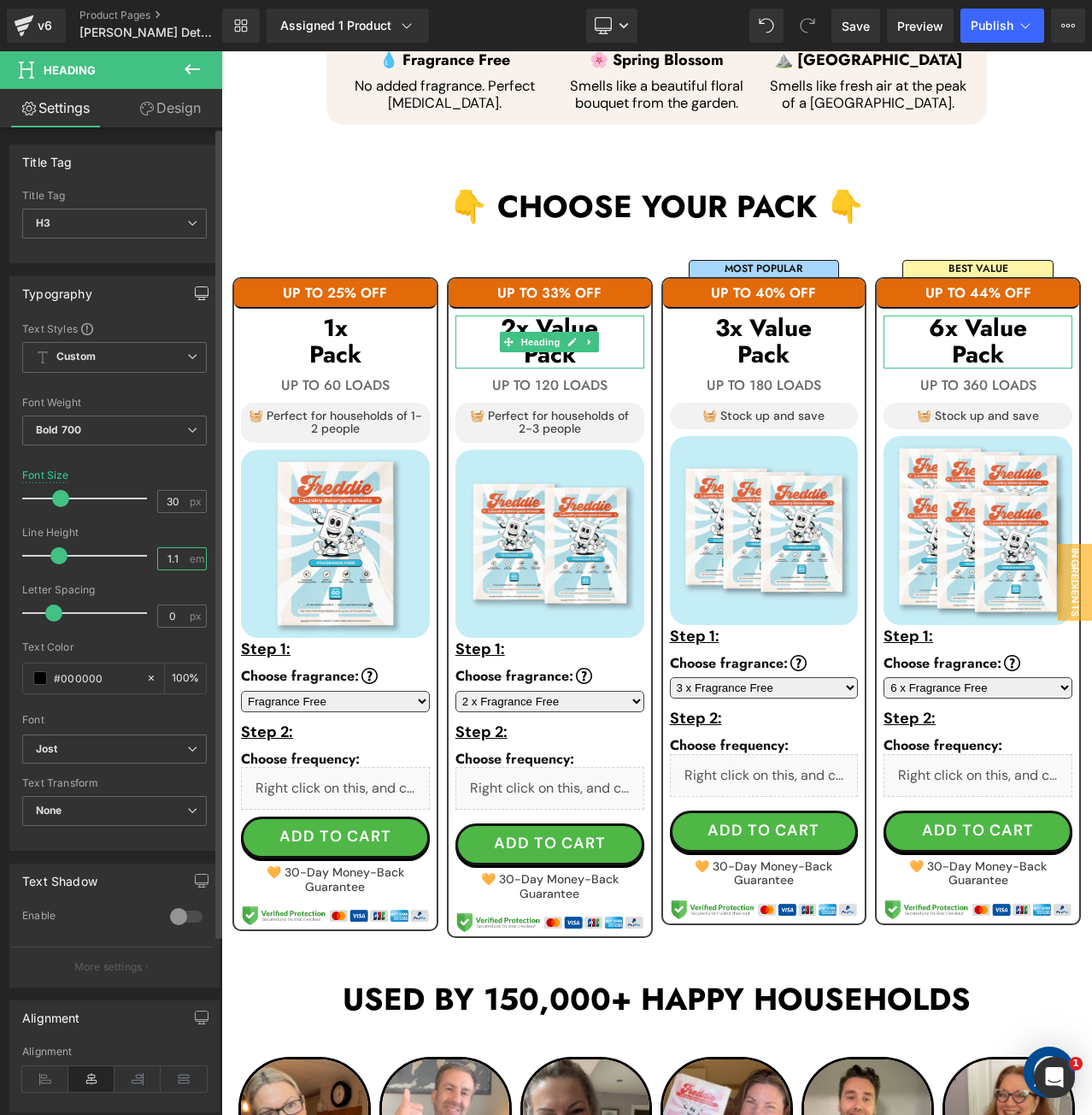
type input "1.1"
click at [198, 299] on icon "button" at bounding box center [201, 299] width 7 height 0
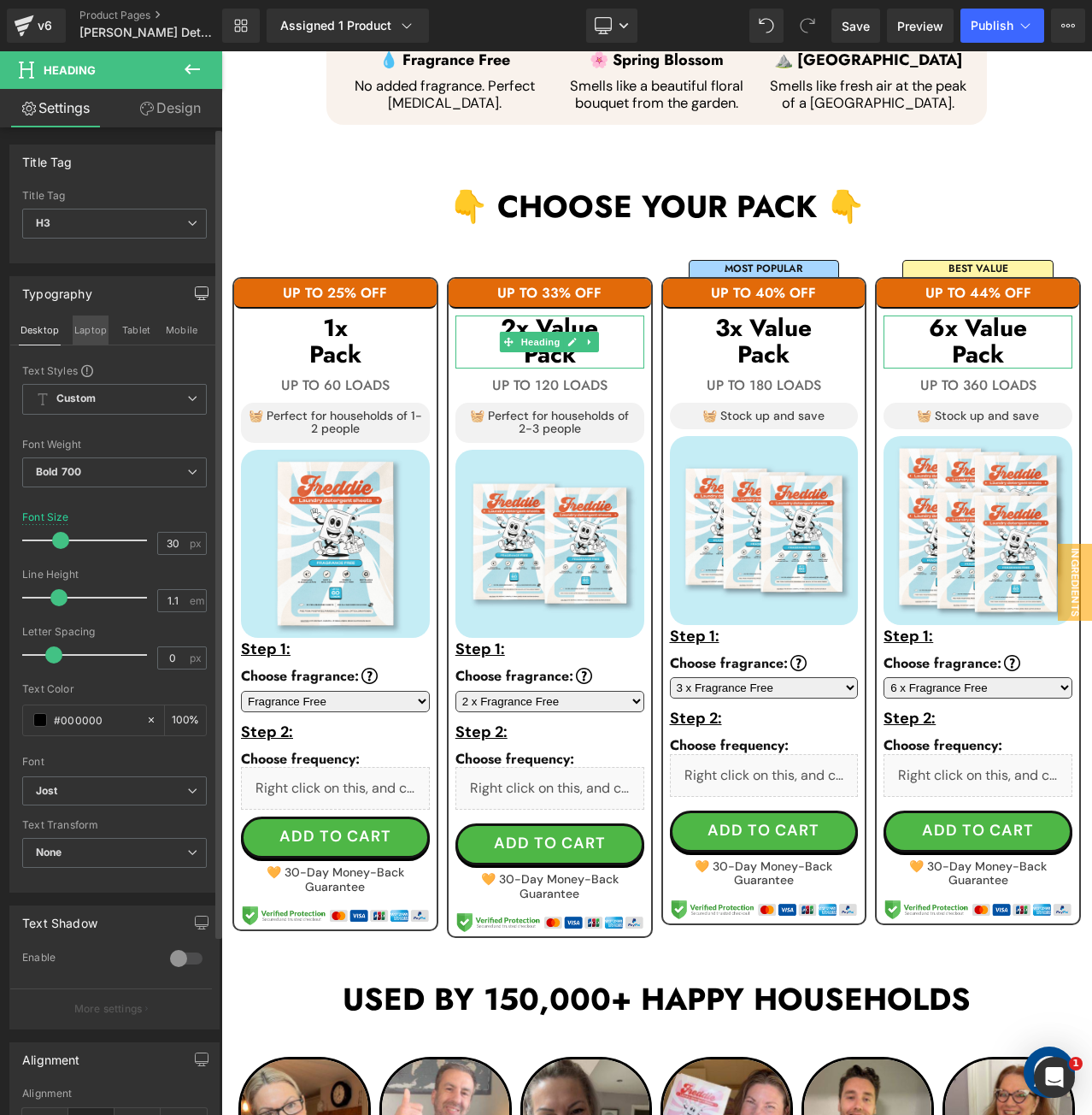
click at [84, 338] on button "Laptop" at bounding box center [90, 330] width 36 height 29
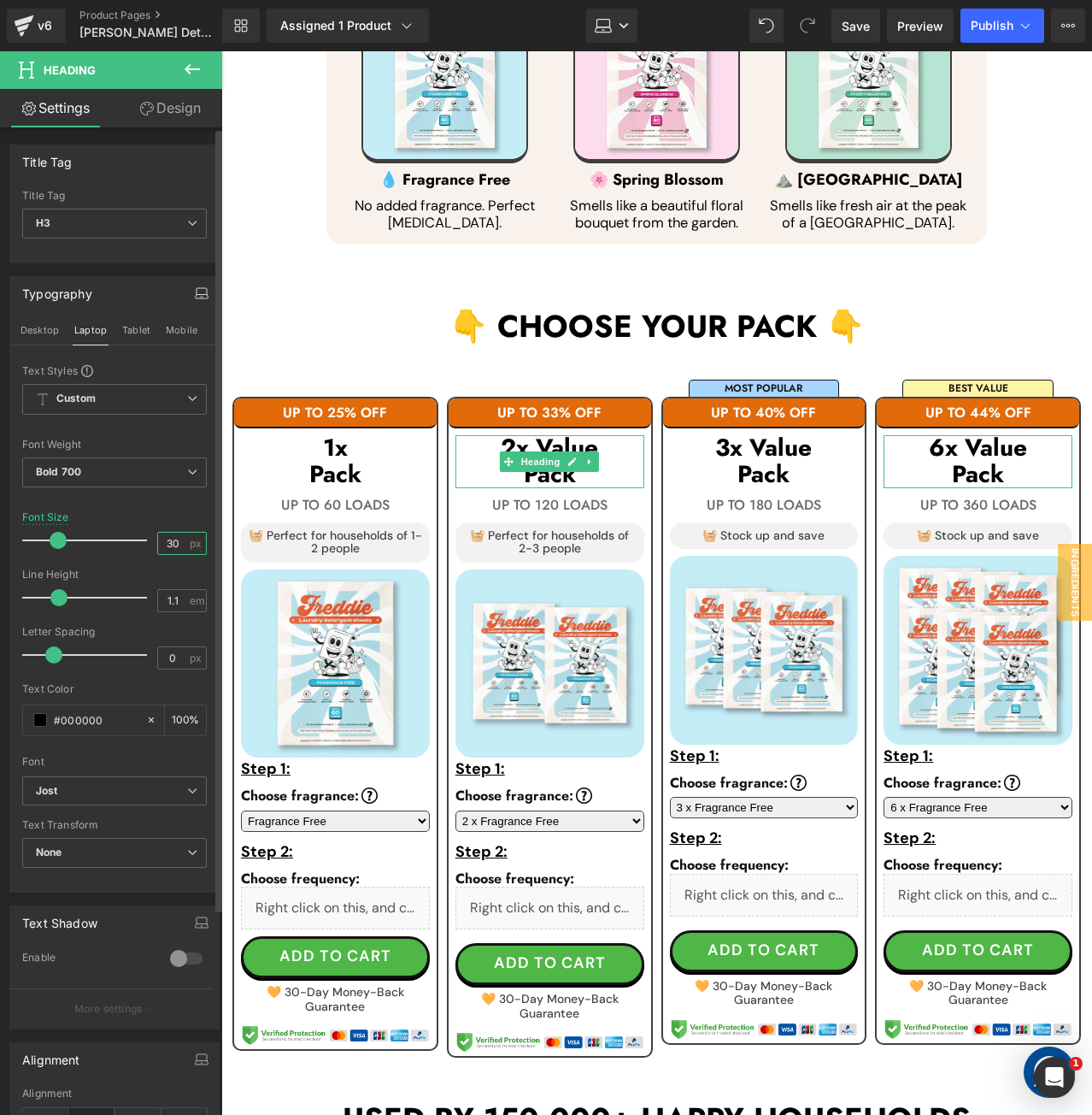
click at [167, 538] on input "30" at bounding box center [172, 544] width 30 height 22
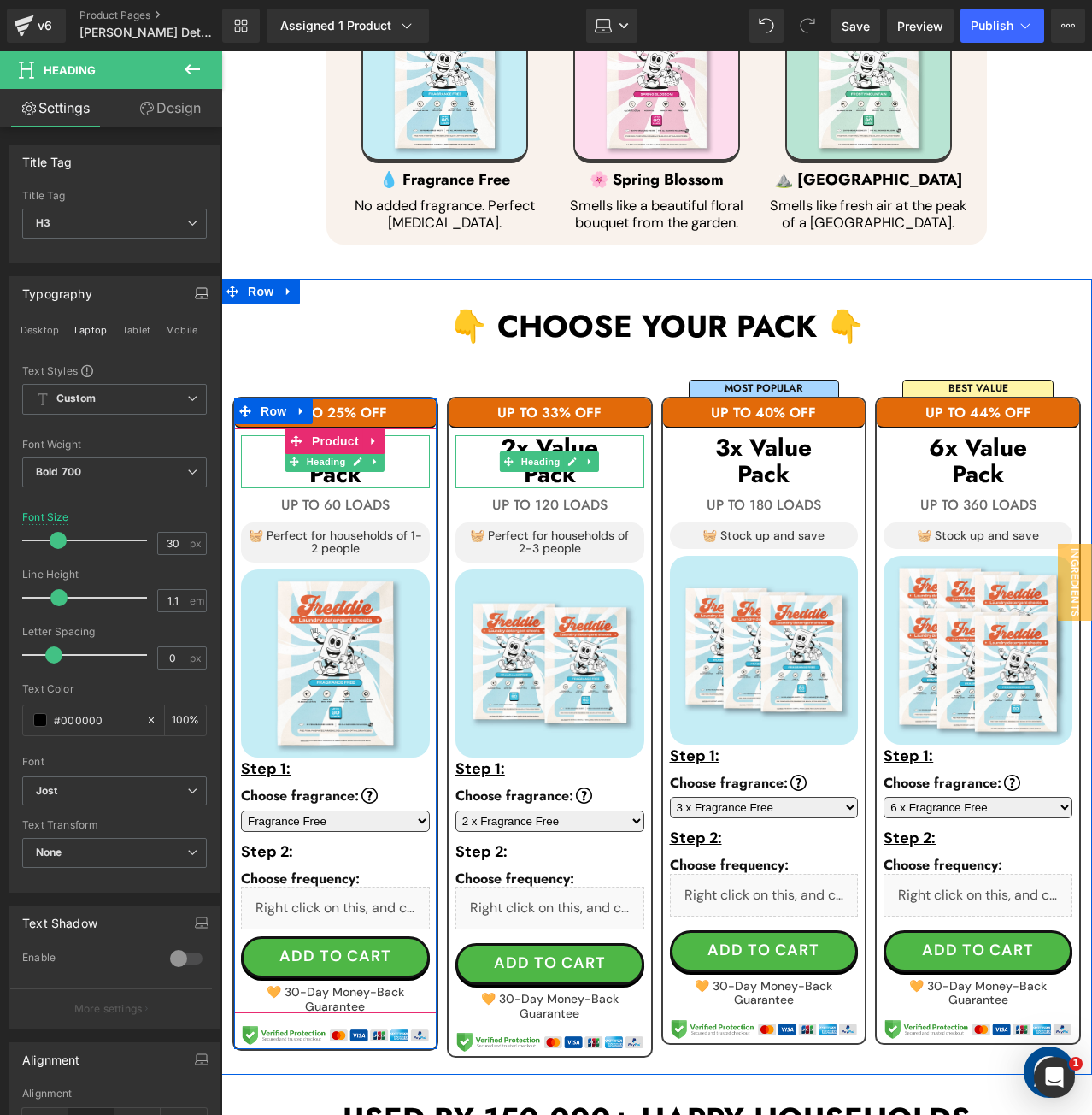
click at [402, 435] on h3 "1x" at bounding box center [335, 448] width 189 height 26
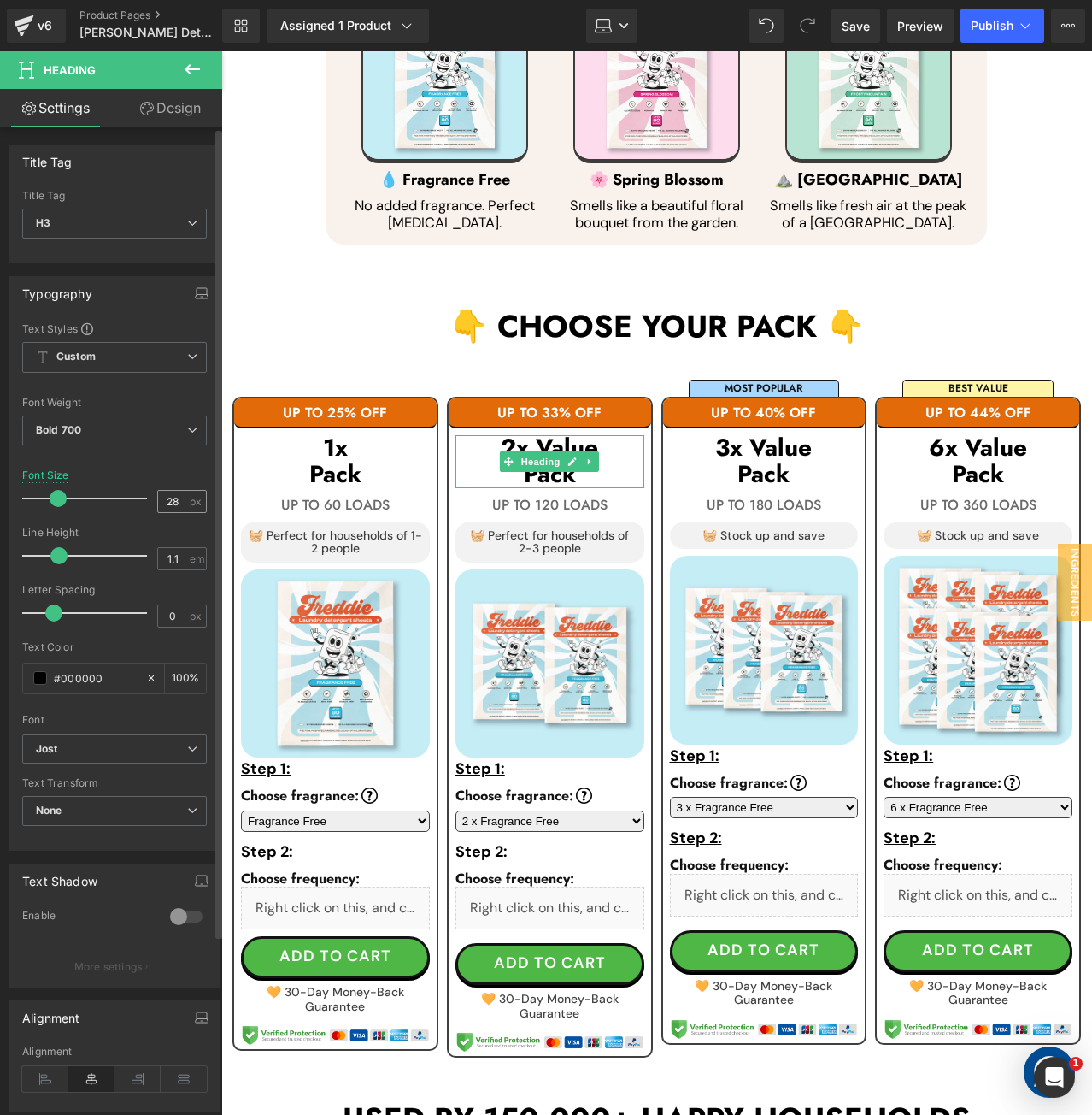
click at [165, 498] on input "28" at bounding box center [172, 502] width 30 height 22
type input "30"
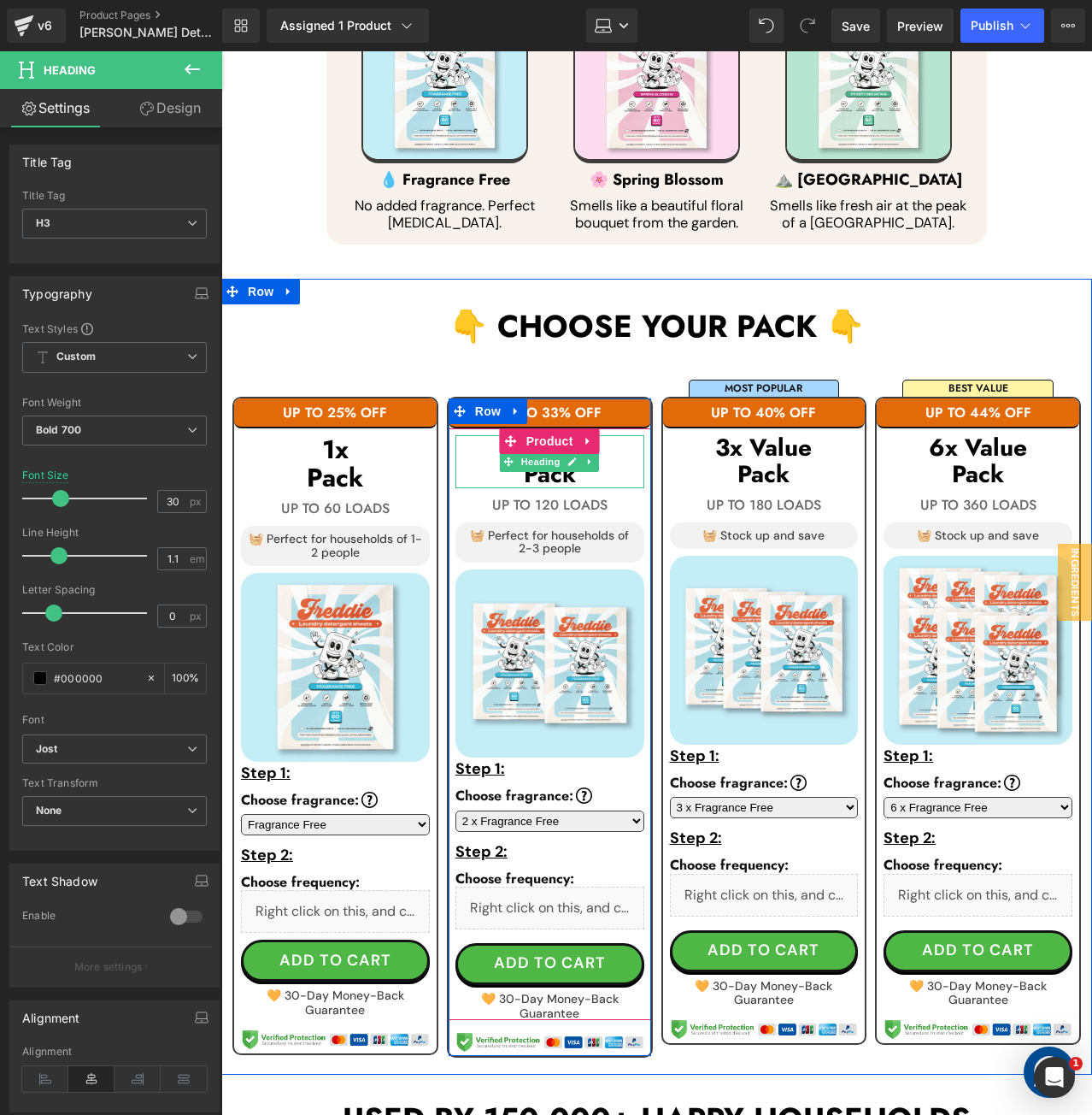
click at [629, 461] on h3 "Pack" at bounding box center [549, 474] width 189 height 26
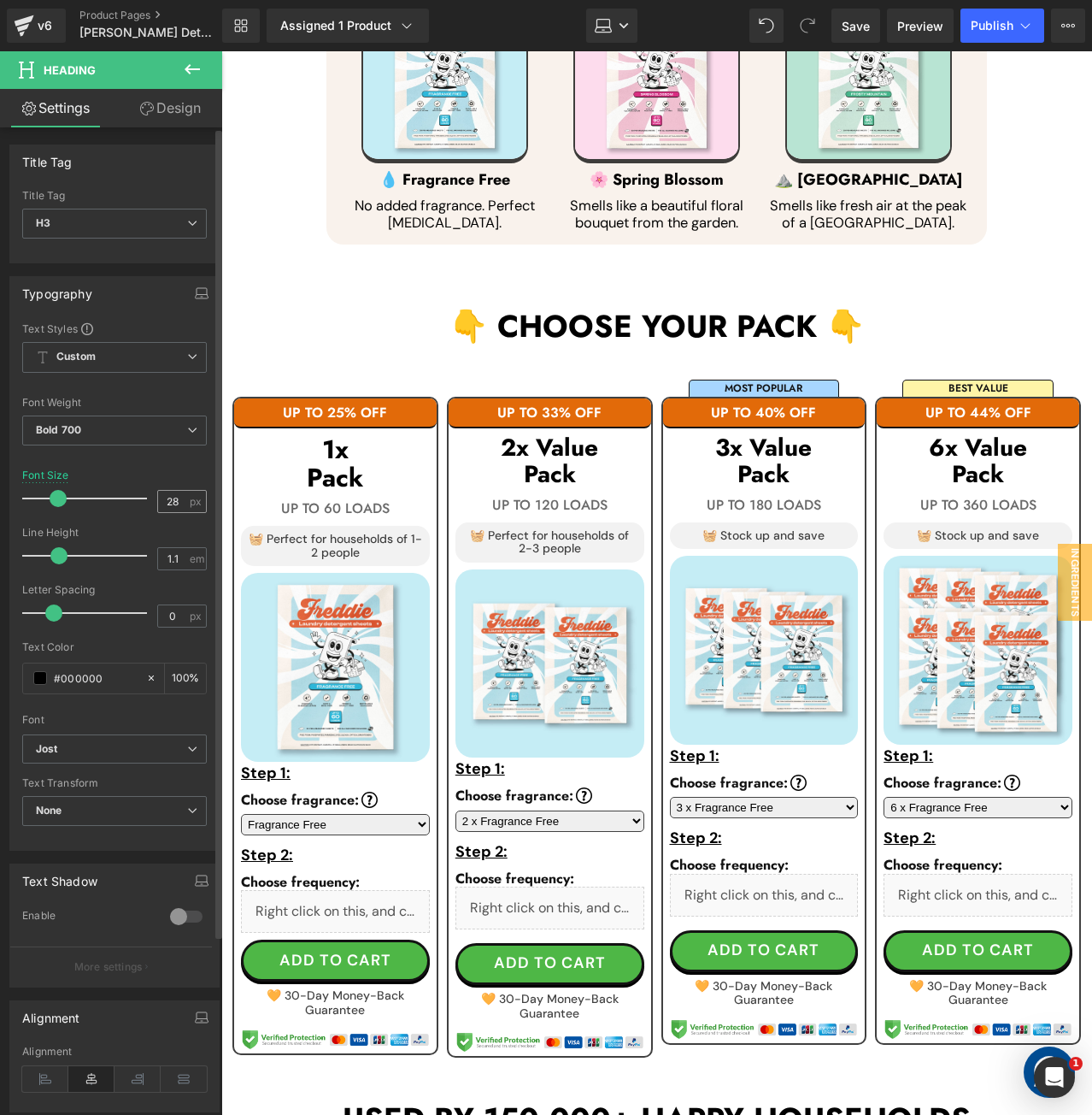
click at [167, 502] on input "28" at bounding box center [172, 502] width 30 height 22
type input "30"
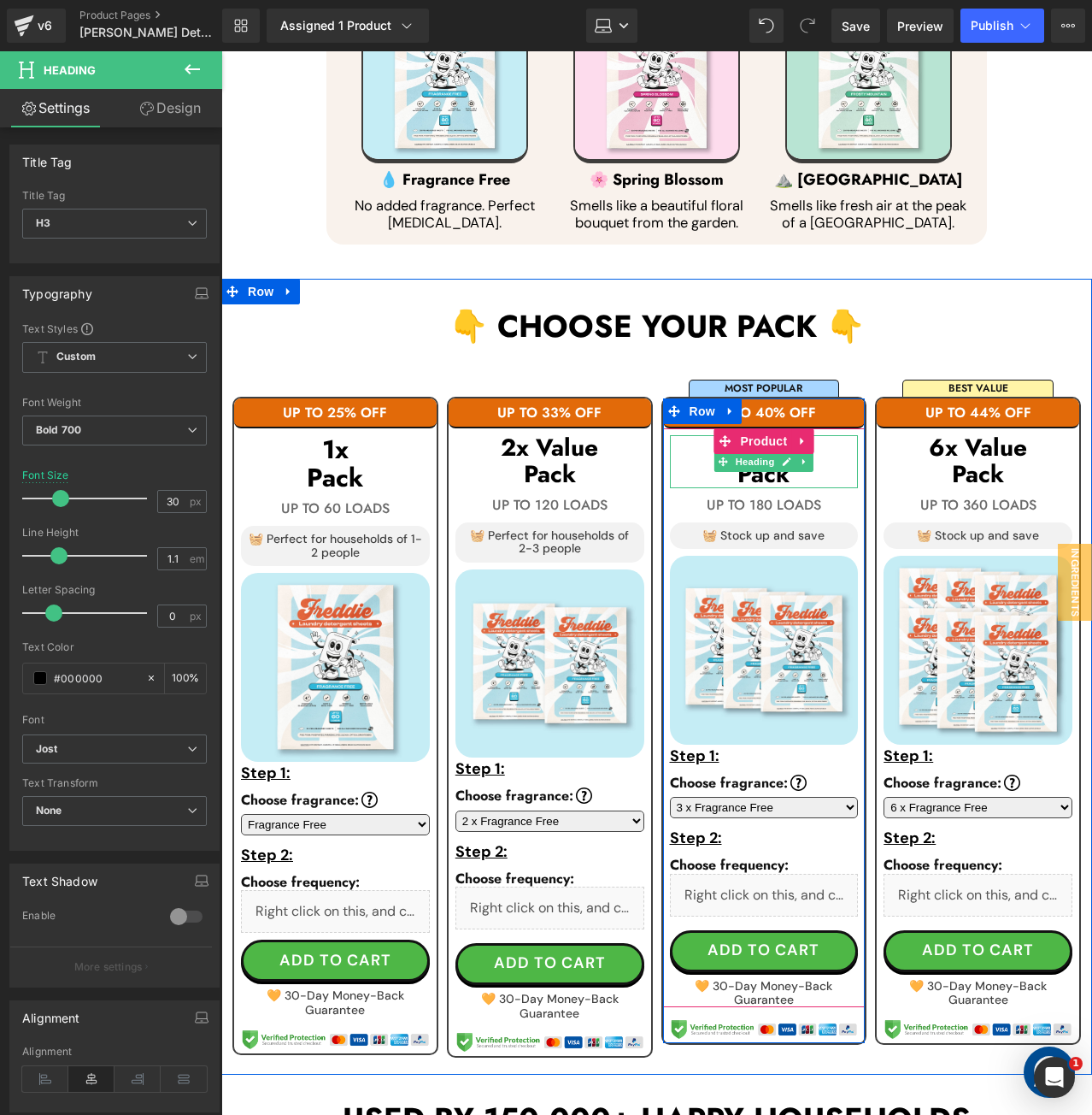
click at [831, 461] on h3 "Pack" at bounding box center [764, 474] width 189 height 26
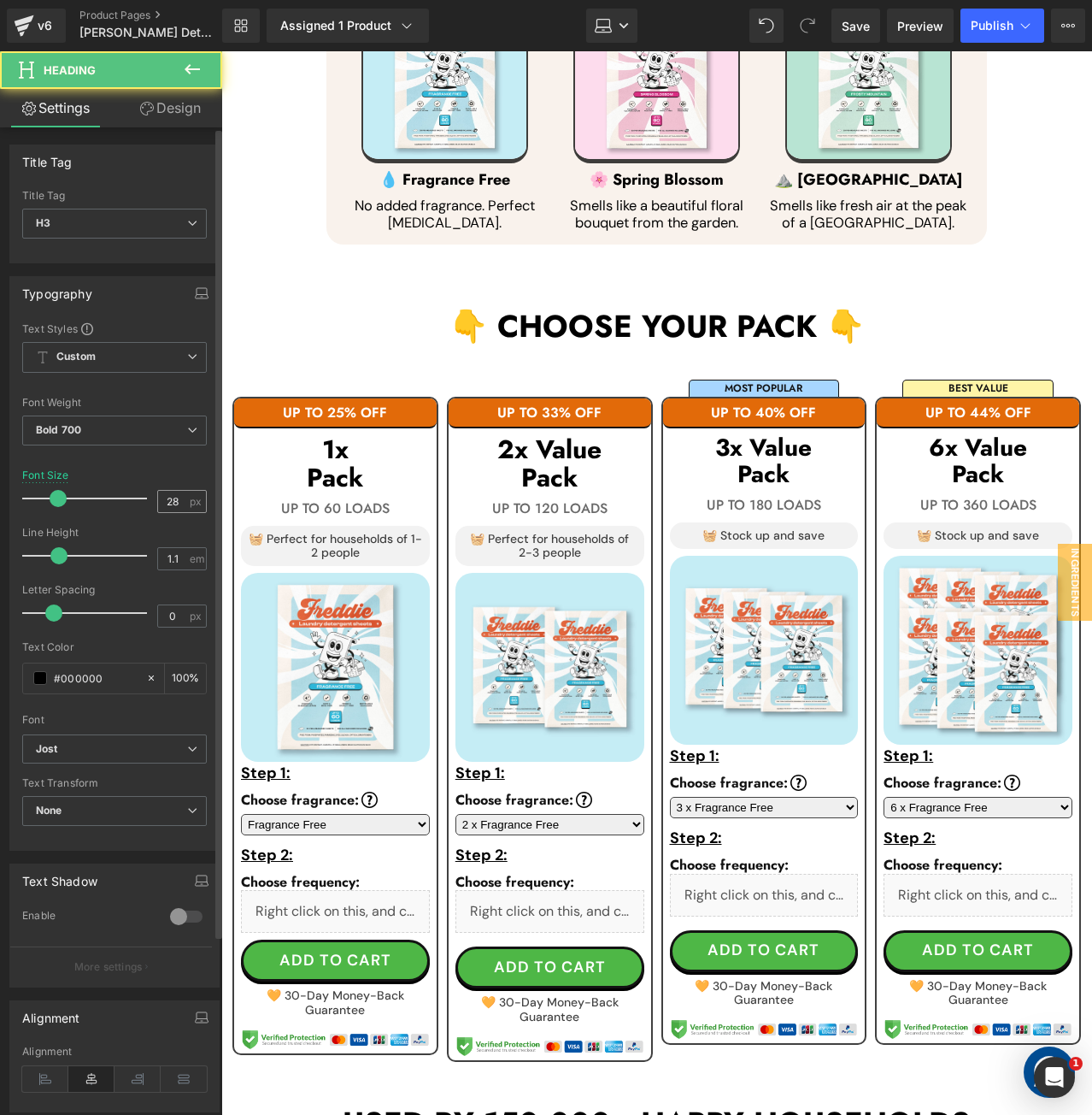
click at [158, 502] on input "28" at bounding box center [172, 502] width 30 height 22
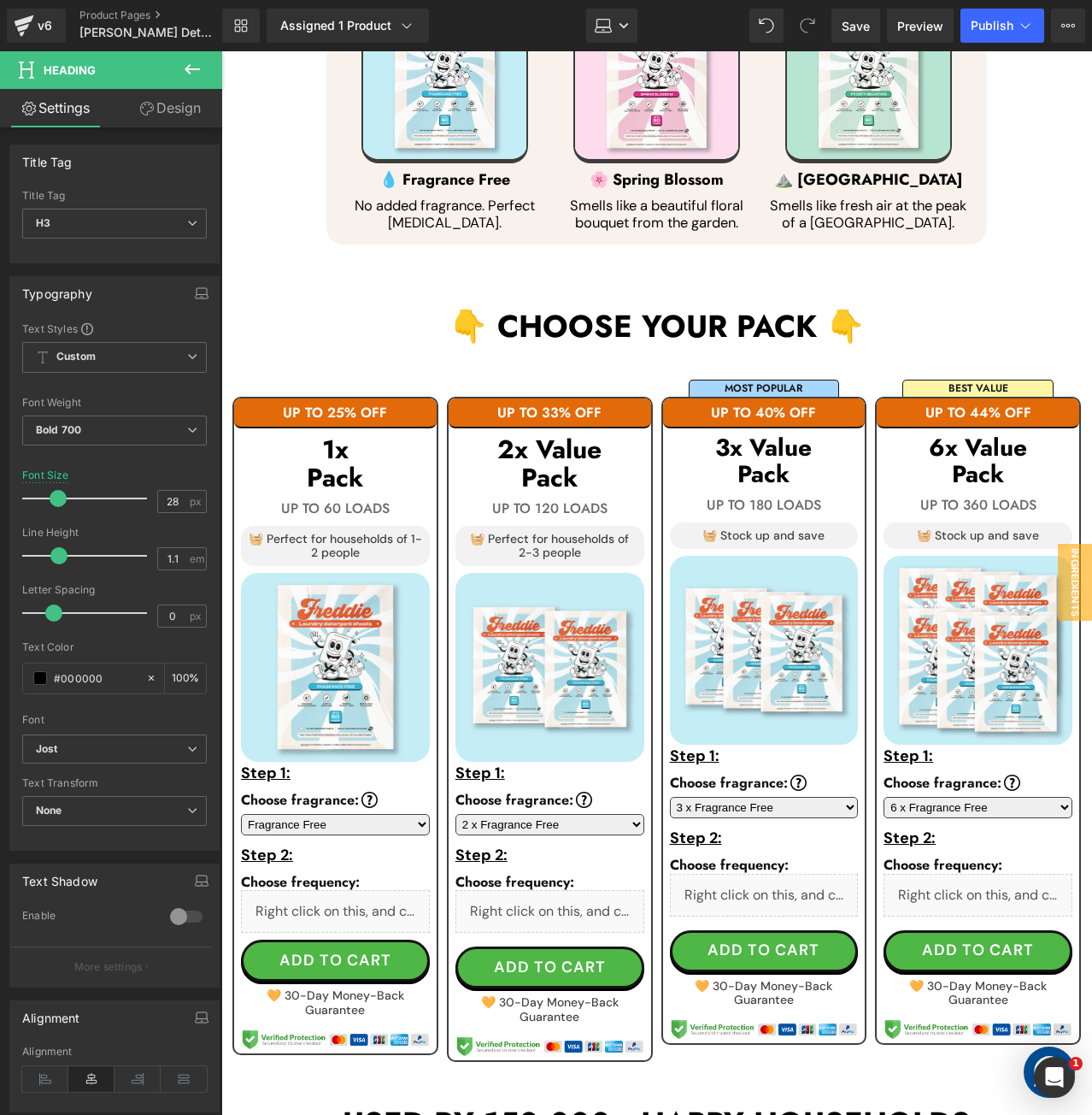
type input "30"
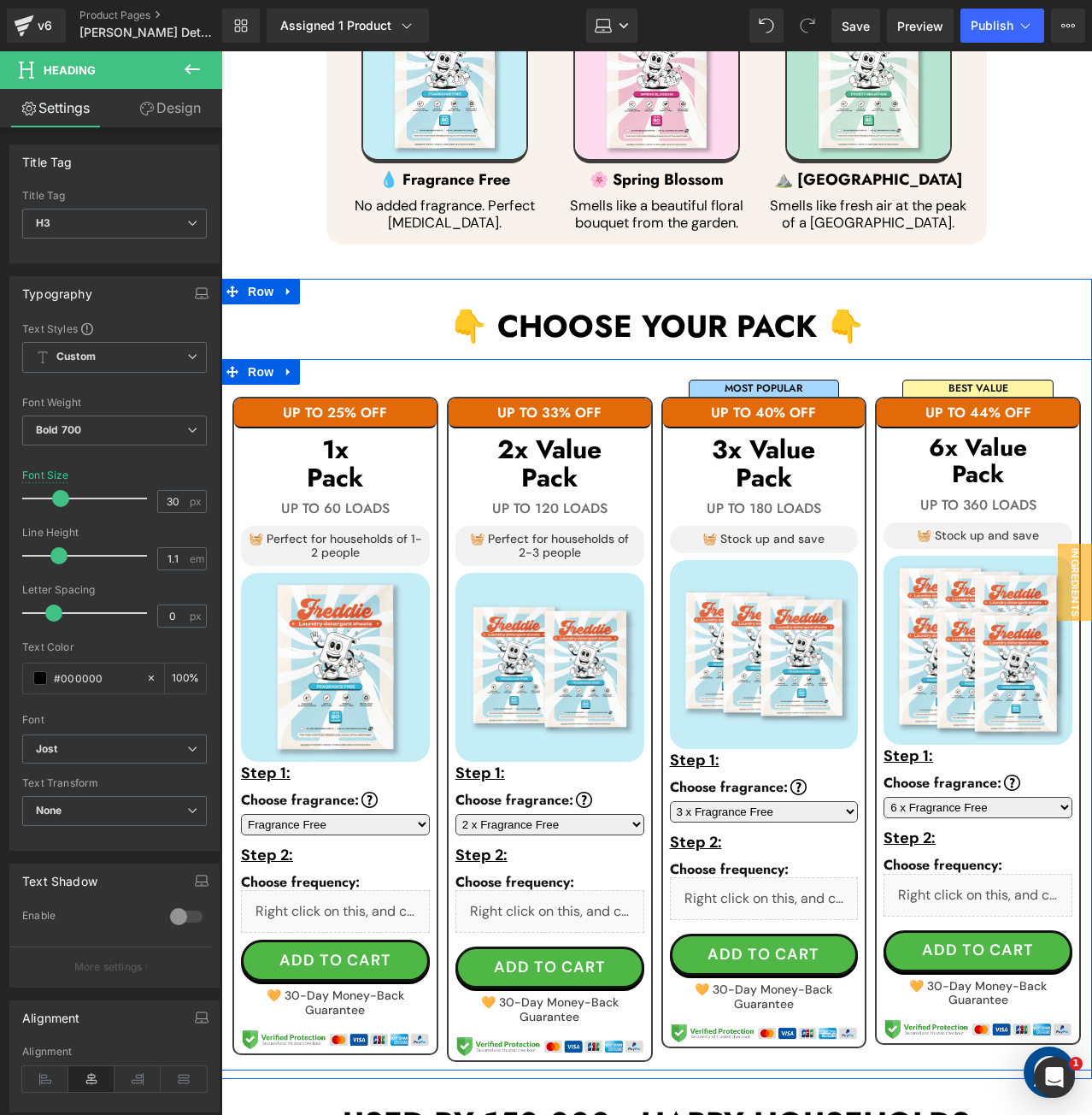
click at [1044, 461] on h3 "Pack" at bounding box center [977, 474] width 189 height 26
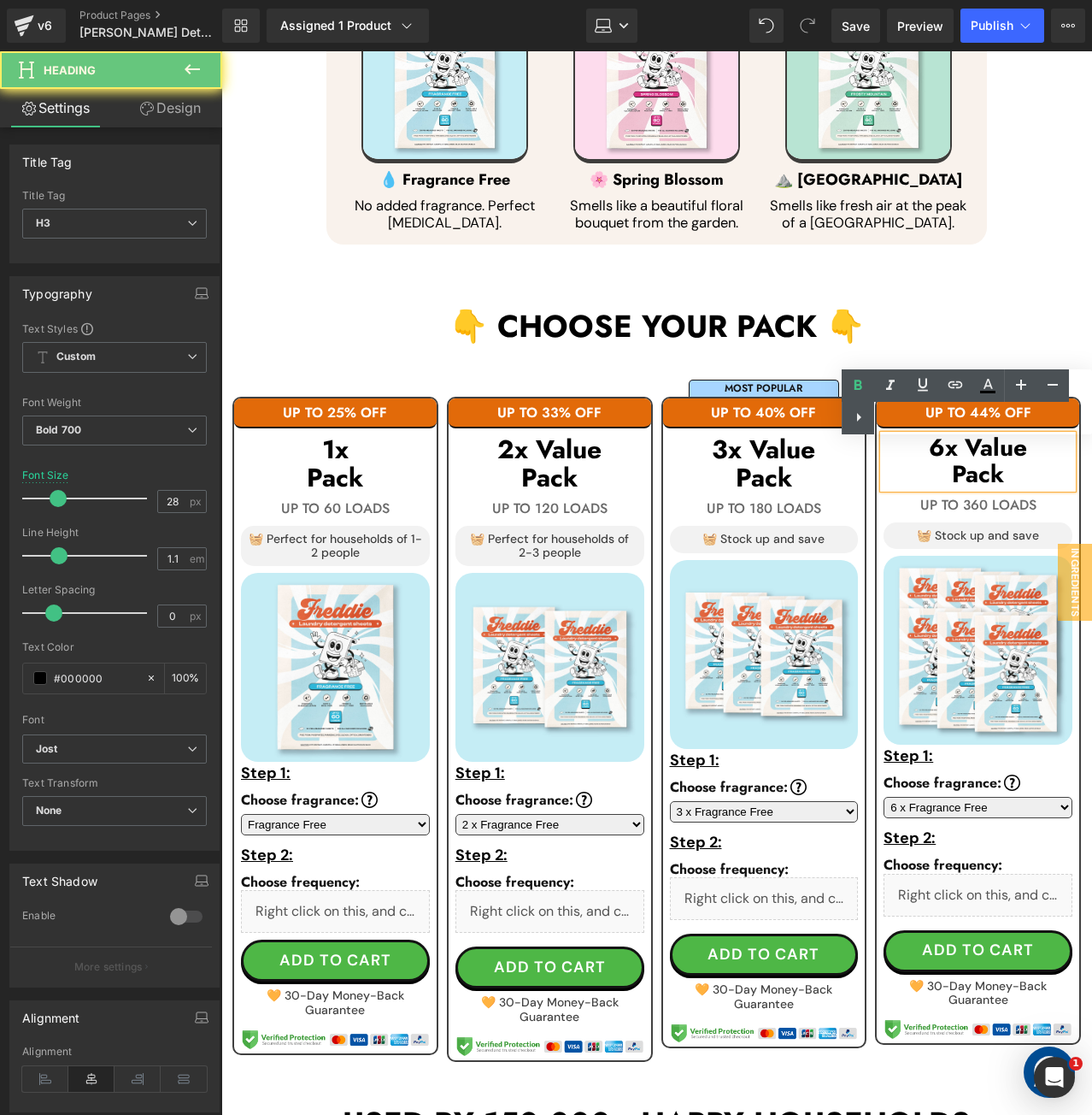
click at [1044, 461] on h3 "Pack" at bounding box center [977, 474] width 189 height 26
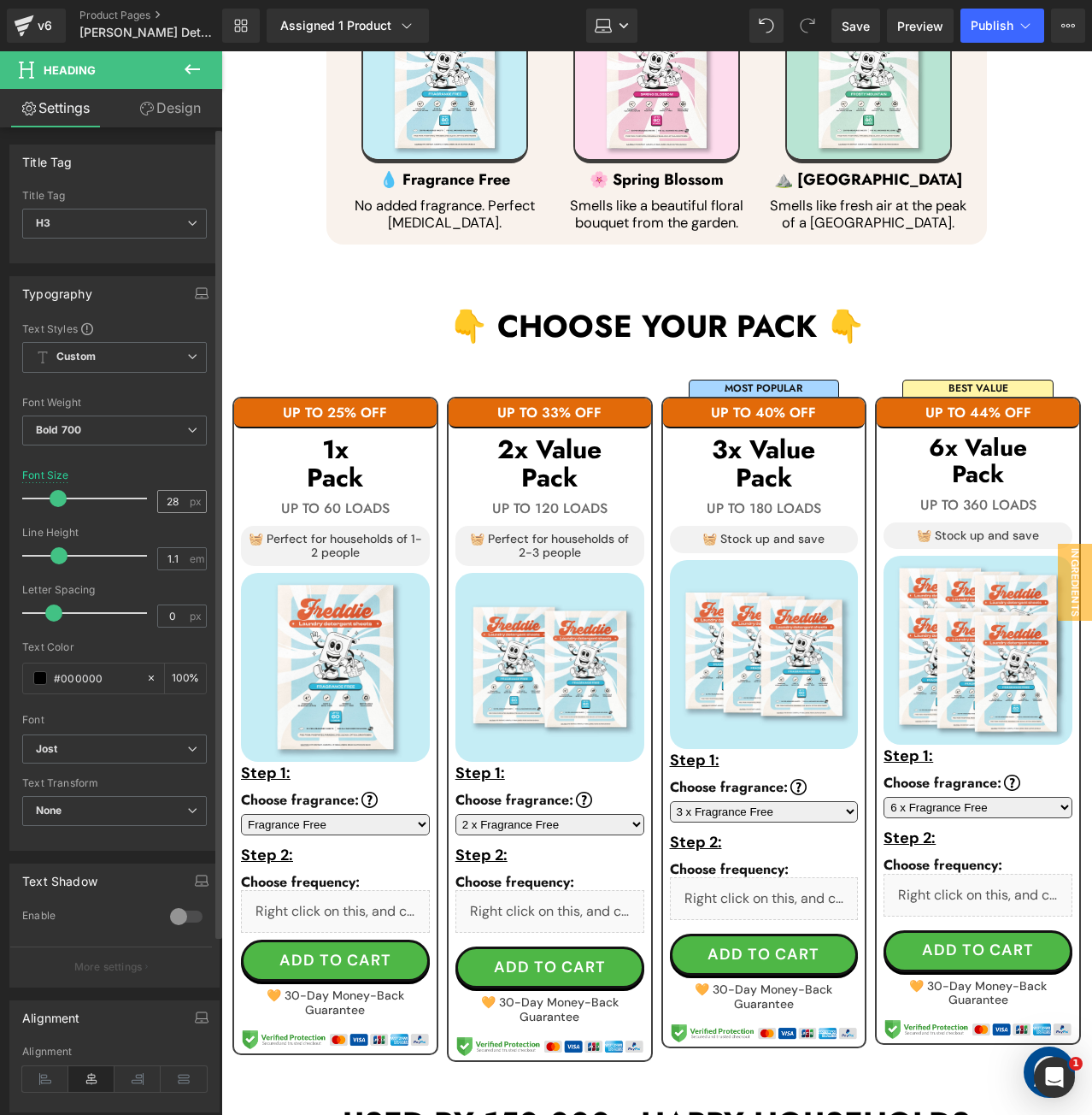
click at [169, 498] on input "28" at bounding box center [172, 502] width 30 height 22
click at [166, 499] on input "28" at bounding box center [172, 502] width 30 height 22
click at [165, 499] on input "28" at bounding box center [172, 502] width 30 height 22
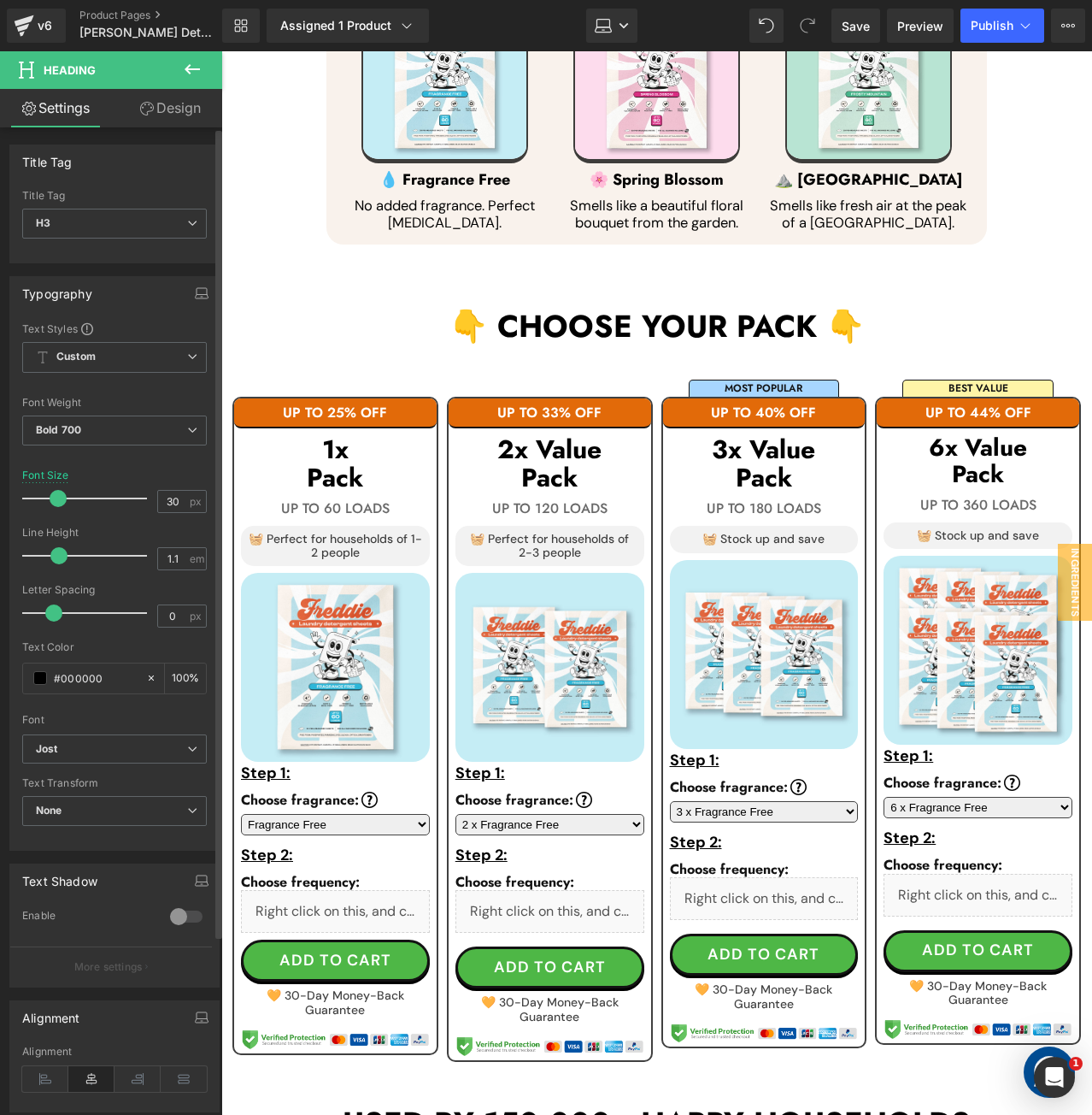
type input "30"
click at [173, 472] on div "Font Size 30 px" at bounding box center [115, 498] width 184 height 57
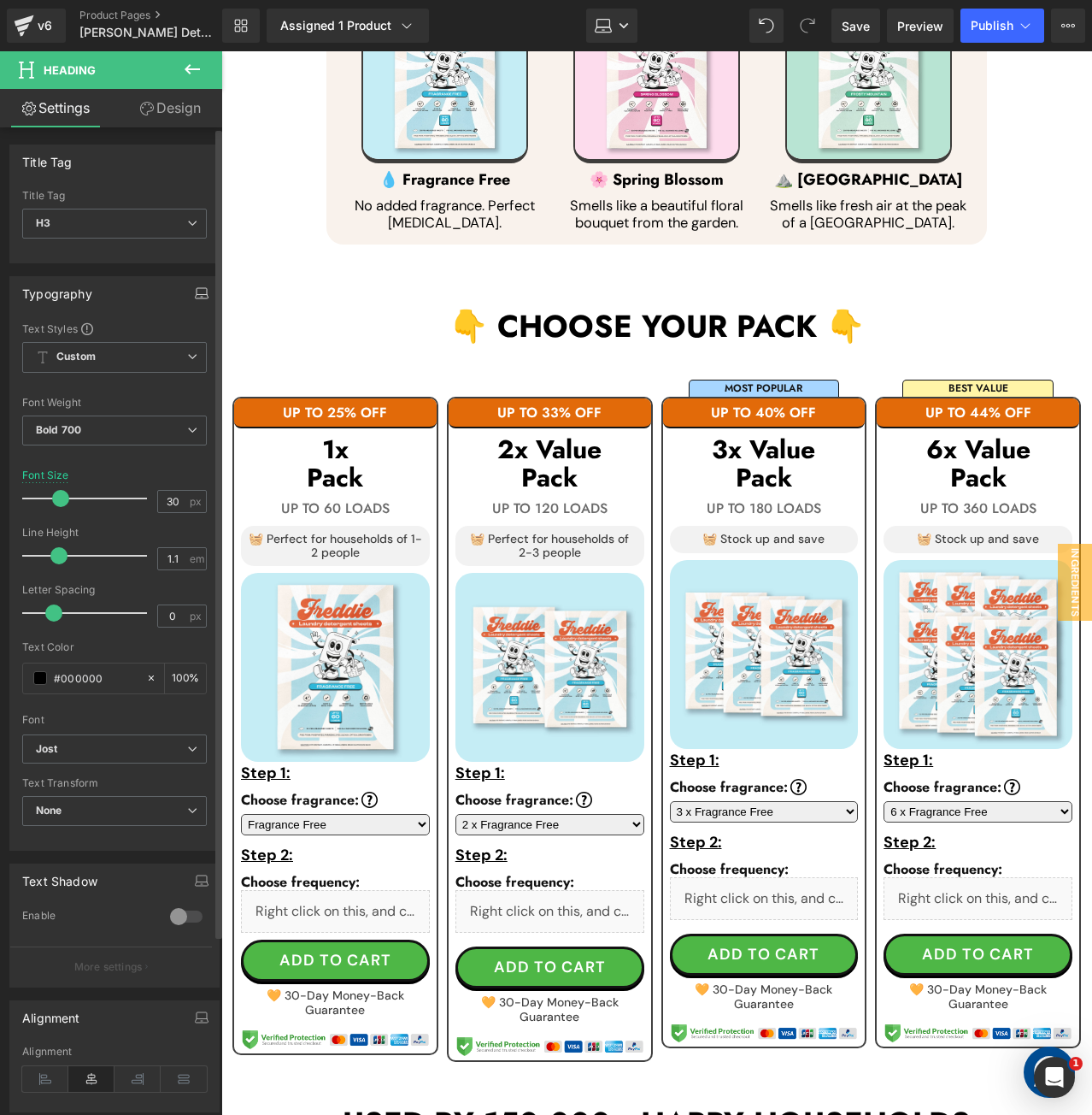
click at [197, 292] on icon "button" at bounding box center [202, 293] width 14 height 14
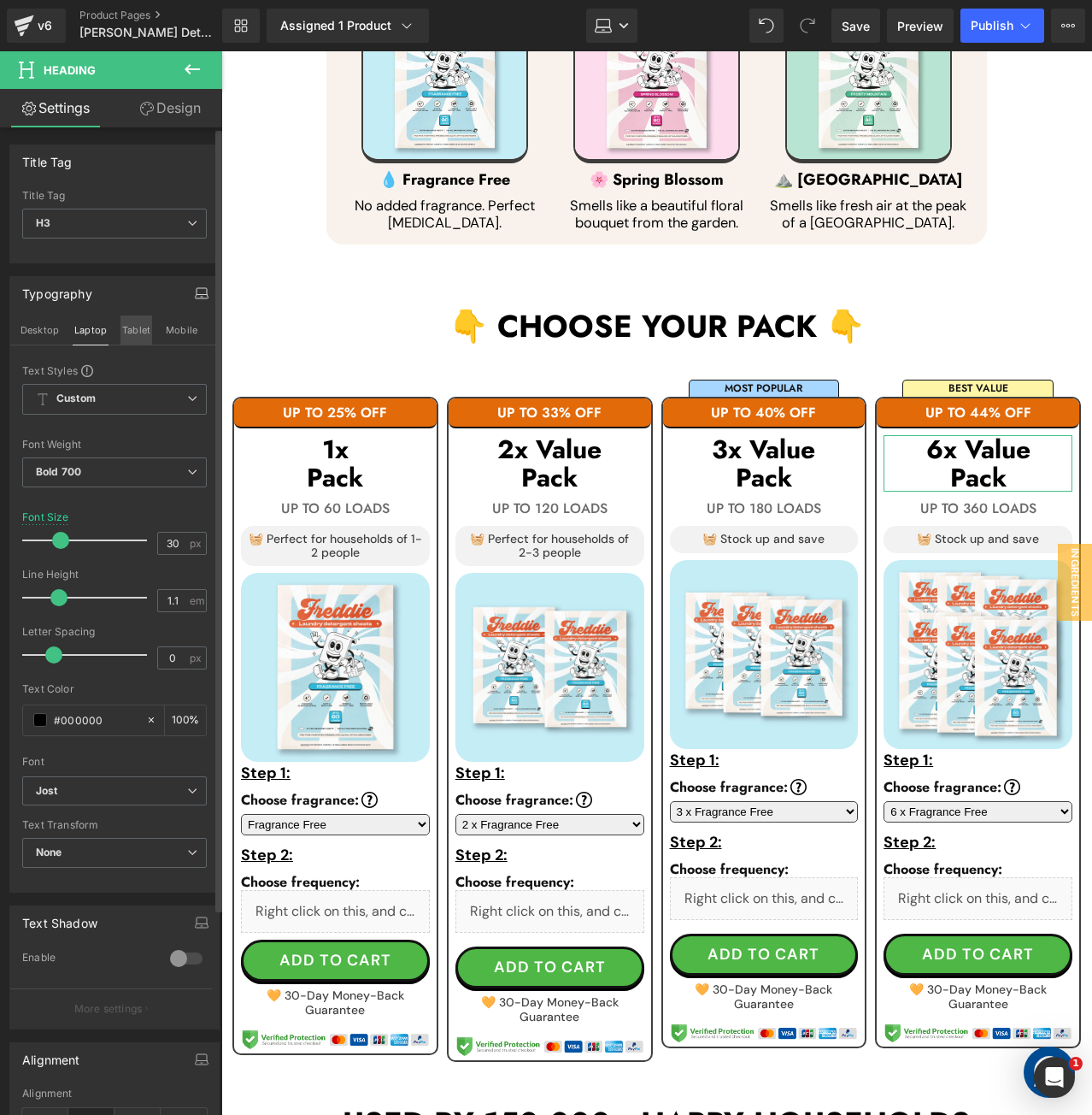
click at [148, 329] on button "Tablet" at bounding box center [136, 330] width 31 height 29
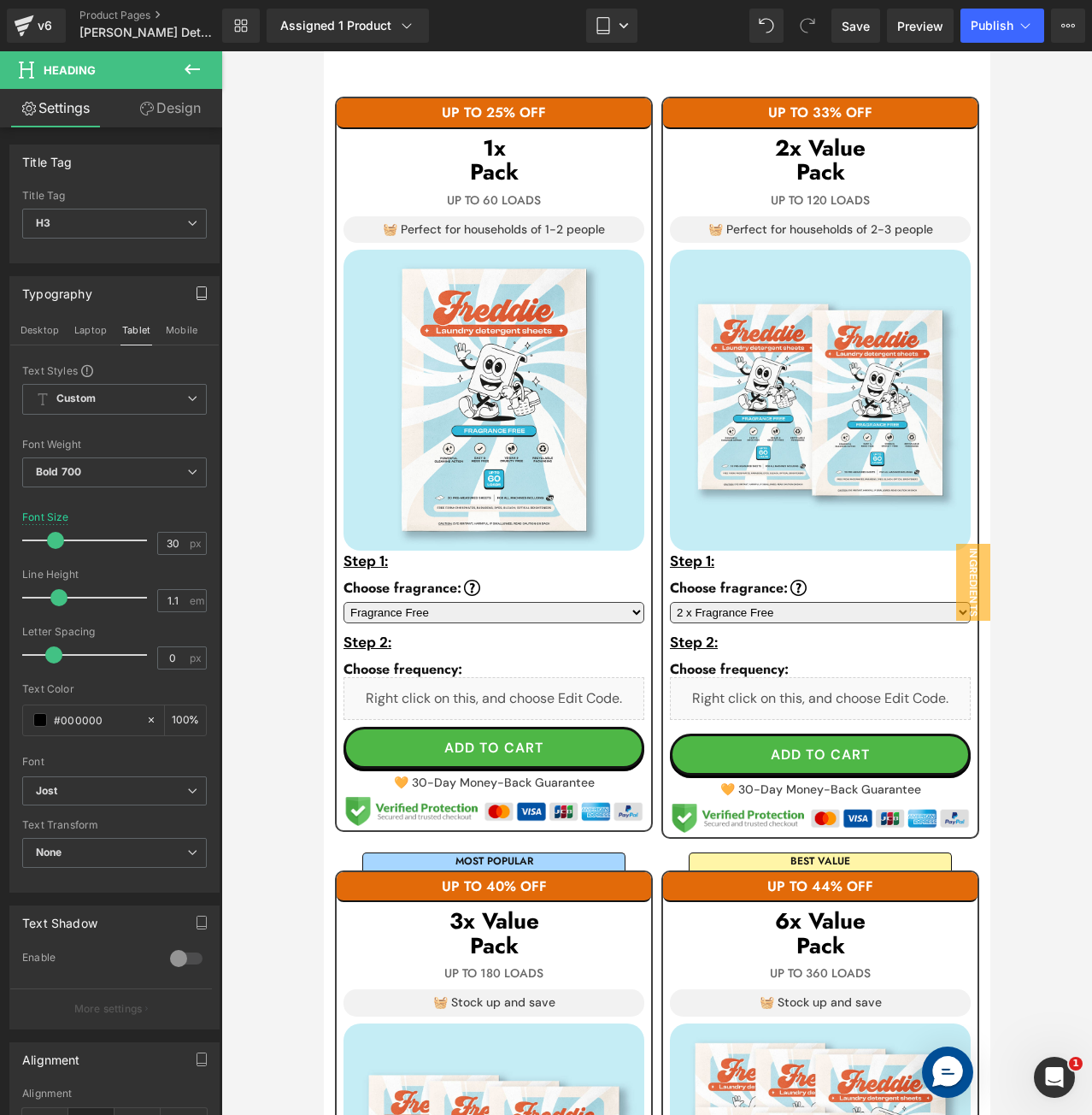
scroll to position [946, 0]
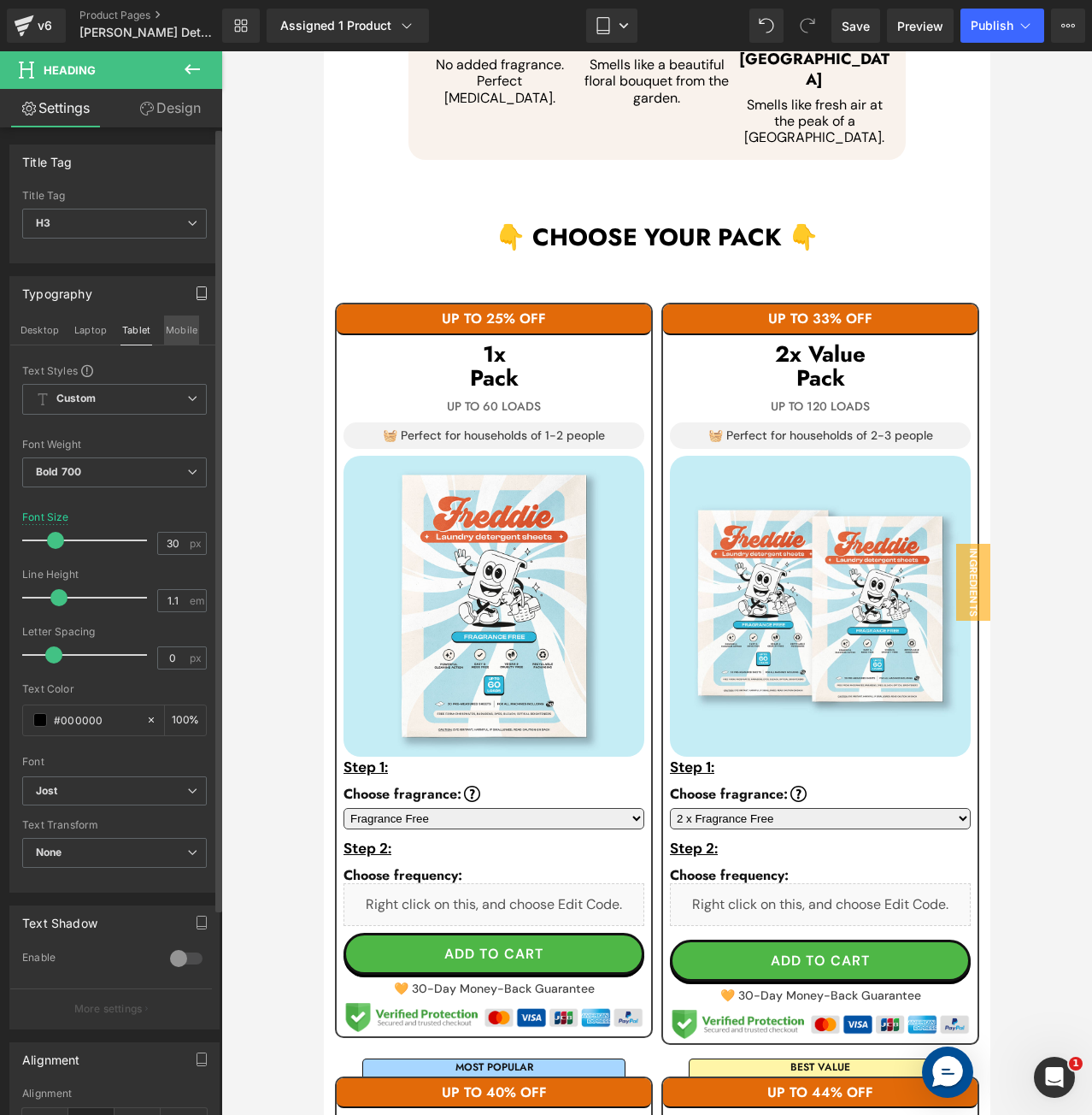
click at [184, 335] on button "Mobile" at bounding box center [182, 330] width 35 height 29
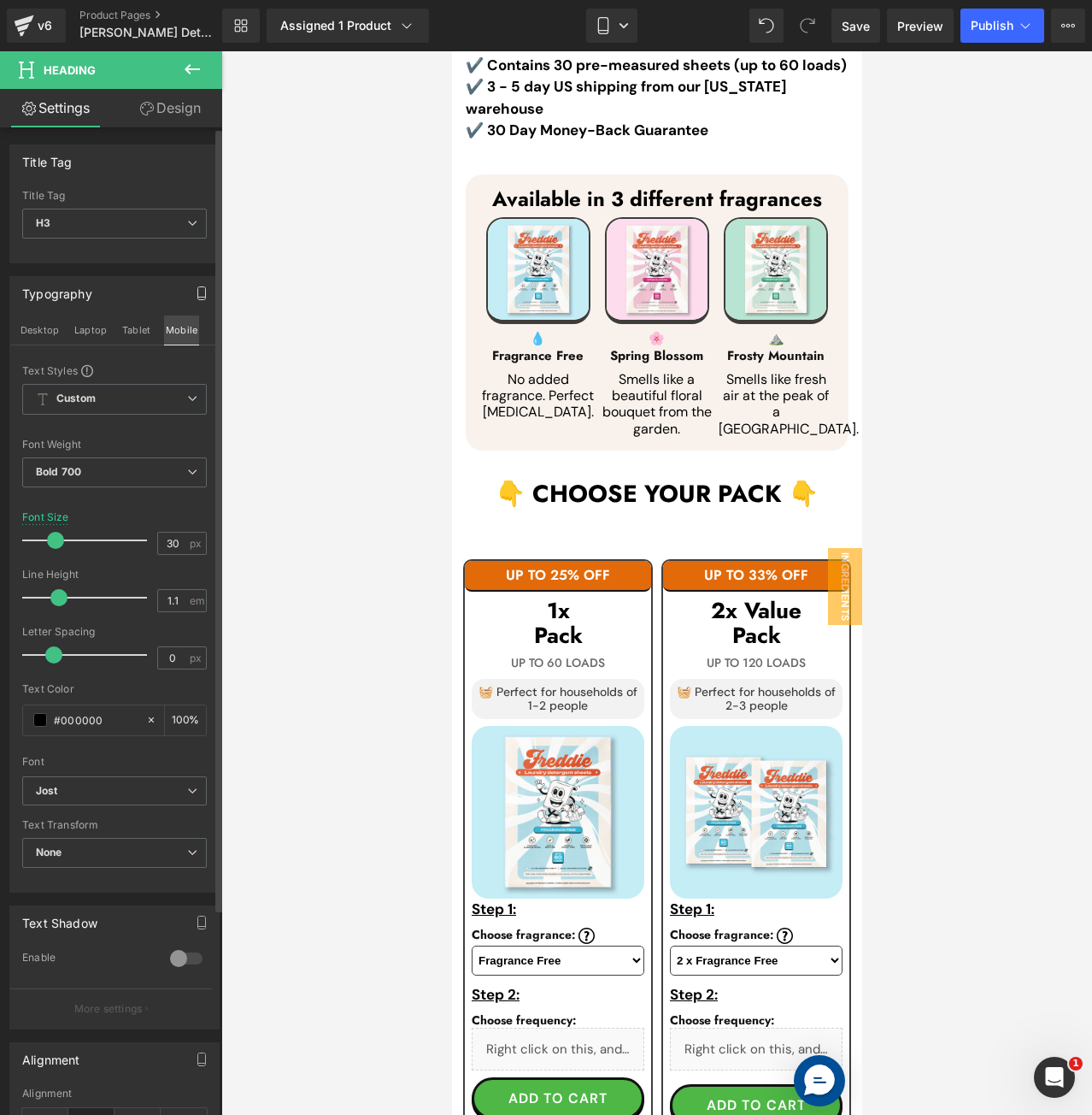
scroll to position [1115, 0]
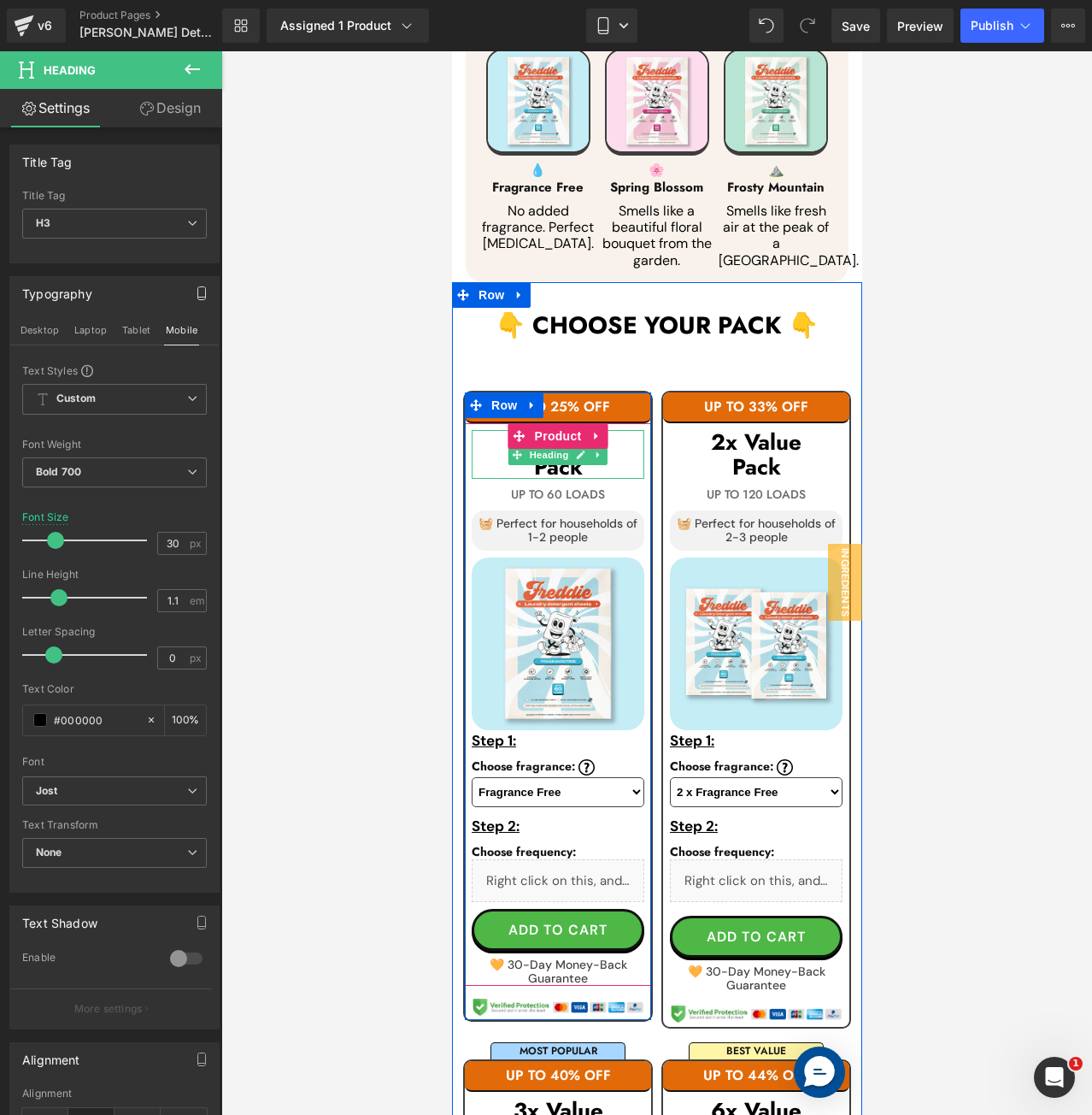
click at [613, 474] on h3 "Pack" at bounding box center [557, 466] width 172 height 24
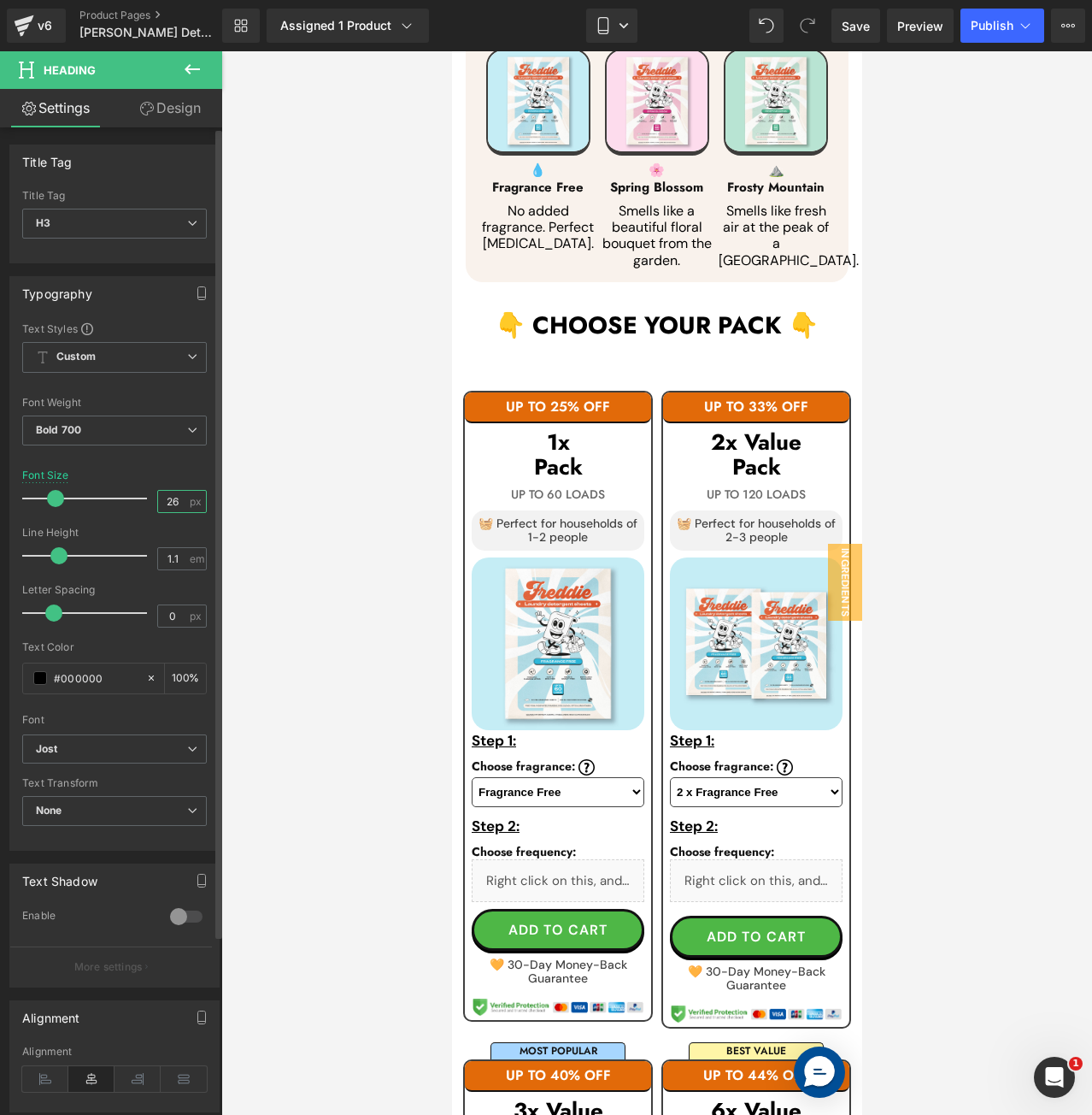
click at [167, 494] on input "26" at bounding box center [172, 502] width 30 height 22
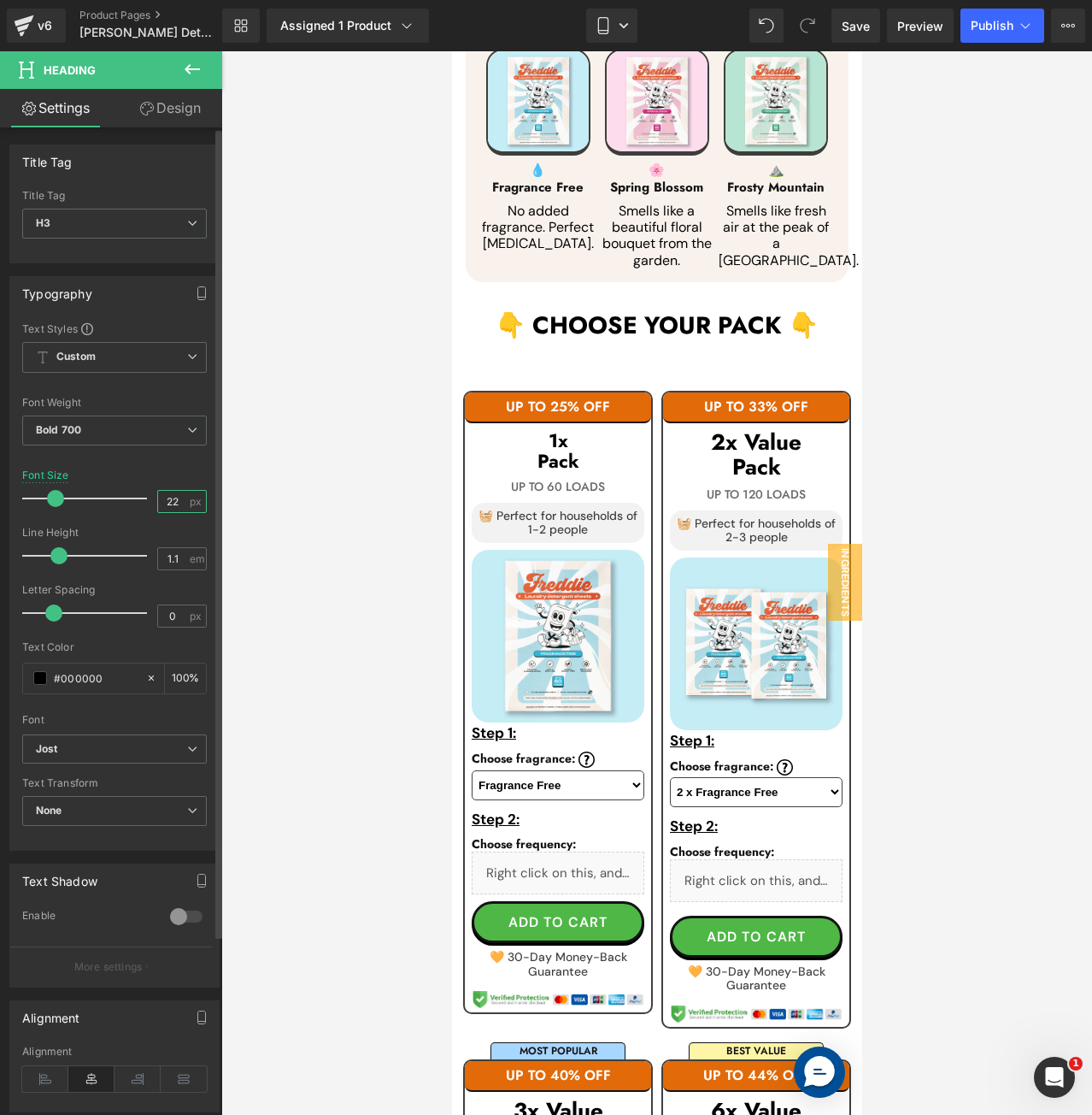
drag, startPoint x: 177, startPoint y: 498, endPoint x: 144, endPoint y: 496, distance: 33.1
click at [144, 496] on div "Font Size 22 px" at bounding box center [115, 498] width 184 height 57
type input "22"
click at [173, 469] on div "Font Size 22 px" at bounding box center [115, 498] width 184 height 57
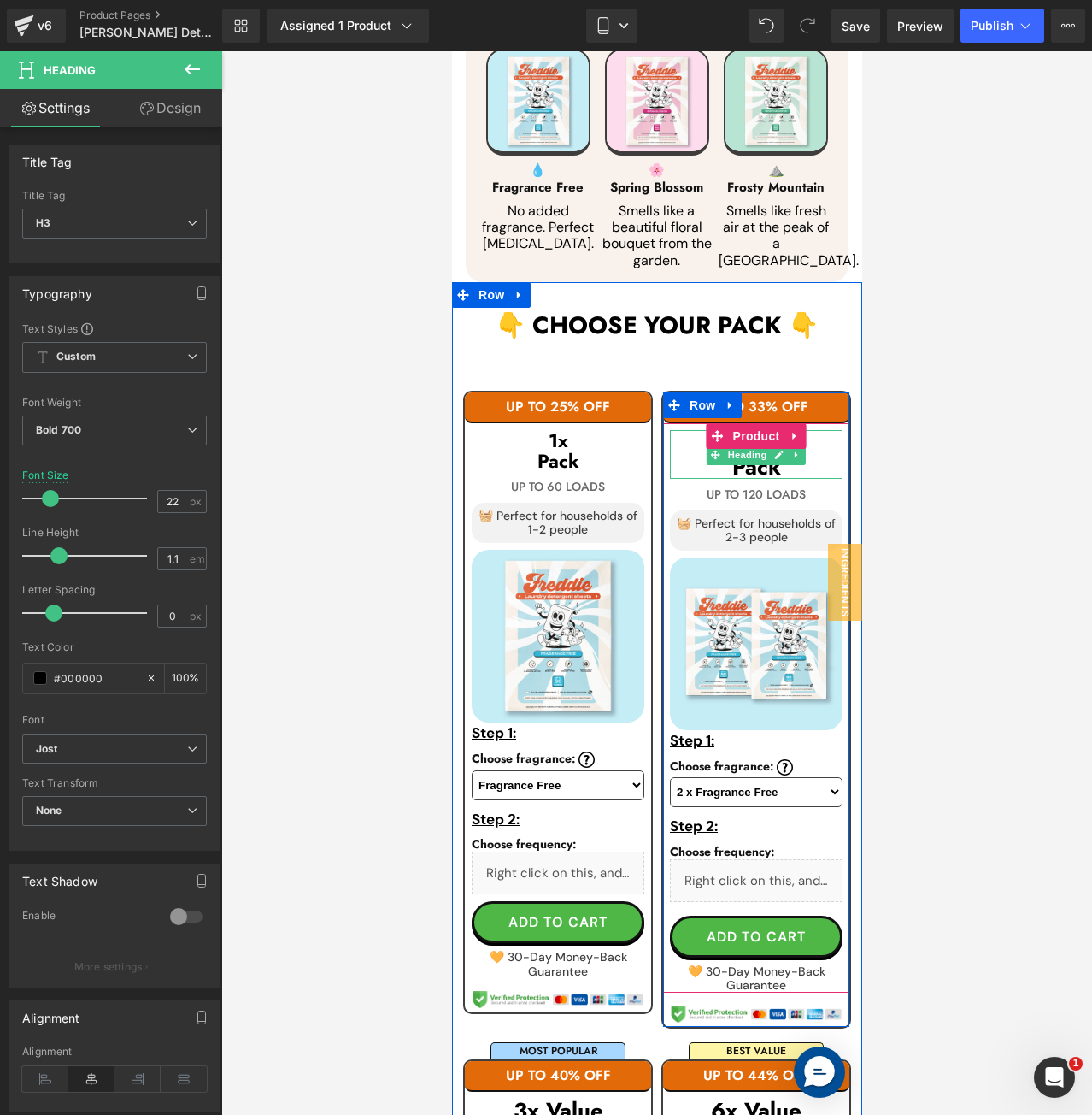
click at [810, 466] on h3 "Pack" at bounding box center [755, 466] width 172 height 24
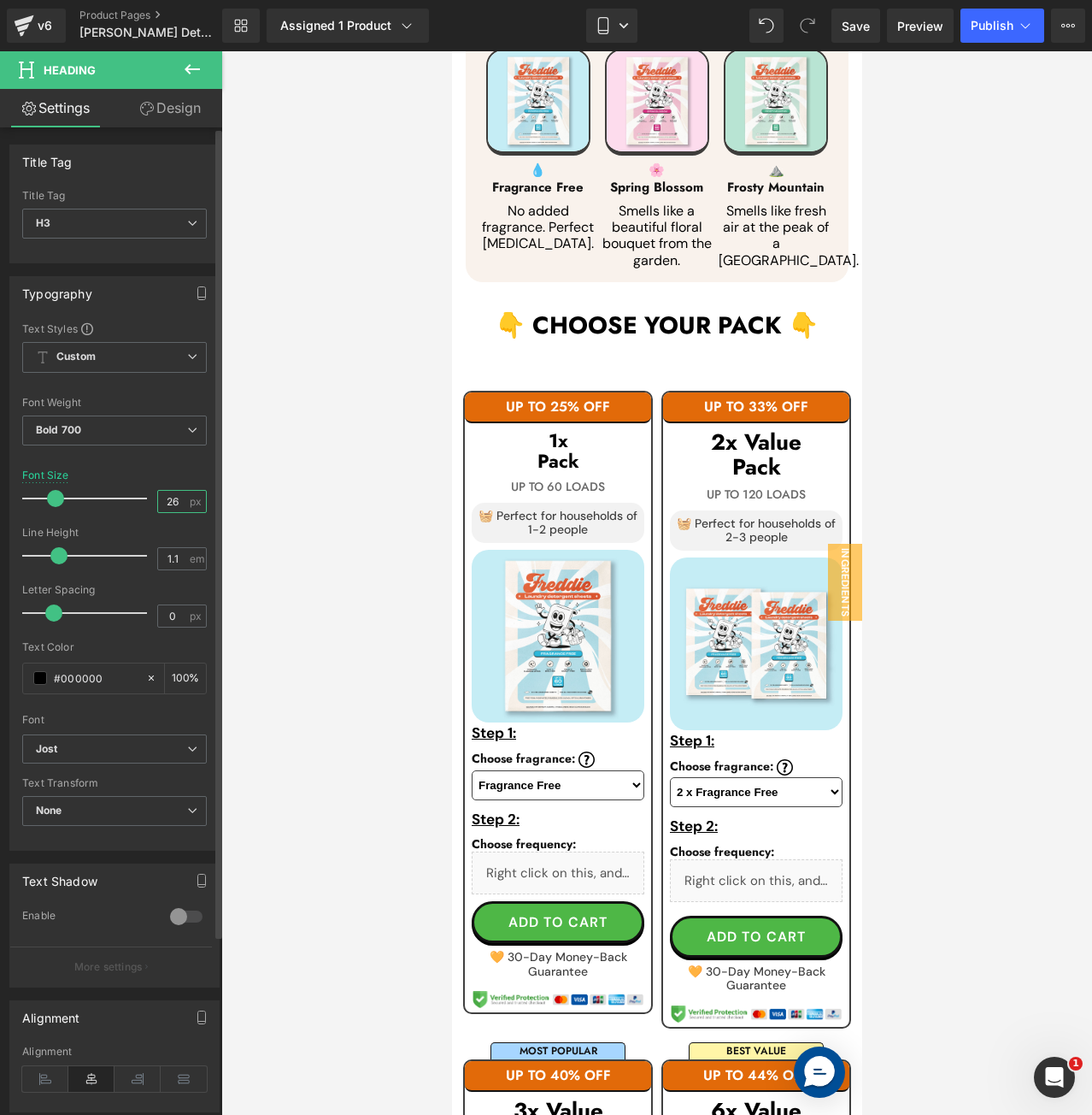
click at [166, 500] on input "26" at bounding box center [172, 502] width 30 height 22
type input "22"
click at [175, 471] on div "Font Size 22 px" at bounding box center [115, 498] width 184 height 57
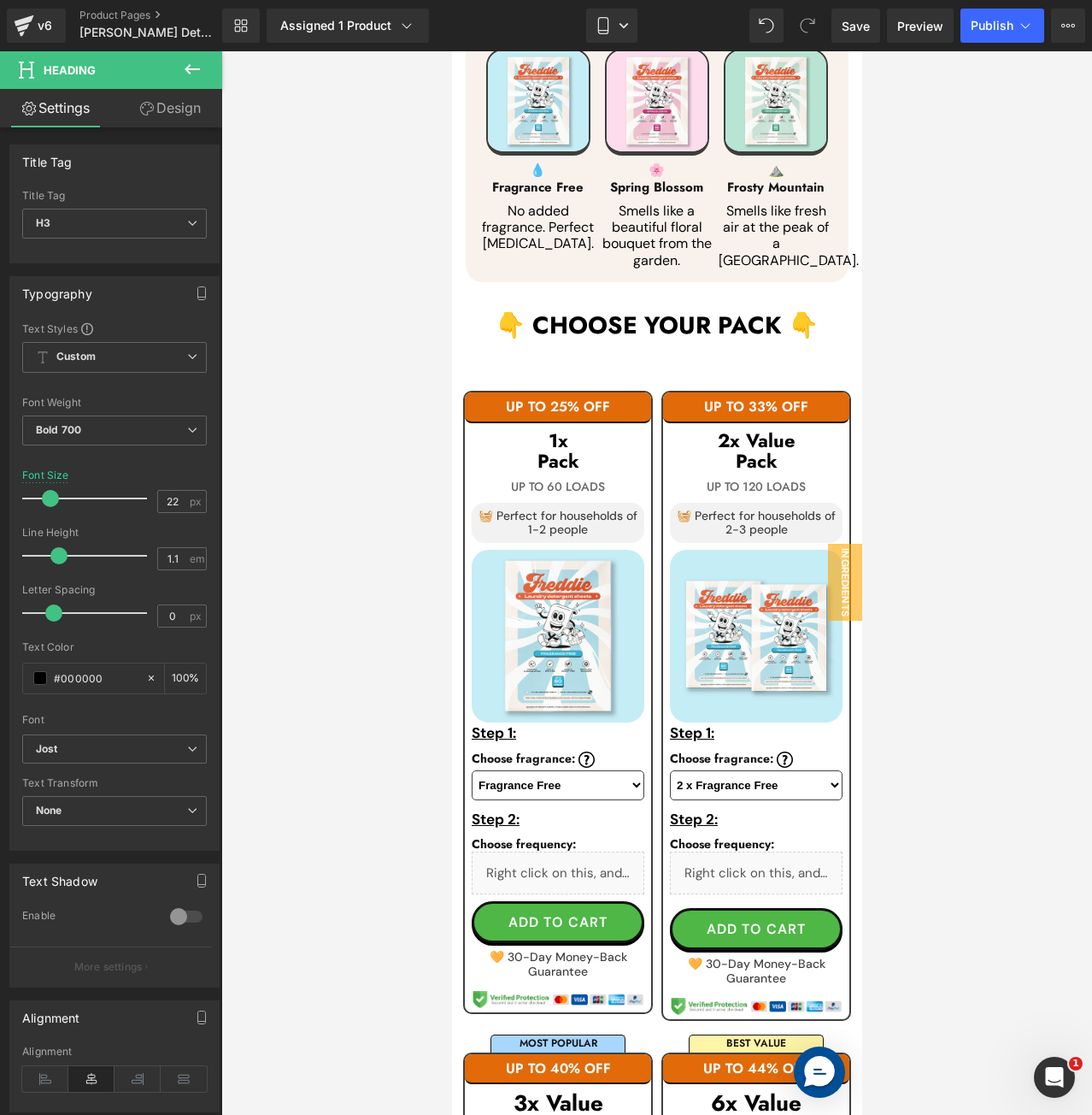
scroll to position [1542, 0]
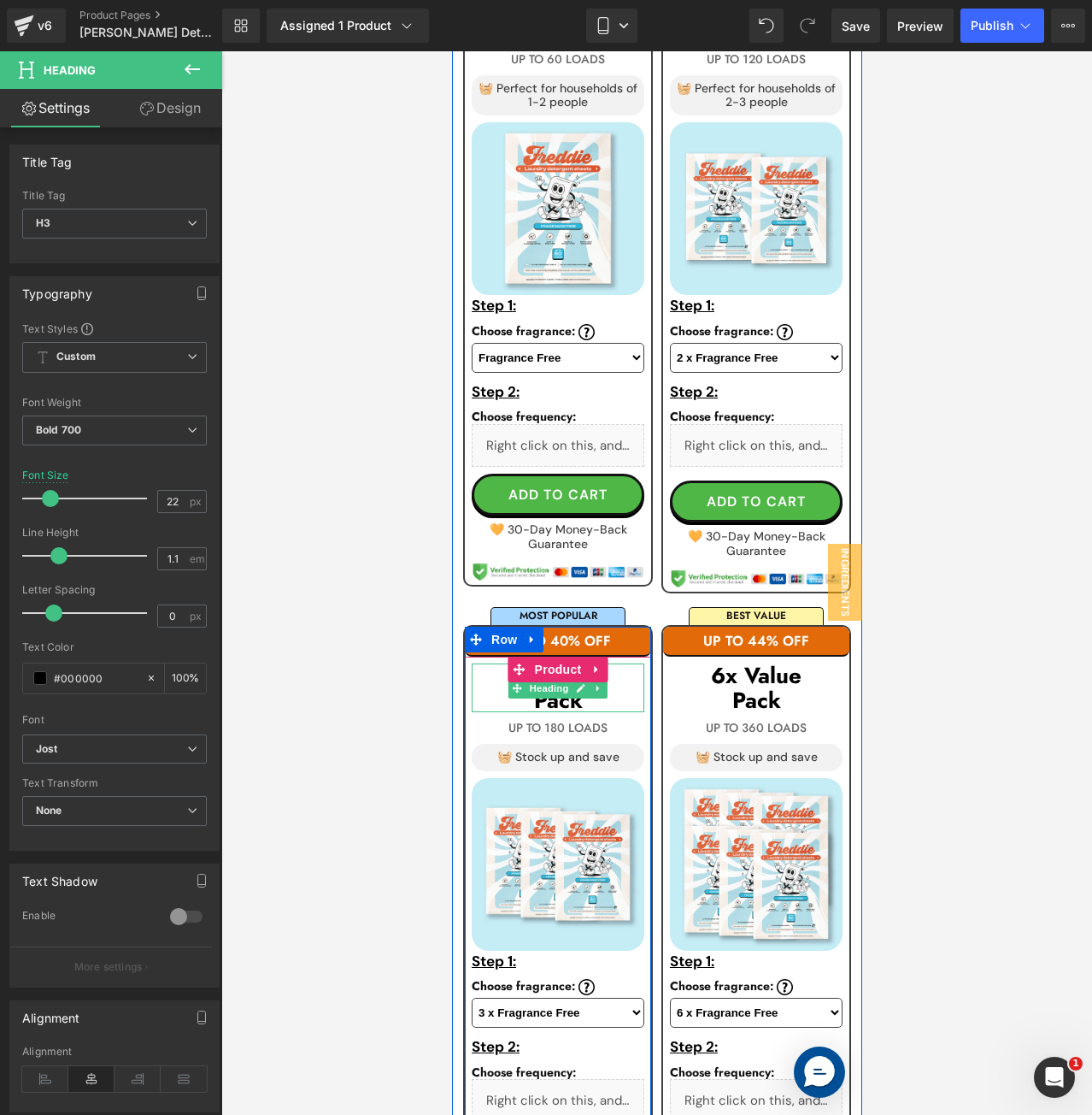
click at [607, 699] on h3 "Pack" at bounding box center [557, 700] width 172 height 24
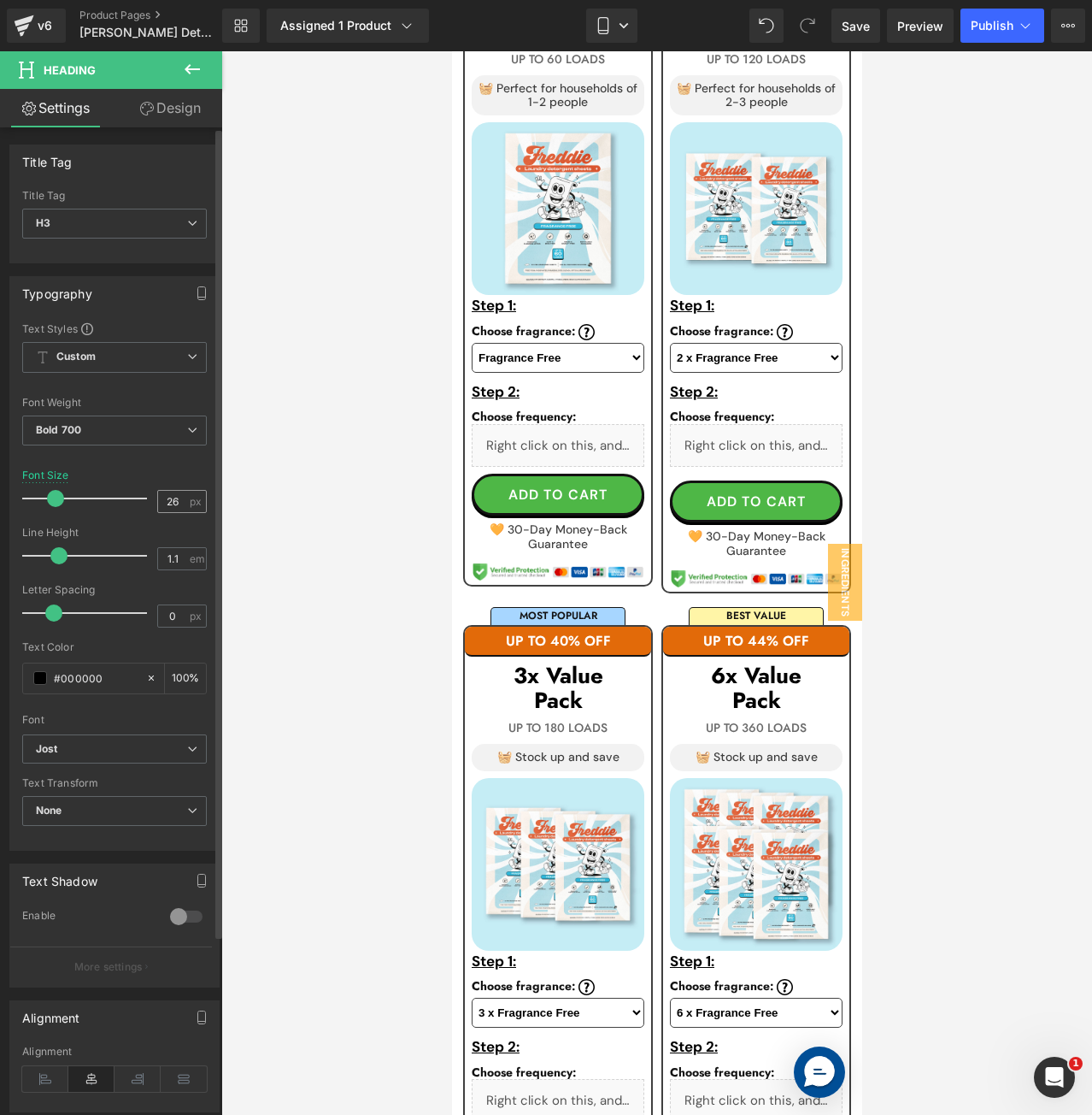
click at [161, 510] on div "26 px" at bounding box center [182, 502] width 50 height 24
click at [159, 506] on input "26" at bounding box center [172, 502] width 30 height 22
click at [162, 506] on input "26" at bounding box center [172, 502] width 30 height 22
paste input "2"
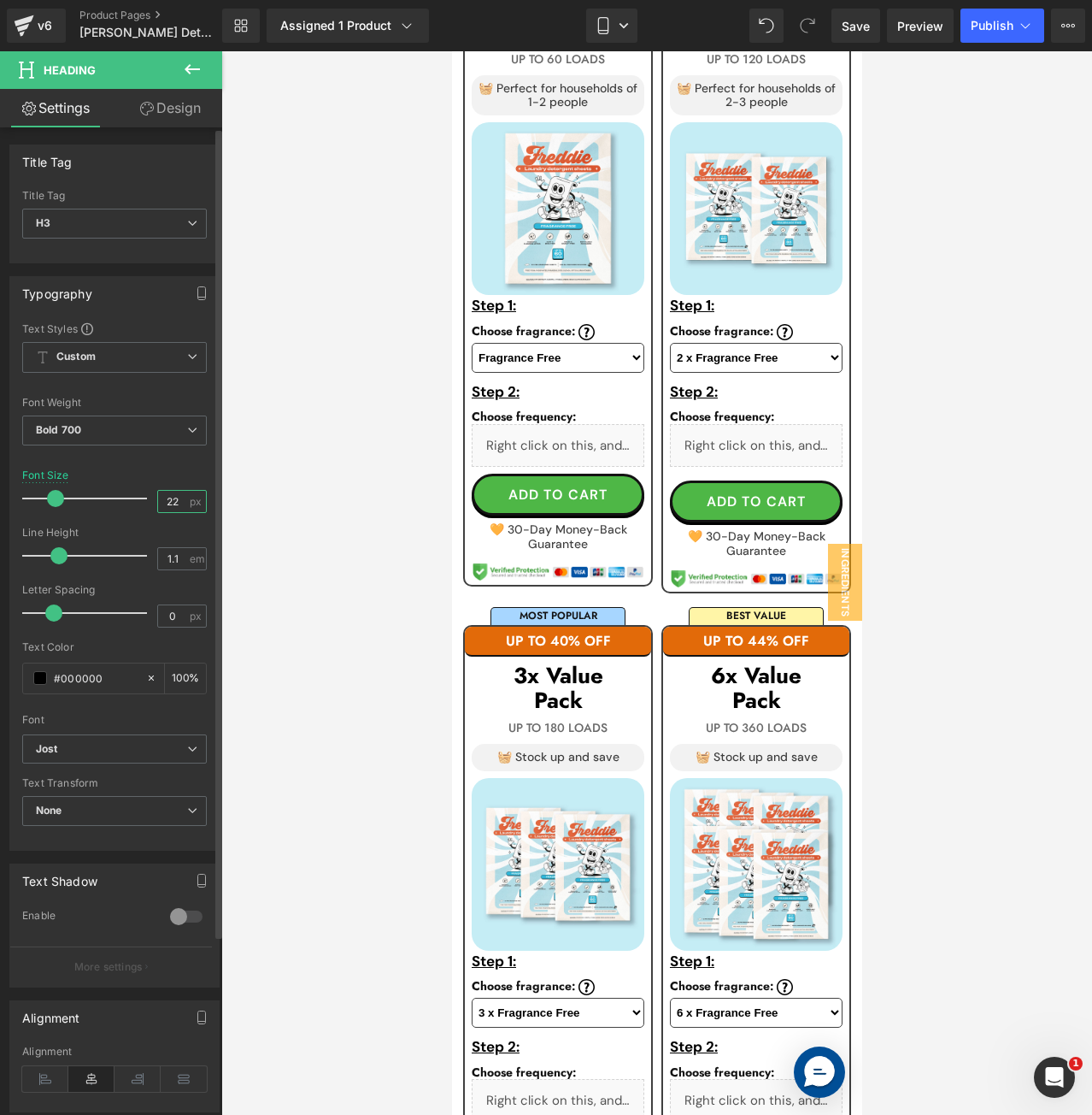
type input "22"
click at [180, 458] on div at bounding box center [115, 459] width 184 height 11
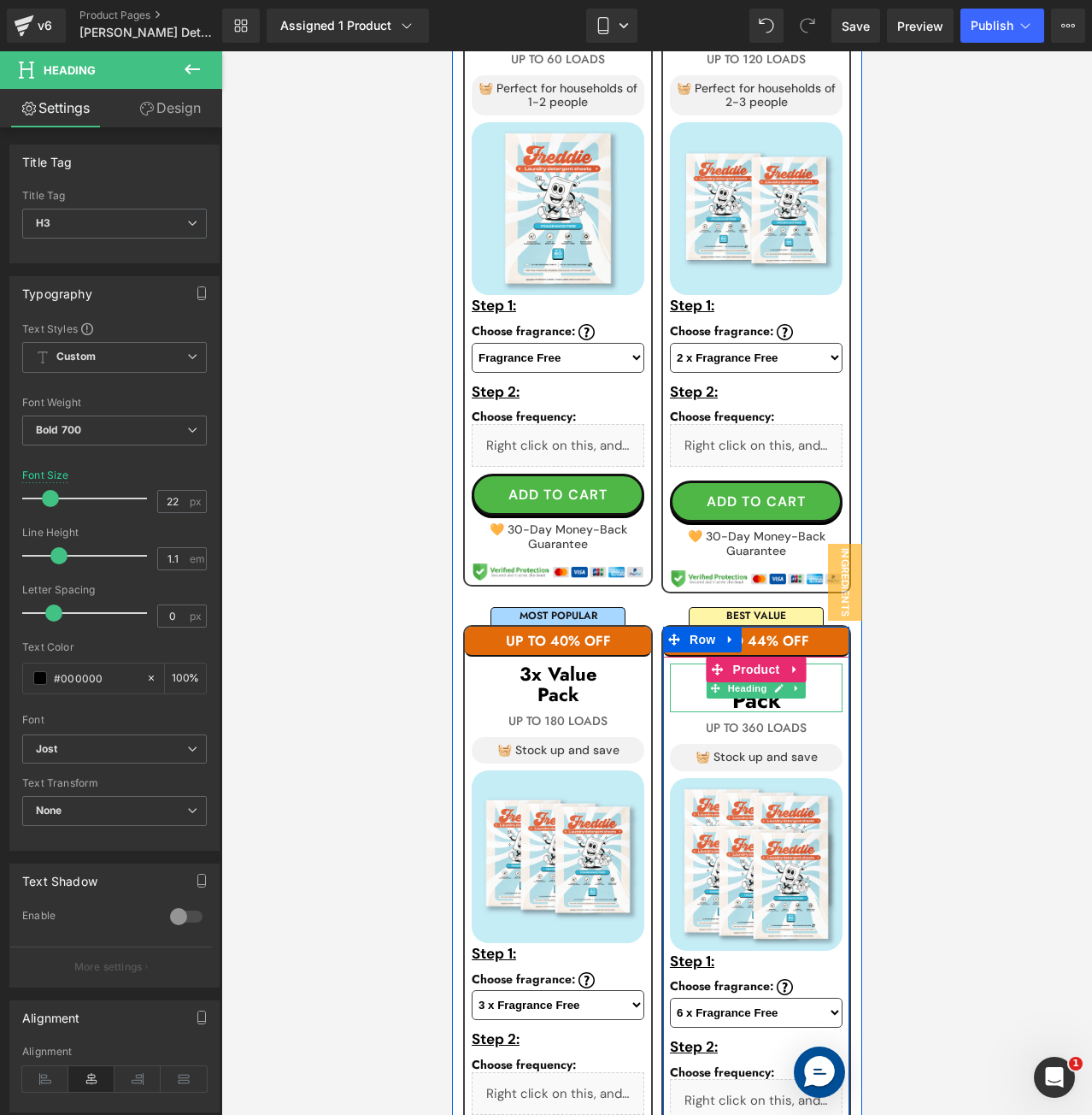
click at [808, 684] on h3 "6x Value" at bounding box center [755, 675] width 172 height 24
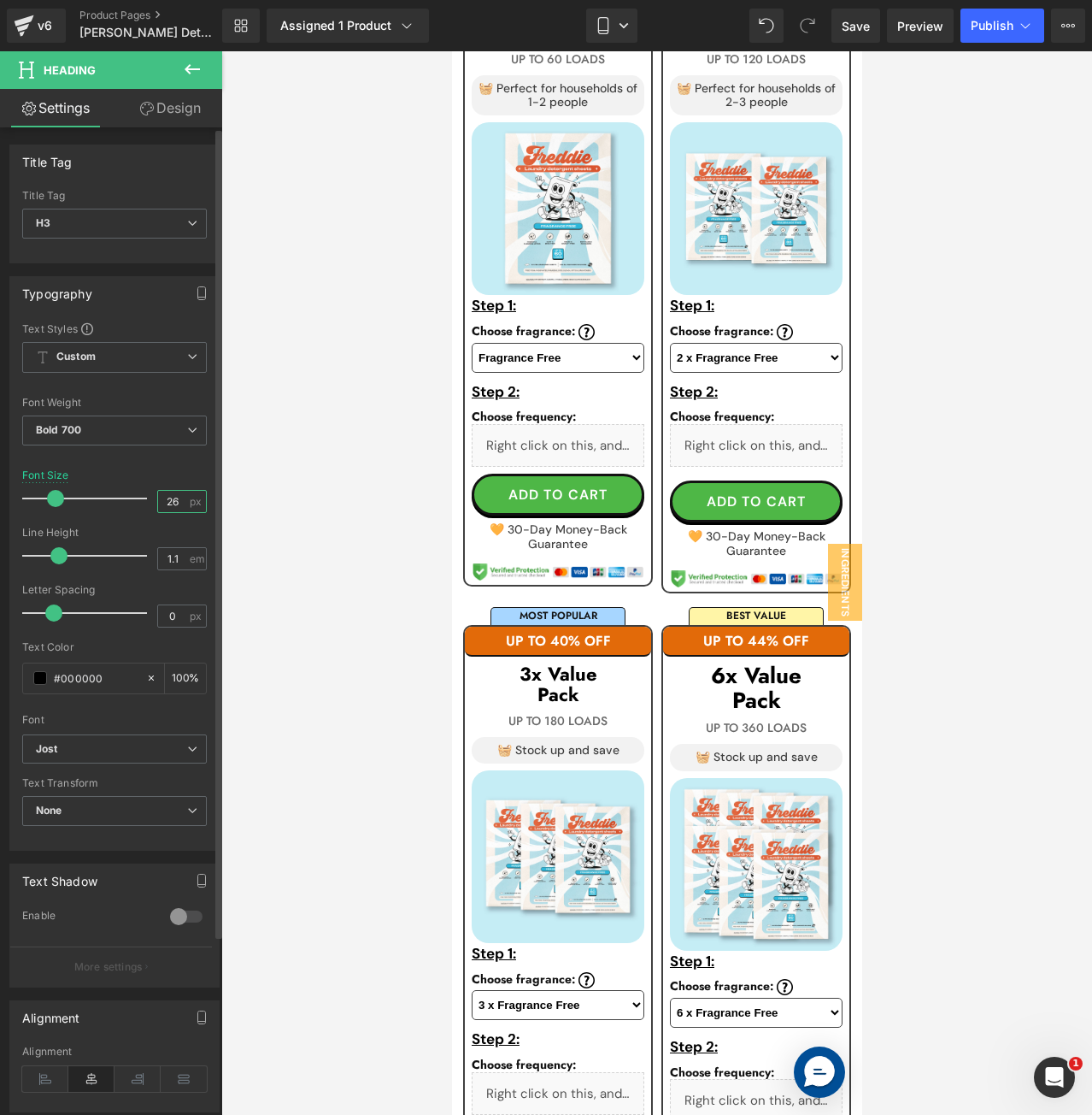
click at [161, 504] on input "26" at bounding box center [172, 502] width 30 height 22
type input "22"
click at [170, 480] on div "Font Size 22 px" at bounding box center [115, 498] width 184 height 57
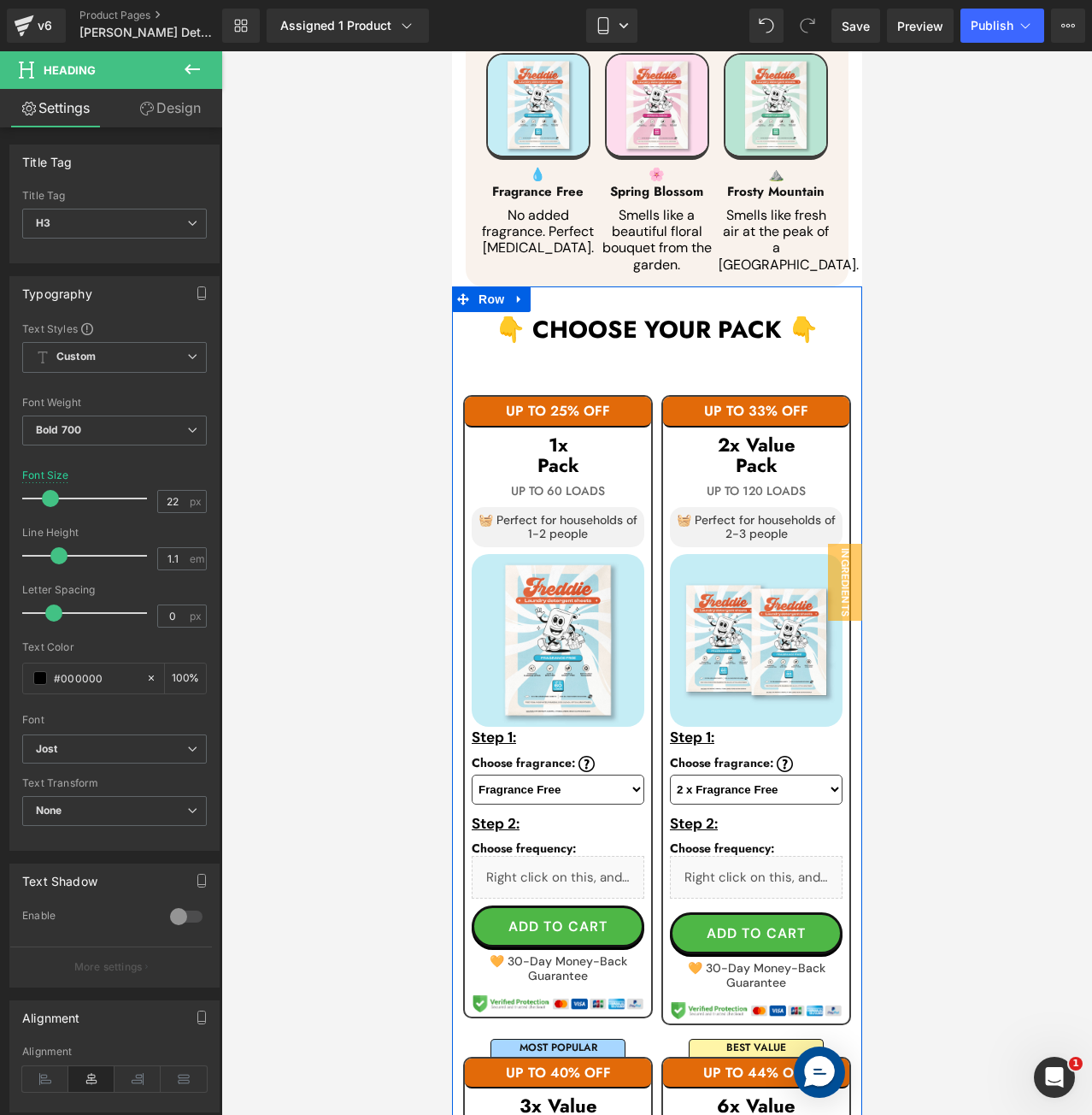
scroll to position [944, 0]
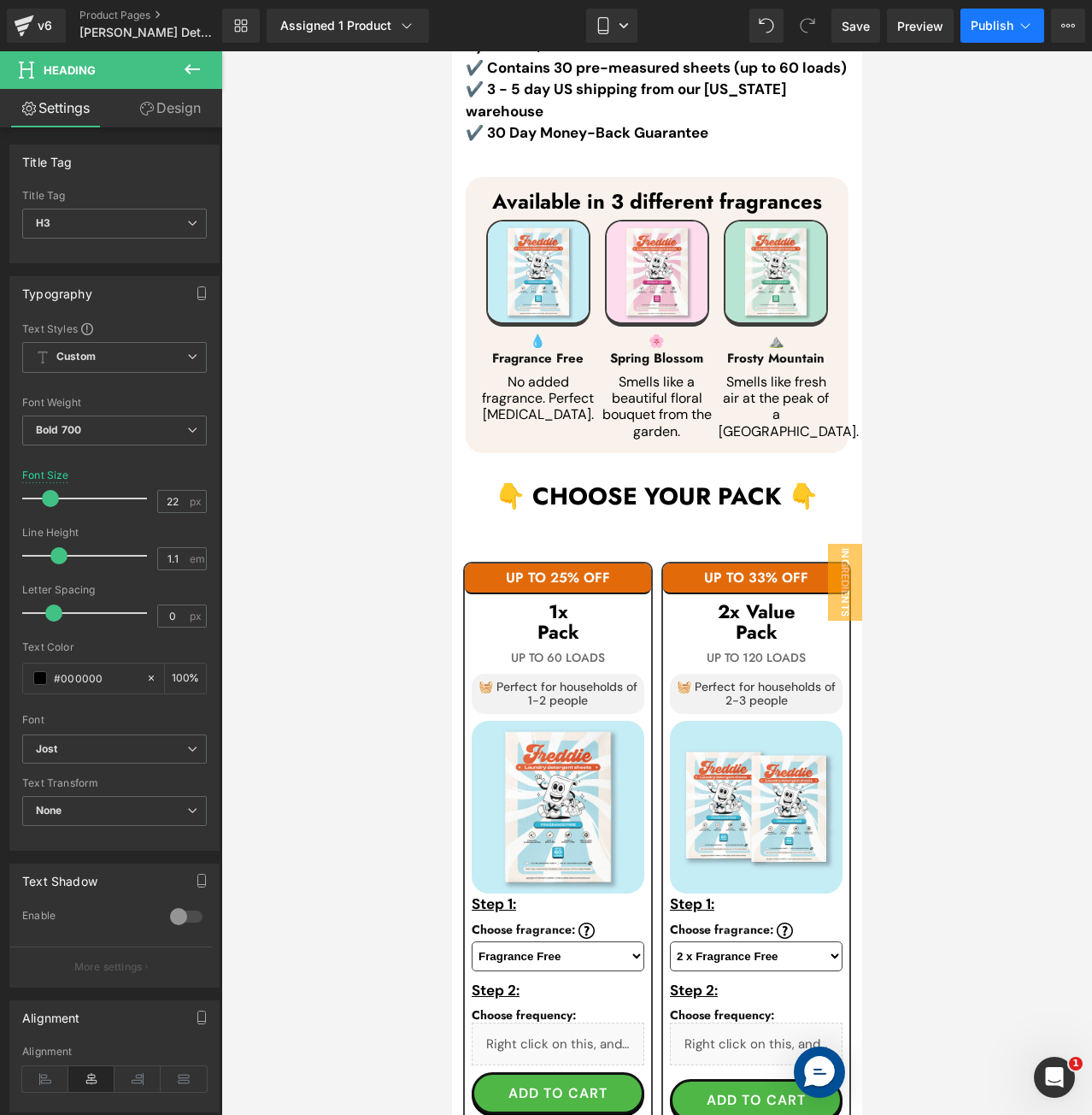
click at [971, 26] on span "Publish" at bounding box center [992, 25] width 43 height 14
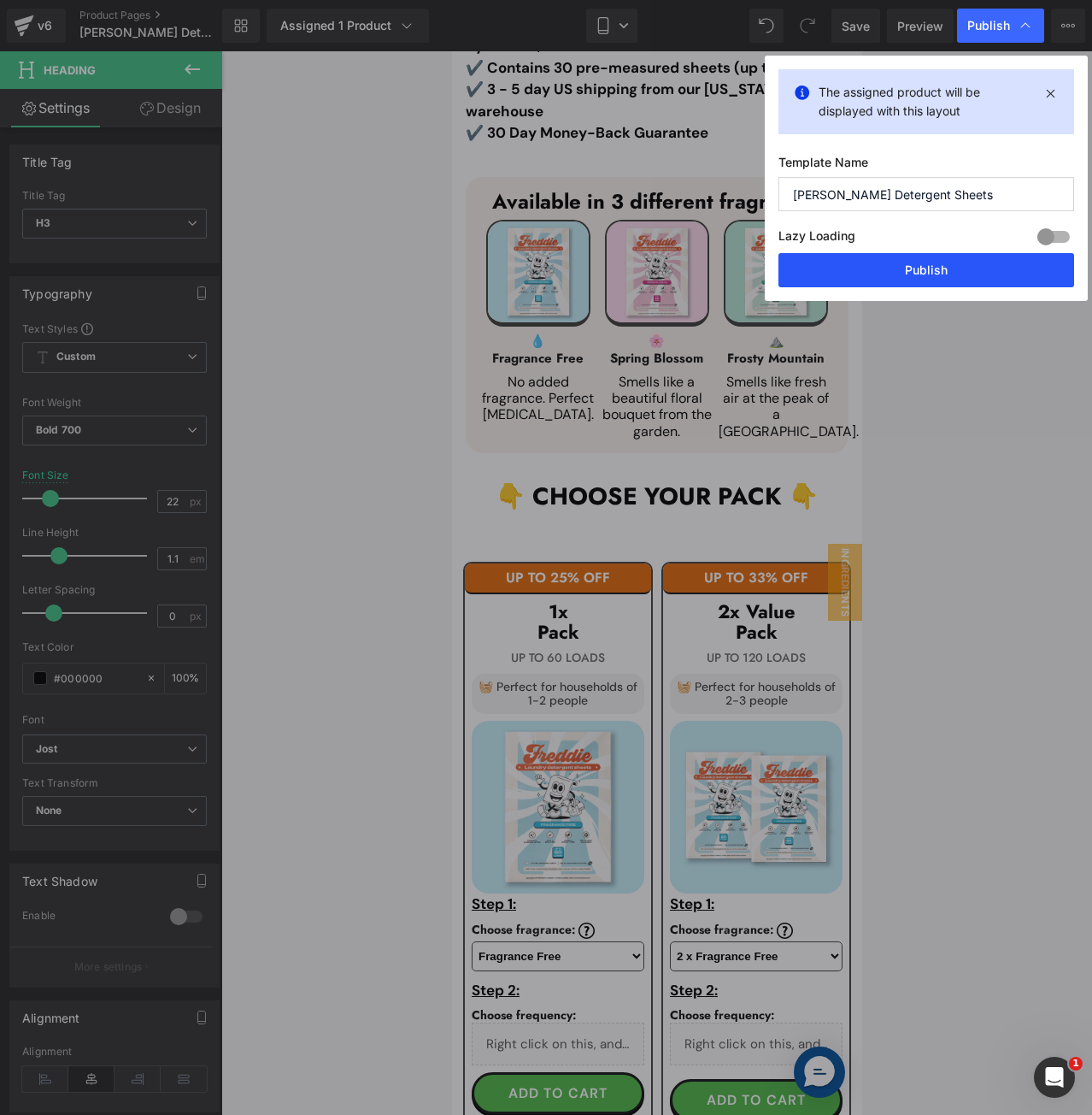
click at [841, 265] on button "Publish" at bounding box center [926, 269] width 296 height 34
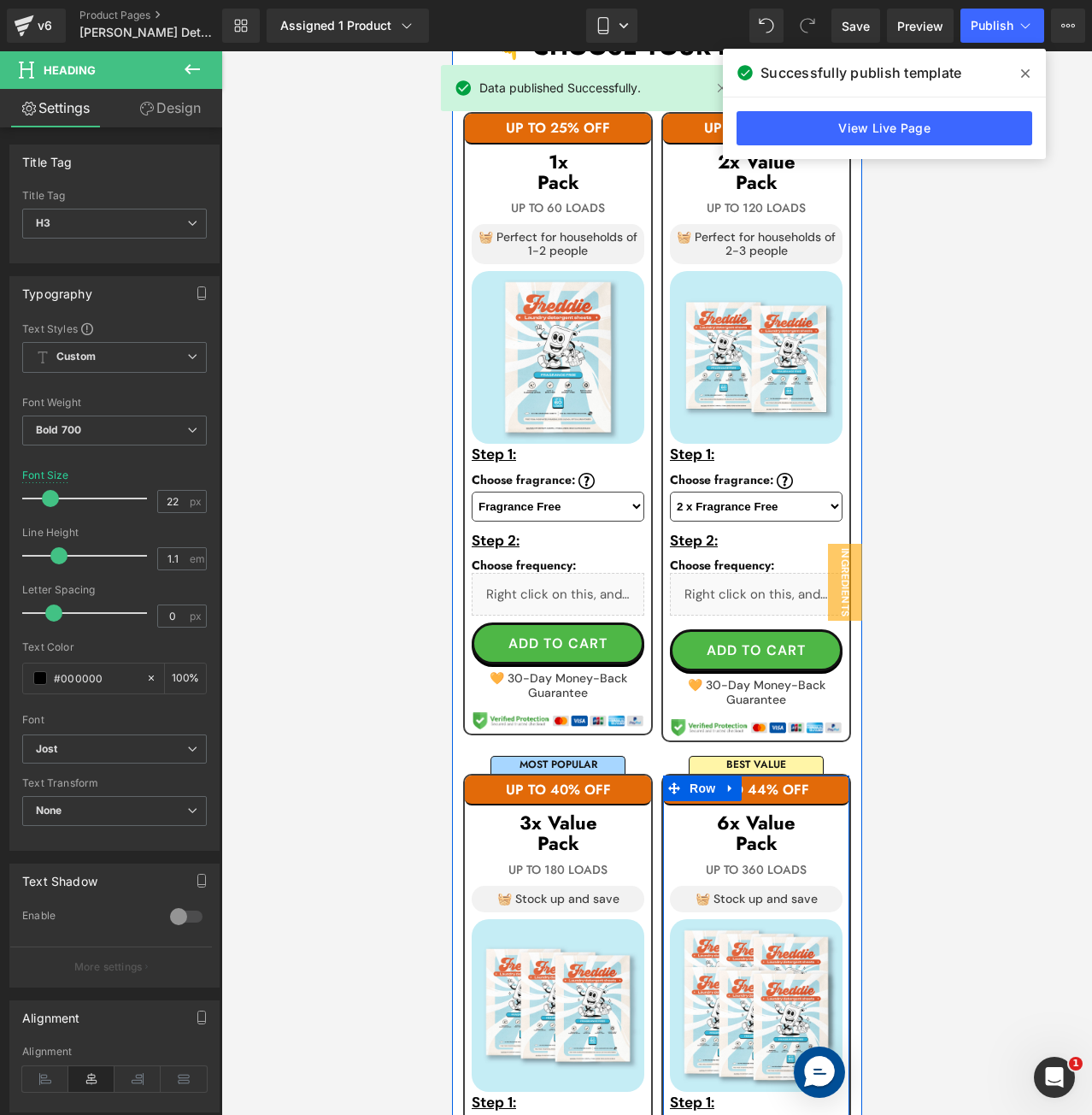
scroll to position [1371, 0]
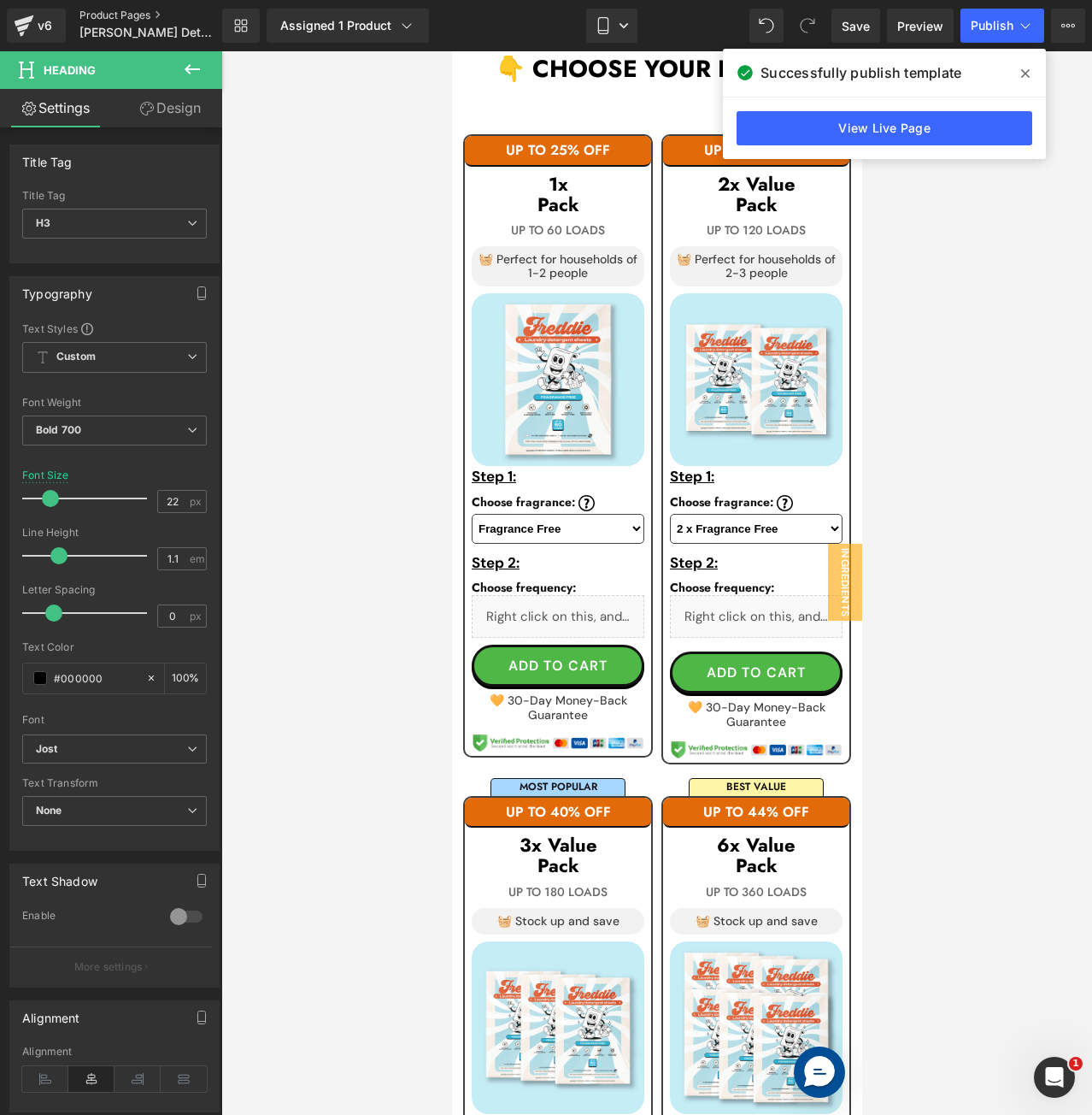
click at [106, 14] on link "Product Pages" at bounding box center [165, 16] width 170 height 14
